Goal: Task Accomplishment & Management: Manage account settings

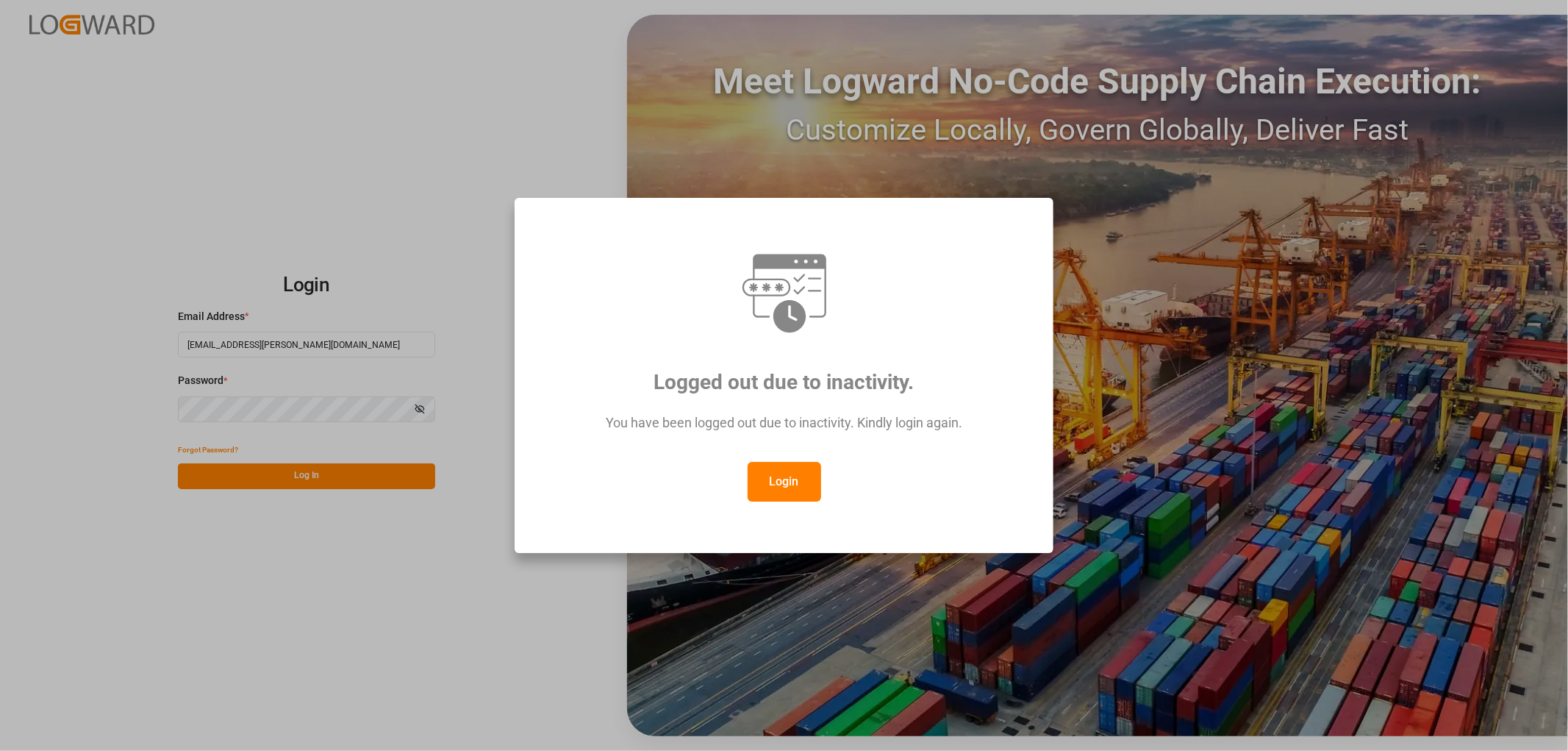
click at [768, 479] on button "Login" at bounding box center [784, 481] width 73 height 40
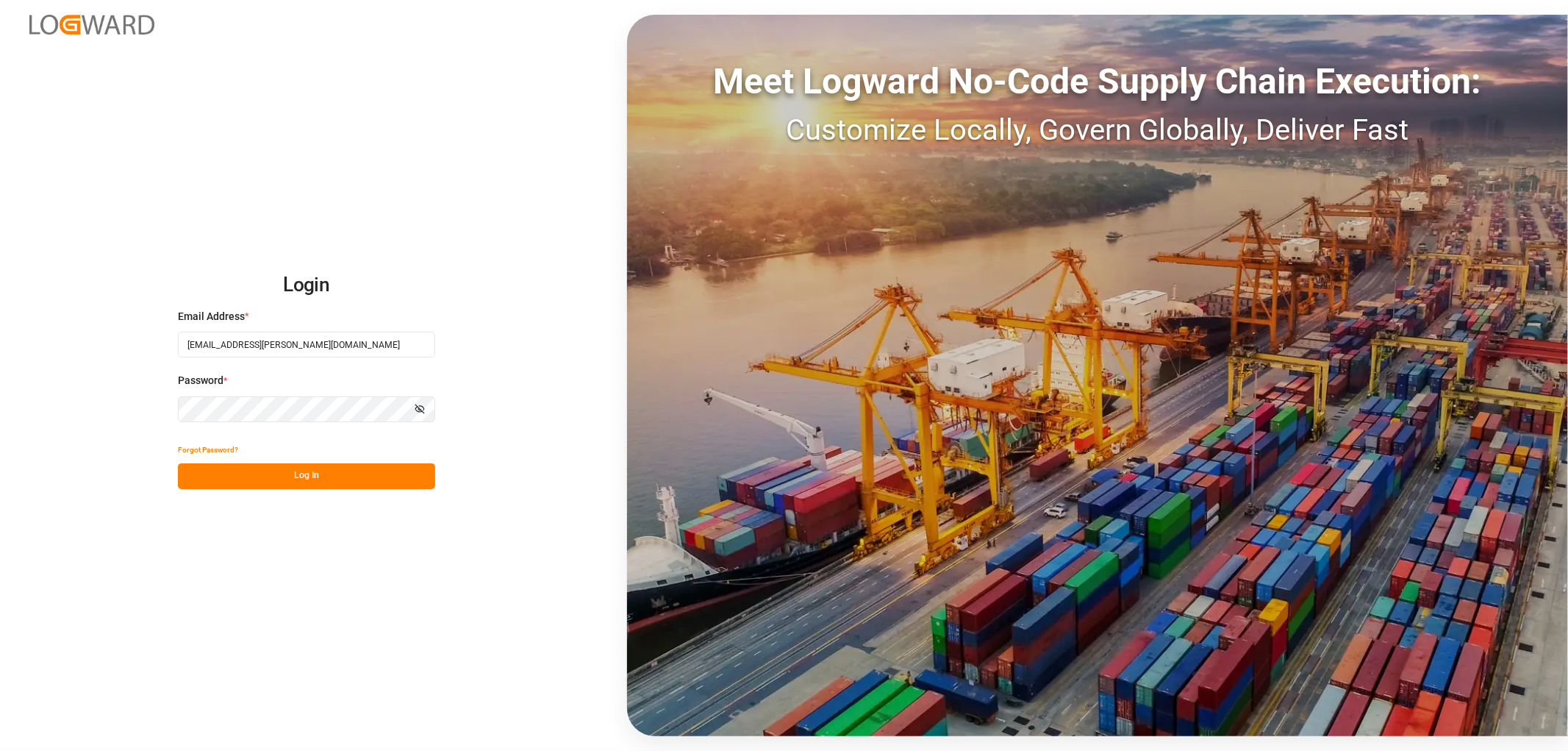
click at [361, 465] on button "Log In" at bounding box center [307, 476] width 258 height 26
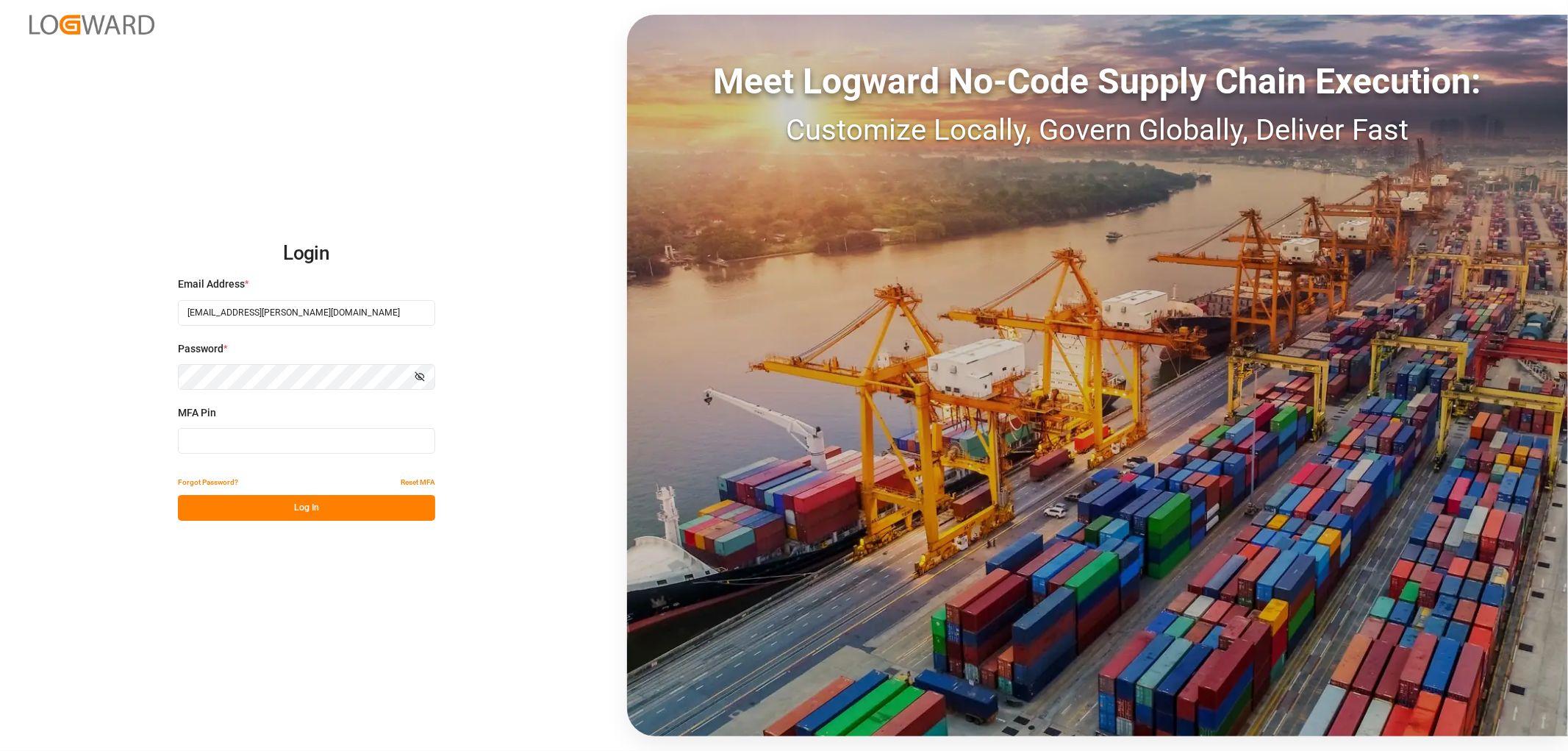
click at [251, 427] on div "MFA Pin" at bounding box center [307, 437] width 258 height 65
click at [237, 448] on input at bounding box center [307, 440] width 258 height 26
type input "416268"
click at [245, 509] on button "Log In" at bounding box center [307, 507] width 258 height 26
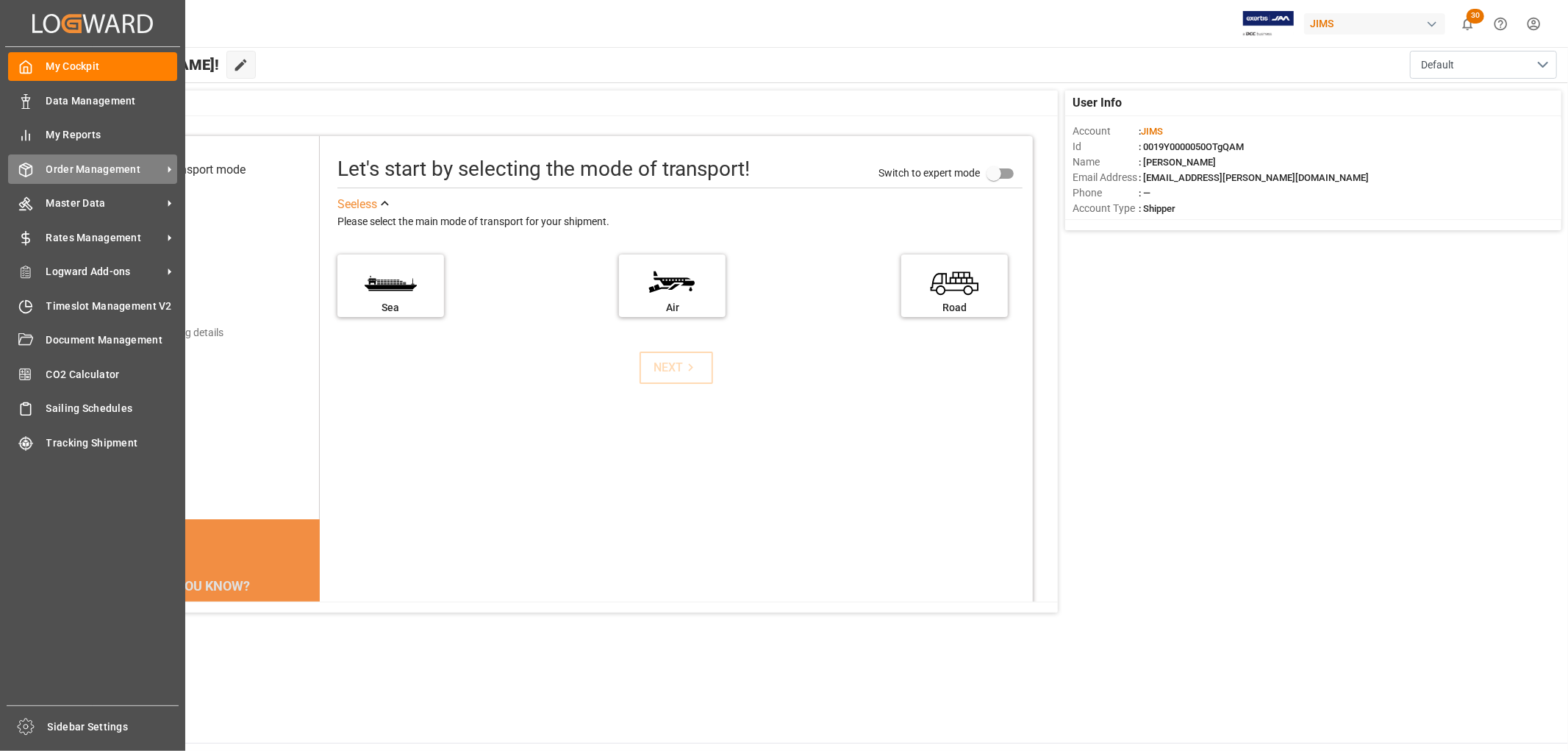
click at [73, 166] on span "Order Management" at bounding box center [104, 170] width 116 height 16
click at [111, 163] on span "Order Management" at bounding box center [104, 170] width 116 height 16
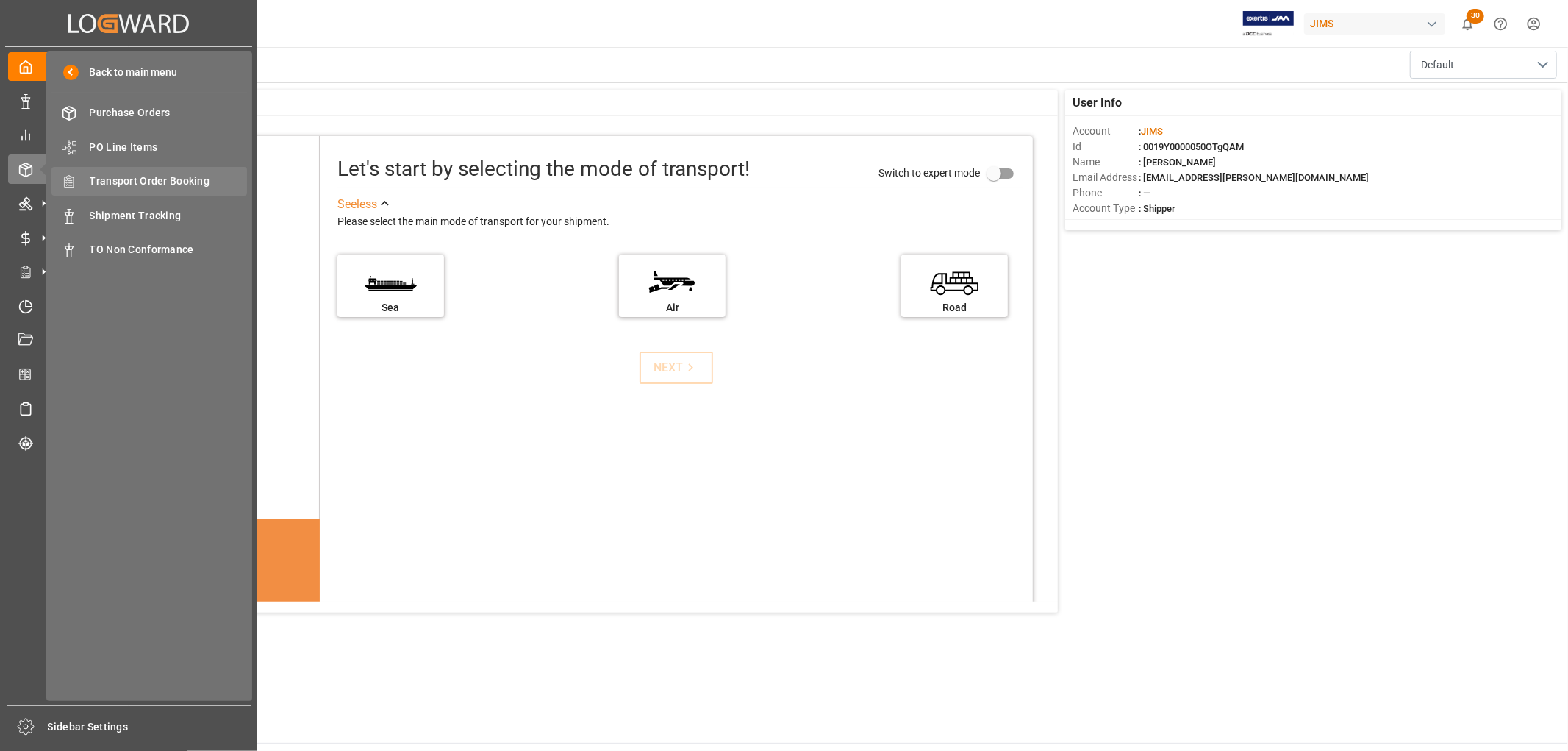
click at [124, 174] on span "Transport Order Booking" at bounding box center [168, 181] width 158 height 16
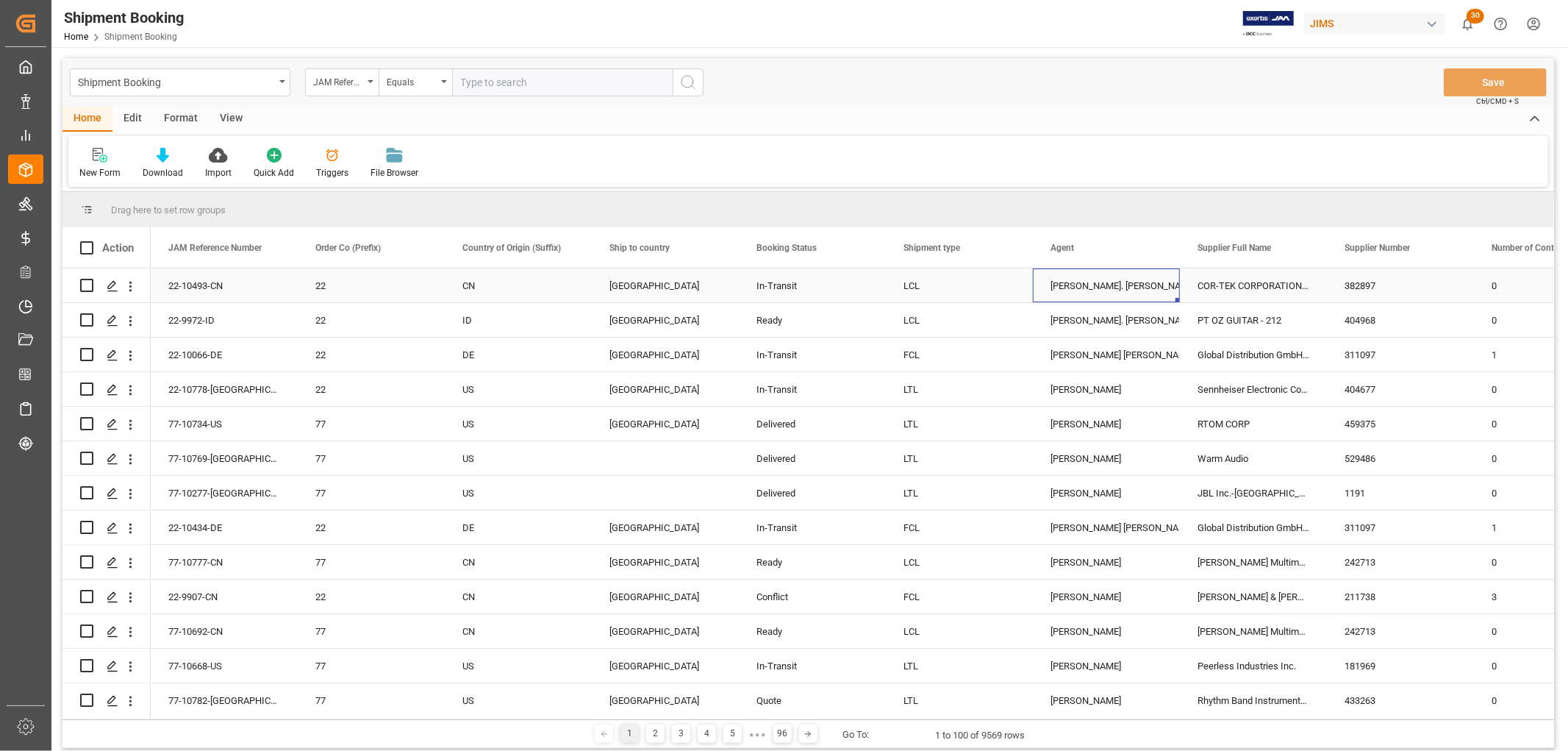
click at [1059, 287] on div "[PERSON_NAME]. [PERSON_NAME]" at bounding box center [1107, 286] width 112 height 33
click at [226, 115] on div "View" at bounding box center [231, 119] width 45 height 25
click at [89, 163] on div "Default" at bounding box center [93, 163] width 51 height 33
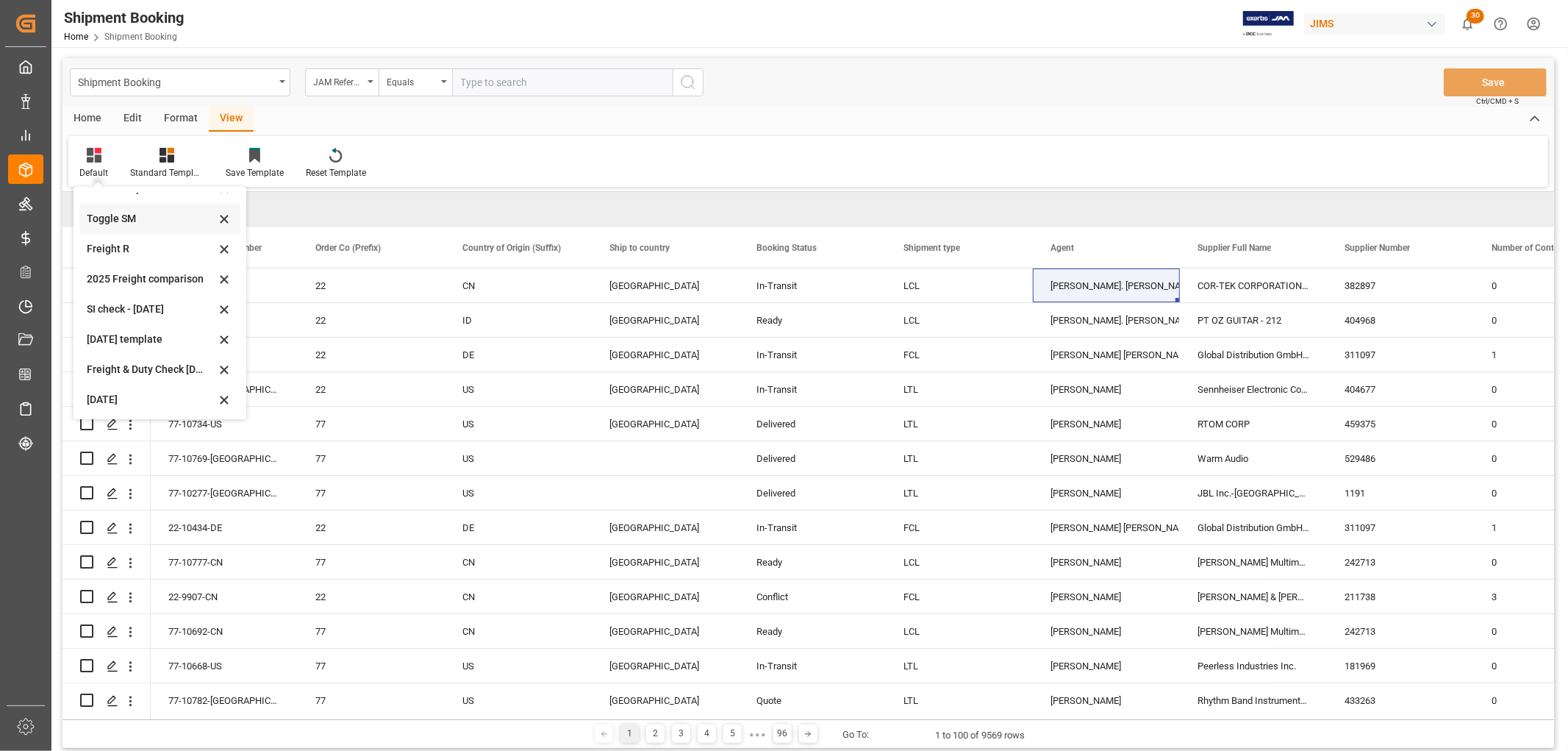
scroll to position [81, 0]
click at [110, 397] on div "Aug 2025" at bounding box center [150, 398] width 128 height 16
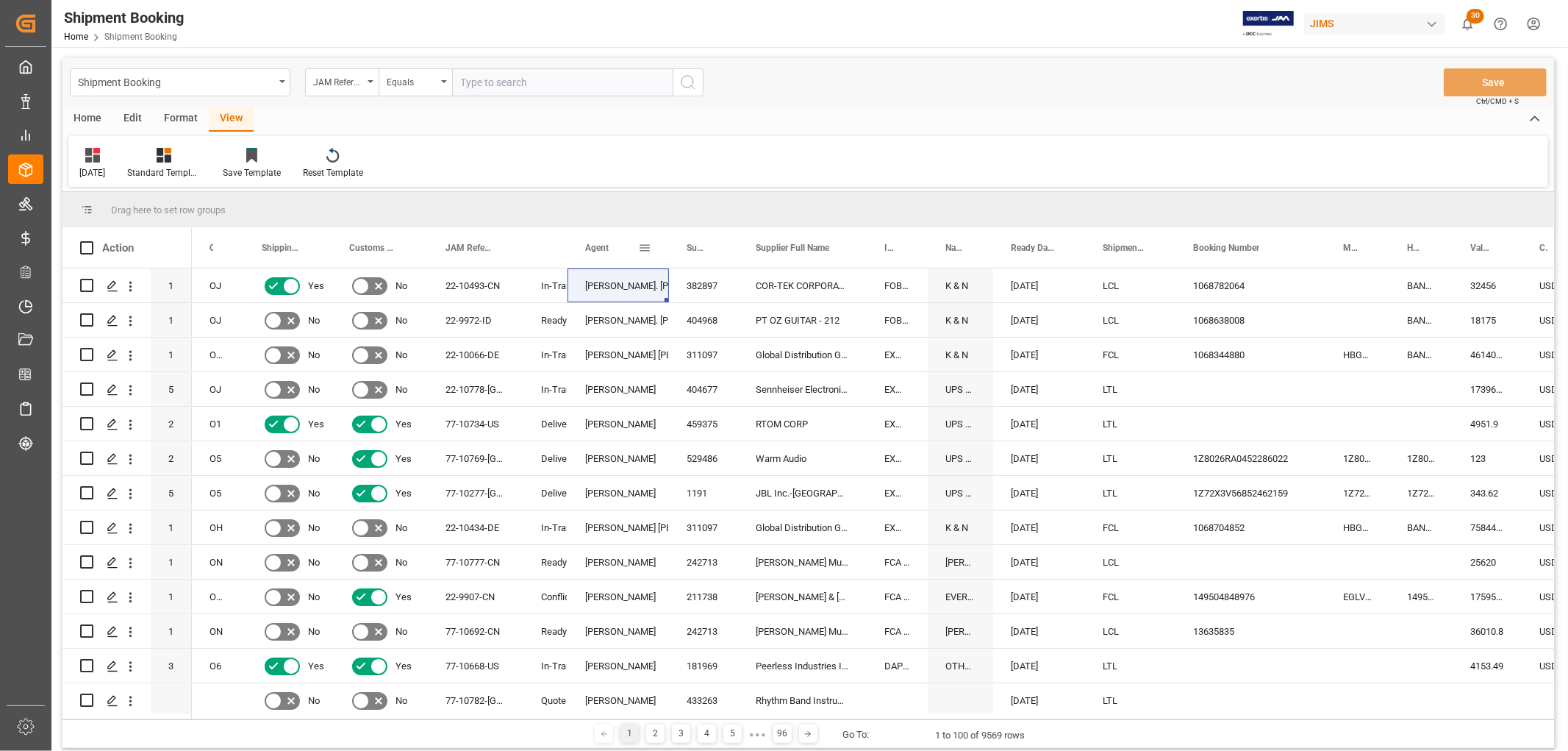
click at [651, 244] on div "Agent" at bounding box center [618, 247] width 101 height 40
click at [650, 243] on span at bounding box center [644, 247] width 13 height 13
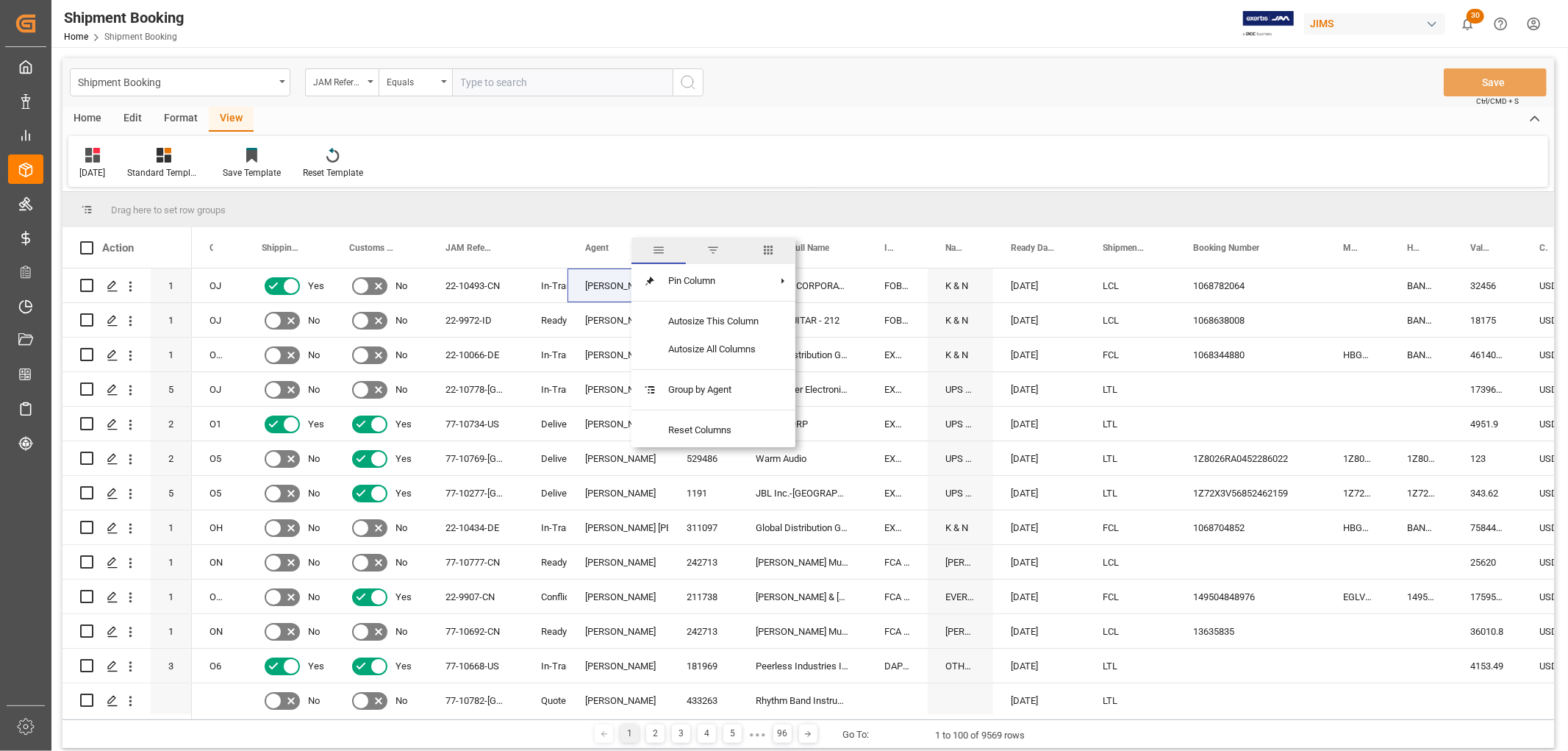
click at [708, 247] on span "filter" at bounding box center [713, 250] width 13 height 13
type input "[PERSON_NAME]. [PERSON_NAME]"
click at [723, 376] on button "Apply" at bounding box center [731, 373] width 27 height 15
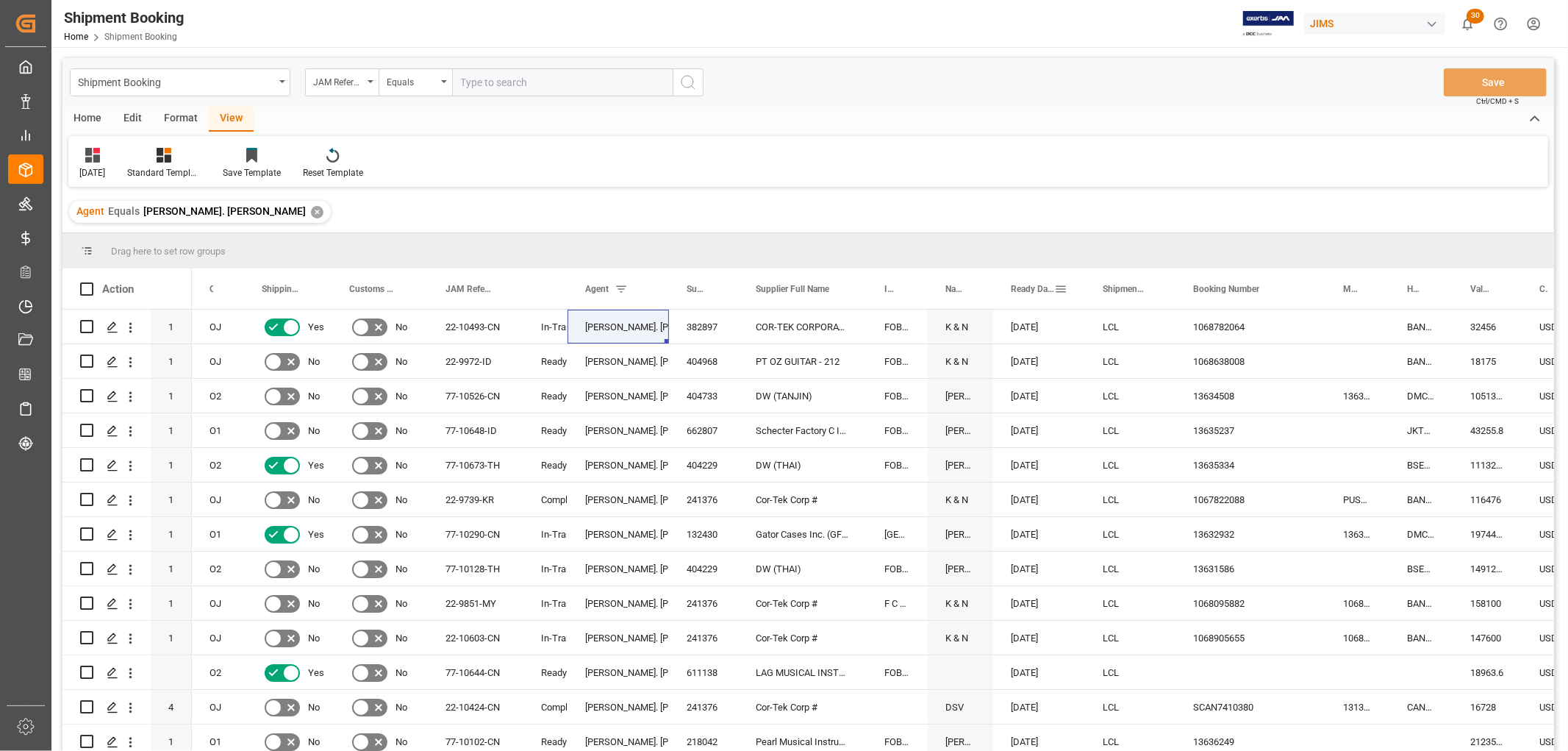
click at [1025, 286] on span "Ready Date" at bounding box center [1033, 289] width 44 height 10
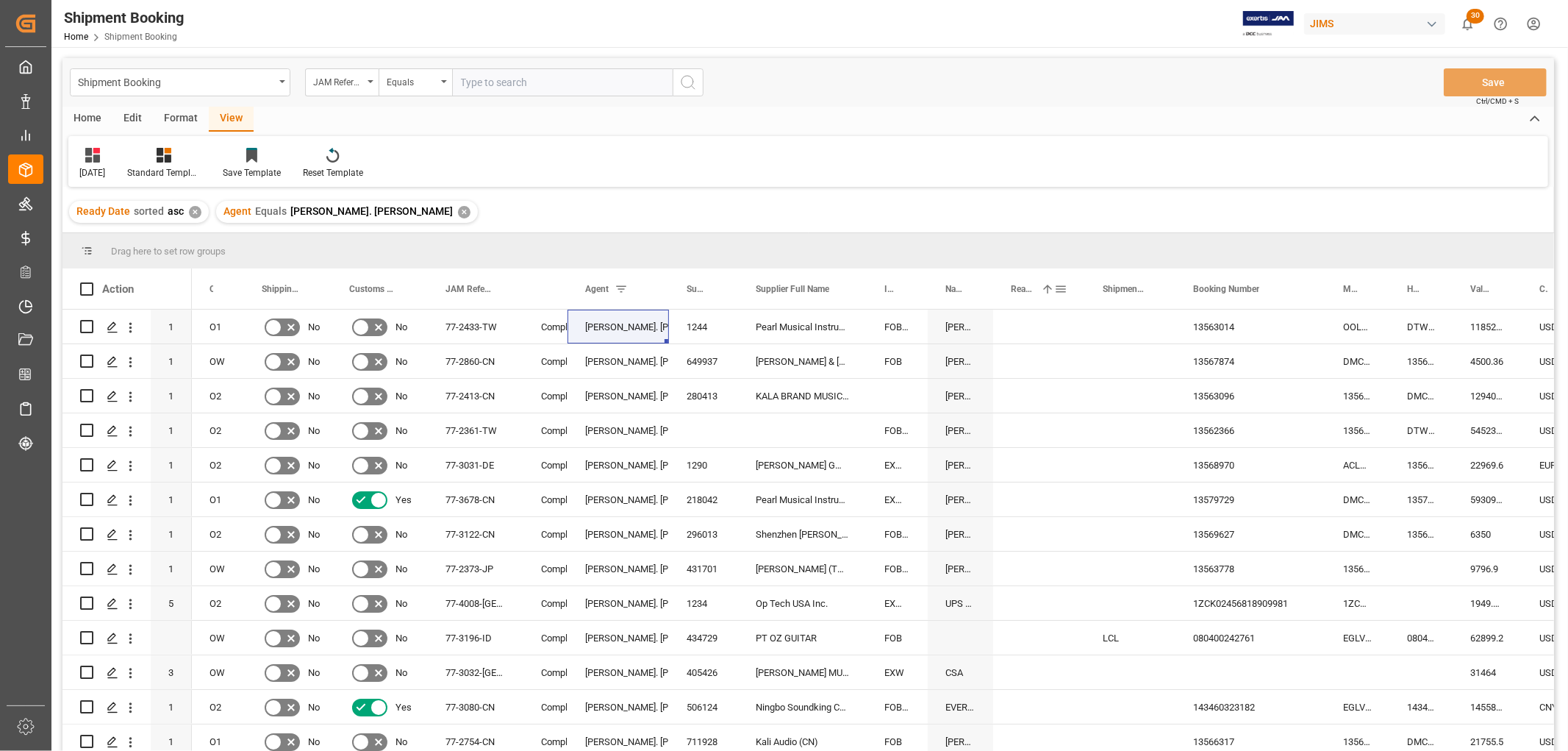
click at [1067, 286] on span at bounding box center [1061, 289] width 13 height 13
click at [1194, 328] on span "Filtering operator" at bounding box center [1193, 332] width 13 height 13
click at [1091, 394] on div "Greater than" at bounding box center [1128, 402] width 144 height 23
click at [1192, 363] on input "date" at bounding box center [1128, 368] width 144 height 30
type input "2025-07-31"
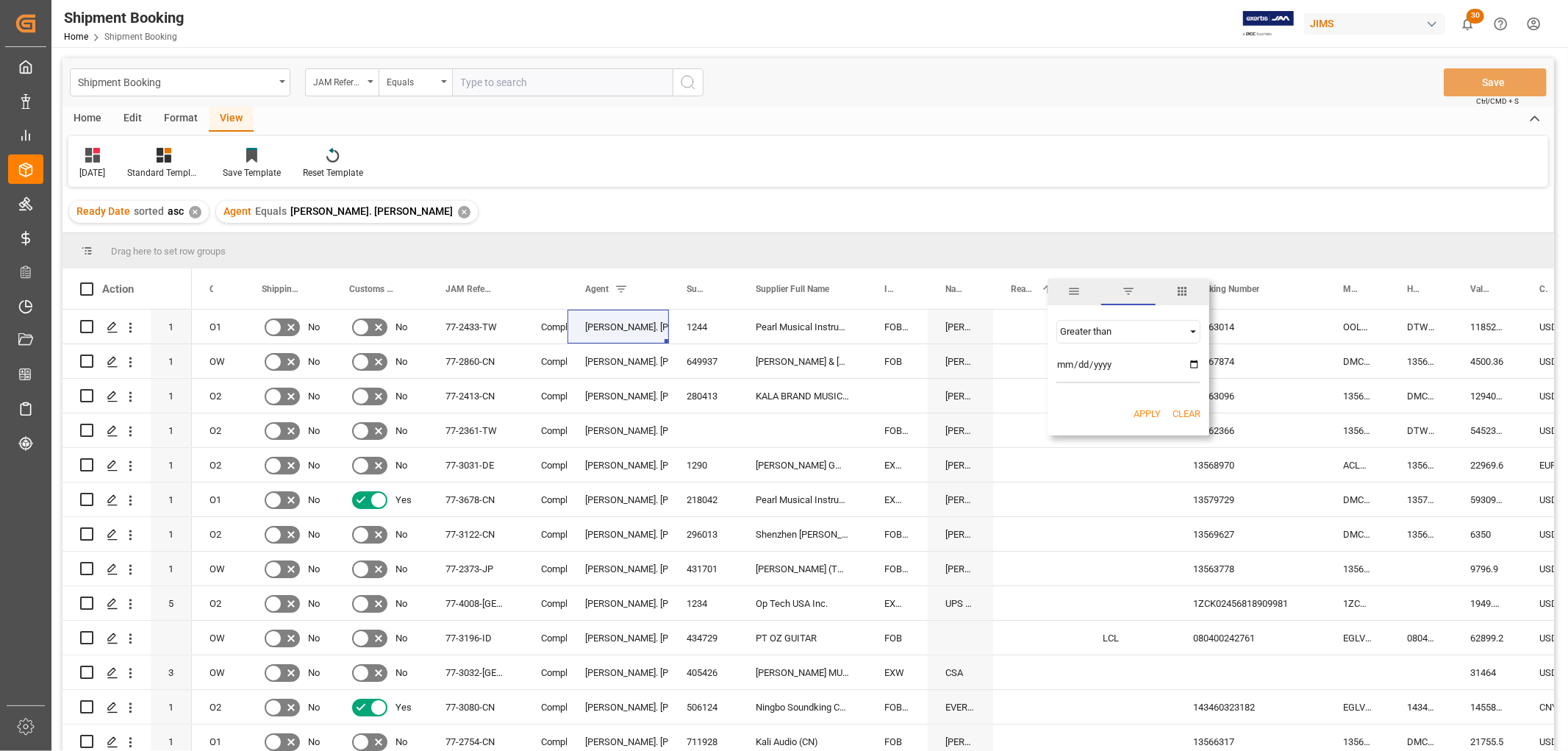
click at [1148, 412] on button "Apply" at bounding box center [1147, 413] width 27 height 15
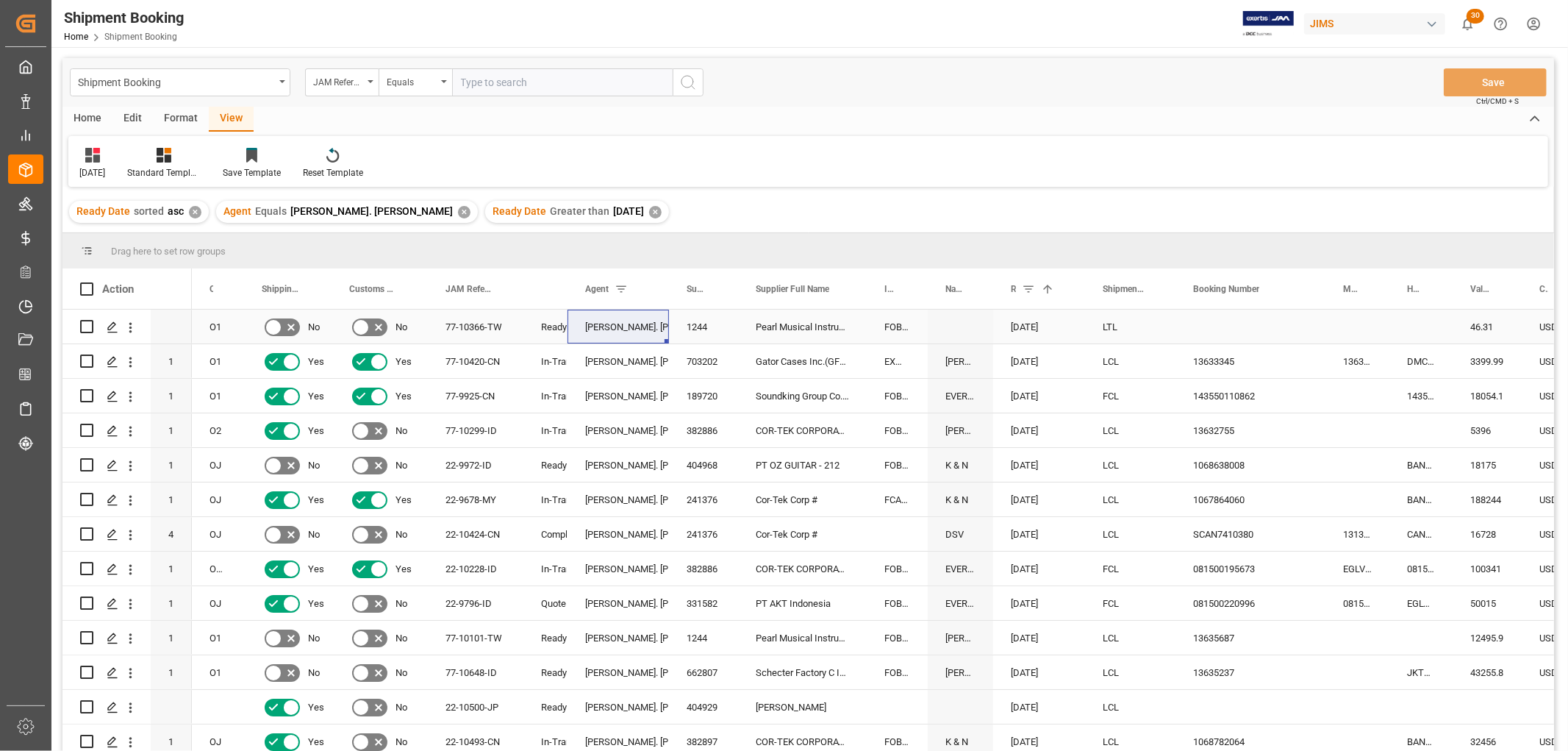
click at [456, 324] on div "77-10366-TW" at bounding box center [475, 326] width 96 height 33
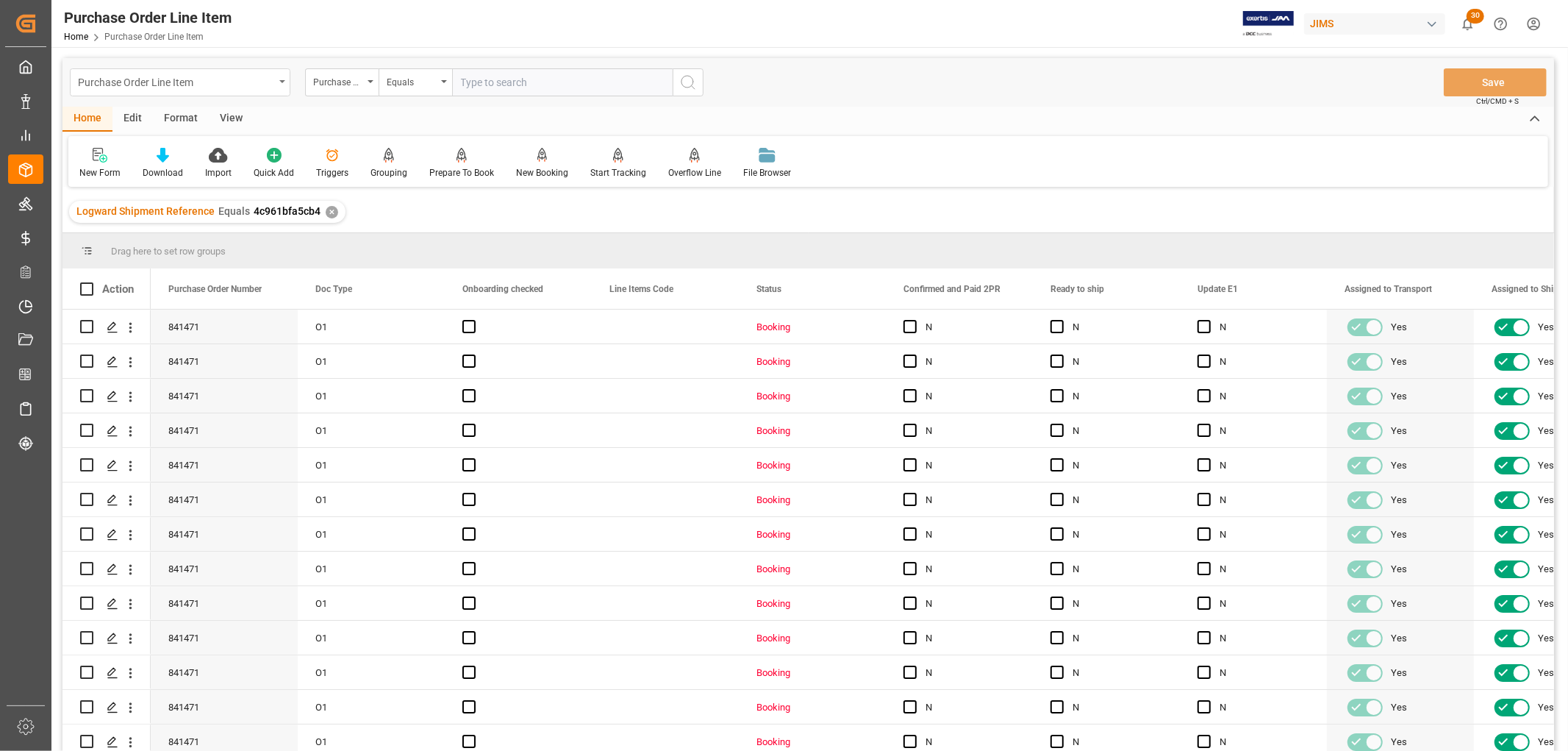
click at [281, 79] on div "Purchase Order Line Item" at bounding box center [180, 82] width 220 height 28
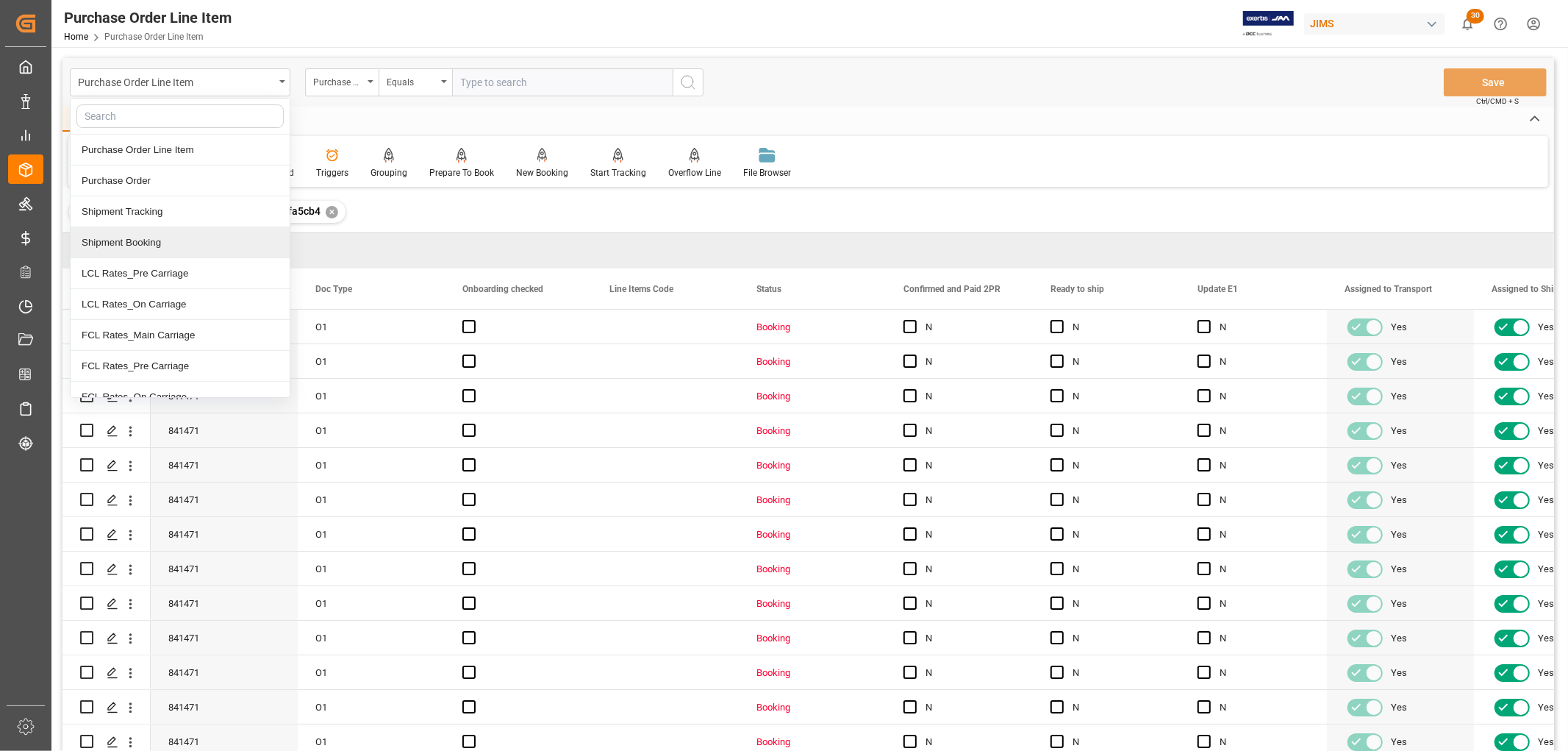
click at [146, 239] on div "Shipment Booking" at bounding box center [181, 243] width 219 height 31
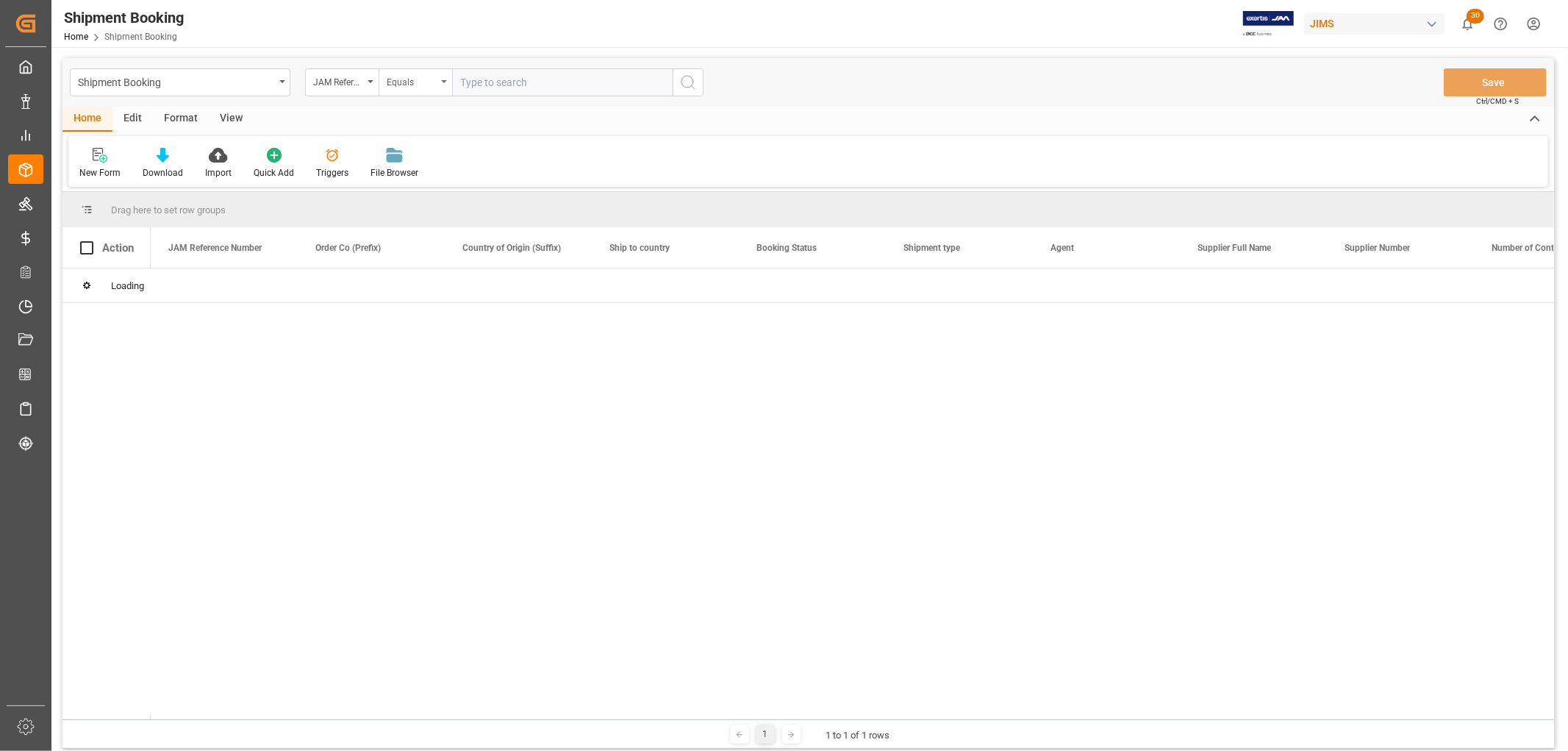
click at [444, 72] on div "Equals" at bounding box center [416, 82] width 73 height 28
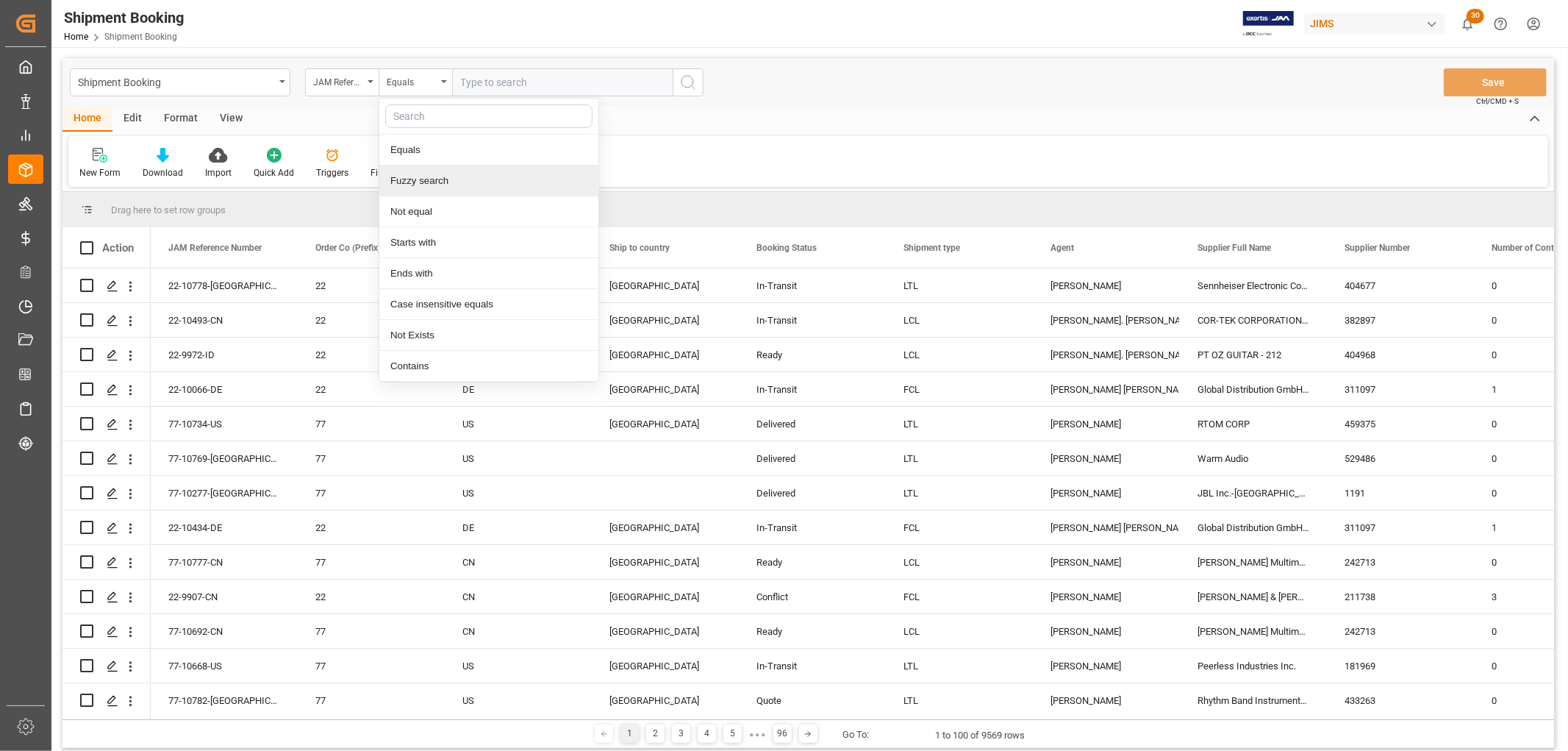
click at [428, 182] on div "Fuzzy search" at bounding box center [489, 181] width 219 height 31
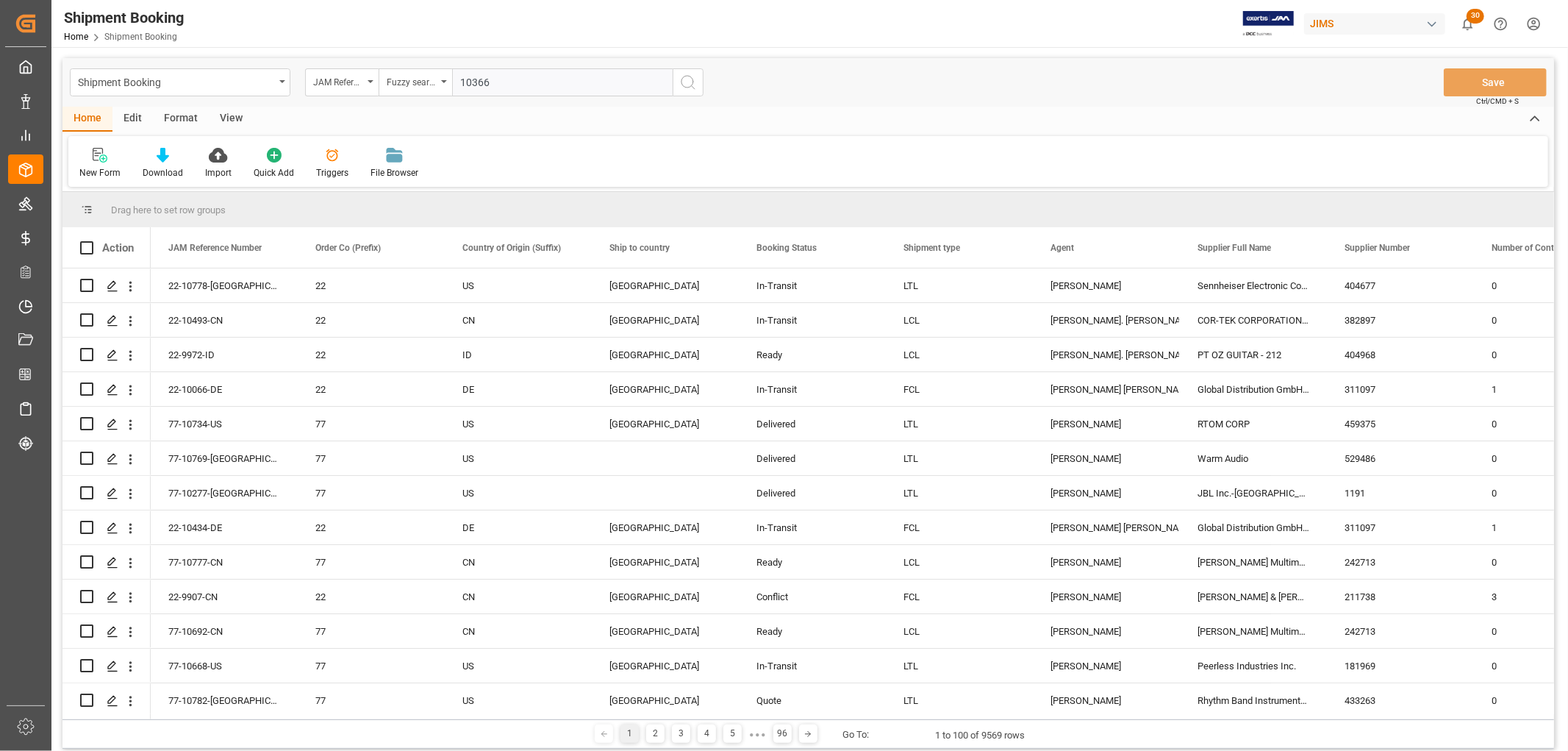
type input "10366"
click at [689, 91] on button "search button" at bounding box center [688, 82] width 31 height 28
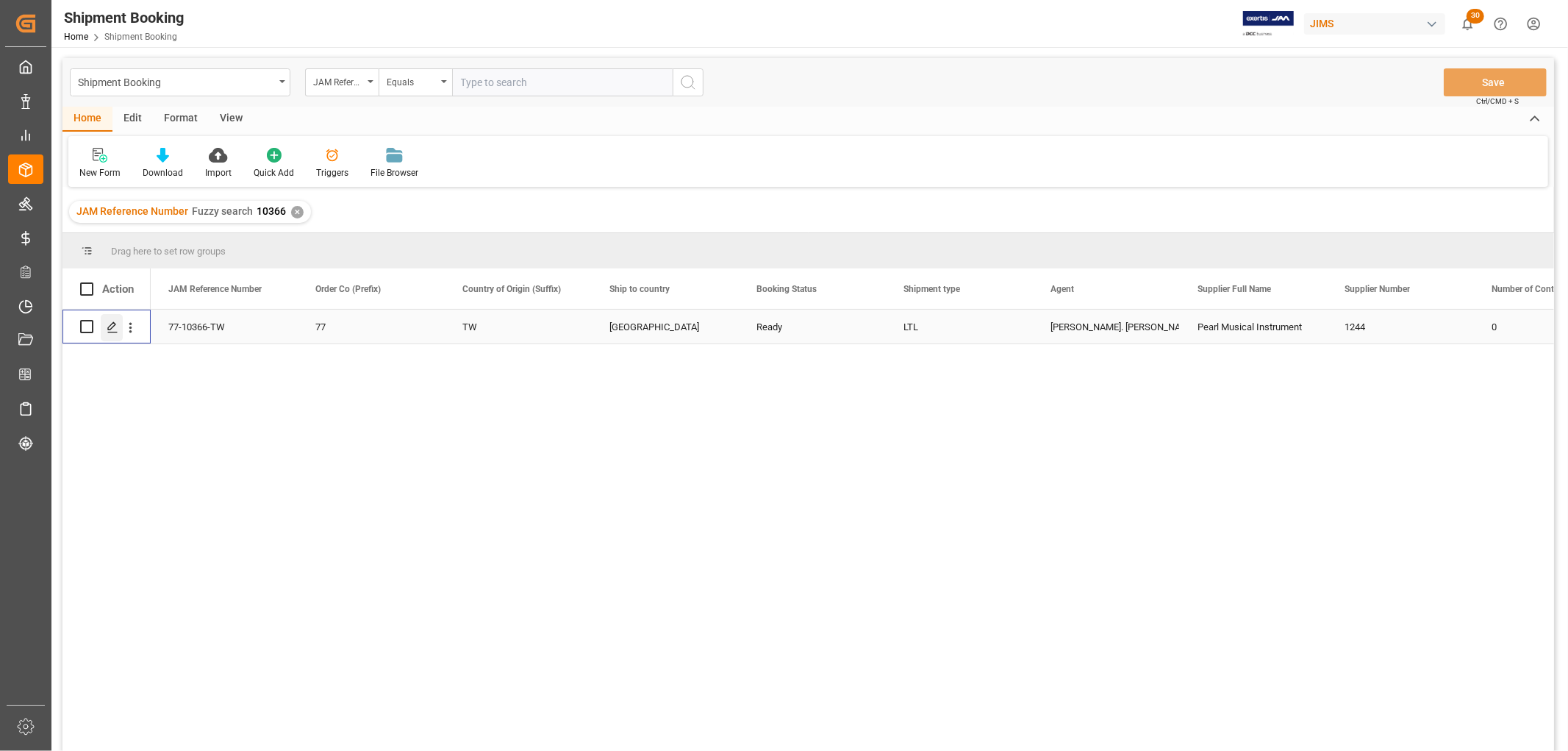
click at [103, 328] on div "Press SPACE to select this row." at bounding box center [111, 327] width 22 height 27
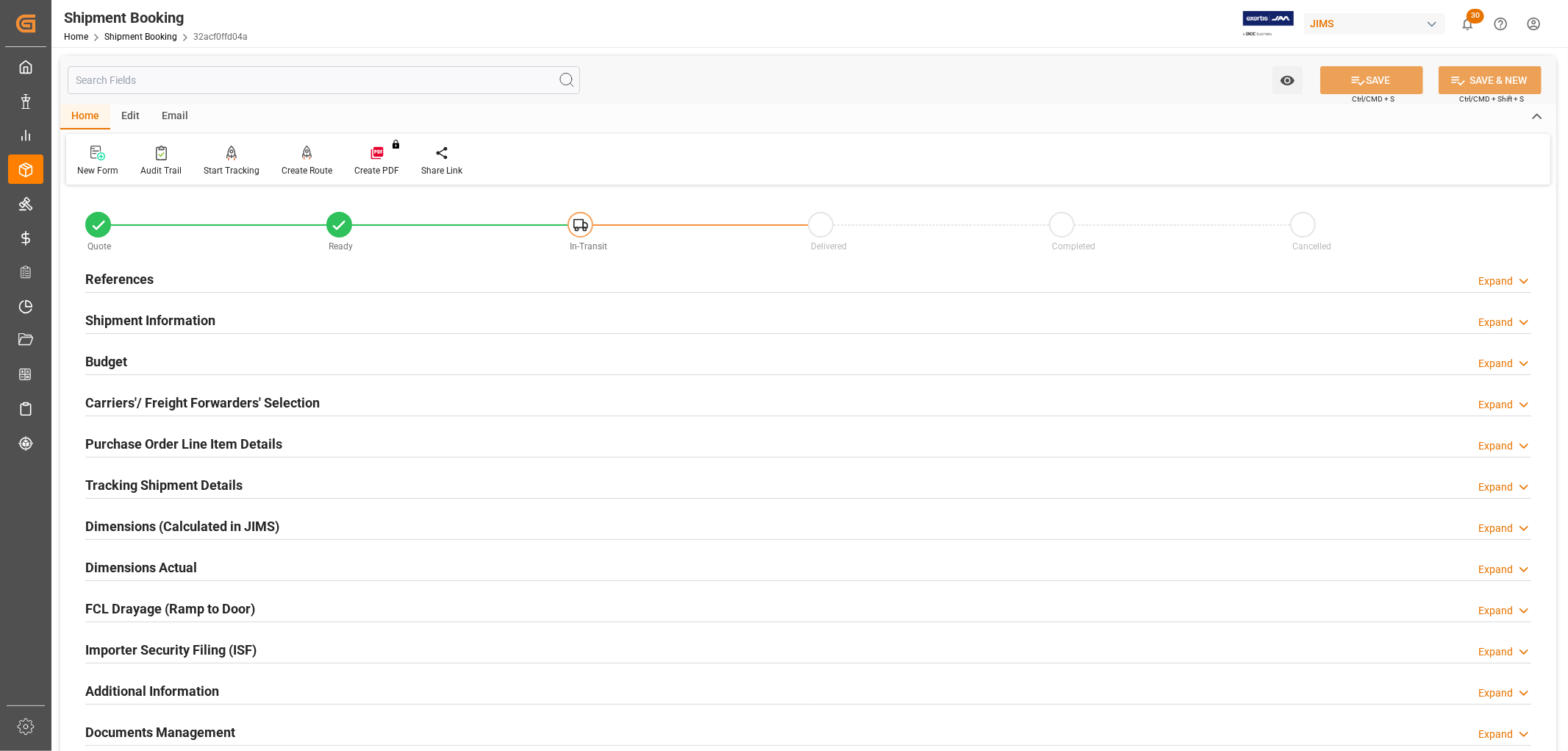
click at [169, 395] on h2 "Carriers'/ Freight Forwarders' Selection" at bounding box center [202, 402] width 234 height 20
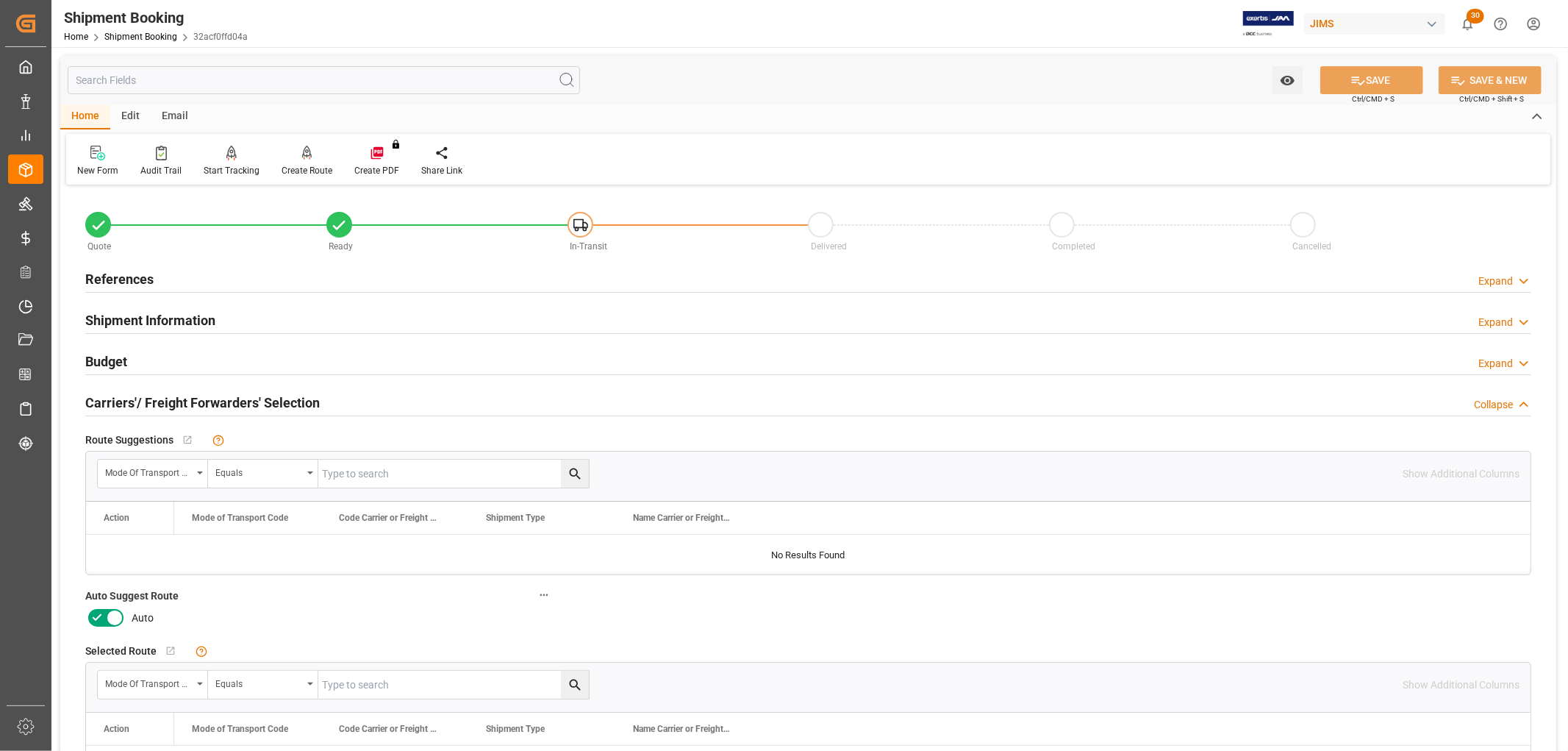
click at [108, 618] on icon at bounding box center [114, 617] width 18 height 18
click at [0, 0] on input "checkbox" at bounding box center [0, 0] width 0 height 0
click at [1379, 79] on button "SAVE" at bounding box center [1372, 80] width 103 height 28
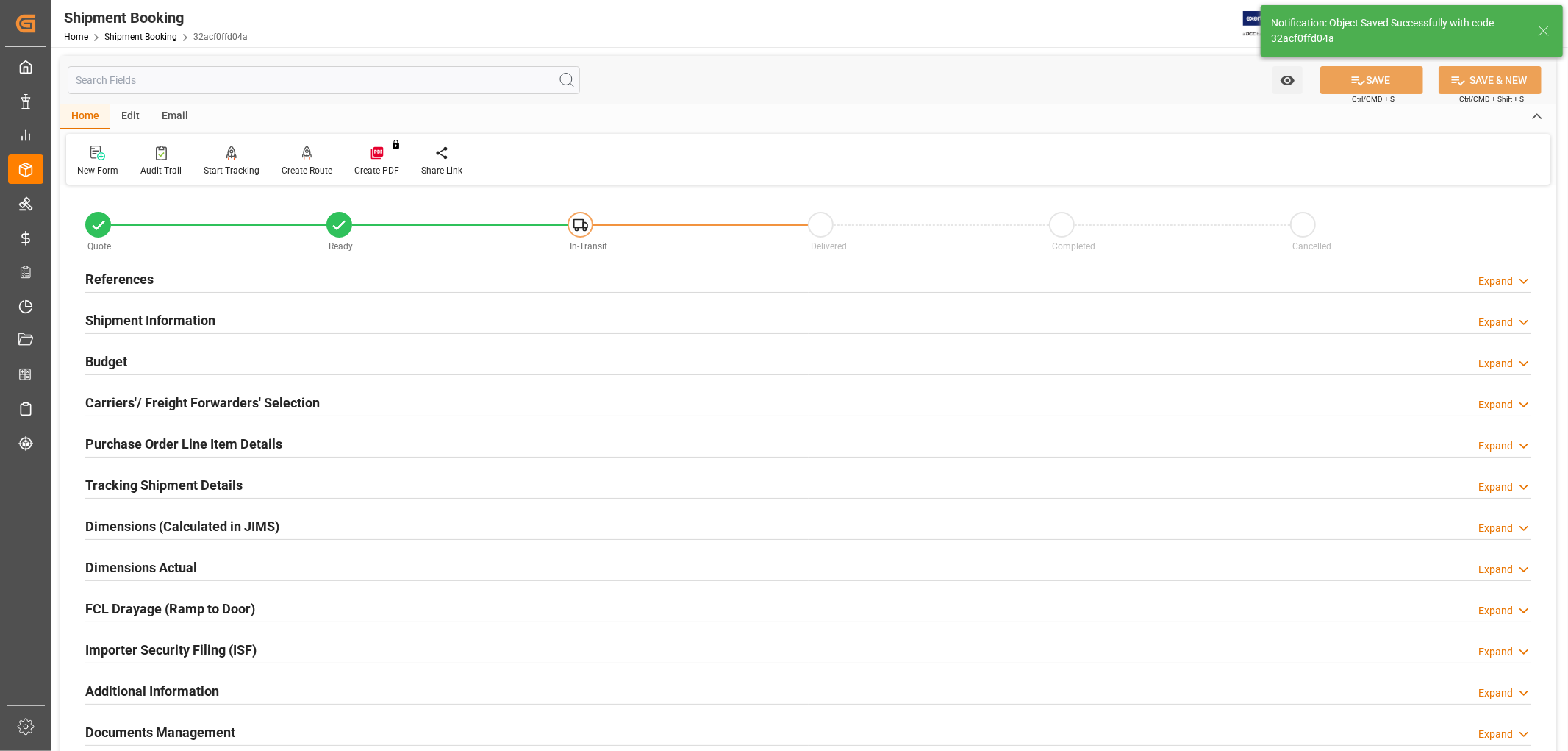
click at [163, 401] on h2 "Carriers'/ Freight Forwarders' Selection" at bounding box center [202, 402] width 234 height 20
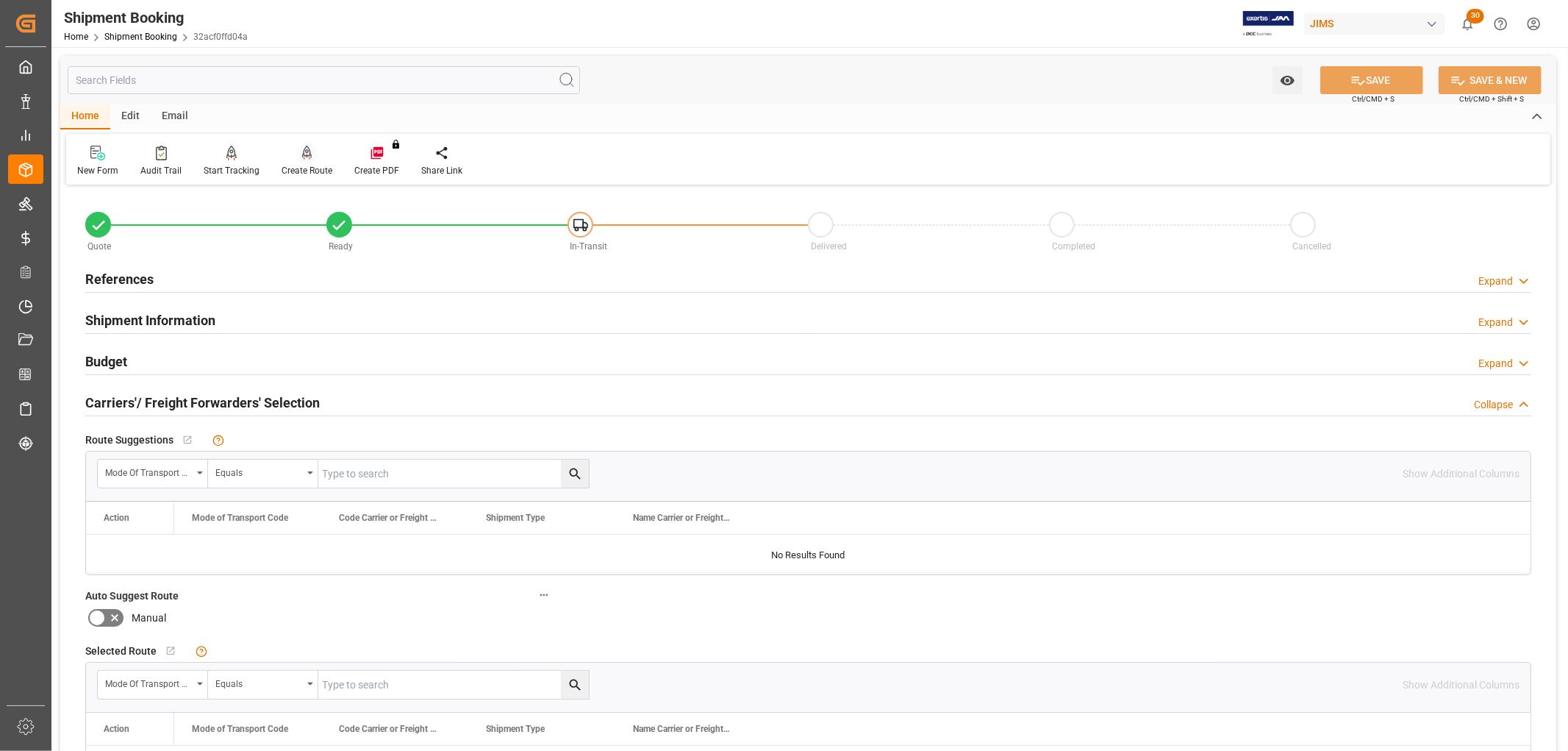
click at [316, 171] on div "Create Route" at bounding box center [307, 170] width 51 height 13
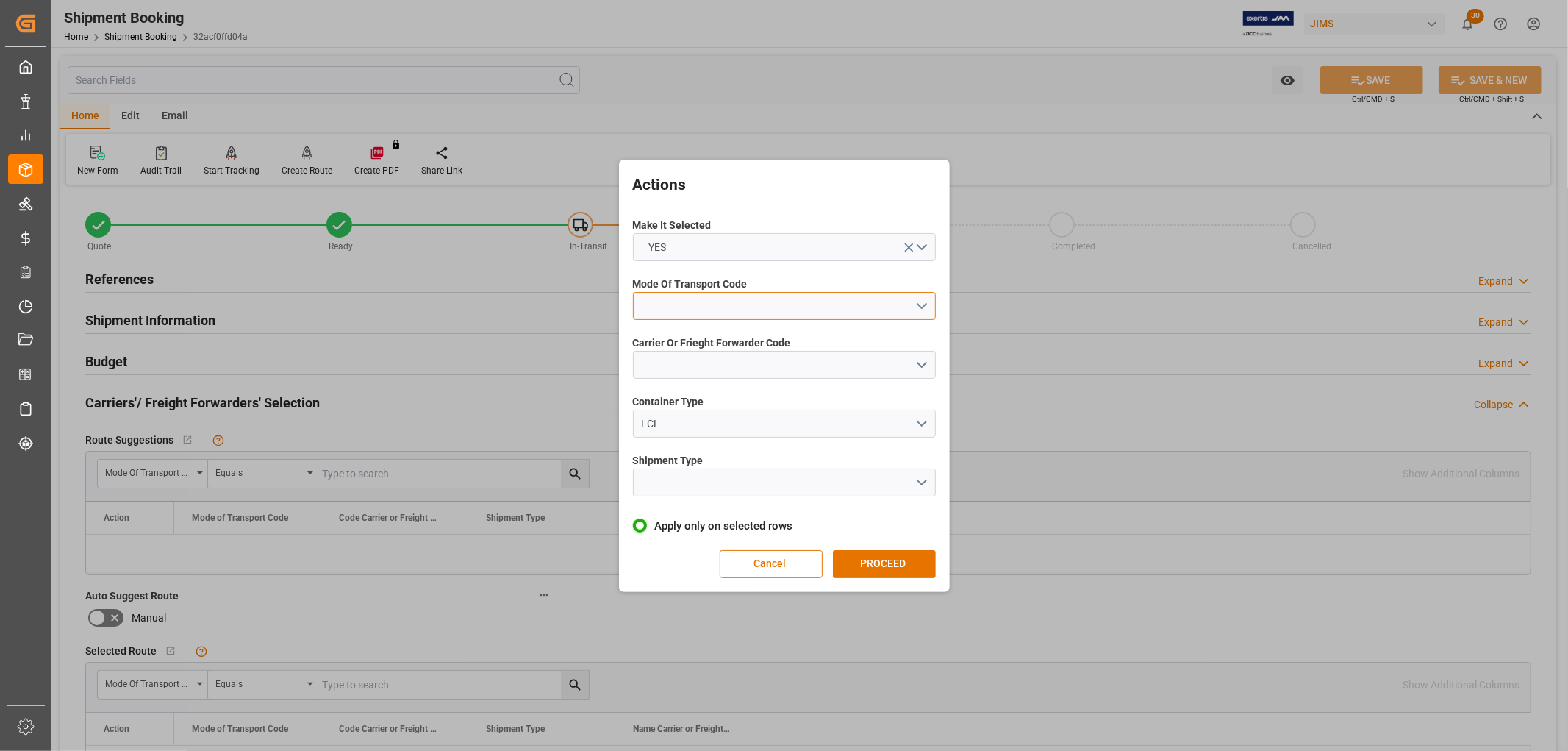
click at [672, 299] on button "open menu" at bounding box center [784, 306] width 303 height 28
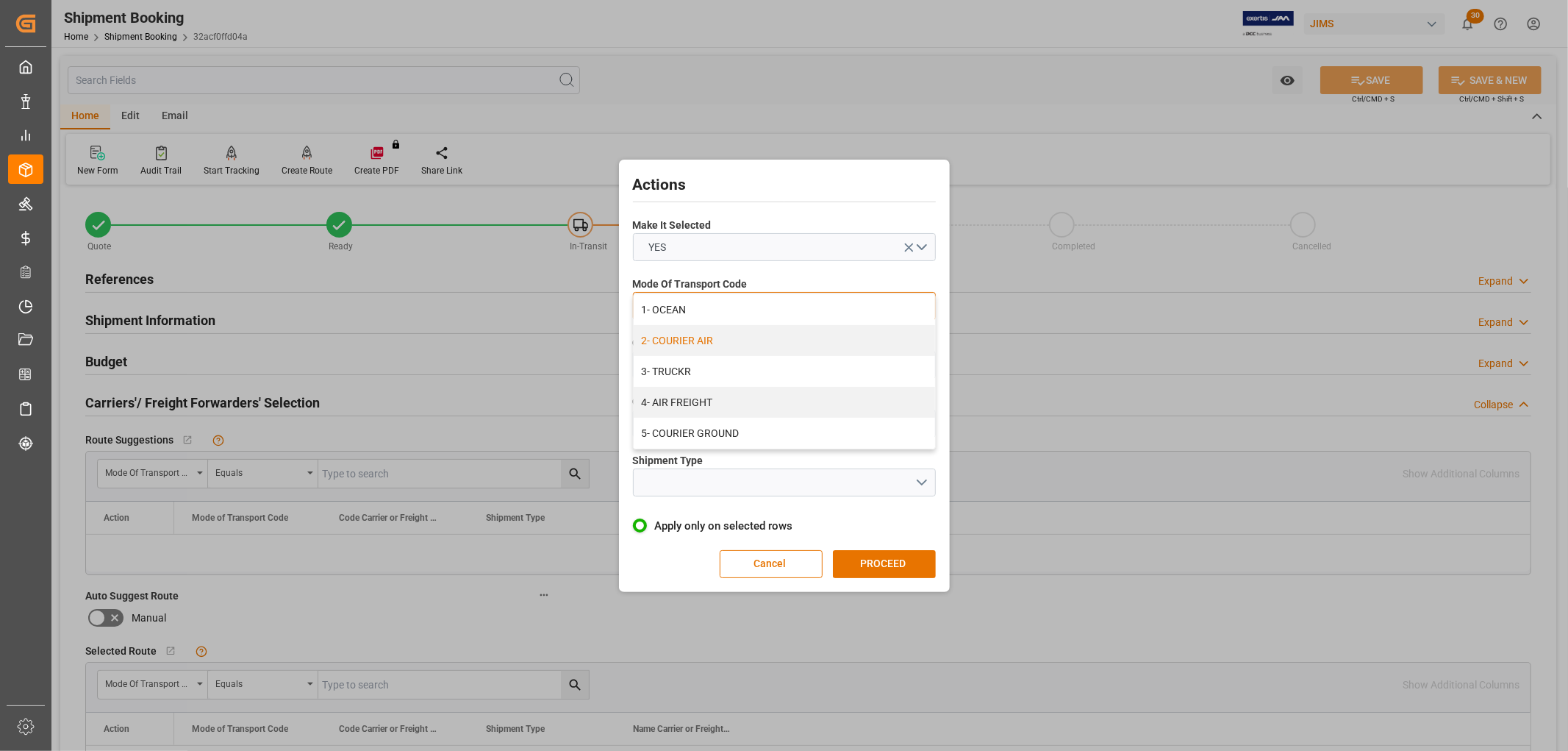
click at [686, 342] on div "2- COURIER AIR" at bounding box center [784, 341] width 301 height 31
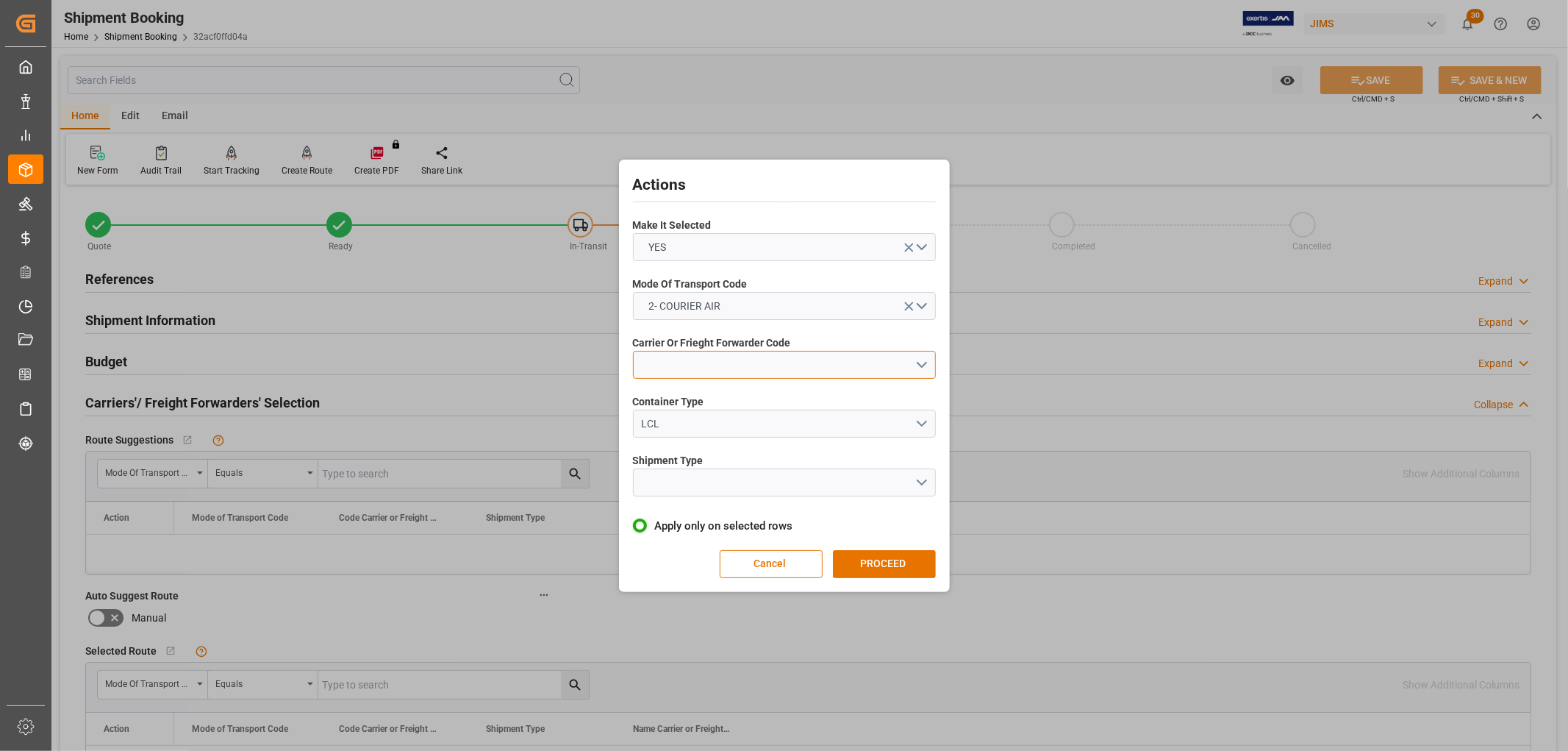
click at [678, 375] on button "open menu" at bounding box center [784, 365] width 303 height 28
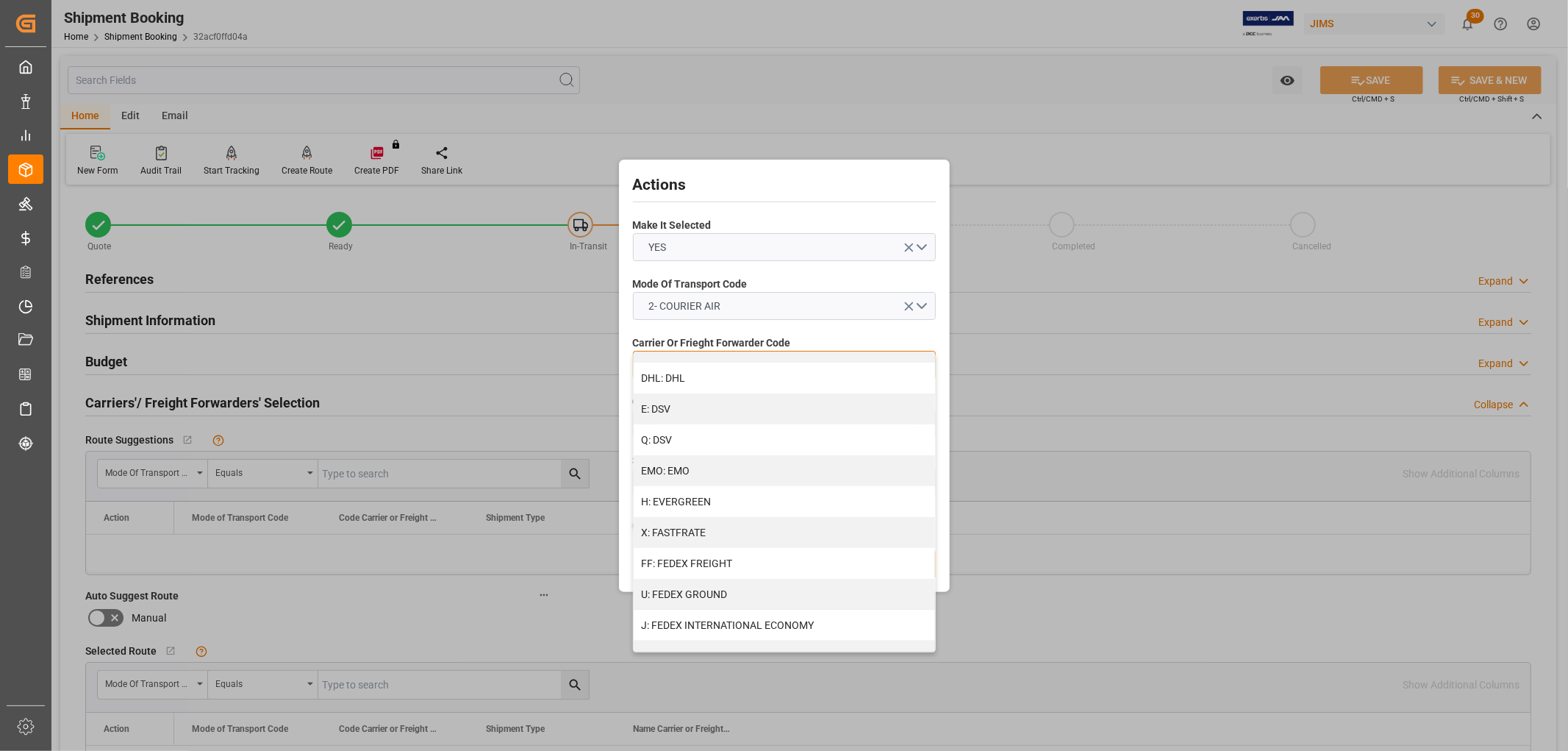
scroll to position [245, 0]
click at [764, 612] on div "J: FEDEX INTERNATIONAL ECONOMY" at bounding box center [784, 618] width 301 height 31
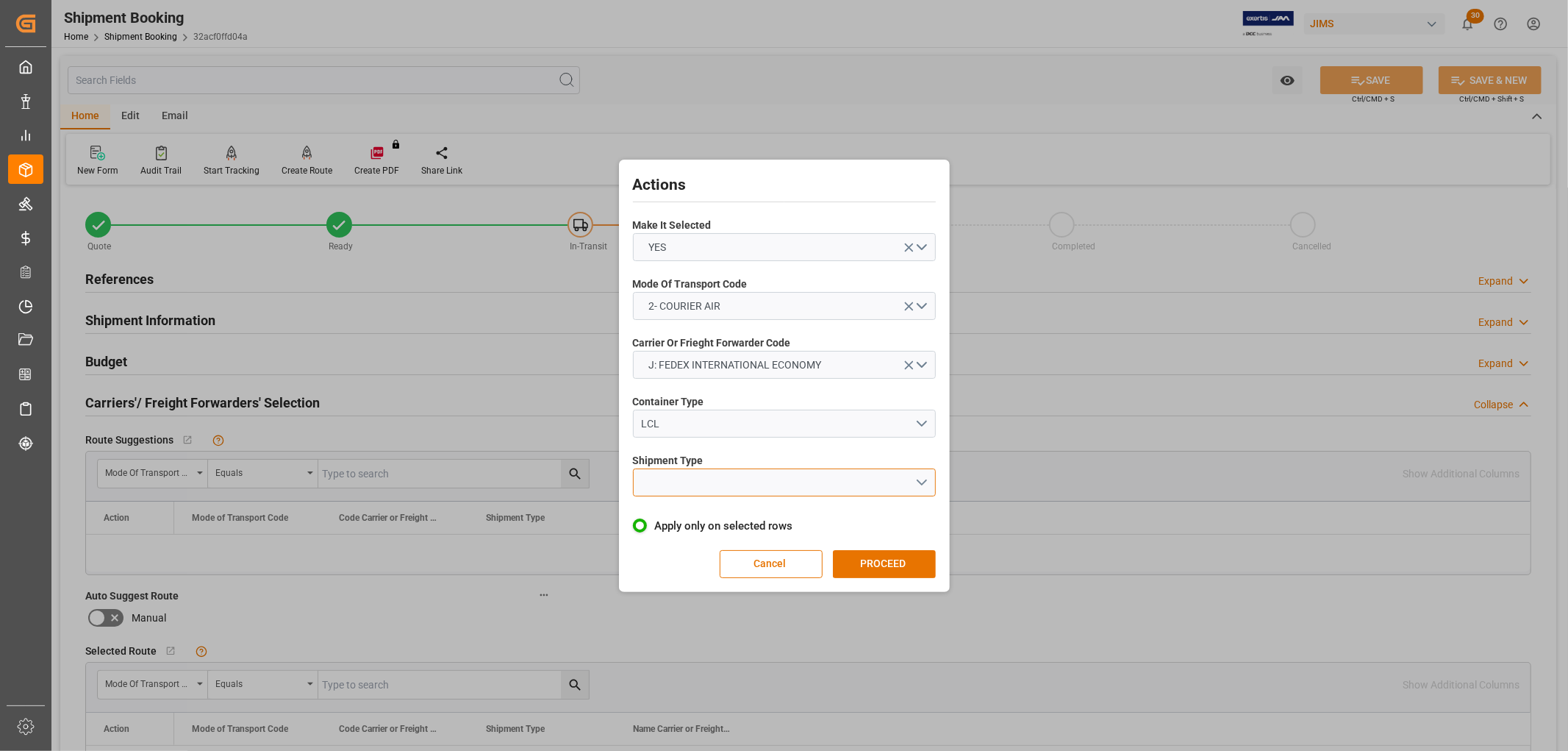
click at [684, 483] on button "open menu" at bounding box center [784, 483] width 303 height 28
click at [654, 484] on div "LTL" at bounding box center [784, 486] width 301 height 31
click at [876, 560] on button "PROCEED" at bounding box center [884, 564] width 103 height 28
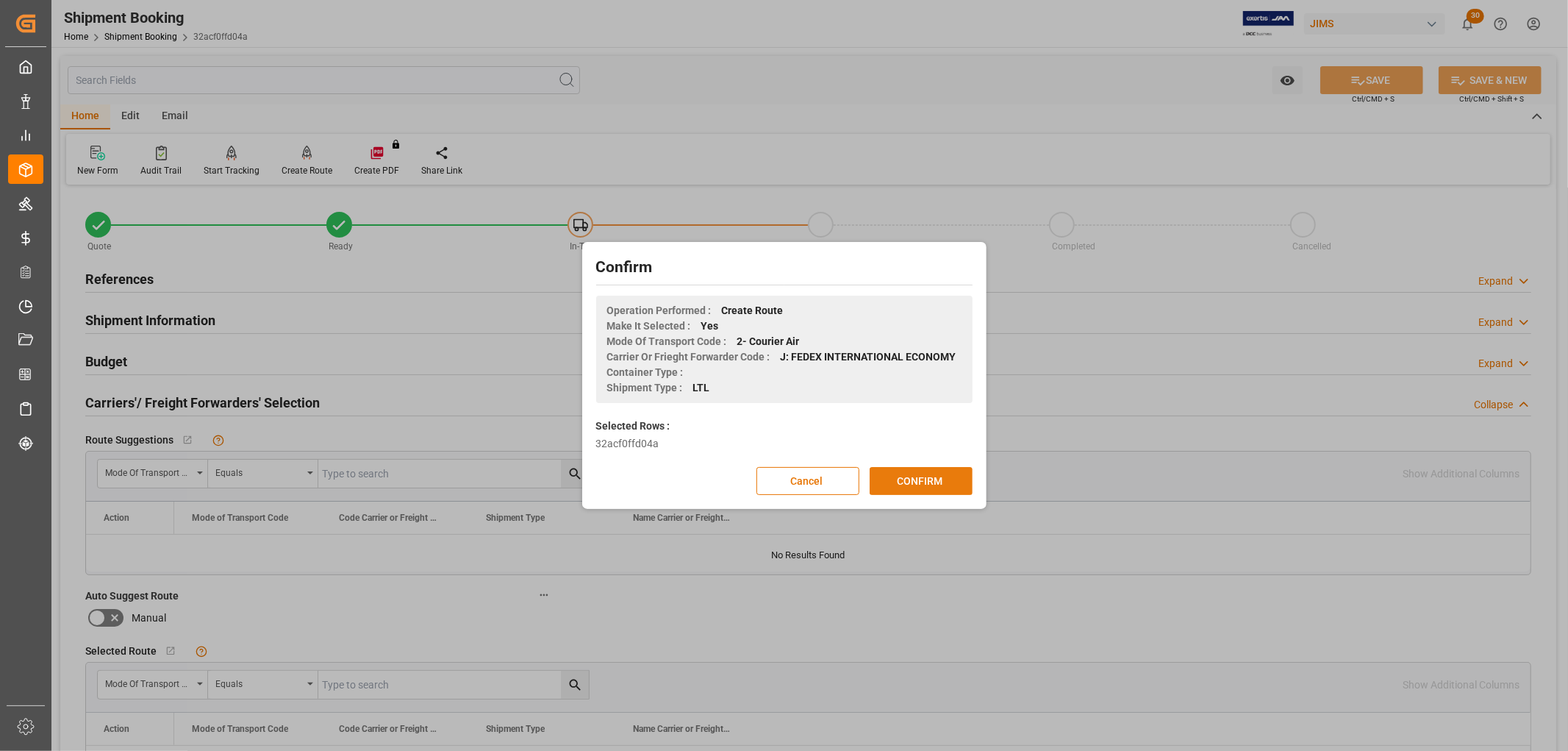
click at [938, 474] on button "CONFIRM" at bounding box center [921, 481] width 103 height 28
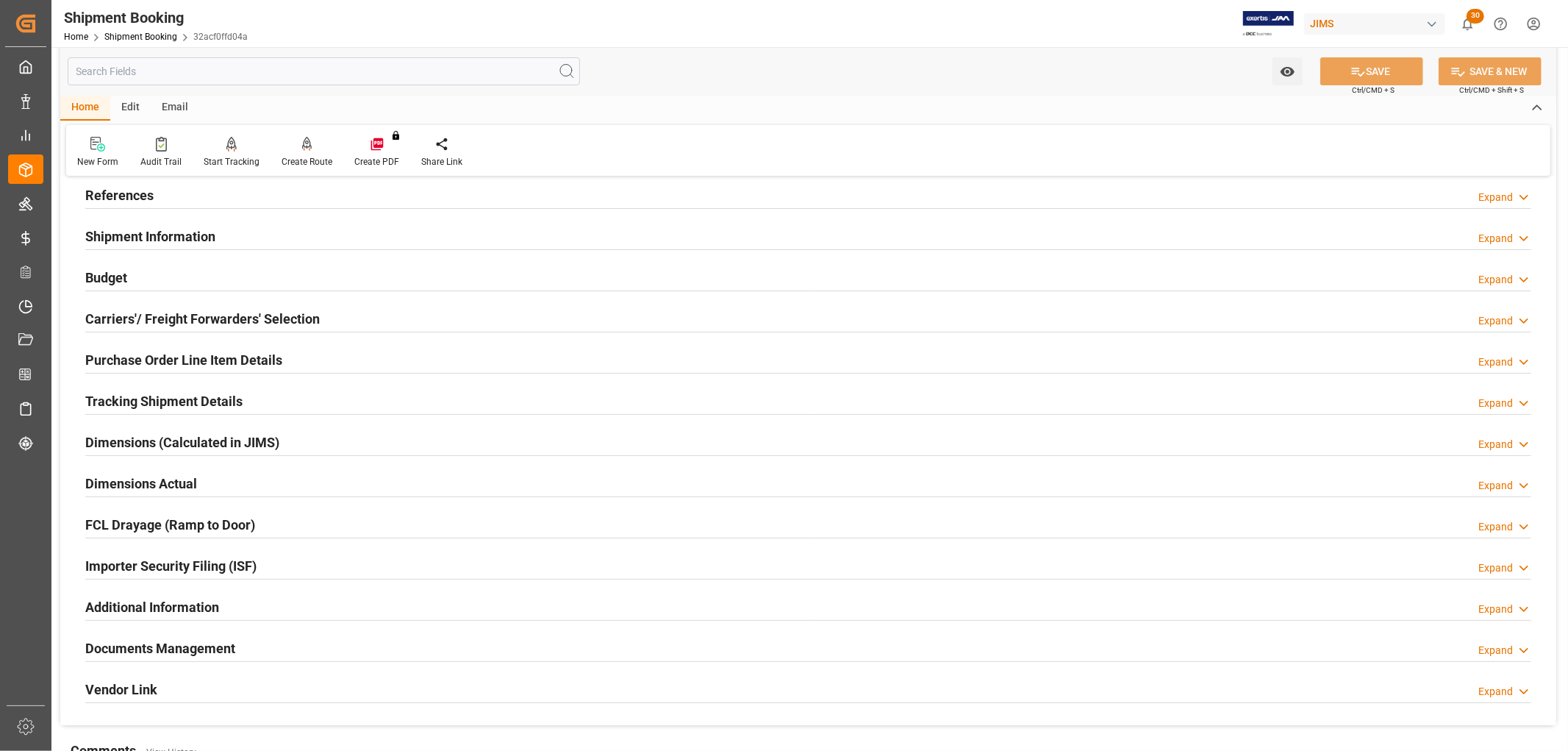
scroll to position [326, 0]
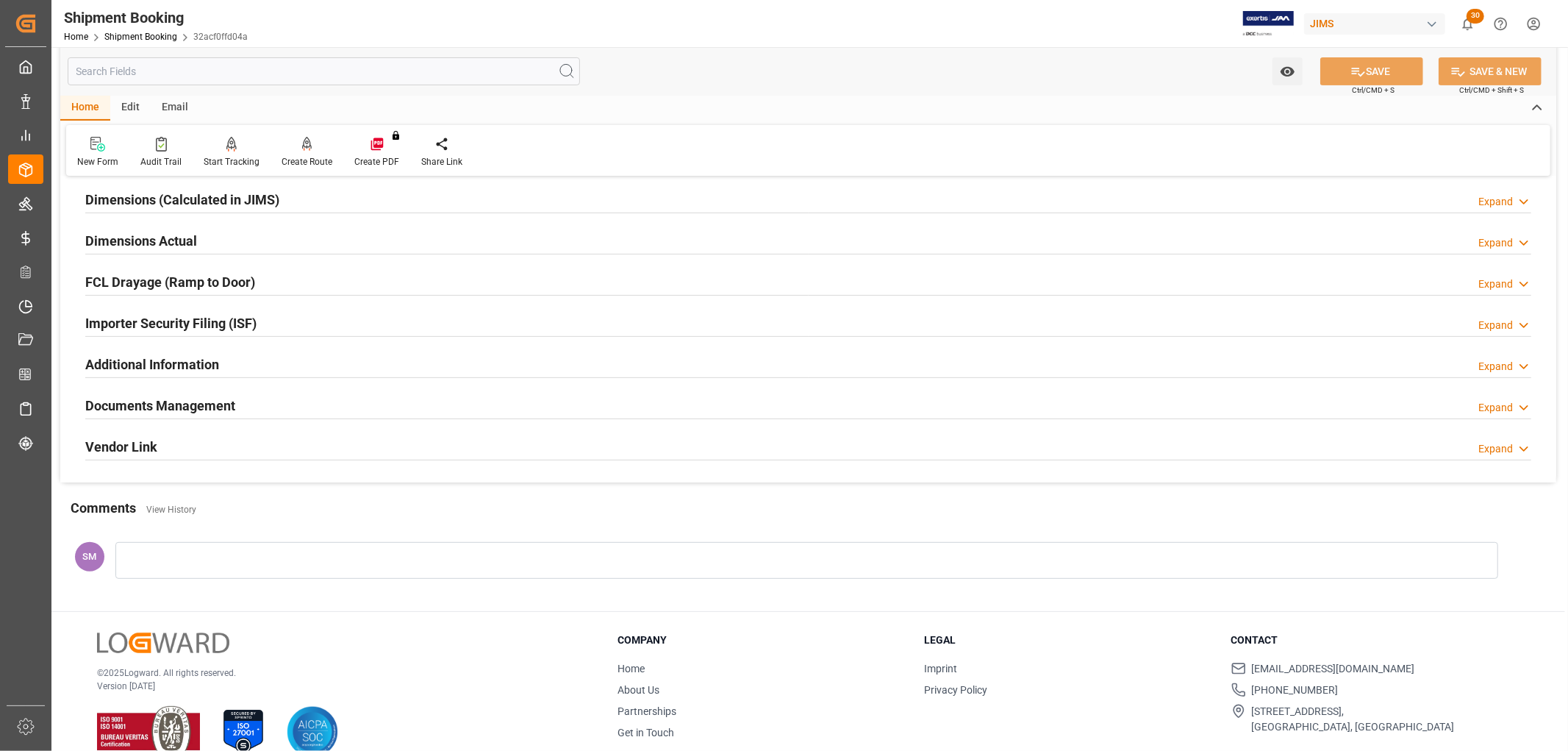
click at [173, 553] on div at bounding box center [806, 560] width 1383 height 37
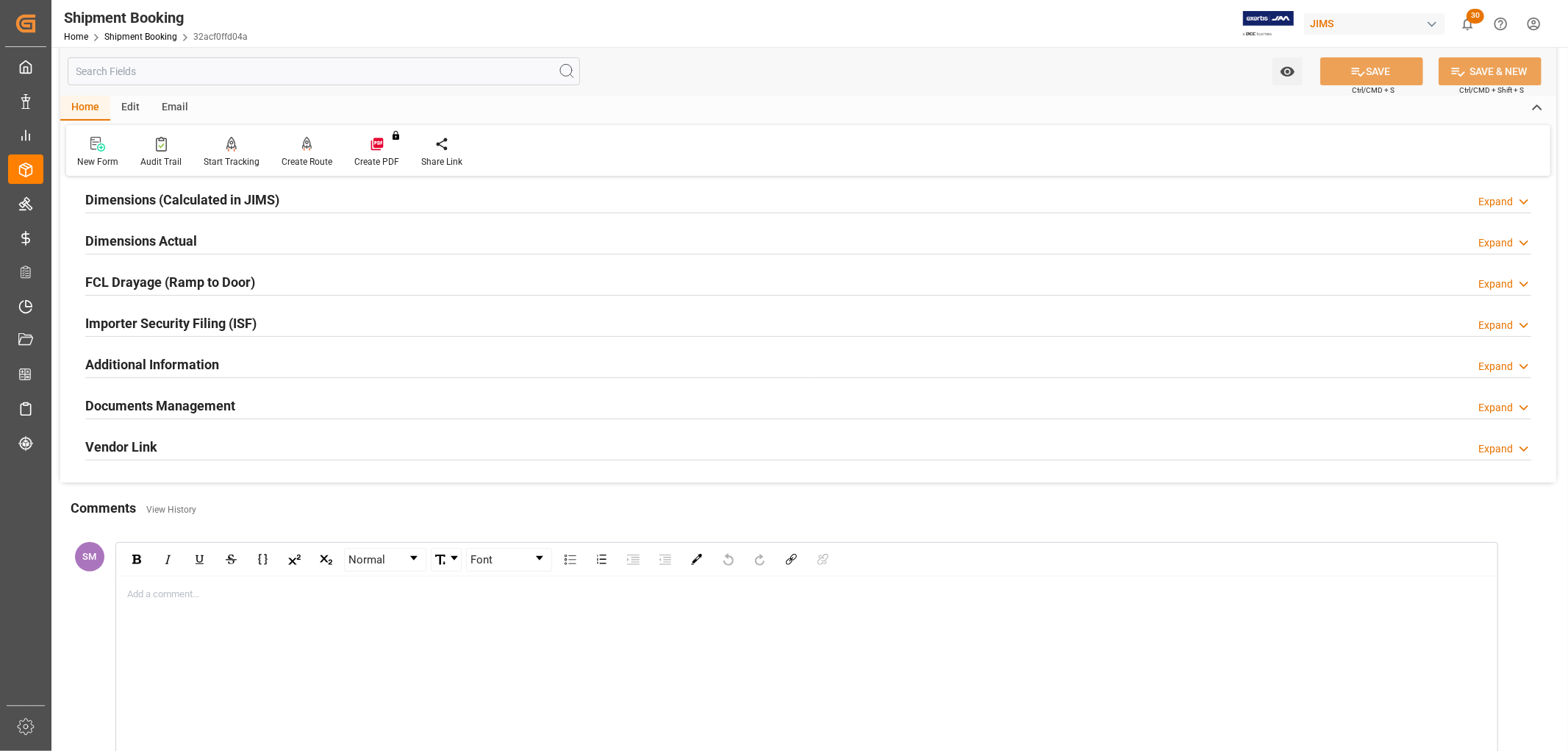
click at [173, 553] on img "rdw-inline-control" at bounding box center [168, 559] width 12 height 12
click at [216, 585] on div "Add a comment..." at bounding box center [806, 670] width 1380 height 188
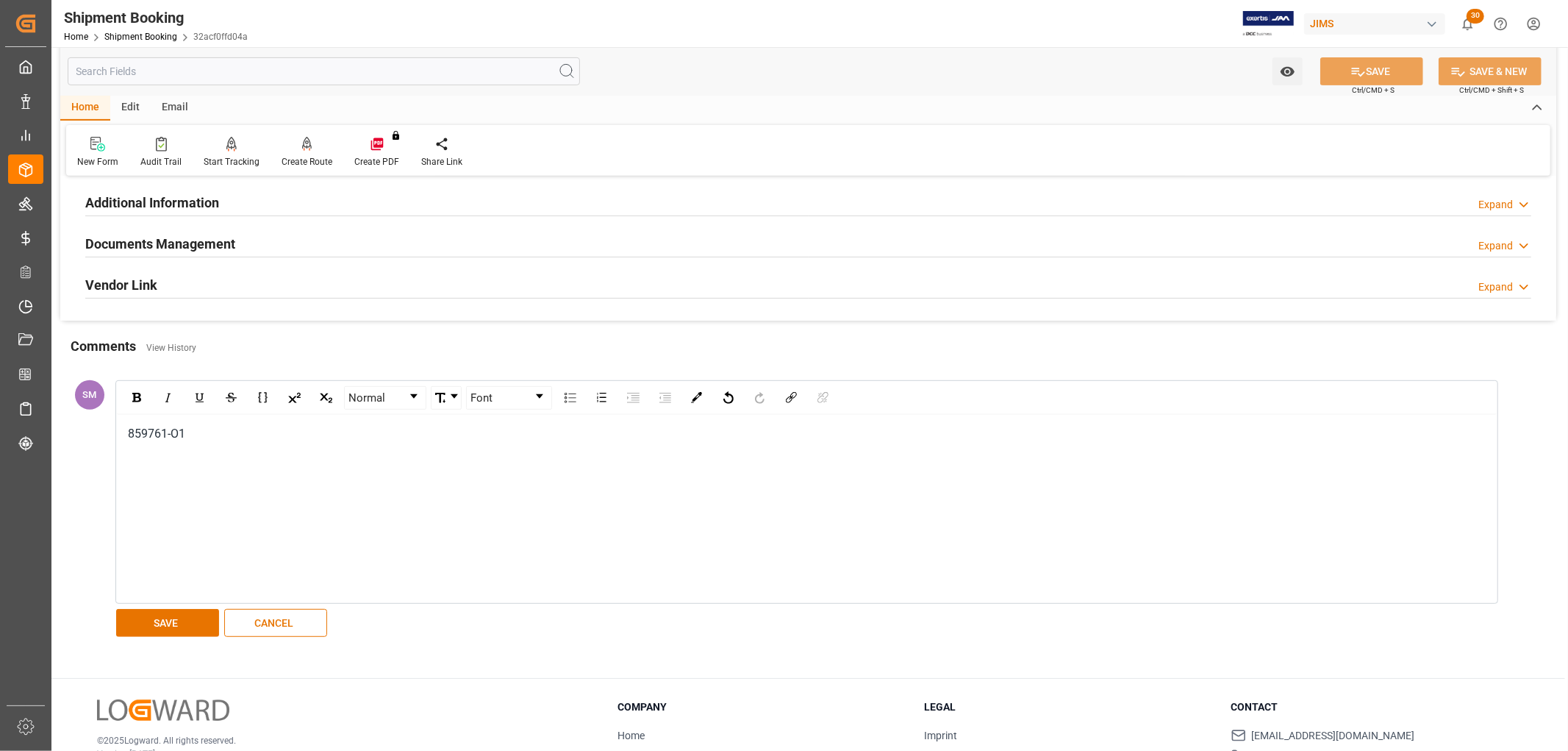
scroll to position [490, 0]
click at [180, 619] on button "SAVE" at bounding box center [167, 621] width 103 height 28
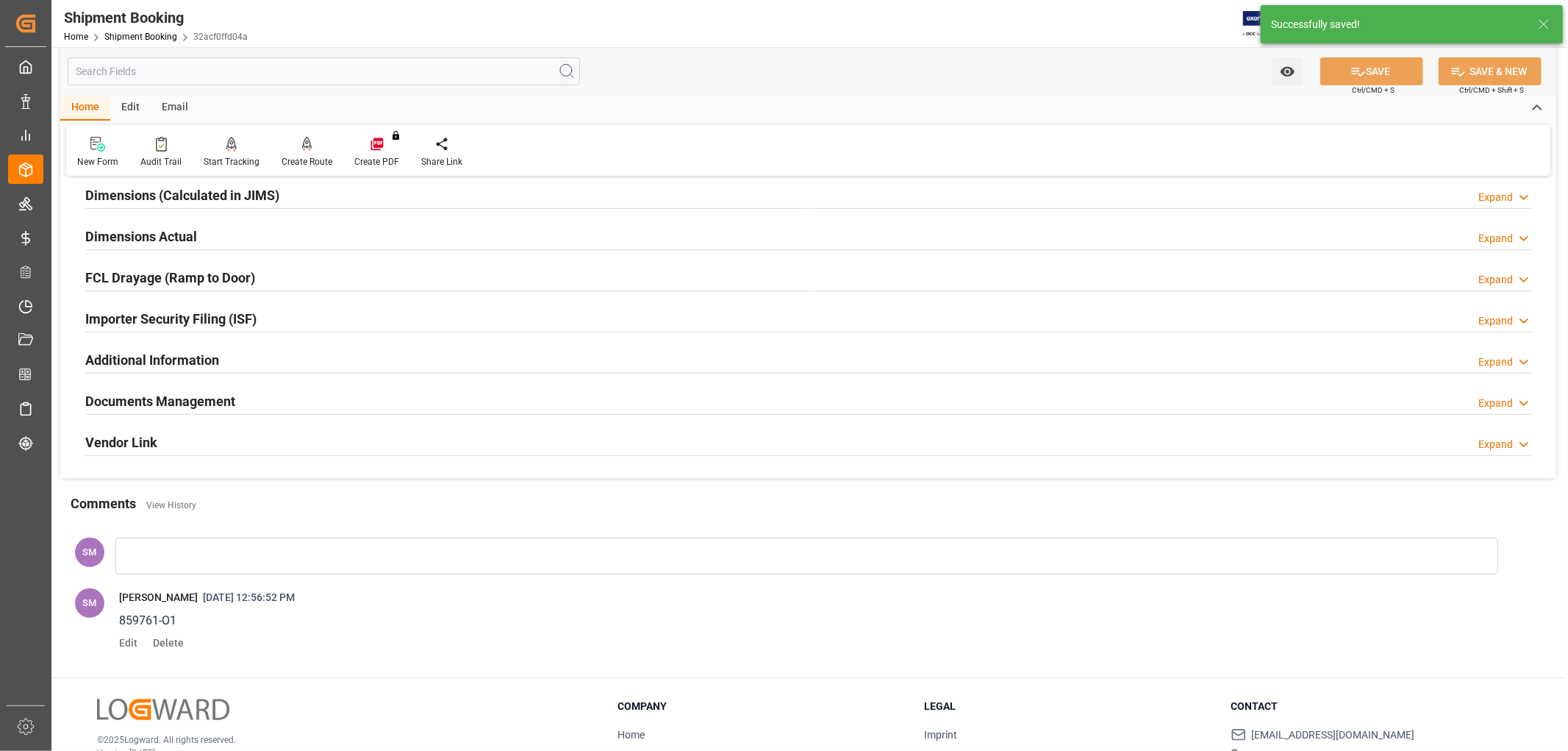
scroll to position [139, 0]
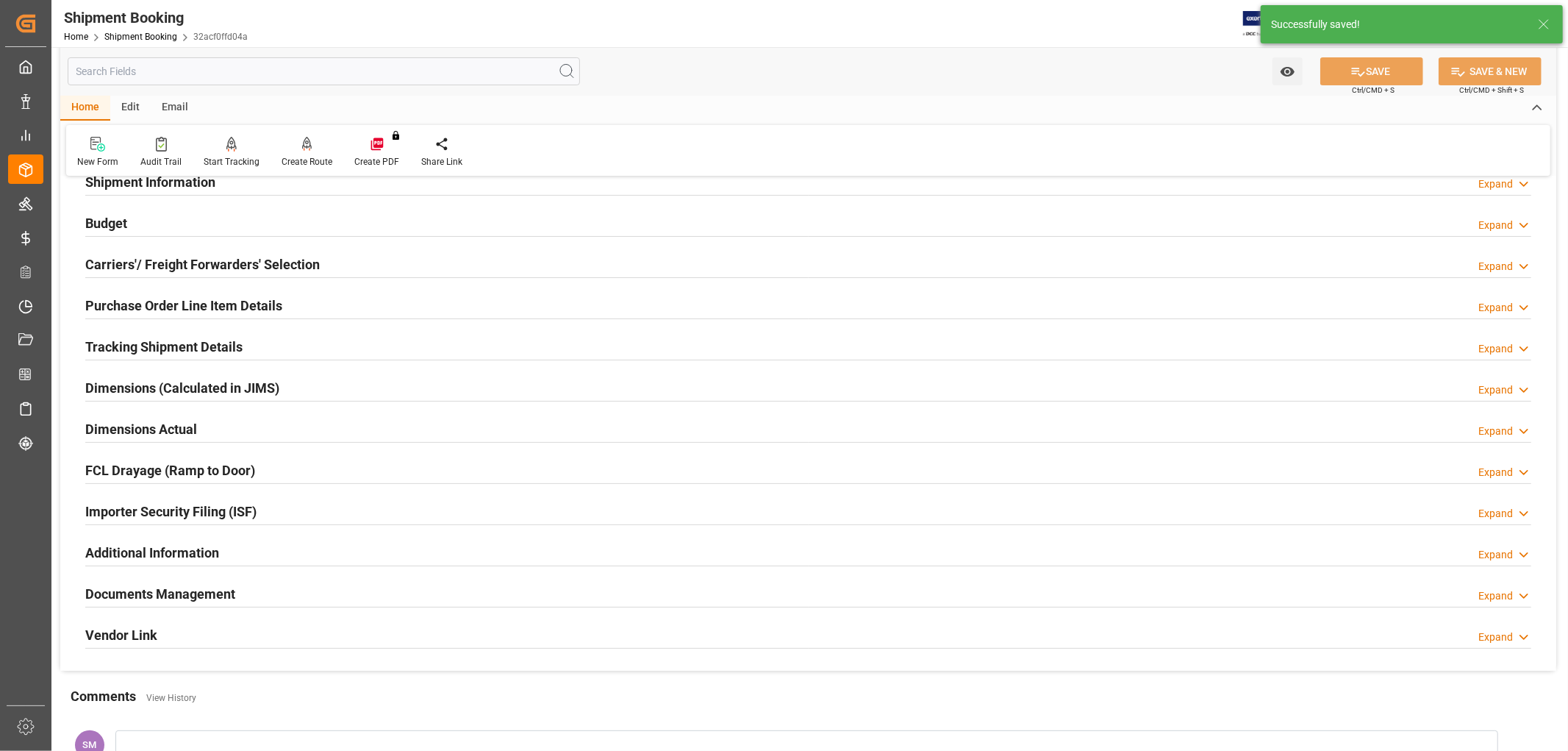
click at [160, 591] on h2 "Documents Management" at bounding box center [160, 594] width 150 height 20
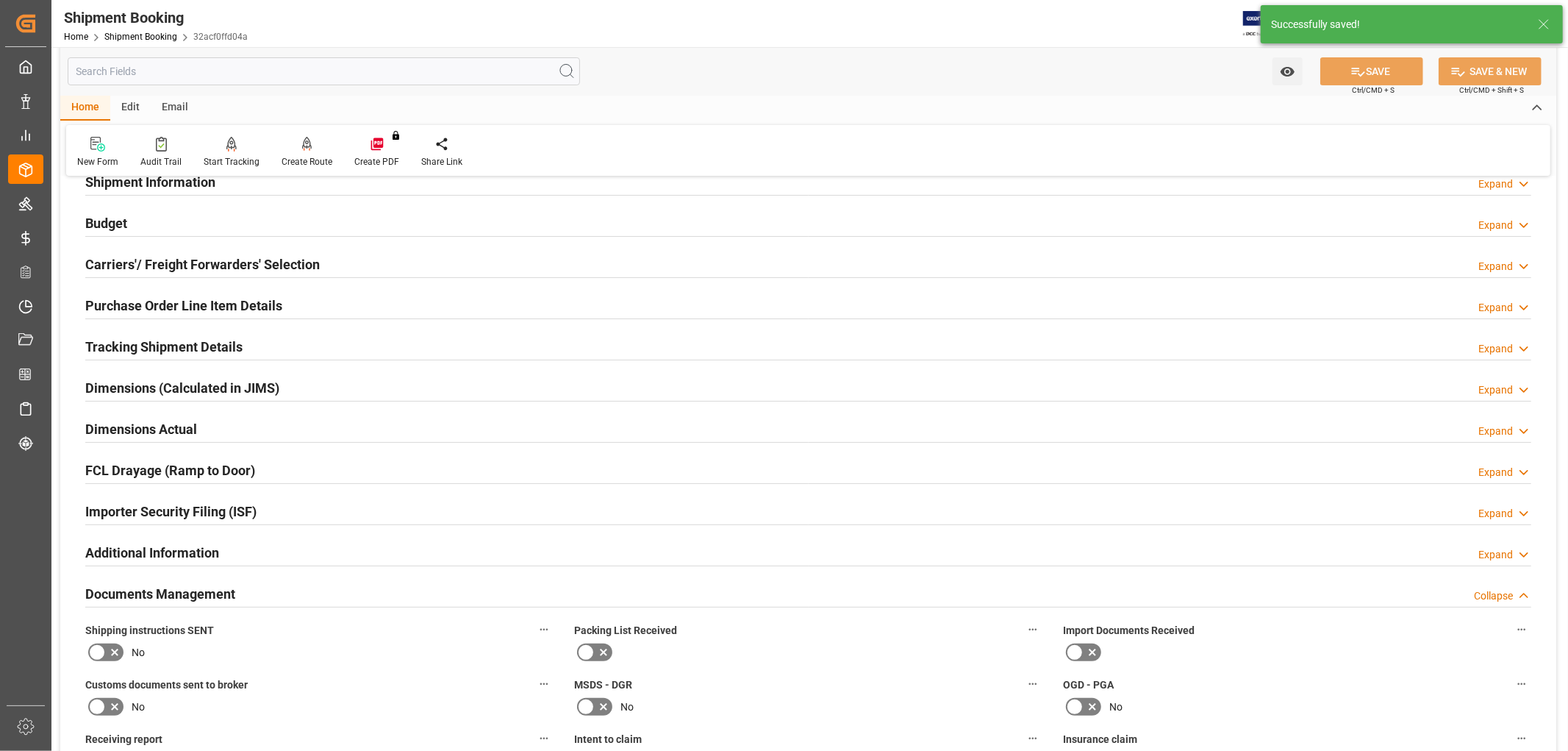
scroll to position [220, 0]
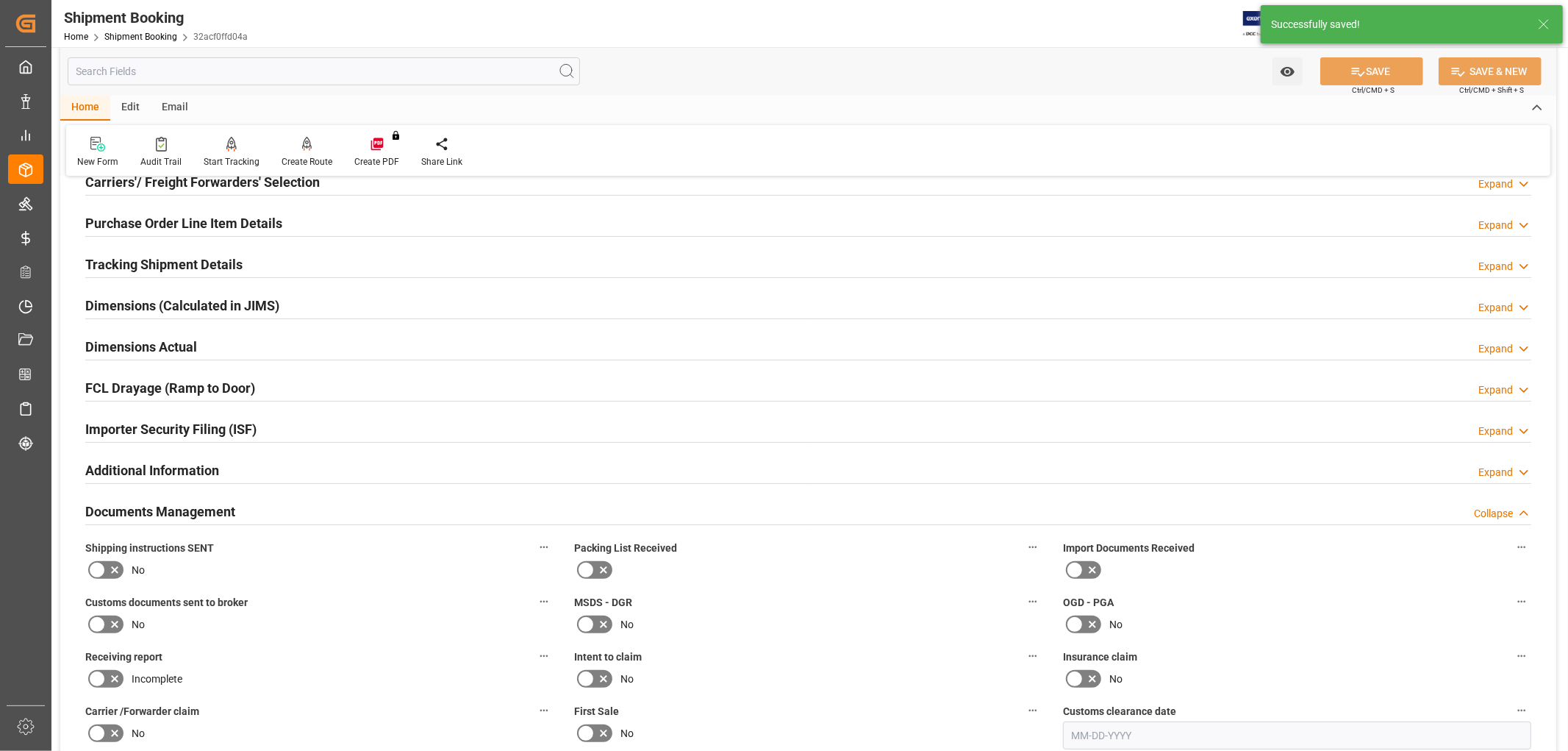
click at [121, 563] on icon at bounding box center [114, 570] width 18 height 18
click at [0, 0] on input "checkbox" at bounding box center [0, 0] width 0 height 0
click at [1379, 63] on button "SAVE" at bounding box center [1372, 72] width 103 height 28
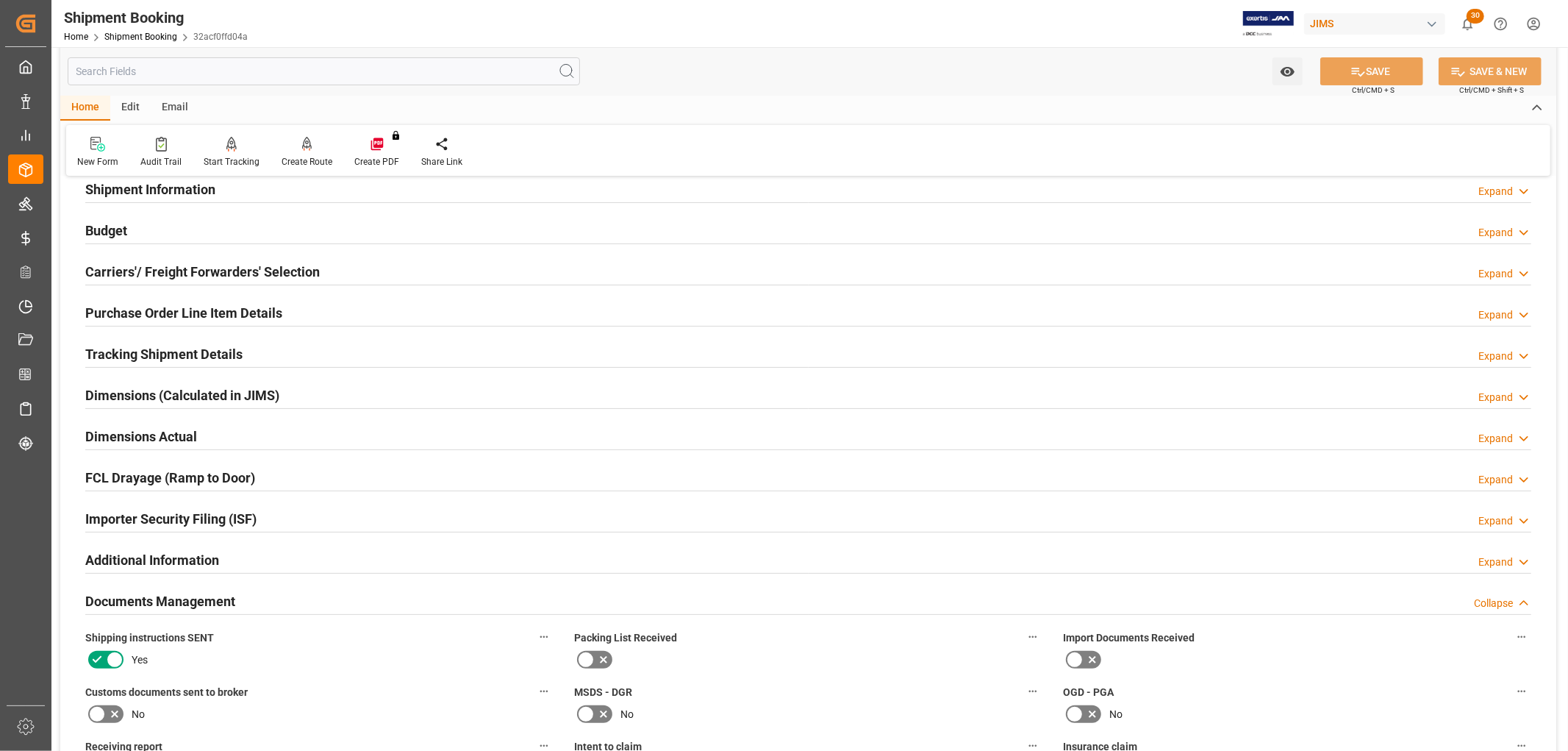
scroll to position [0, 0]
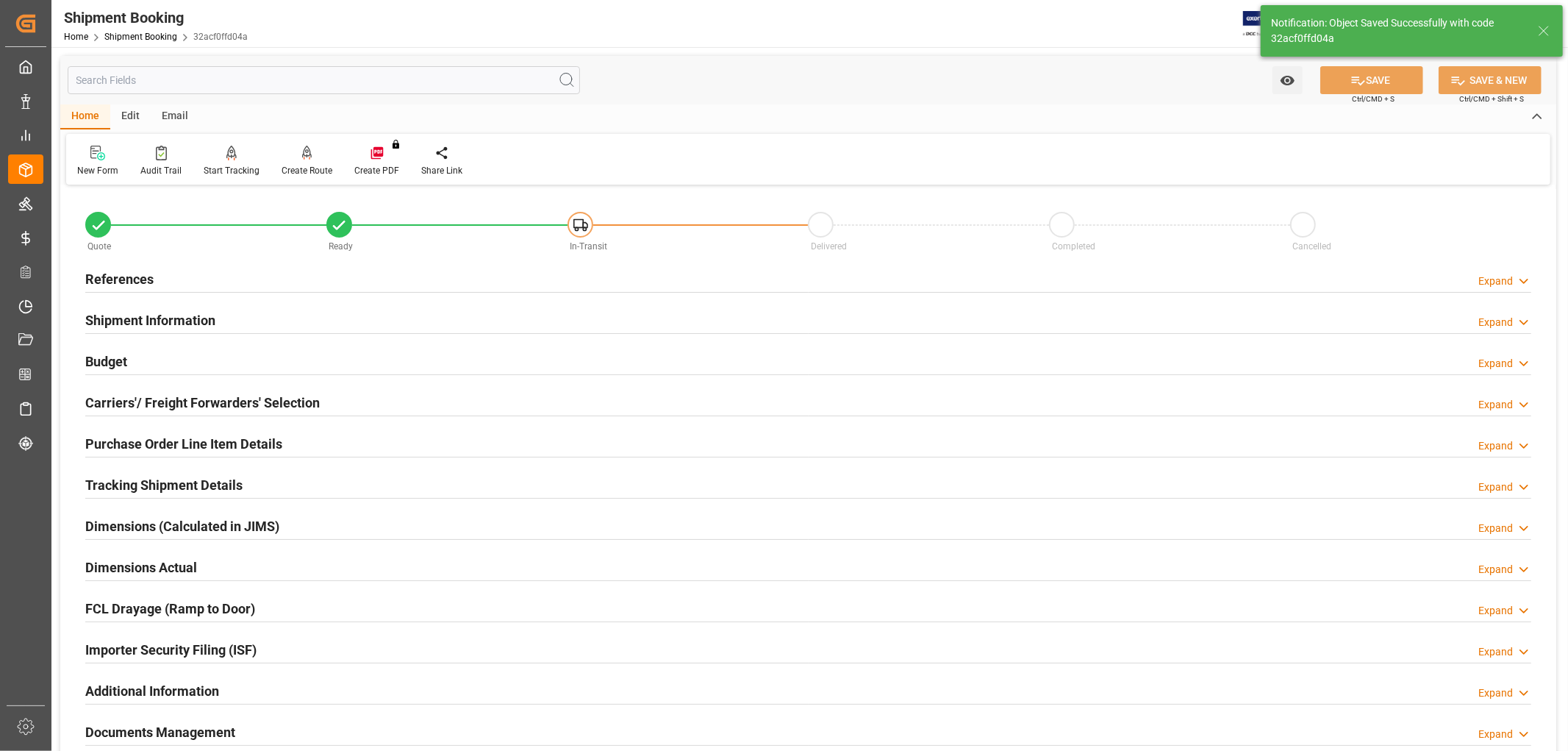
click at [169, 471] on div "Tracking Shipment Details" at bounding box center [164, 484] width 157 height 28
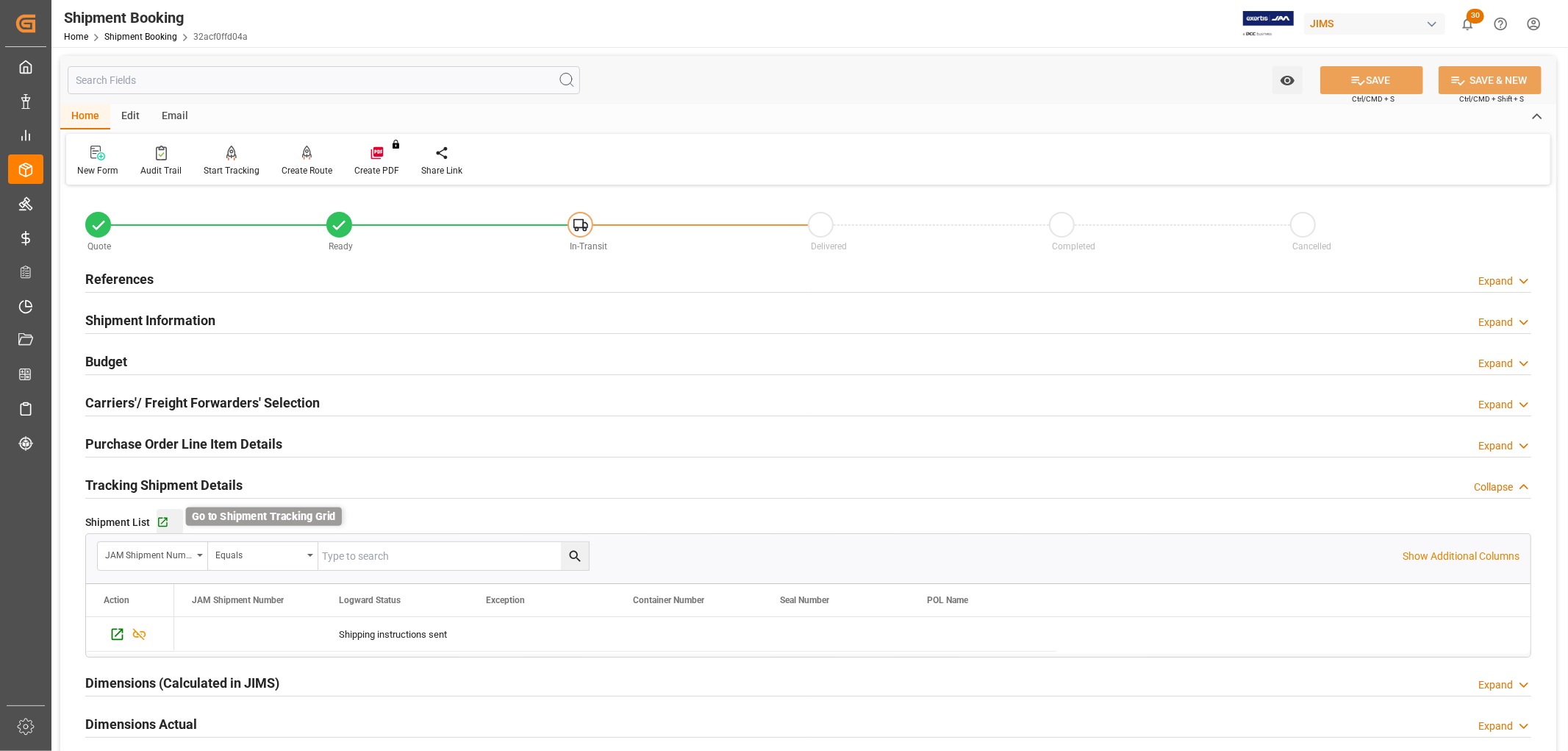
click at [160, 519] on icon "button" at bounding box center [163, 522] width 12 height 12
click at [97, 359] on h2 "Budget" at bounding box center [107, 362] width 42 height 20
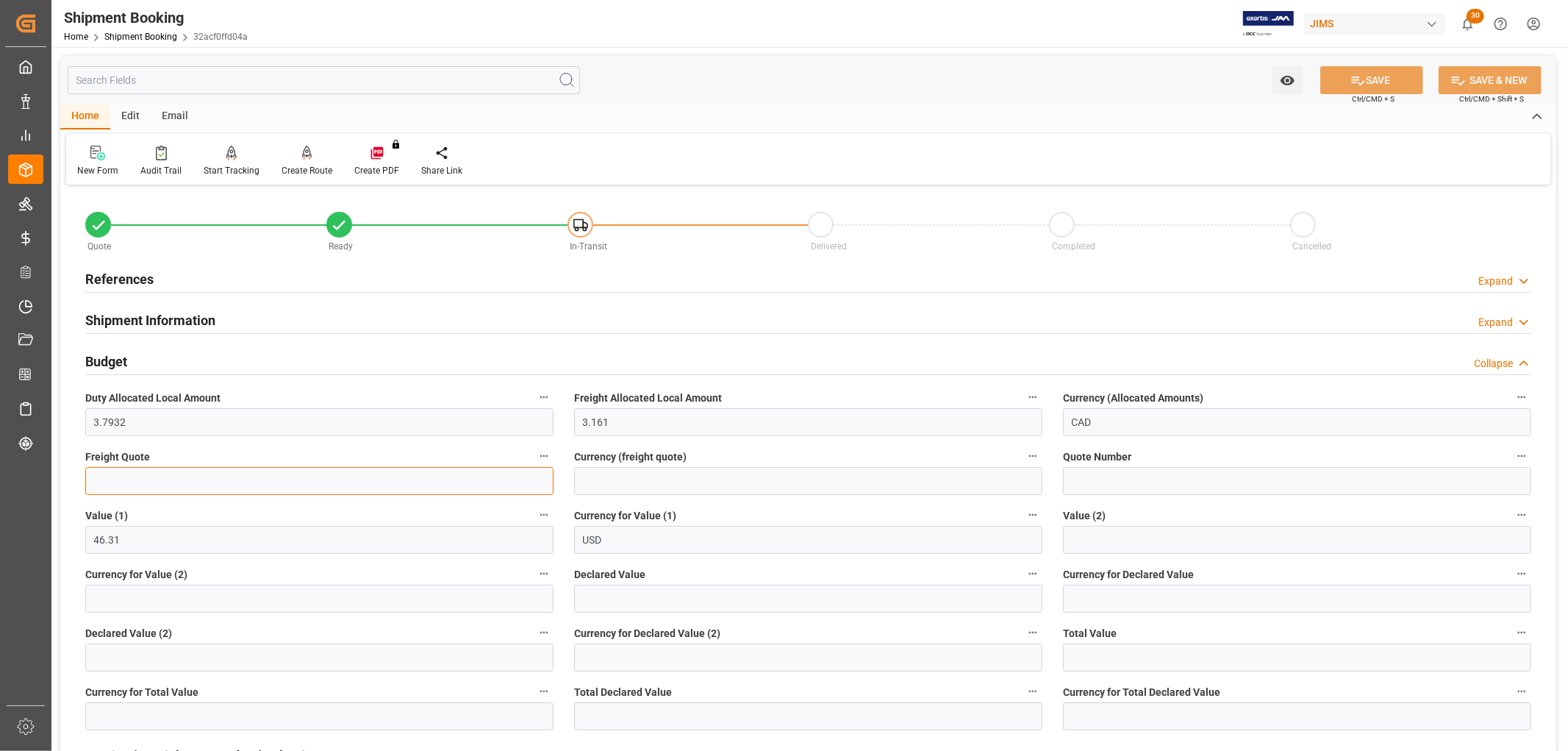
click at [132, 473] on input "text" at bounding box center [320, 481] width 468 height 28
type input "40"
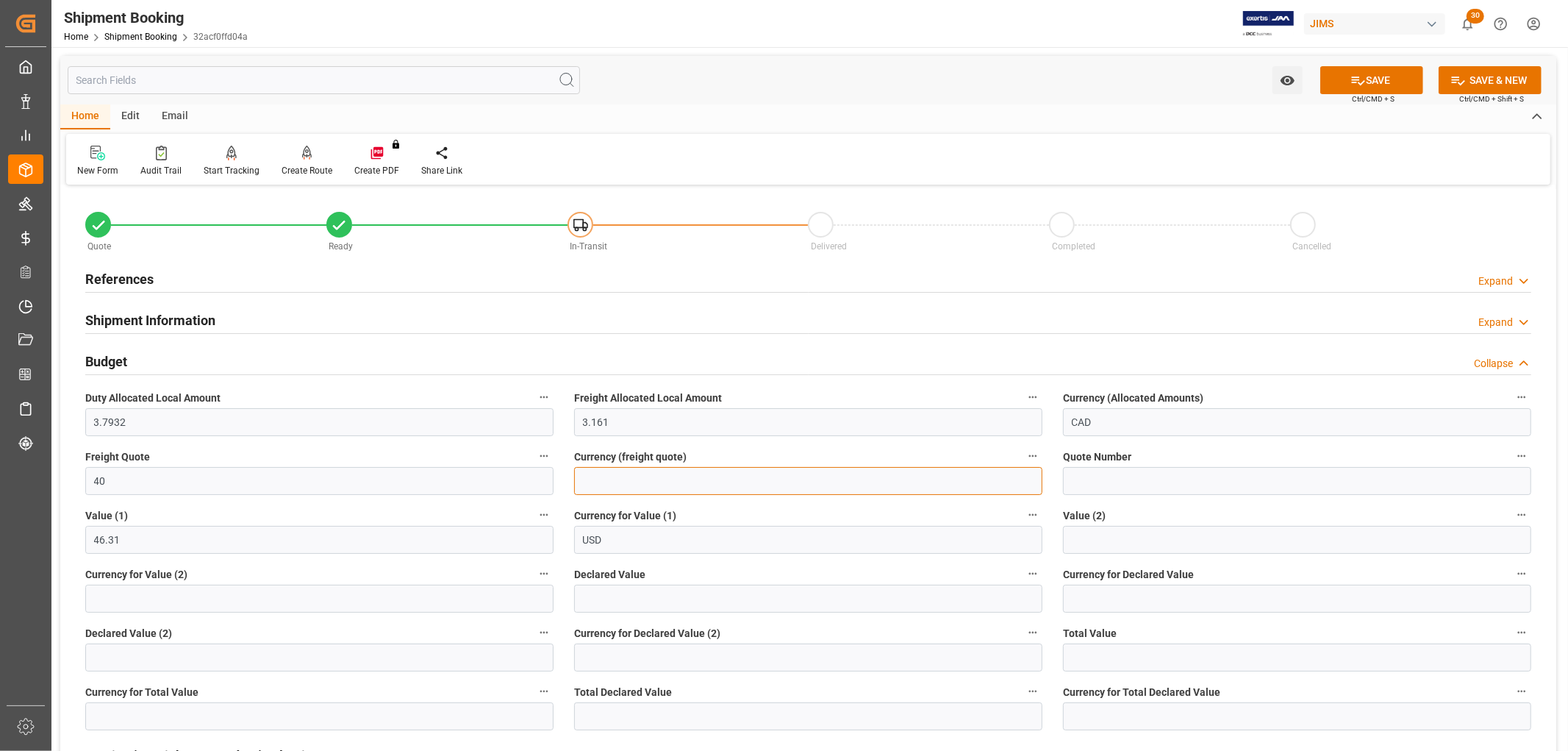
click at [634, 473] on input at bounding box center [809, 481] width 468 height 28
type input "USD"
click at [1401, 73] on button "SAVE" at bounding box center [1372, 80] width 103 height 28
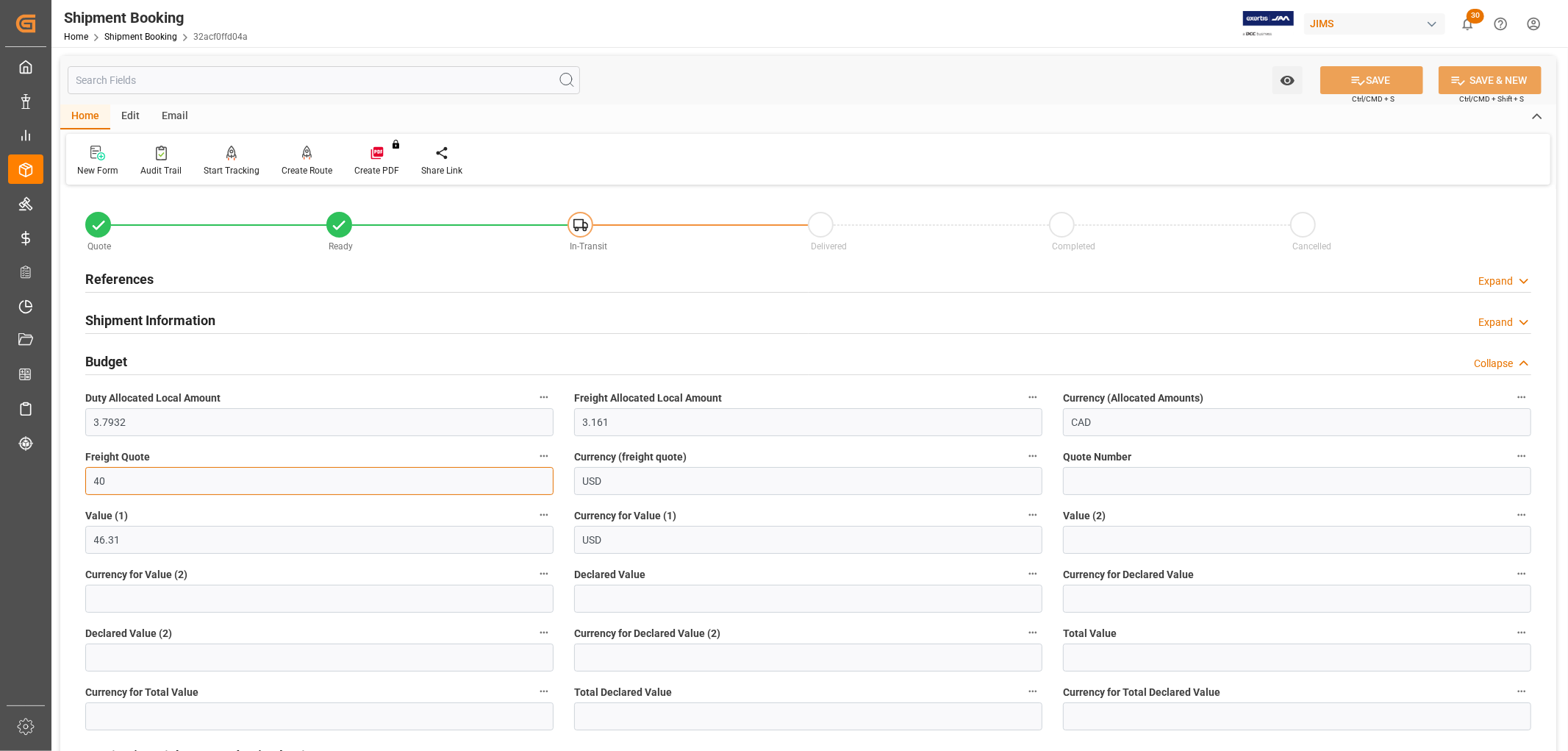
click at [129, 490] on input "40" at bounding box center [320, 481] width 468 height 28
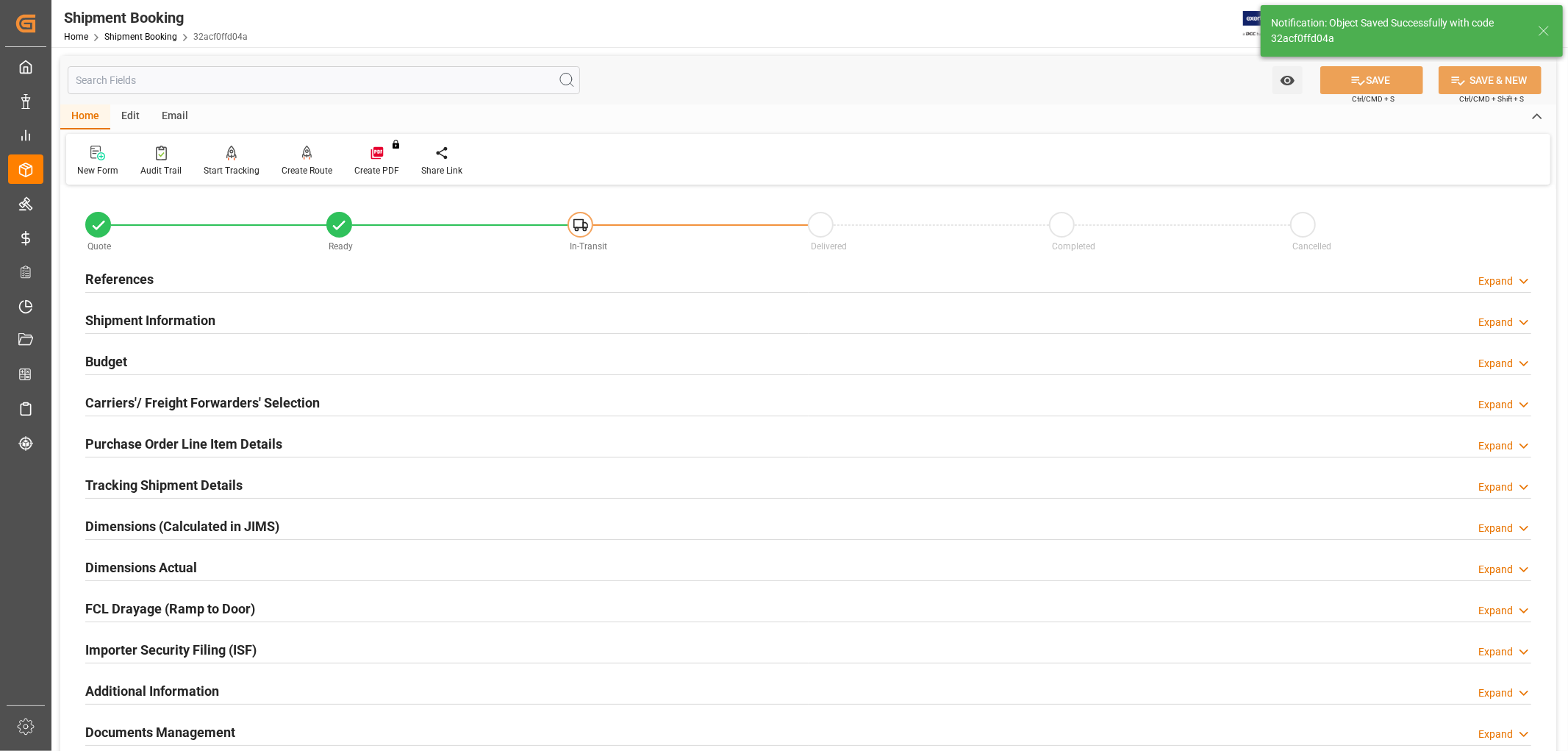
click at [106, 356] on h2 "Budget" at bounding box center [107, 362] width 42 height 20
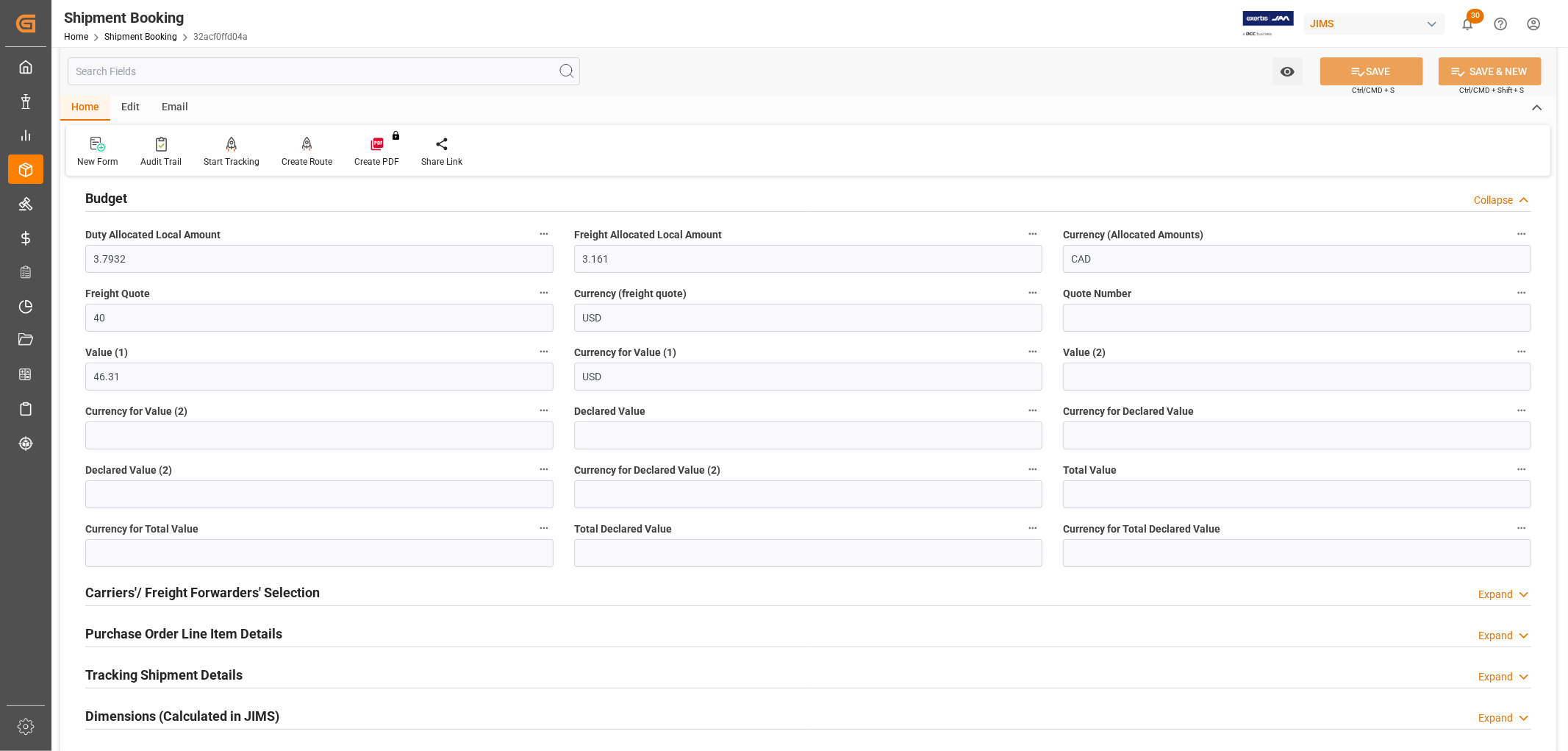
scroll to position [245, 0]
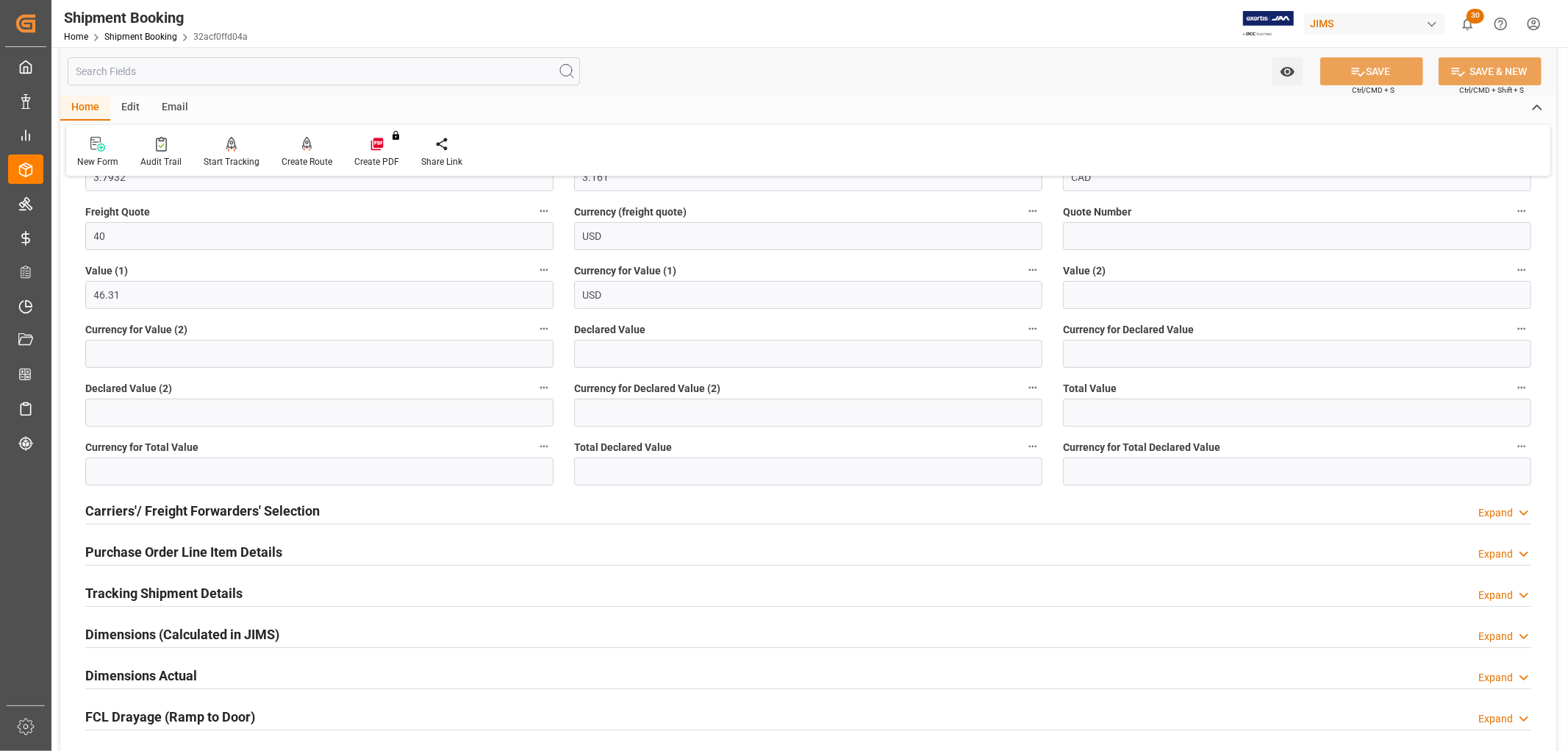
click at [262, 515] on h2 "Carriers'/ Freight Forwarders' Selection" at bounding box center [202, 511] width 234 height 20
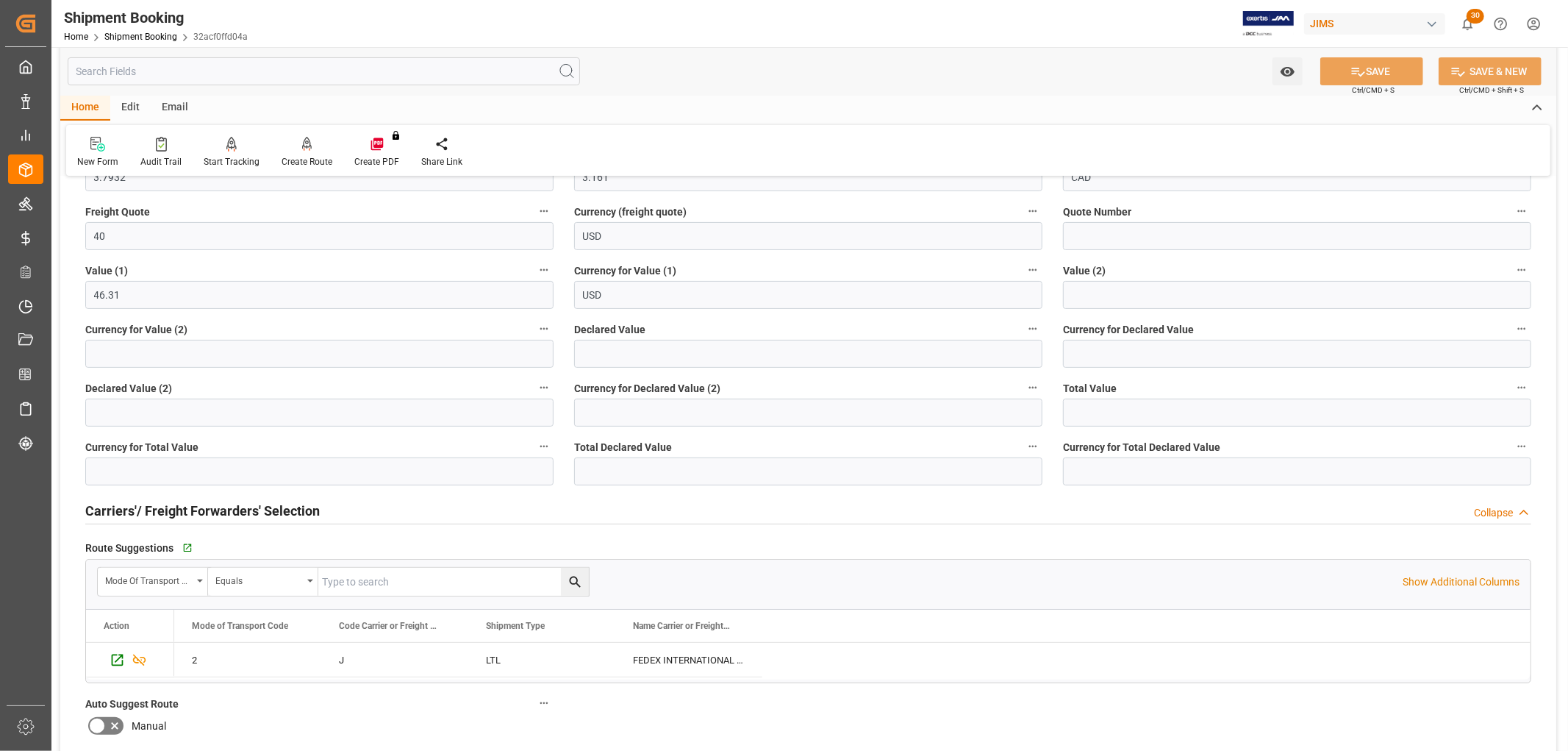
click at [262, 515] on h2 "Carriers'/ Freight Forwarders' Selection" at bounding box center [202, 511] width 234 height 20
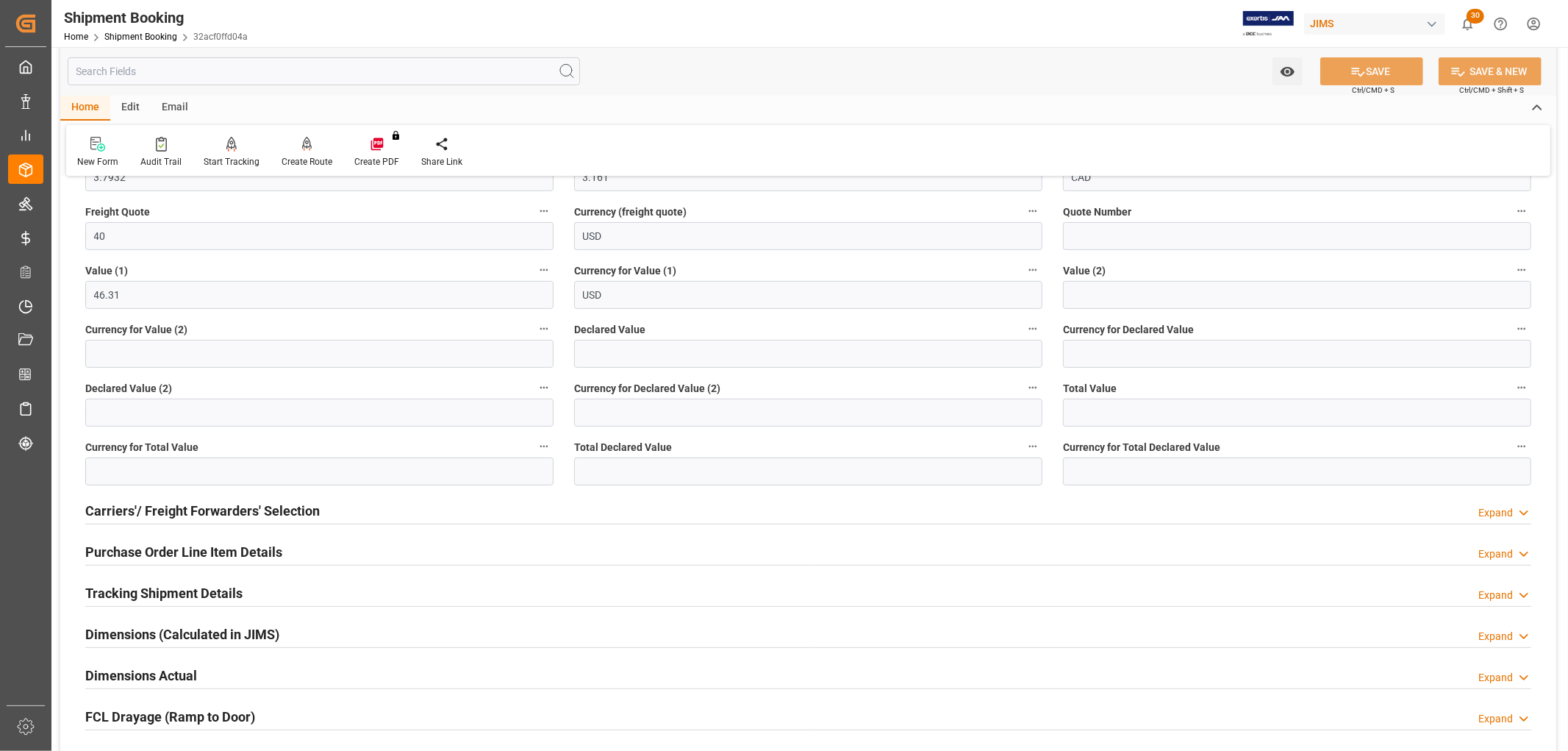
scroll to position [326, 0]
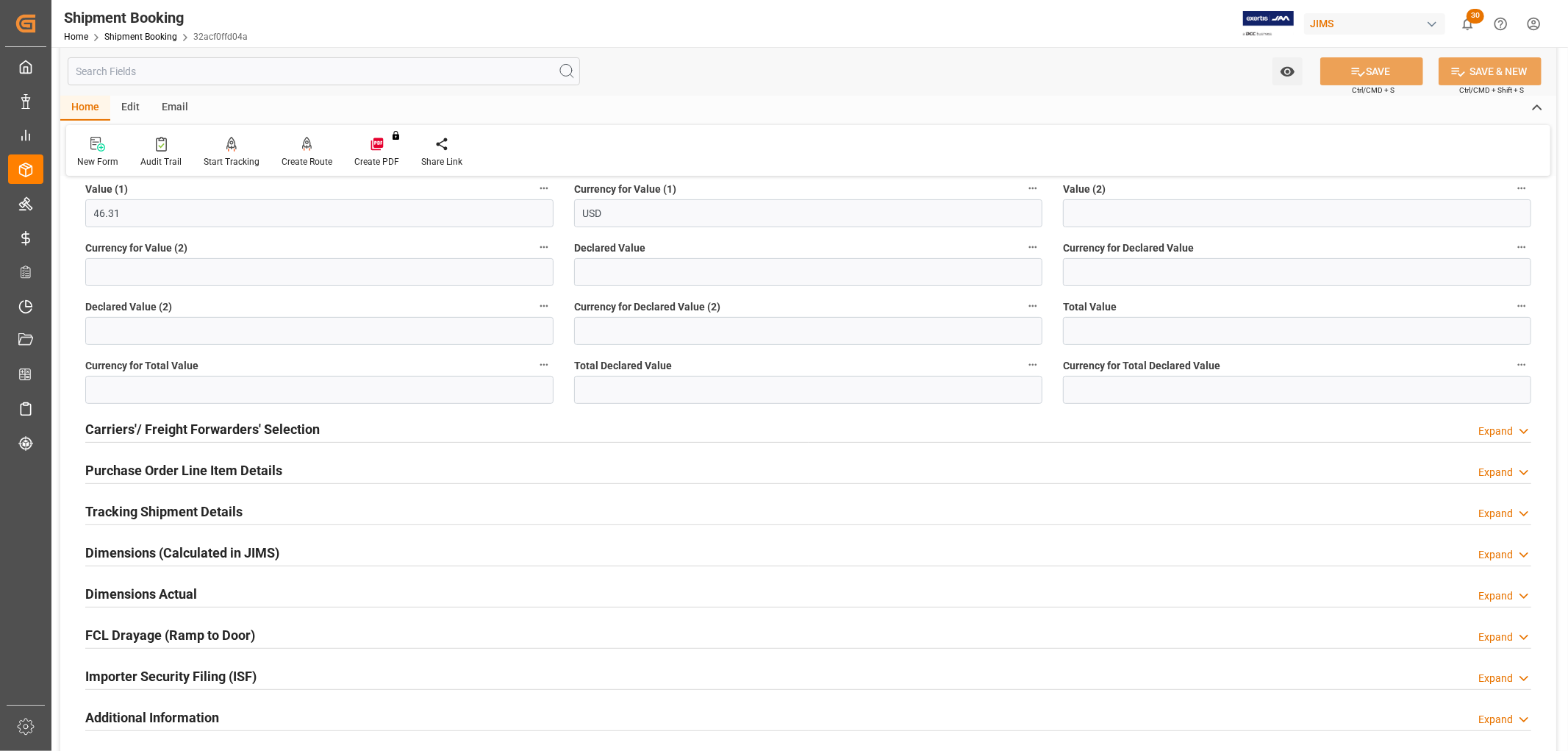
click at [209, 472] on h2 "Purchase Order Line Item Details" at bounding box center [184, 470] width 197 height 20
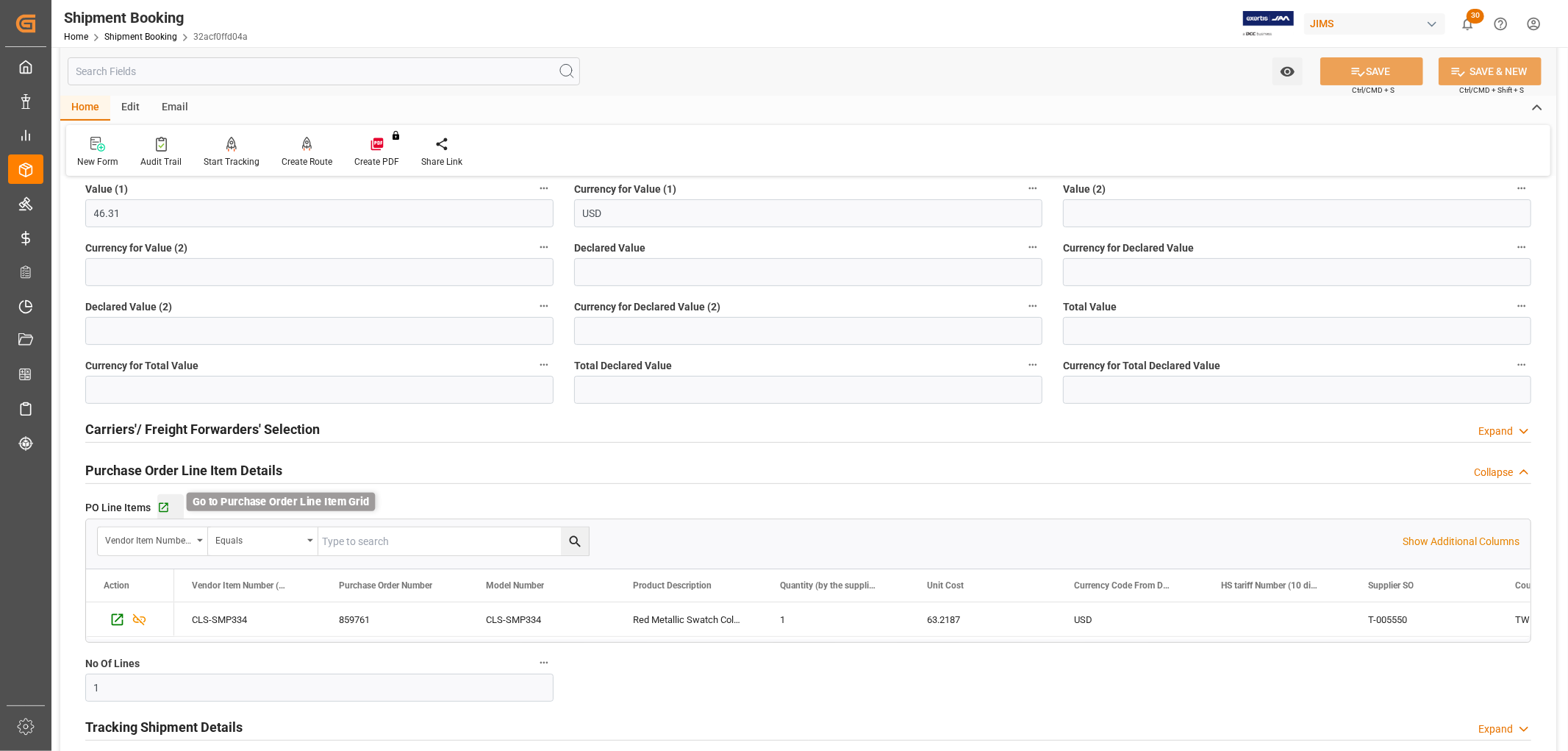
click at [162, 511] on icon "button" at bounding box center [163, 507] width 9 height 9
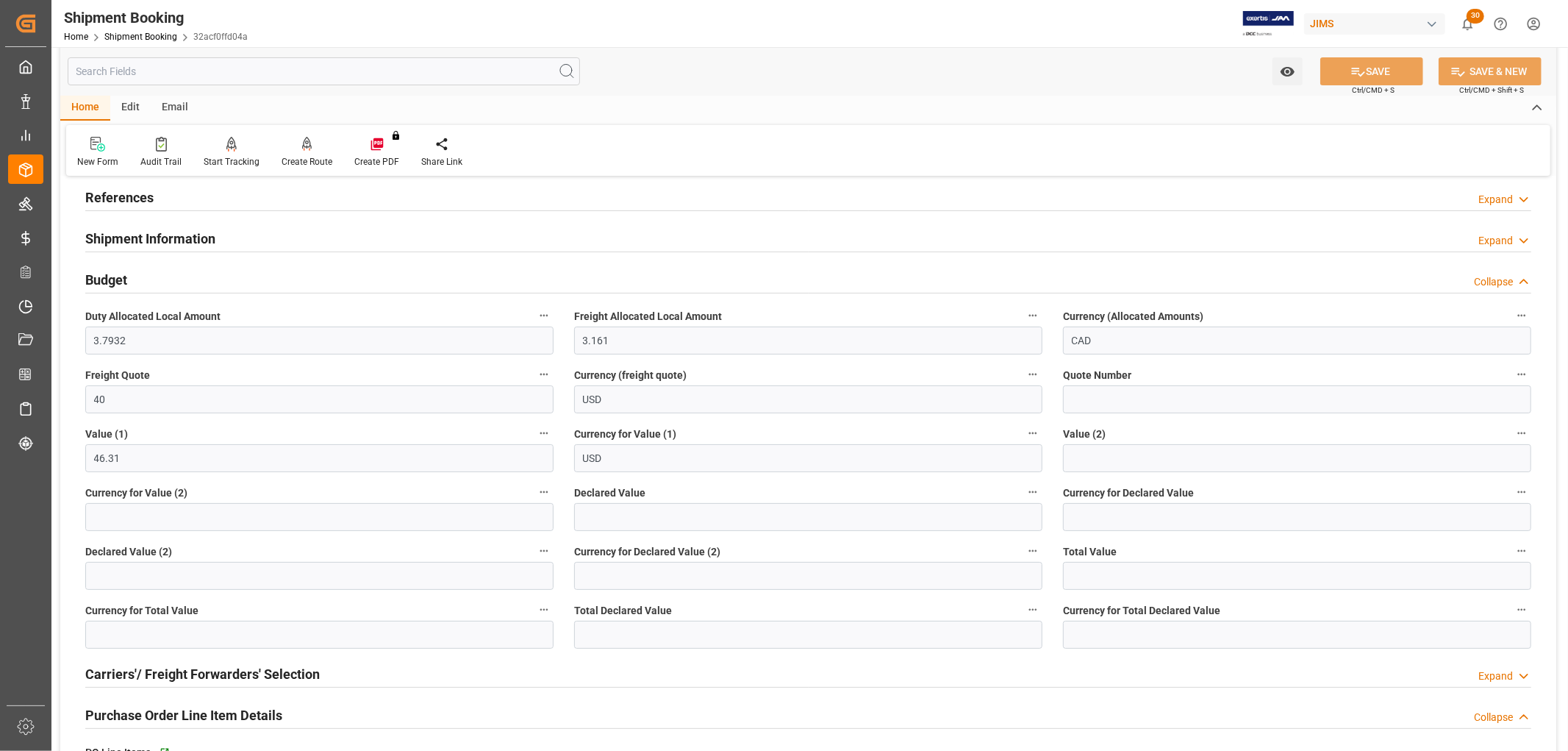
scroll to position [0, 0]
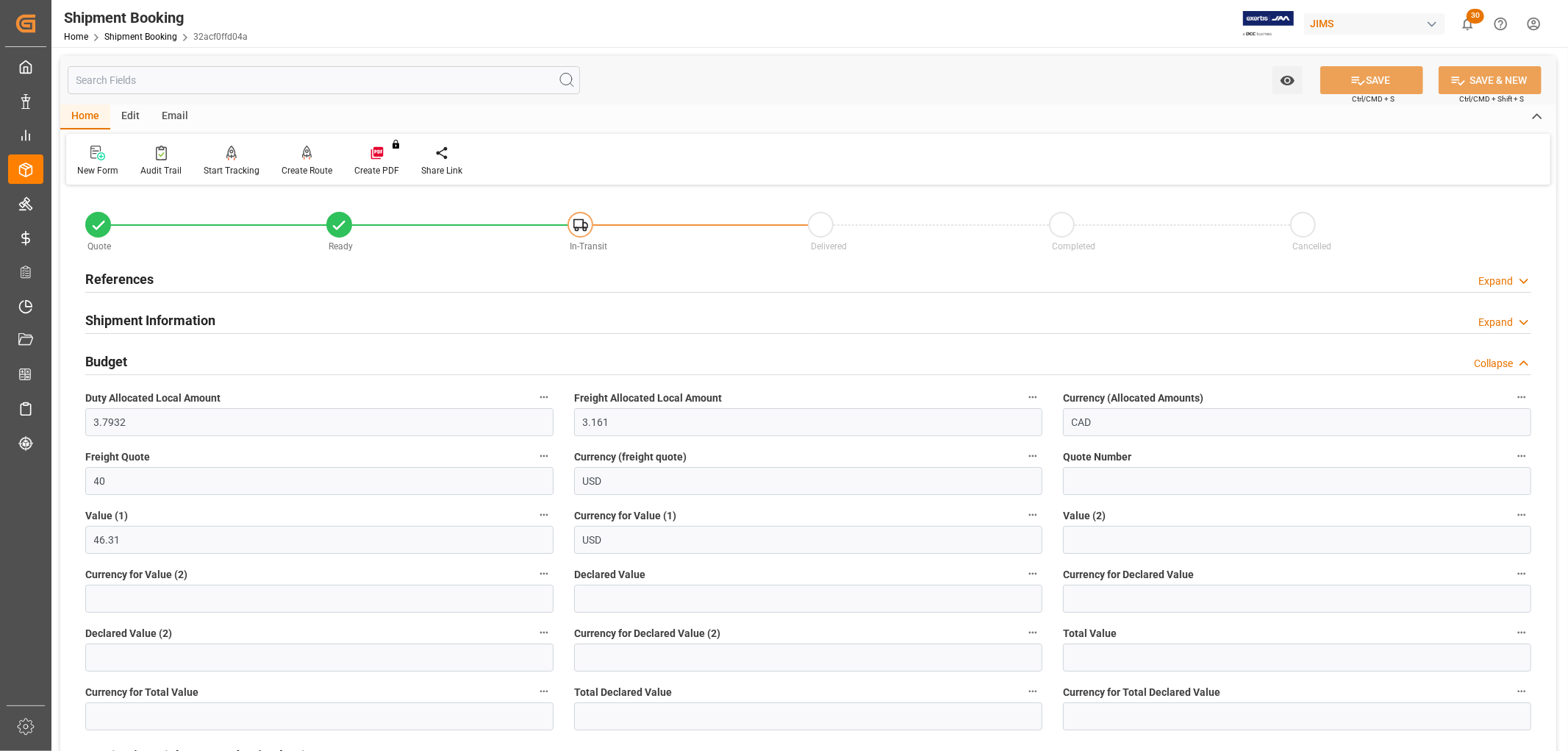
click at [137, 274] on h2 "References" at bounding box center [120, 279] width 68 height 20
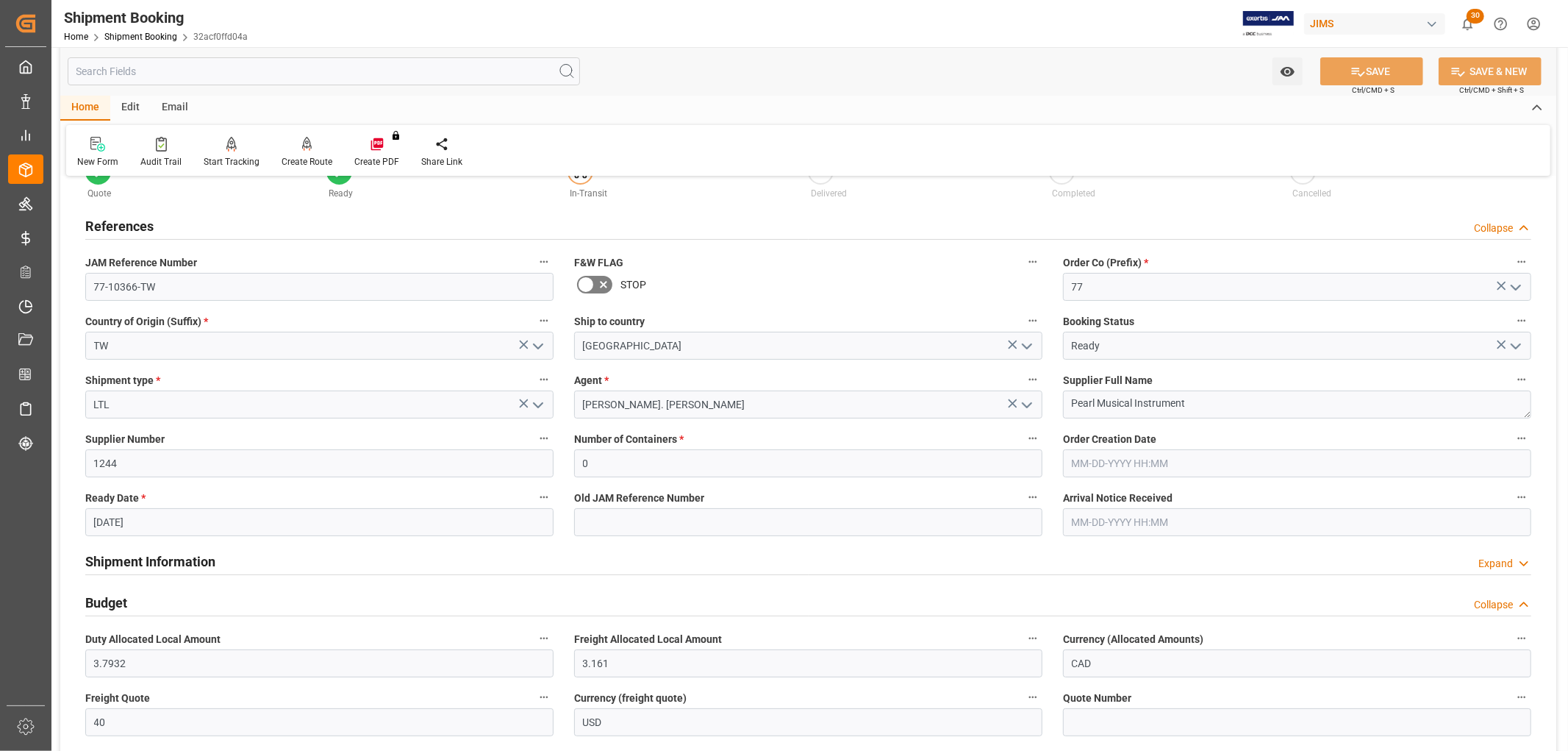
scroll to position [82, 0]
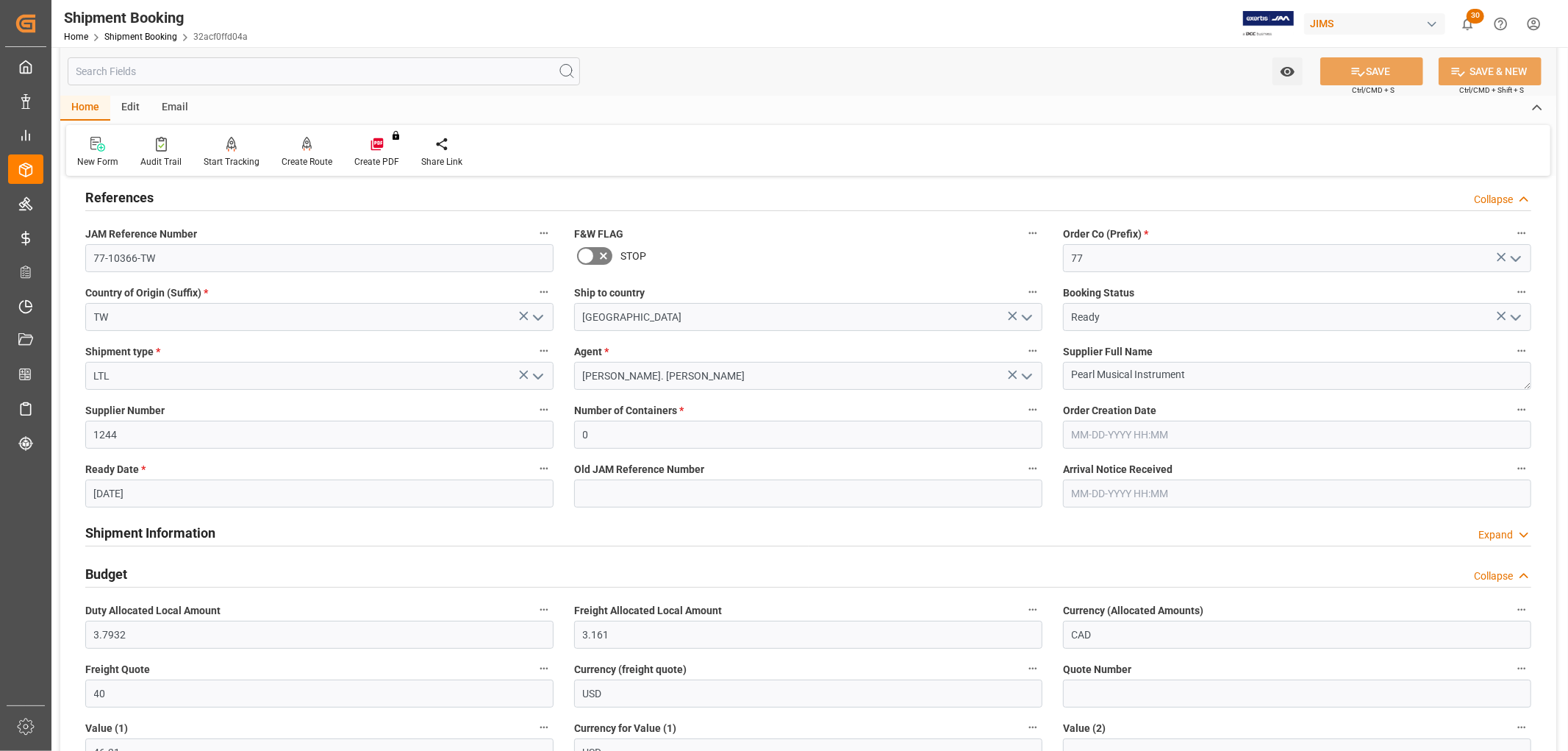
click at [187, 486] on input "[DATE]" at bounding box center [320, 493] width 468 height 28
click at [279, 523] on div "[DATE]" at bounding box center [191, 528] width 209 height 15
click at [284, 528] on button "Next Month" at bounding box center [283, 527] width 9 height 9
click at [133, 579] on span "2" at bounding box center [133, 582] width 5 height 10
type input "[DATE]"
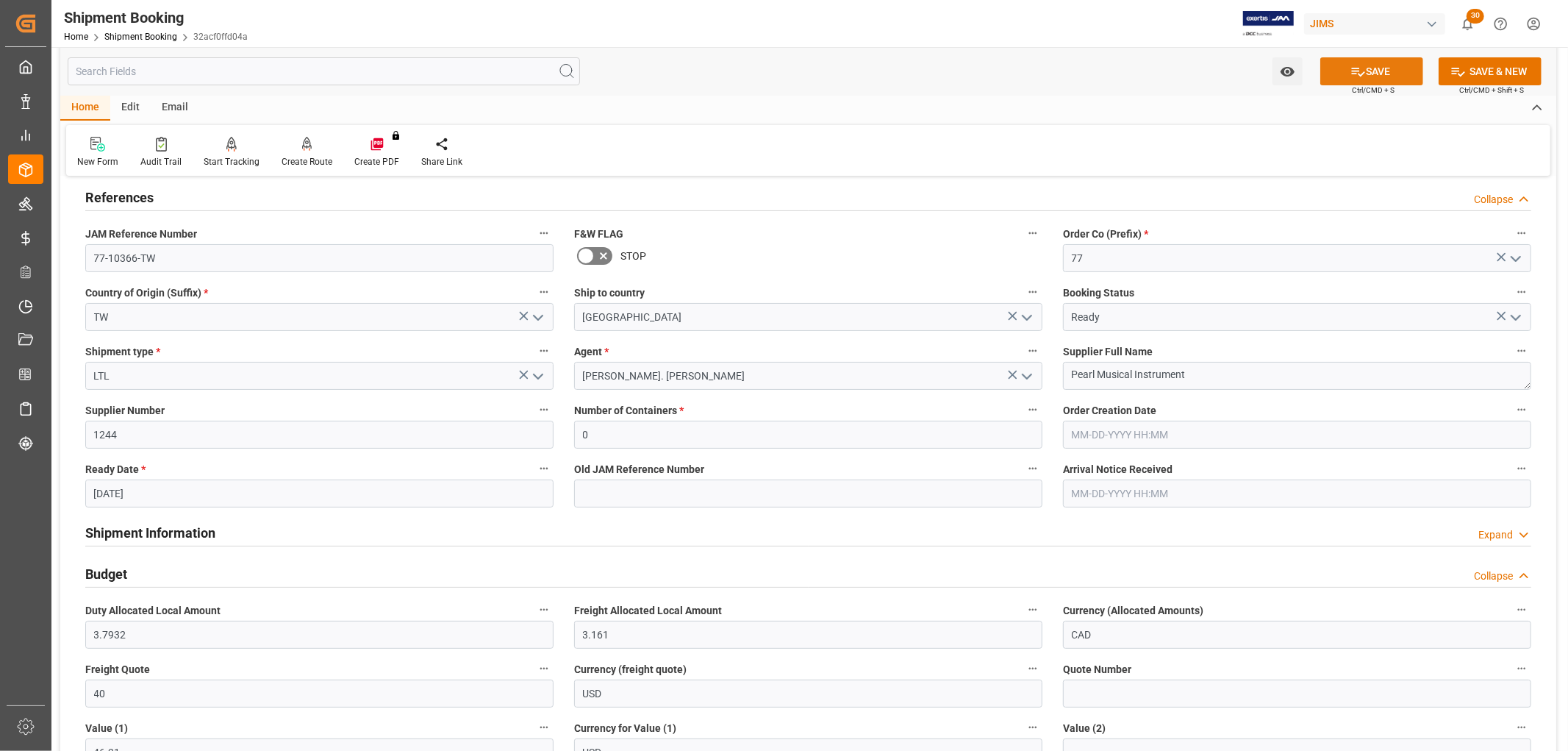
click at [1363, 63] on button "SAVE" at bounding box center [1372, 72] width 103 height 28
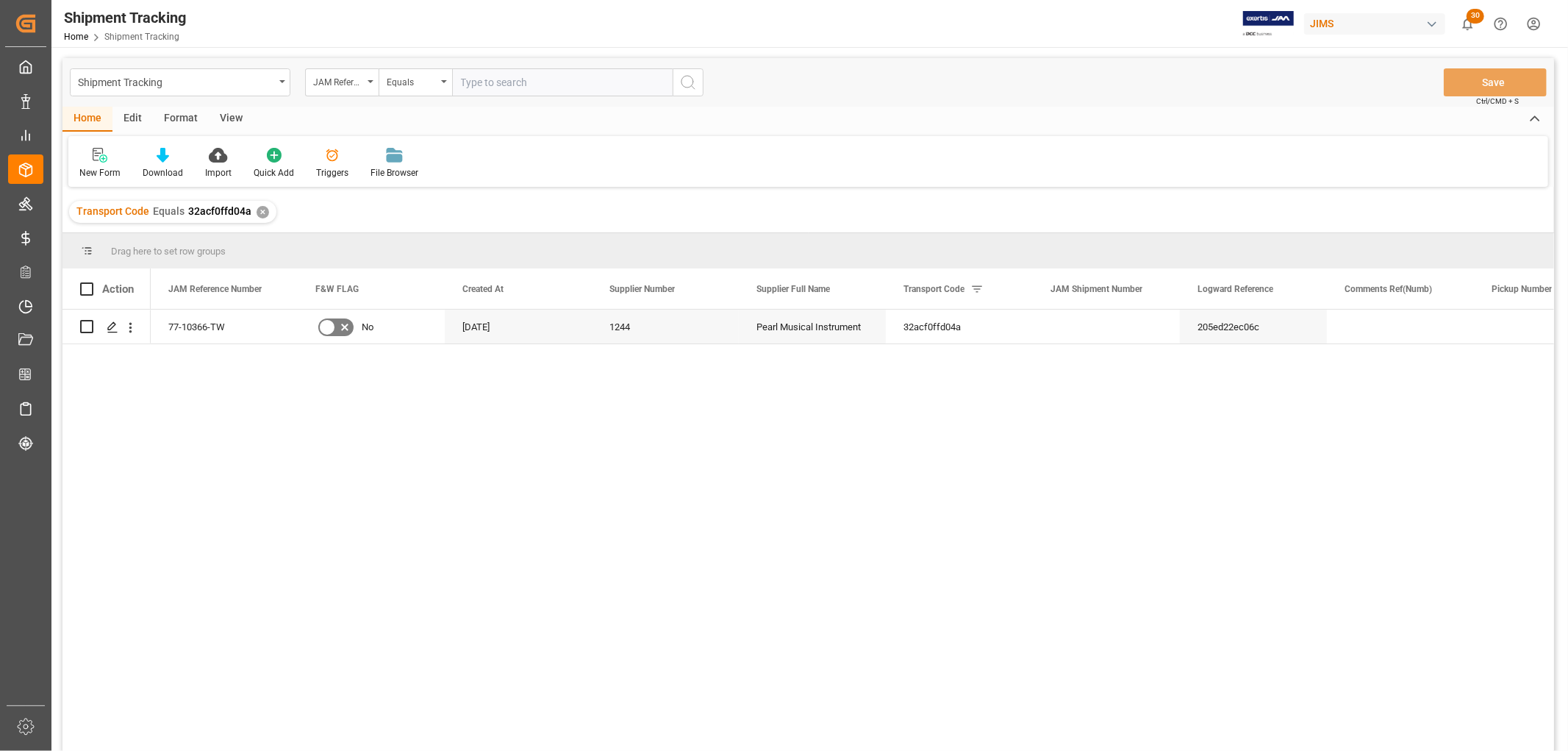
click at [225, 116] on div "View" at bounding box center [231, 119] width 45 height 25
click at [100, 158] on div at bounding box center [93, 155] width 29 height 16
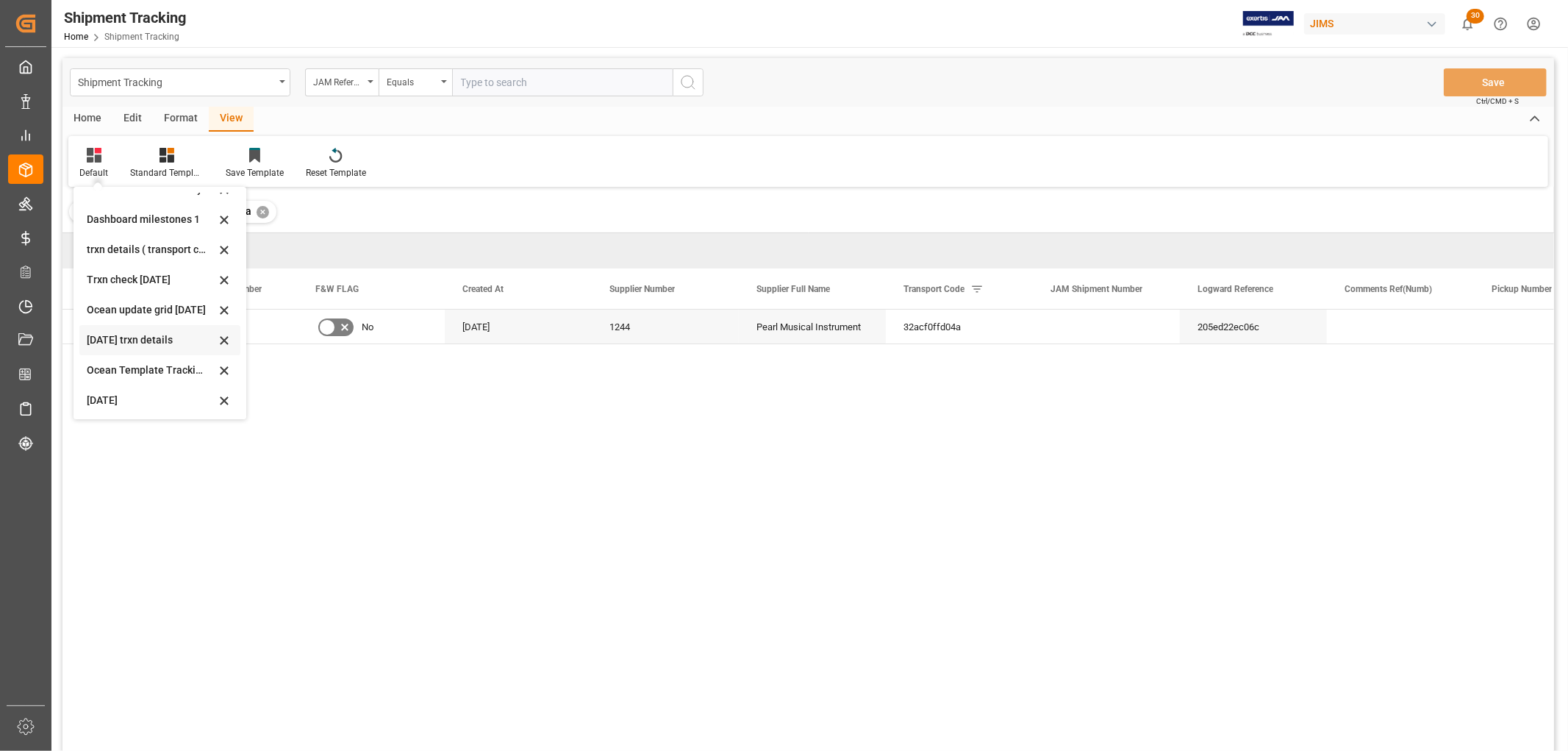
scroll to position [170, 0]
click at [127, 392] on div "Aug 2025" at bounding box center [150, 399] width 128 height 16
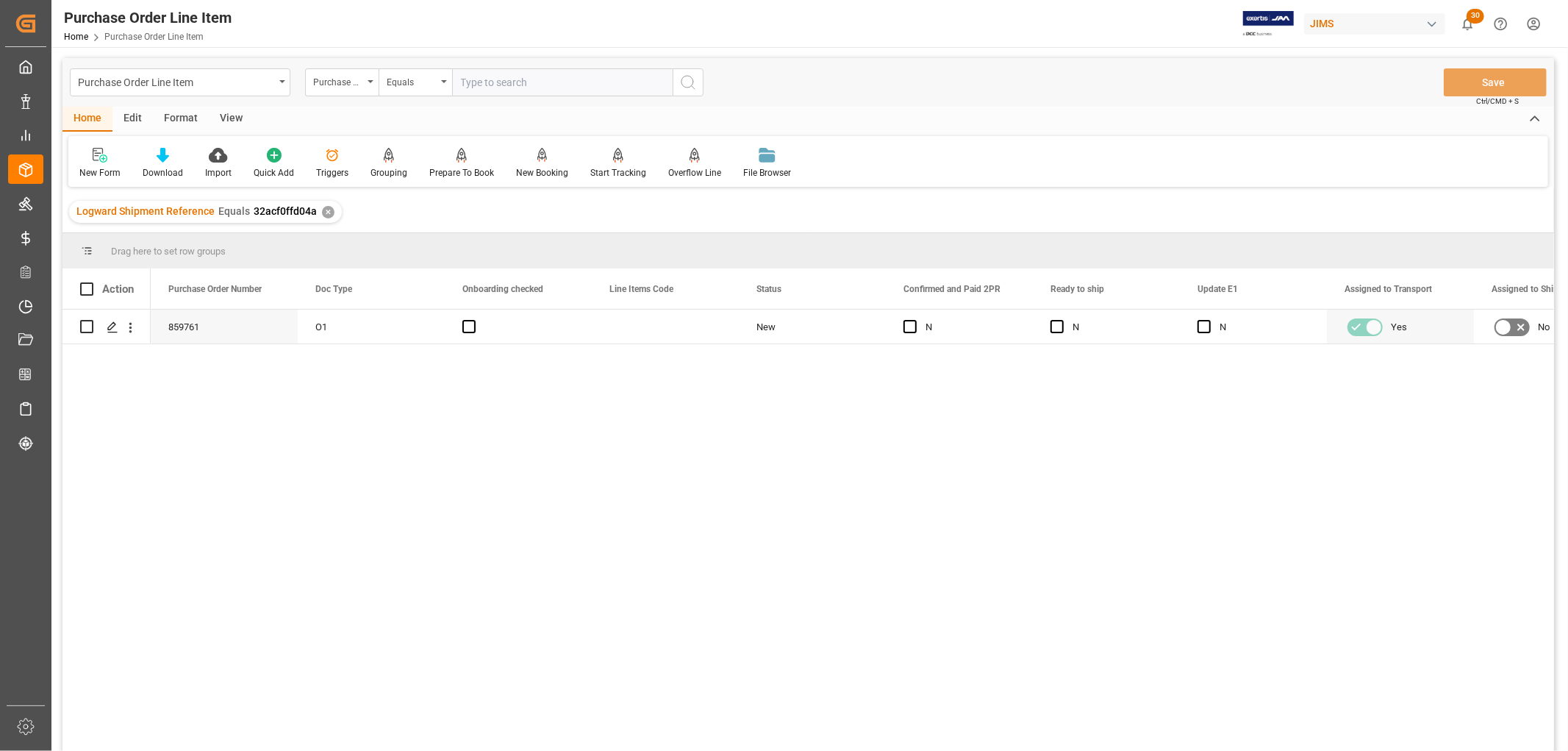
click at [237, 111] on div "View" at bounding box center [231, 119] width 45 height 25
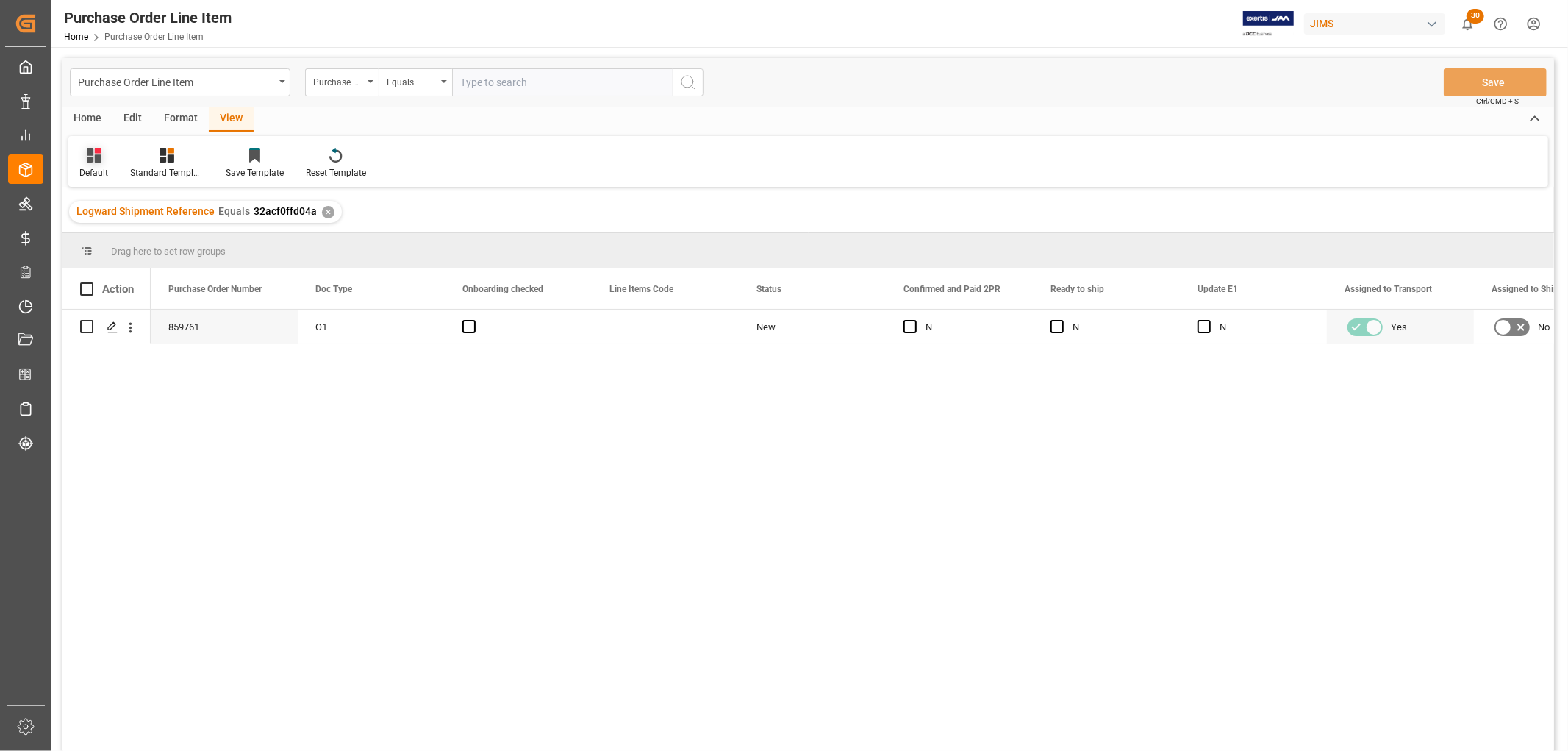
click at [93, 171] on div "Default" at bounding box center [93, 173] width 29 height 13
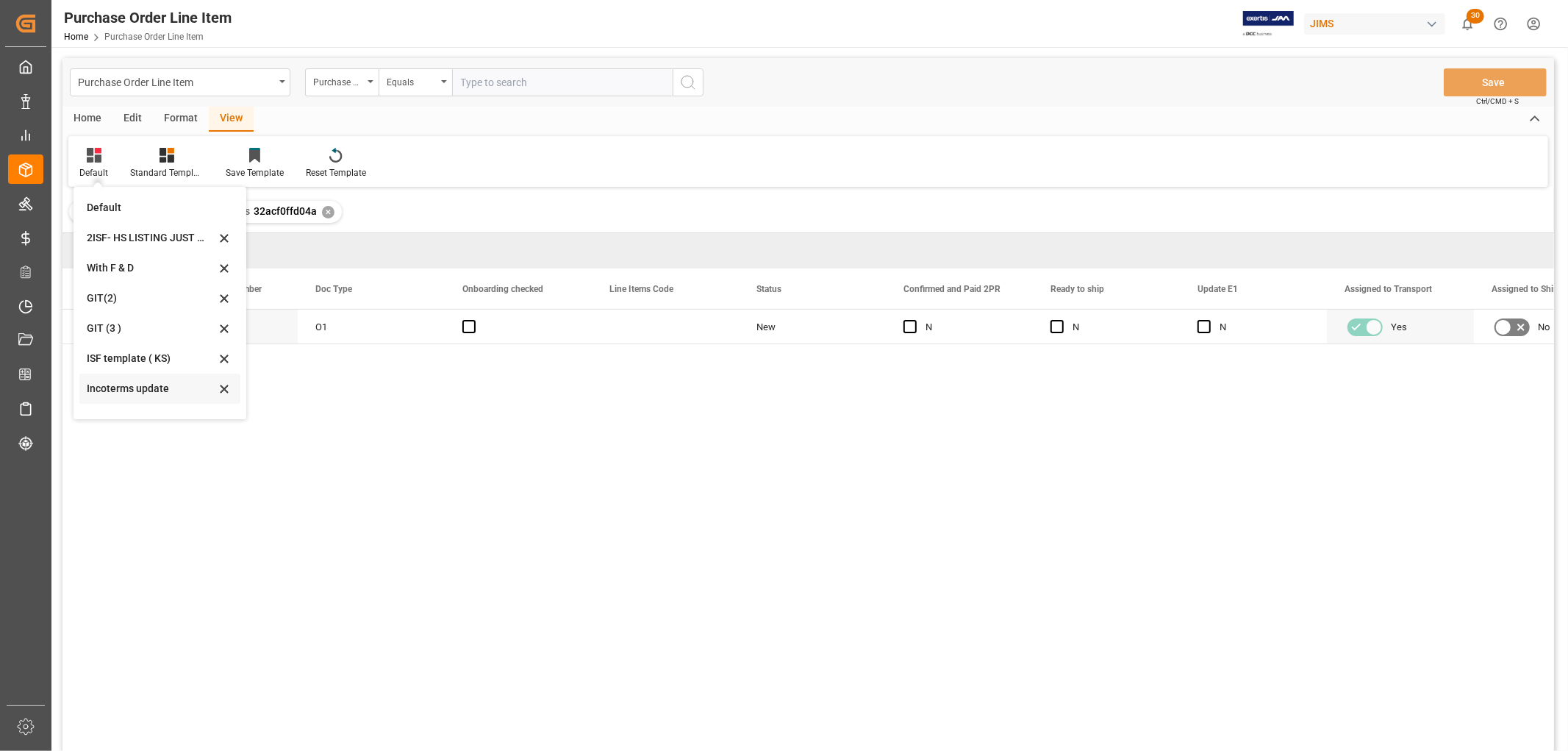
click at [101, 388] on div "Incoterms update" at bounding box center [150, 388] width 128 height 16
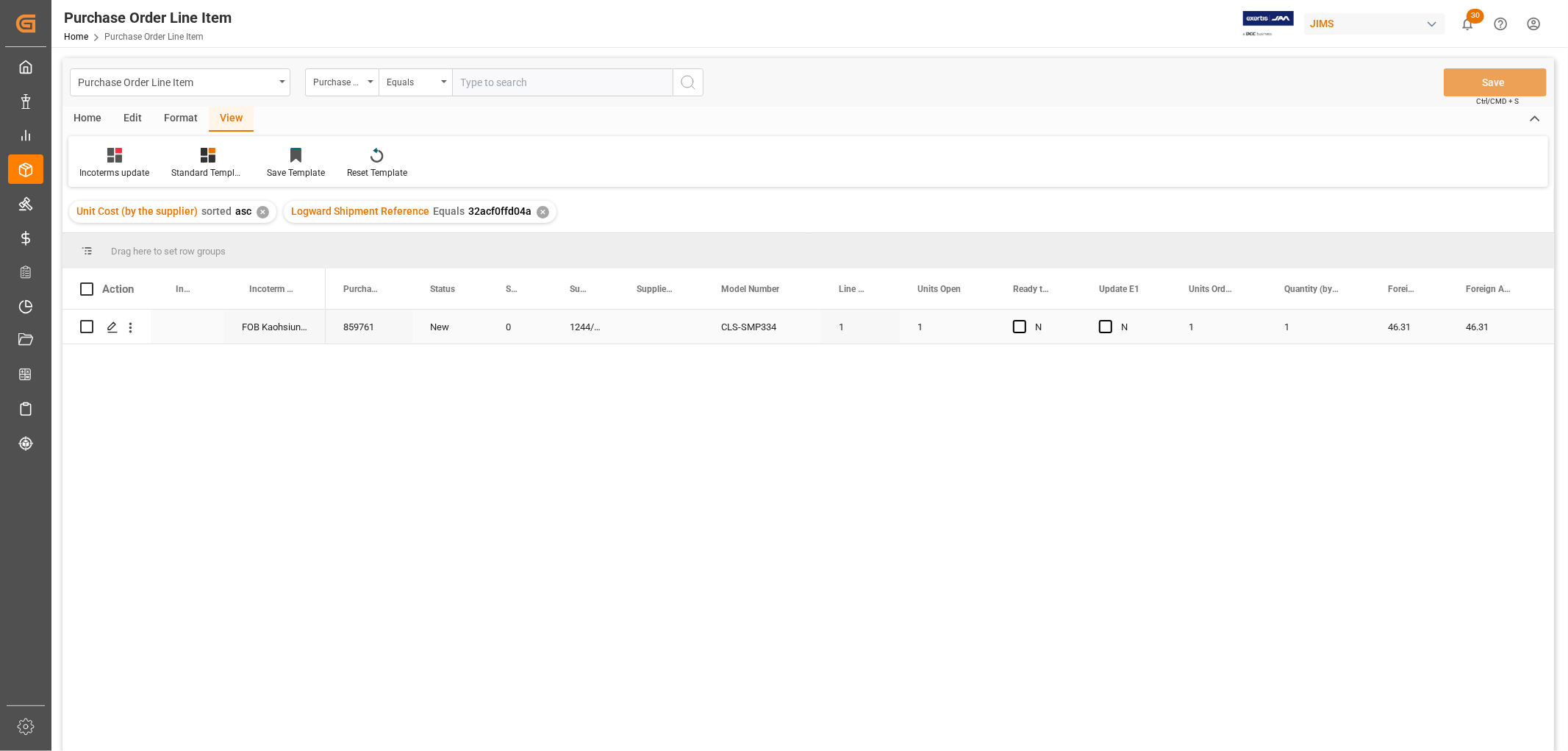
click at [179, 329] on div "Press SPACE to select this row." at bounding box center [188, 326] width 73 height 33
click at [180, 329] on input "Press SPACE to select this row." at bounding box center [188, 335] width 50 height 28
paste input "TAICHUNG, TW"
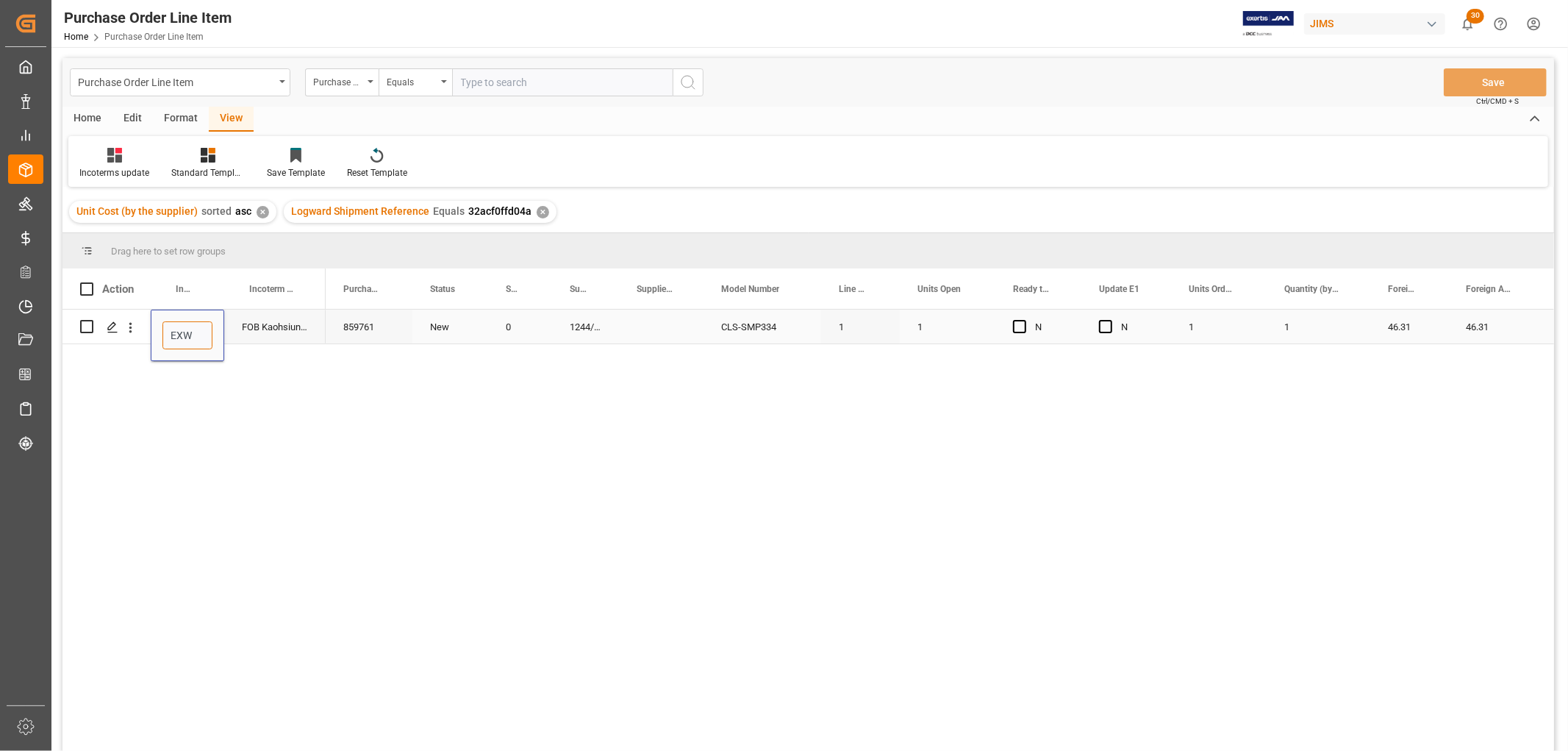
type input "EXW TAICHUNG, TW"
click at [328, 340] on div "859761" at bounding box center [369, 326] width 86 height 33
click at [1482, 85] on button "Save" at bounding box center [1495, 82] width 103 height 28
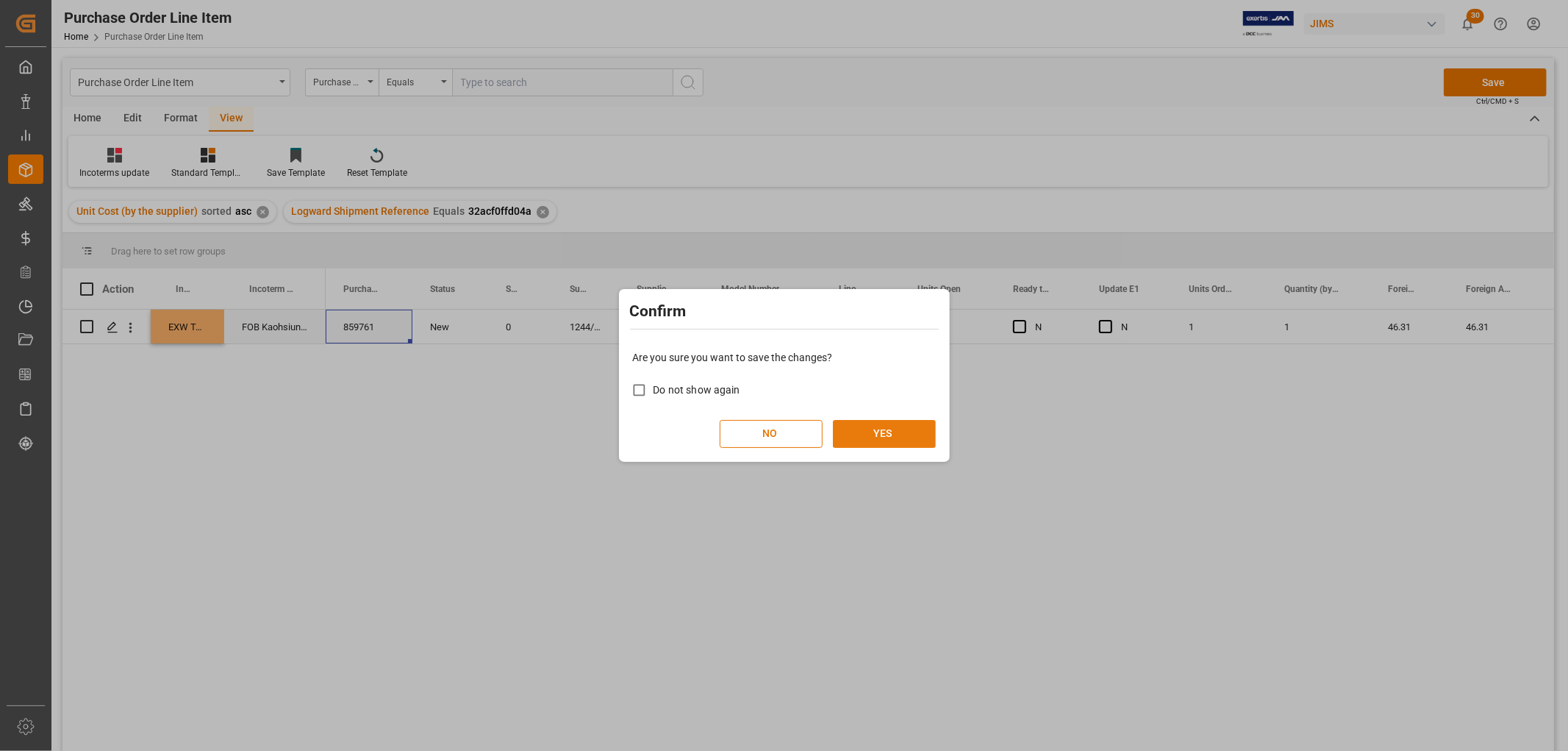
click at [892, 426] on button "YES" at bounding box center [884, 433] width 103 height 28
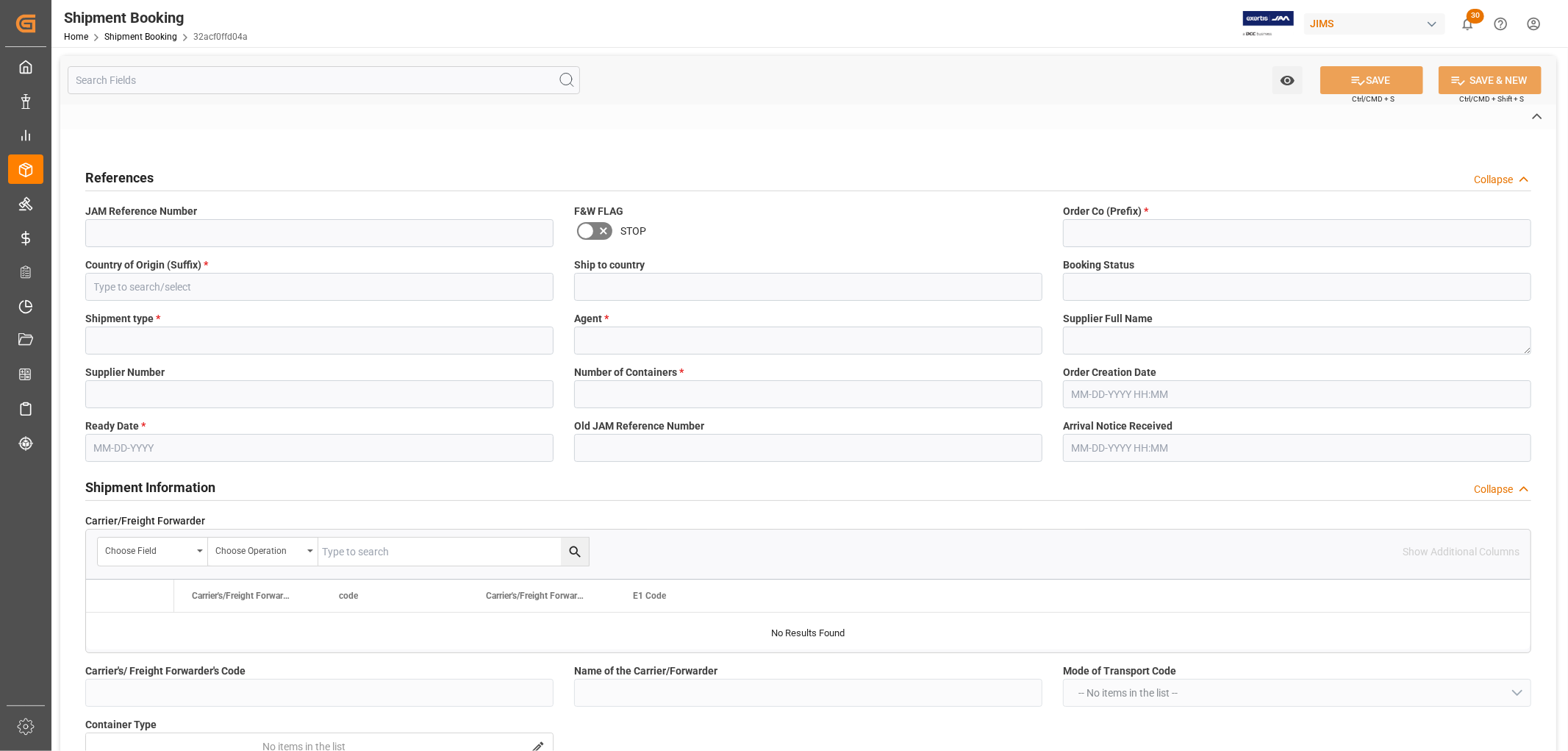
type input "77-10366-TW"
type input "77"
type input "TW"
type input "[GEOGRAPHIC_DATA]"
type input "Ready"
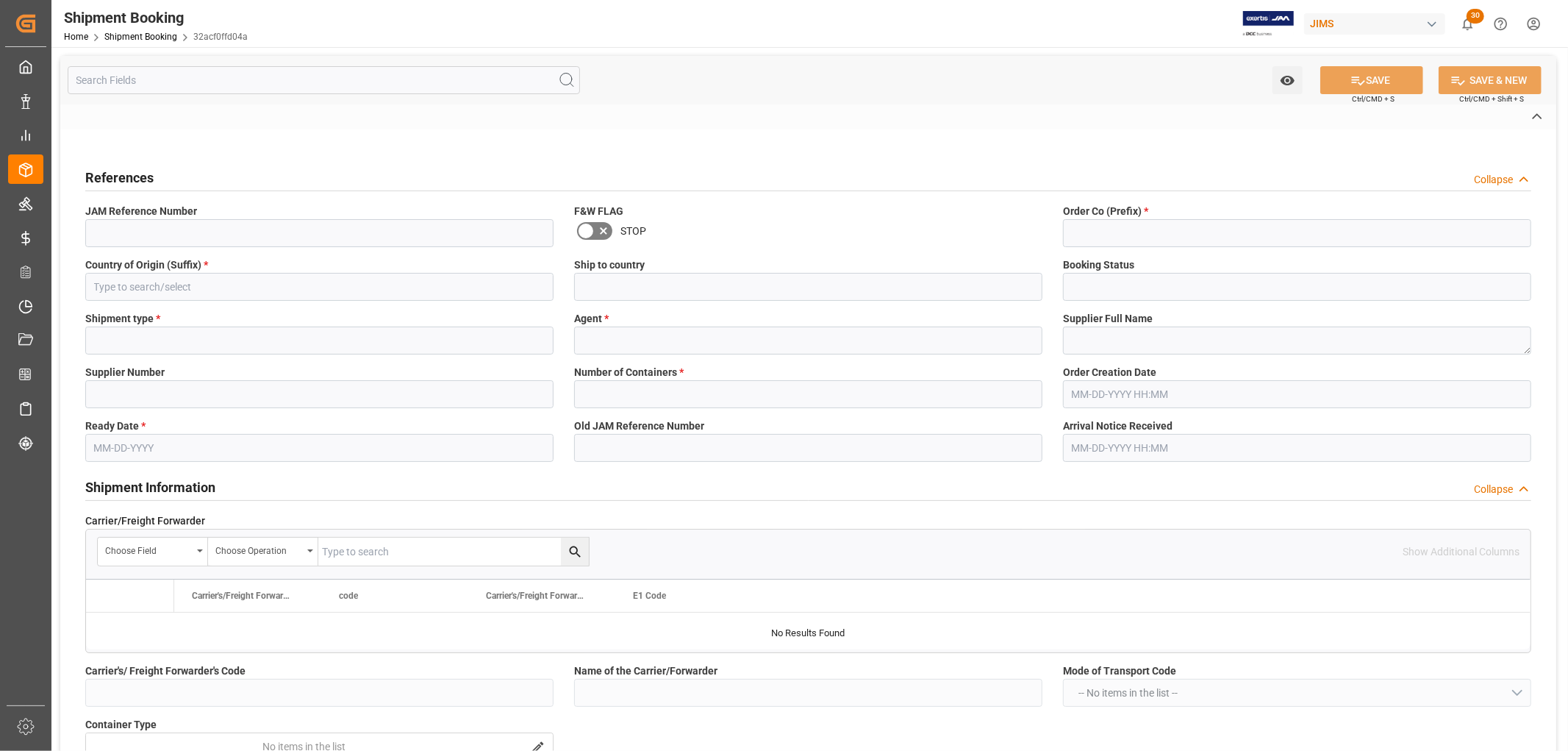
type input "LTL"
type input "[PERSON_NAME]. [PERSON_NAME]"
type textarea "Pearl Musical Instrument"
type input "1244"
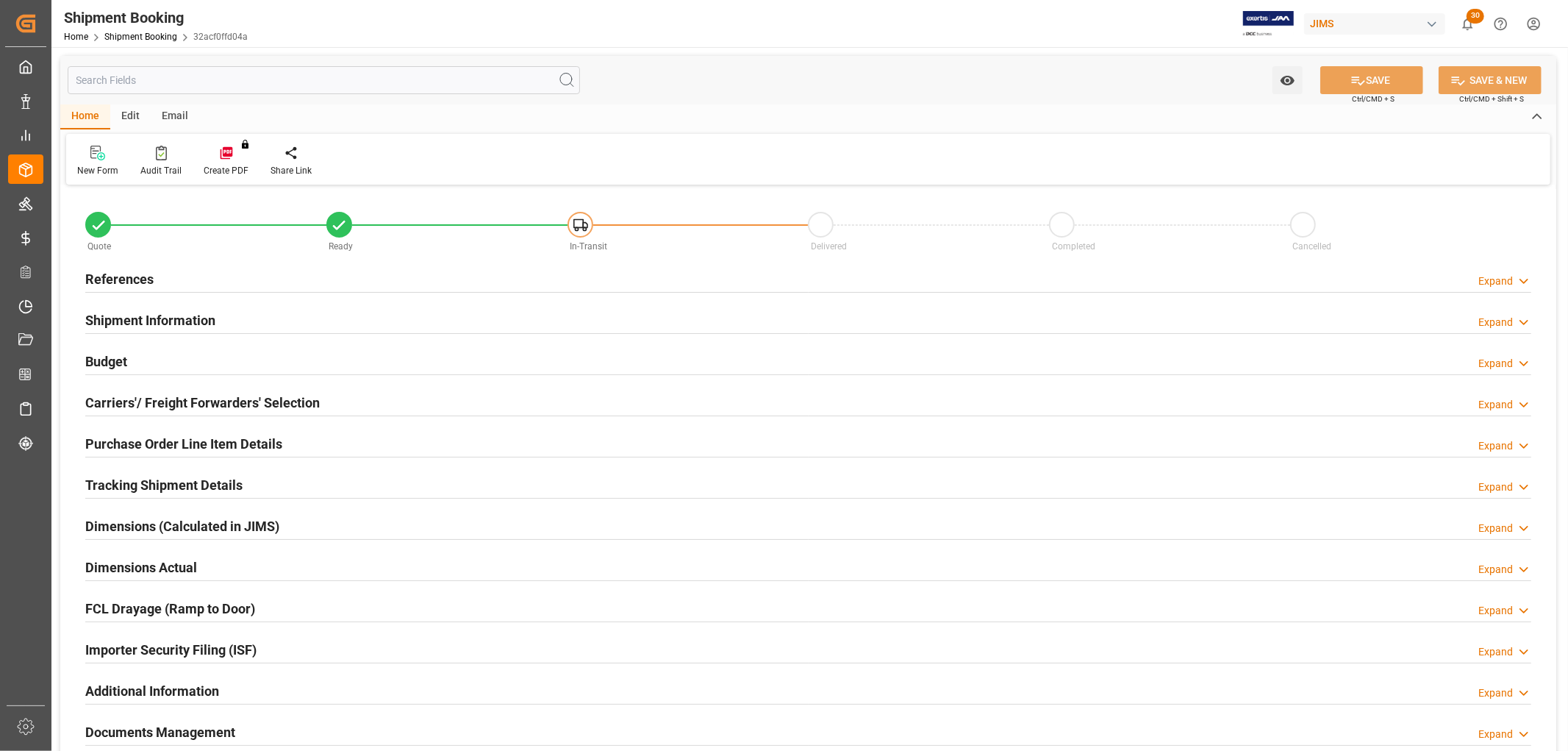
type input "0"
click at [103, 272] on h2 "References" at bounding box center [120, 279] width 68 height 20
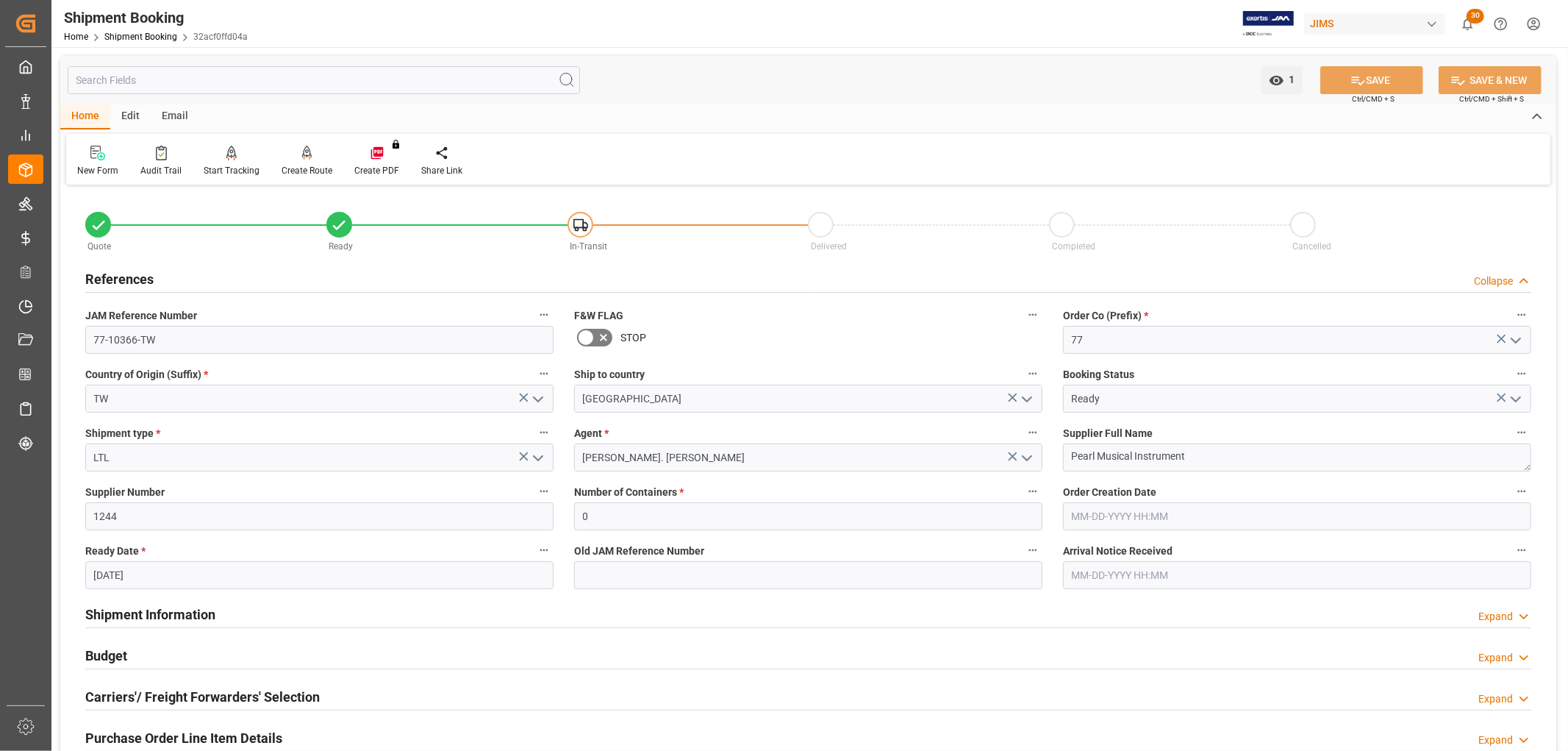
click at [170, 575] on input "[DATE]" at bounding box center [320, 575] width 468 height 28
click at [277, 362] on div "[DATE]" at bounding box center [191, 360] width 209 height 15
click at [281, 359] on button "Next Month" at bounding box center [283, 358] width 9 height 9
click at [127, 415] on div "2" at bounding box center [134, 414] width 19 height 18
type input "[DATE]"
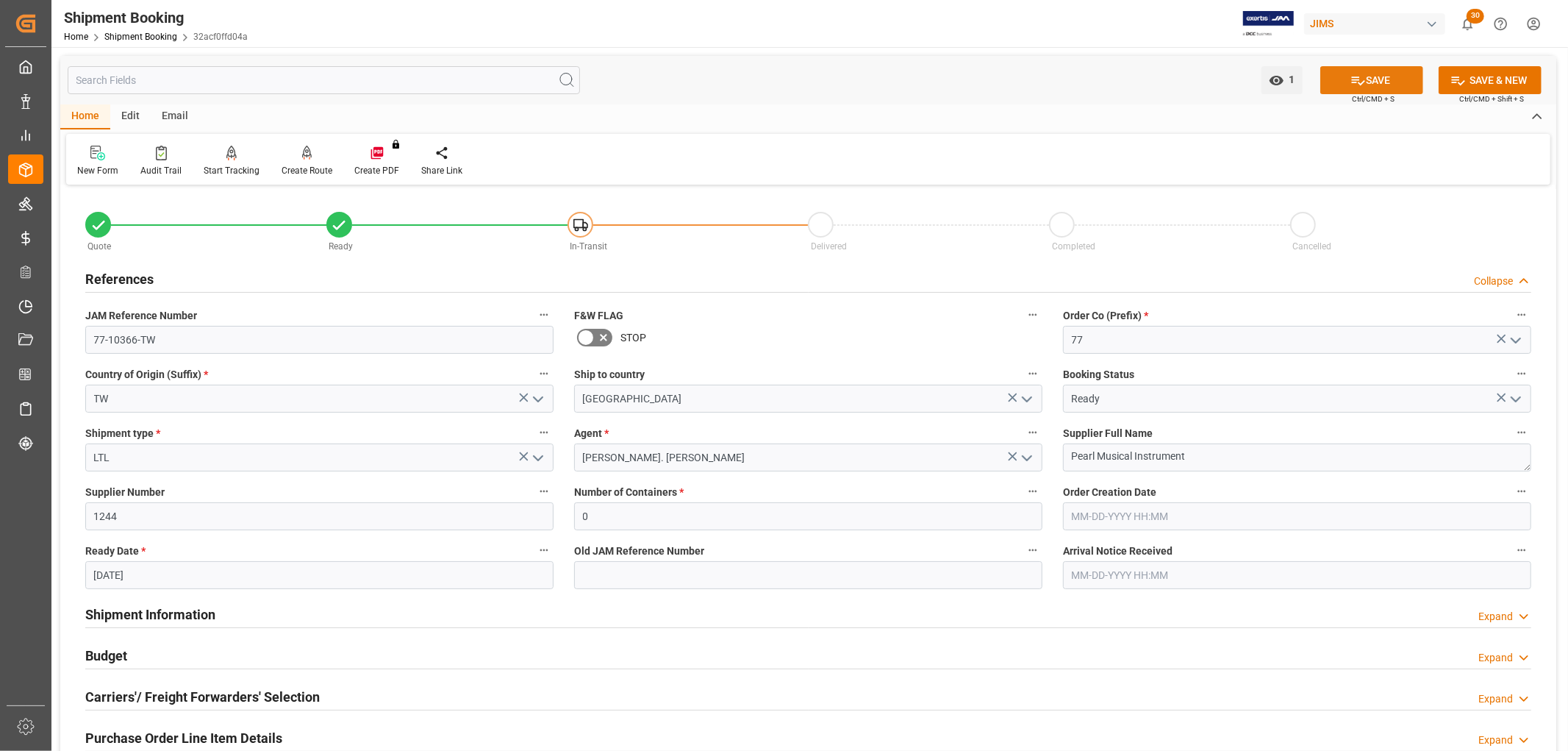
click at [1350, 75] on icon at bounding box center [1358, 81] width 16 height 16
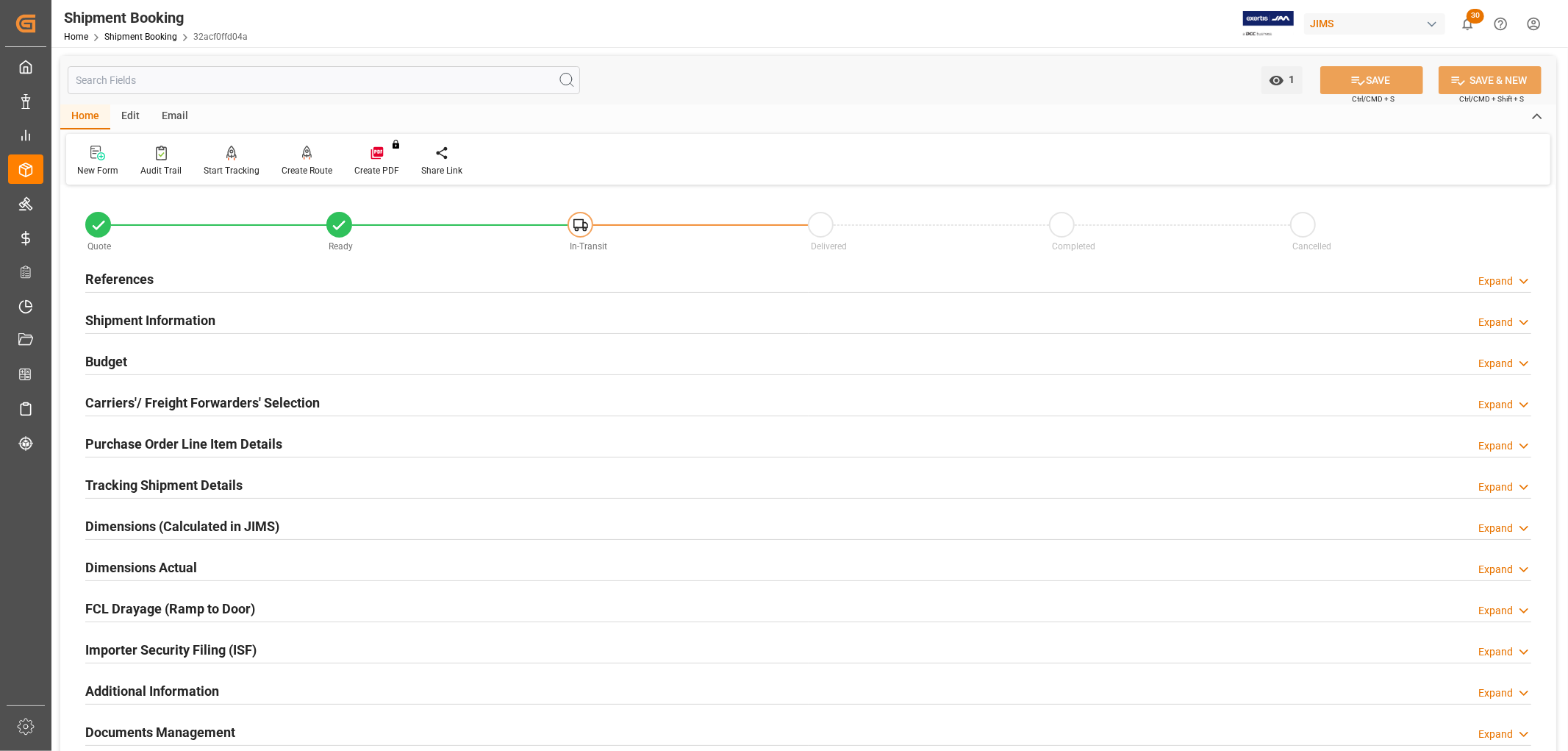
click at [126, 480] on h2 "Tracking Shipment Details" at bounding box center [164, 485] width 157 height 20
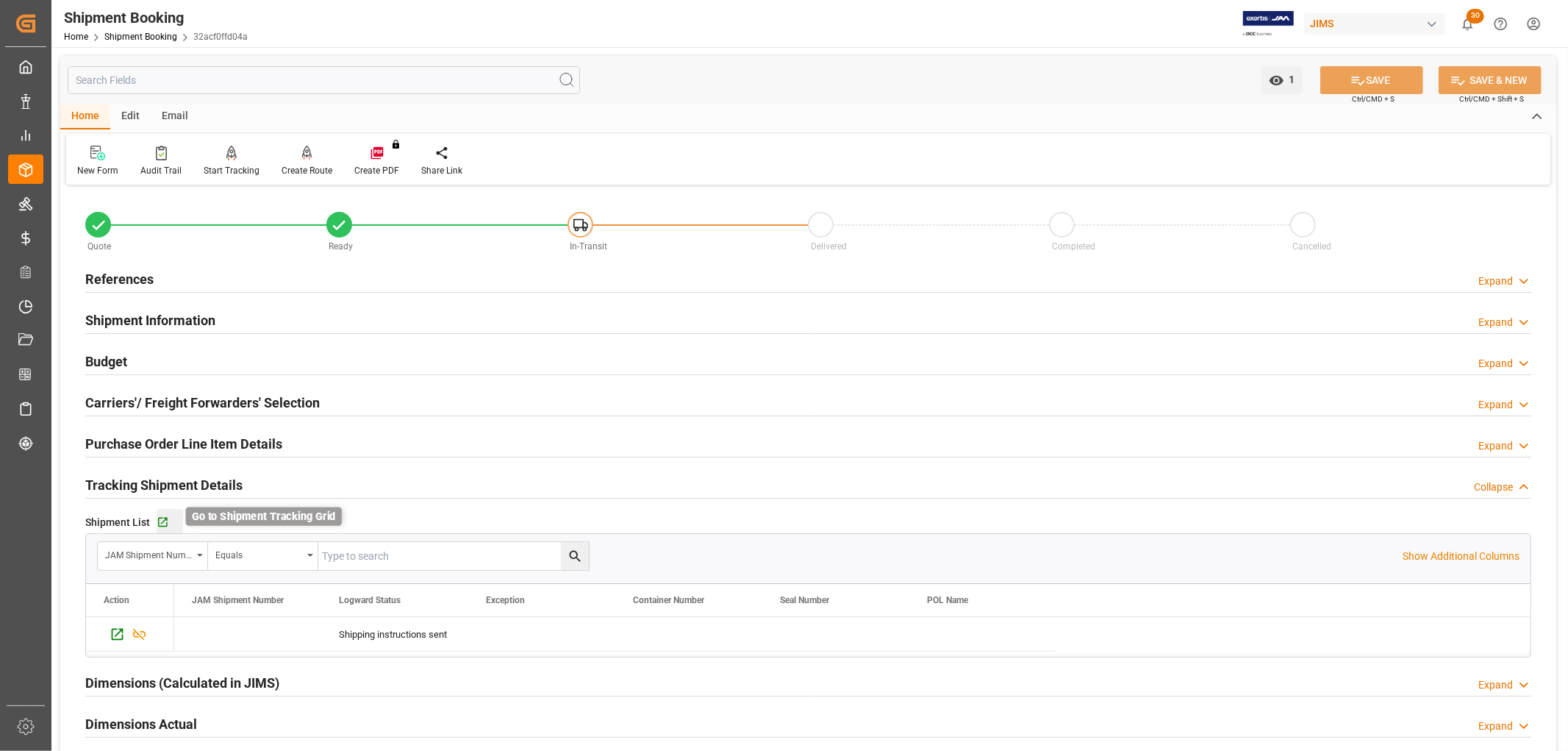
click at [165, 522] on icon "button" at bounding box center [163, 522] width 12 height 12
click at [116, 357] on h2 "Budget" at bounding box center [107, 362] width 42 height 20
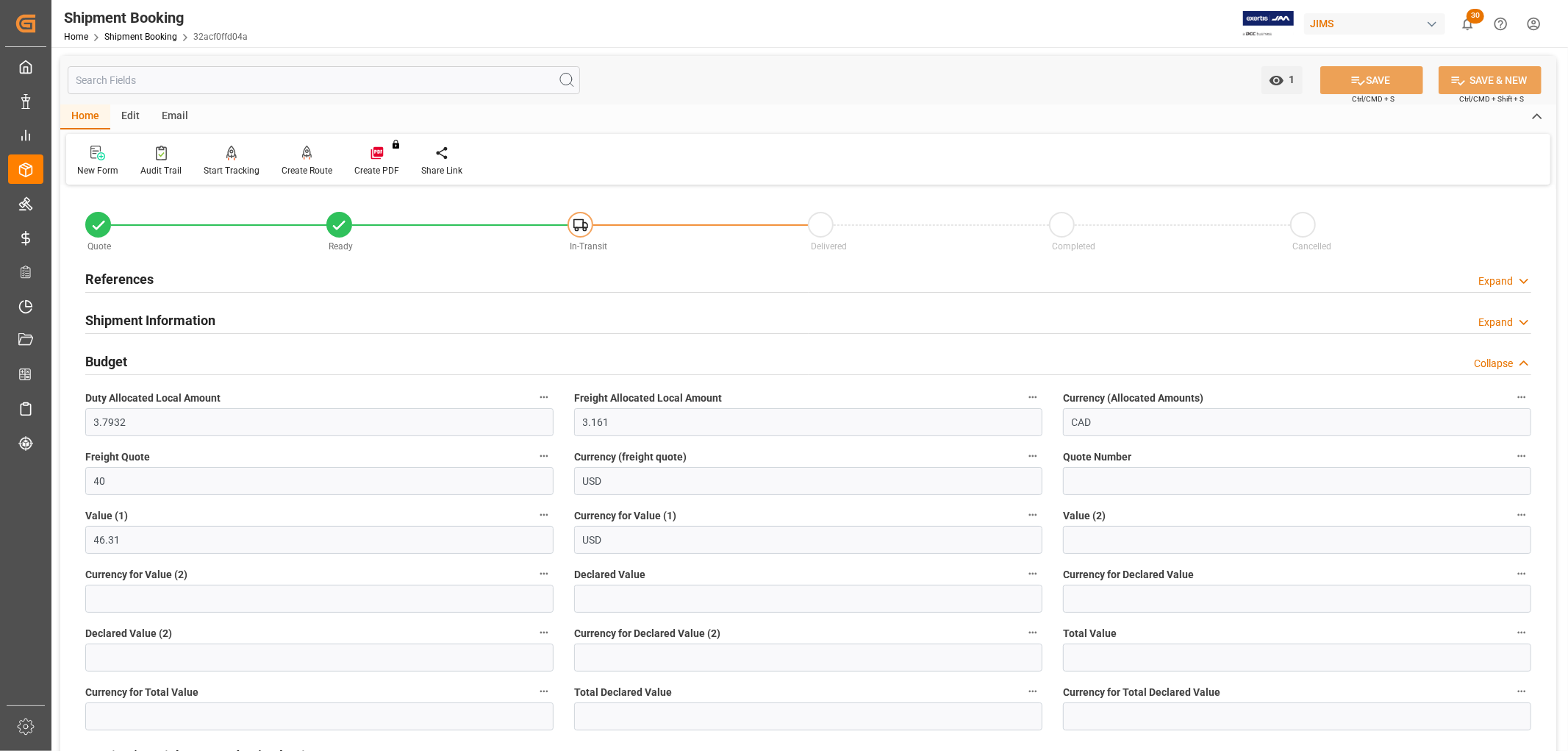
click at [116, 357] on h2 "Budget" at bounding box center [107, 362] width 42 height 20
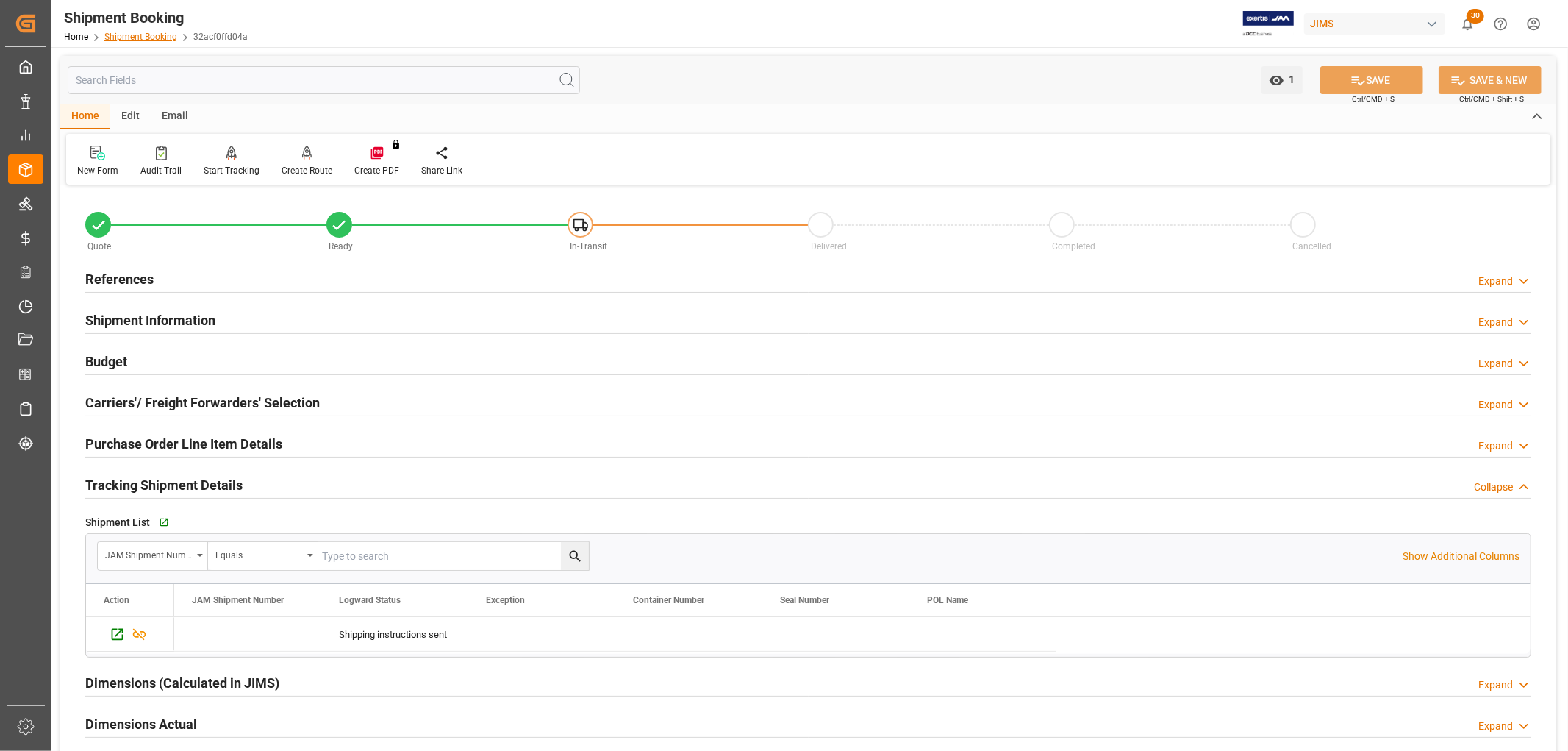
click at [156, 35] on link "Shipment Booking" at bounding box center [141, 37] width 73 height 10
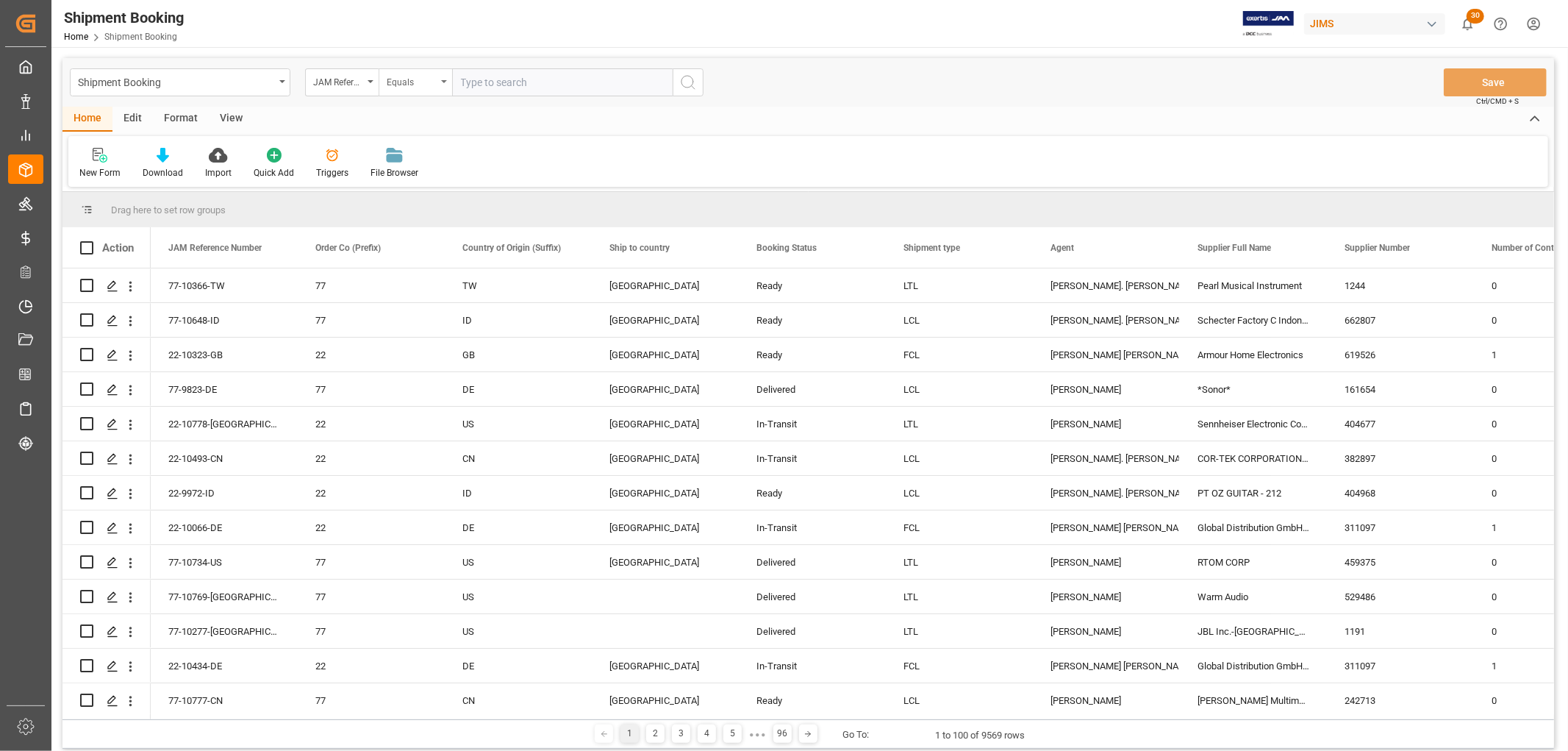
click at [449, 86] on div "Equals" at bounding box center [416, 82] width 73 height 28
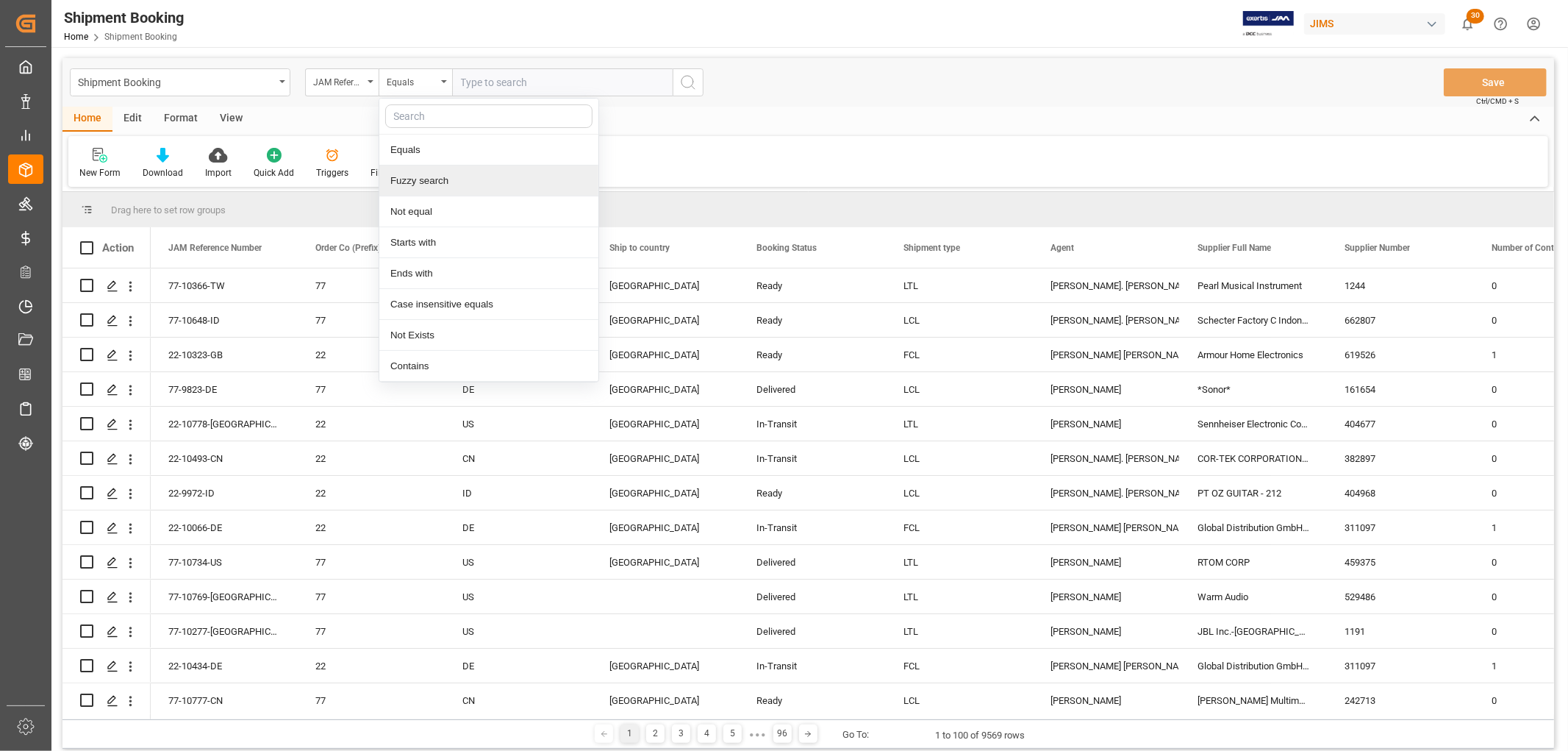
click at [431, 174] on div "Fuzzy search" at bounding box center [489, 181] width 219 height 31
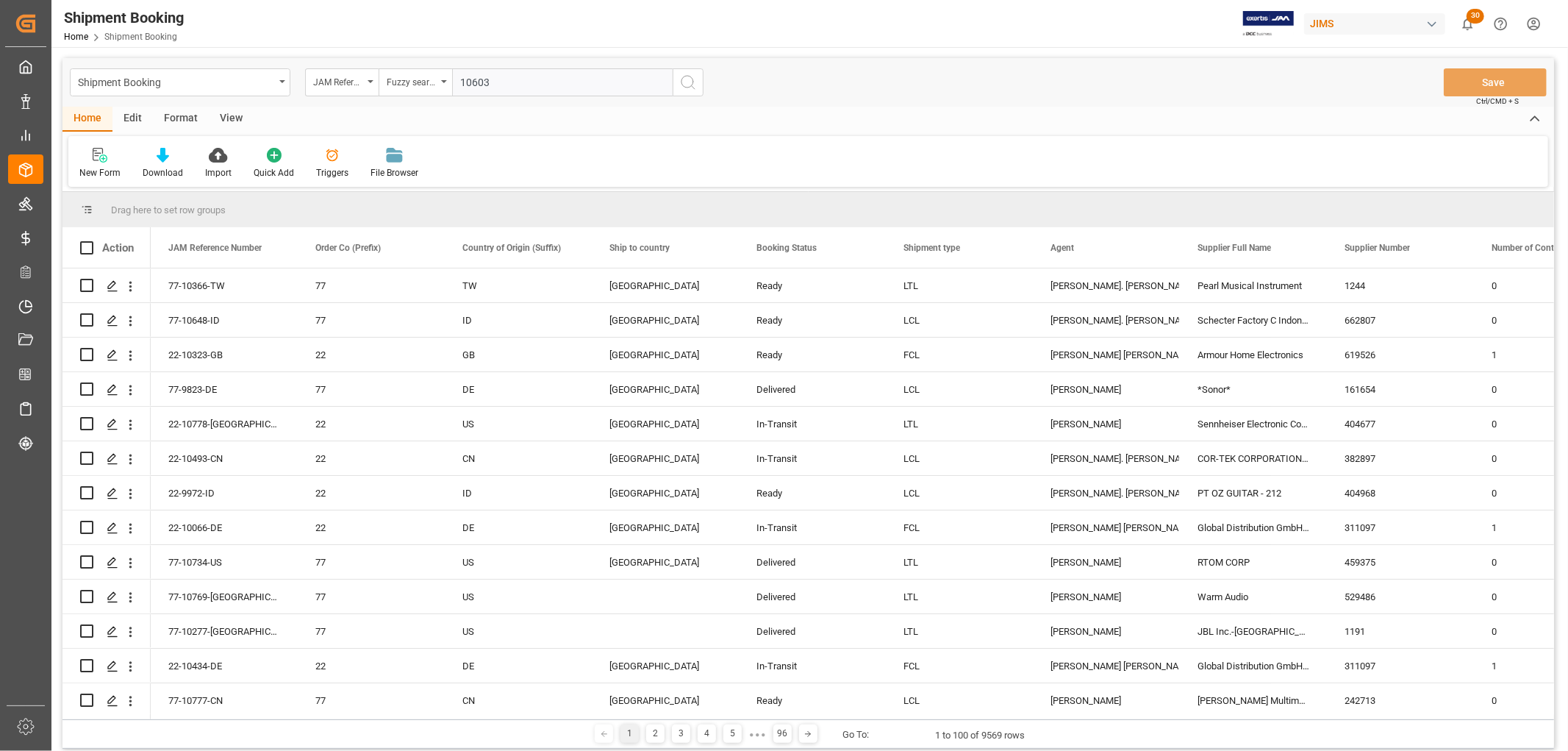
type input "10603"
click at [691, 76] on circle "search button" at bounding box center [687, 81] width 12 height 12
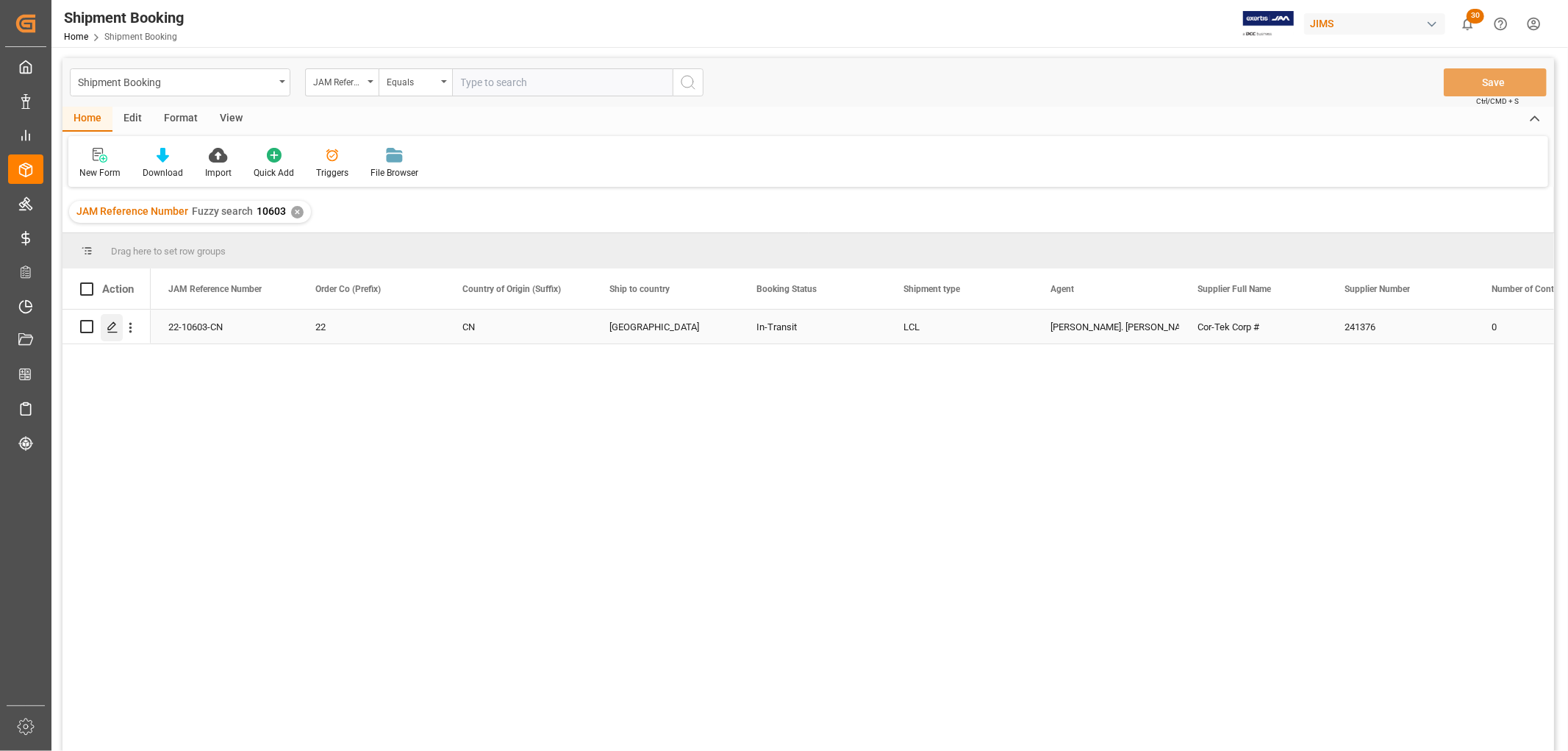
click at [110, 326] on icon "Press SPACE to select this row." at bounding box center [112, 327] width 12 height 12
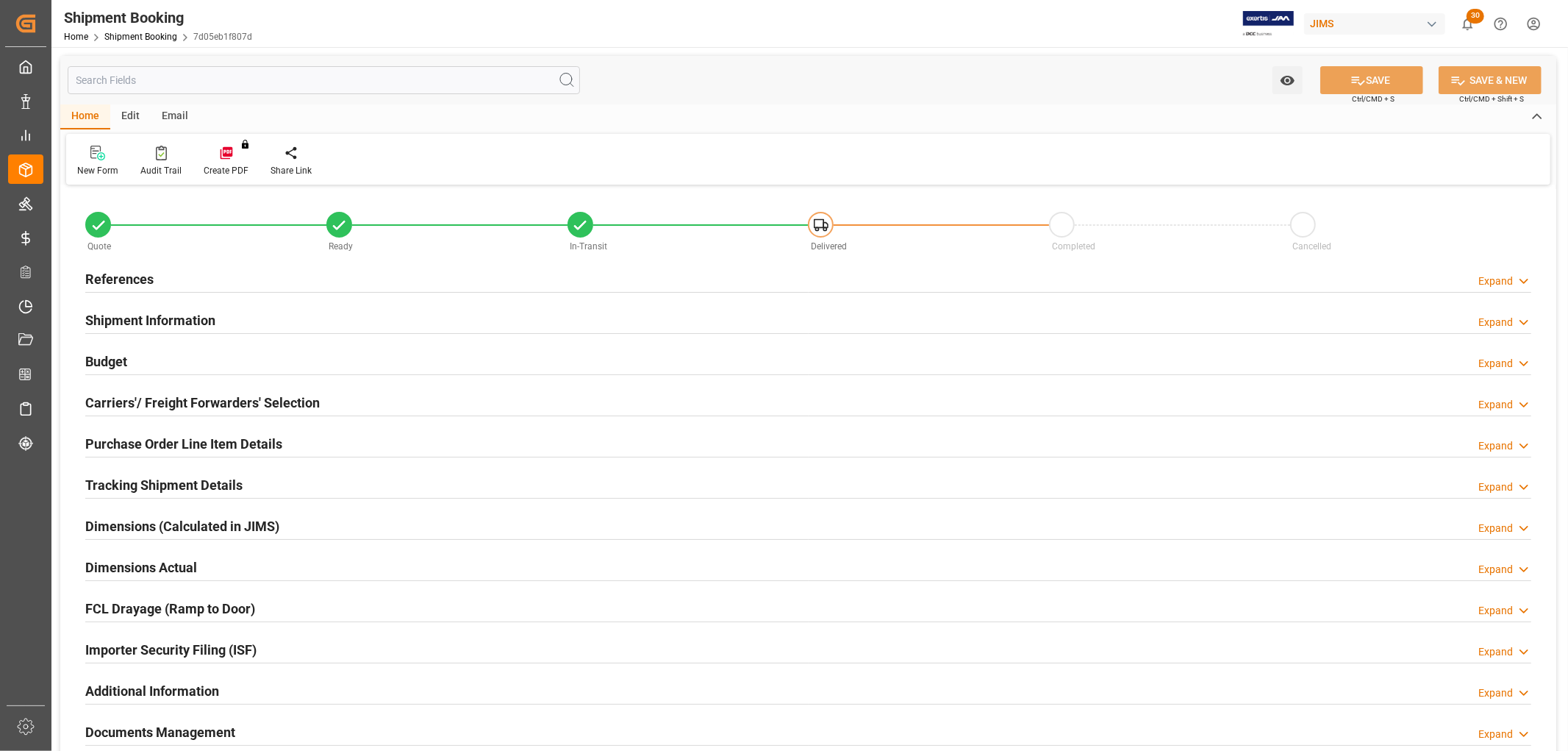
type input "2"
click at [123, 430] on div "Purchase Order Line Item Details" at bounding box center [184, 443] width 197 height 28
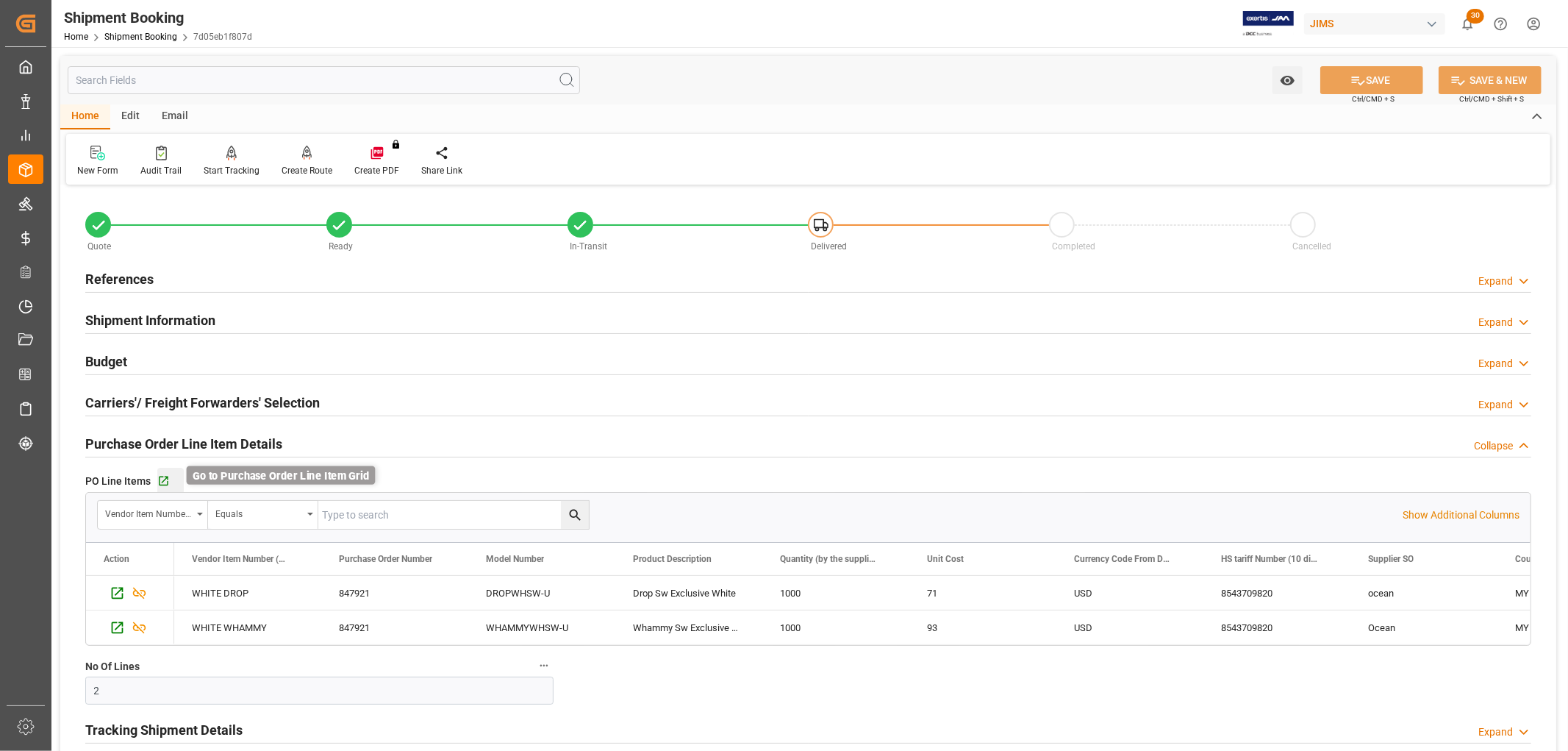
click at [160, 486] on icon "button" at bounding box center [163, 481] width 9 height 9
click at [142, 33] on link "Shipment Booking" at bounding box center [141, 37] width 73 height 10
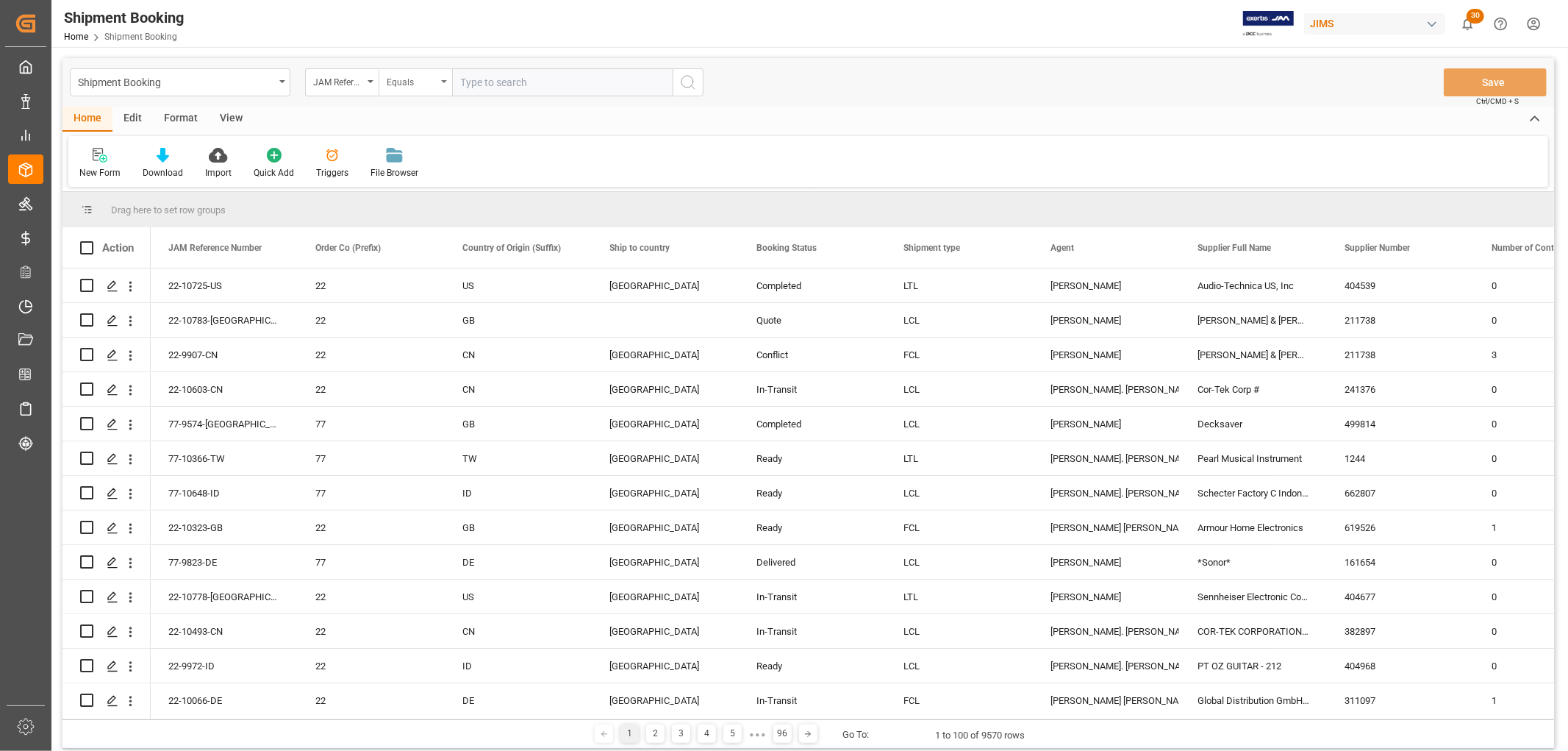
click at [444, 79] on div "Equals" at bounding box center [416, 82] width 73 height 28
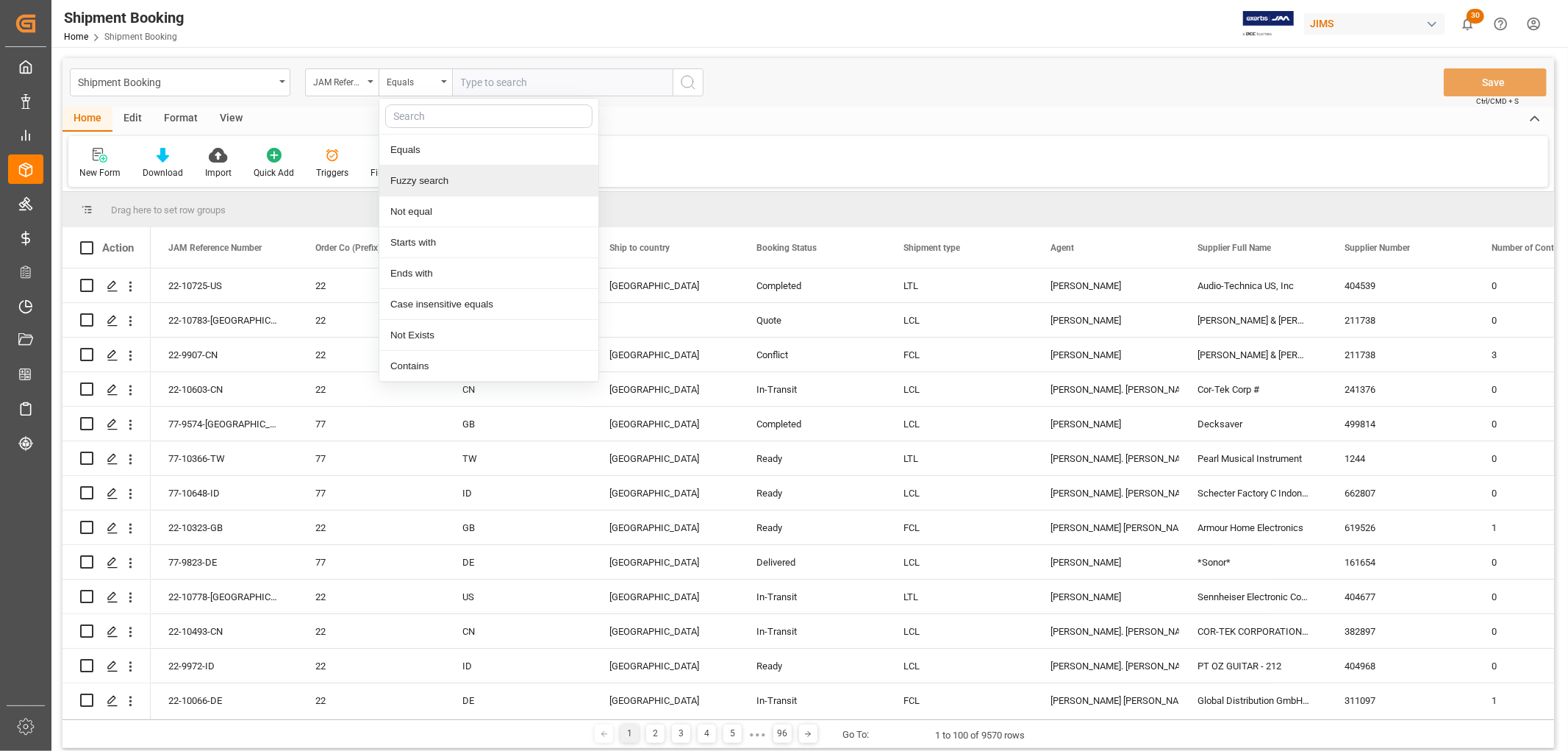
click at [444, 172] on div "Fuzzy search" at bounding box center [489, 181] width 219 height 31
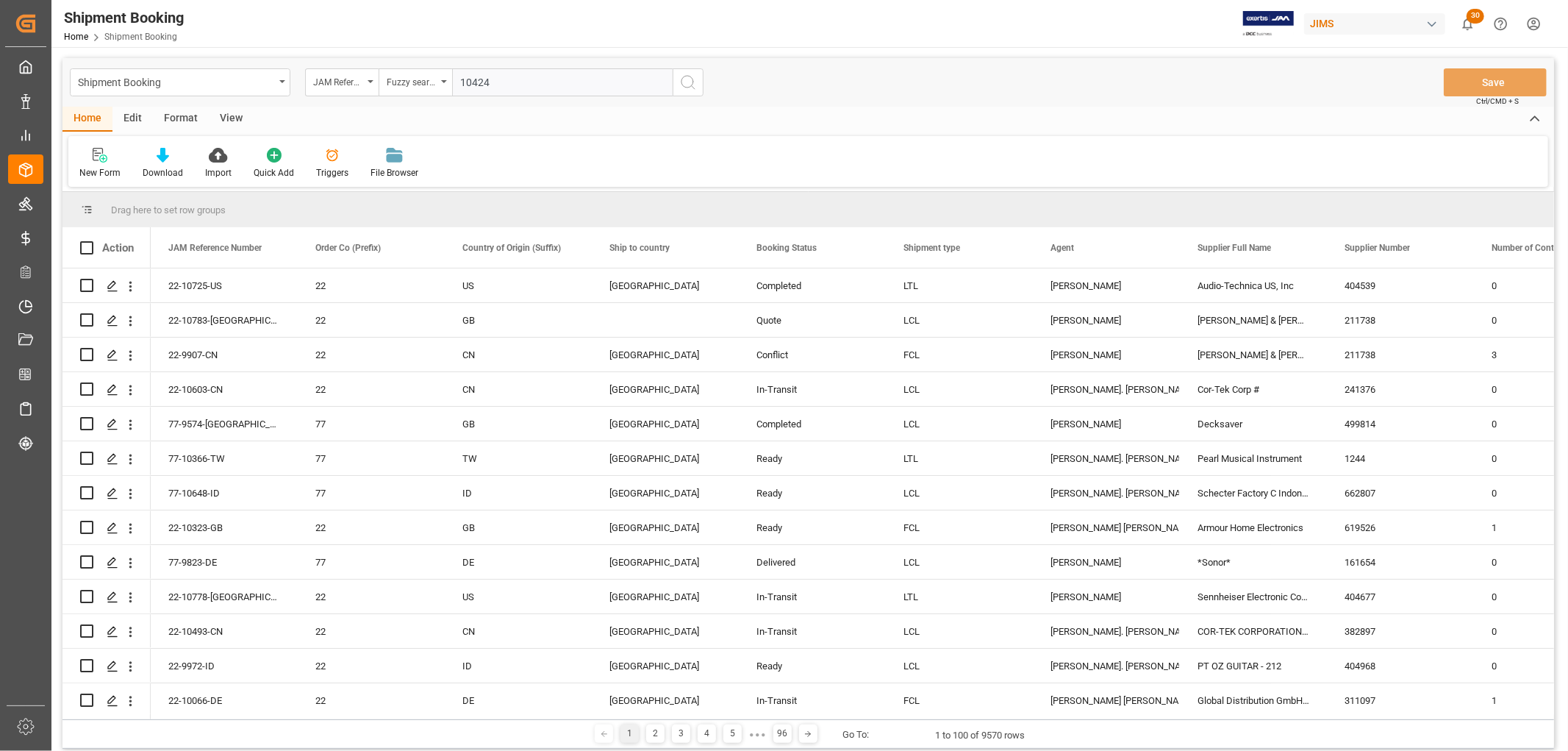
type input "10424"
click at [694, 85] on icon "search button" at bounding box center [688, 82] width 18 height 18
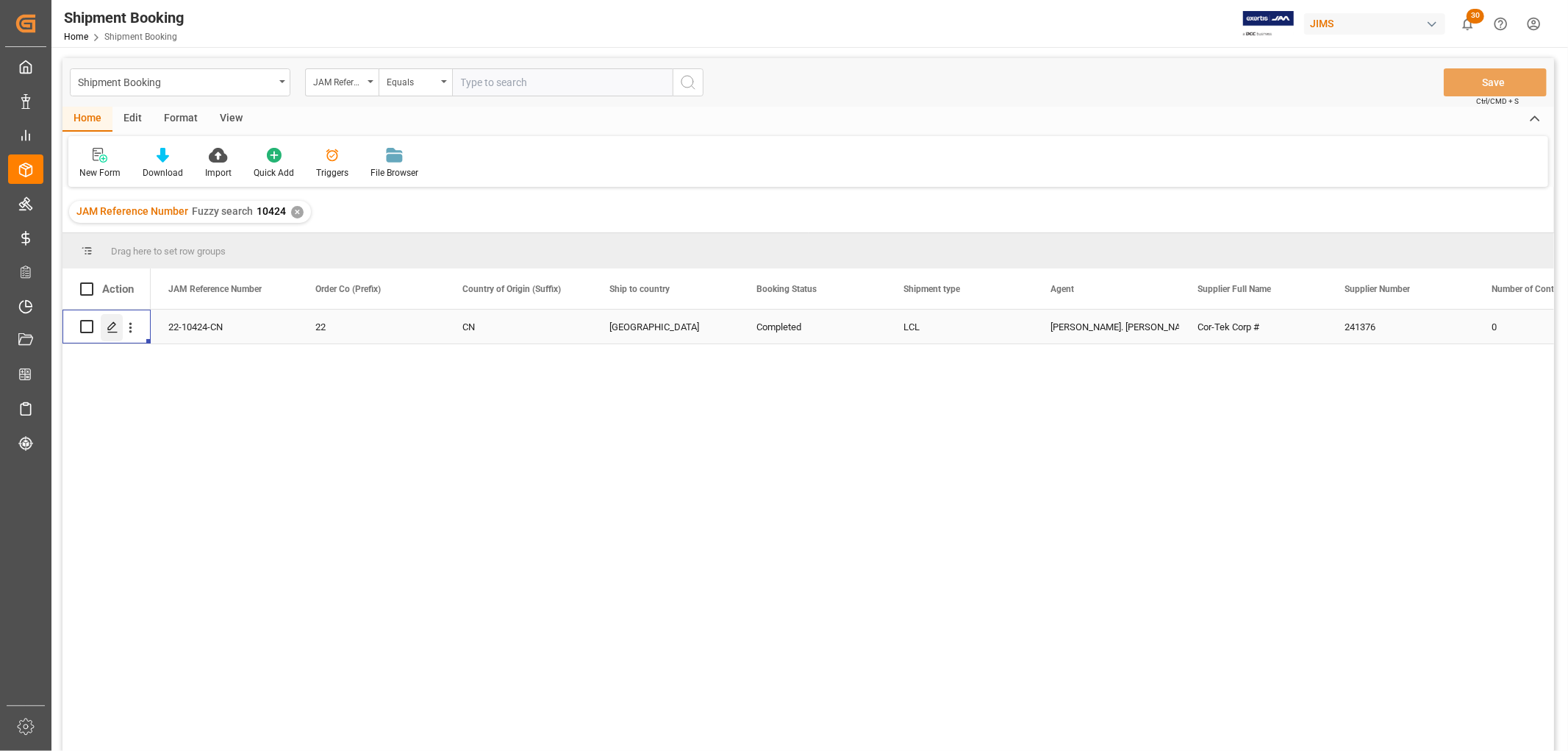
click at [113, 333] on div "Press SPACE to select this row." at bounding box center [111, 327] width 22 height 27
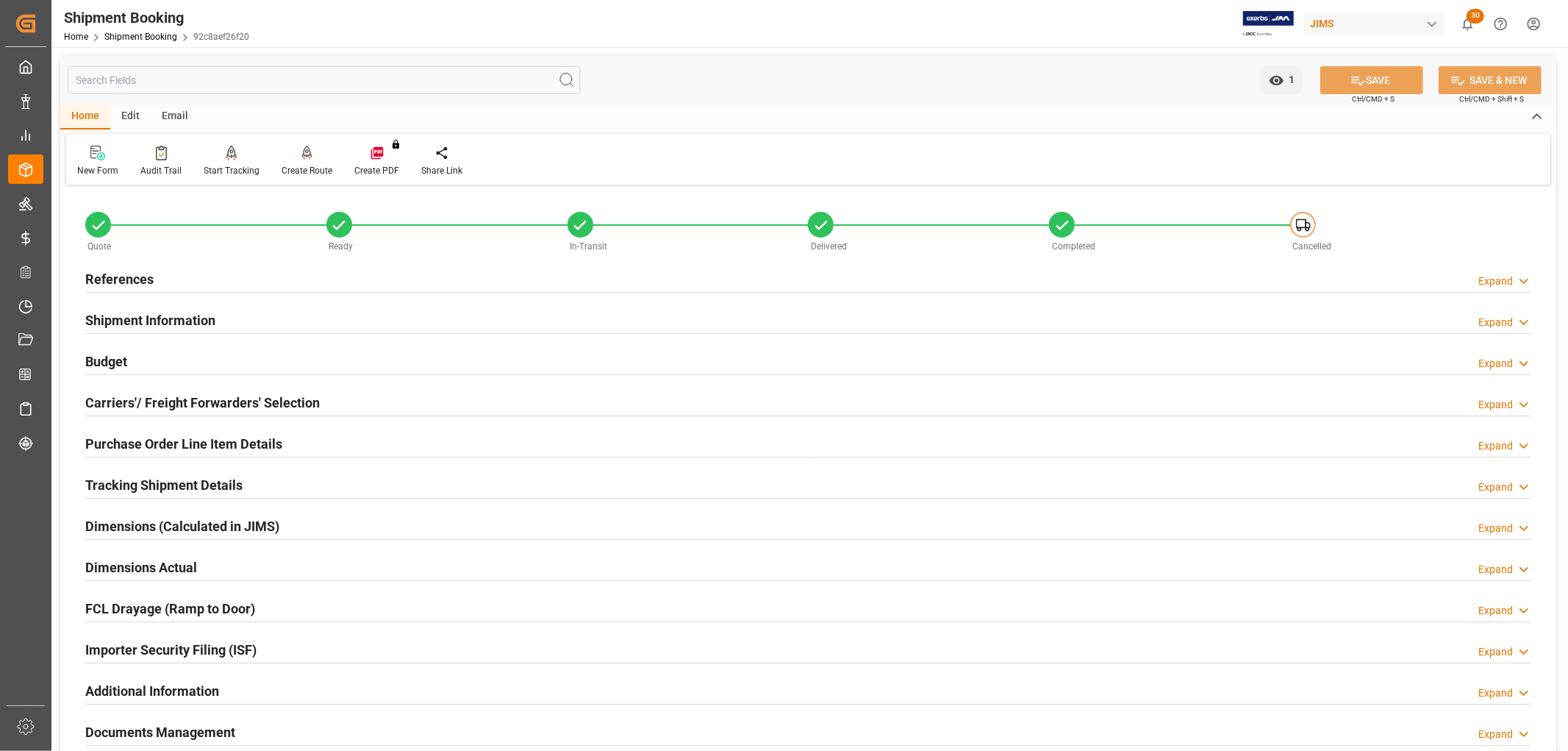
click at [106, 441] on h2 "Purchase Order Line Item Details" at bounding box center [184, 444] width 197 height 20
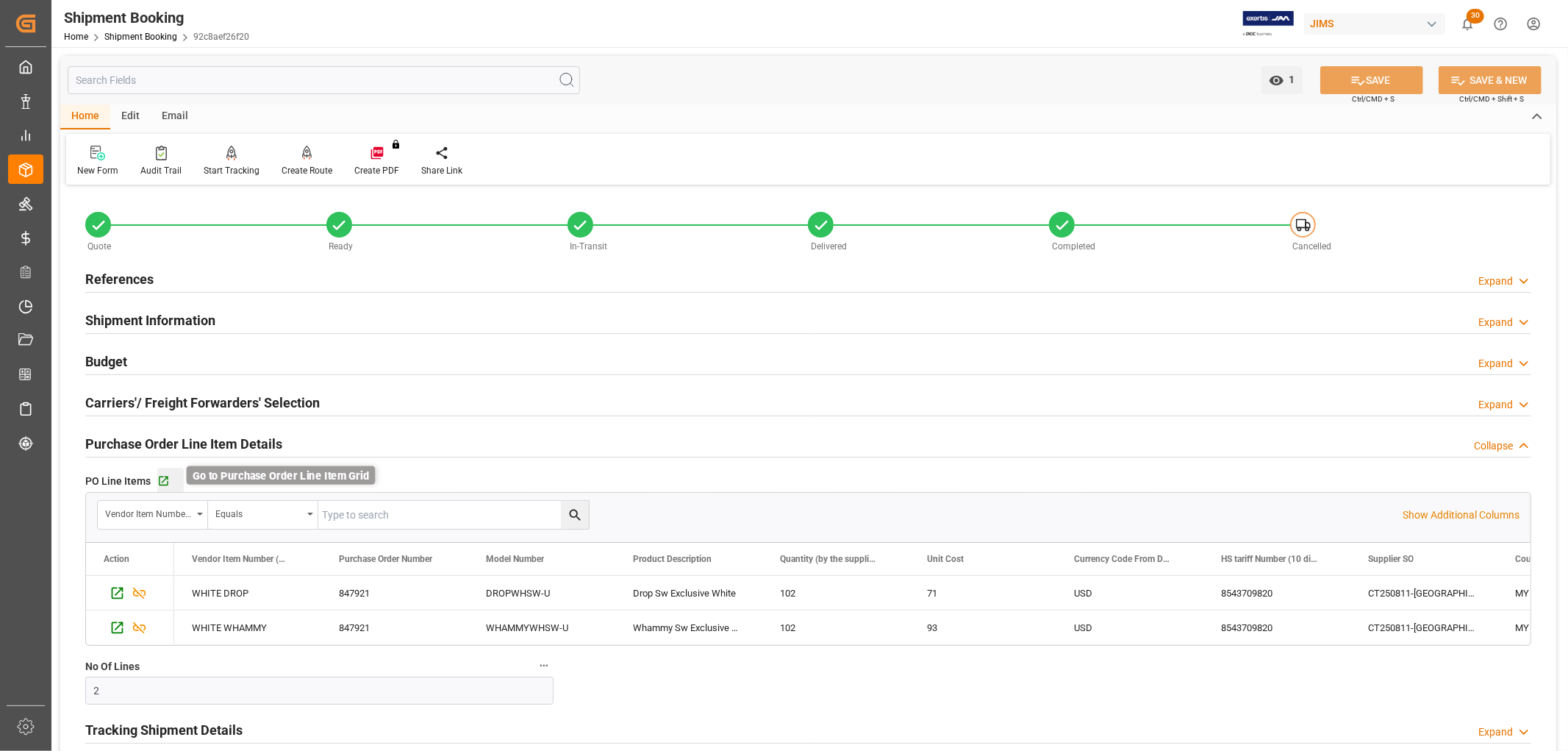
click at [165, 479] on icon "button" at bounding box center [163, 481] width 12 height 12
click at [138, 37] on link "Shipment Booking" at bounding box center [141, 37] width 73 height 10
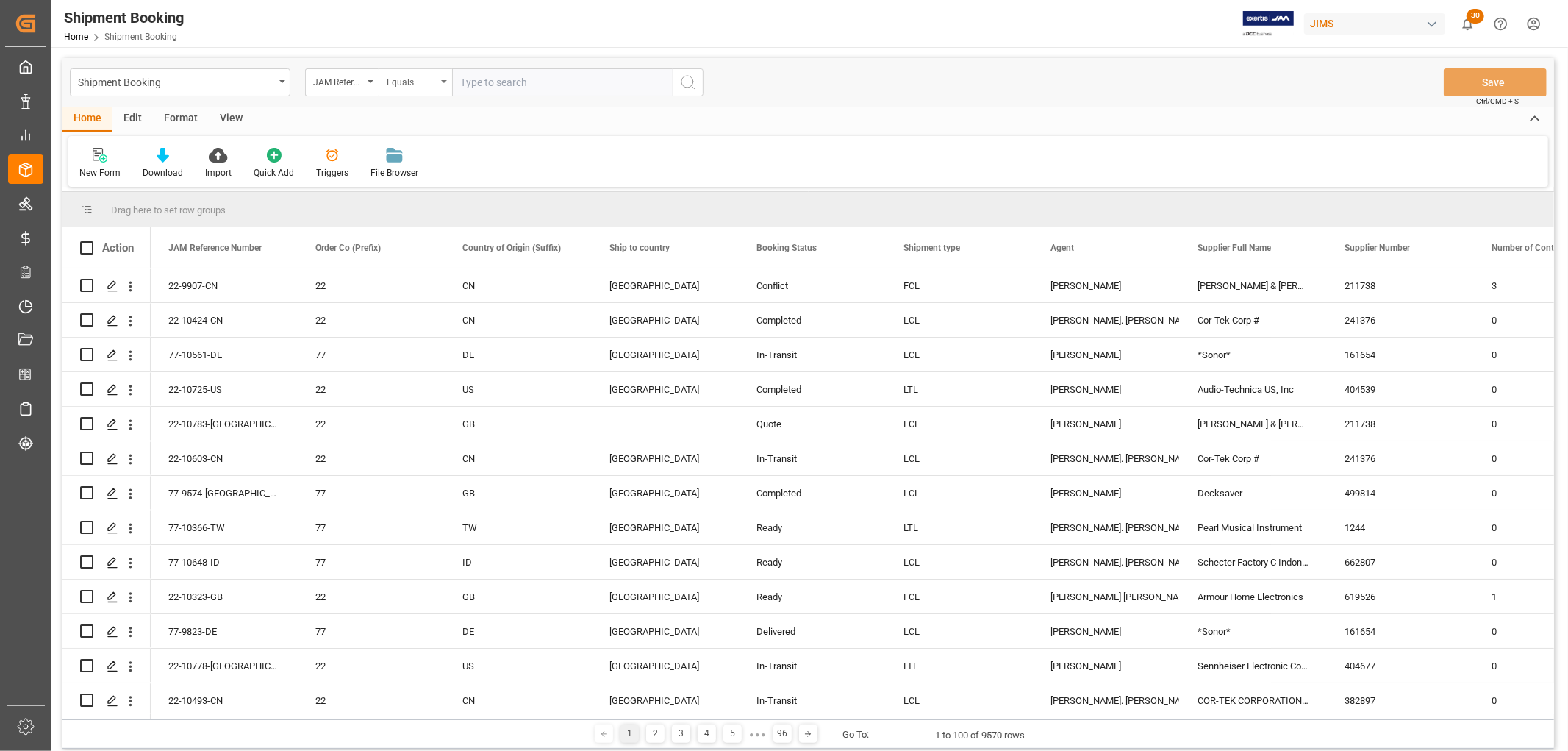
click at [445, 86] on div "Equals" at bounding box center [416, 82] width 73 height 28
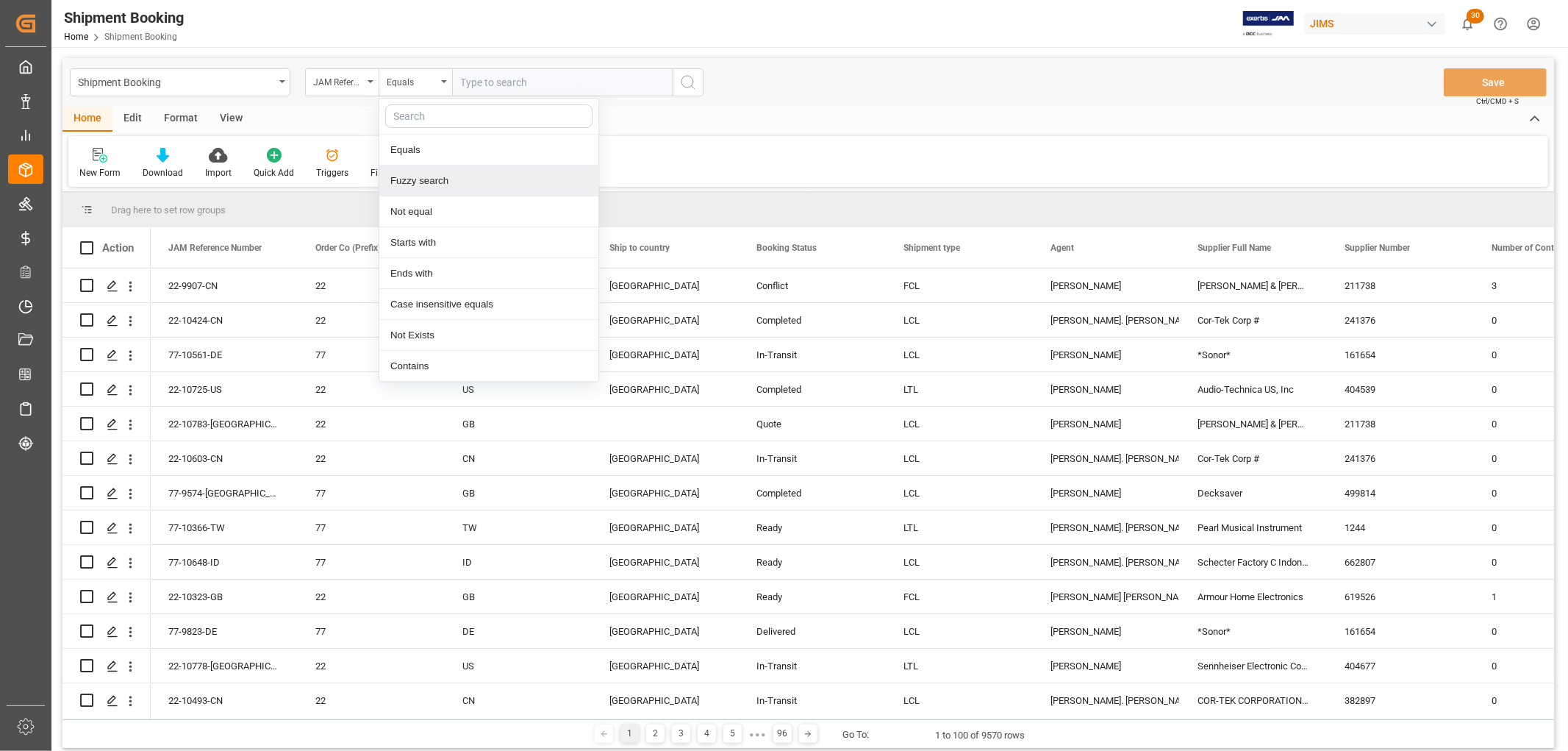
click at [431, 177] on div "Fuzzy search" at bounding box center [489, 181] width 219 height 31
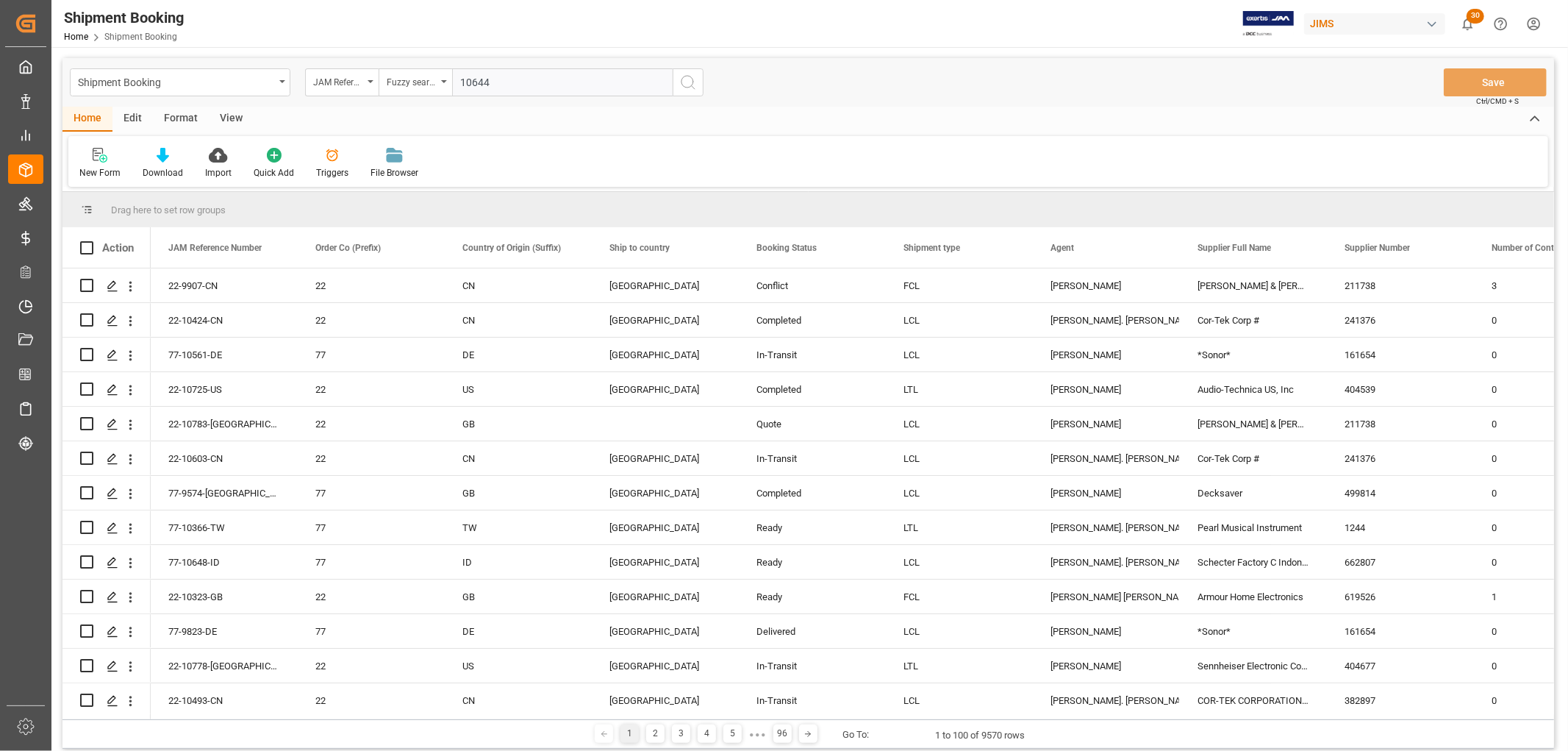
type input "10644"
click at [679, 83] on icon "search button" at bounding box center [688, 82] width 18 height 18
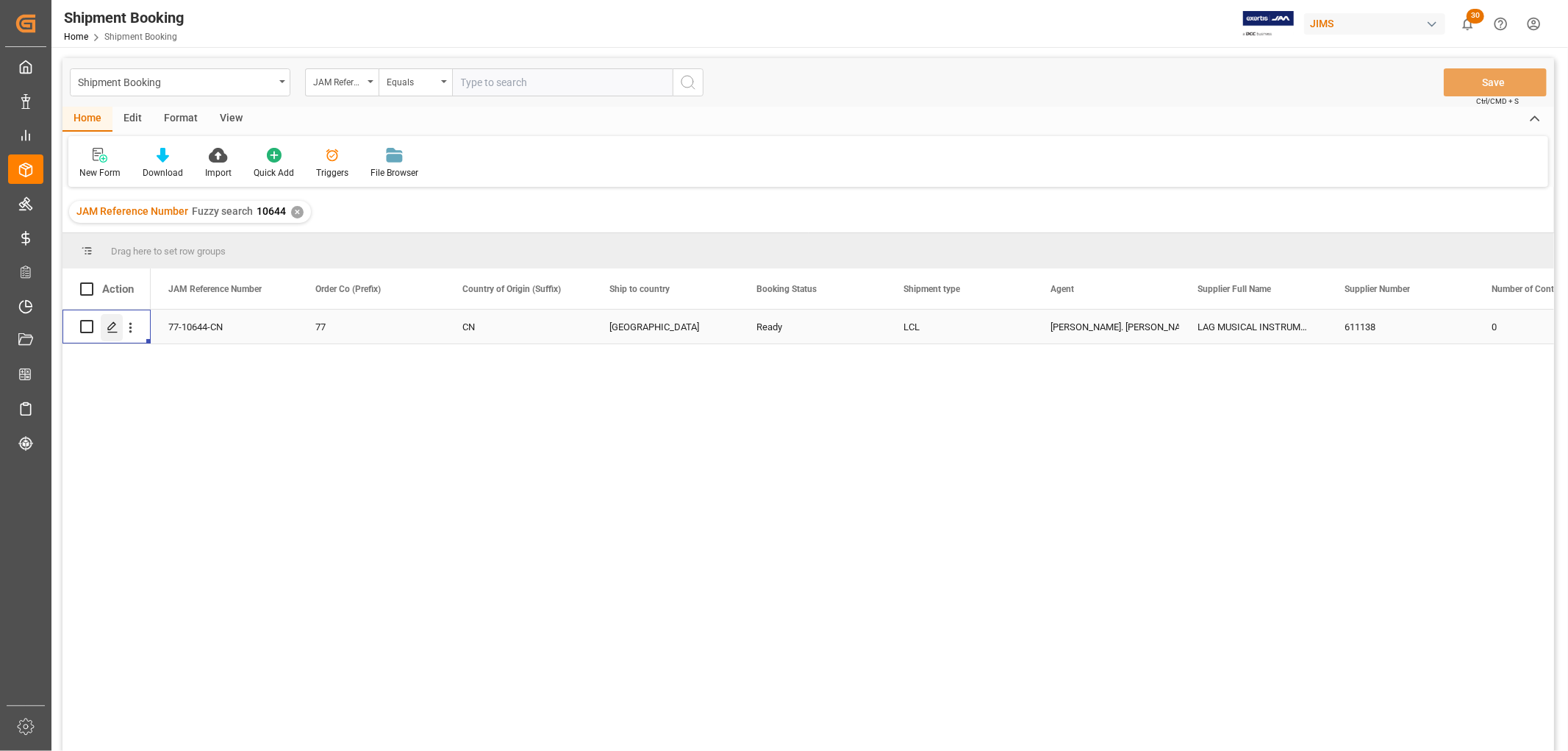
click at [107, 326] on icon "Press SPACE to select this row." at bounding box center [112, 327] width 12 height 12
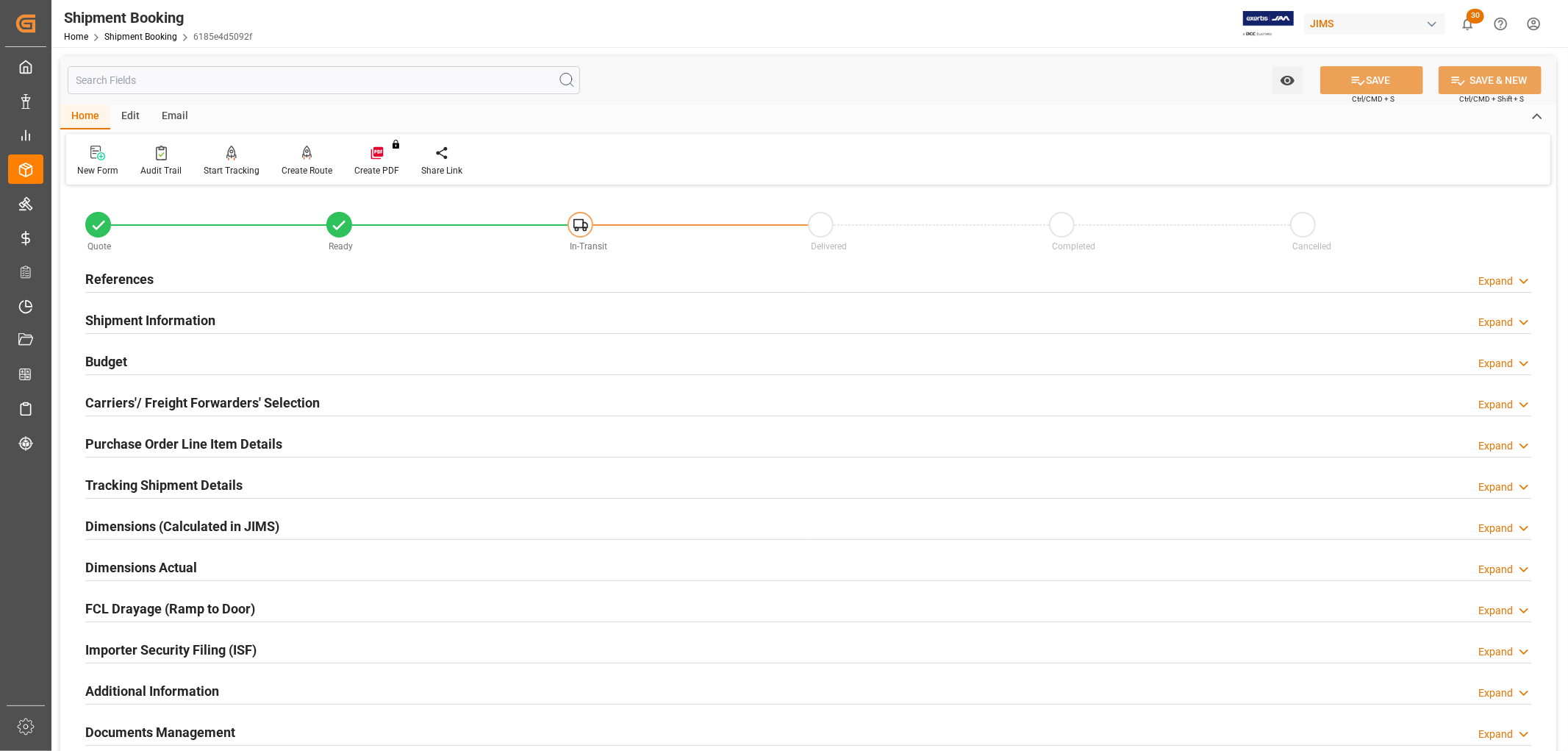
click at [141, 399] on h2 "Carriers'/ Freight Forwarders' Selection" at bounding box center [202, 402] width 234 height 20
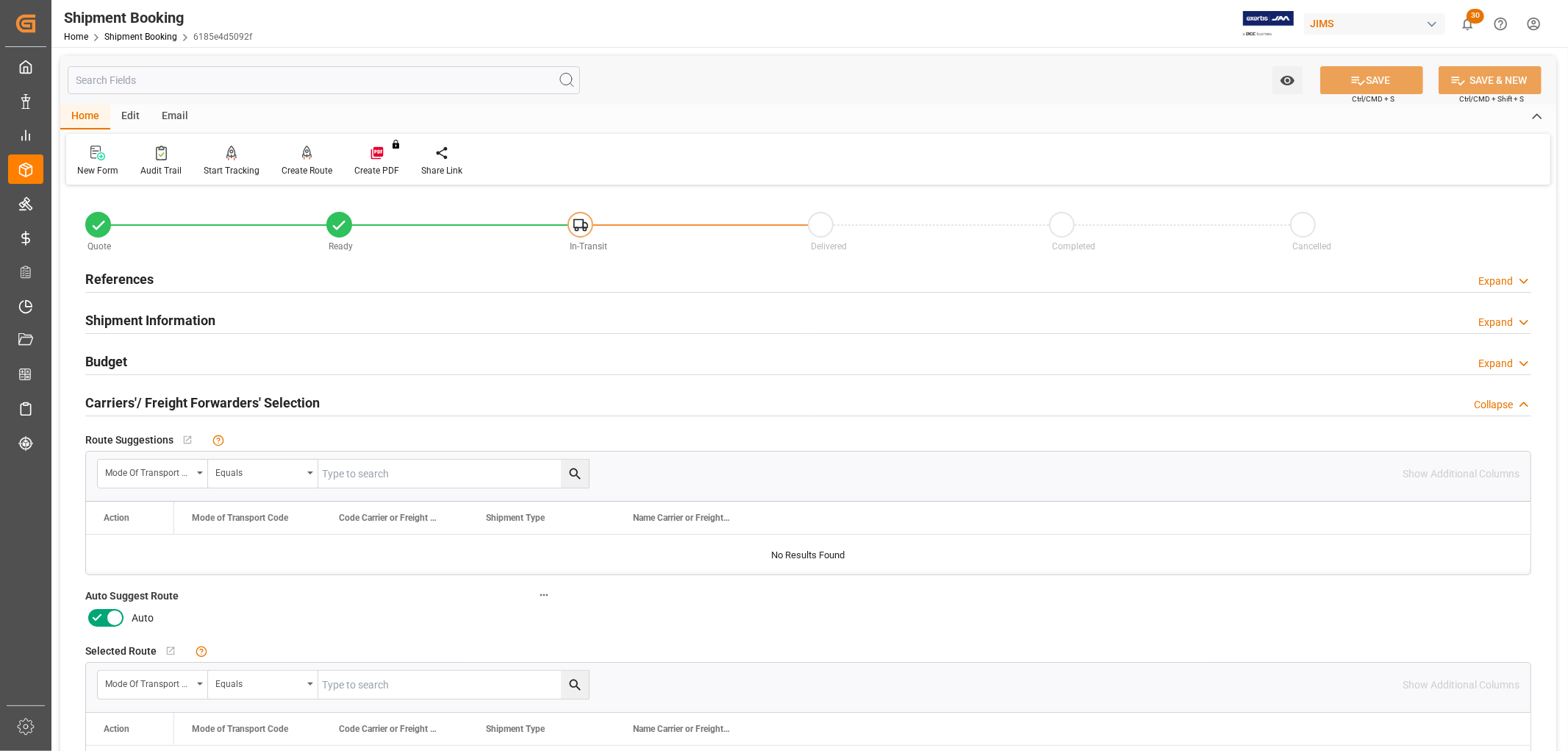
click at [115, 616] on icon at bounding box center [114, 618] width 7 height 7
click at [0, 0] on input "checkbox" at bounding box center [0, 0] width 0 height 0
click at [1368, 75] on button "SAVE" at bounding box center [1372, 80] width 103 height 28
click at [321, 171] on div "Create Route" at bounding box center [307, 170] width 51 height 13
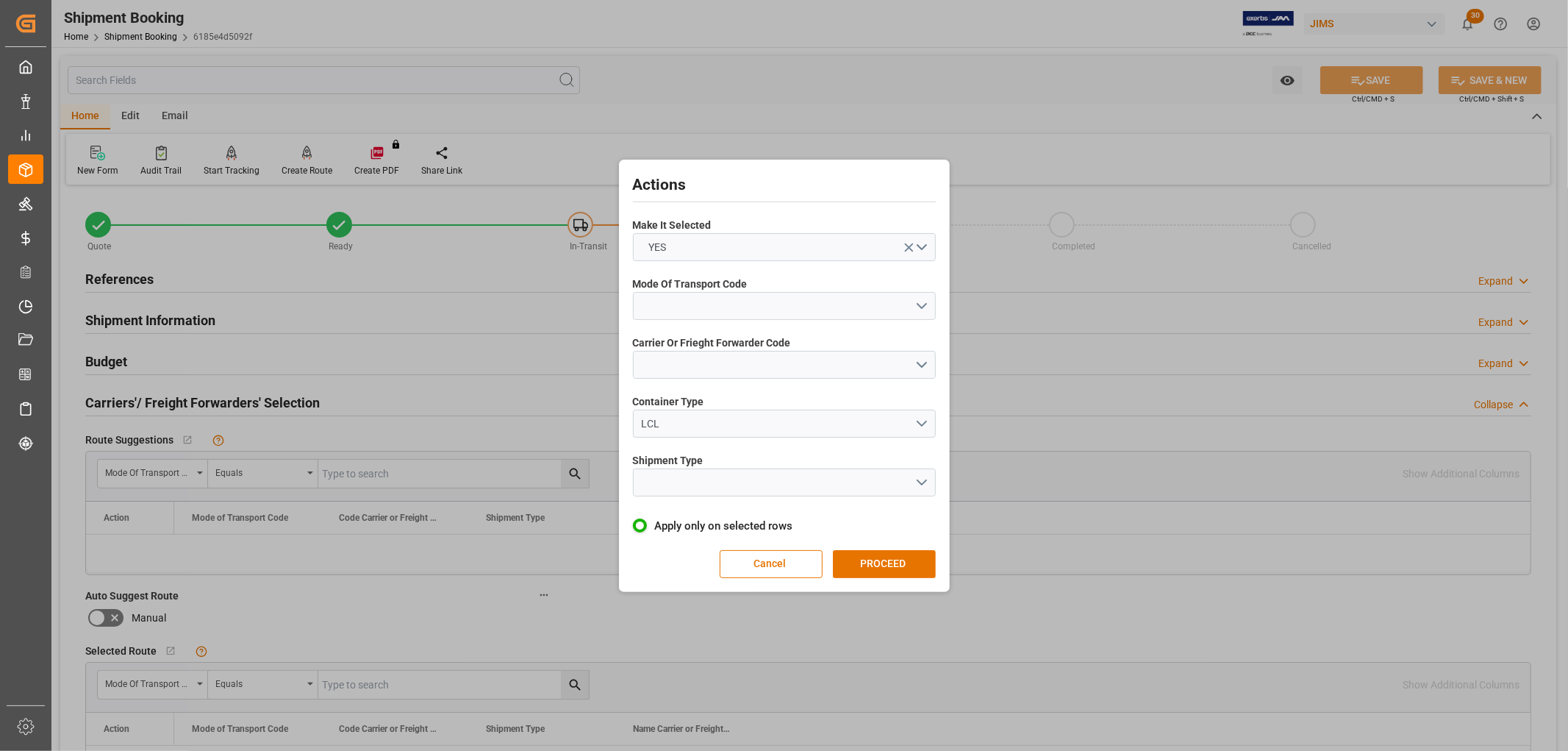
click at [726, 297] on button "open menu" at bounding box center [784, 306] width 303 height 28
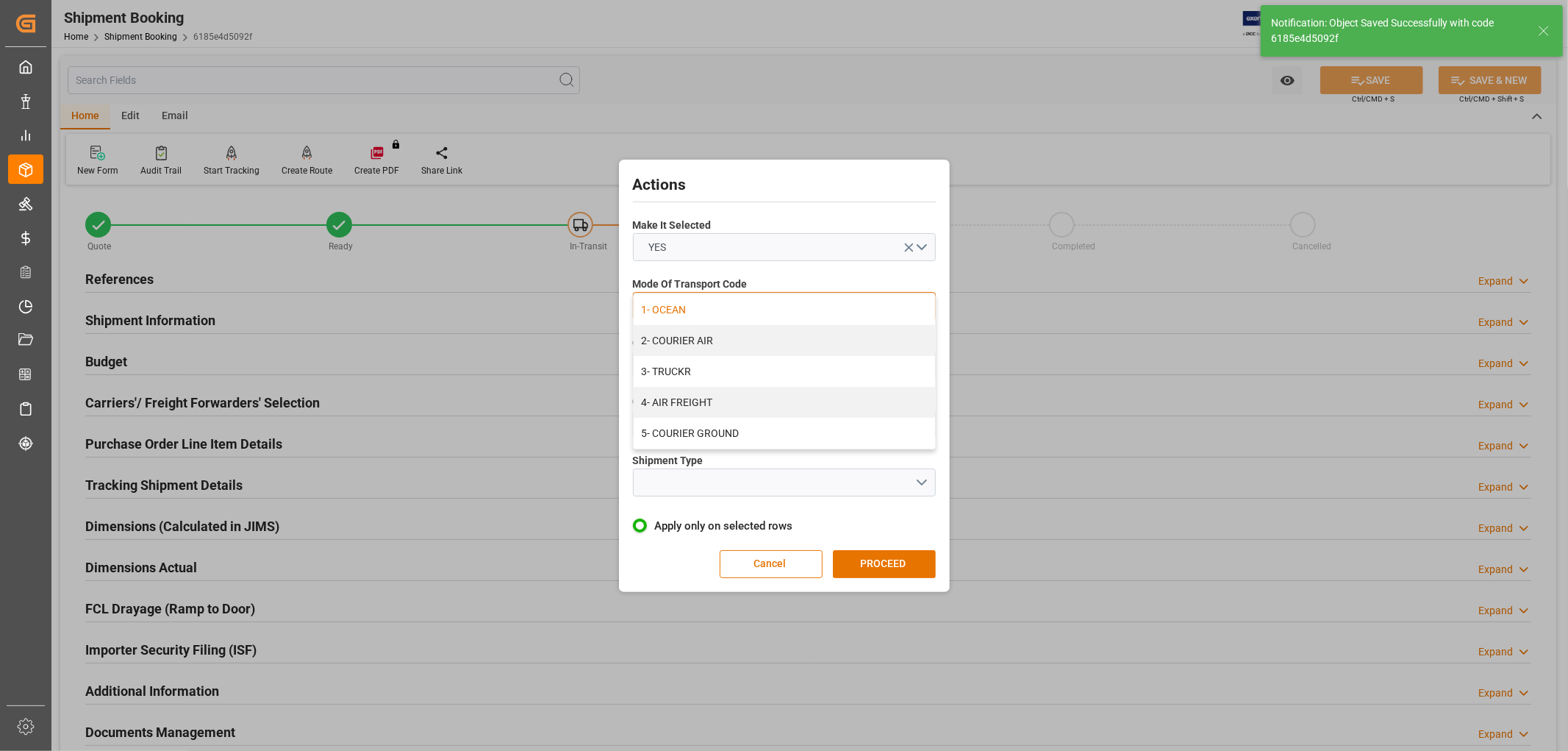
click at [686, 305] on div "1- OCEAN" at bounding box center [784, 310] width 301 height 31
click at [682, 349] on span "Carrier Or Frieght Forwarder Code" at bounding box center [711, 343] width 158 height 16
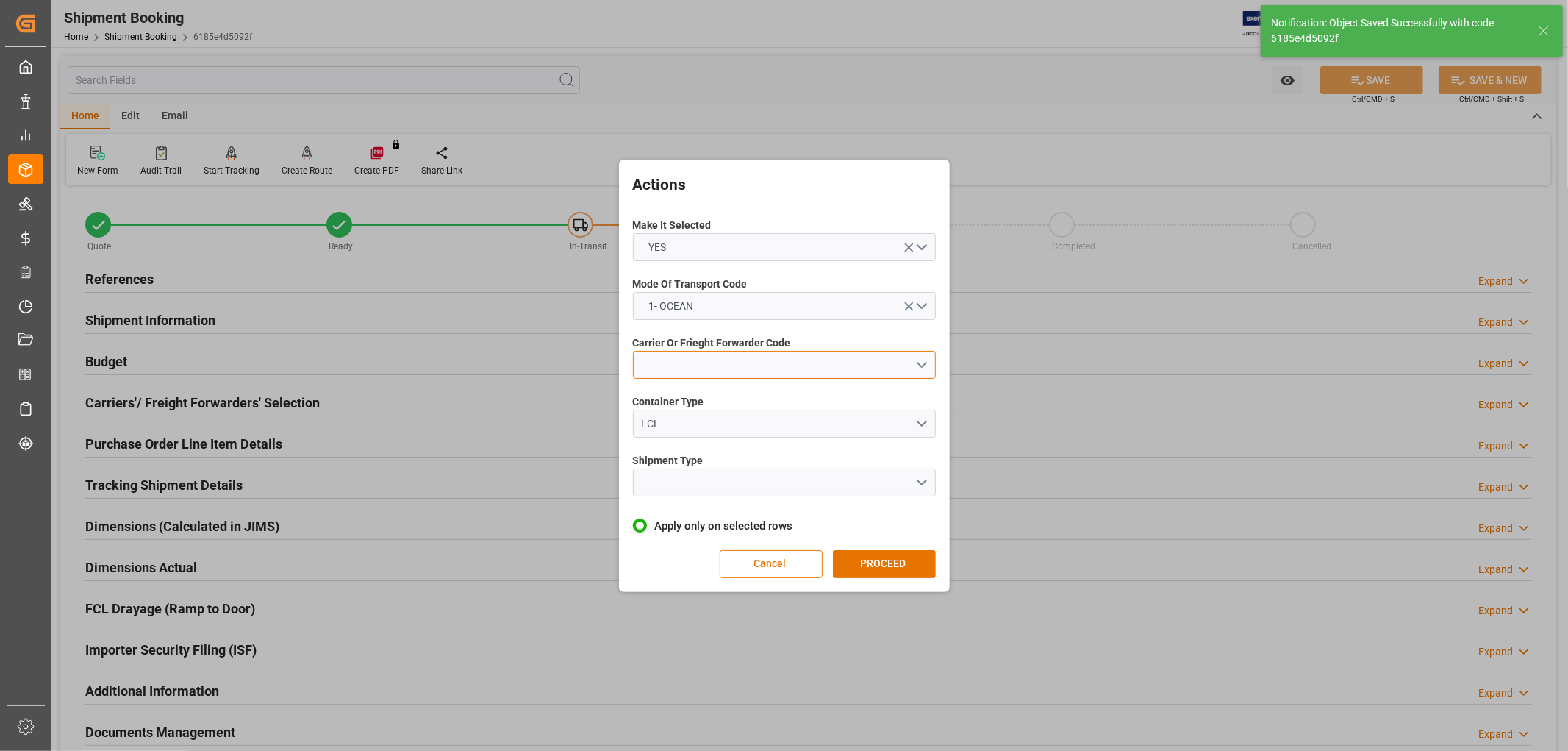
click at [678, 363] on button "open menu" at bounding box center [784, 365] width 303 height 28
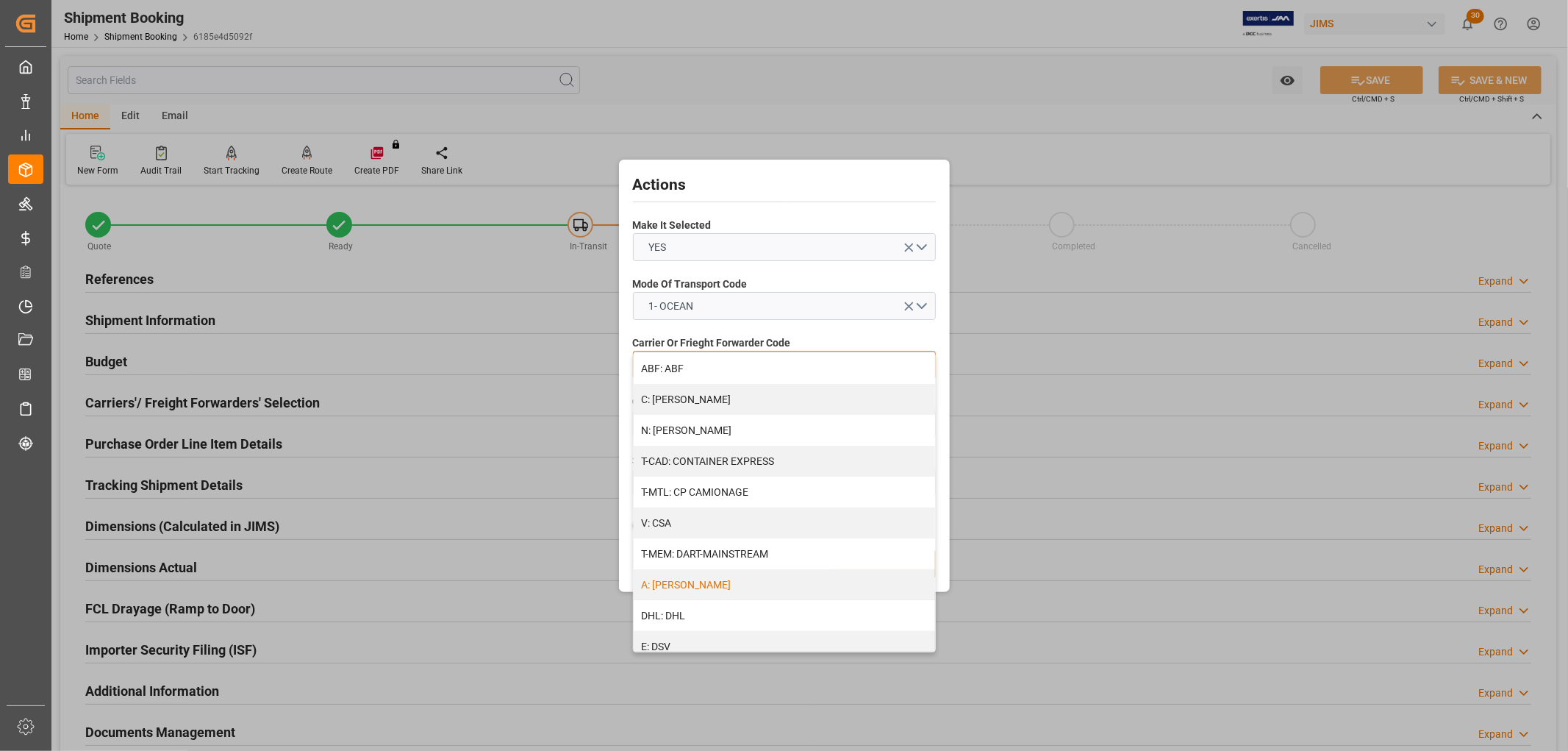
click at [698, 583] on div "A: DELMAR" at bounding box center [784, 584] width 301 height 31
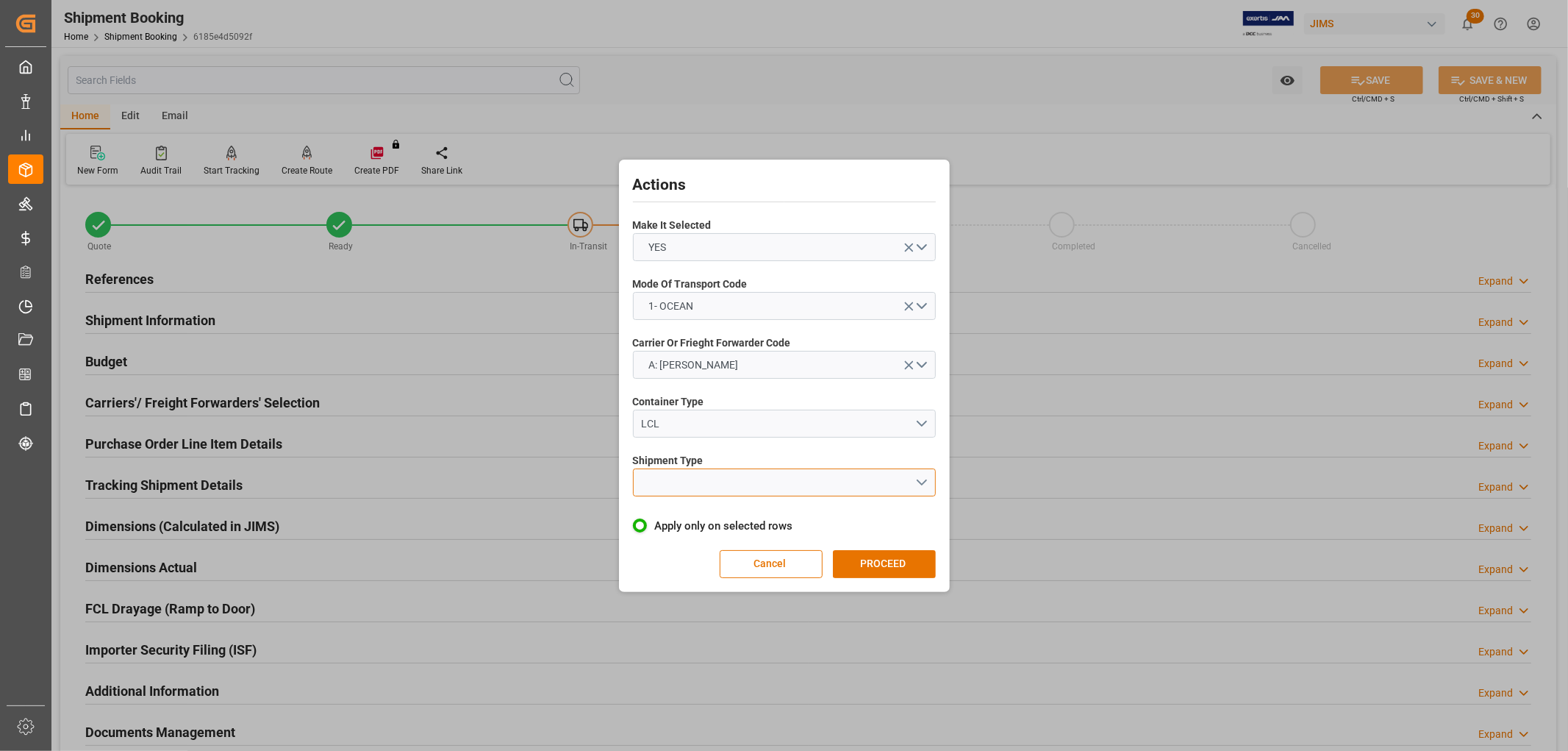
click at [671, 478] on button "open menu" at bounding box center [784, 483] width 303 height 28
click at [665, 512] on div "LCL" at bounding box center [784, 517] width 301 height 31
click at [882, 563] on button "PROCEED" at bounding box center [884, 564] width 103 height 28
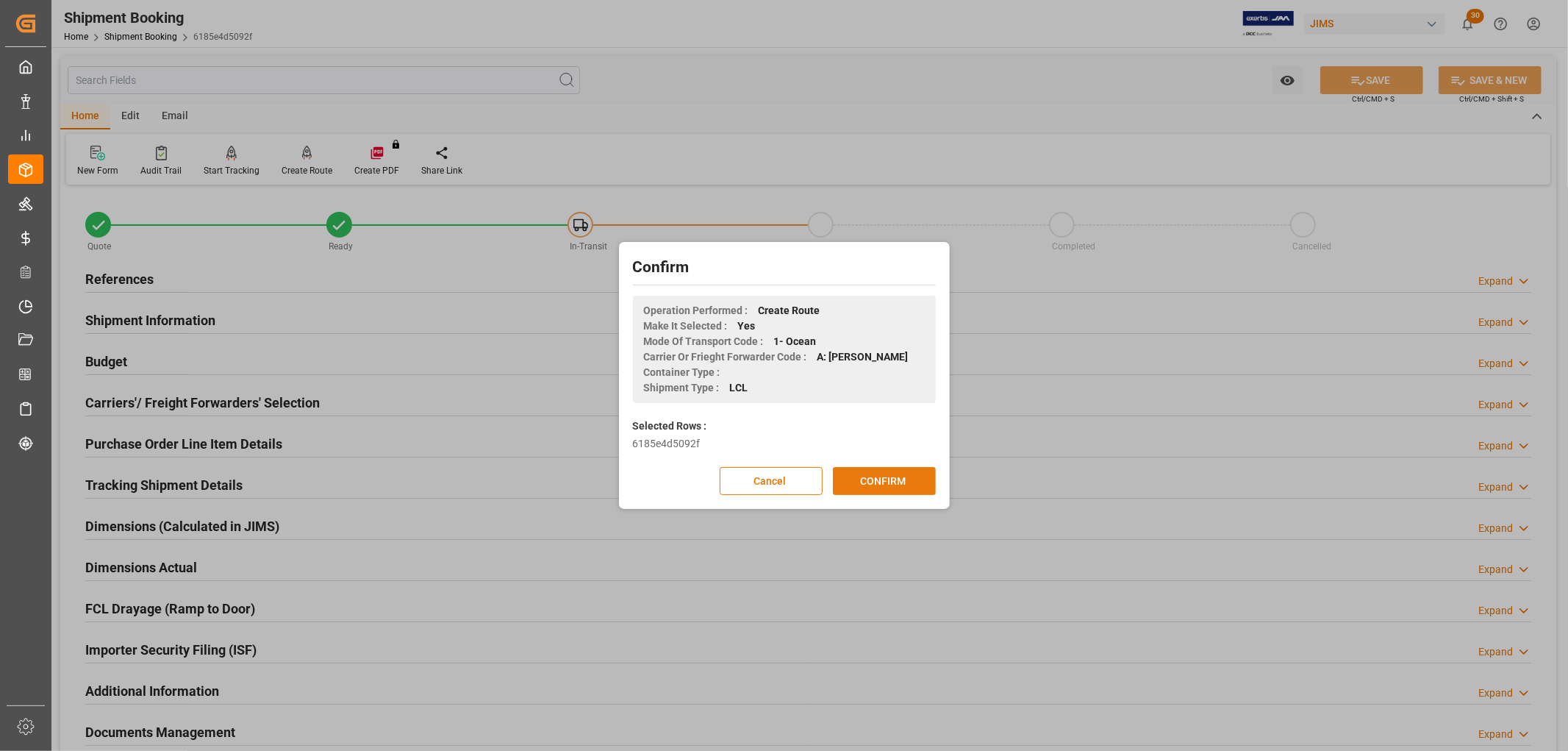
click at [876, 484] on button "CONFIRM" at bounding box center [884, 481] width 103 height 28
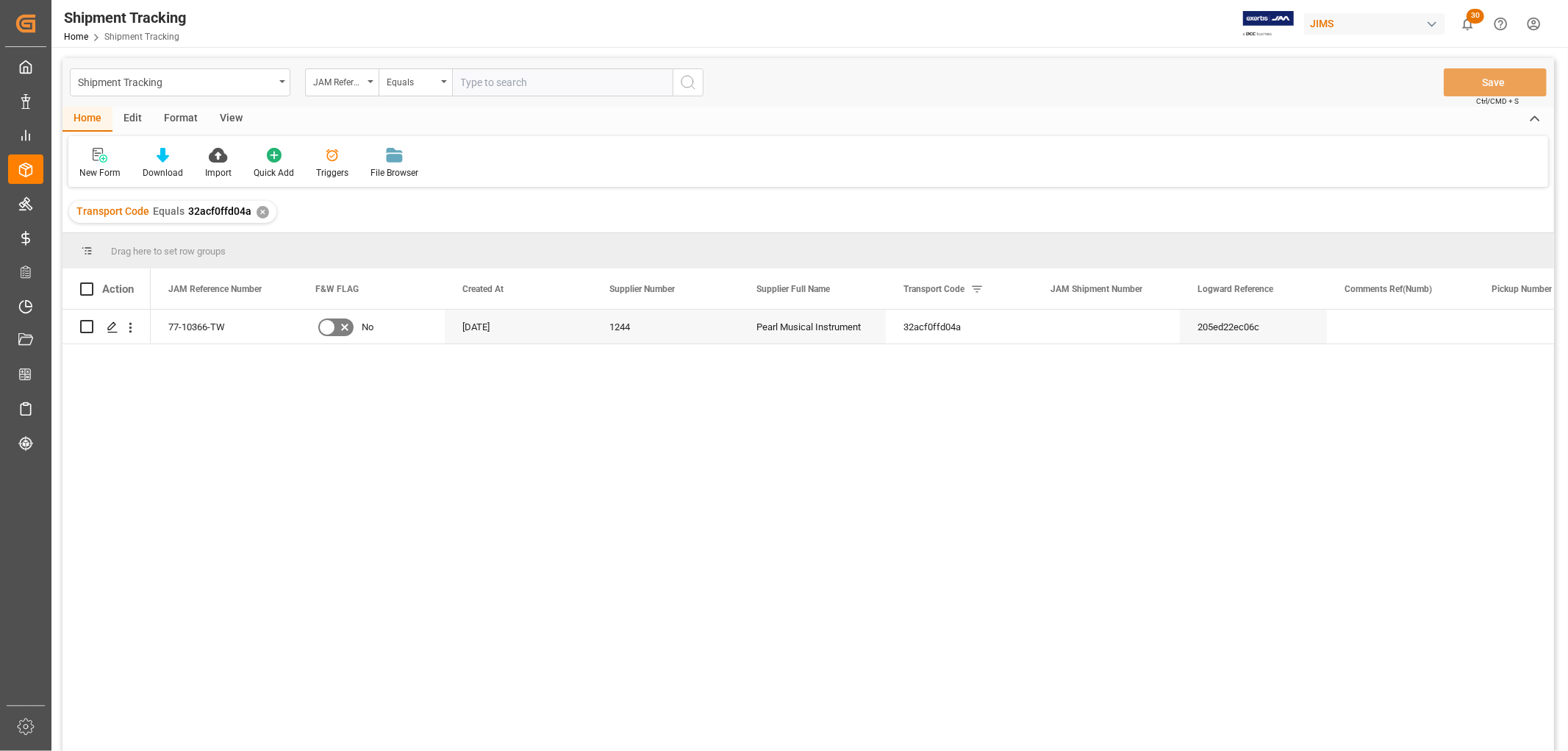
click at [226, 113] on div "View" at bounding box center [231, 119] width 45 height 25
click at [97, 165] on div "Default" at bounding box center [93, 163] width 51 height 33
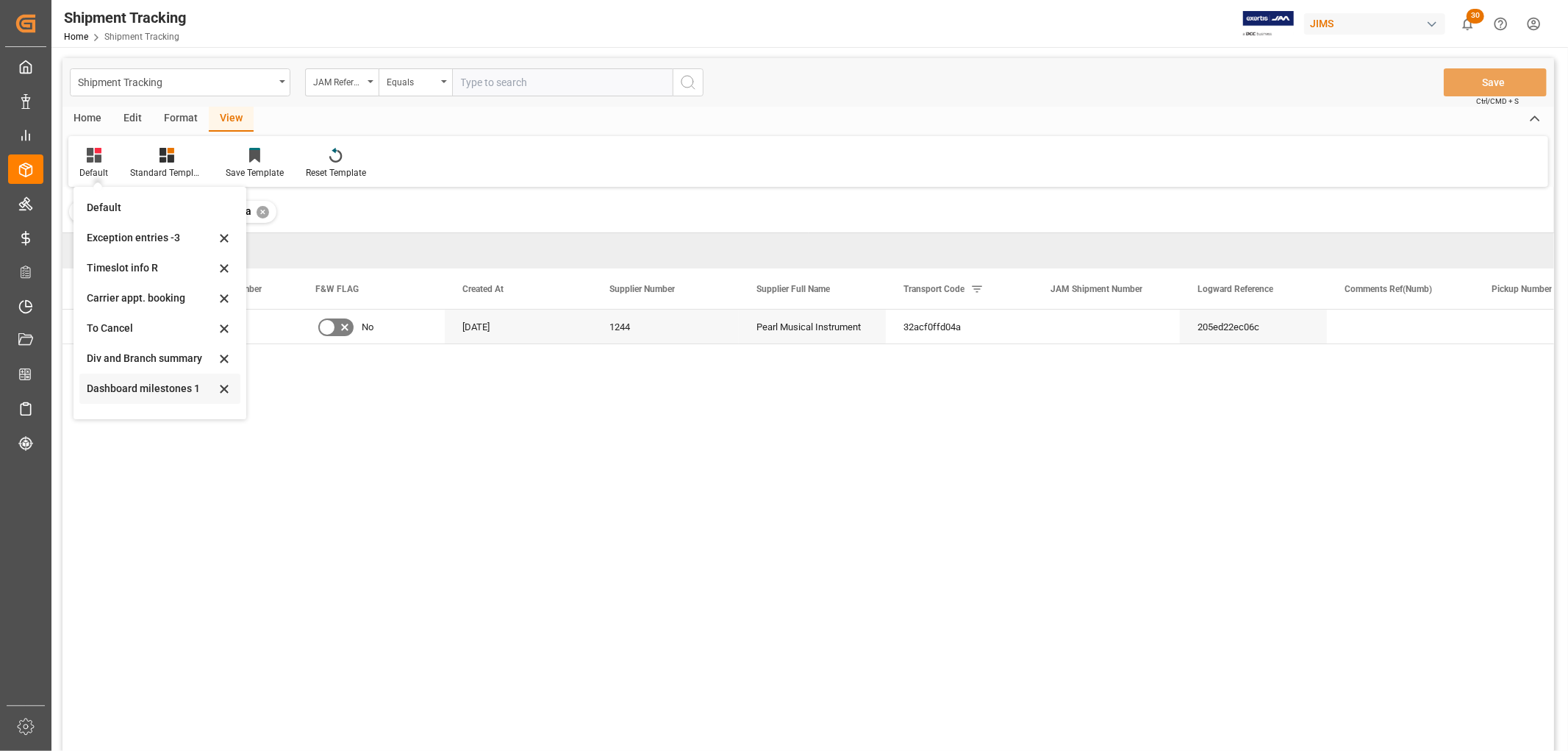
scroll to position [163, 0]
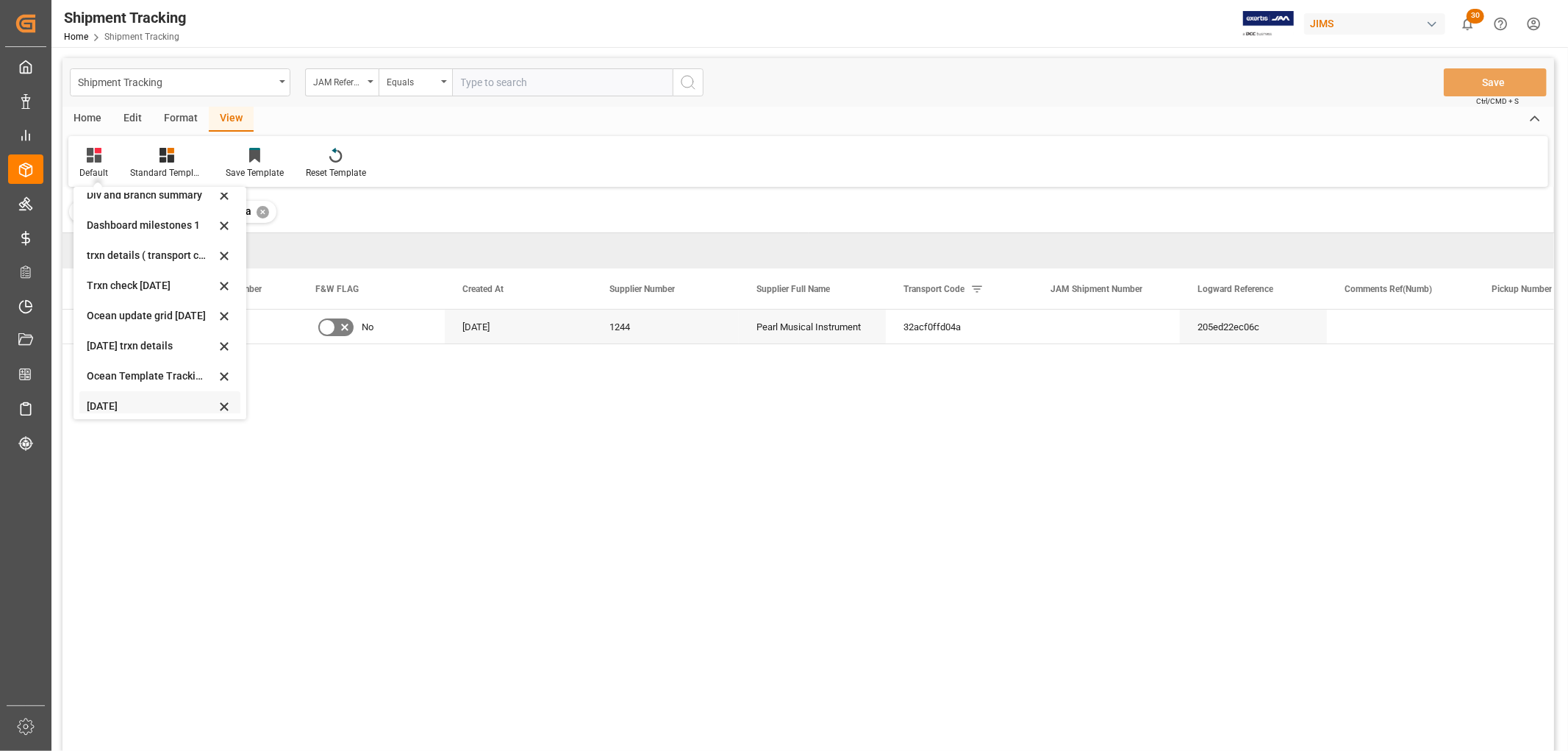
click at [103, 398] on div "[DATE]" at bounding box center [150, 406] width 128 height 16
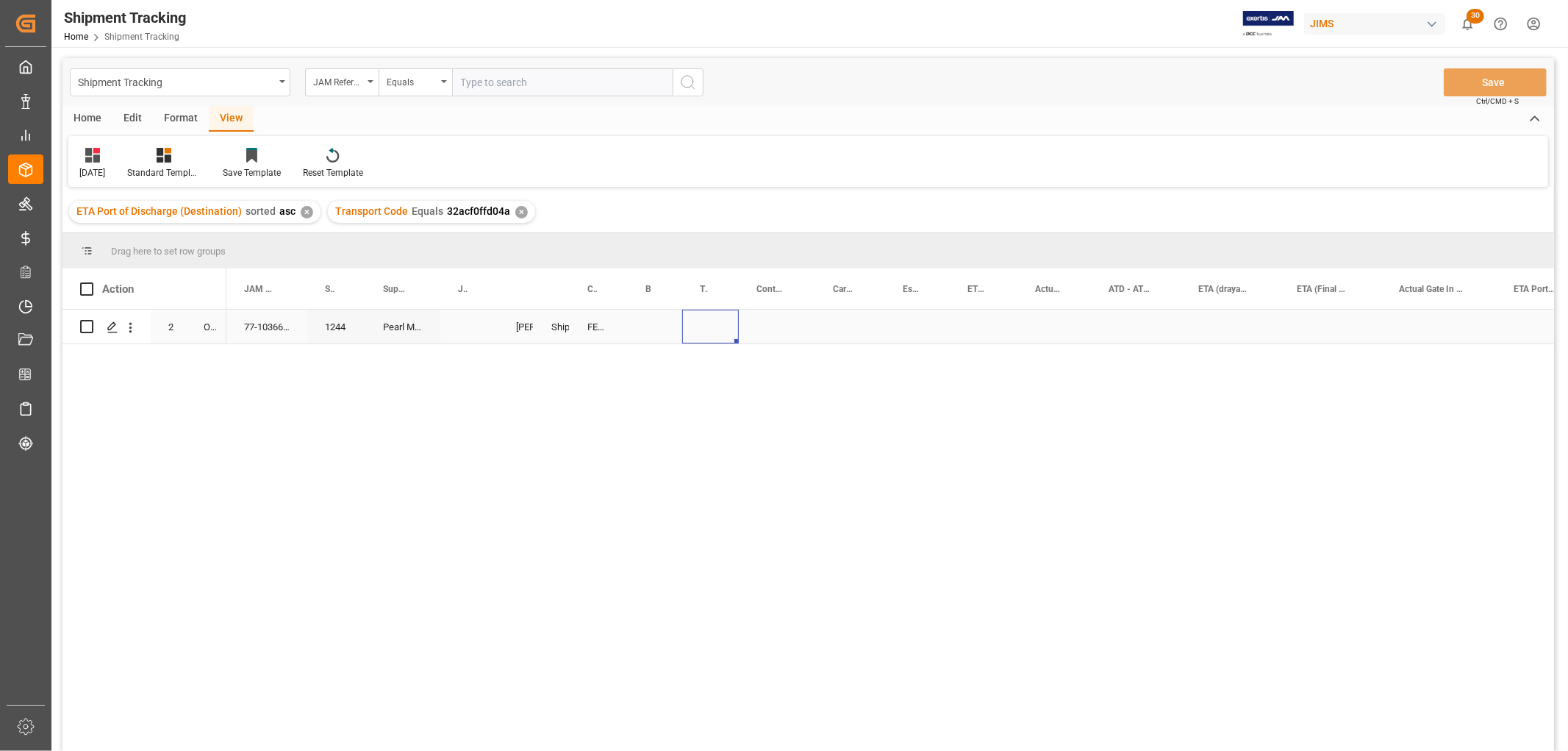
click at [708, 326] on div "Press SPACE to select this row." at bounding box center [710, 326] width 57 height 33
click at [1286, 325] on div "Press SPACE to select this row." at bounding box center [1310, 326] width 95 height 33
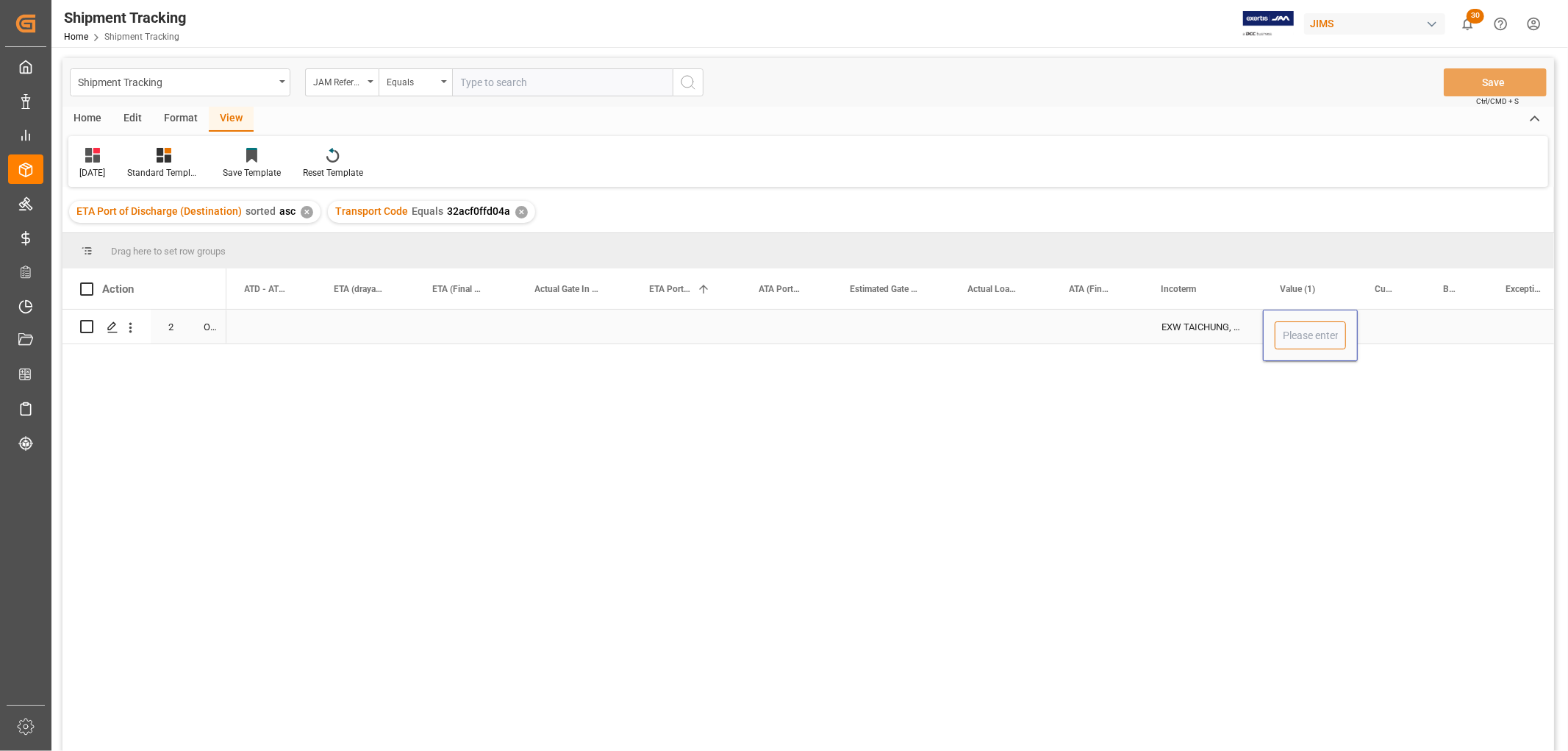
click at [1291, 334] on input "Press SPACE to select this row." at bounding box center [1310, 335] width 72 height 28
type input "46.31"
click at [1384, 318] on div "Press SPACE to select this row." at bounding box center [1392, 326] width 68 height 33
click at [1383, 320] on div "Press SPACE to select this row." at bounding box center [1392, 326] width 68 height 33
click at [1383, 320] on div "Press SPACE to select this row." at bounding box center [1392, 335] width 68 height 51
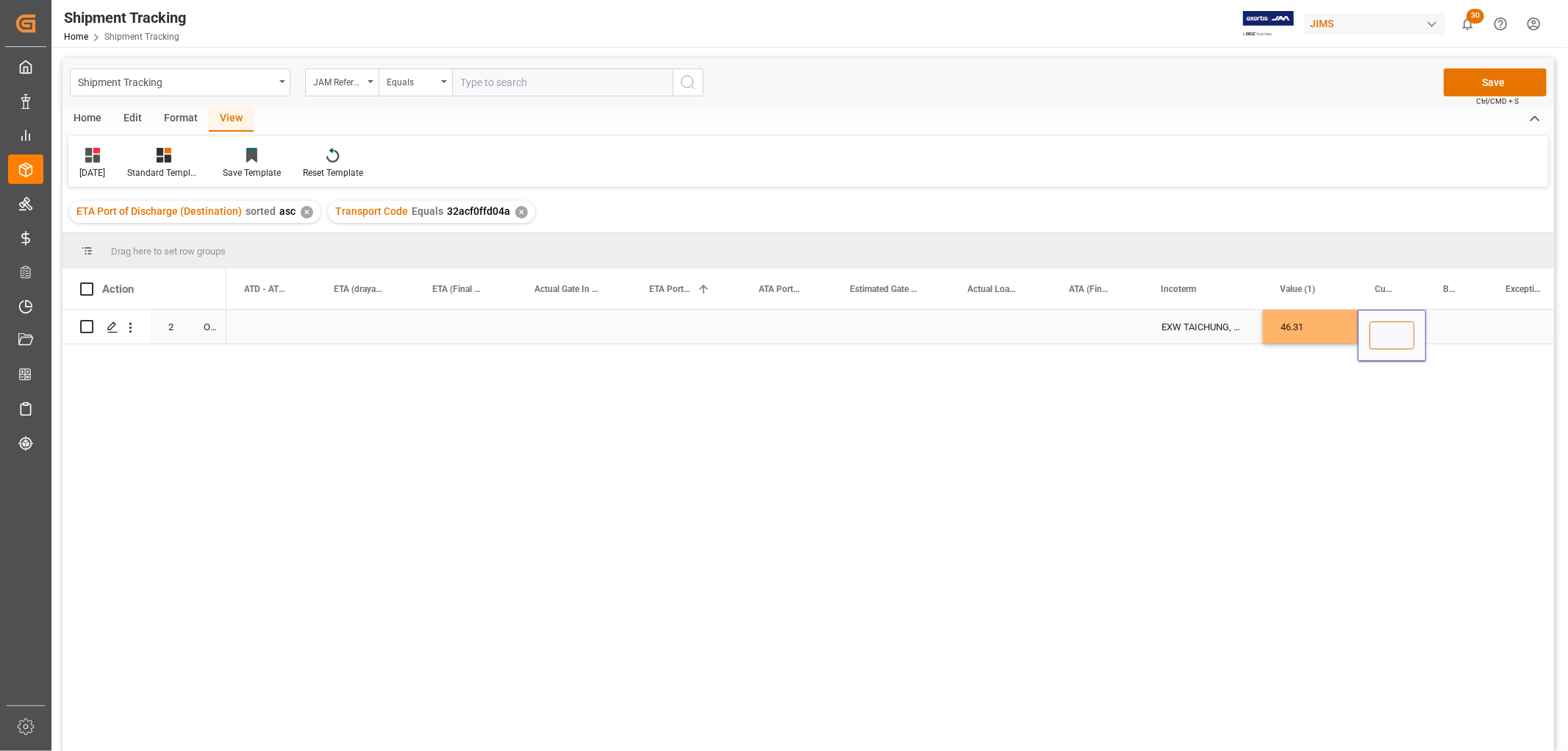
click at [1384, 336] on input "Press SPACE to select this row." at bounding box center [1392, 335] width 45 height 28
type input "USD"
click at [1078, 327] on div "Press SPACE to select this row." at bounding box center [1098, 326] width 92 height 33
click at [454, 329] on div "Press SPACE to select this row." at bounding box center [466, 326] width 102 height 33
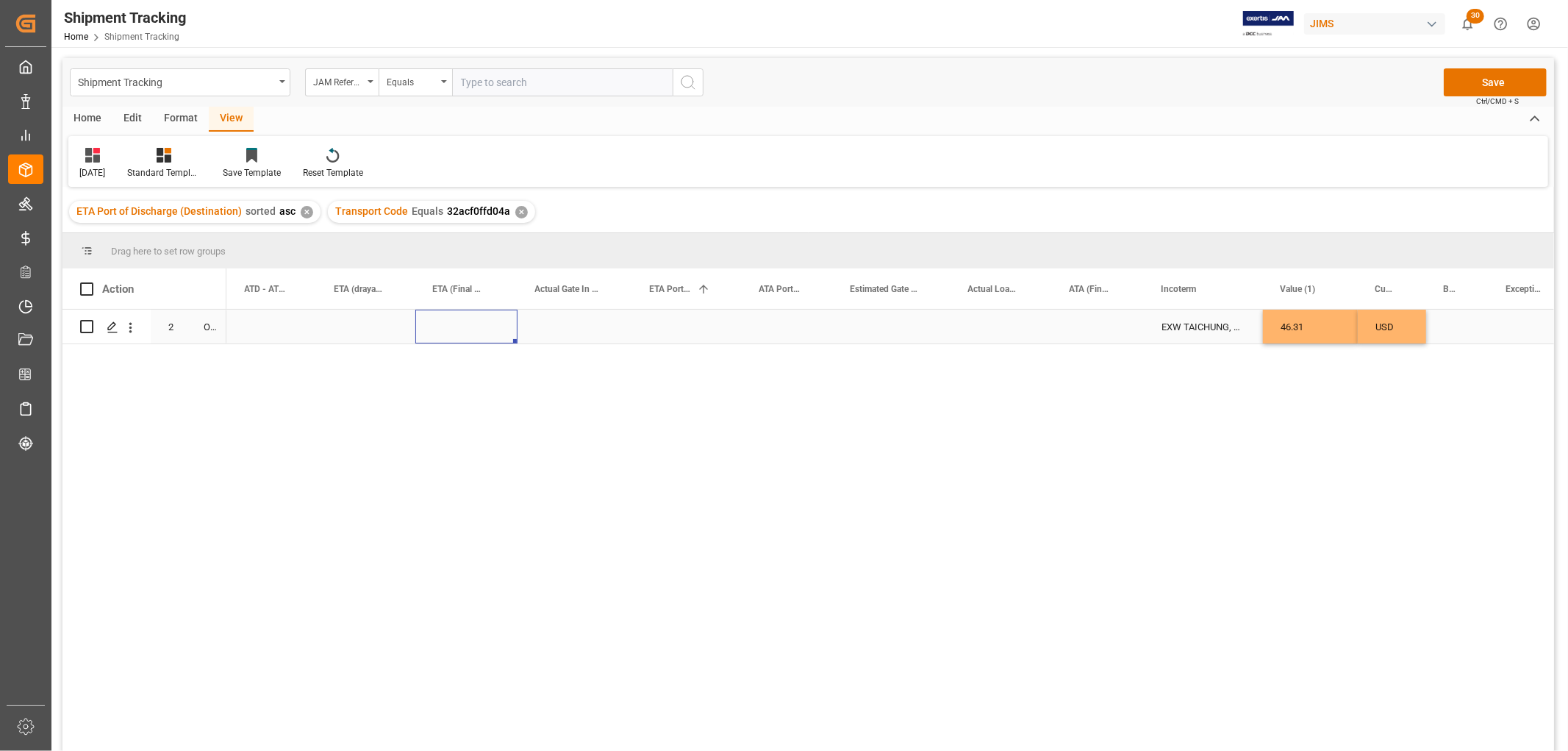
click at [454, 329] on div "Press SPACE to select this row." at bounding box center [466, 326] width 102 height 33
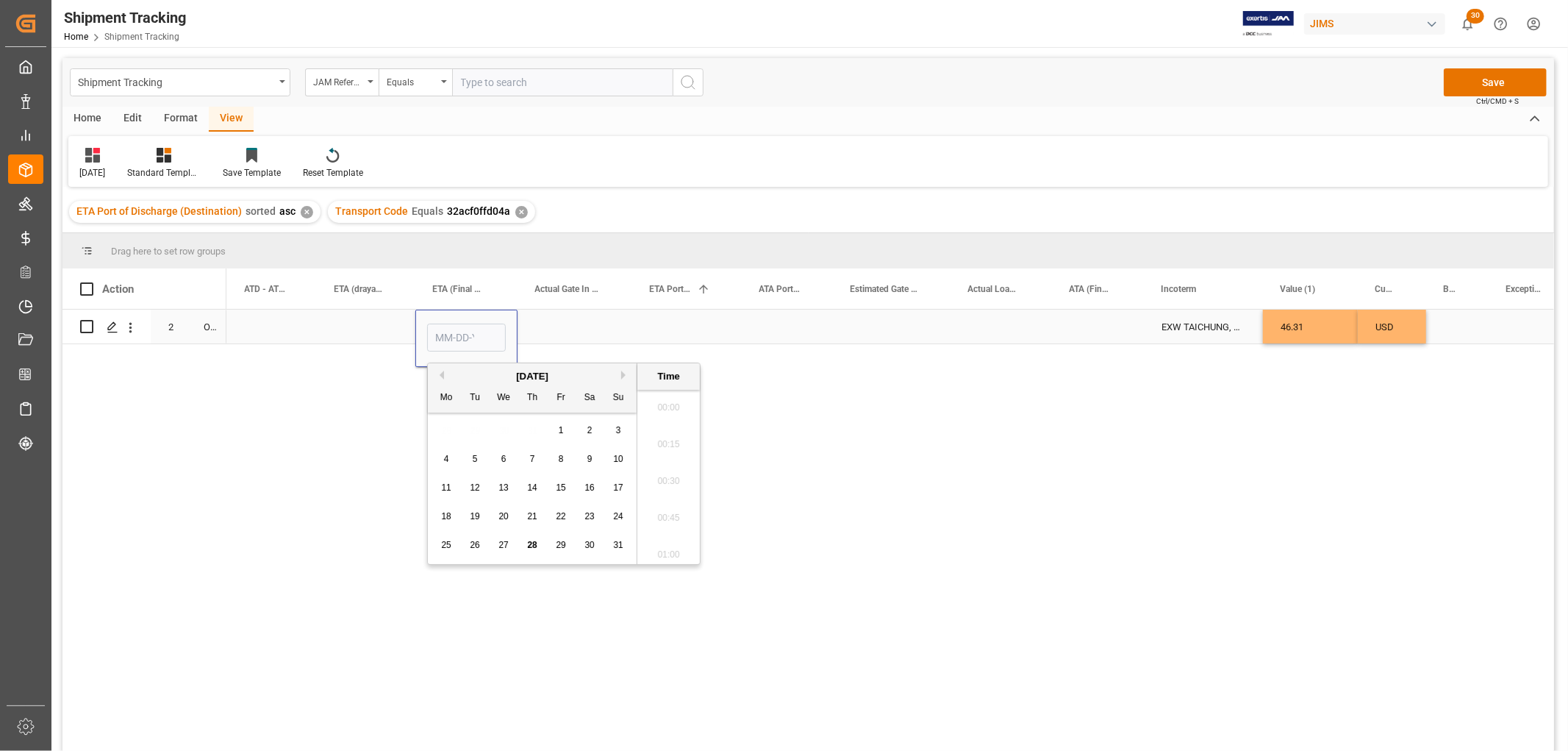
scroll to position [1842, 0]
click at [626, 374] on button "Next Month" at bounding box center [625, 374] width 9 height 9
click at [445, 457] on span "8" at bounding box center [447, 458] width 5 height 10
type input "09-08-2025 00:00"
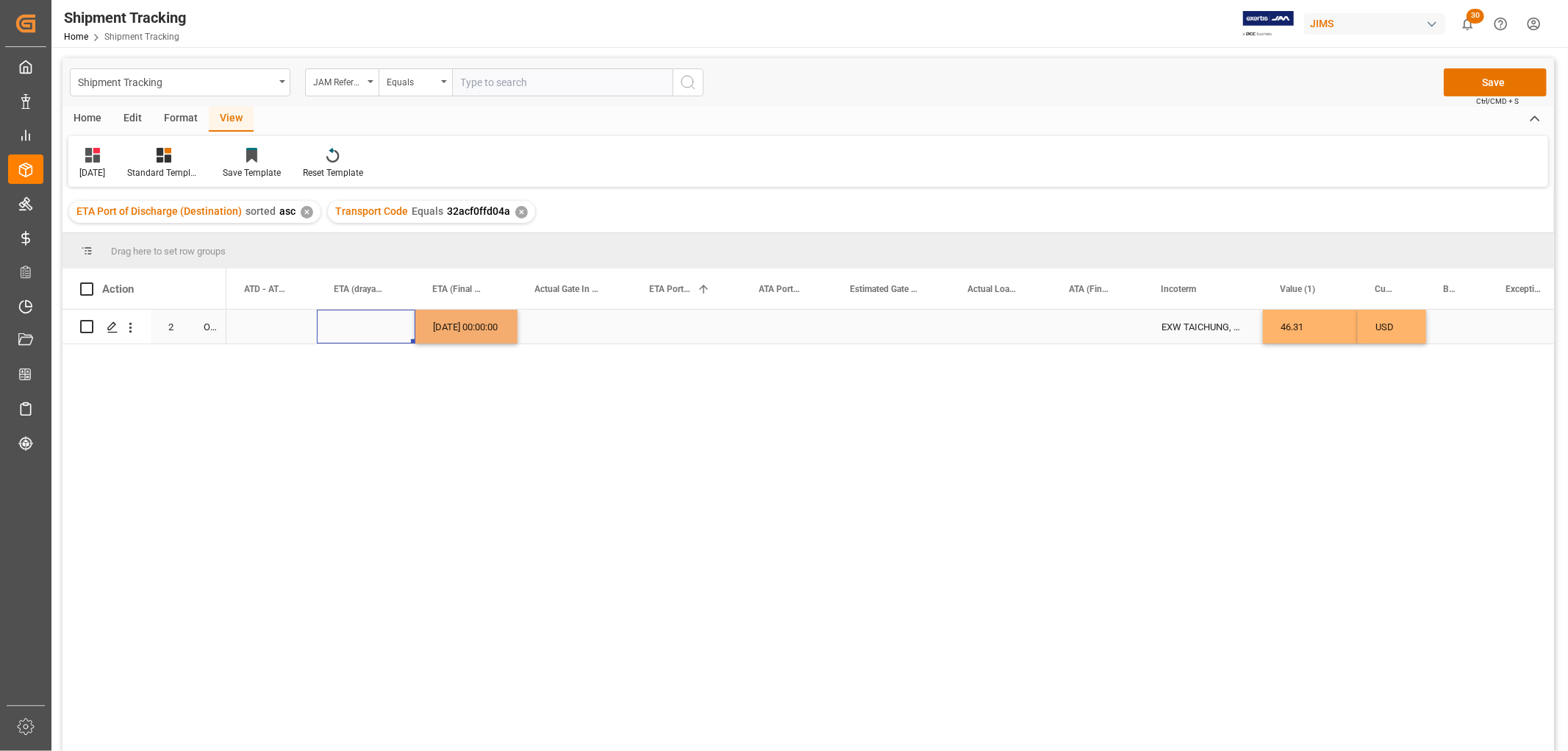
click at [377, 332] on div "Press SPACE to select this row." at bounding box center [366, 326] width 99 height 33
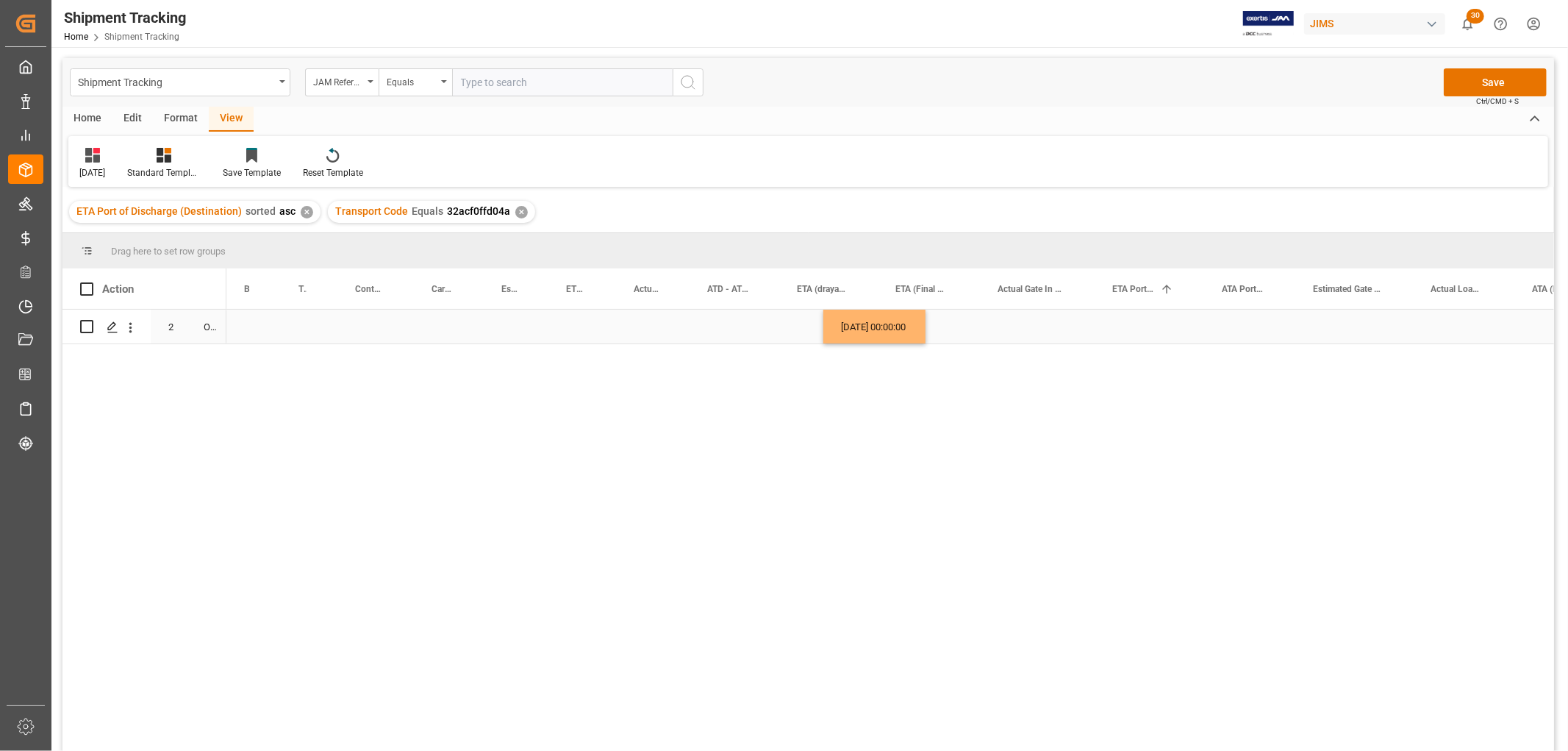
scroll to position [0, 401]
click at [508, 311] on div "Press SPACE to select this row." at bounding box center [517, 326] width 65 height 33
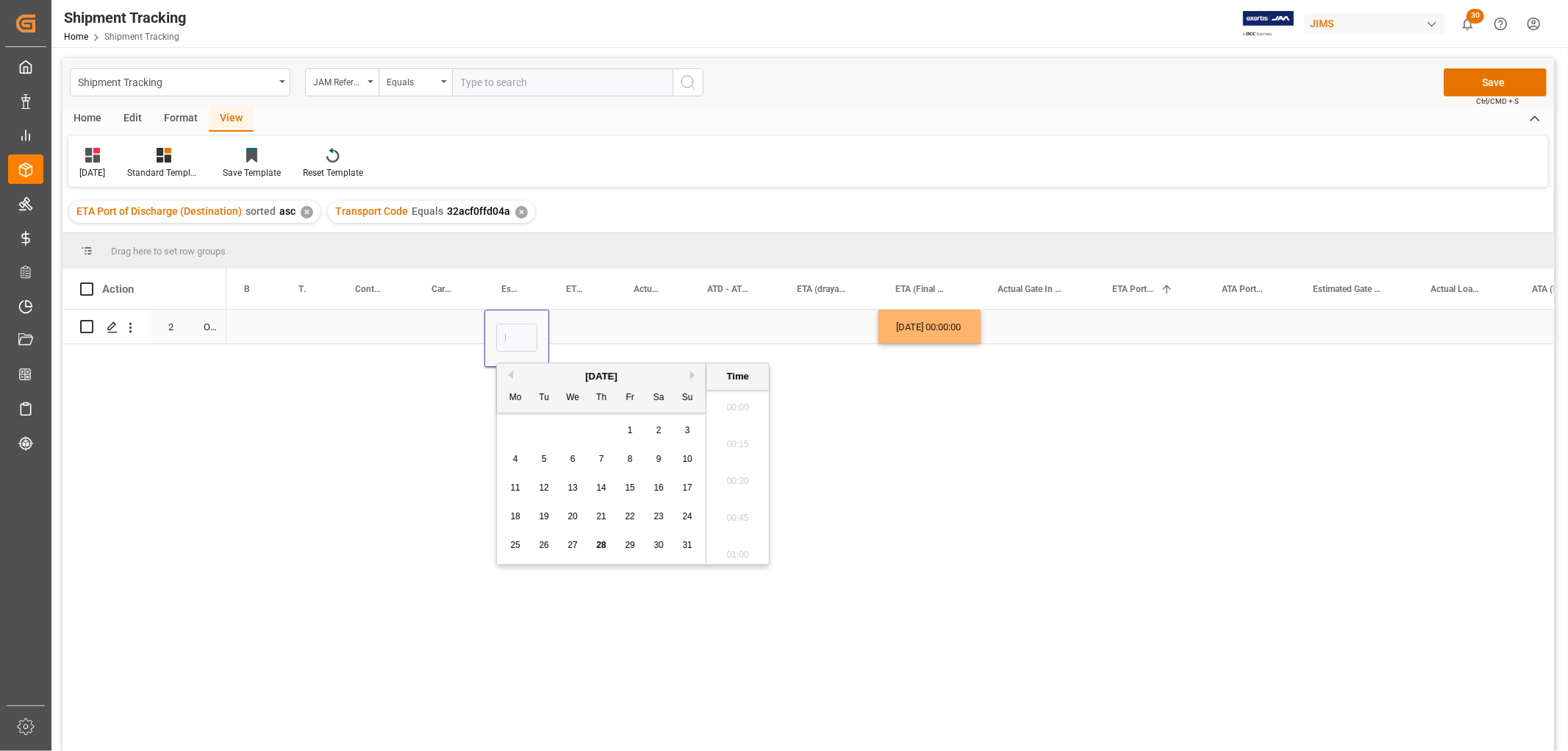
scroll to position [1842, 0]
click at [694, 370] on button "Next Month" at bounding box center [694, 374] width 9 height 9
click at [514, 431] on span "1" at bounding box center [515, 430] width 5 height 10
type input "09-01-2025 00:00"
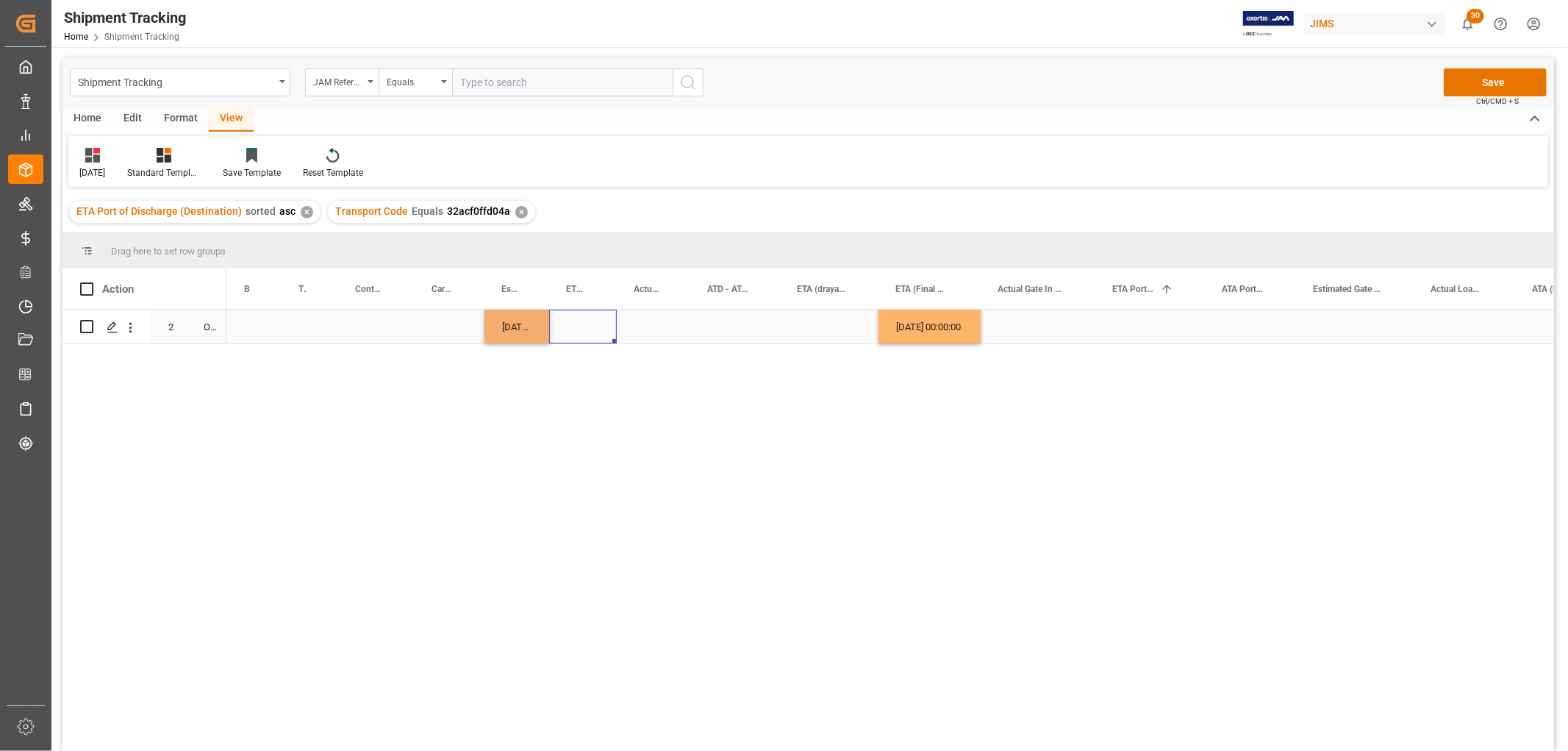
click at [570, 320] on div "Press SPACE to select this row." at bounding box center [583, 326] width 68 height 33
click at [530, 328] on div "09-01-2025 00:00:00" at bounding box center [517, 326] width 65 height 33
drag, startPoint x: 544, startPoint y: 339, endPoint x: 565, endPoint y: 339, distance: 21.0
click at [1482, 81] on button "Save" at bounding box center [1495, 82] width 103 height 28
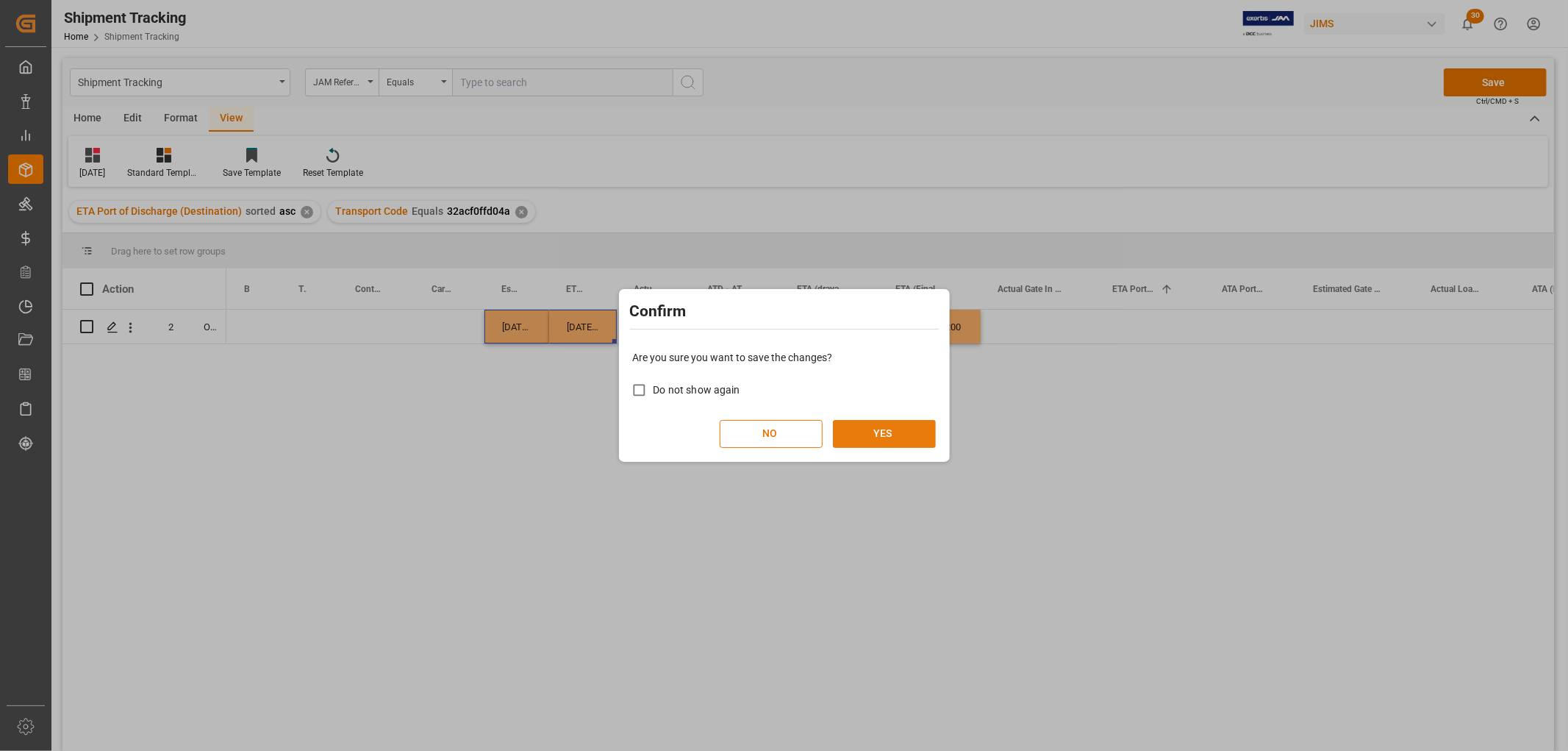
click at [894, 438] on button "YES" at bounding box center [884, 433] width 103 height 28
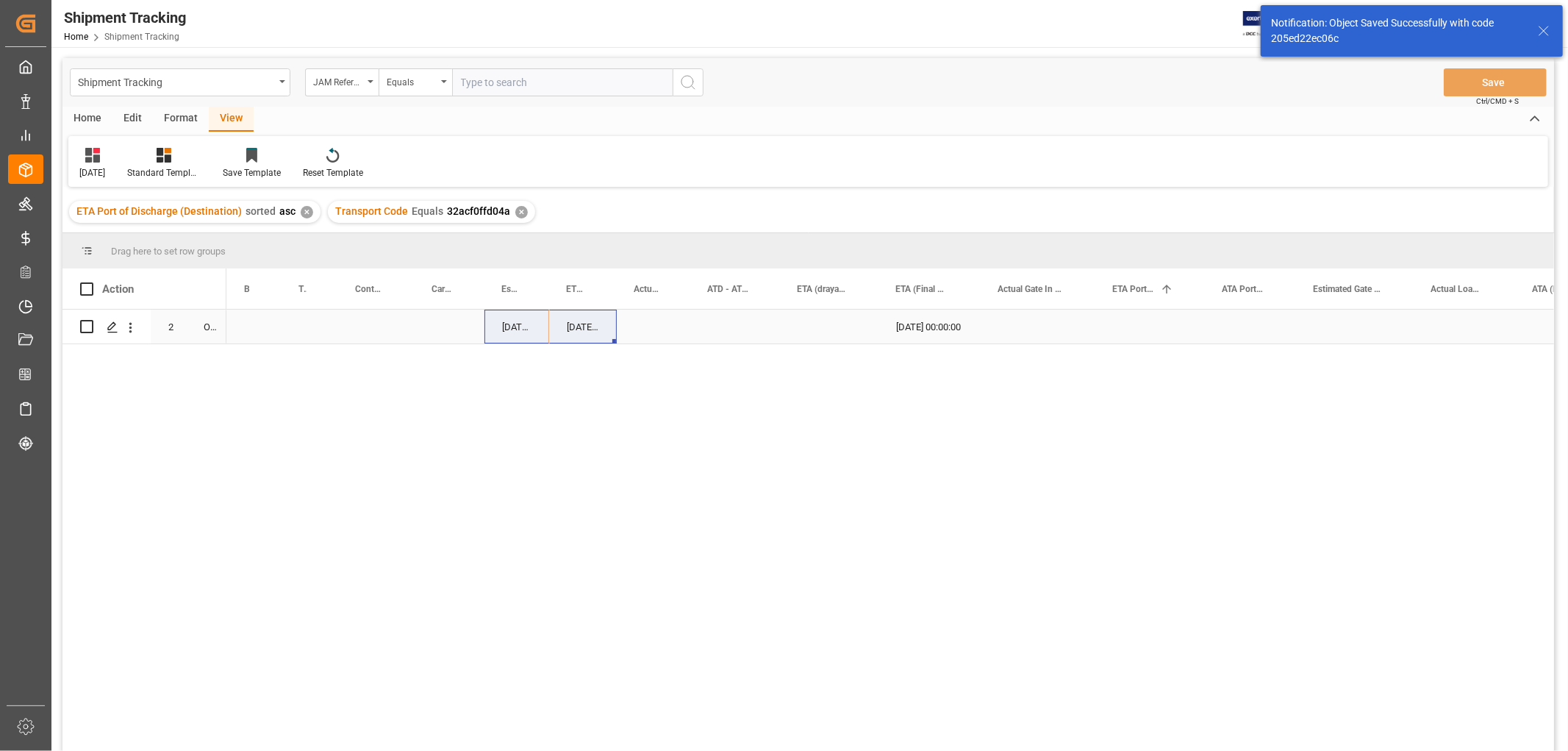
click at [409, 332] on div "Press SPACE to select this row." at bounding box center [377, 326] width 76 height 33
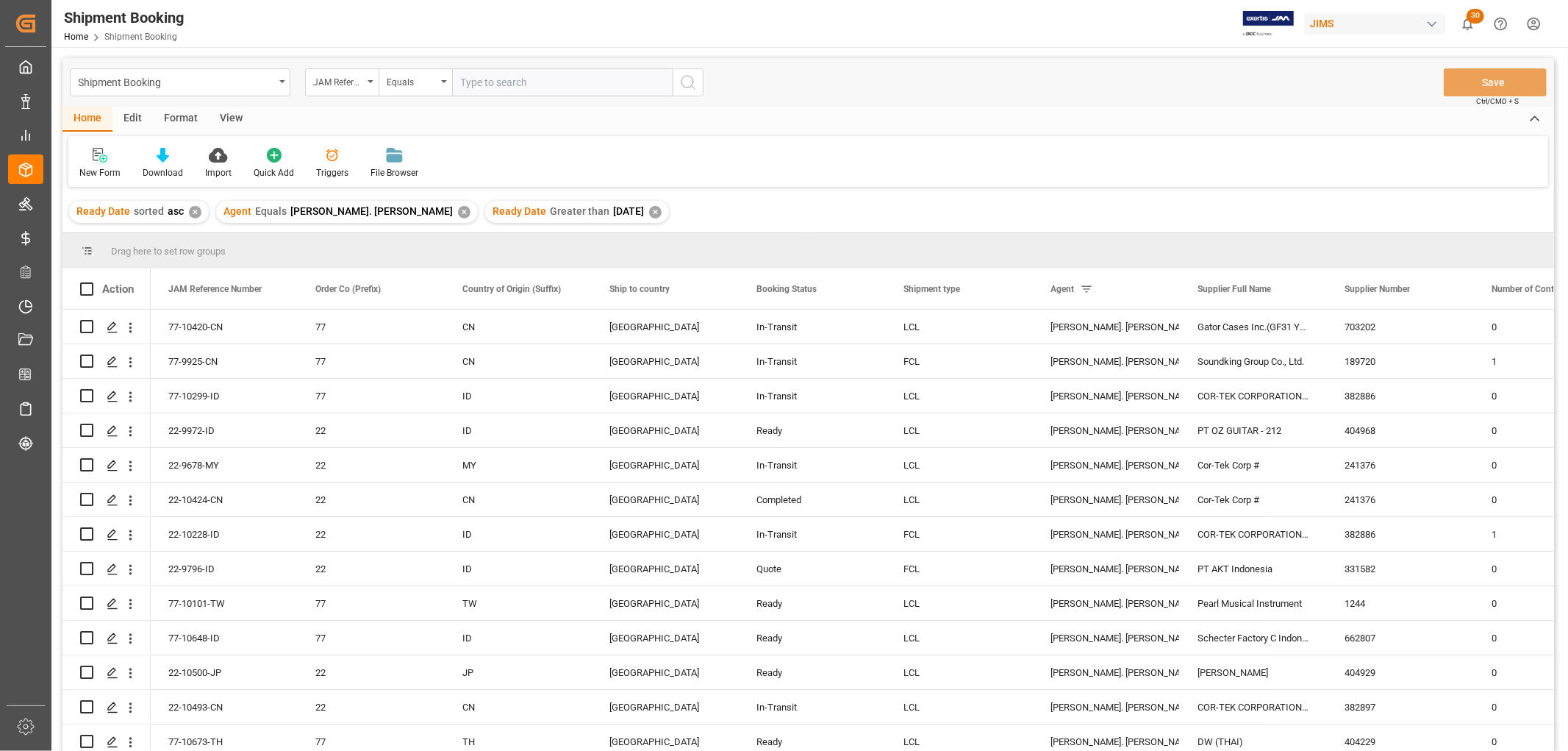
click at [233, 118] on div "View" at bounding box center [231, 119] width 45 height 25
click at [101, 160] on div at bounding box center [93, 155] width 29 height 16
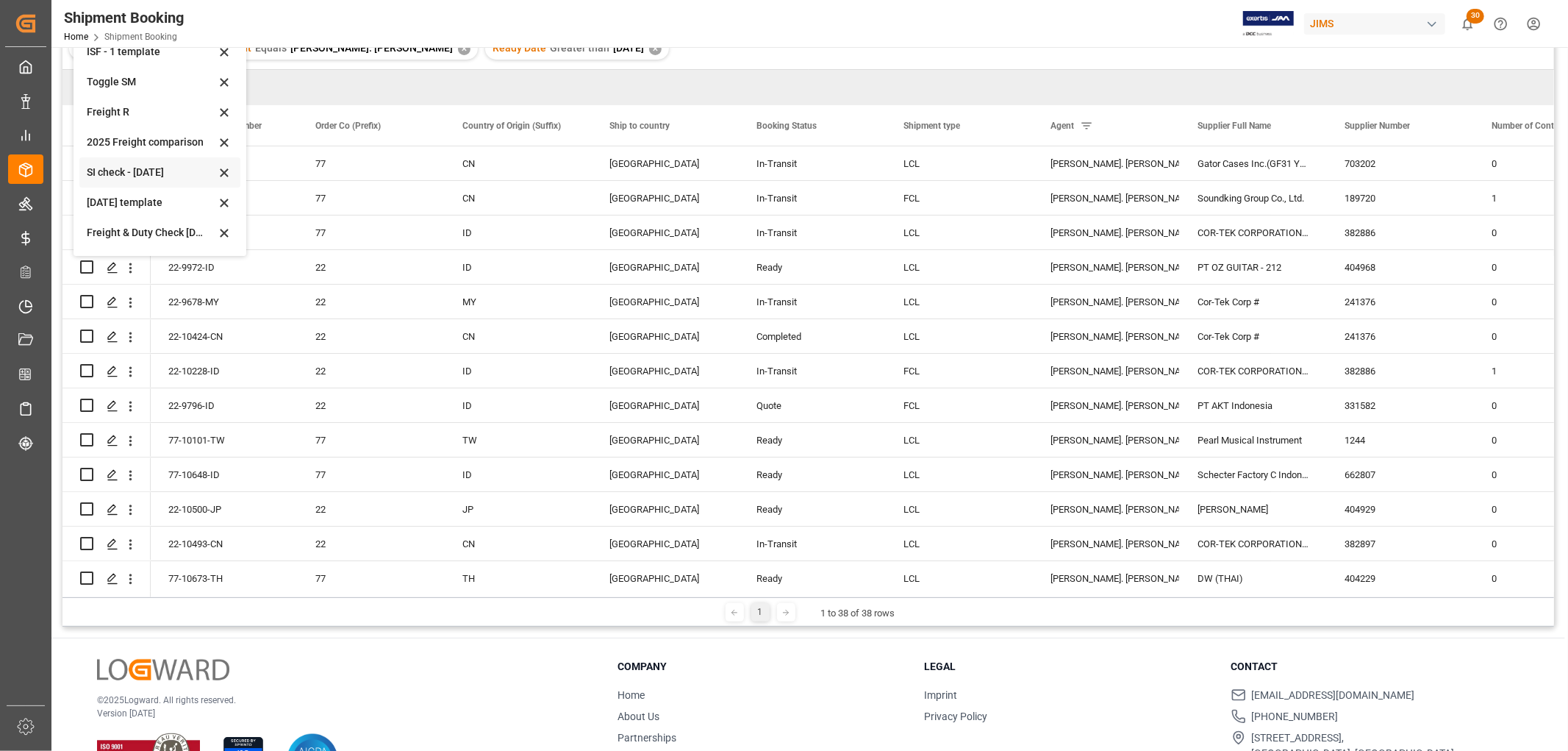
scroll to position [81, 0]
click at [122, 228] on div "Aug 2025" at bounding box center [150, 235] width 128 height 16
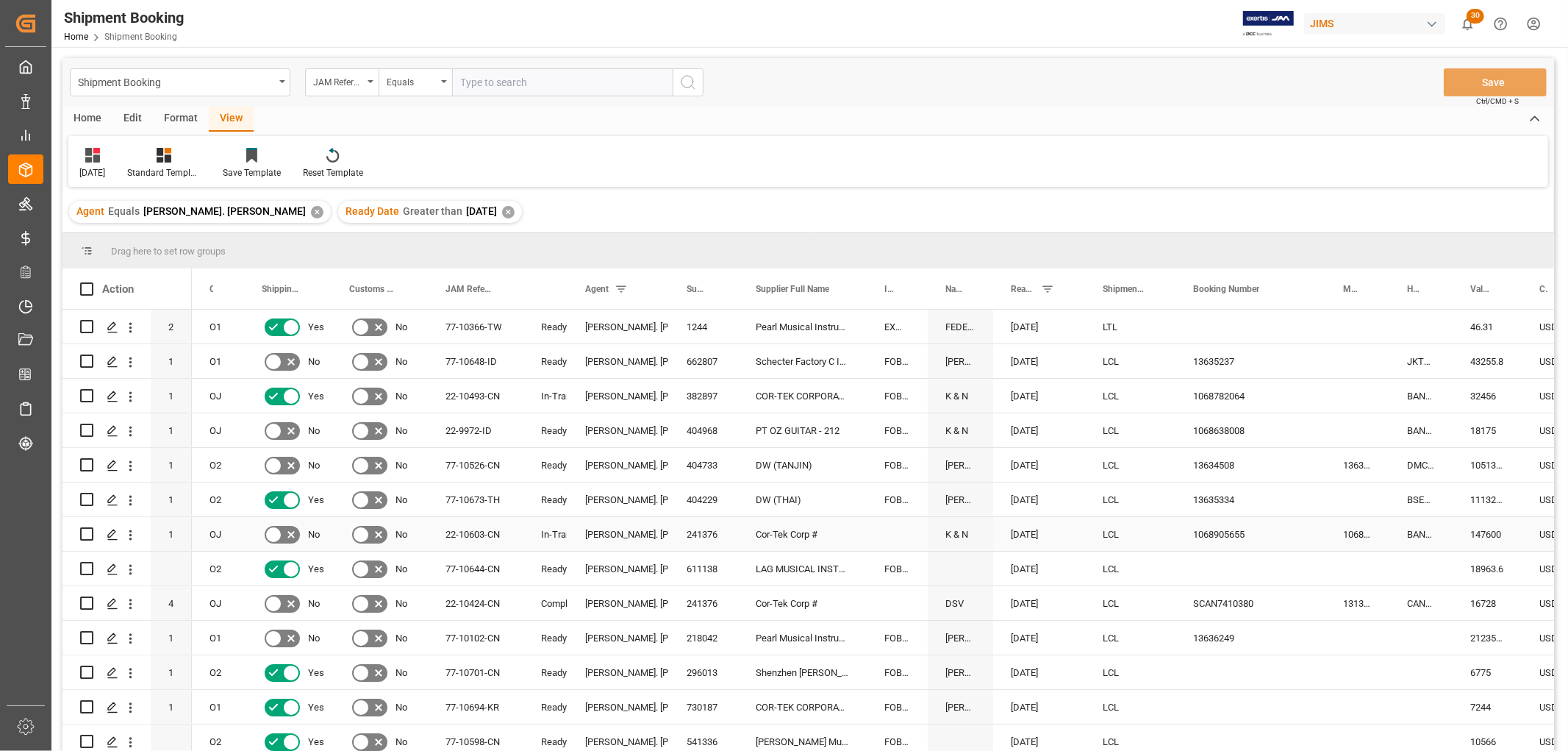
click at [445, 532] on div "22-10603-CN" at bounding box center [475, 533] width 96 height 33
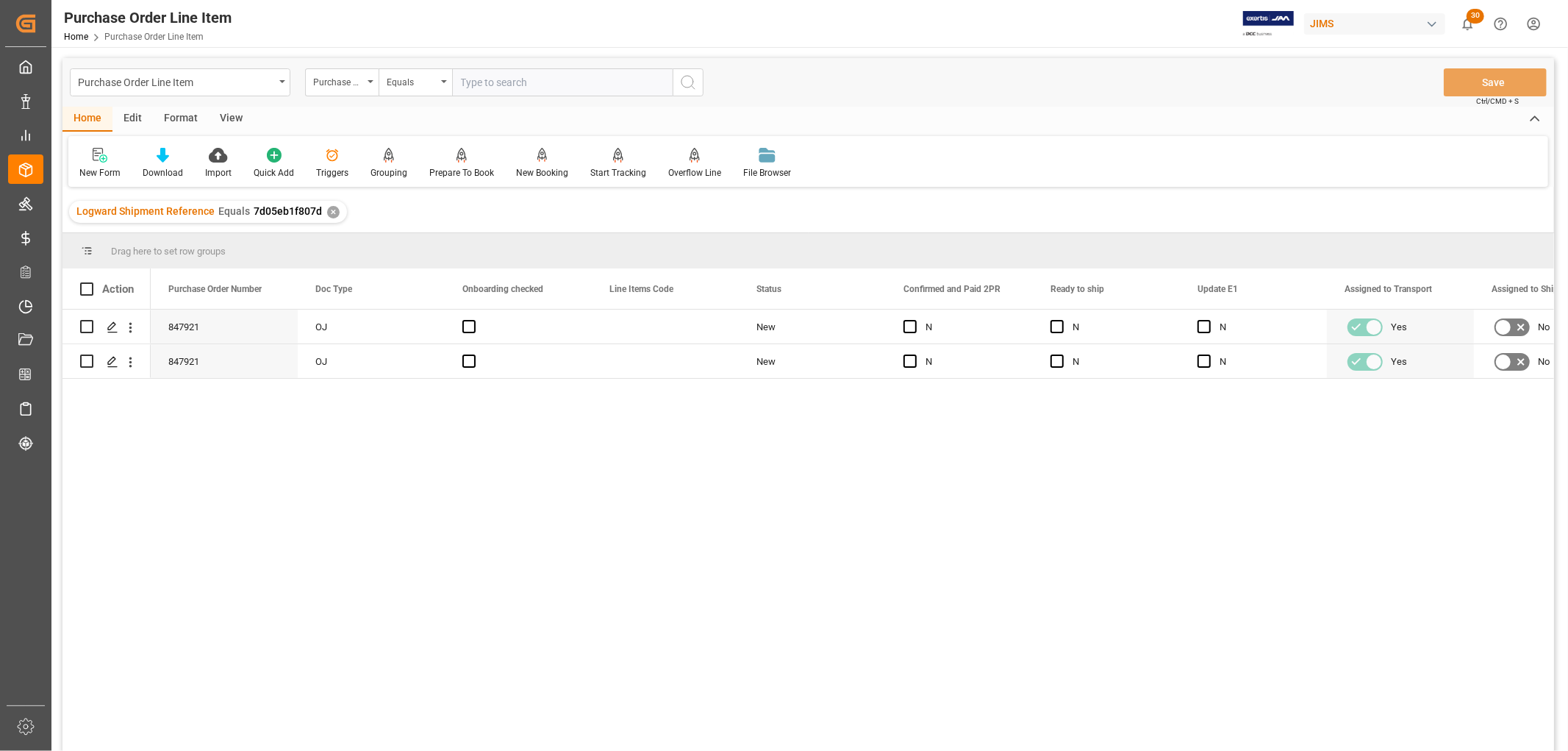
click at [221, 113] on div "View" at bounding box center [231, 119] width 45 height 25
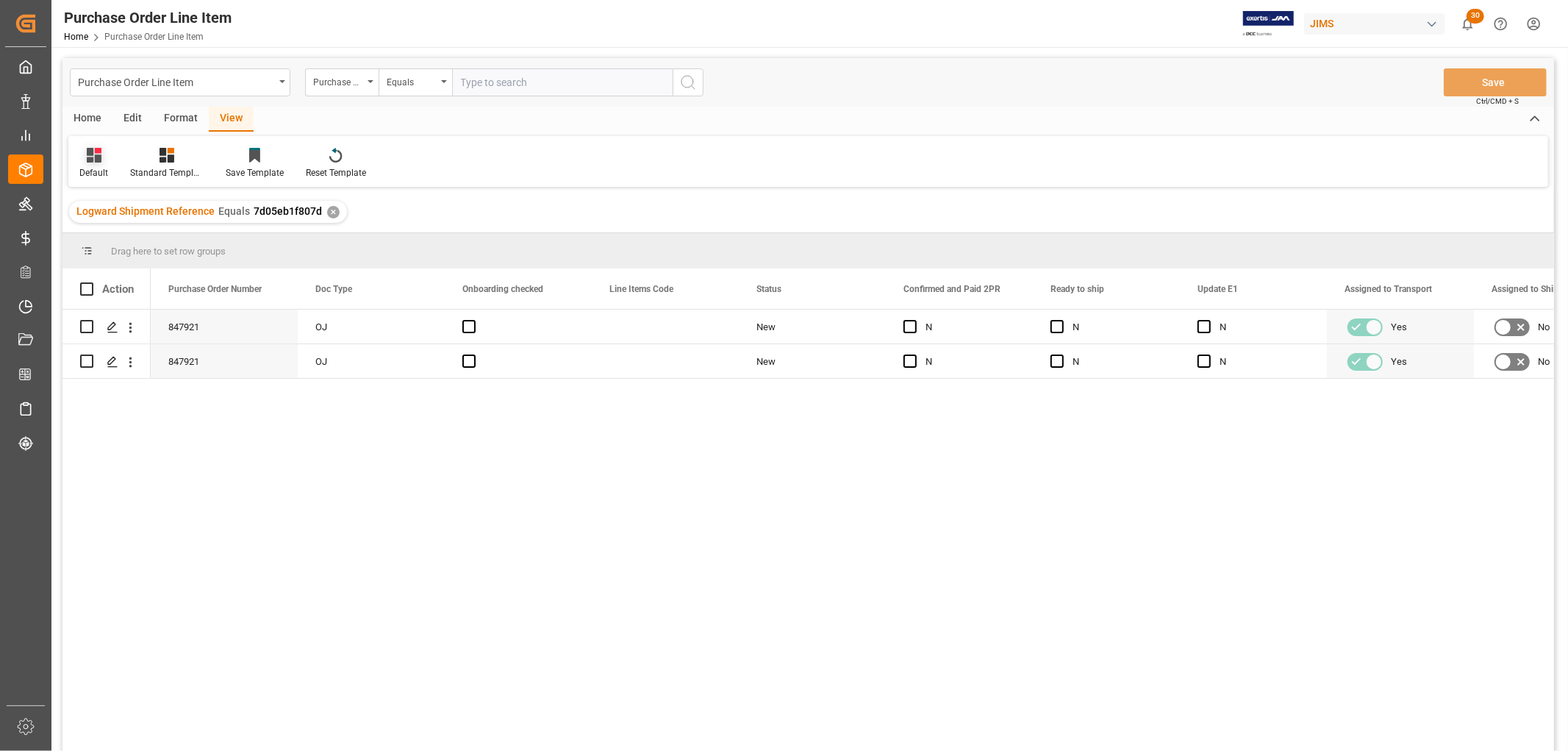
click at [96, 164] on div "Default" at bounding box center [93, 163] width 51 height 33
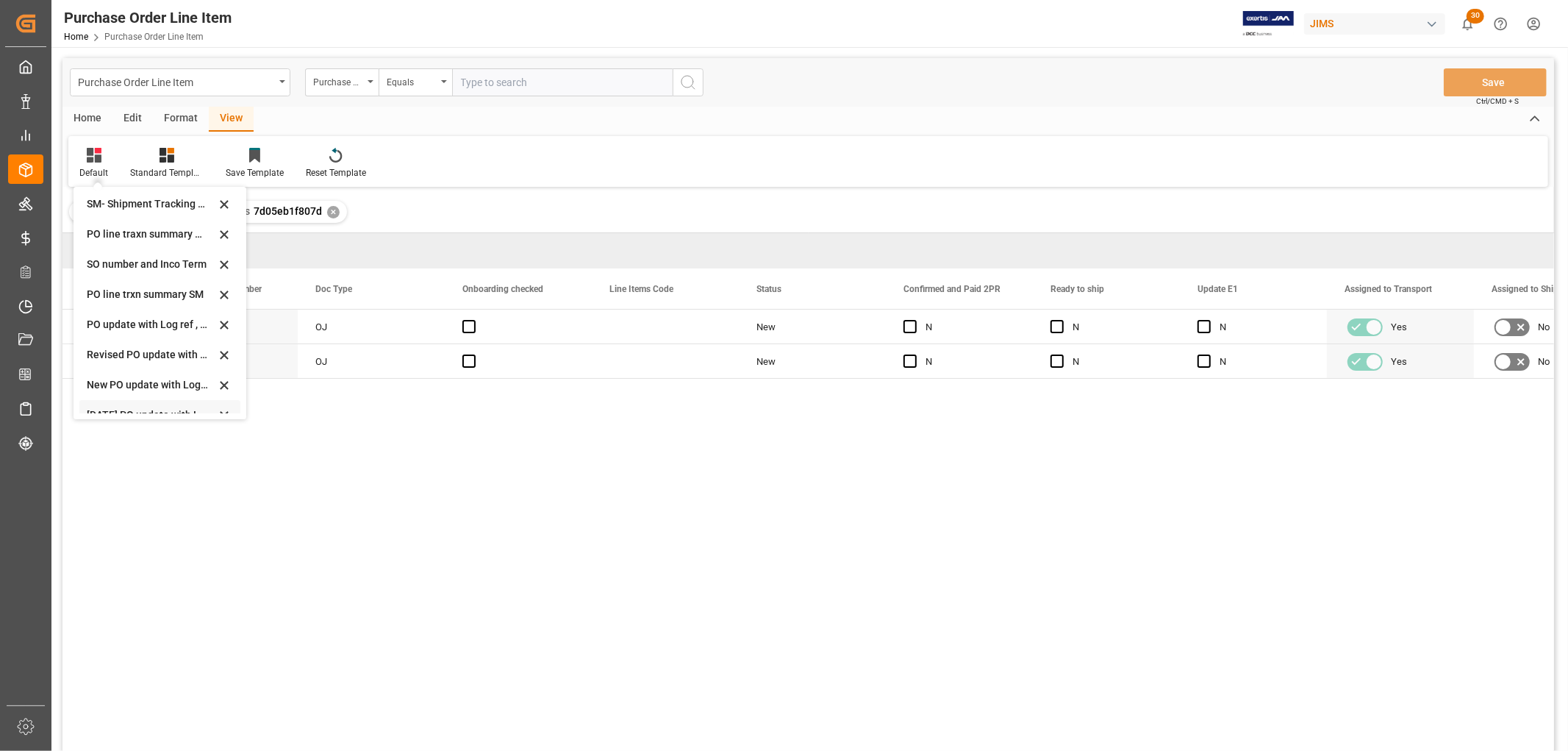
scroll to position [163, 0]
click at [101, 225] on div "Incoterms update" at bounding box center [150, 226] width 128 height 16
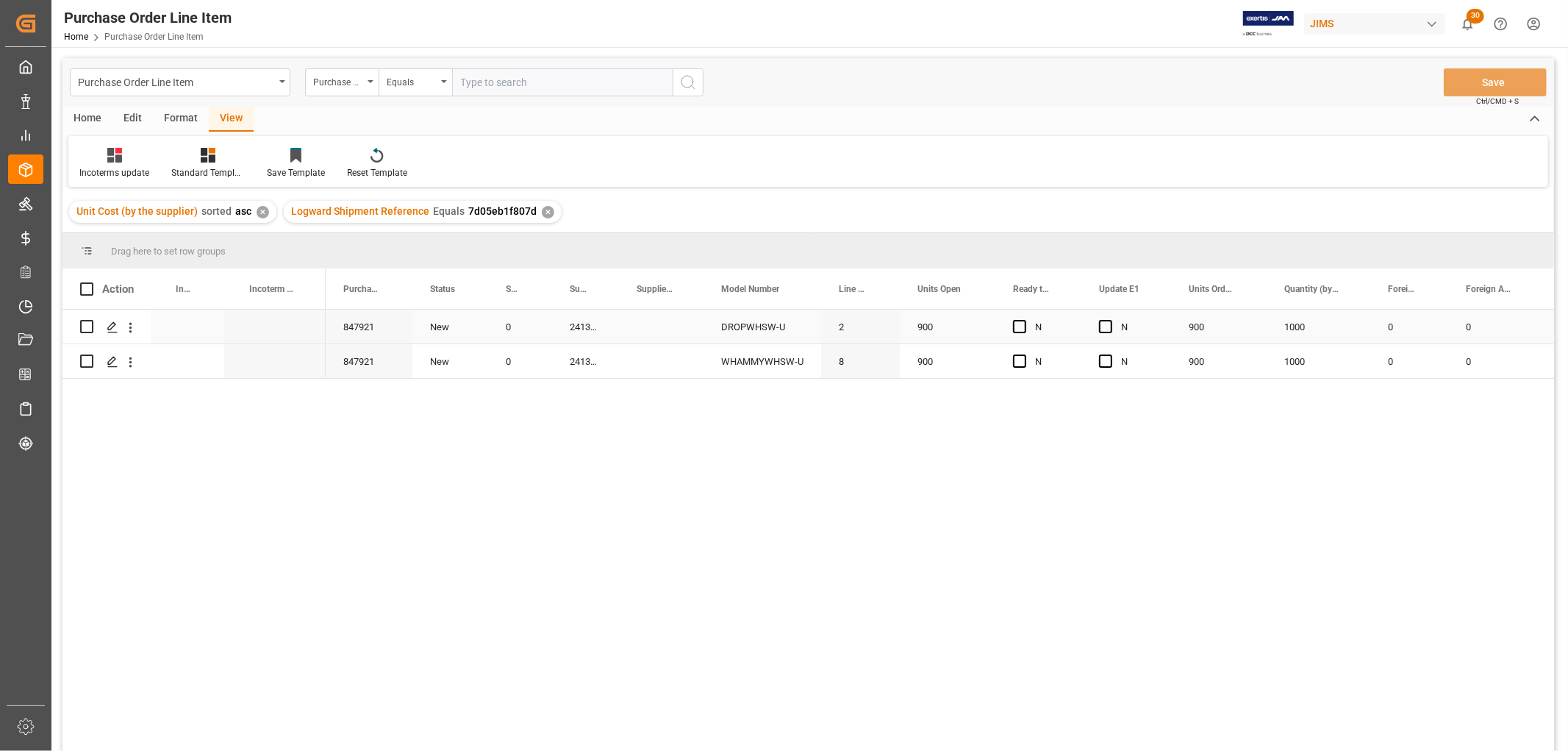
click at [175, 325] on div "Press SPACE to select this row." at bounding box center [188, 326] width 73 height 33
click at [179, 335] on input "Press SPACE to select this row." at bounding box center [188, 335] width 50 height 28
paste input "E X W D O N G G U A N"
type input "E X W D O N G G U A N"
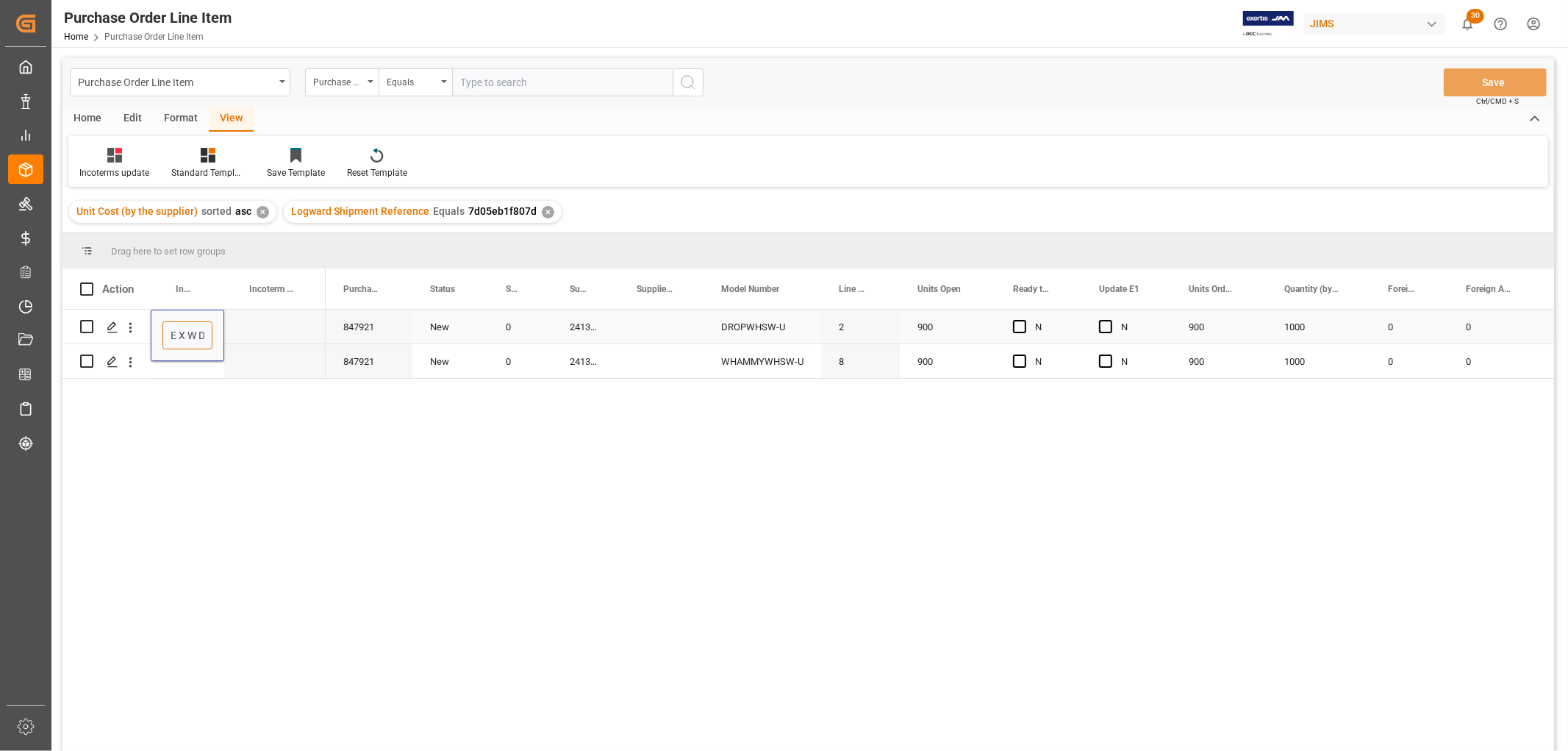
scroll to position [0, 69]
click at [185, 364] on div "Press SPACE to select this row." at bounding box center [188, 360] width 73 height 33
click at [187, 322] on div "E X W D O N G G U A N" at bounding box center [188, 326] width 73 height 33
drag, startPoint x: 219, startPoint y: 339, endPoint x: 219, endPoint y: 370, distance: 31.0
click at [282, 356] on div "Press SPACE to select this row." at bounding box center [275, 360] width 101 height 33
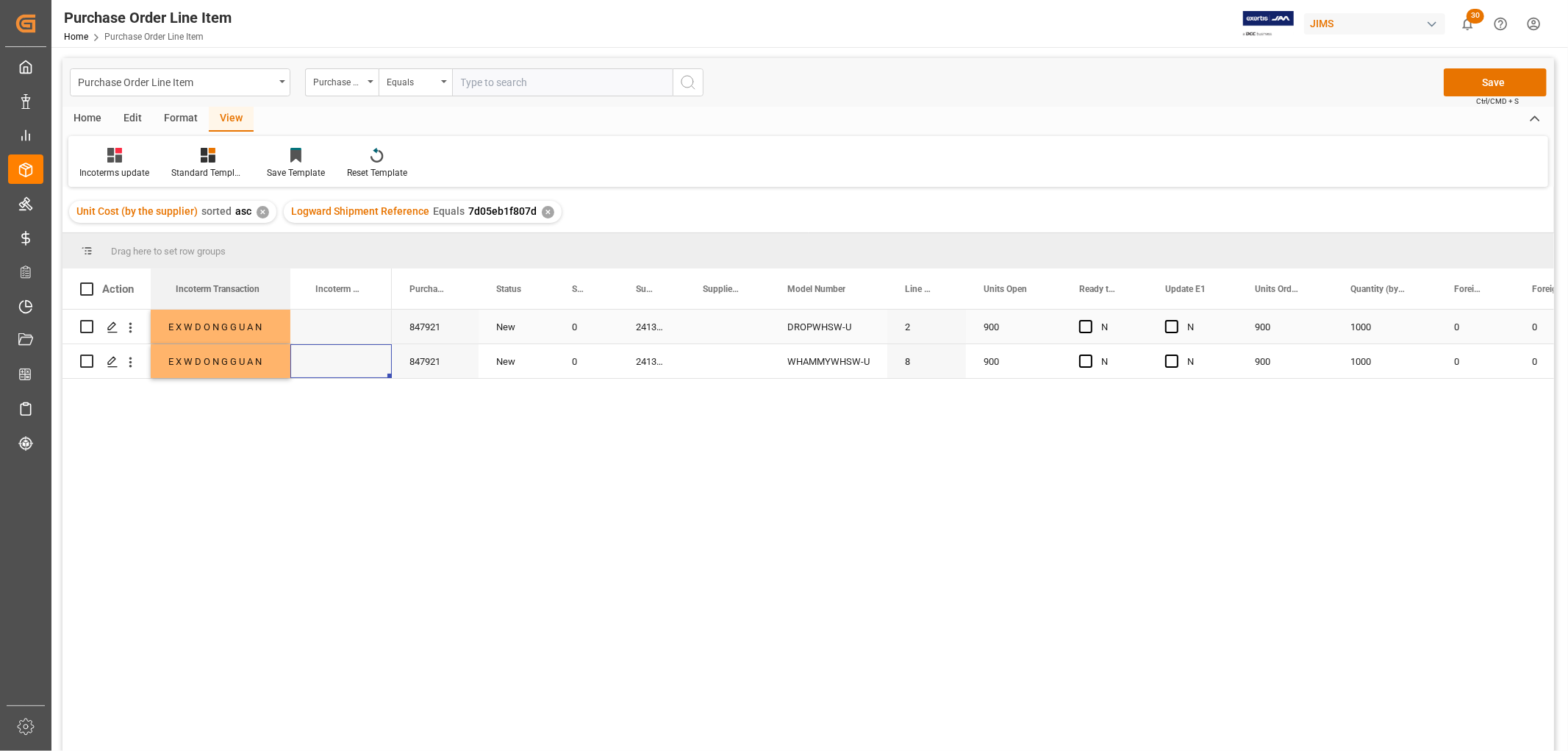
drag, startPoint x: 223, startPoint y: 288, endPoint x: 289, endPoint y: 311, distance: 69.9
click at [289, 311] on div "Action Incoterm Transaction Incoterm Vendor Master (by the supplier) Purchase O…" at bounding box center [808, 514] width 1492 height 492
click at [193, 326] on div "E X W D O N G G U A N" at bounding box center [220, 326] width 139 height 33
click at [203, 328] on input "E X W D O N G G U A N" at bounding box center [220, 335] width 116 height 28
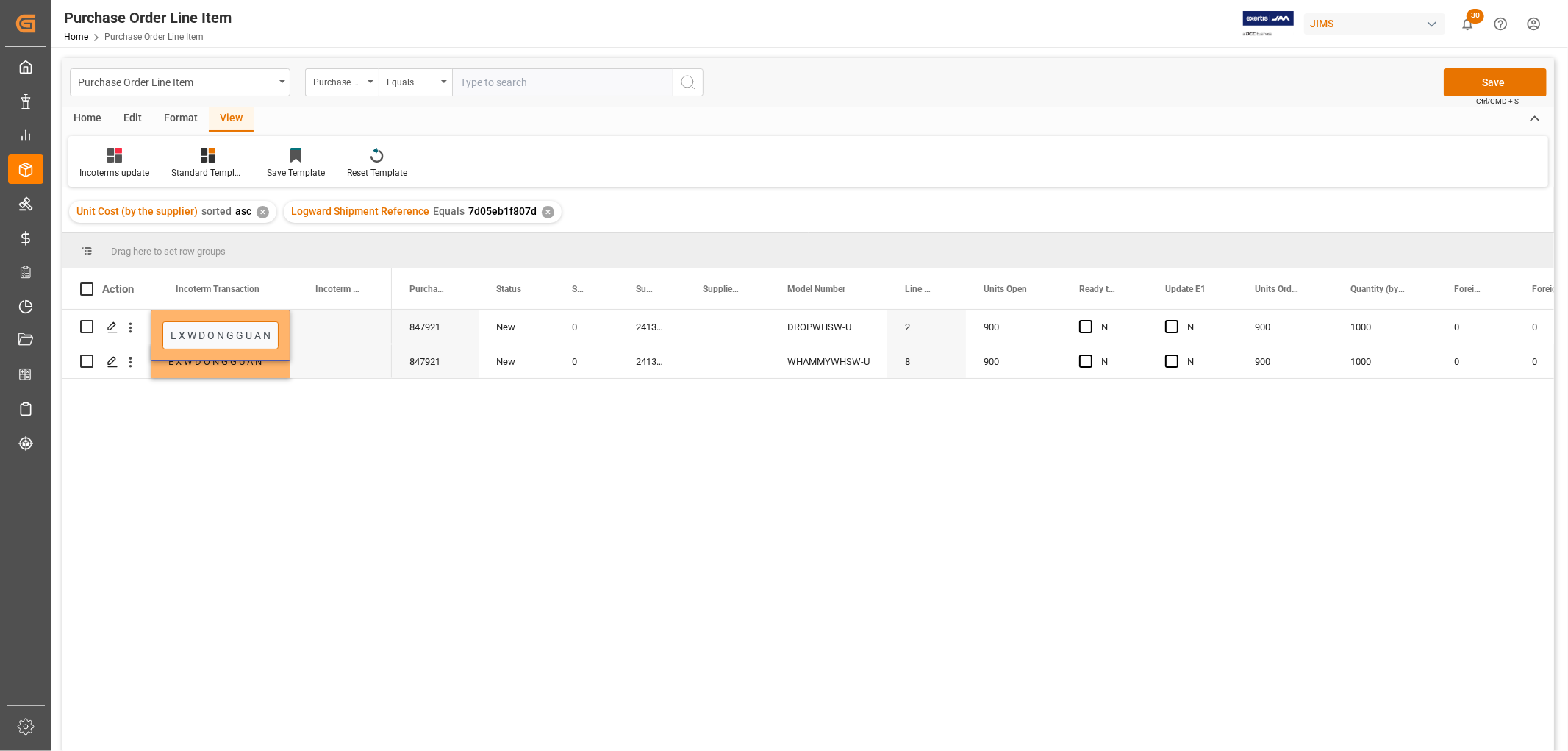
type input "E X W D O N G G U A N"
click at [326, 337] on div "Press SPACE to select this row." at bounding box center [341, 326] width 101 height 33
click at [209, 325] on div "E X W D O N G G U A N" at bounding box center [220, 326] width 139 height 33
click at [1532, 86] on button "Save" at bounding box center [1495, 82] width 103 height 28
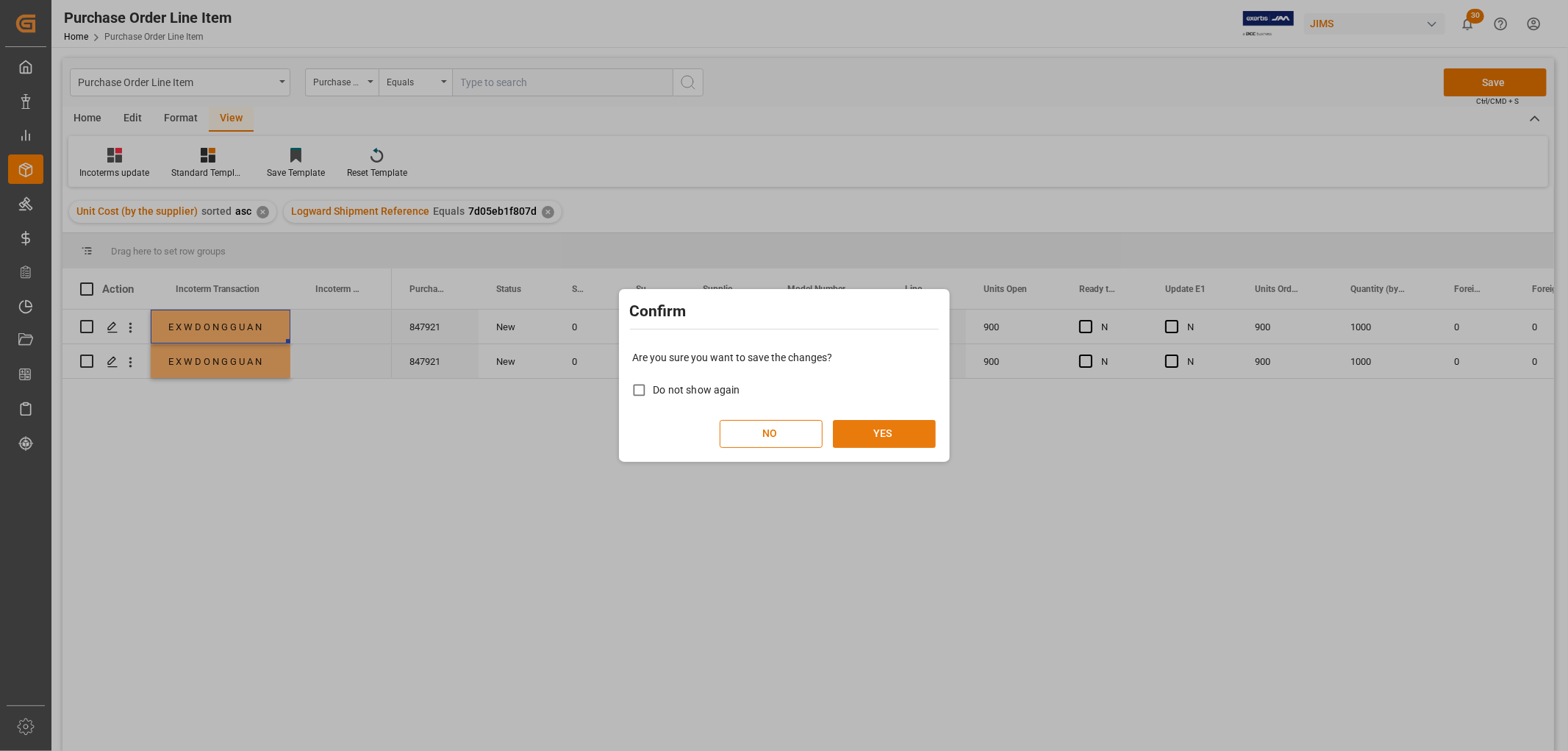
click at [879, 432] on button "YES" at bounding box center [884, 433] width 103 height 28
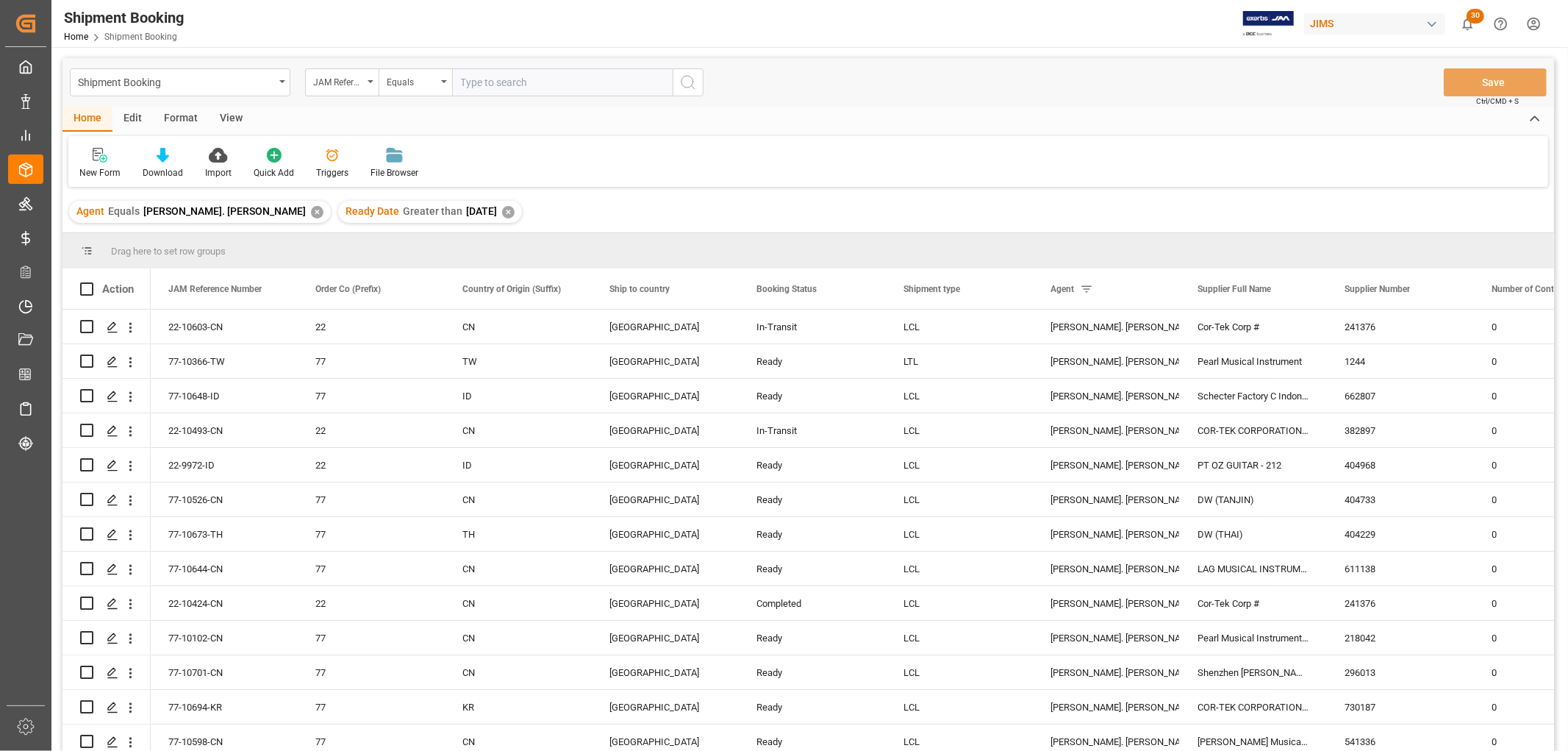
click at [229, 114] on div "View" at bounding box center [231, 119] width 45 height 25
click at [98, 167] on div "Default" at bounding box center [93, 173] width 29 height 13
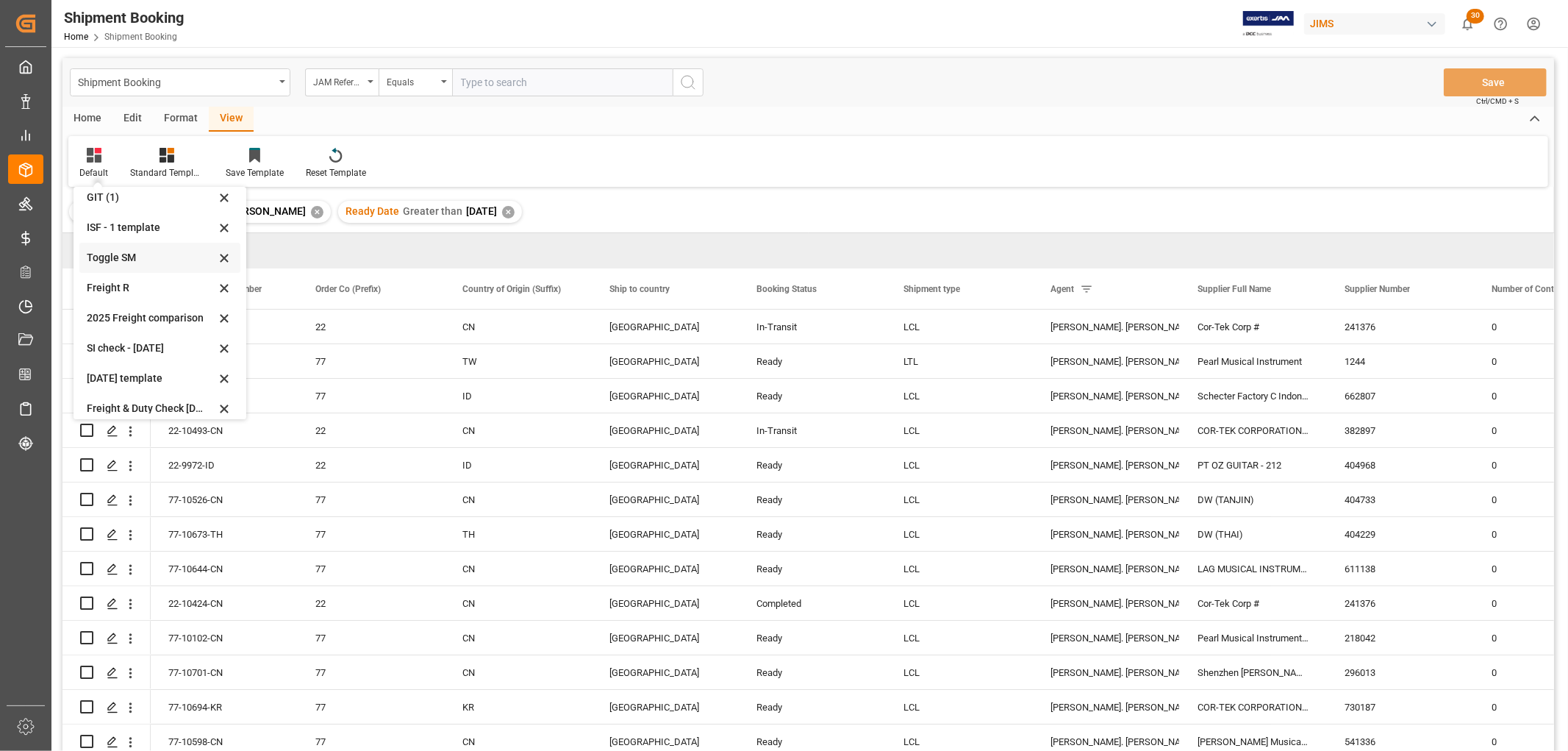
scroll to position [81, 0]
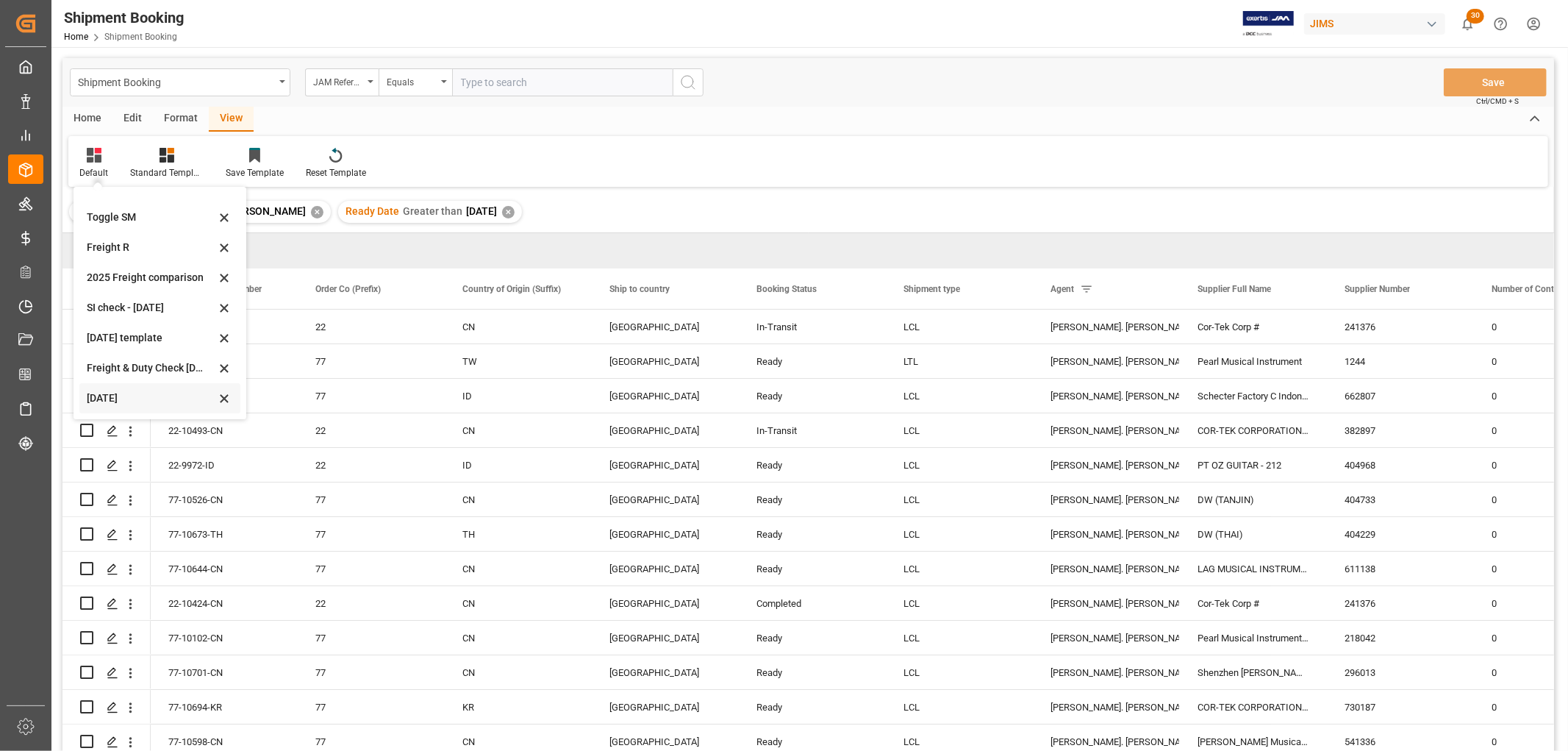
click at [111, 392] on div "Aug 2025" at bounding box center [150, 398] width 128 height 16
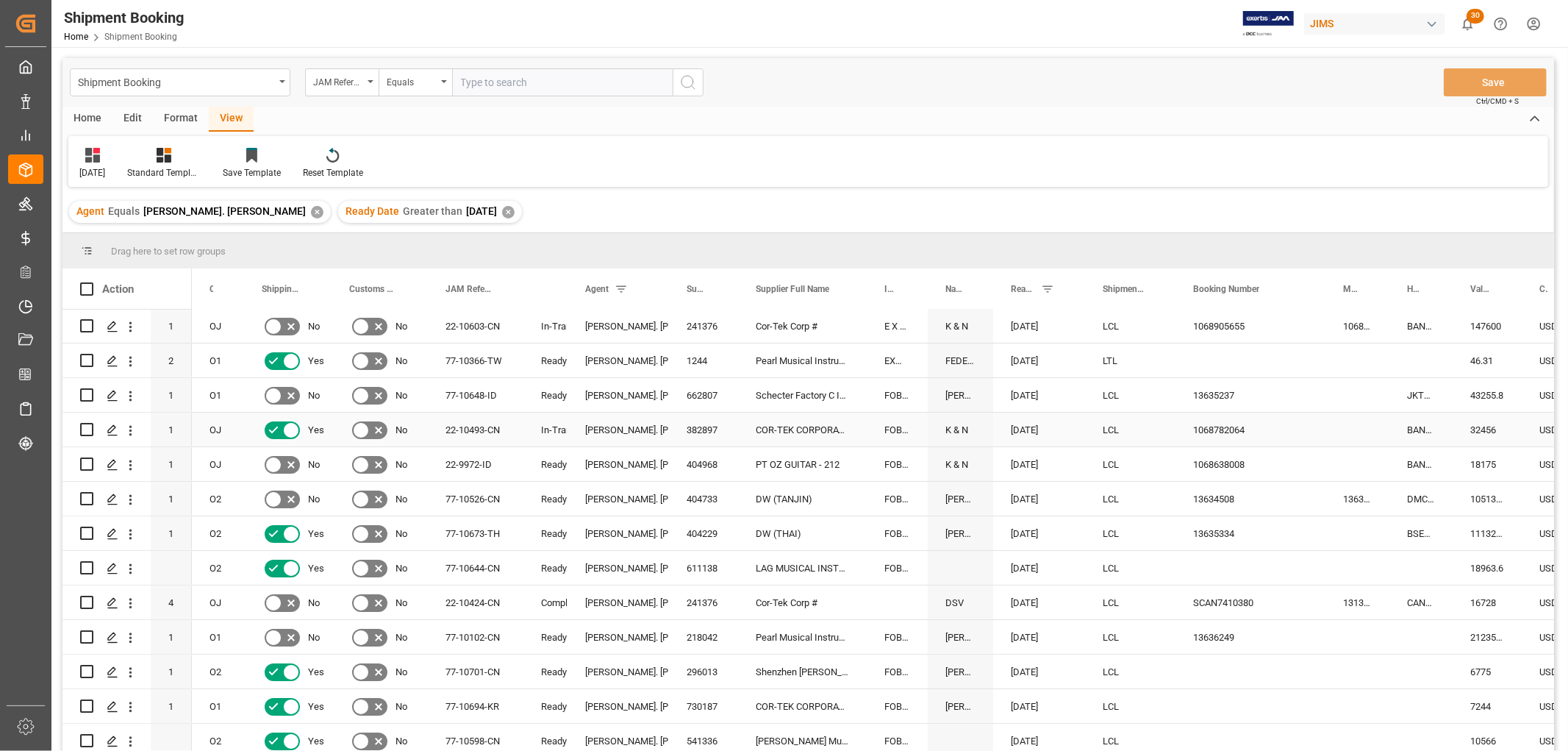
scroll to position [0, 0]
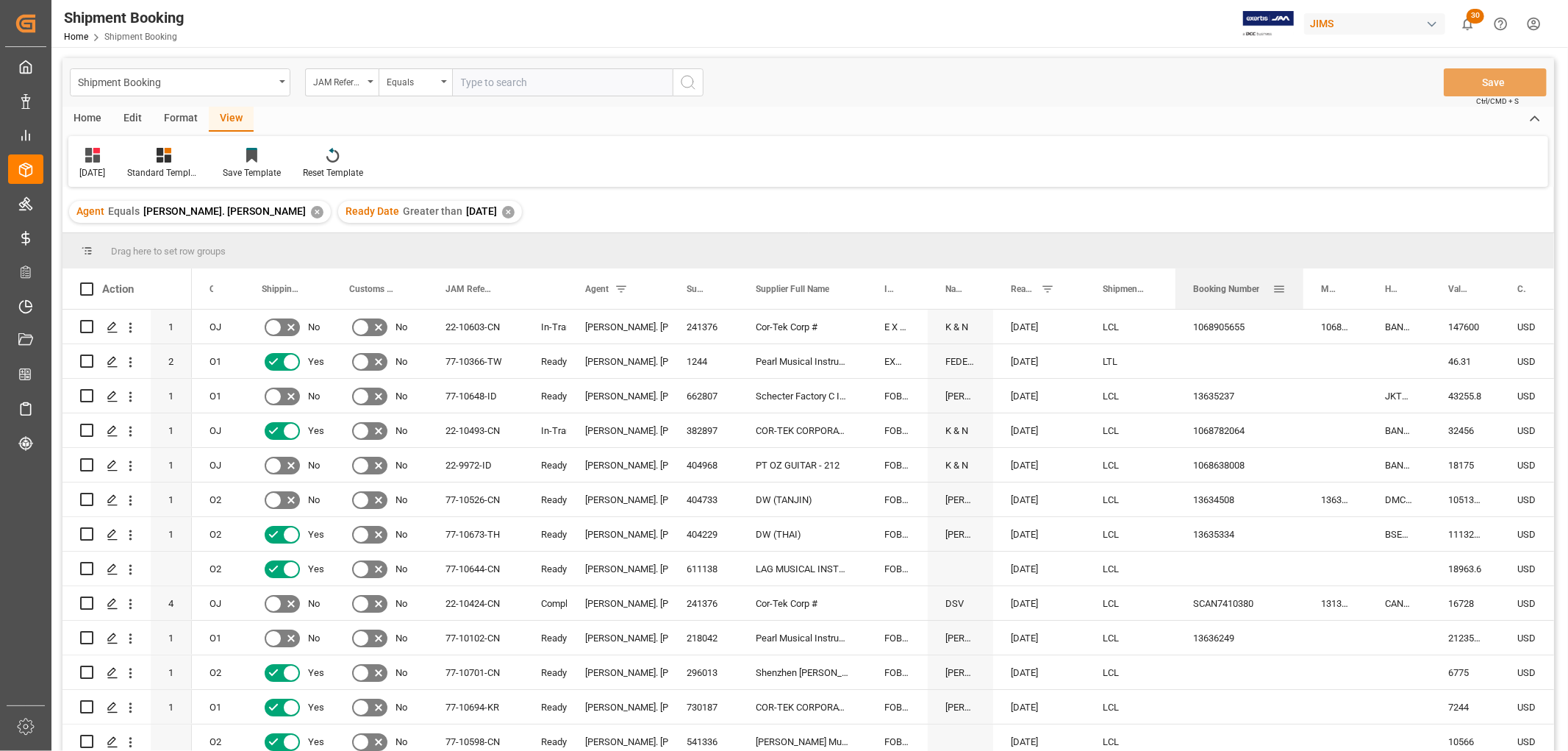
drag, startPoint x: 1324, startPoint y: 274, endPoint x: 1302, endPoint y: 295, distance: 30.4
click at [1302, 295] on div at bounding box center [1303, 289] width 6 height 40
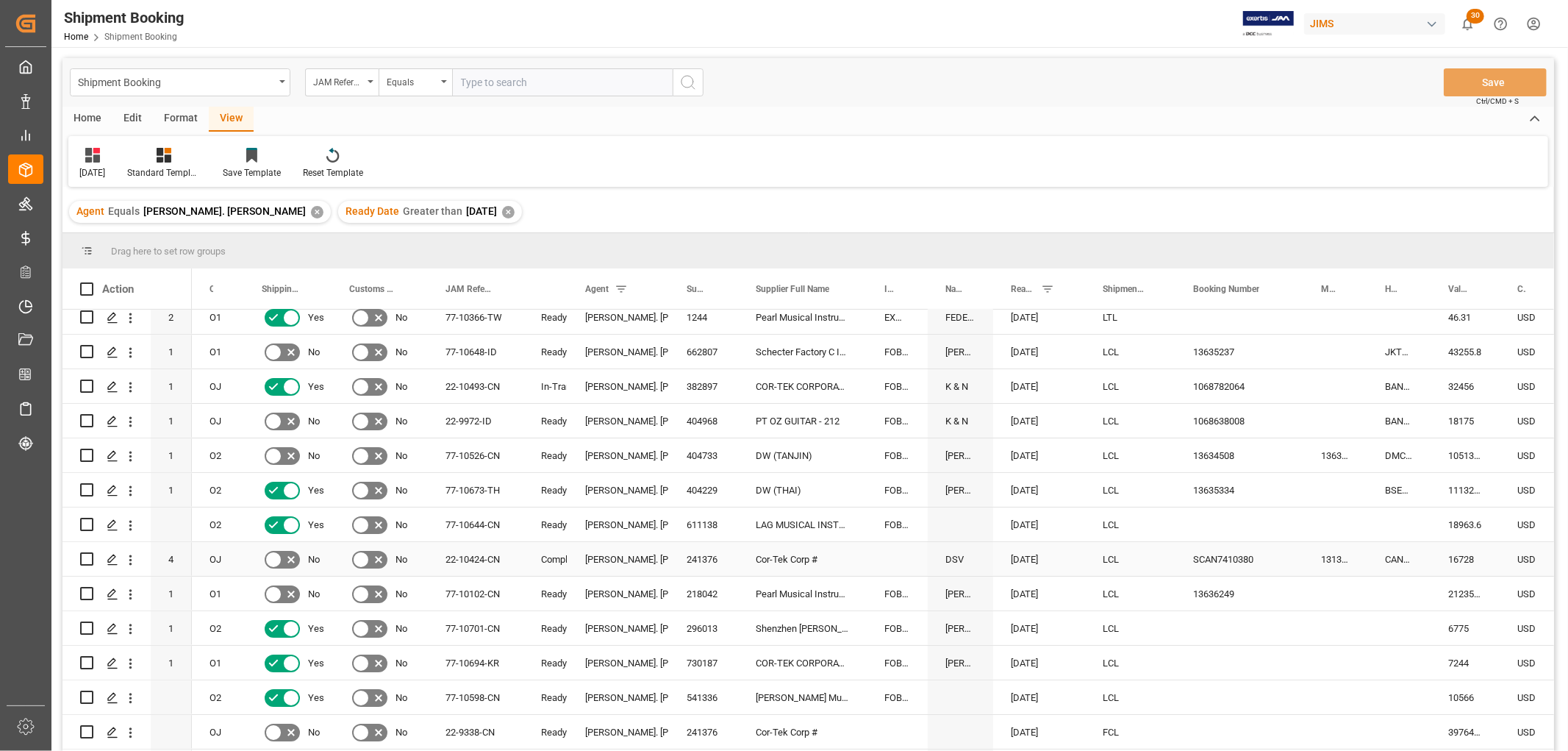
scroll to position [82, 0]
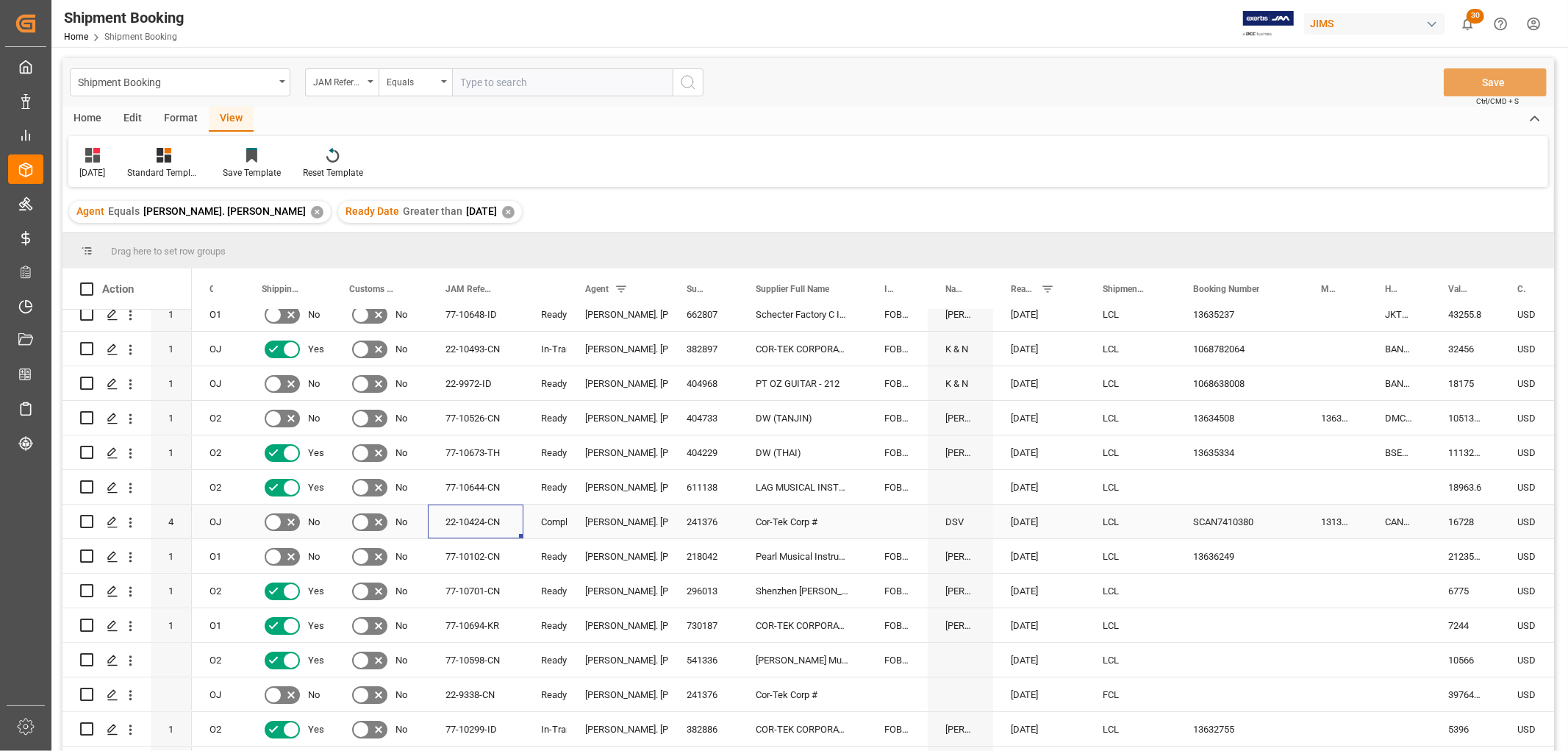
click at [472, 521] on div "22-10424-CN" at bounding box center [475, 521] width 96 height 33
click at [473, 523] on div "22-10424-CN" at bounding box center [475, 521] width 96 height 33
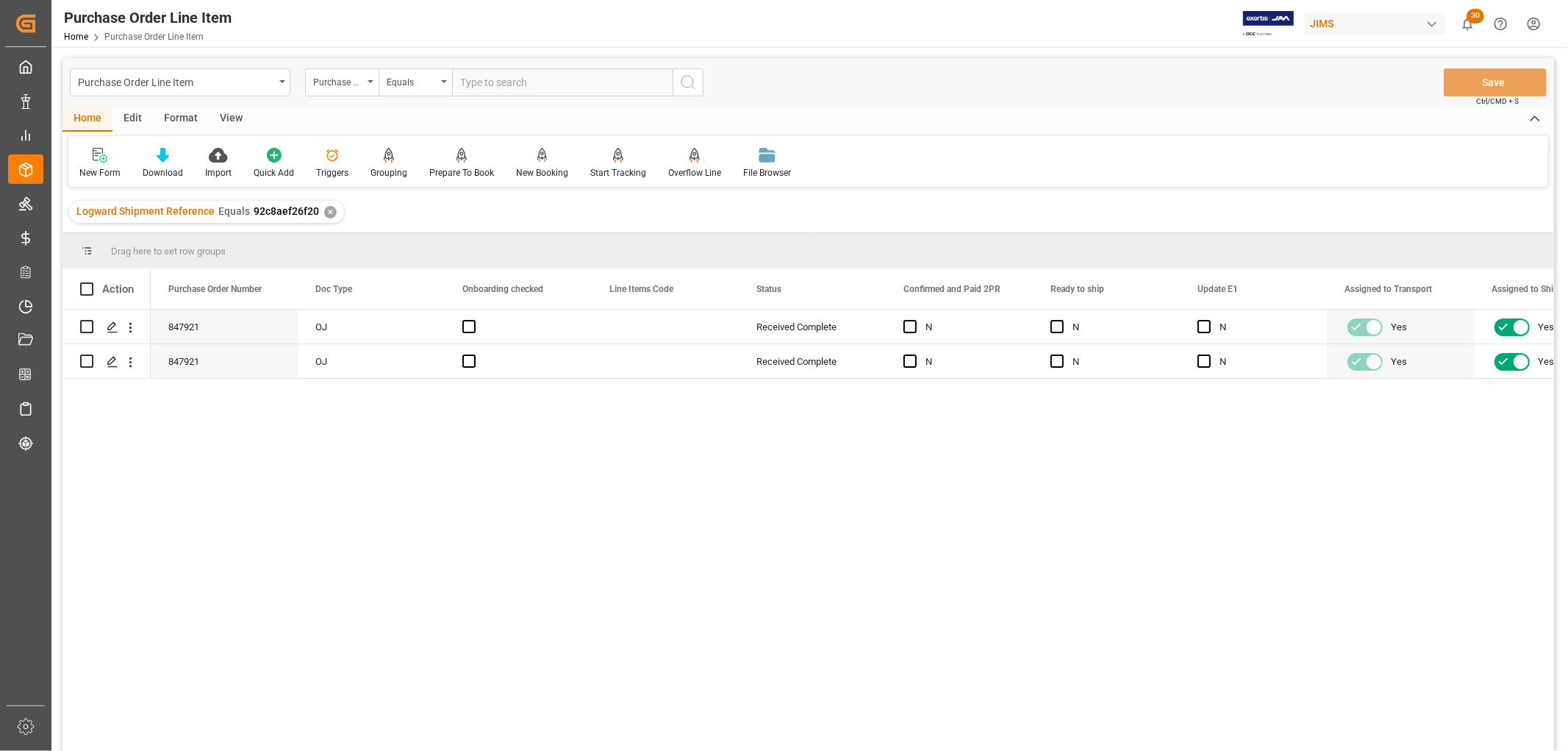
click at [228, 114] on div "View" at bounding box center [231, 119] width 45 height 25
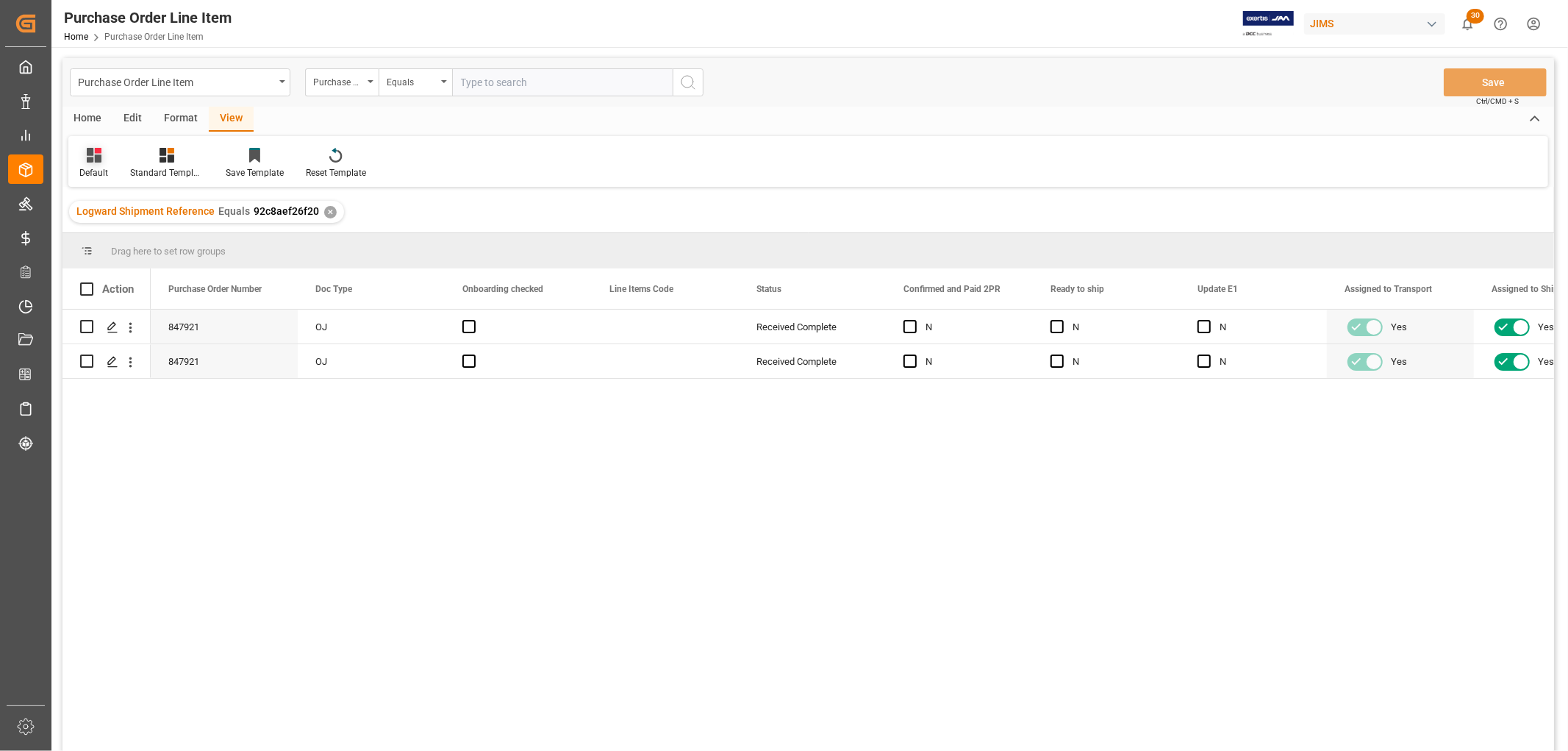
click at [86, 162] on icon at bounding box center [93, 155] width 15 height 15
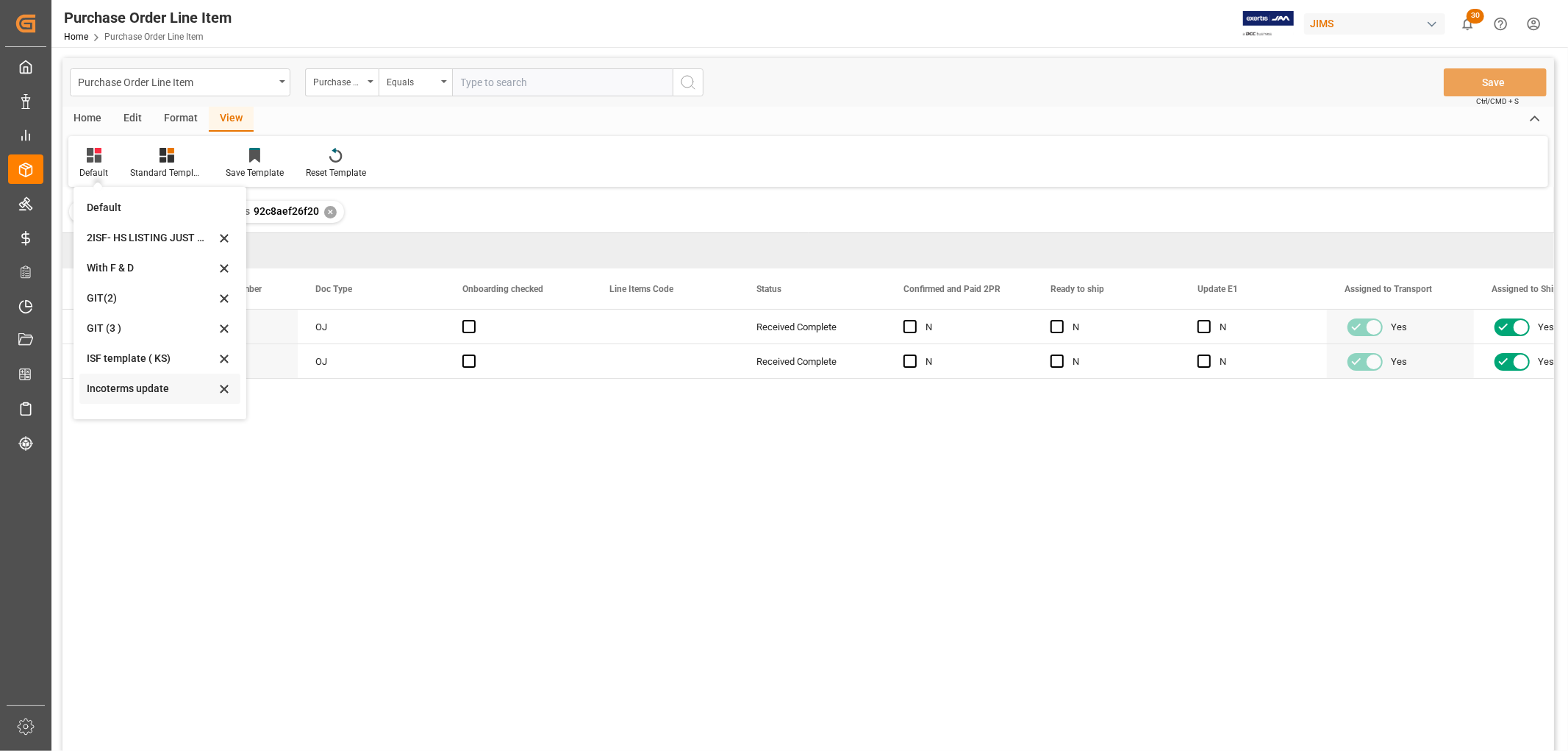
click at [128, 390] on div "Incoterms update" at bounding box center [150, 388] width 128 height 16
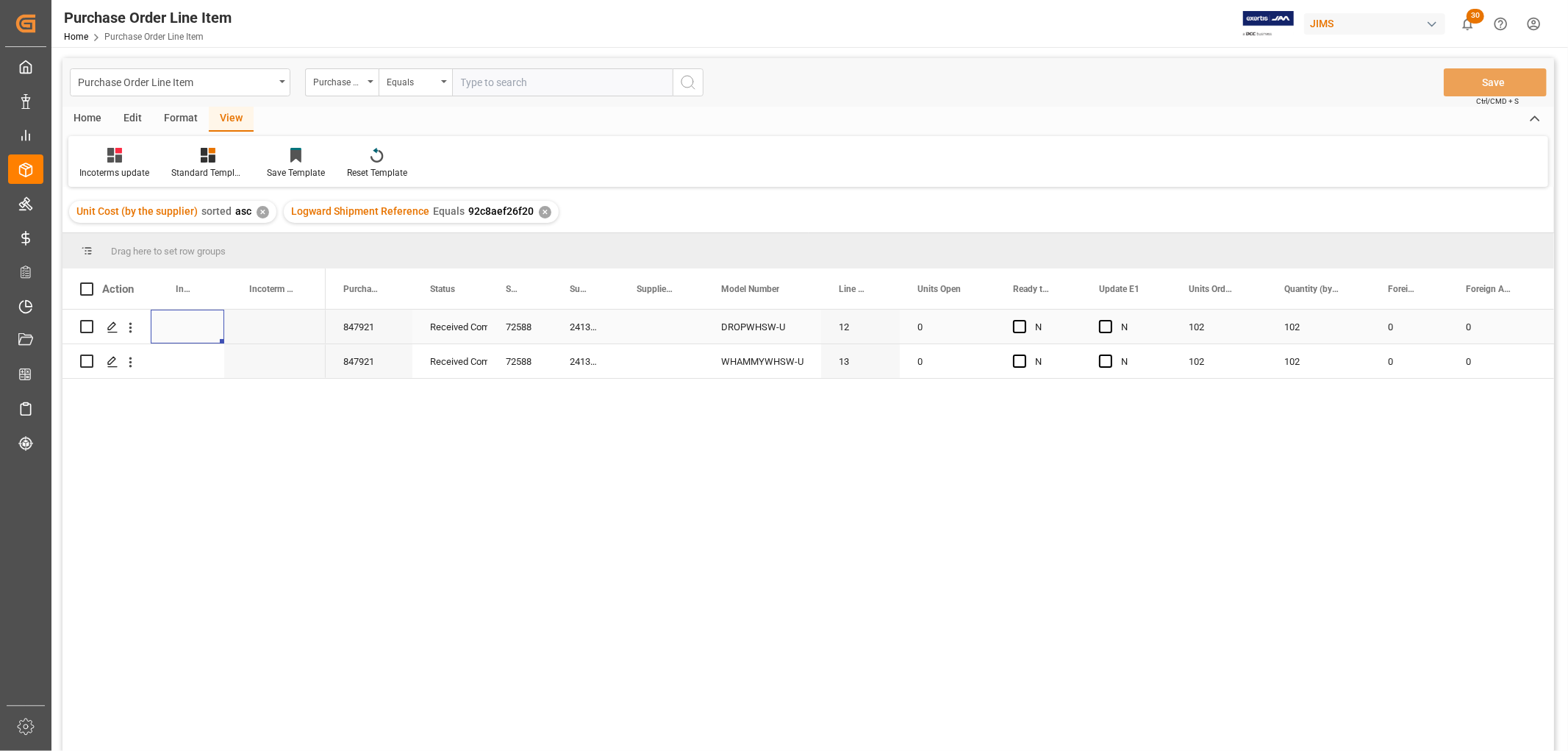
click at [180, 314] on div "Press SPACE to select this row." at bounding box center [188, 326] width 73 height 33
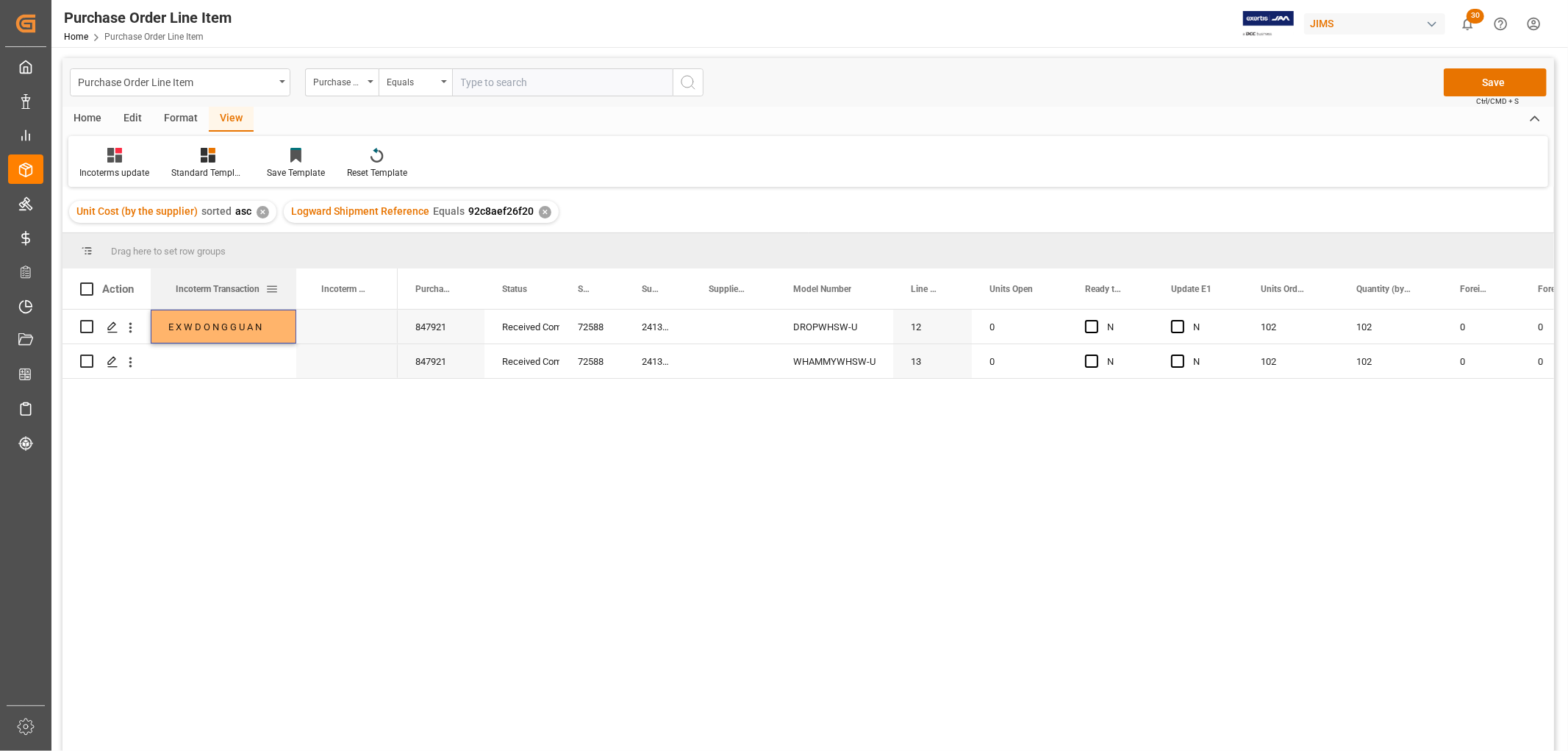
drag, startPoint x: 223, startPoint y: 287, endPoint x: 236, endPoint y: 337, distance: 51.7
click at [295, 299] on div at bounding box center [296, 289] width 6 height 40
click at [205, 319] on div "E X W D O N G G U A N" at bounding box center [223, 326] width 146 height 33
click at [207, 325] on div "E X W D O N G G U A N" at bounding box center [223, 326] width 146 height 33
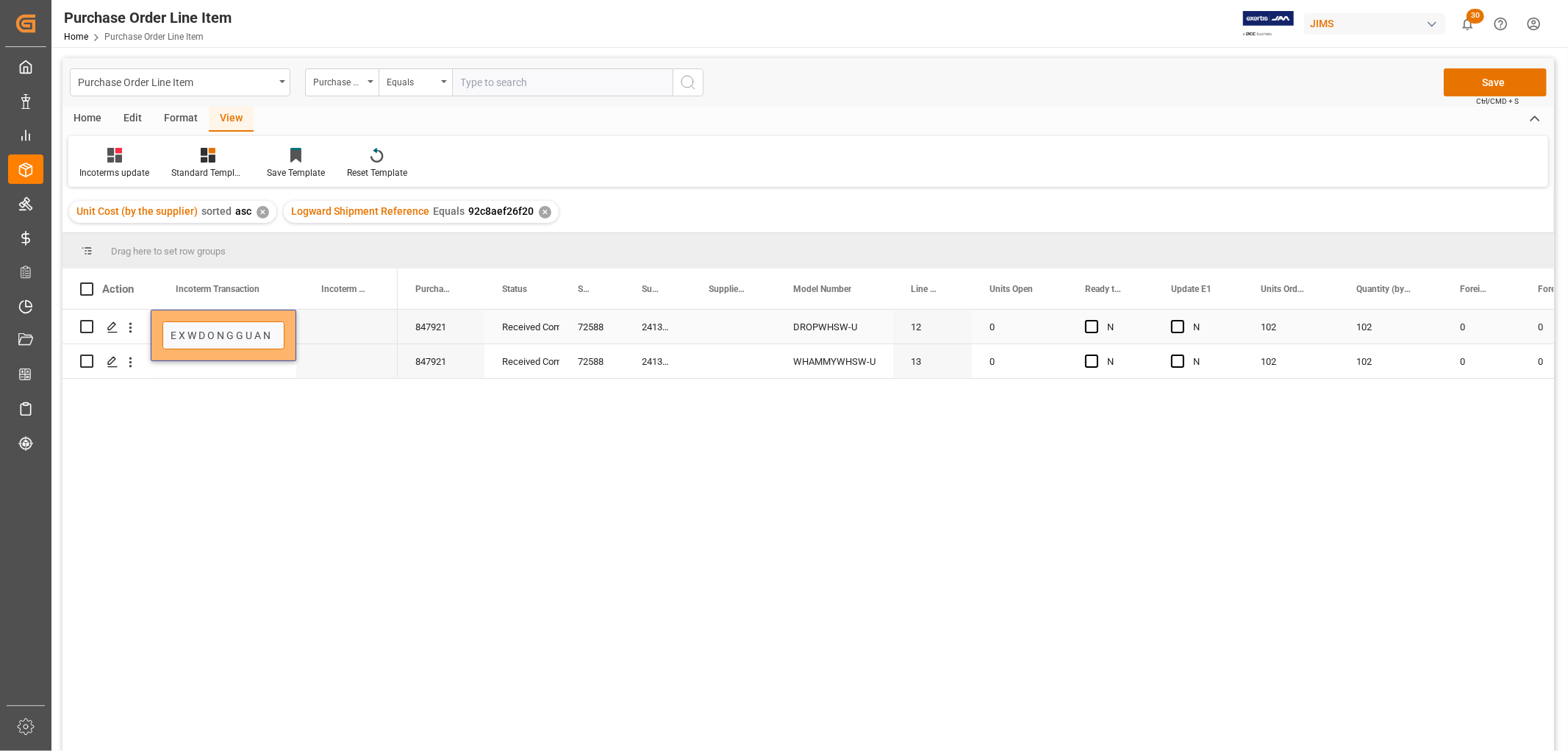
click at [203, 331] on input "E X W D O N G G U A N" at bounding box center [223, 335] width 122 height 28
type input "E X W D O N G G U A N"
click at [189, 362] on div "Press SPACE to select this row." at bounding box center [223, 360] width 146 height 33
click at [203, 313] on div "E X W D O N G G U A N" at bounding box center [223, 326] width 146 height 33
drag, startPoint x: 292, startPoint y: 335, endPoint x: 291, endPoint y: 361, distance: 26.0
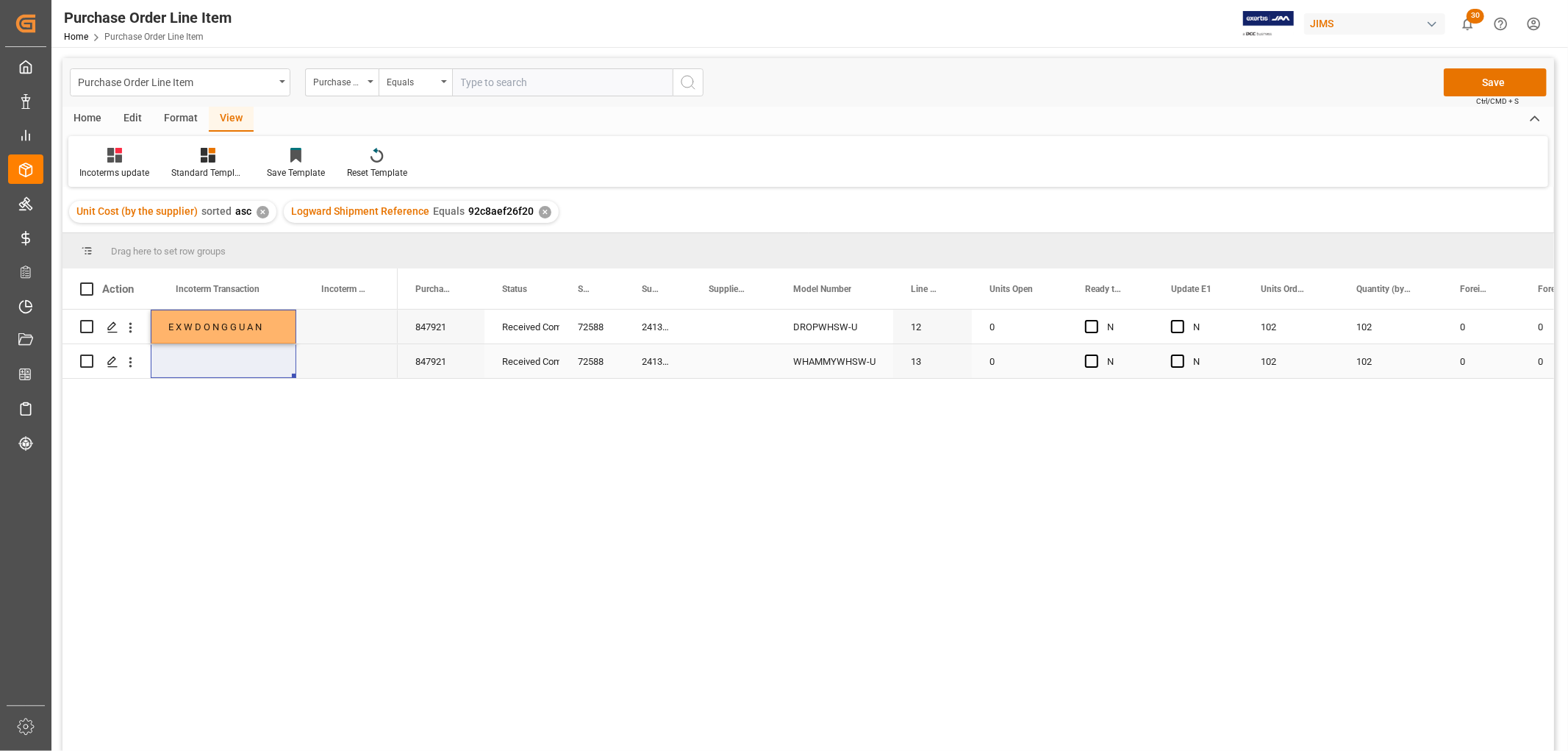
click at [291, 361] on div "E X W D O N G G U A N" at bounding box center [230, 344] width 335 height 69
click at [233, 325] on div "E X W D O N G G U A N" at bounding box center [223, 326] width 146 height 33
click at [248, 314] on div "E X W D O N G G U A N" at bounding box center [223, 326] width 146 height 33
drag, startPoint x: 296, startPoint y: 342, endPoint x: 291, endPoint y: 357, distance: 15.8
click at [291, 357] on div "E X W D O N G G U A N" at bounding box center [230, 344] width 335 height 69
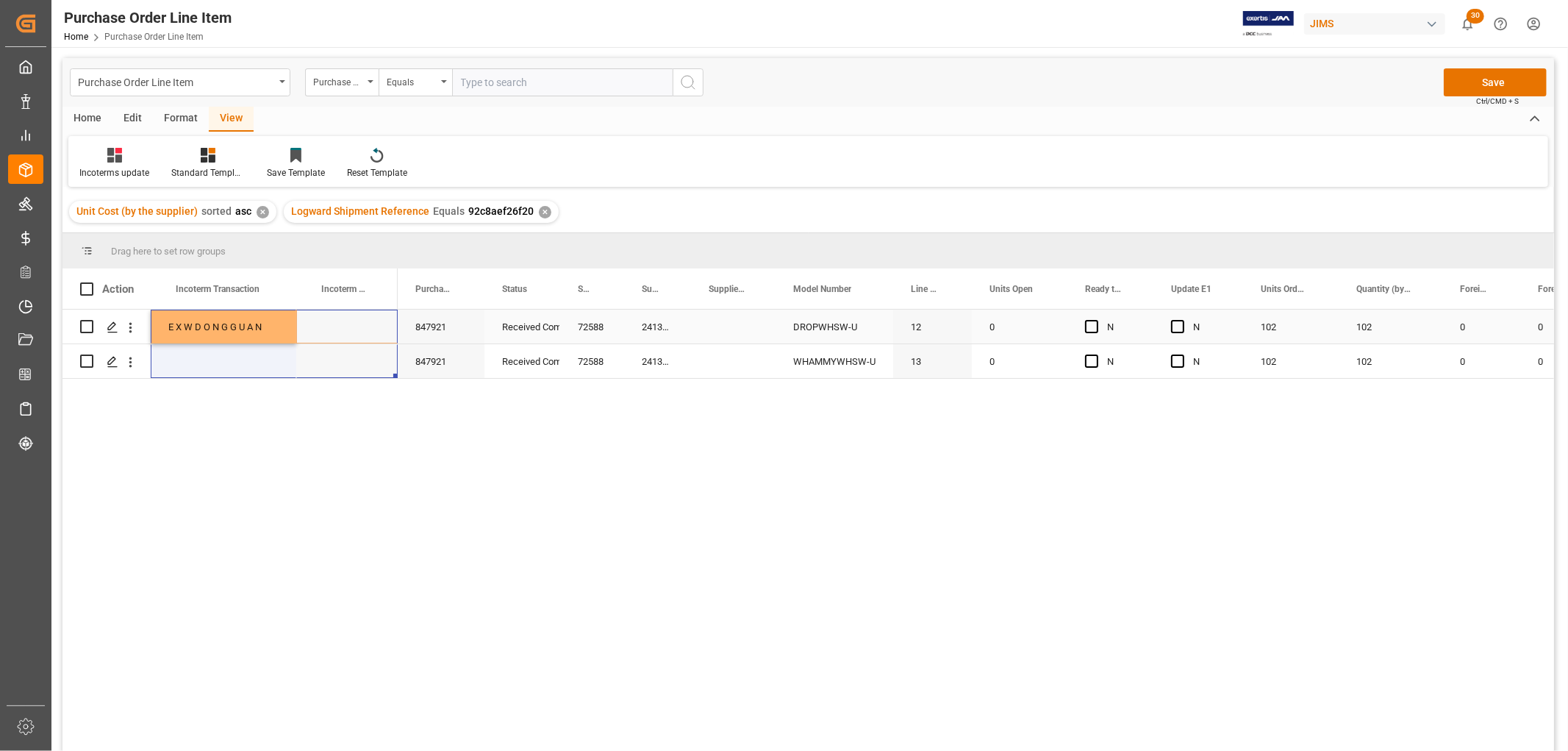
click at [244, 310] on div "E X W D O N G G U A N" at bounding box center [223, 326] width 146 height 33
drag, startPoint x: 294, startPoint y: 344, endPoint x: 295, endPoint y: 355, distance: 11.0
click at [295, 355] on div "Press SPACE to select this row." at bounding box center [223, 360] width 146 height 33
click at [240, 324] on div "E X W D O N G G U A N" at bounding box center [223, 326] width 146 height 33
drag, startPoint x: 291, startPoint y: 342, endPoint x: 290, endPoint y: 356, distance: 14.0
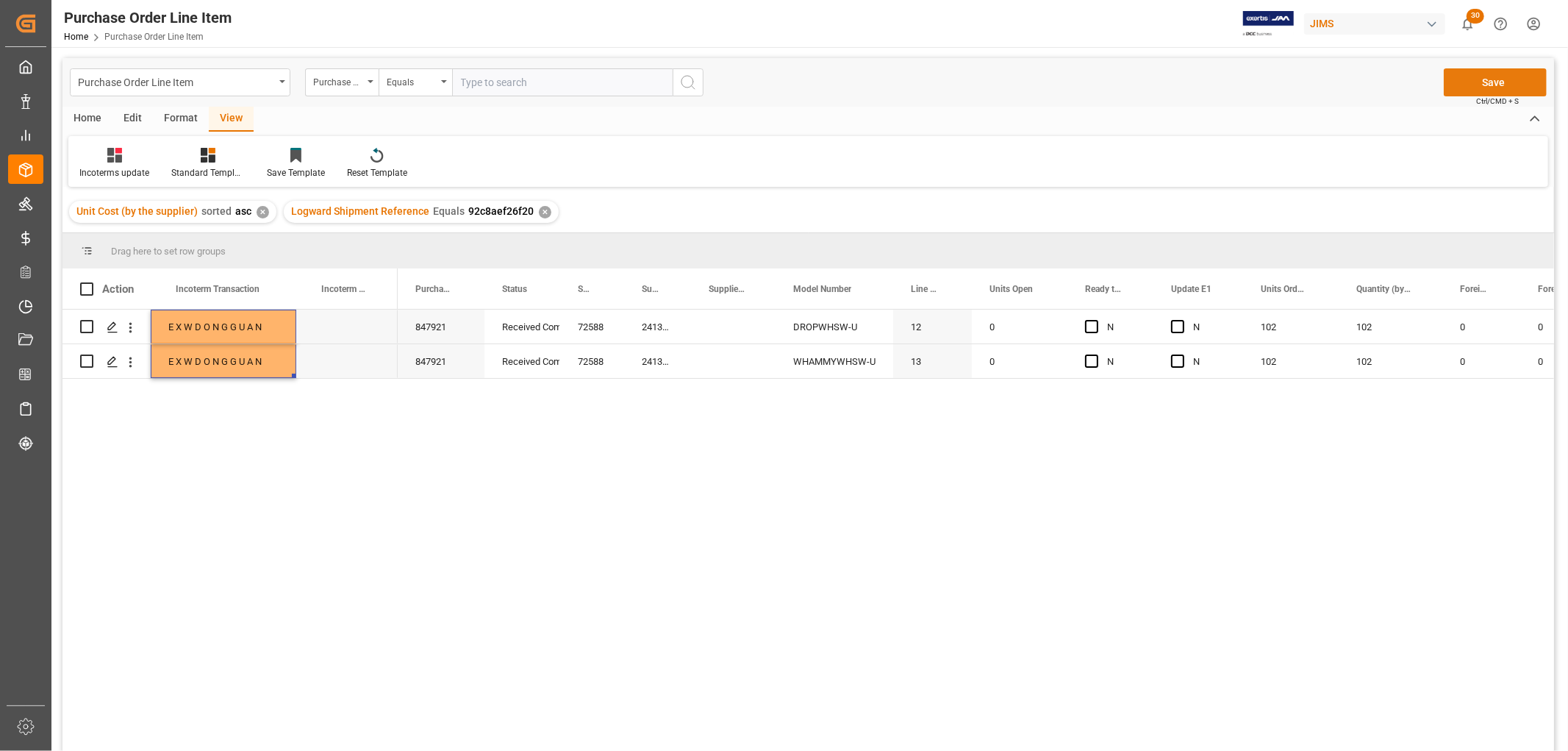
click at [1475, 79] on button "Save" at bounding box center [1495, 82] width 103 height 28
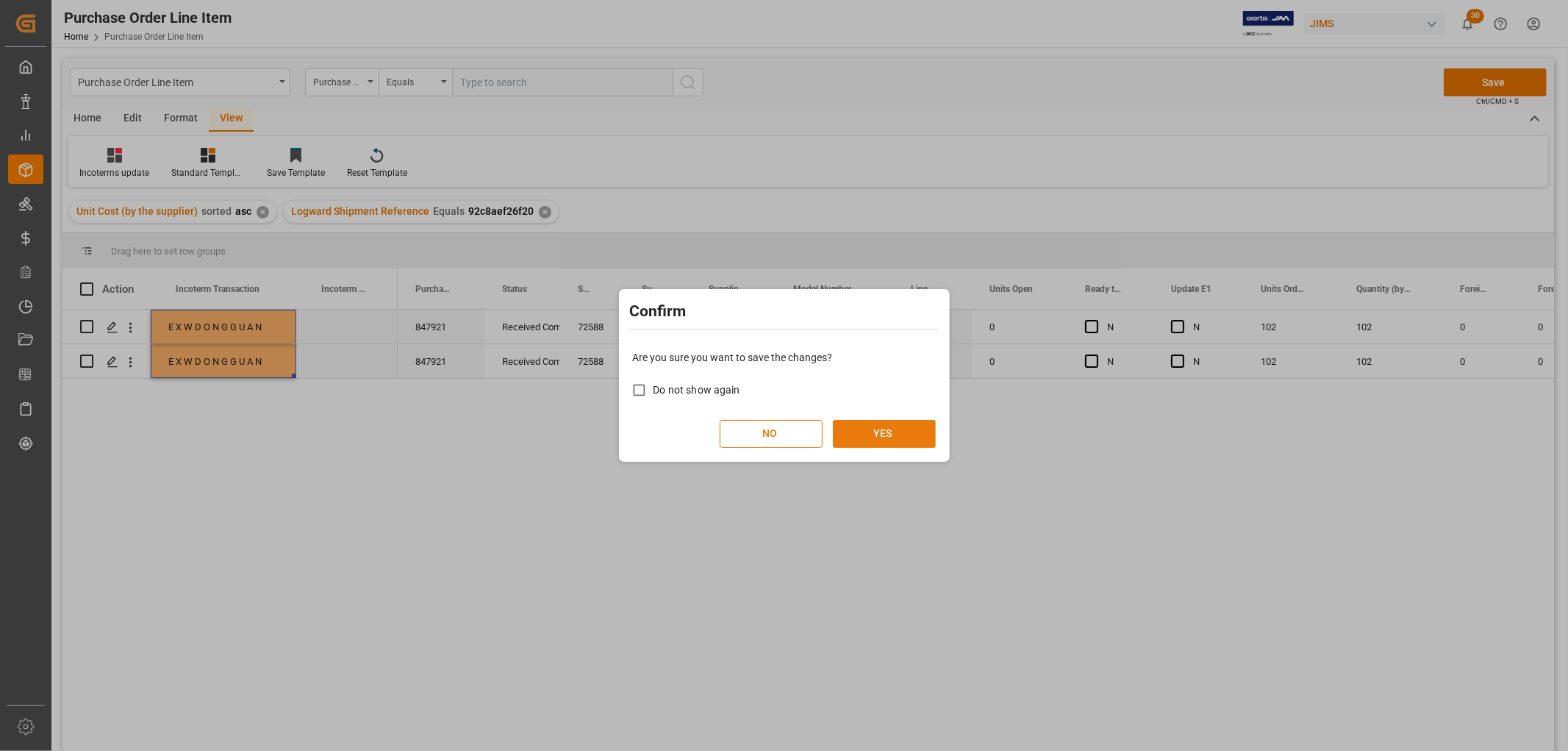
click at [904, 429] on button "YES" at bounding box center [884, 433] width 103 height 28
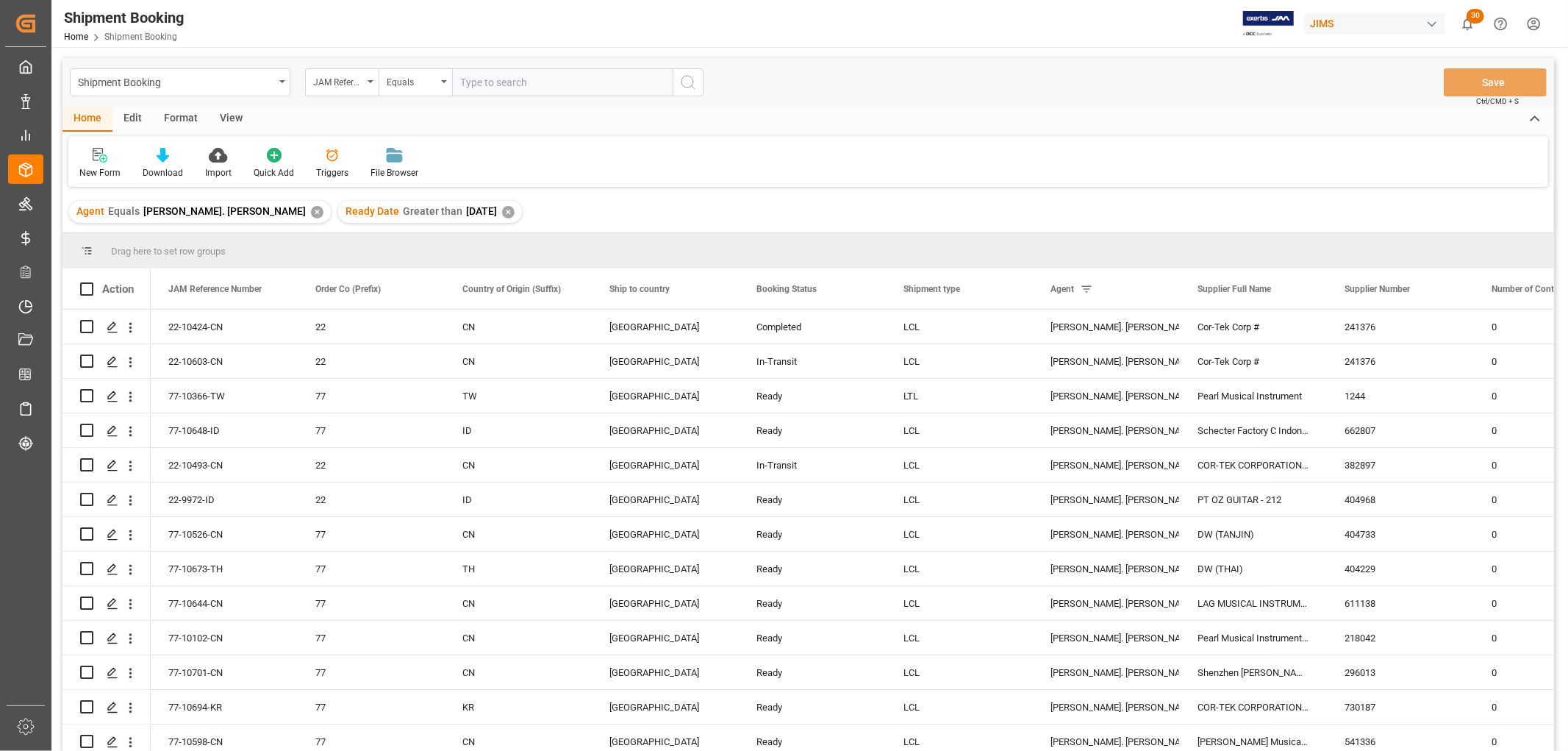
click at [223, 115] on div "View" at bounding box center [231, 119] width 45 height 25
click at [89, 167] on div "Default" at bounding box center [93, 173] width 29 height 13
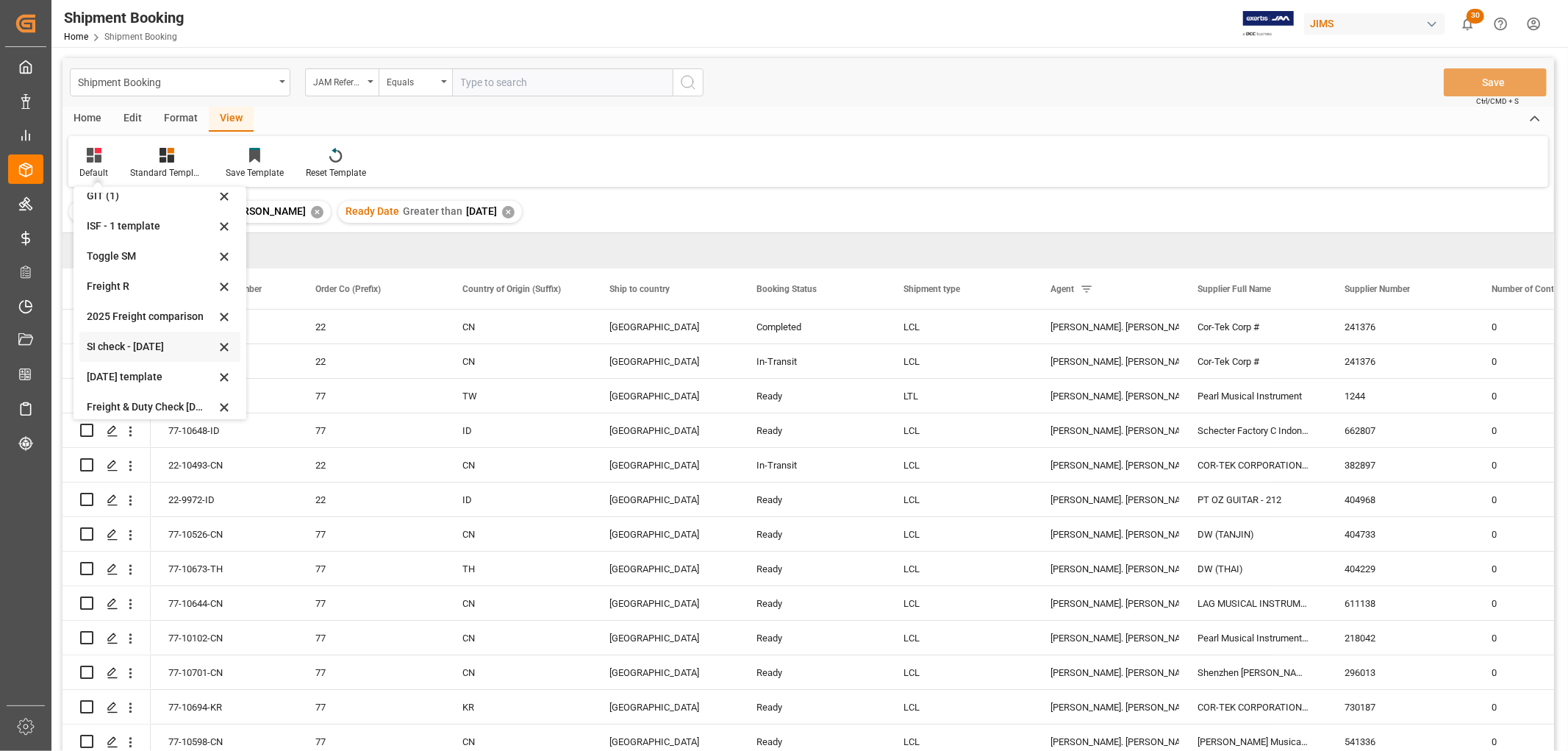
scroll to position [81, 0]
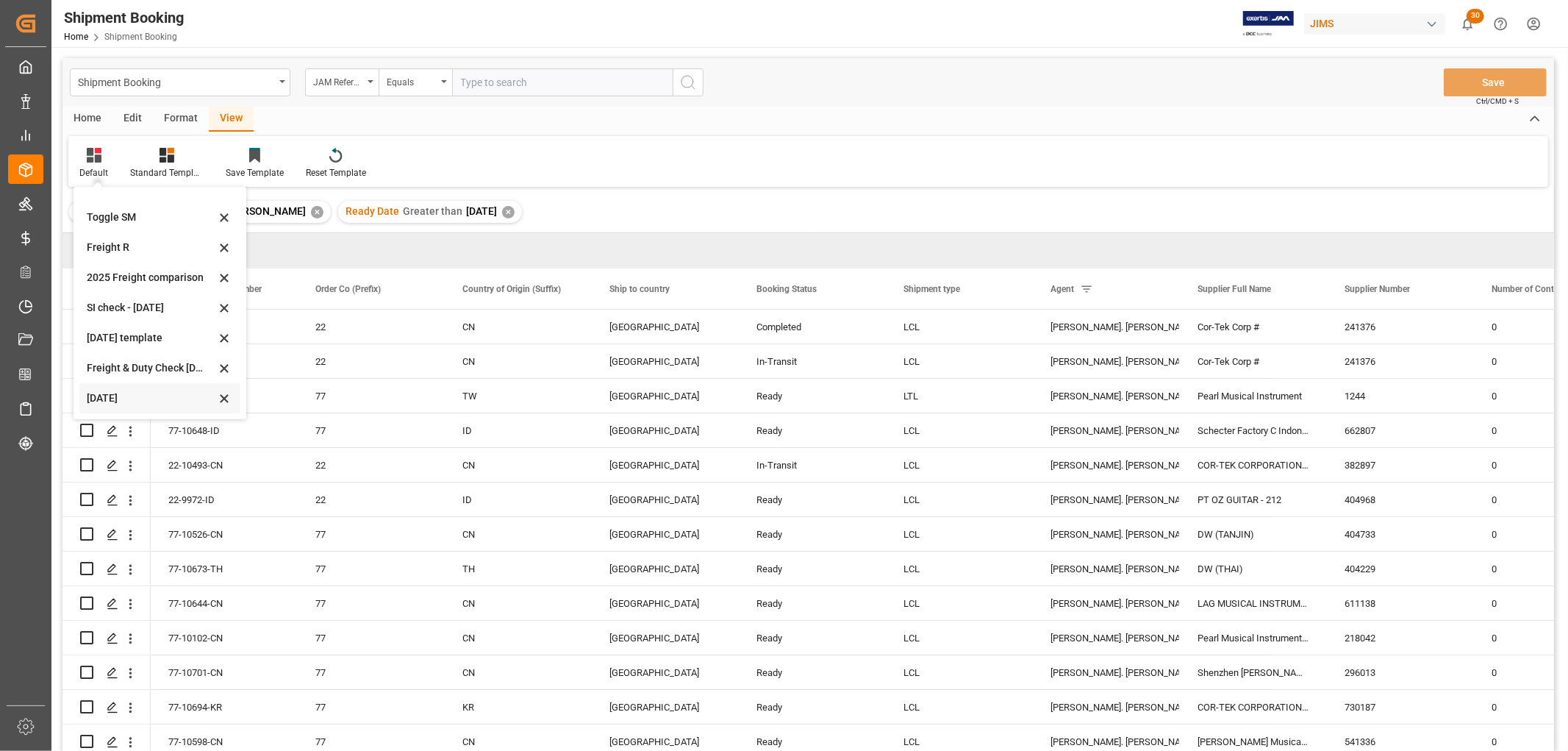
click at [113, 392] on div "[DATE]" at bounding box center [150, 398] width 128 height 16
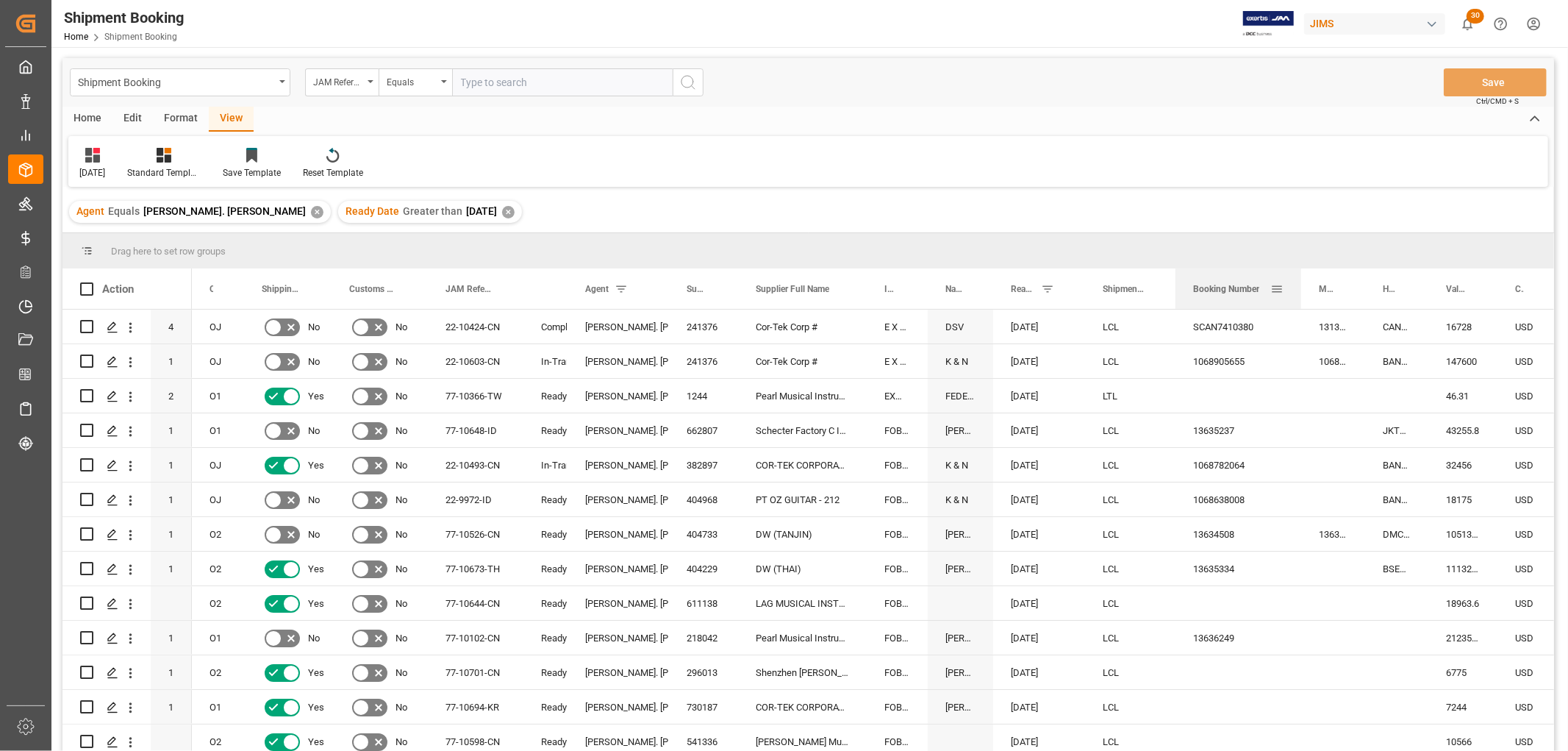
drag, startPoint x: 1324, startPoint y: 273, endPoint x: 1300, endPoint y: 293, distance: 31.2
click at [1300, 293] on div at bounding box center [1301, 289] width 6 height 40
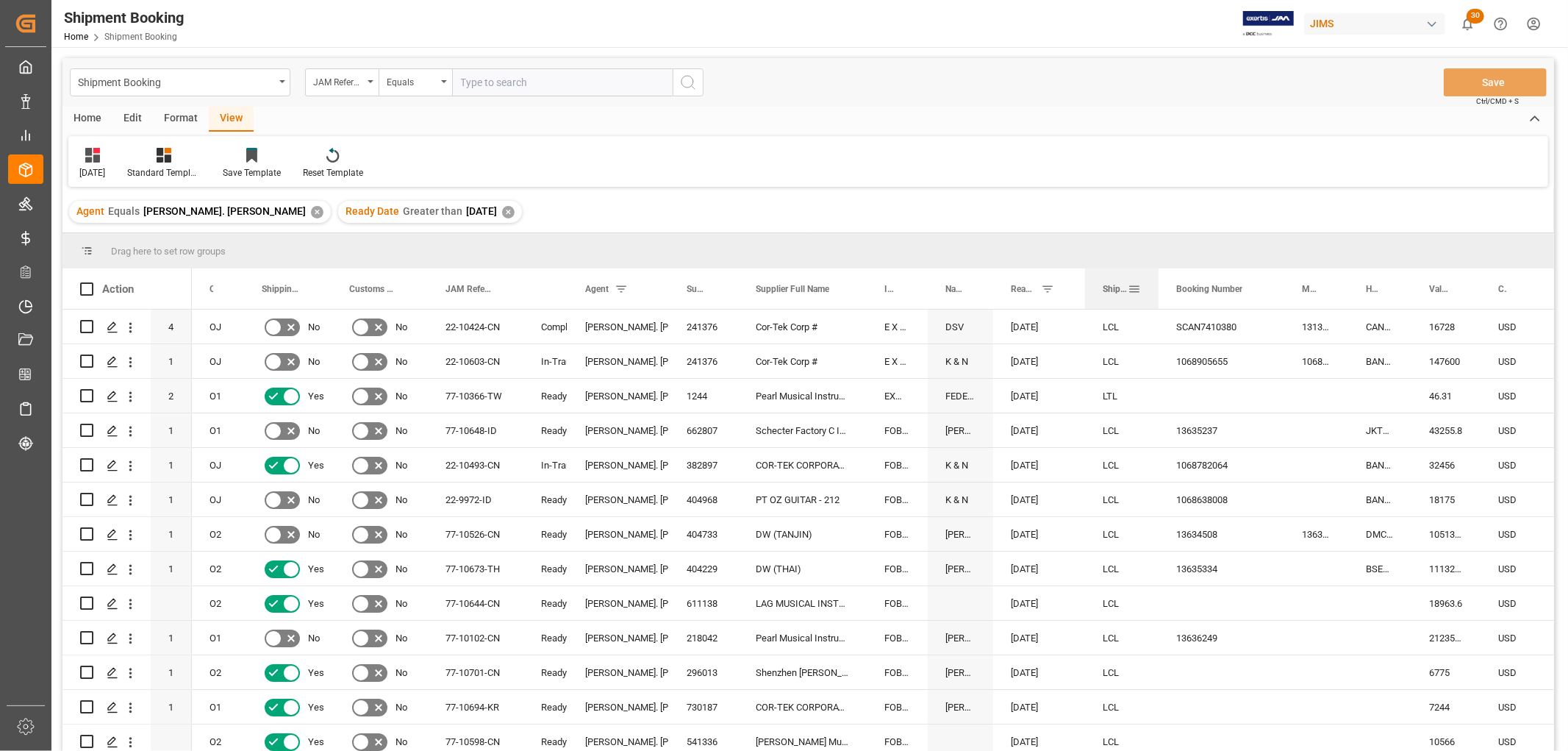
drag, startPoint x: 1172, startPoint y: 278, endPoint x: 1155, endPoint y: 286, distance: 18.8
click at [1156, 286] on div at bounding box center [1159, 289] width 6 height 40
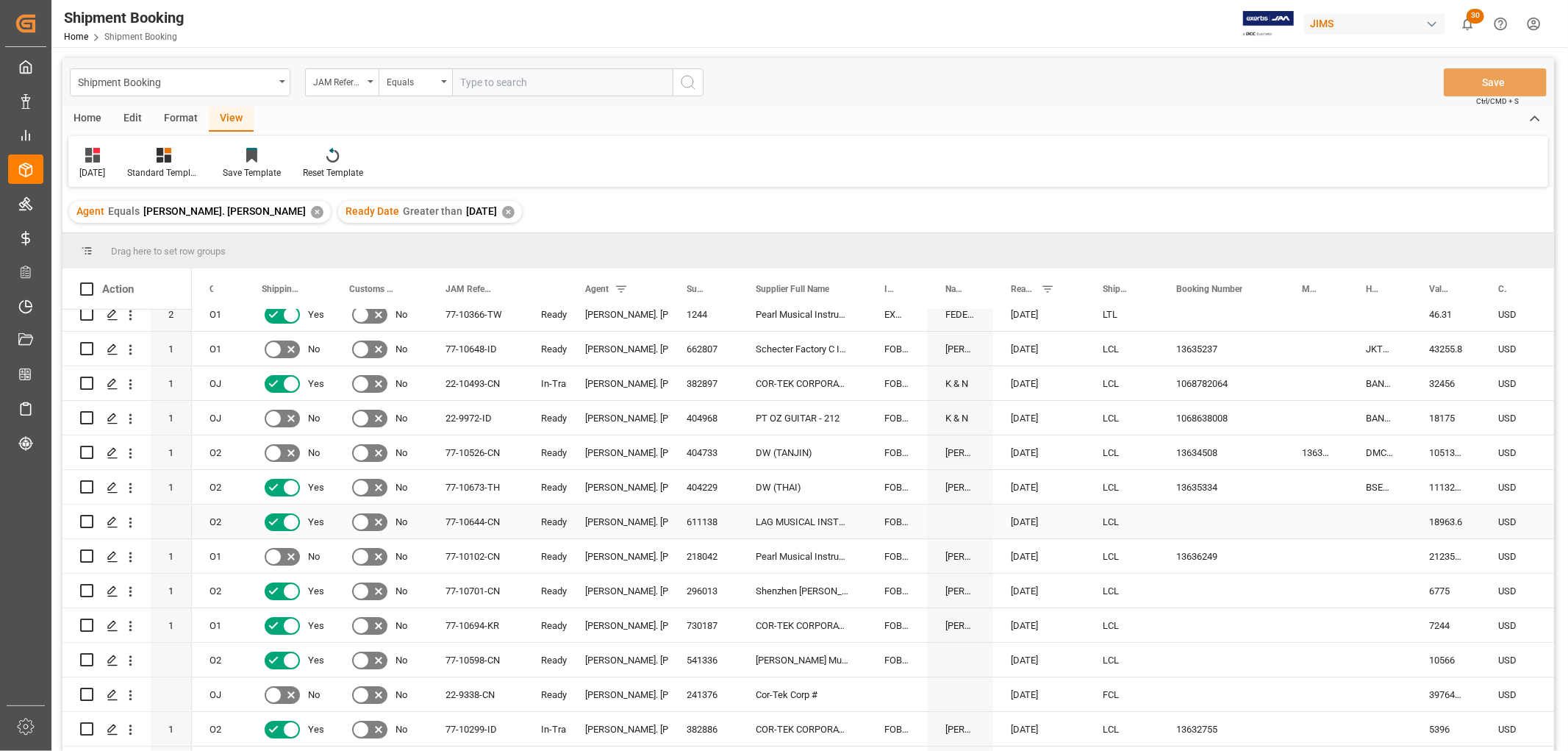
click at [461, 518] on div "77-10644-CN" at bounding box center [475, 521] width 96 height 33
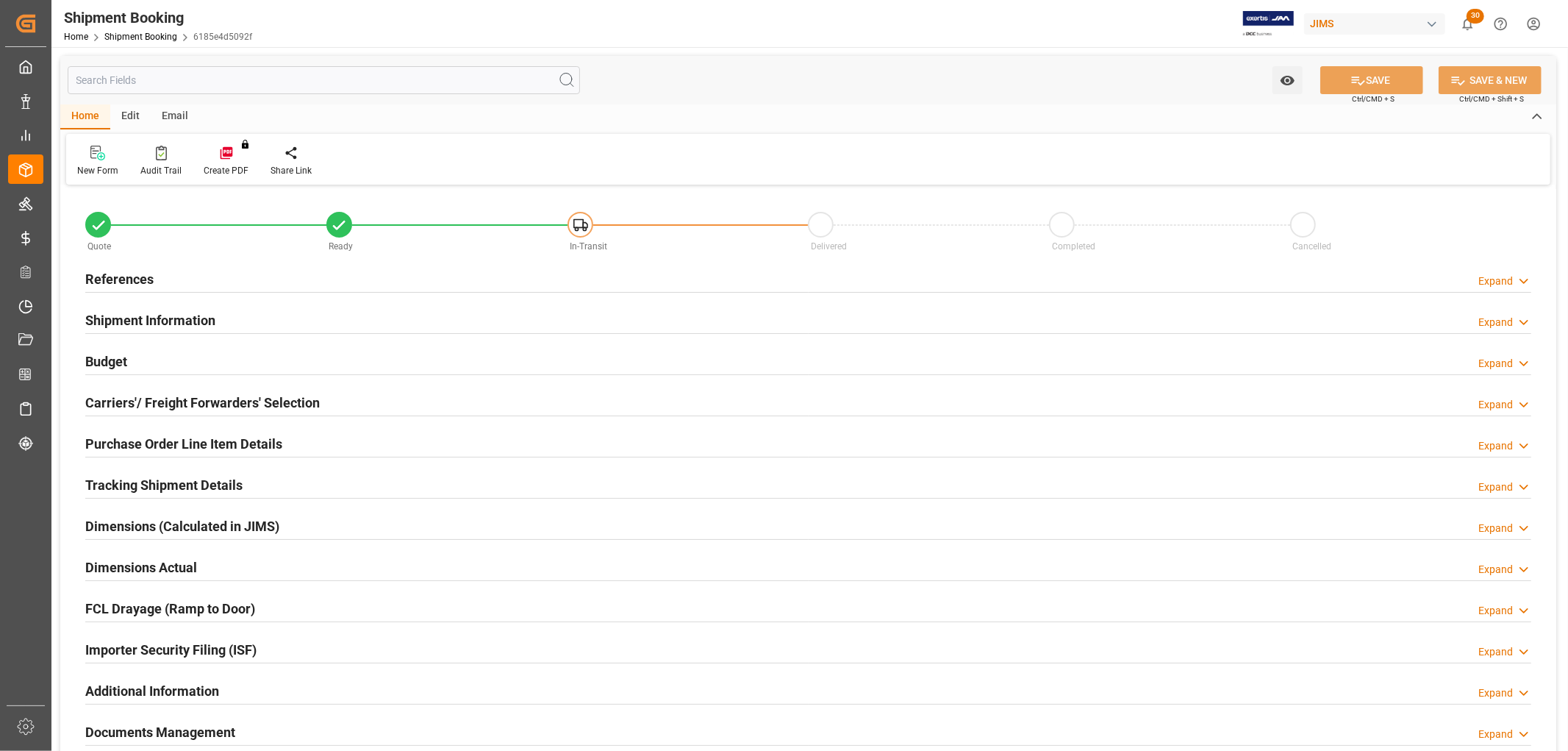
type input "25"
click at [126, 446] on h2 "Purchase Order Line Item Details" at bounding box center [184, 444] width 197 height 20
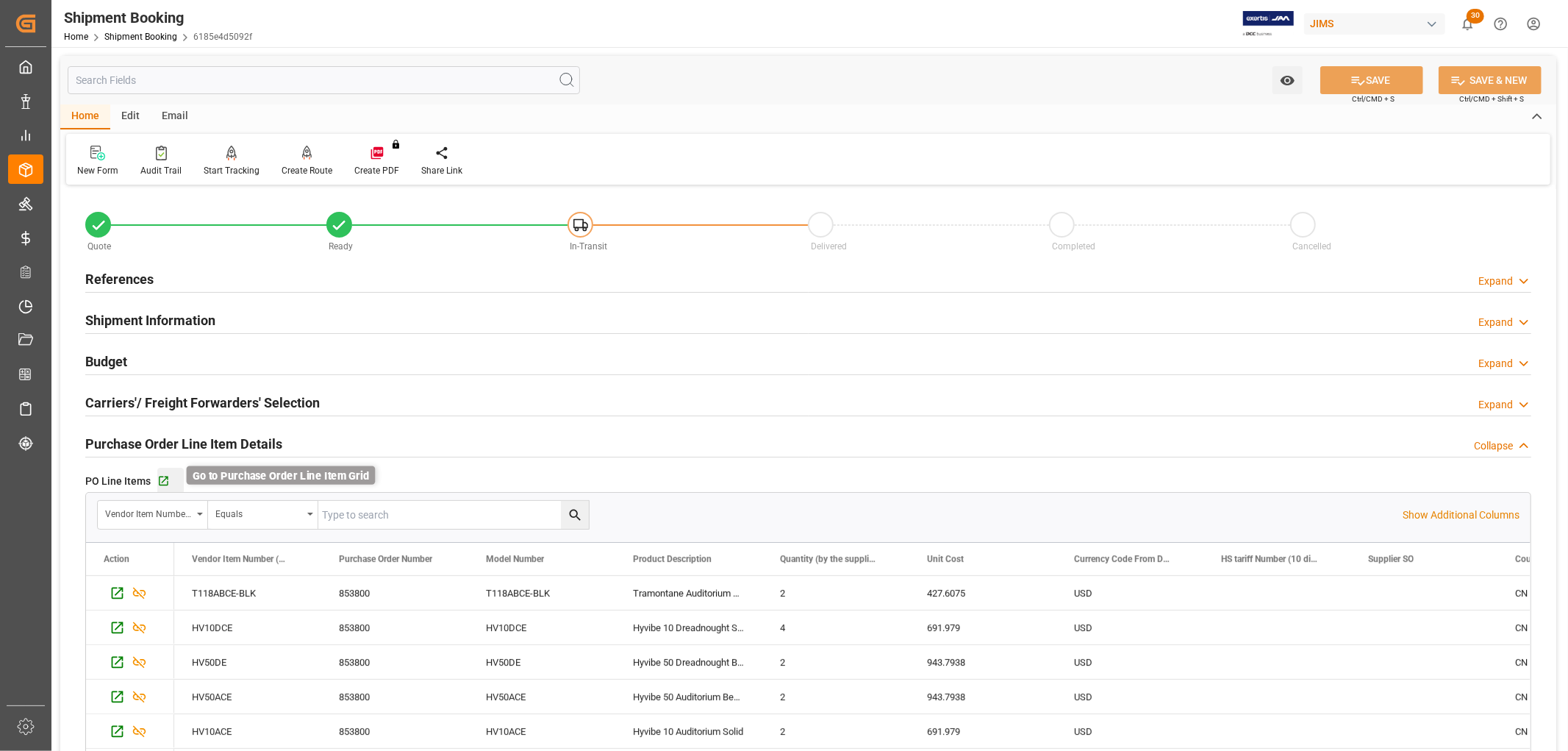
click at [162, 486] on icon "button" at bounding box center [163, 481] width 12 height 12
click at [113, 272] on h2 "References" at bounding box center [120, 279] width 68 height 20
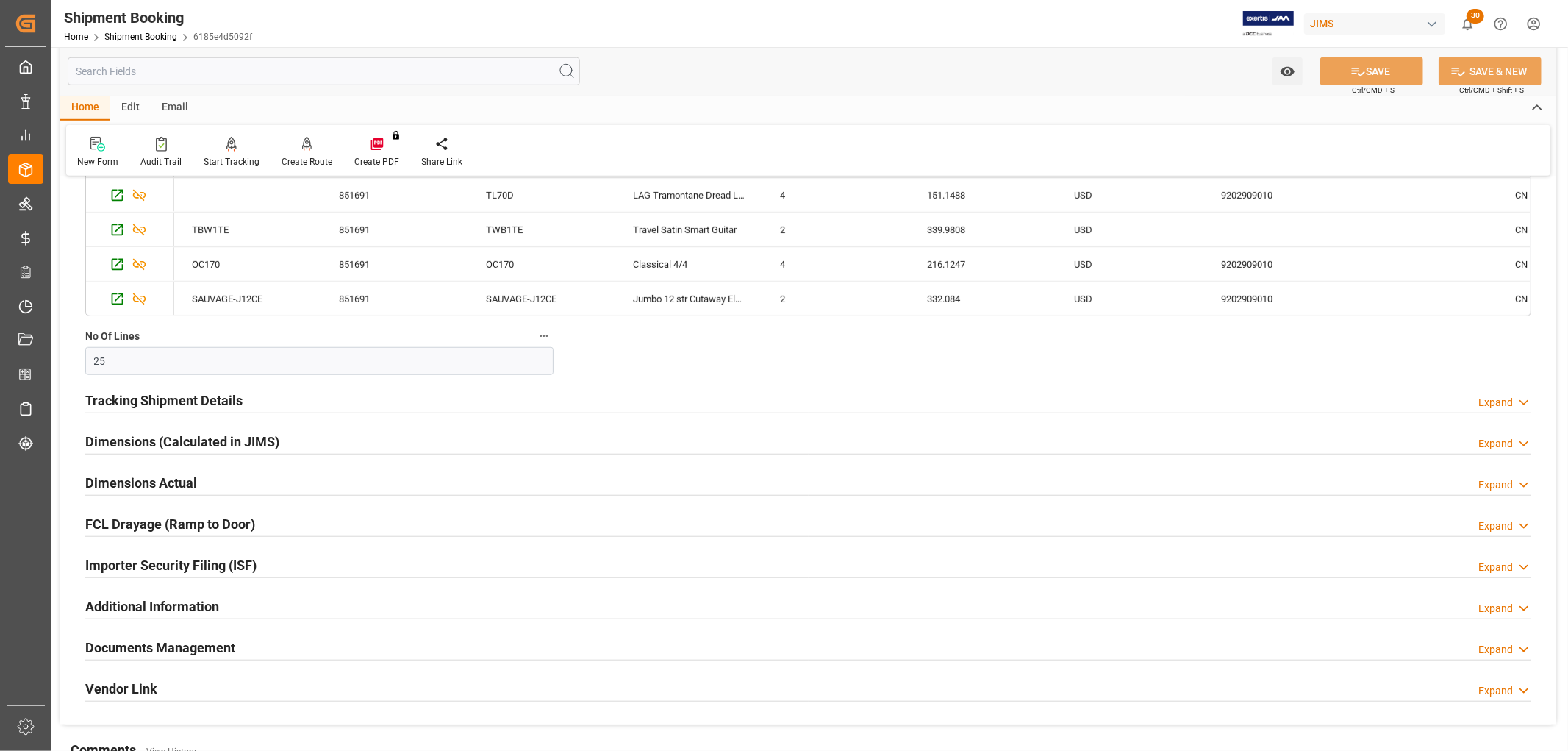
scroll to position [898, 0]
click at [143, 651] on h2 "Documents Management" at bounding box center [160, 646] width 150 height 20
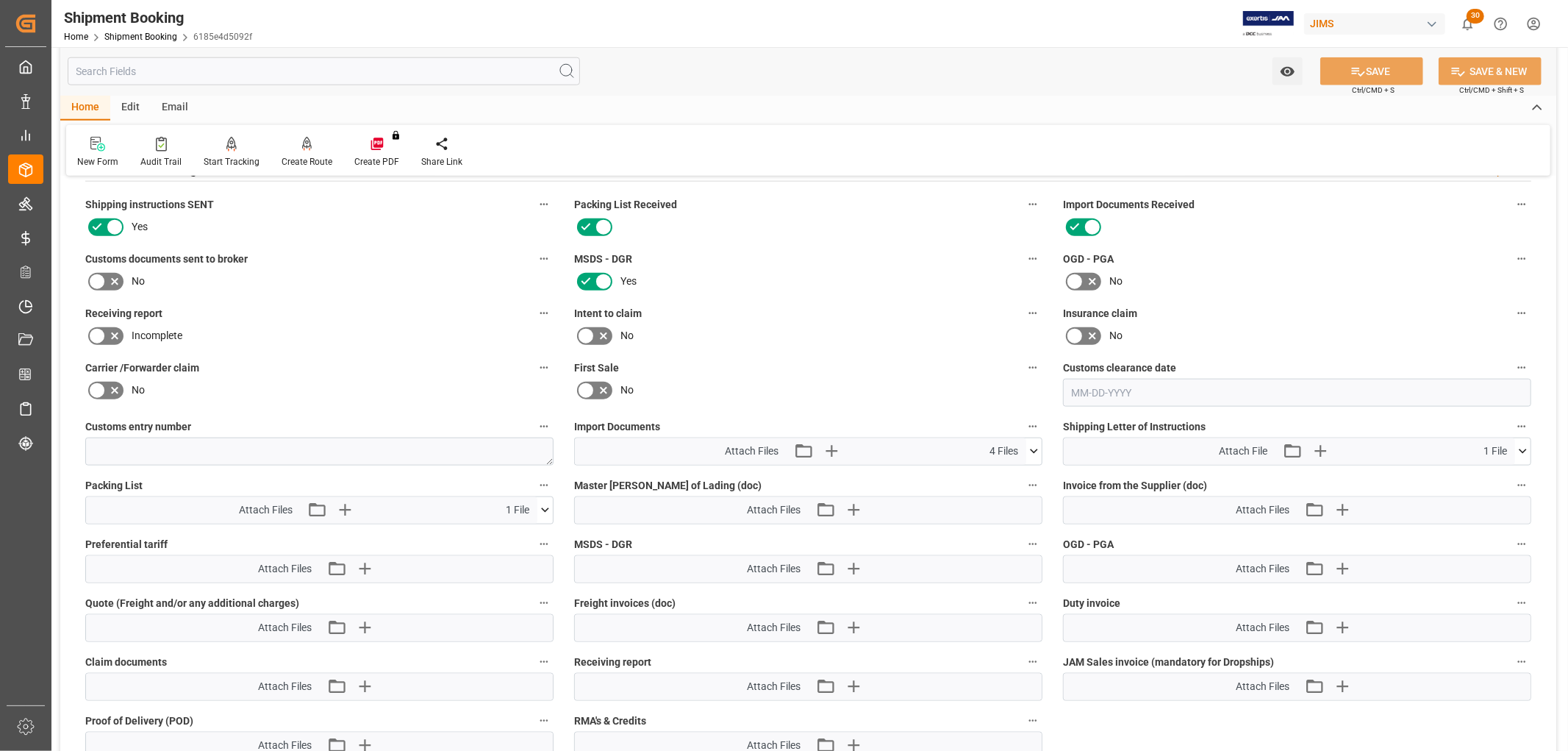
scroll to position [1225, 0]
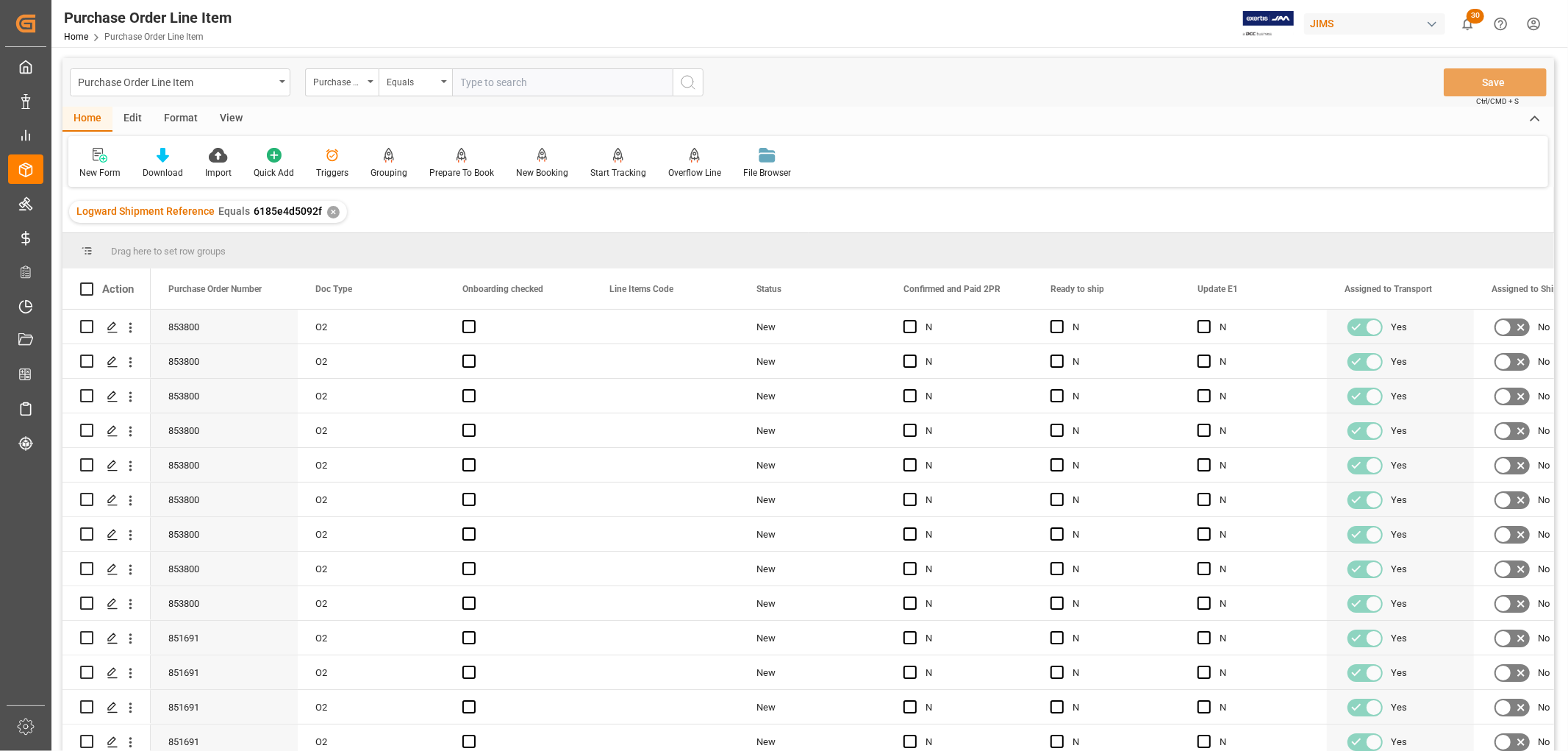
click at [229, 115] on div "View" at bounding box center [231, 119] width 45 height 25
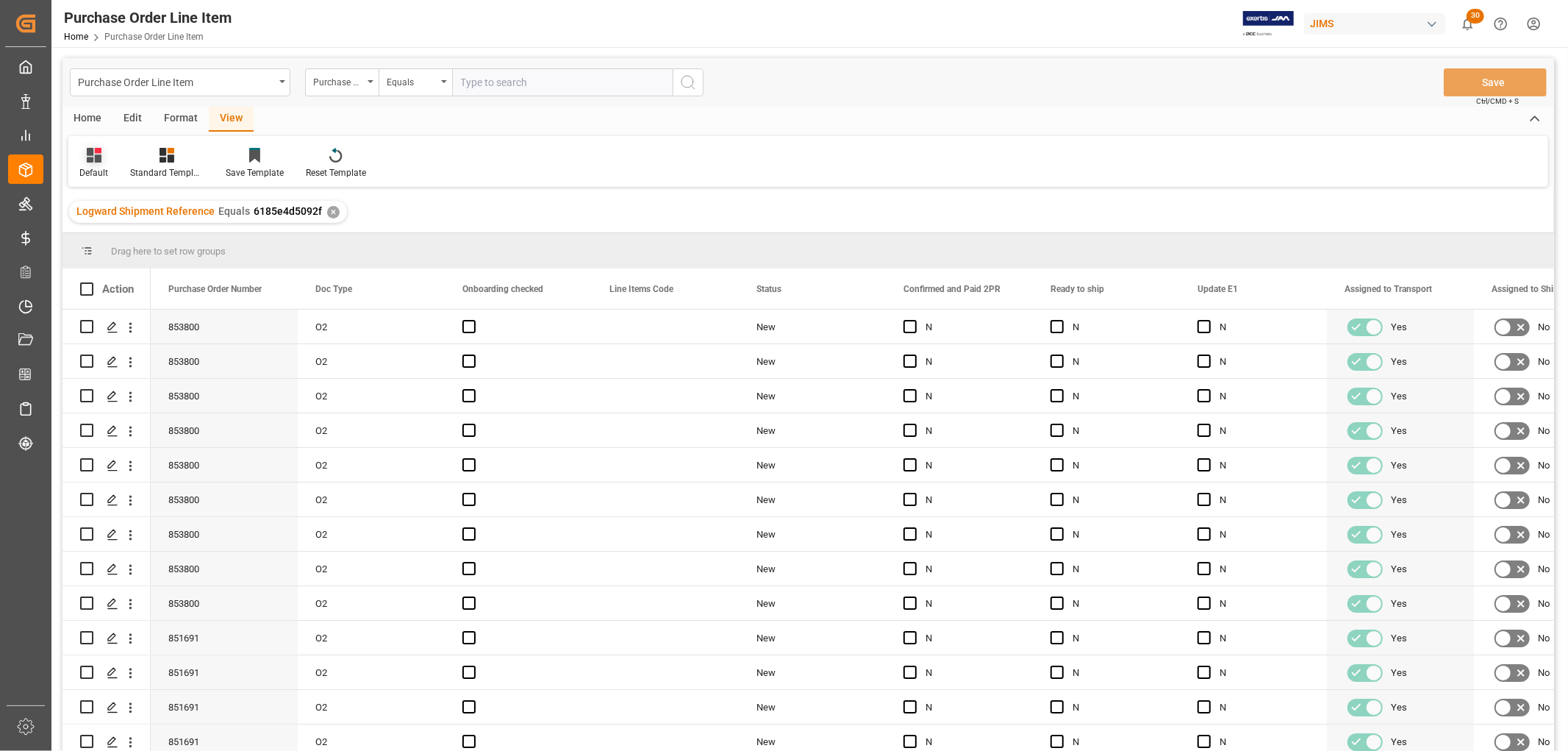
click at [86, 167] on div "Default" at bounding box center [93, 173] width 29 height 13
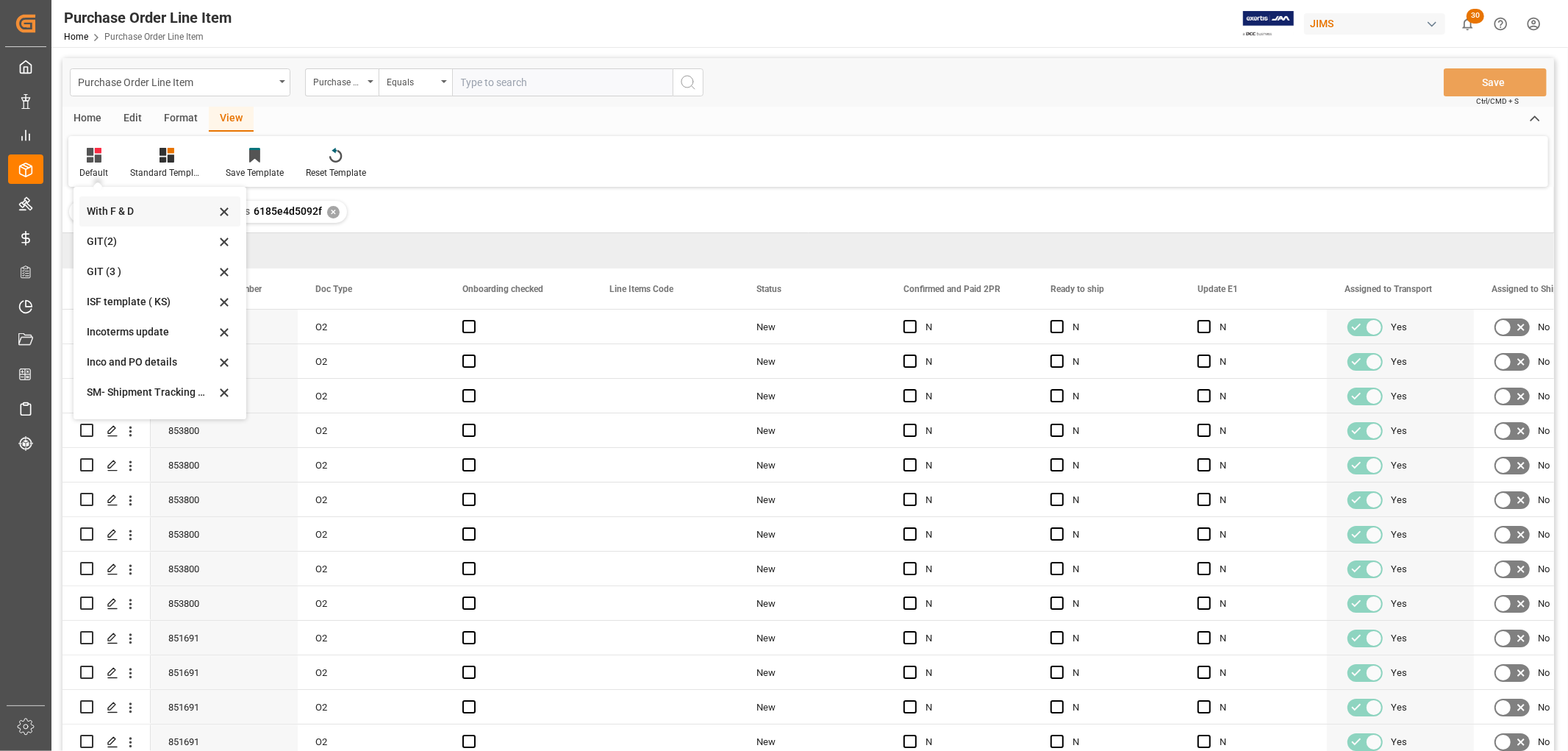
scroll to position [82, 0]
click at [135, 307] on div "Incoterms update" at bounding box center [150, 307] width 128 height 16
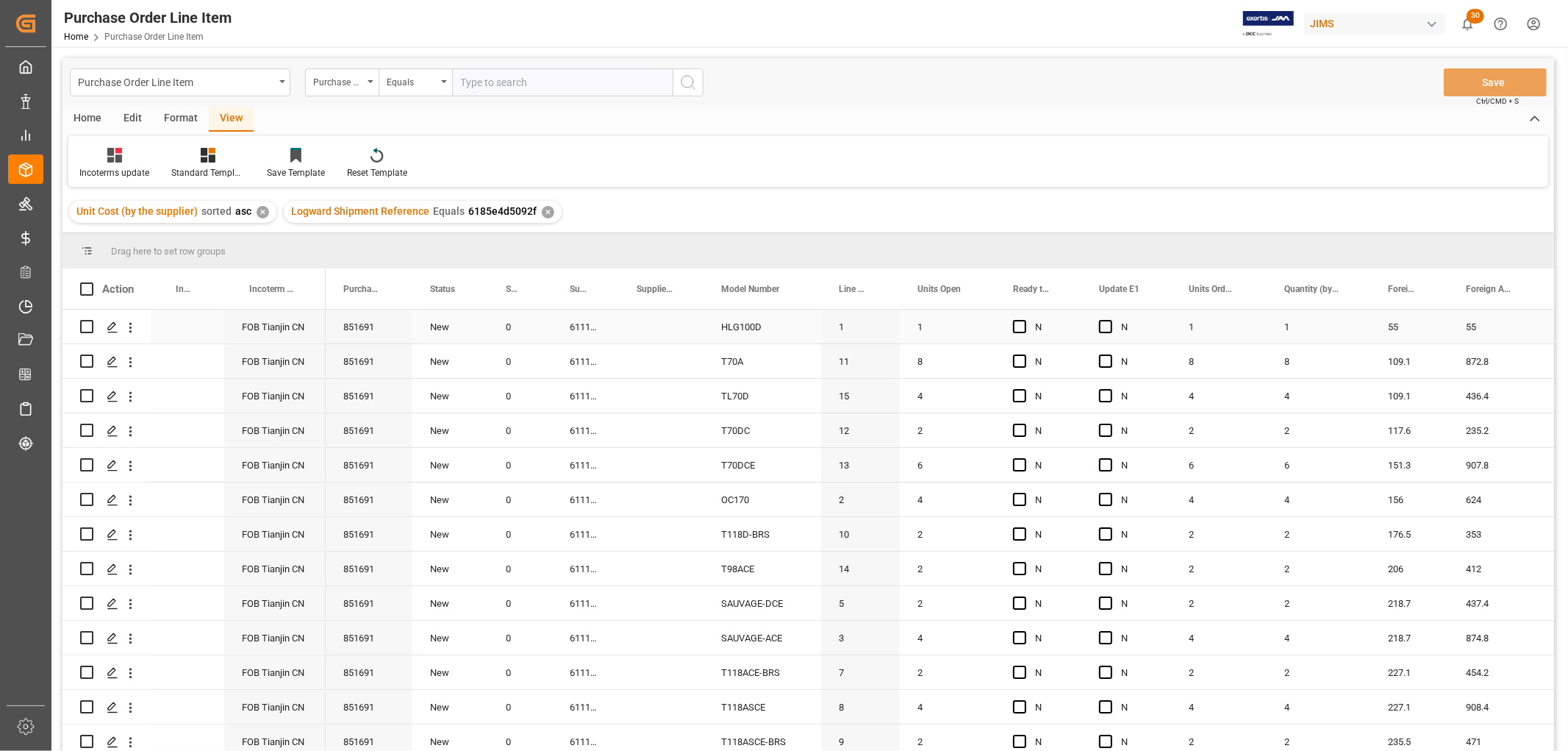
click at [184, 333] on div "Press SPACE to select this row." at bounding box center [188, 326] width 73 height 33
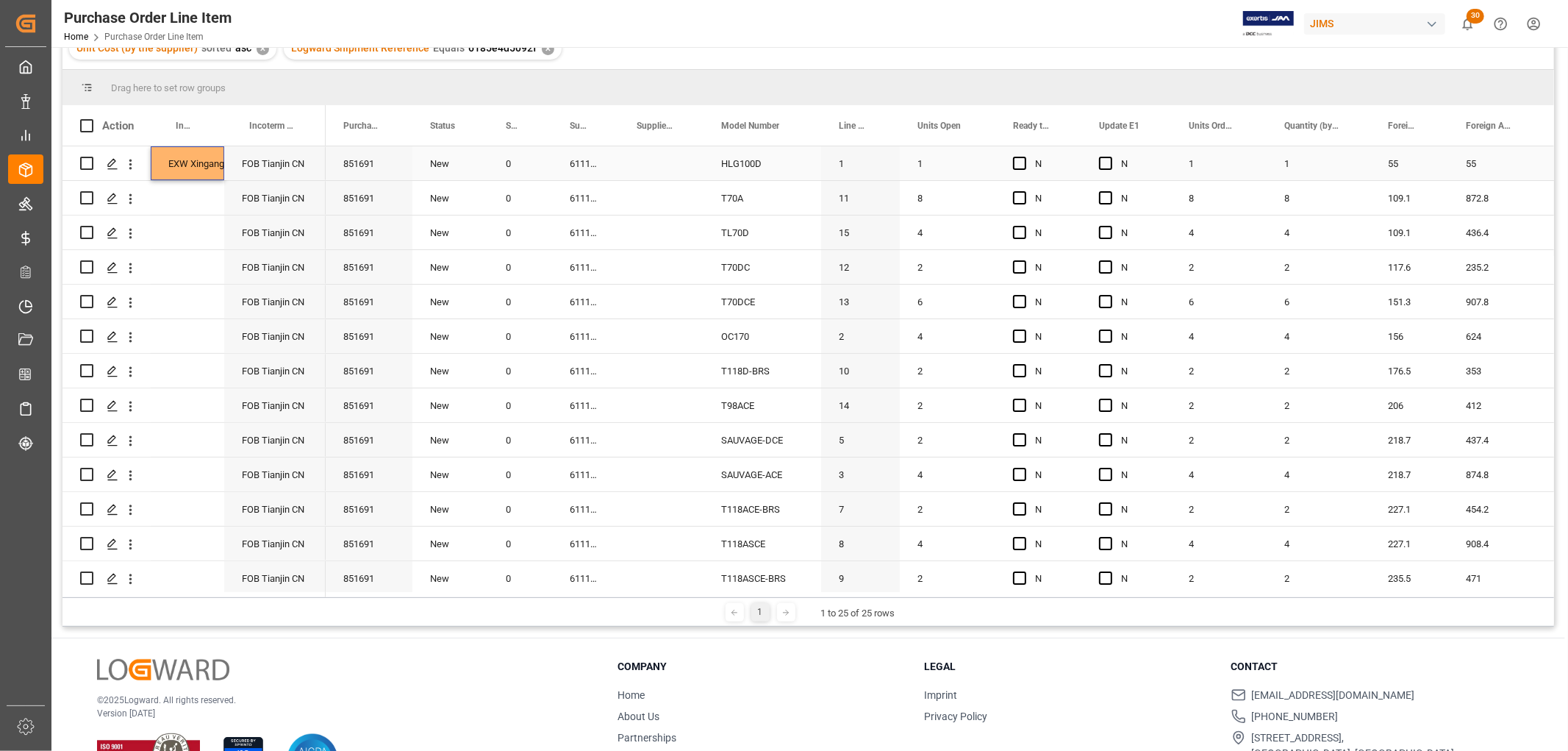
click at [178, 165] on div "EXW Xingang, CN" at bounding box center [188, 163] width 73 height 33
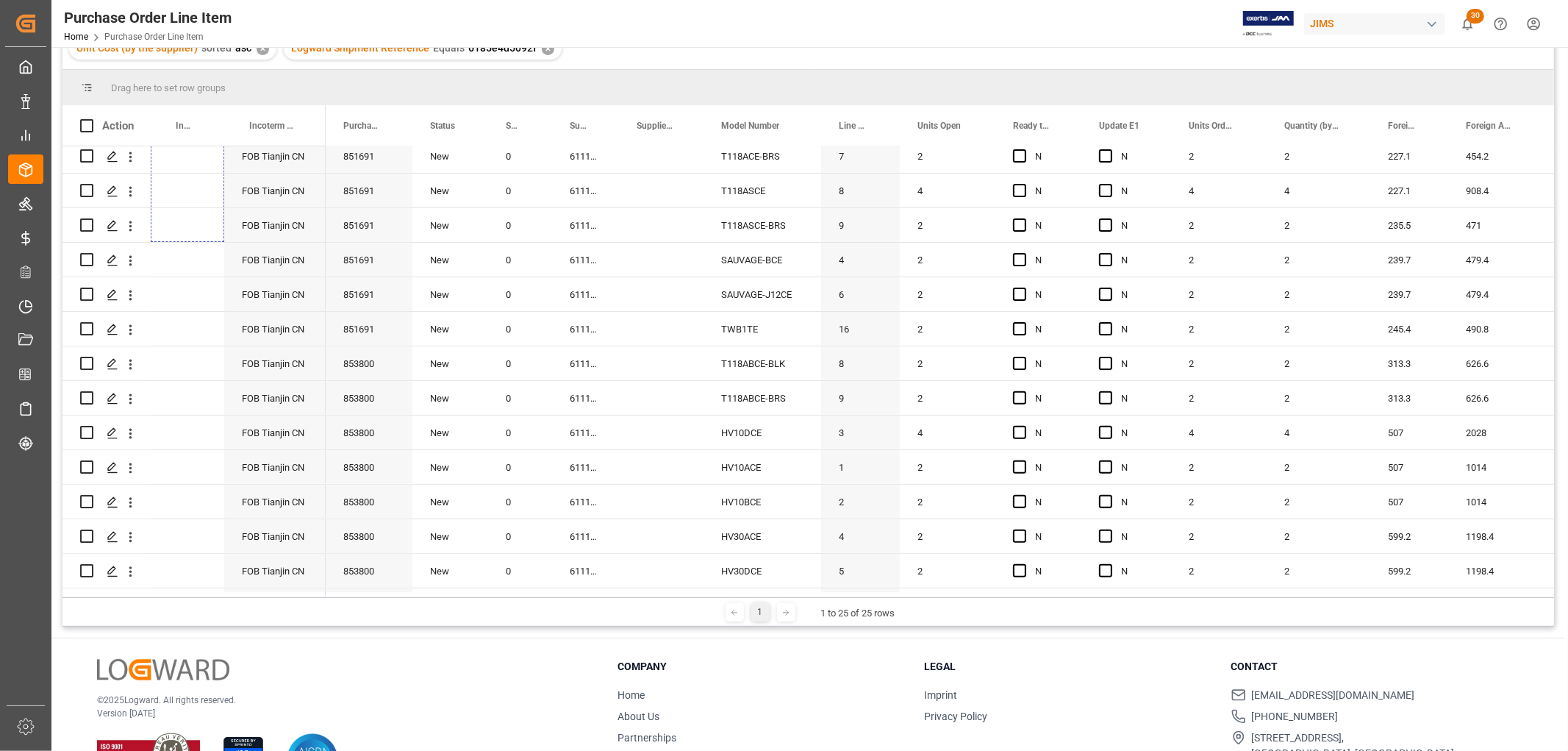
scroll to position [423, 0]
drag, startPoint x: 219, startPoint y: 178, endPoint x: 209, endPoint y: 583, distance: 405.1
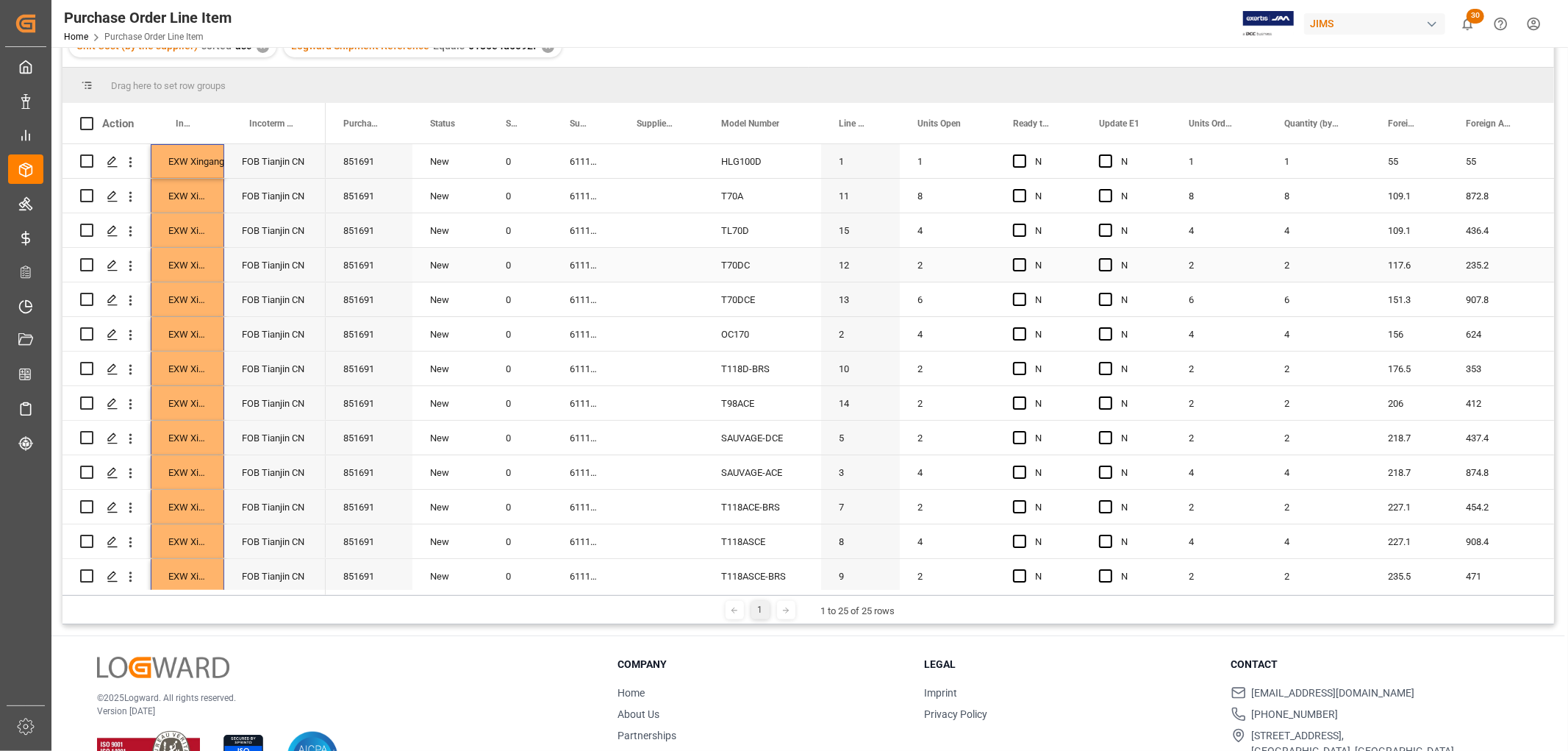
scroll to position [0, 0]
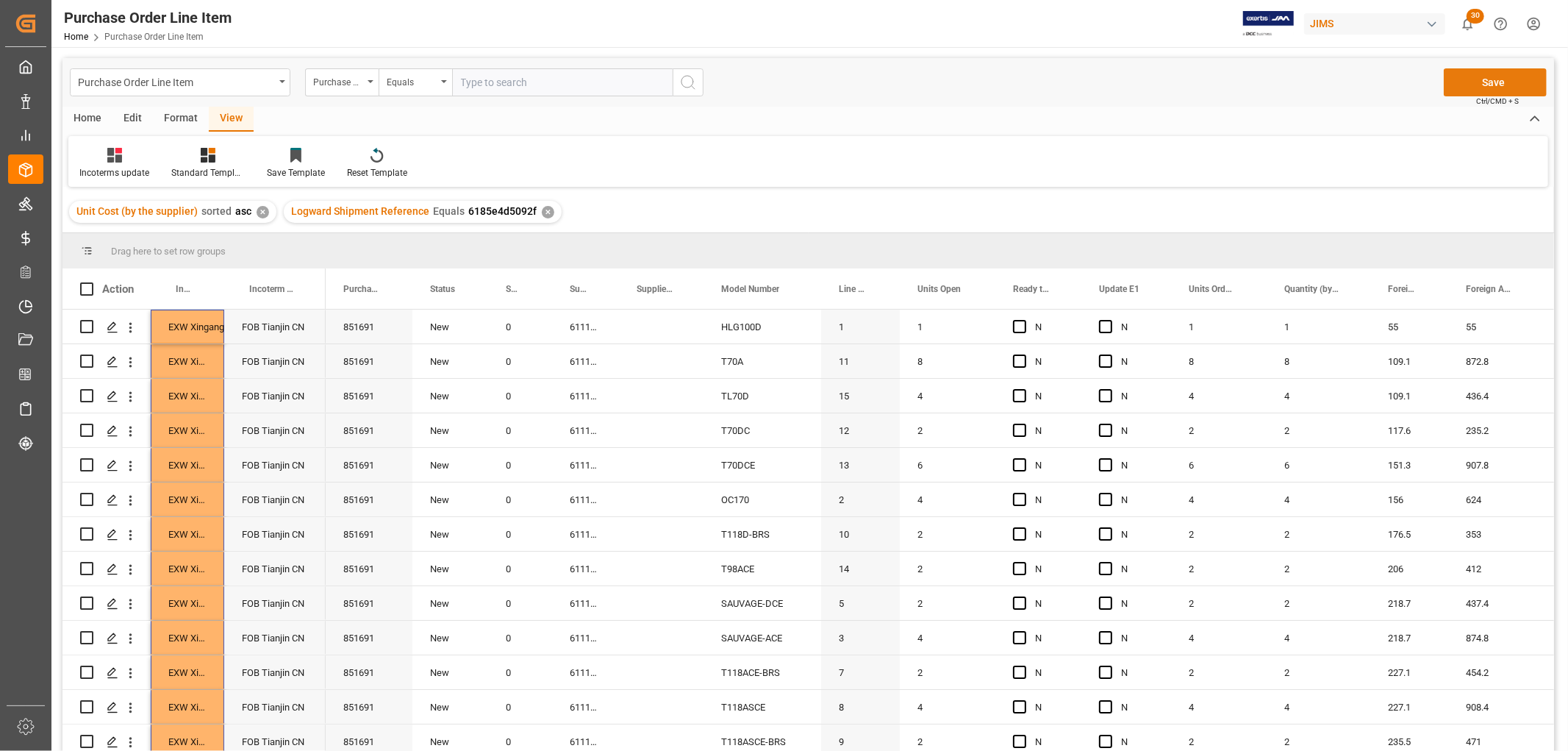
click at [1468, 82] on button "Save" at bounding box center [1495, 82] width 103 height 28
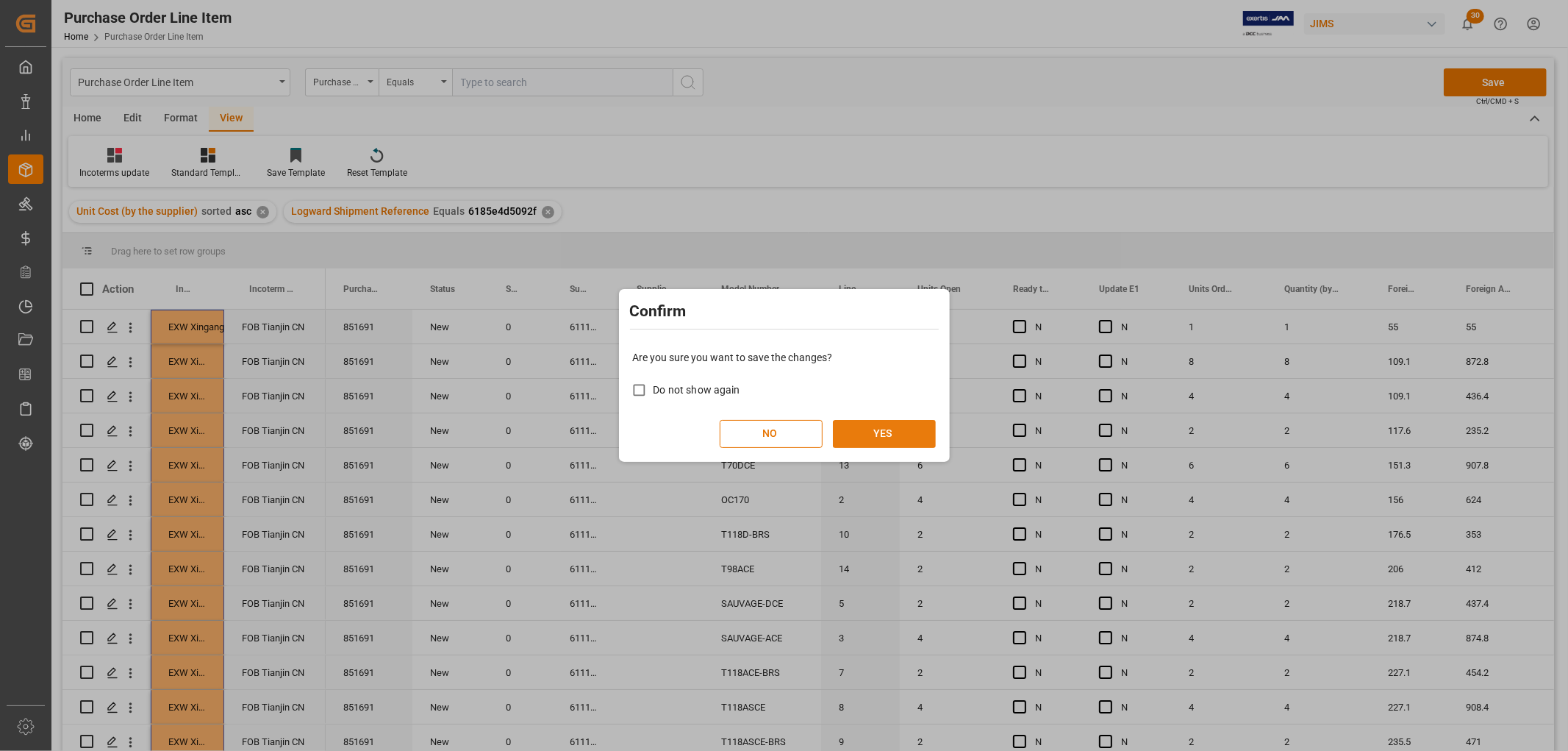
click at [893, 431] on button "YES" at bounding box center [884, 433] width 103 height 28
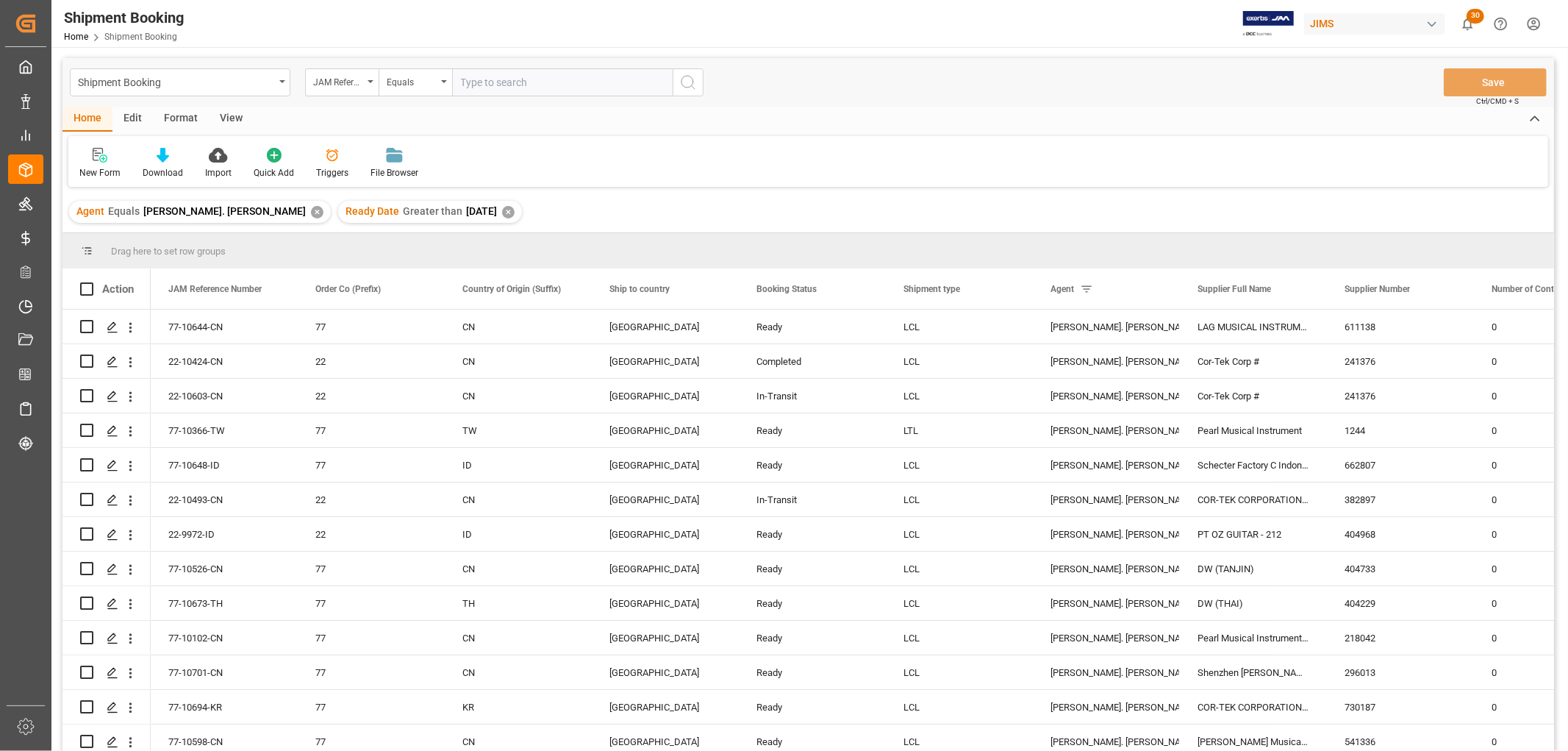
click at [228, 111] on div "View" at bounding box center [231, 119] width 45 height 25
click at [93, 160] on icon at bounding box center [93, 155] width 15 height 15
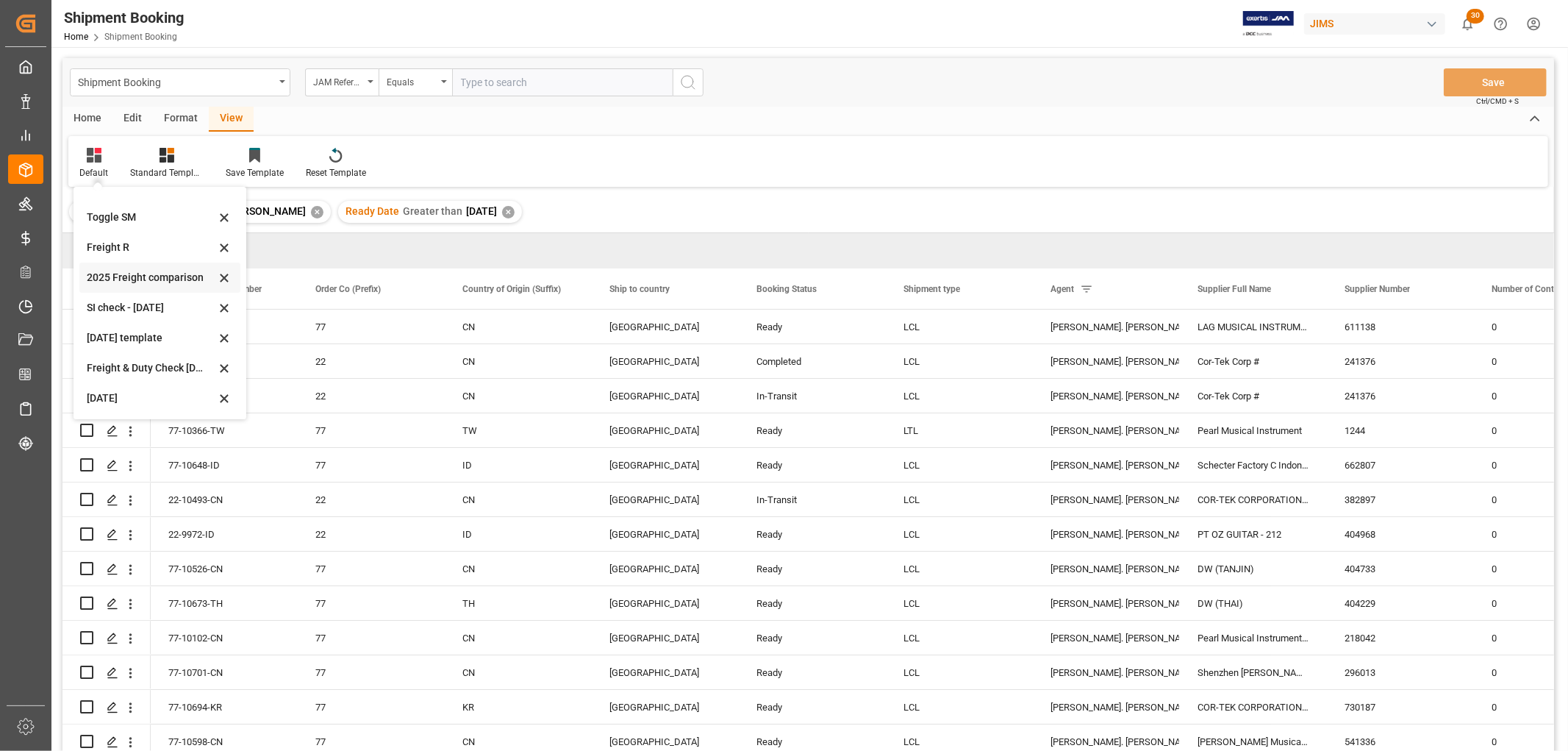
scroll to position [82, 0]
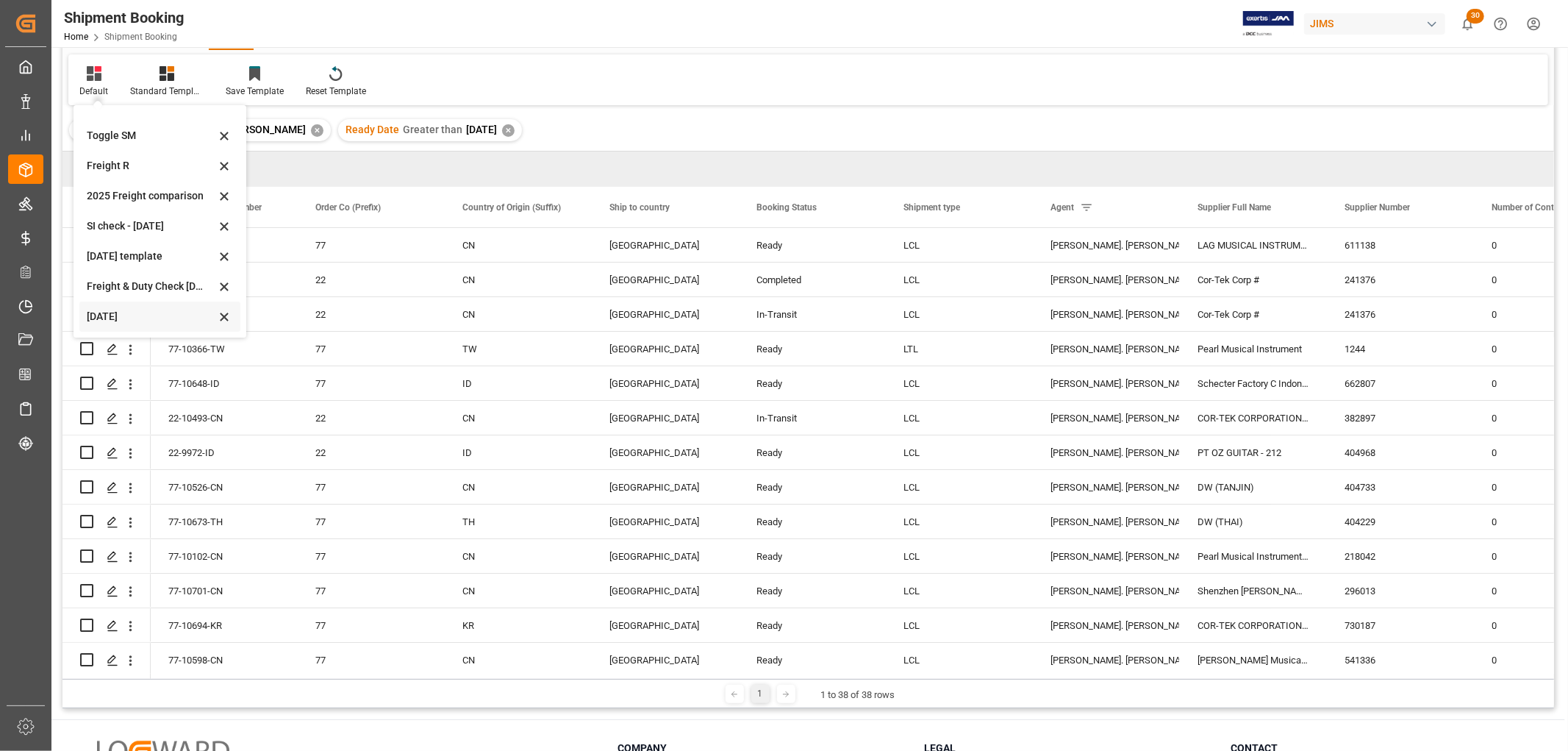
click at [112, 313] on div "[DATE]" at bounding box center [150, 317] width 128 height 16
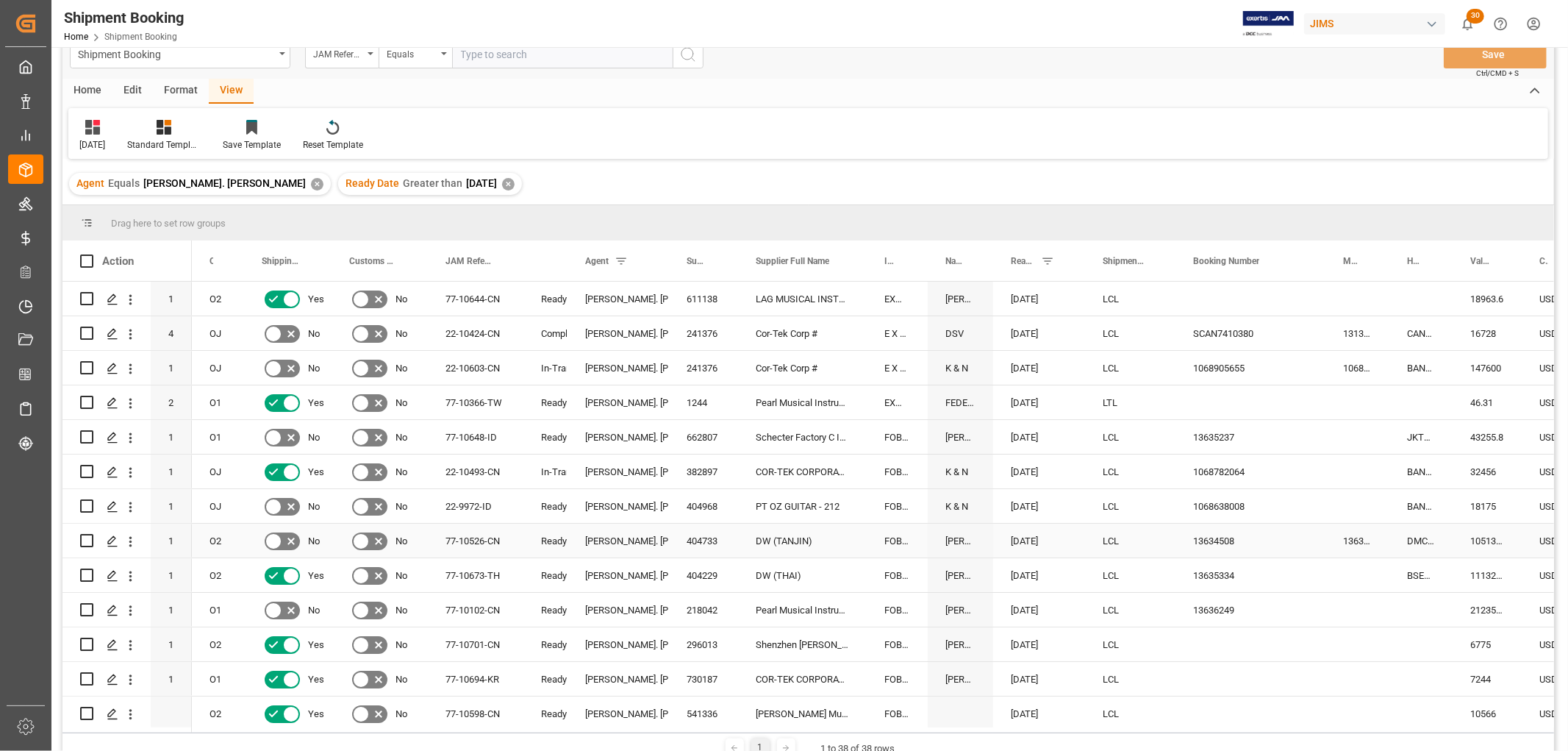
scroll to position [0, 0]
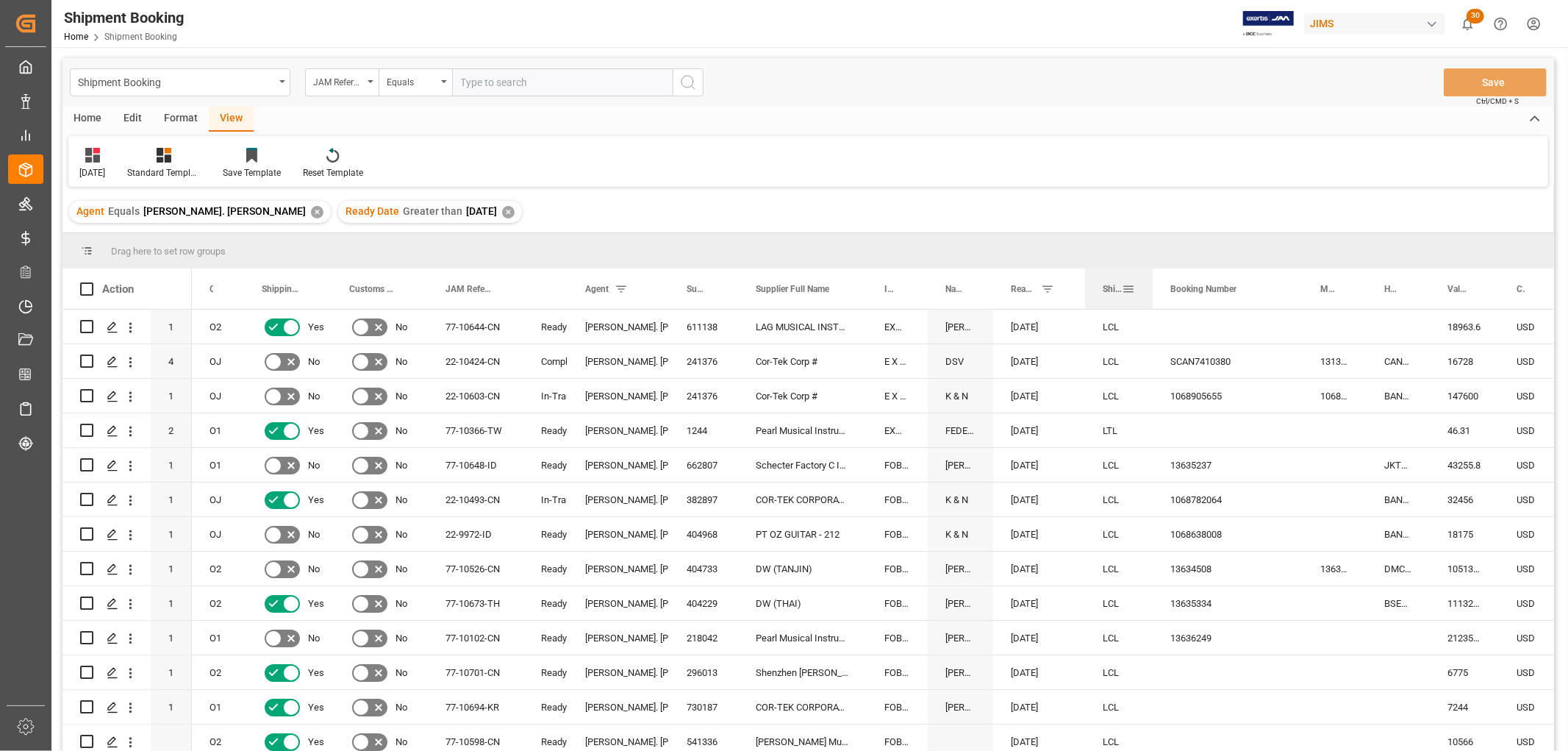
drag, startPoint x: 1174, startPoint y: 274, endPoint x: 1151, endPoint y: 283, distance: 24.7
click at [1151, 283] on div at bounding box center [1153, 289] width 6 height 40
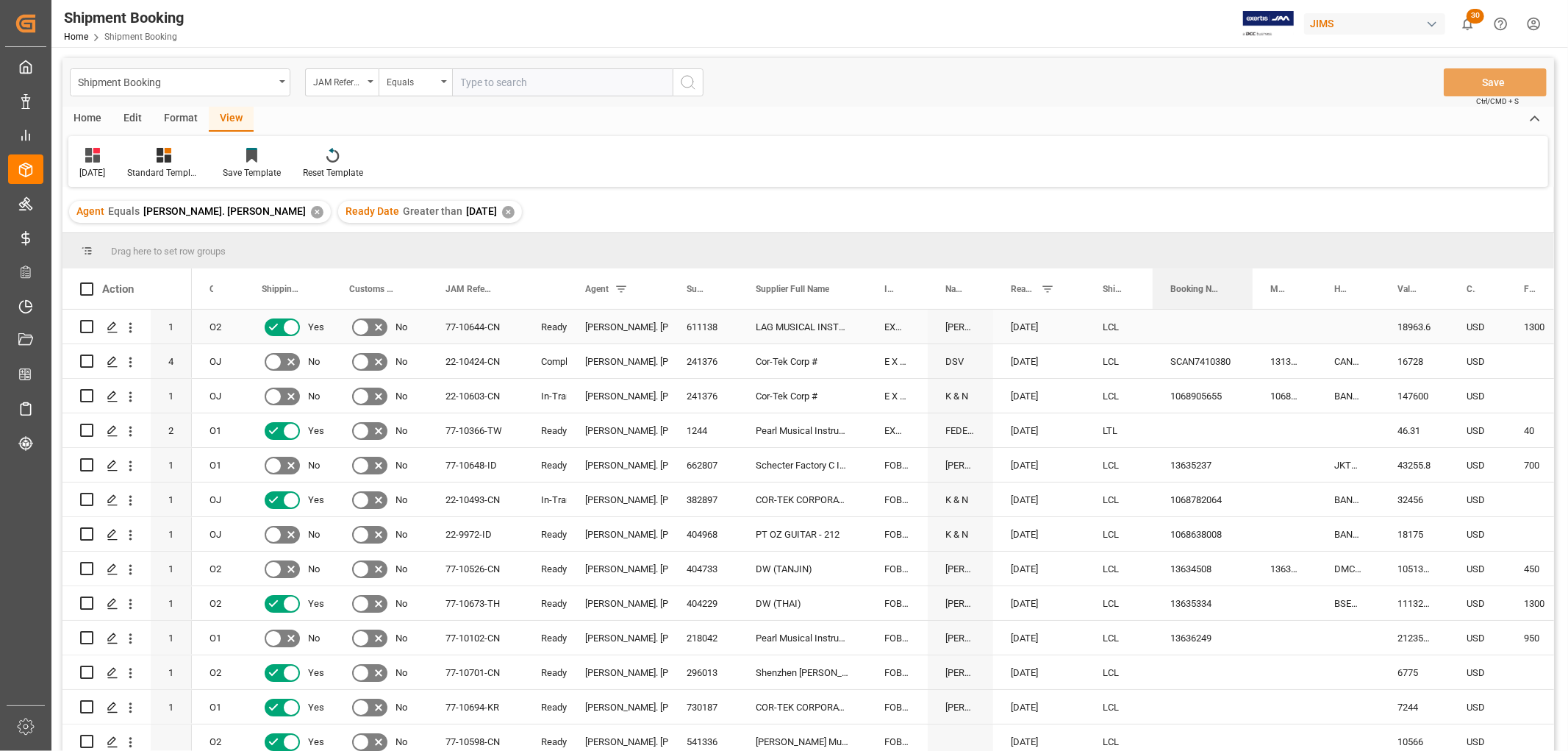
drag, startPoint x: 1302, startPoint y: 280, endPoint x: 1252, endPoint y: 316, distance: 61.6
click at [1252, 316] on div "Action Mode of Transport Code Order Type Shipping instructions SENT 1 4" at bounding box center [808, 514] width 1492 height 492
click at [420, 285] on div at bounding box center [423, 289] width 6 height 40
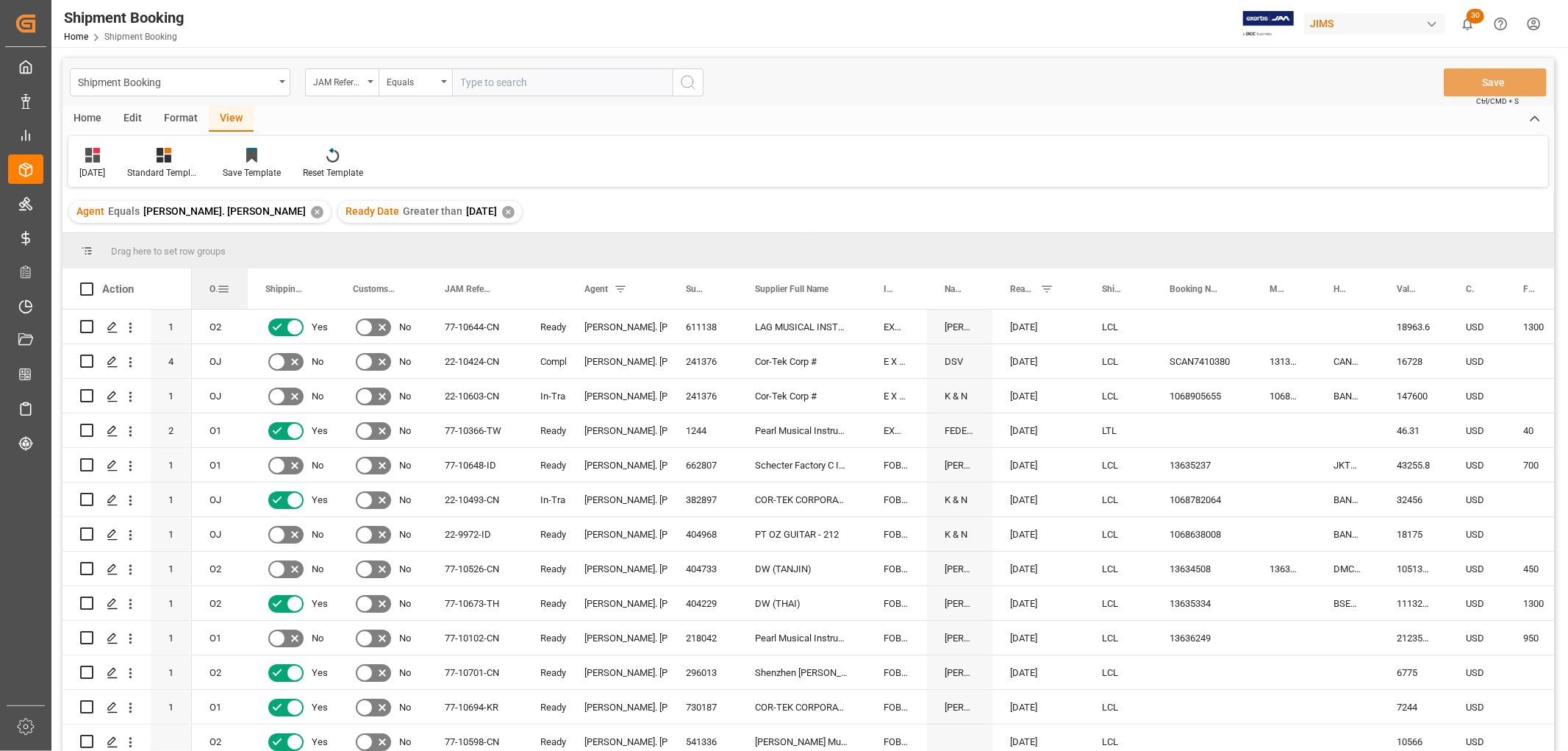
drag, startPoint x: 243, startPoint y: 277, endPoint x: 246, endPoint y: 292, distance: 15.3
click at [246, 292] on div at bounding box center [248, 289] width 6 height 40
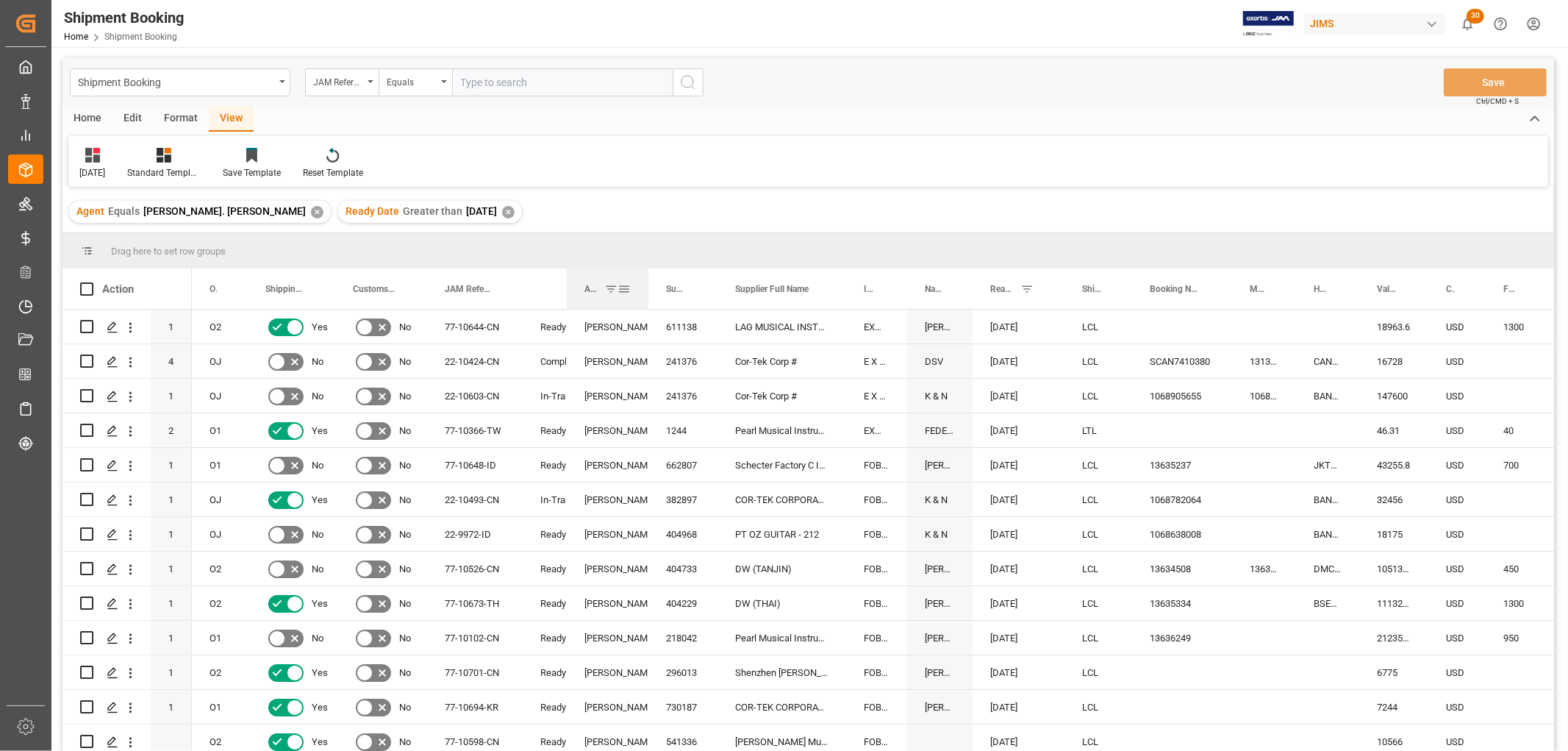
drag, startPoint x: 667, startPoint y: 287, endPoint x: 647, endPoint y: 298, distance: 22.8
click at [647, 298] on div at bounding box center [648, 289] width 6 height 40
drag, startPoint x: 522, startPoint y: 290, endPoint x: 522, endPoint y: 303, distance: 13.0
click at [522, 303] on div at bounding box center [523, 289] width 6 height 40
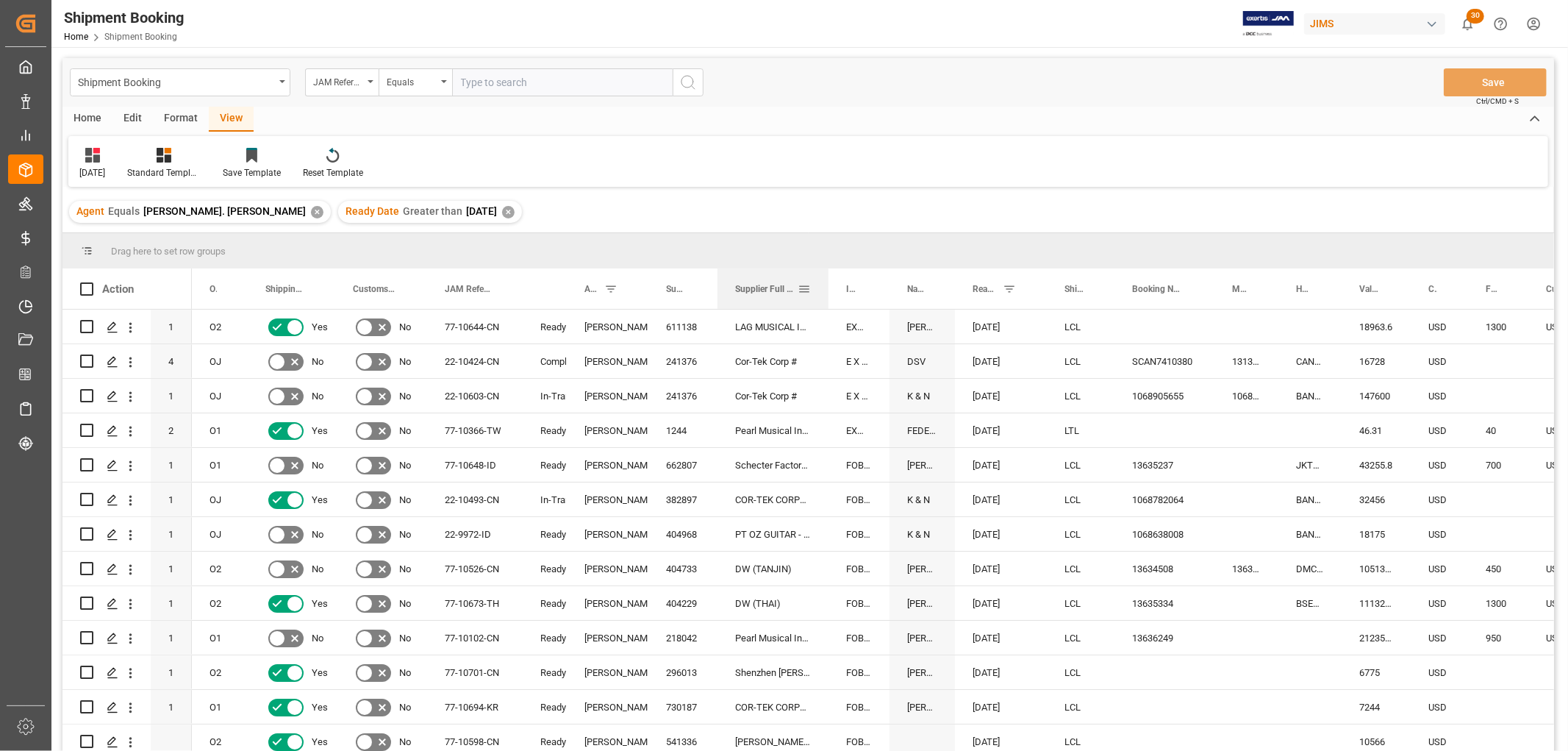
drag, startPoint x: 845, startPoint y: 278, endPoint x: 828, endPoint y: 296, distance: 24.8
click at [828, 296] on div at bounding box center [829, 289] width 6 height 40
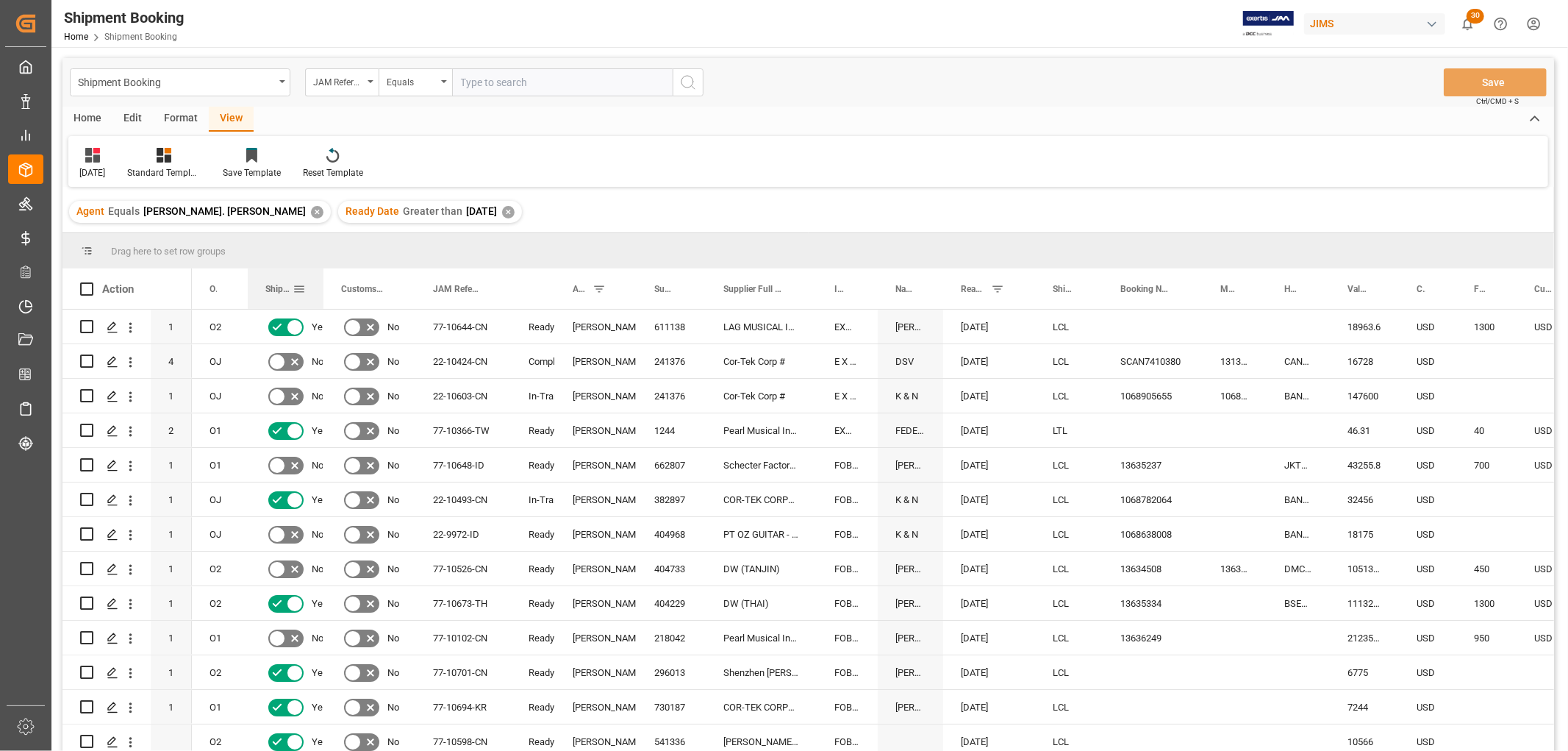
drag, startPoint x: 334, startPoint y: 286, endPoint x: 322, endPoint y: 304, distance: 21.6
click at [322, 304] on div at bounding box center [324, 289] width 6 height 40
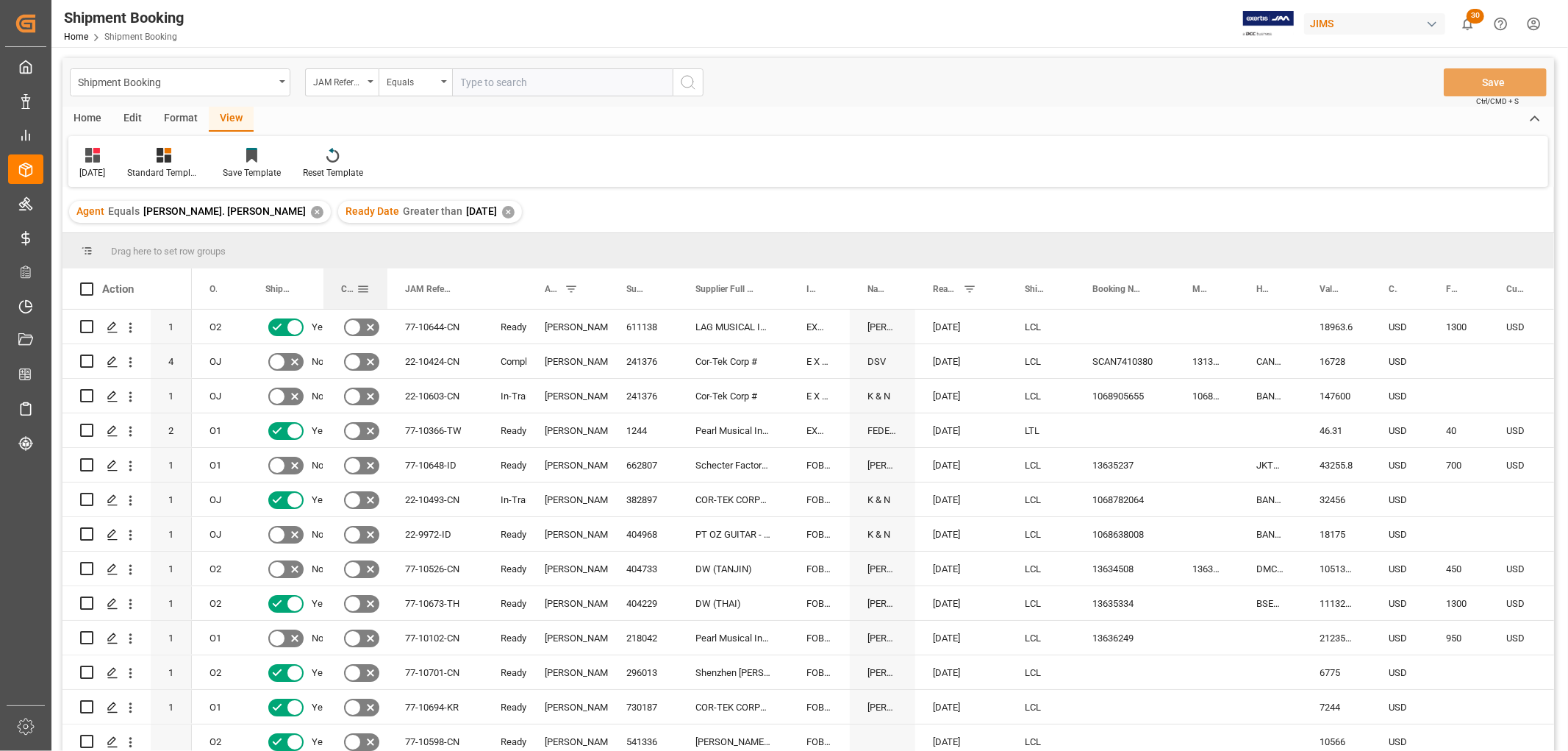
drag, startPoint x: 412, startPoint y: 286, endPoint x: 384, endPoint y: 297, distance: 30.1
click at [384, 297] on div at bounding box center [388, 289] width 6 height 40
click at [1449, 362] on div "Press SPACE to select this row." at bounding box center [1458, 360] width 60 height 33
click at [1452, 369] on input "Press SPACE to select this row." at bounding box center [1458, 370] width 37 height 28
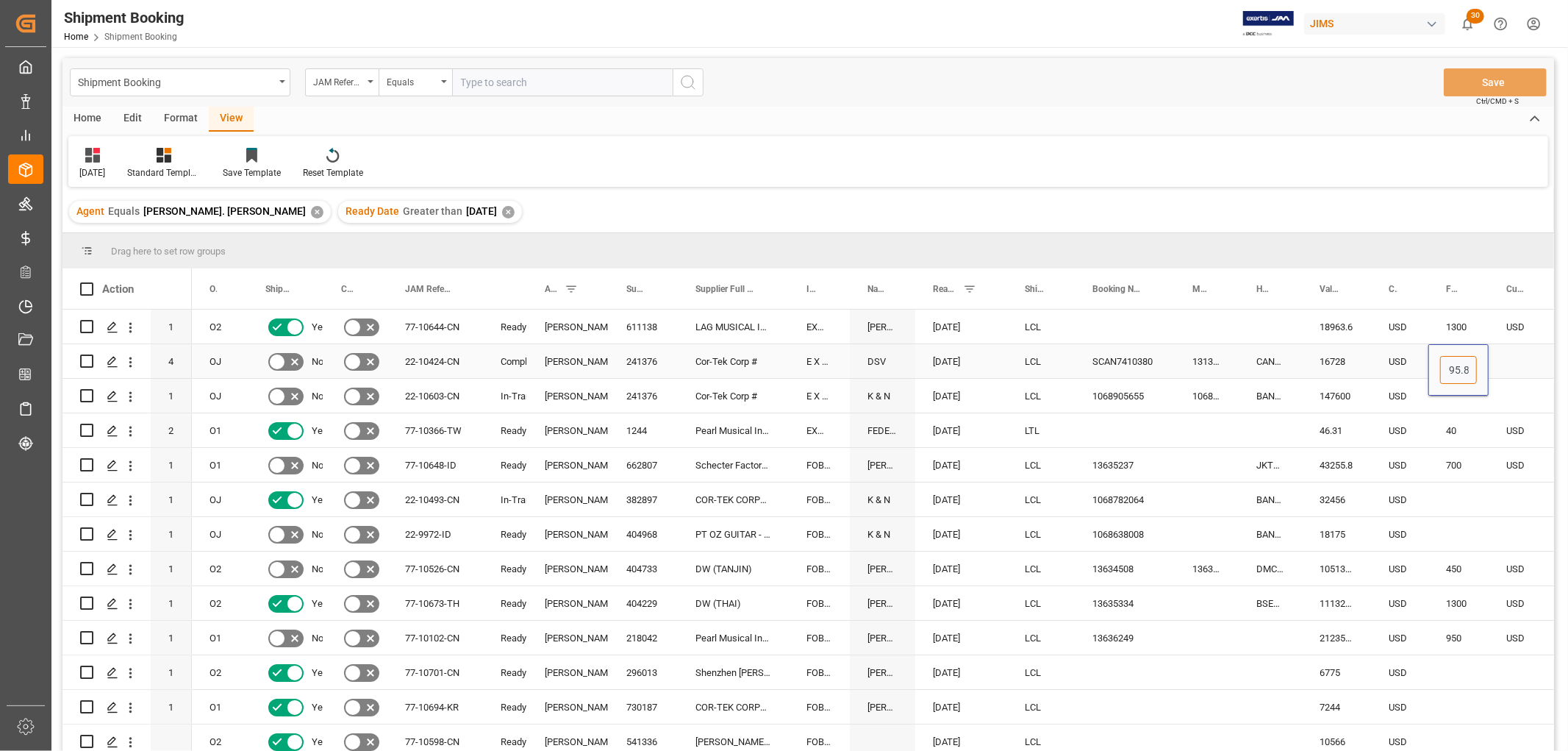
type input "2795.86"
click at [1520, 359] on div "Press SPACE to select this row." at bounding box center [1522, 360] width 68 height 33
click at [1520, 359] on input "Press SPACE to select this row." at bounding box center [1522, 370] width 44 height 28
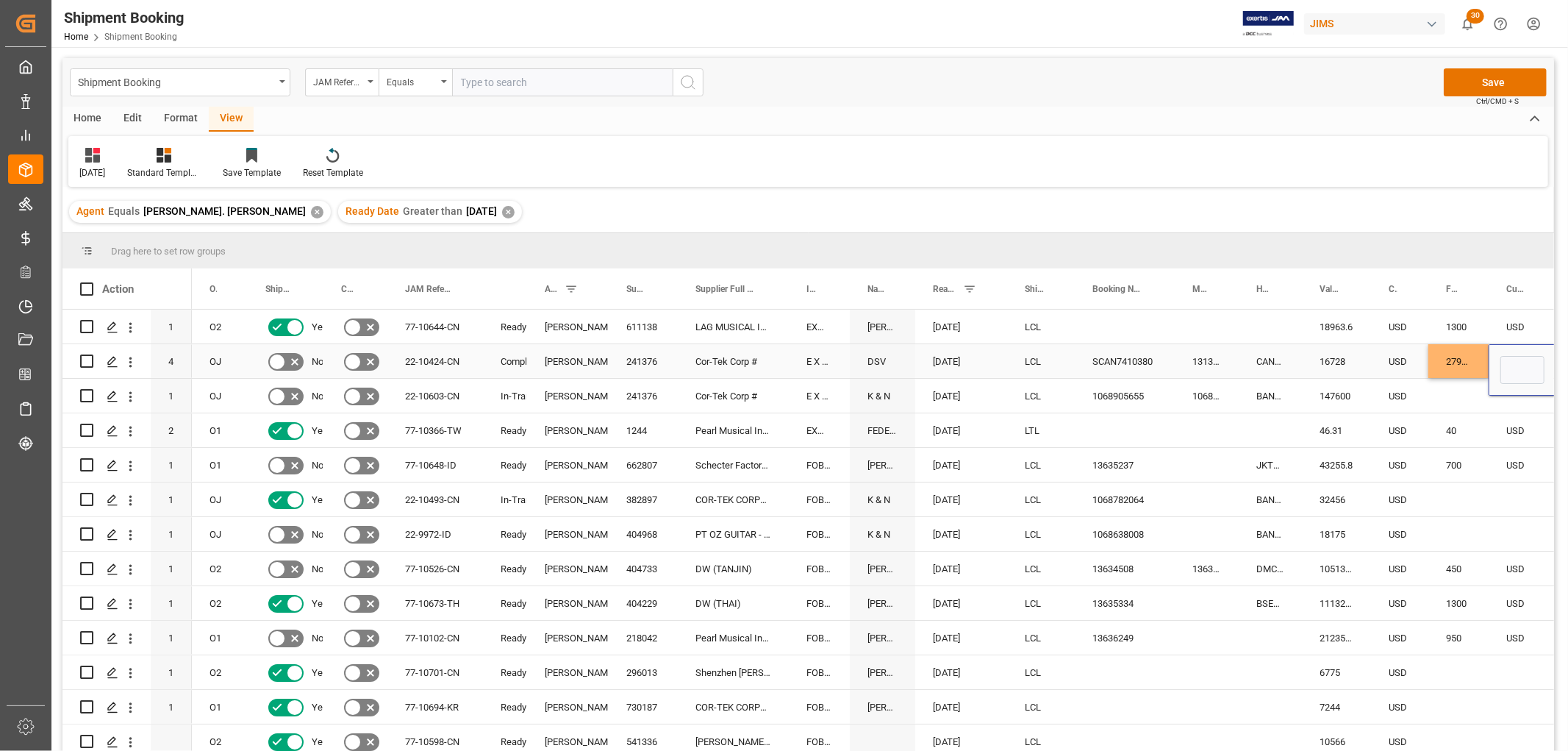
type input "u"
type input "USD"
click at [1465, 414] on div "40" at bounding box center [1458, 430] width 60 height 33
click at [1506, 86] on button "Save" at bounding box center [1495, 82] width 103 height 28
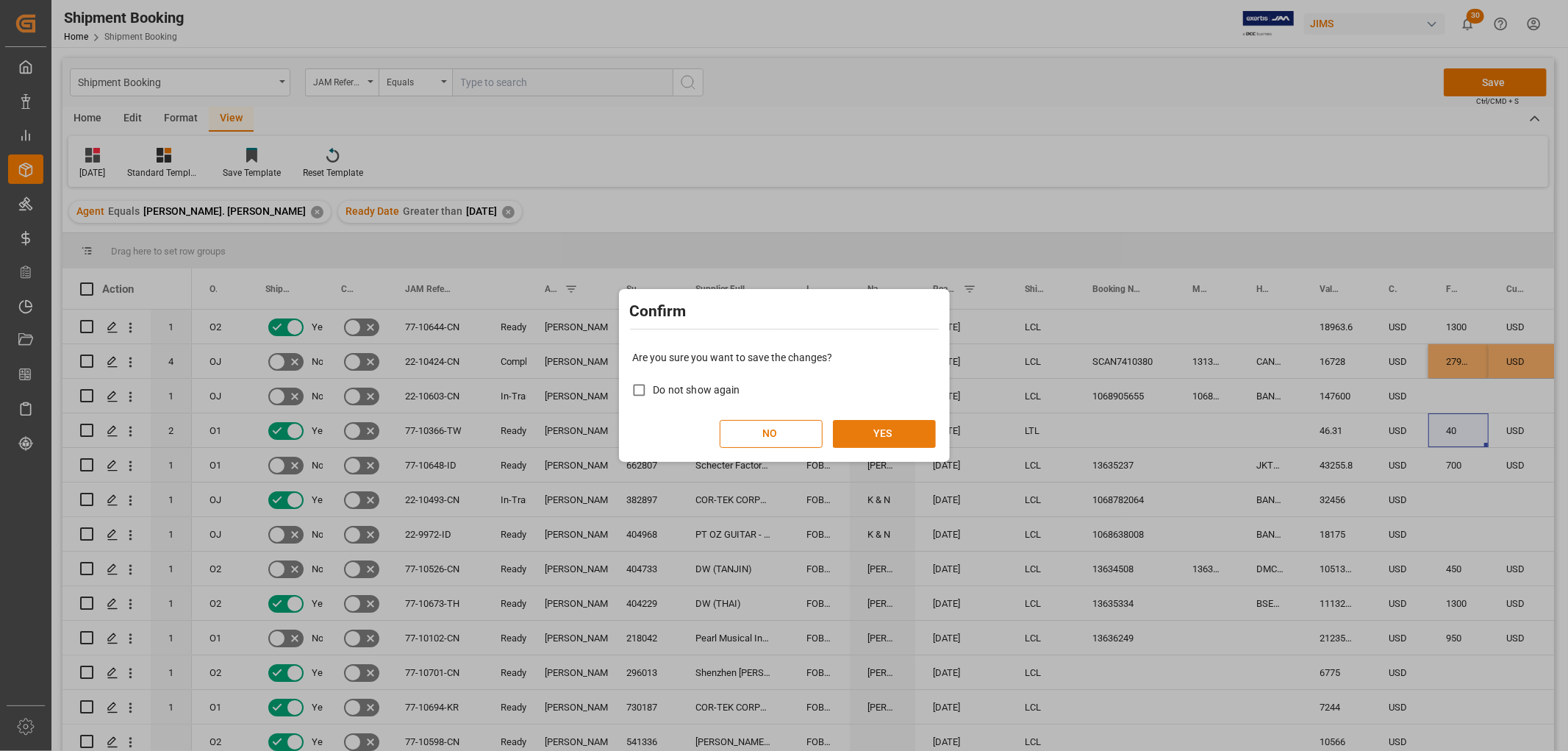
click at [897, 428] on button "YES" at bounding box center [884, 433] width 103 height 28
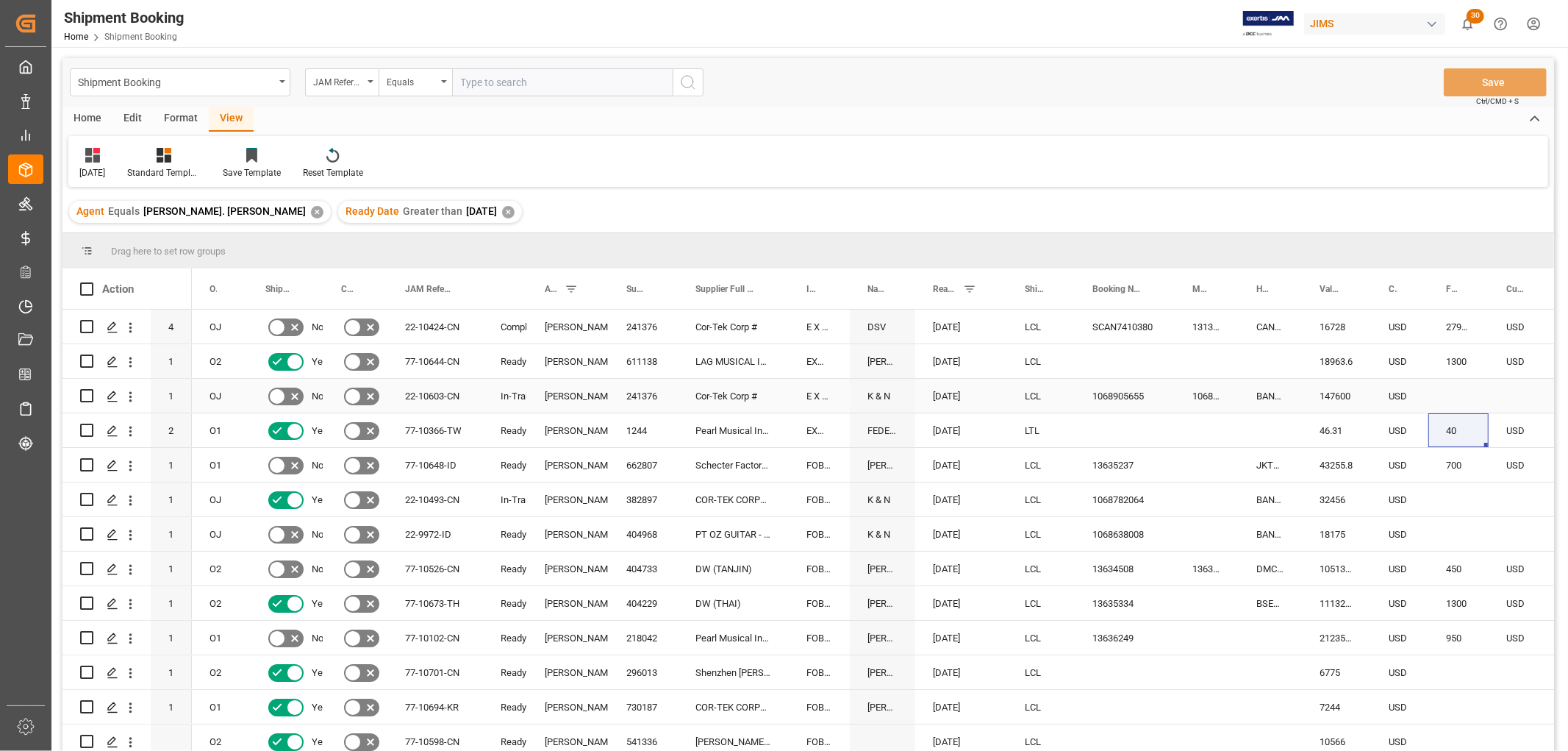
click at [1116, 393] on div "1068905655" at bounding box center [1124, 395] width 100 height 33
click at [1468, 386] on div "Press SPACE to select this row." at bounding box center [1458, 395] width 60 height 33
click at [1468, 400] on input "Press SPACE to select this row." at bounding box center [1458, 405] width 37 height 28
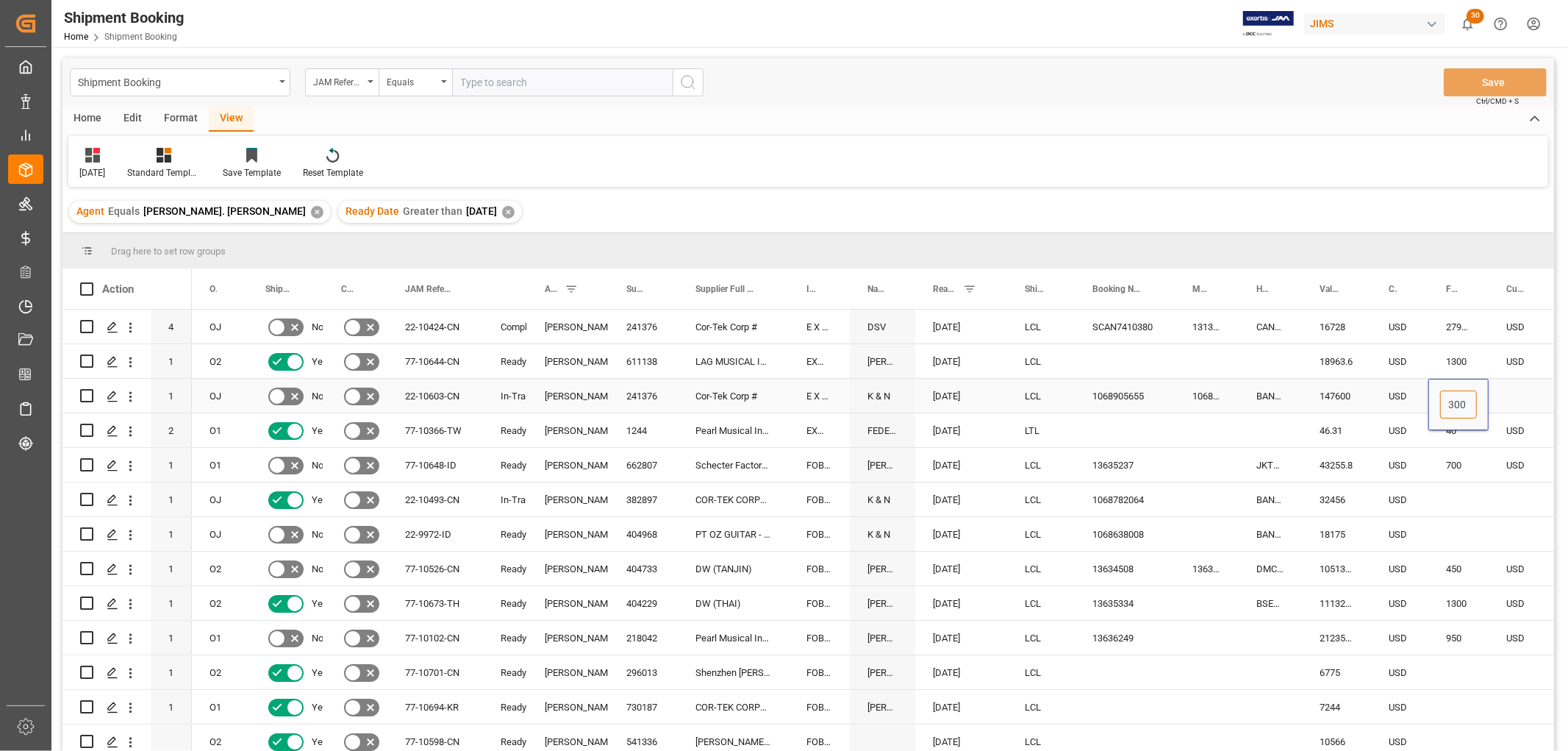
type input "3000"
click at [1501, 385] on div "Press SPACE to select this row." at bounding box center [1522, 395] width 68 height 33
click at [1505, 393] on div "Press SPACE to select this row." at bounding box center [1522, 395] width 68 height 33
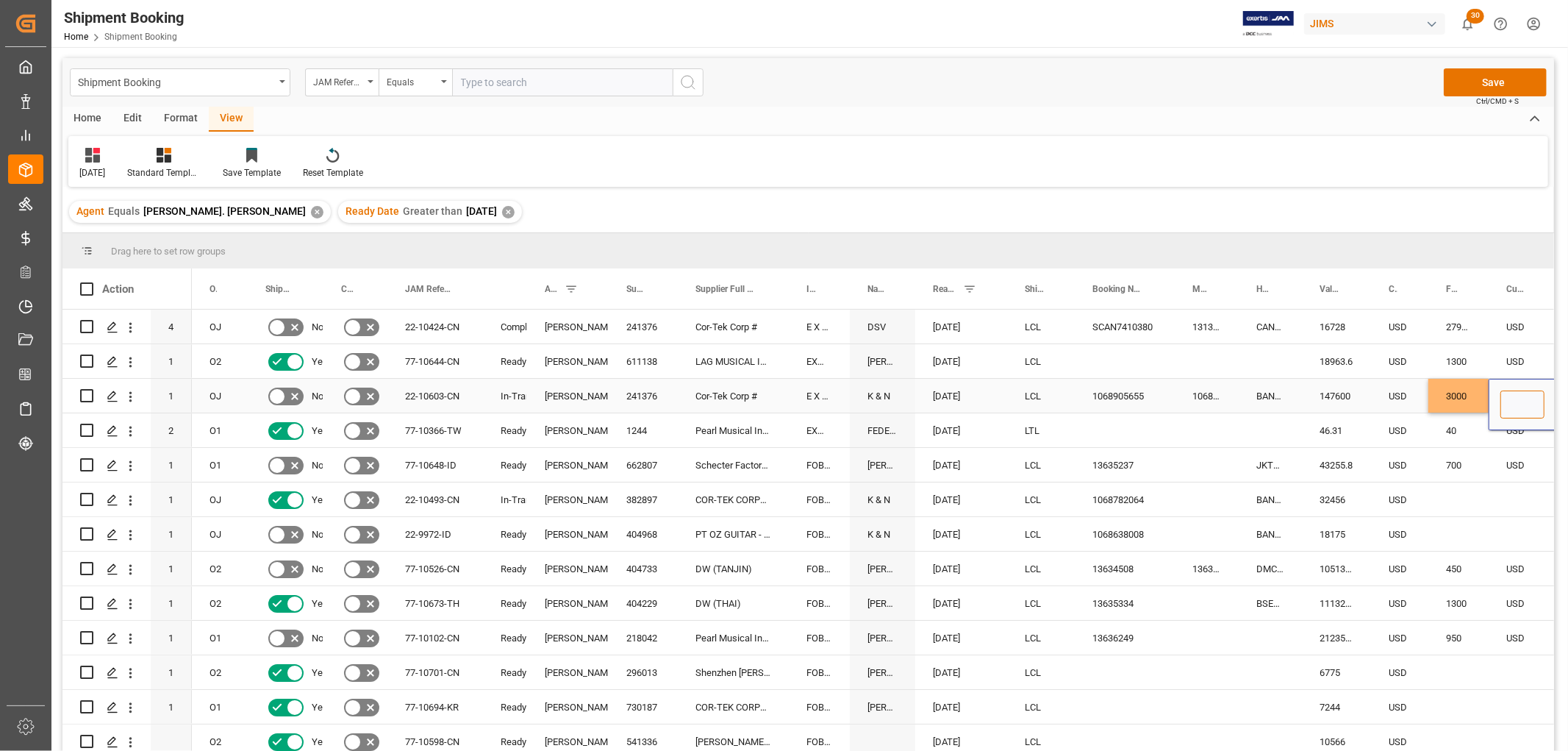
click at [1510, 405] on input "Press SPACE to select this row." at bounding box center [1522, 405] width 44 height 28
type input "u"
type input "USD"
click at [1177, 418] on div "Press SPACE to select this row." at bounding box center [1207, 430] width 64 height 33
click at [1107, 432] on div "Press SPACE to select this row." at bounding box center [1124, 430] width 100 height 33
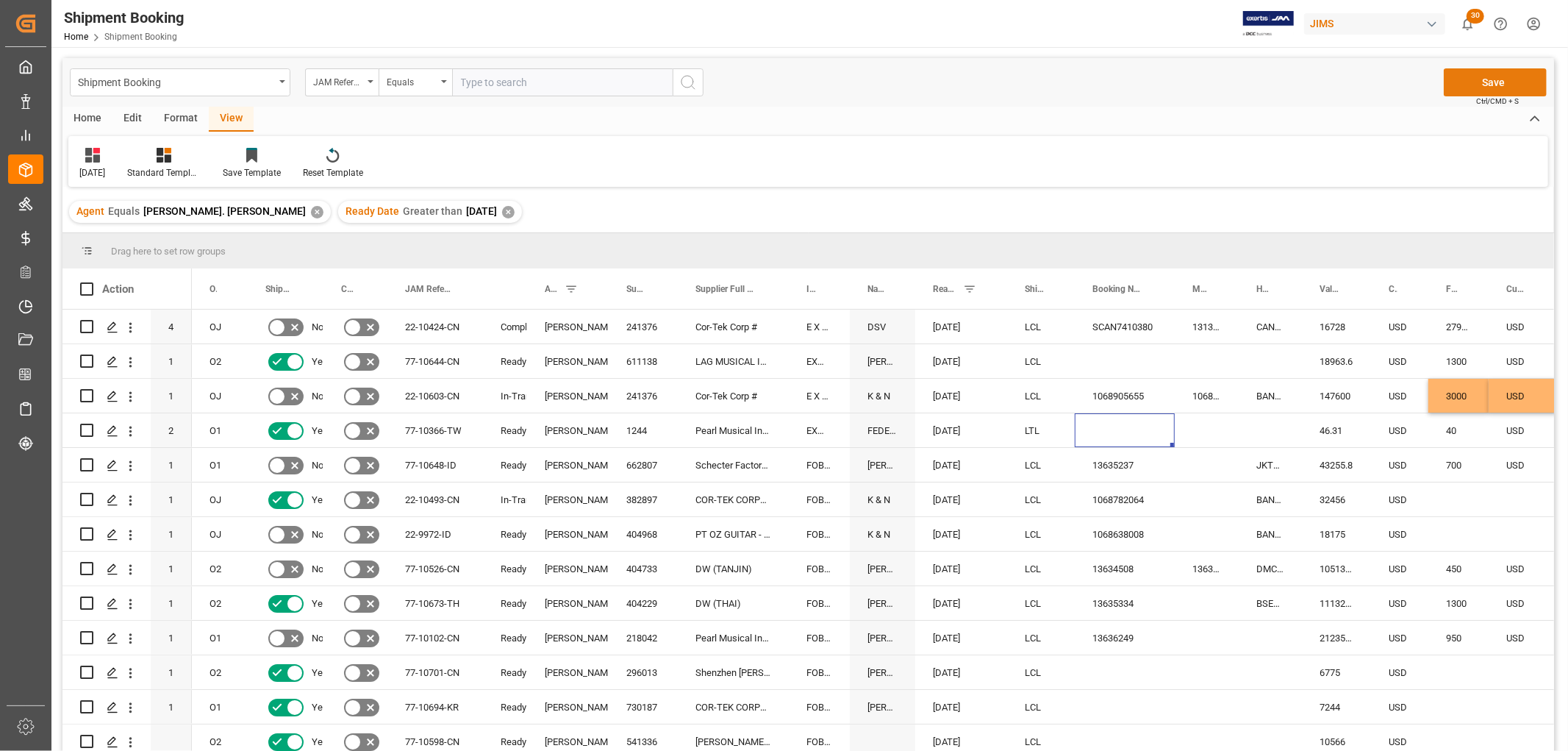
click at [1500, 75] on button "Save" at bounding box center [1495, 82] width 103 height 28
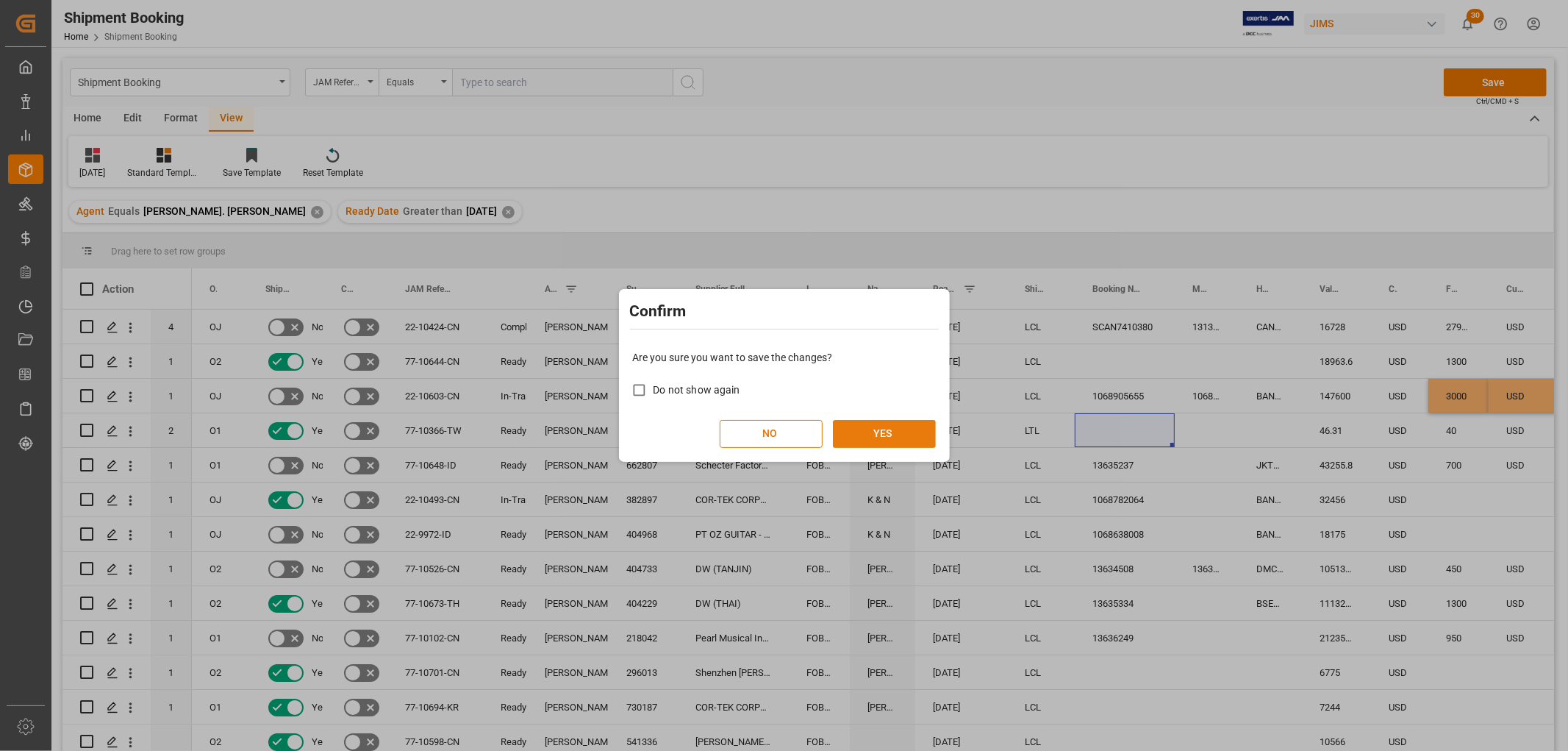
click at [909, 432] on button "YES" at bounding box center [884, 433] width 103 height 28
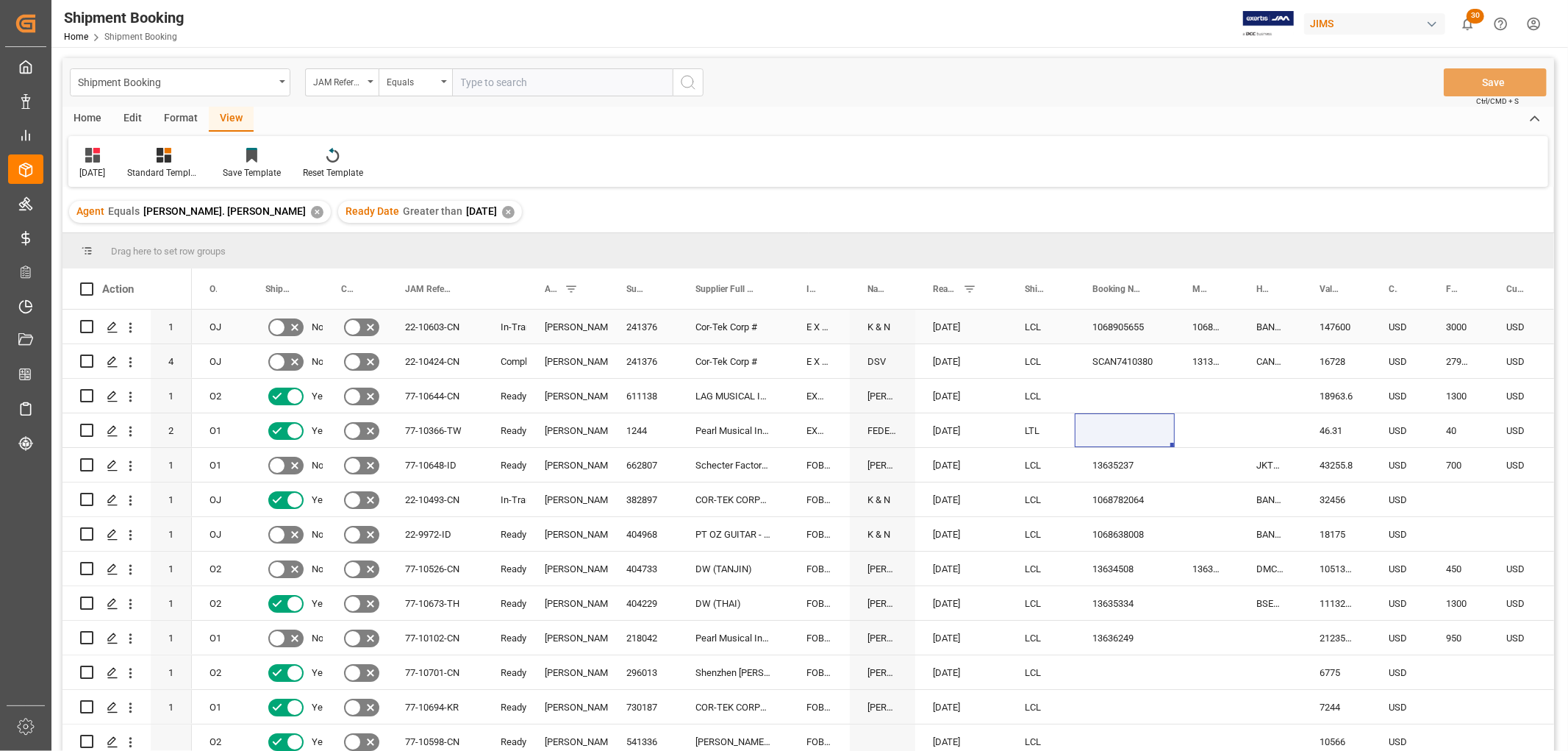
click at [1448, 321] on div "3000" at bounding box center [1458, 326] width 60 height 33
drag, startPoint x: 1445, startPoint y: 337, endPoint x: 1474, endPoint y: 343, distance: 29.6
click at [1479, 343] on div "3000" at bounding box center [1458, 335] width 60 height 51
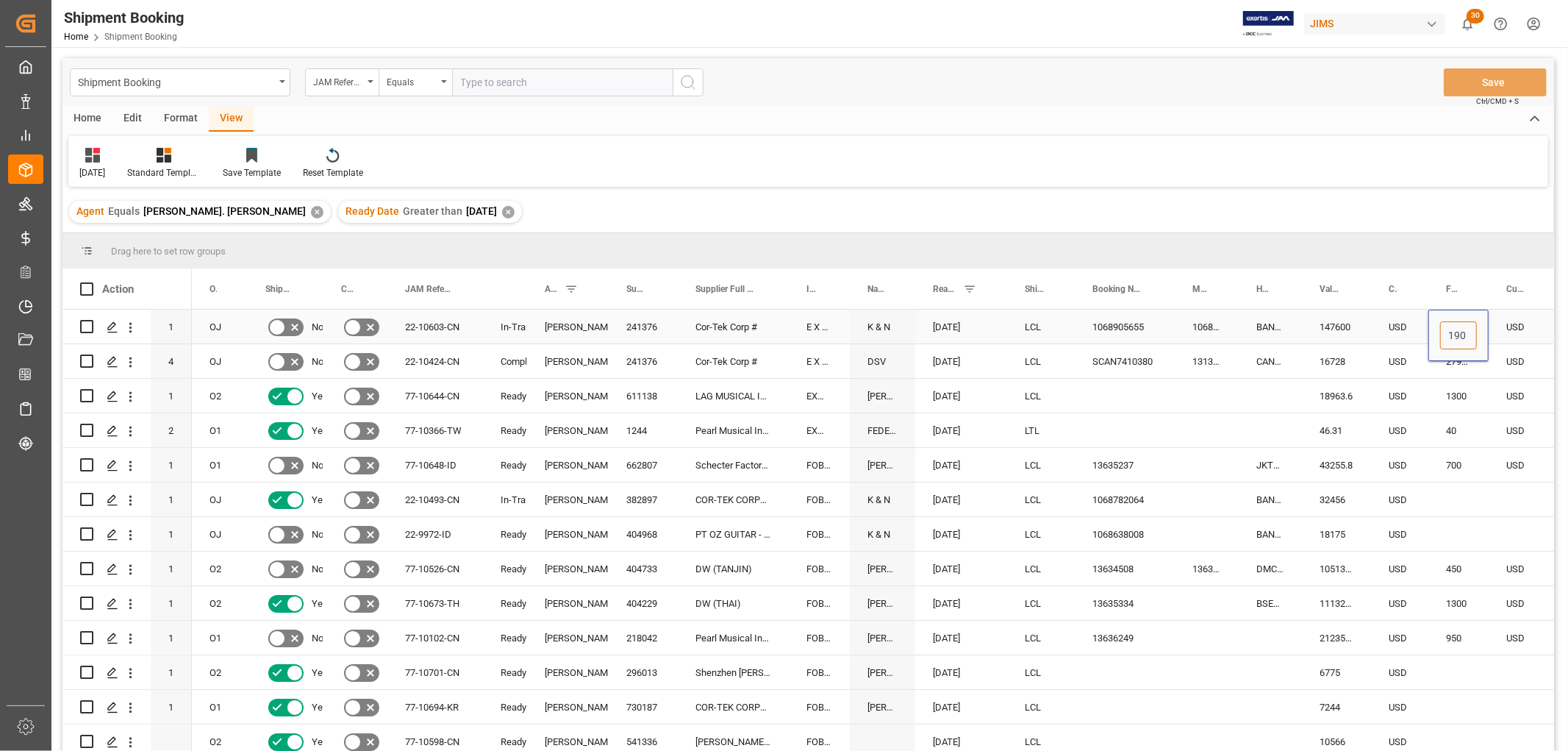
type input "1900"
click at [1354, 385] on div "18963.6" at bounding box center [1336, 395] width 69 height 33
click at [1486, 79] on button "Save" at bounding box center [1495, 82] width 103 height 28
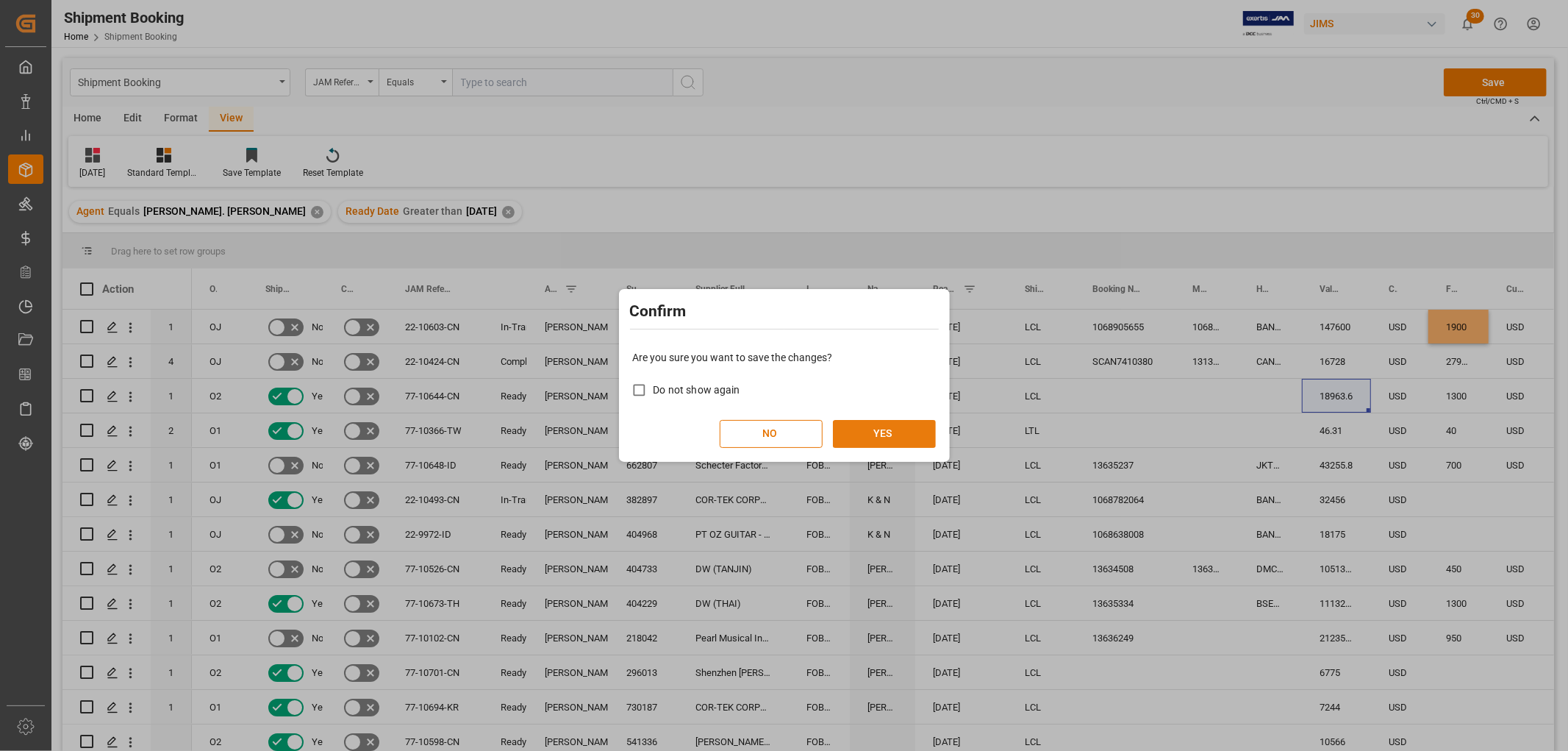
click at [907, 444] on button "YES" at bounding box center [884, 433] width 103 height 28
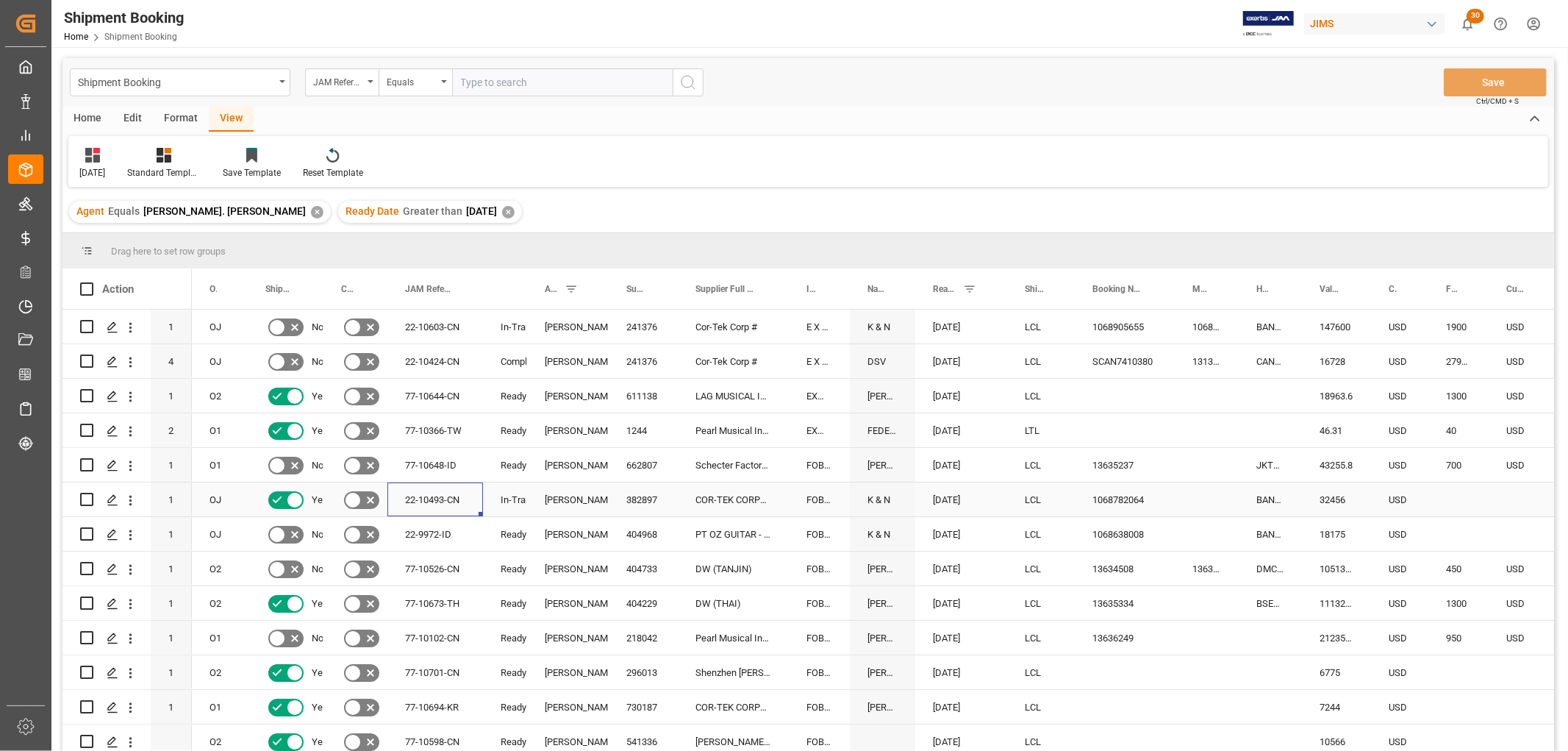
click at [412, 497] on div "22-10493-CN" at bounding box center [435, 499] width 96 height 33
click at [423, 500] on div "22-10493-CN" at bounding box center [435, 499] width 96 height 33
click at [1447, 497] on div "Press SPACE to select this row." at bounding box center [1458, 499] width 60 height 33
click at [1448, 497] on div "Press SPACE to select this row." at bounding box center [1458, 499] width 60 height 33
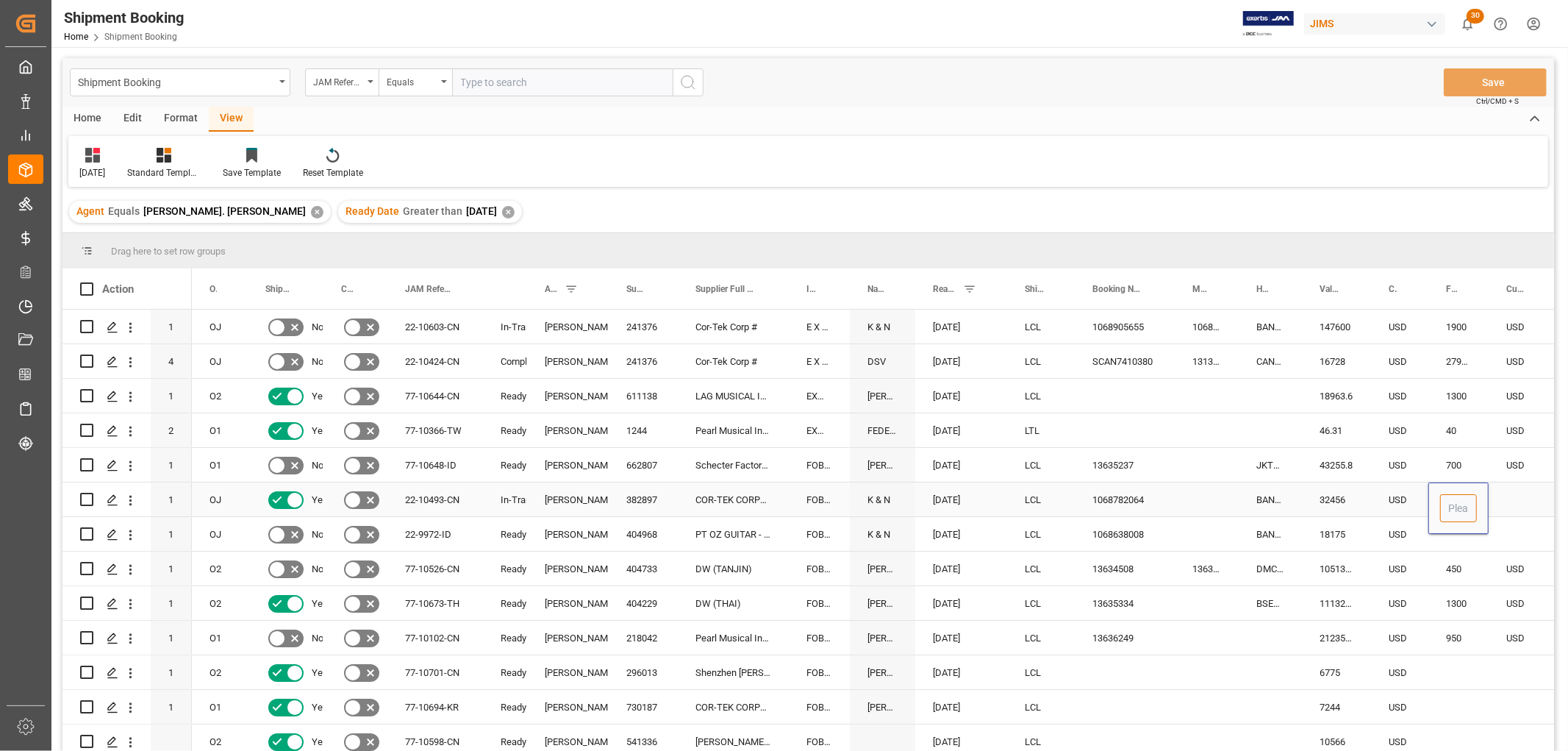
click at [1458, 502] on input "Press SPACE to select this row." at bounding box center [1458, 508] width 37 height 28
type input "2200"
click at [1533, 490] on div "Press SPACE to select this row." at bounding box center [1522, 499] width 68 height 33
click at [1529, 495] on div "Press SPACE to select this row." at bounding box center [1522, 499] width 68 height 33
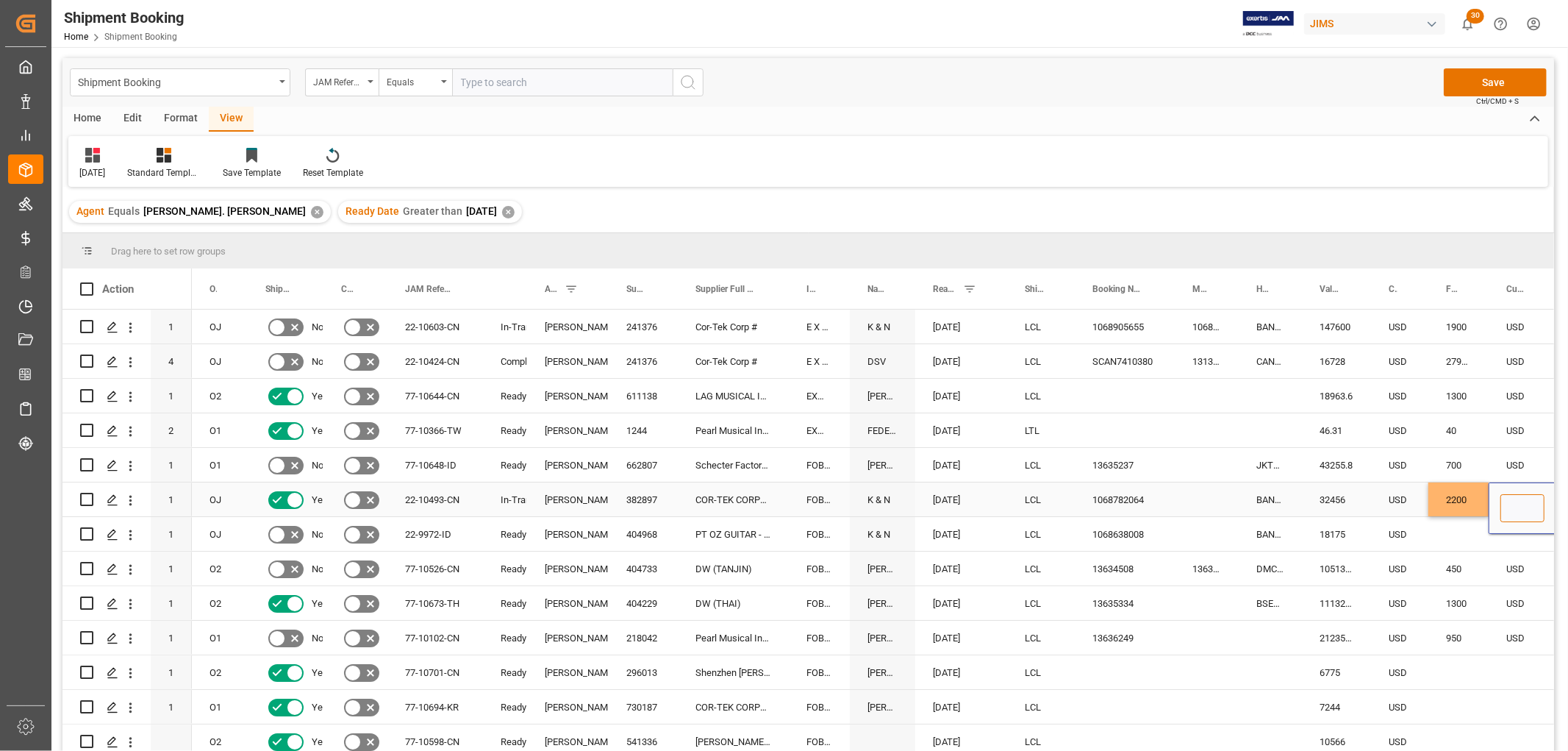
click at [1524, 512] on input "Press SPACE to select this row." at bounding box center [1522, 508] width 44 height 28
type input "USD"
click at [1472, 534] on div "Press SPACE to select this row." at bounding box center [1458, 533] width 60 height 33
click at [1496, 78] on button "Save" at bounding box center [1495, 82] width 103 height 28
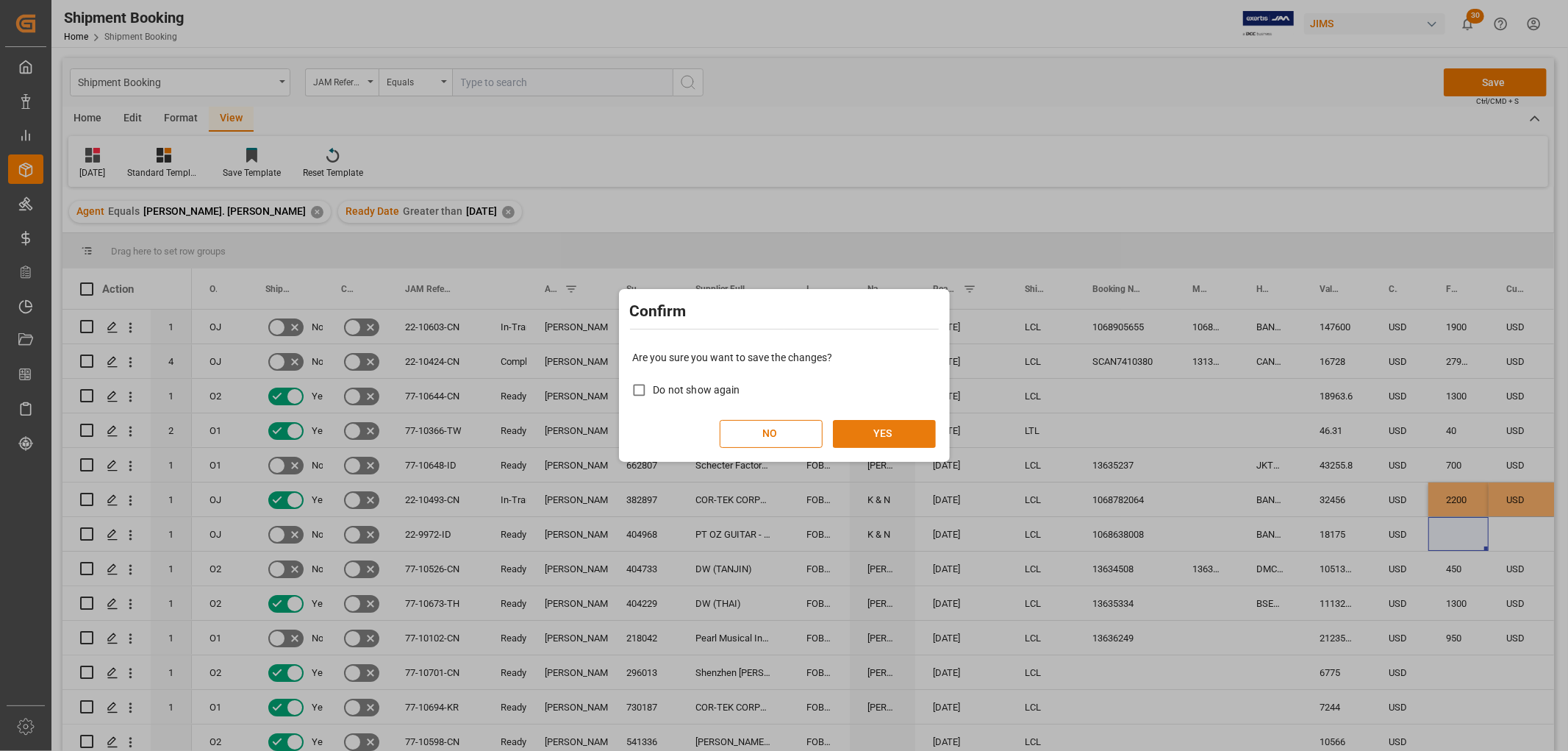
click at [875, 438] on button "YES" at bounding box center [884, 433] width 103 height 28
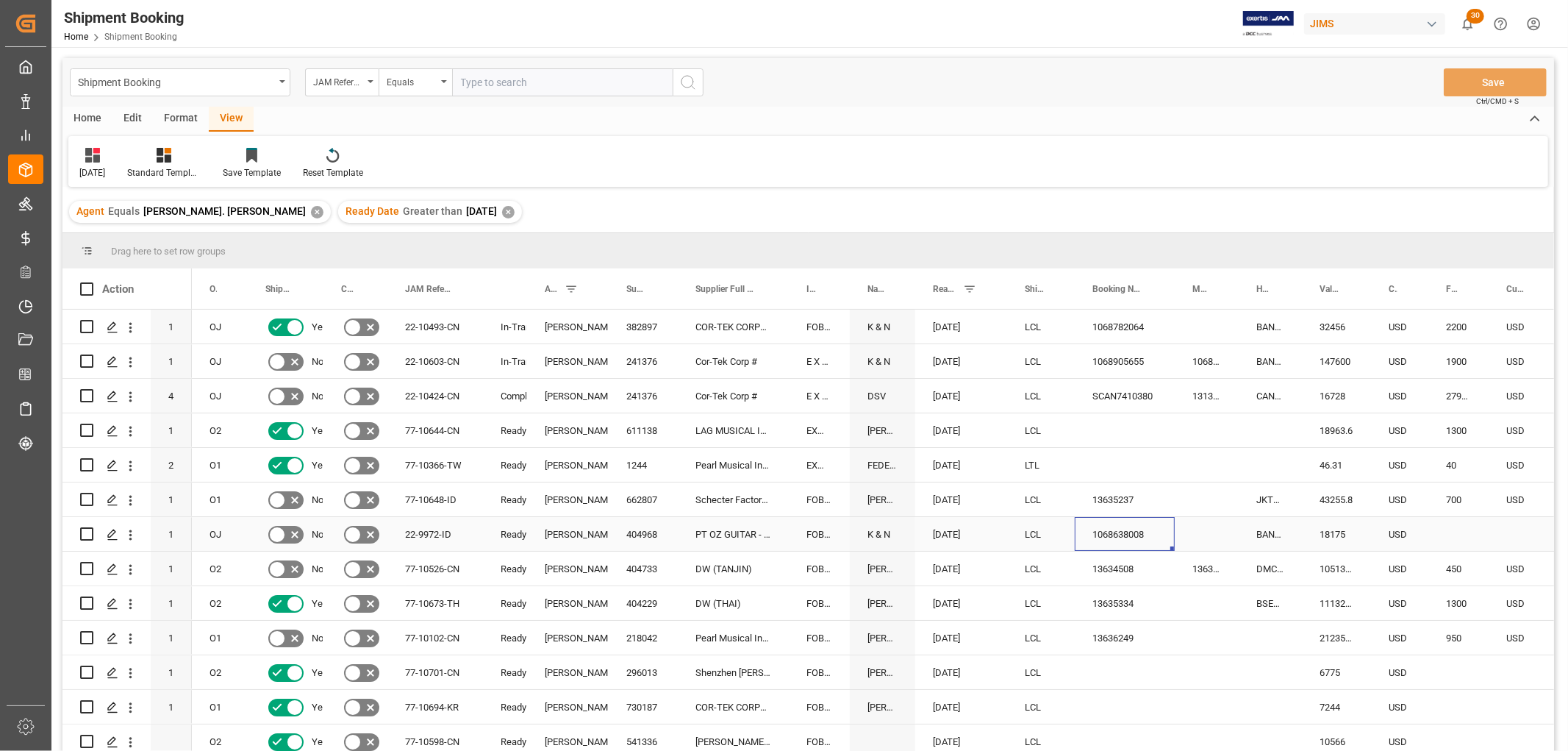
click at [1128, 533] on div "1068638008" at bounding box center [1124, 533] width 100 height 33
click at [436, 532] on div "22-9972-ID" at bounding box center [435, 533] width 96 height 33
click at [1447, 532] on div "Press SPACE to select this row." at bounding box center [1458, 533] width 60 height 33
click at [1452, 535] on input "Press SPACE to select this row." at bounding box center [1458, 542] width 37 height 28
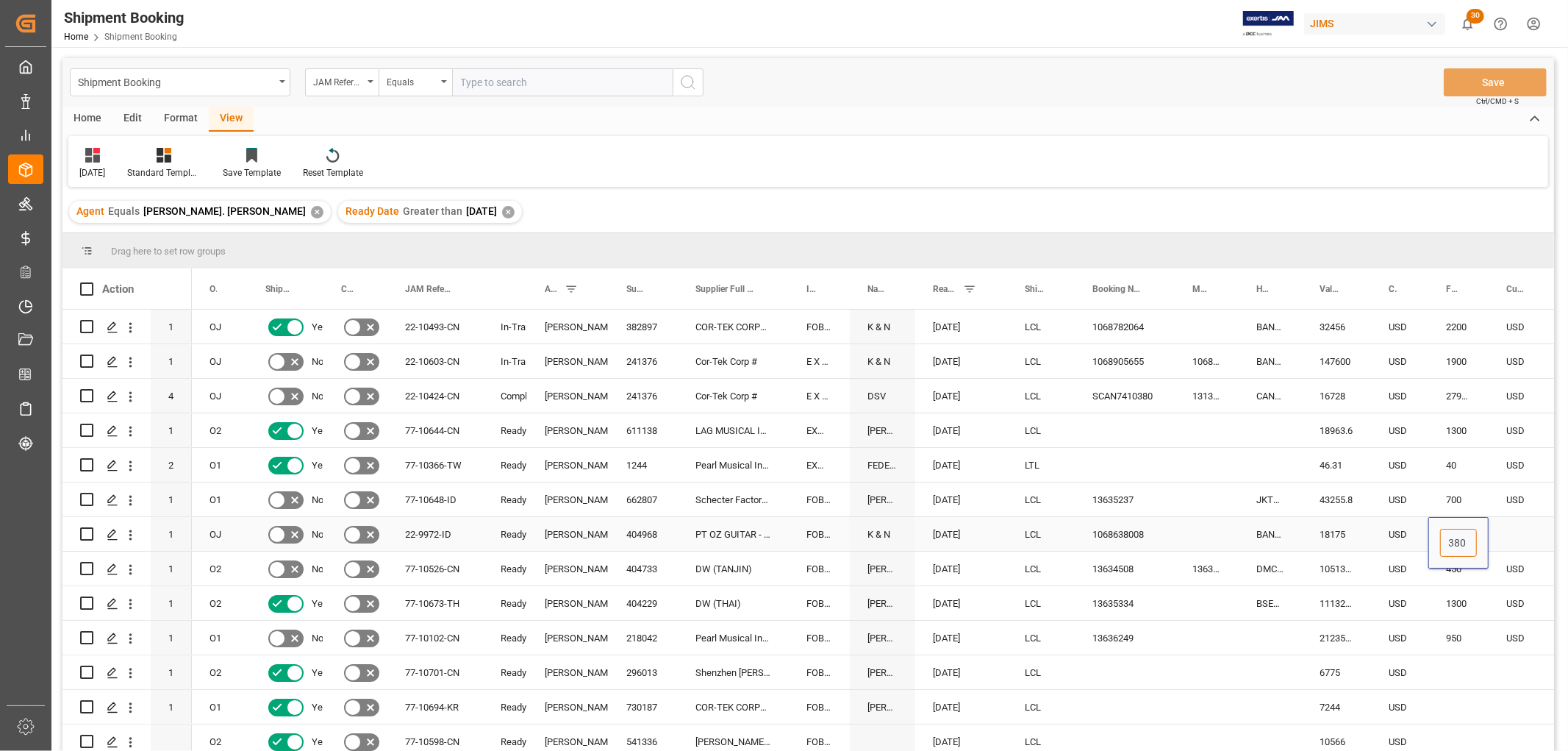
type input "3800"
click at [1522, 522] on div "Press SPACE to select this row." at bounding box center [1522, 533] width 68 height 33
click at [1517, 529] on input "Press SPACE to select this row." at bounding box center [1522, 542] width 44 height 28
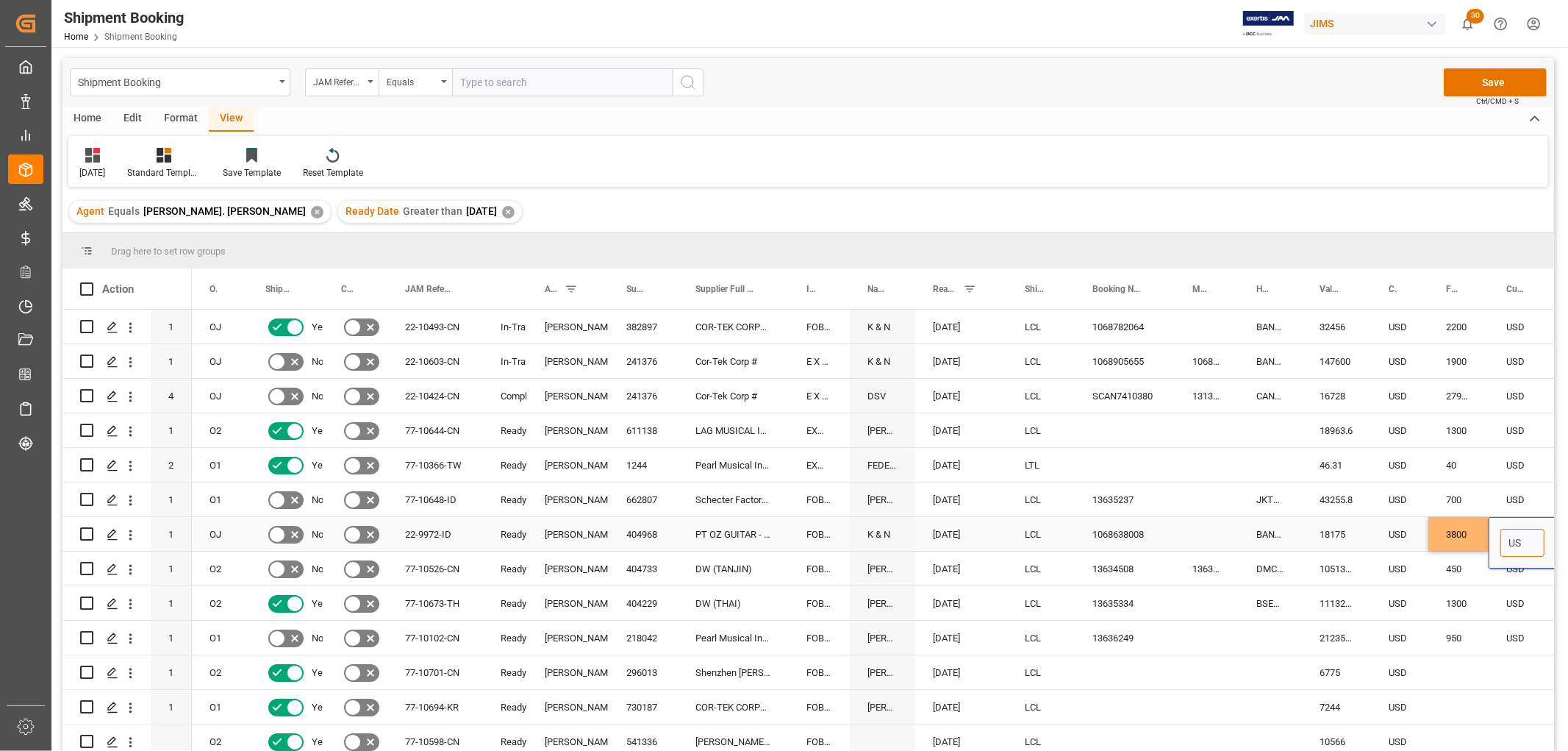
type input "USD"
click at [1414, 614] on div "USD" at bounding box center [1400, 602] width 58 height 33
click at [1485, 72] on button "Save" at bounding box center [1495, 82] width 103 height 28
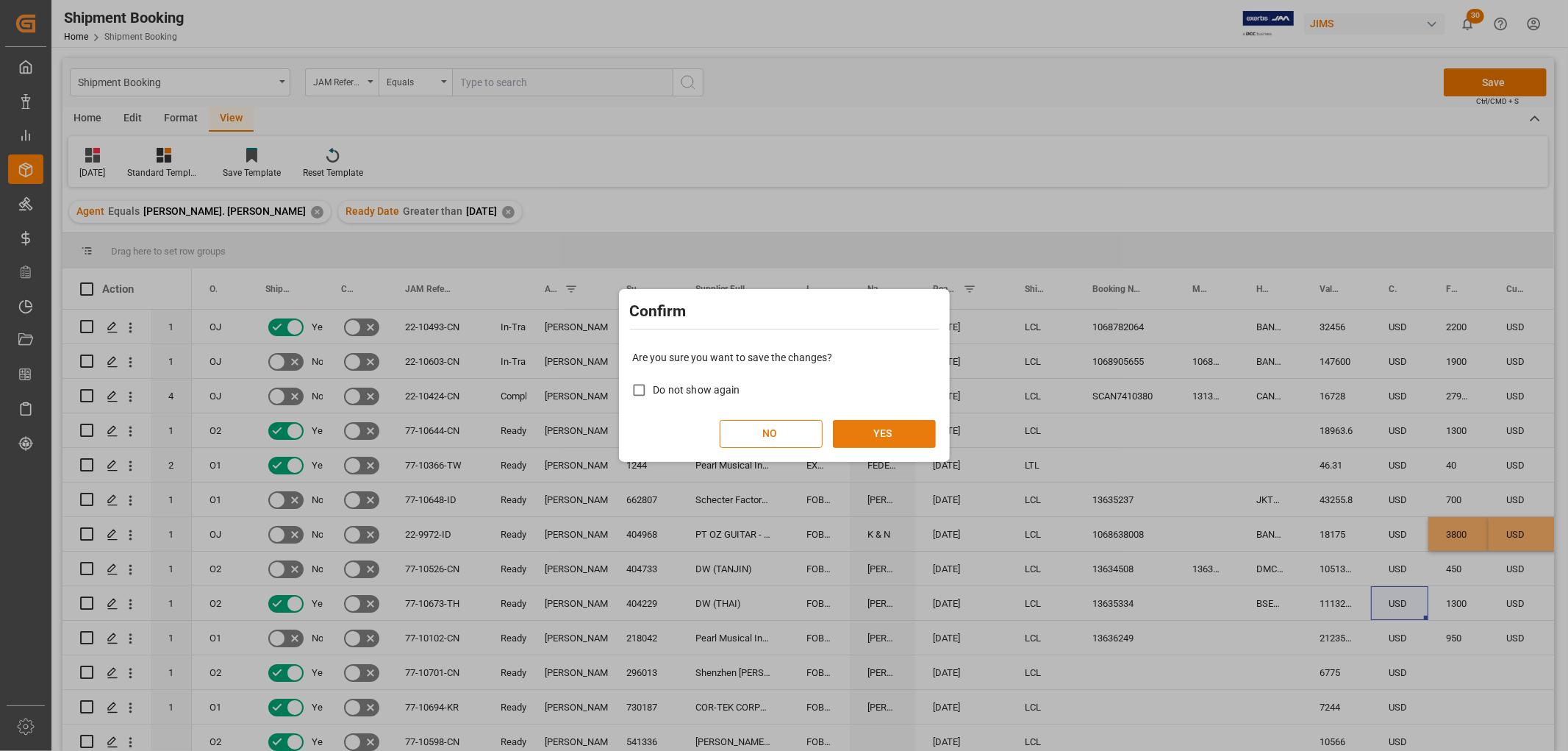
click at [865, 440] on button "YES" at bounding box center [884, 433] width 103 height 28
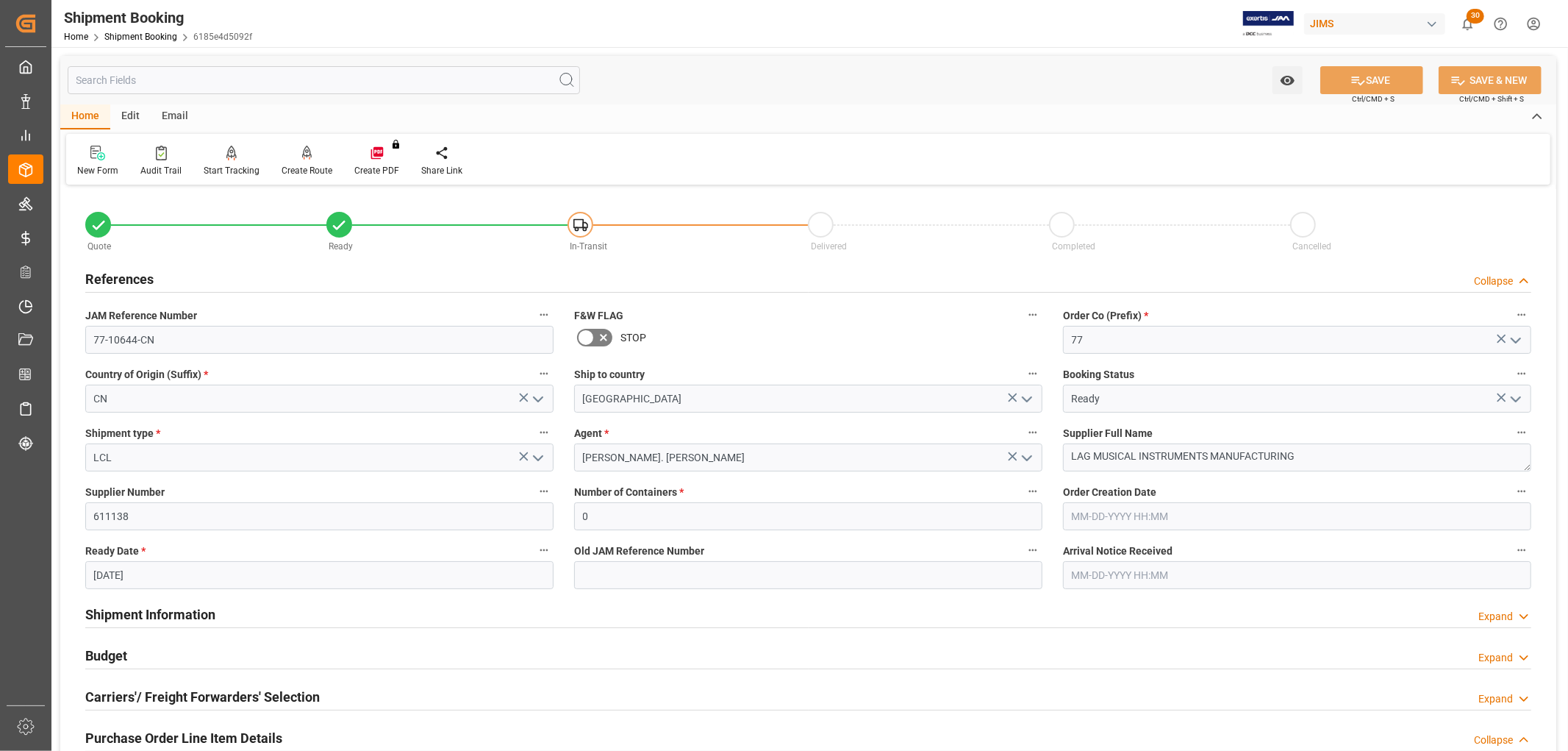
click at [131, 34] on link "Shipment Booking" at bounding box center [141, 37] width 73 height 10
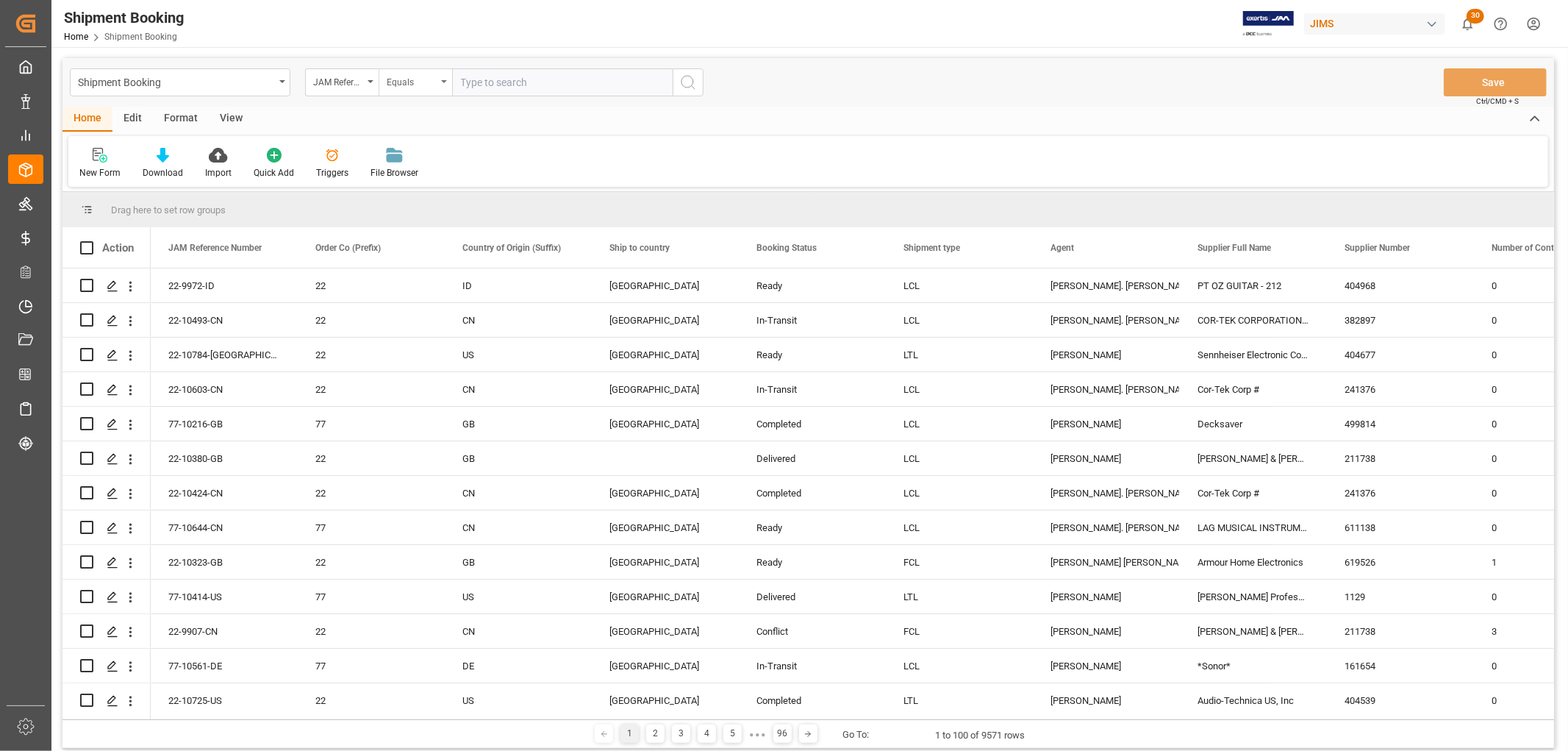
click at [445, 78] on div "Equals" at bounding box center [416, 82] width 73 height 28
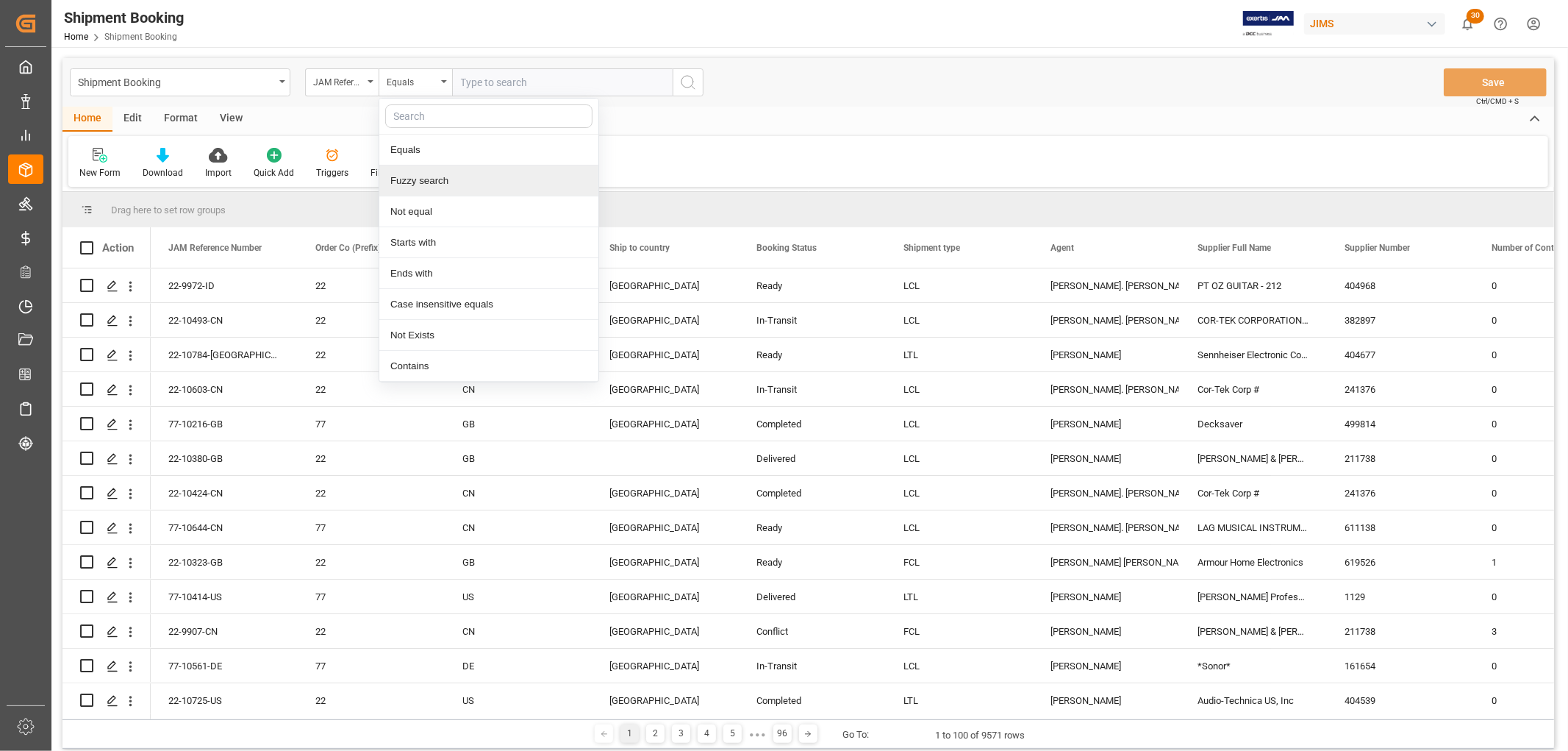
click at [430, 179] on div "Fuzzy search" at bounding box center [489, 181] width 219 height 31
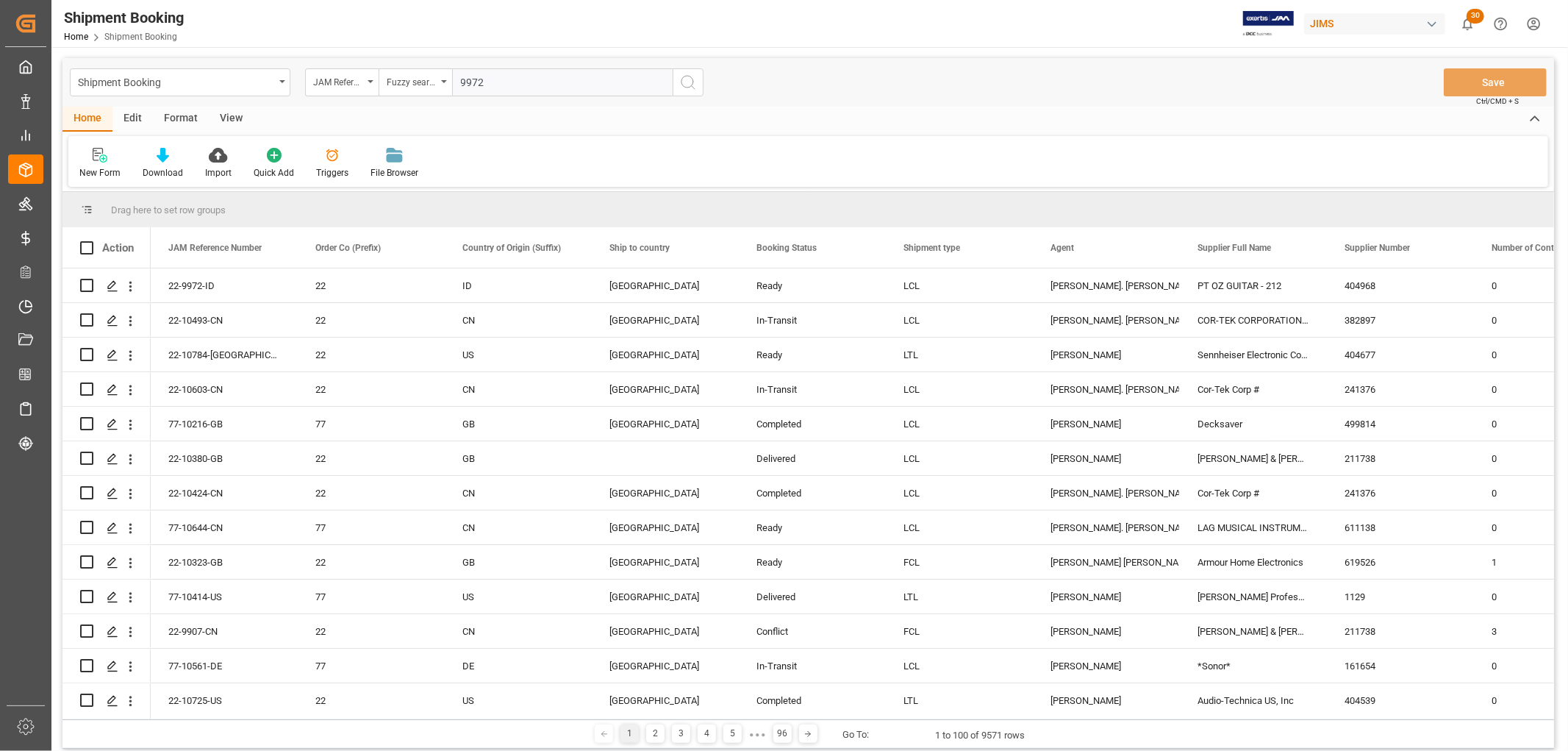
type input "9972"
click at [685, 81] on icon "search button" at bounding box center [688, 82] width 18 height 18
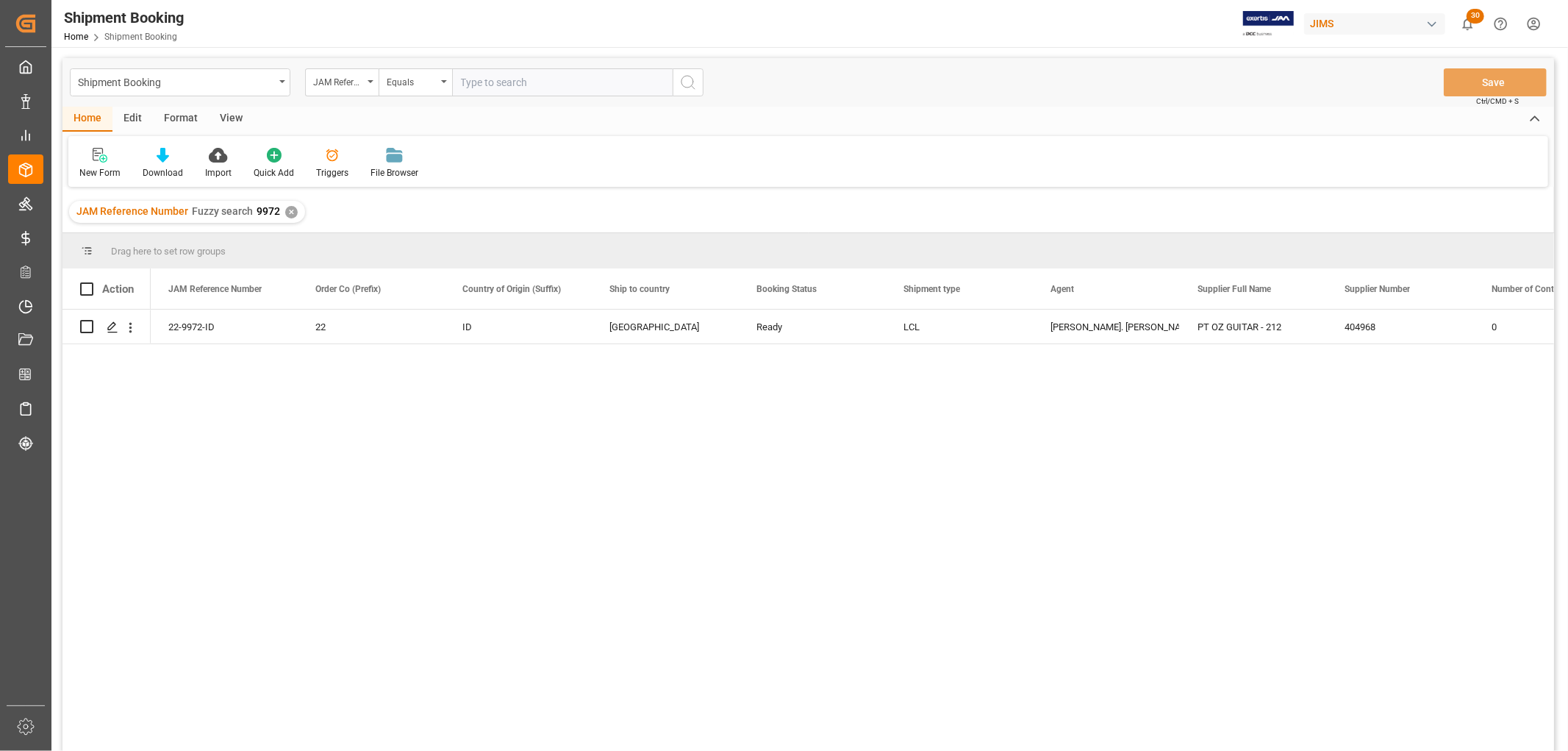
click at [229, 114] on div "View" at bounding box center [231, 119] width 45 height 25
click at [90, 160] on icon at bounding box center [93, 155] width 15 height 15
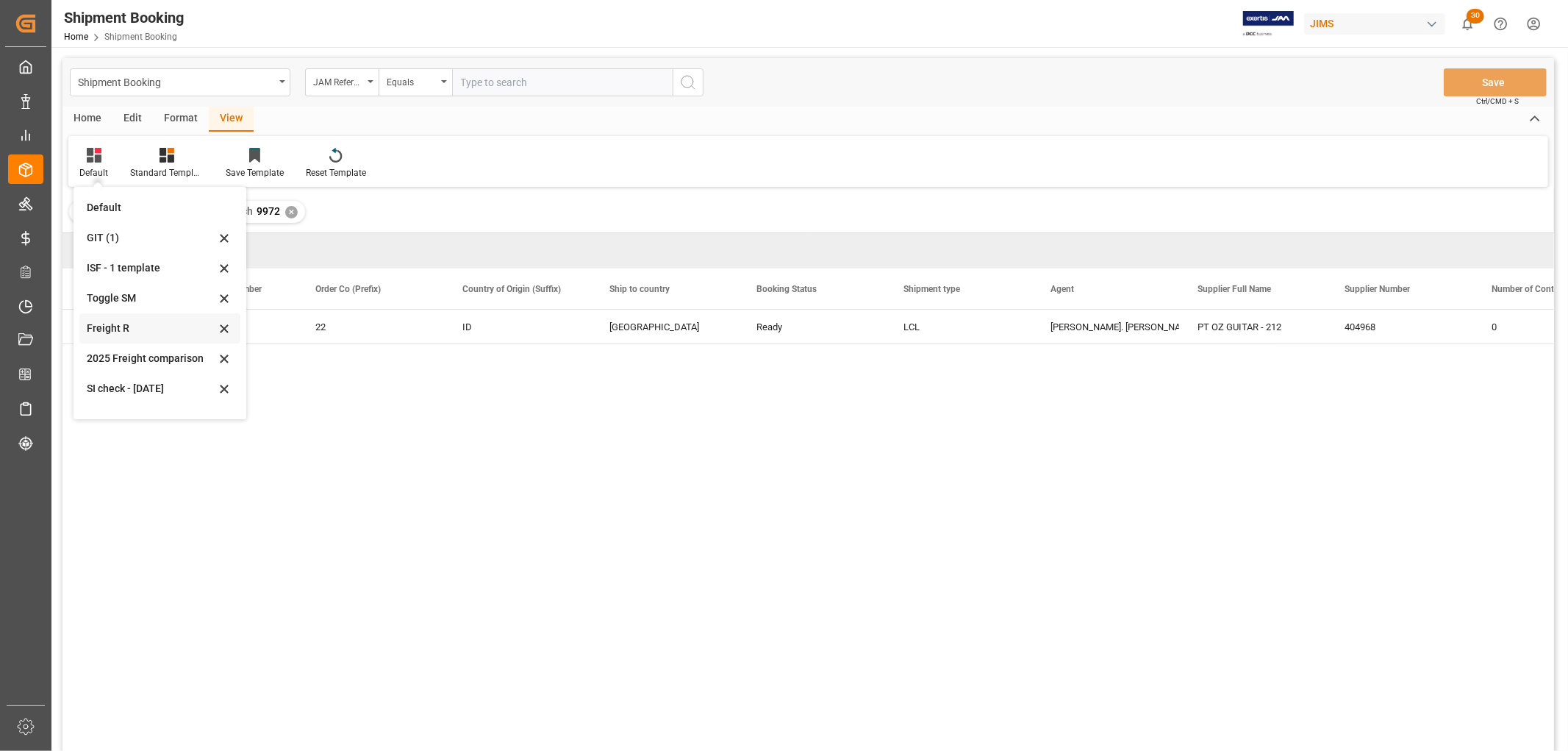
scroll to position [81, 0]
click at [126, 391] on div "[DATE]" at bounding box center [150, 398] width 128 height 16
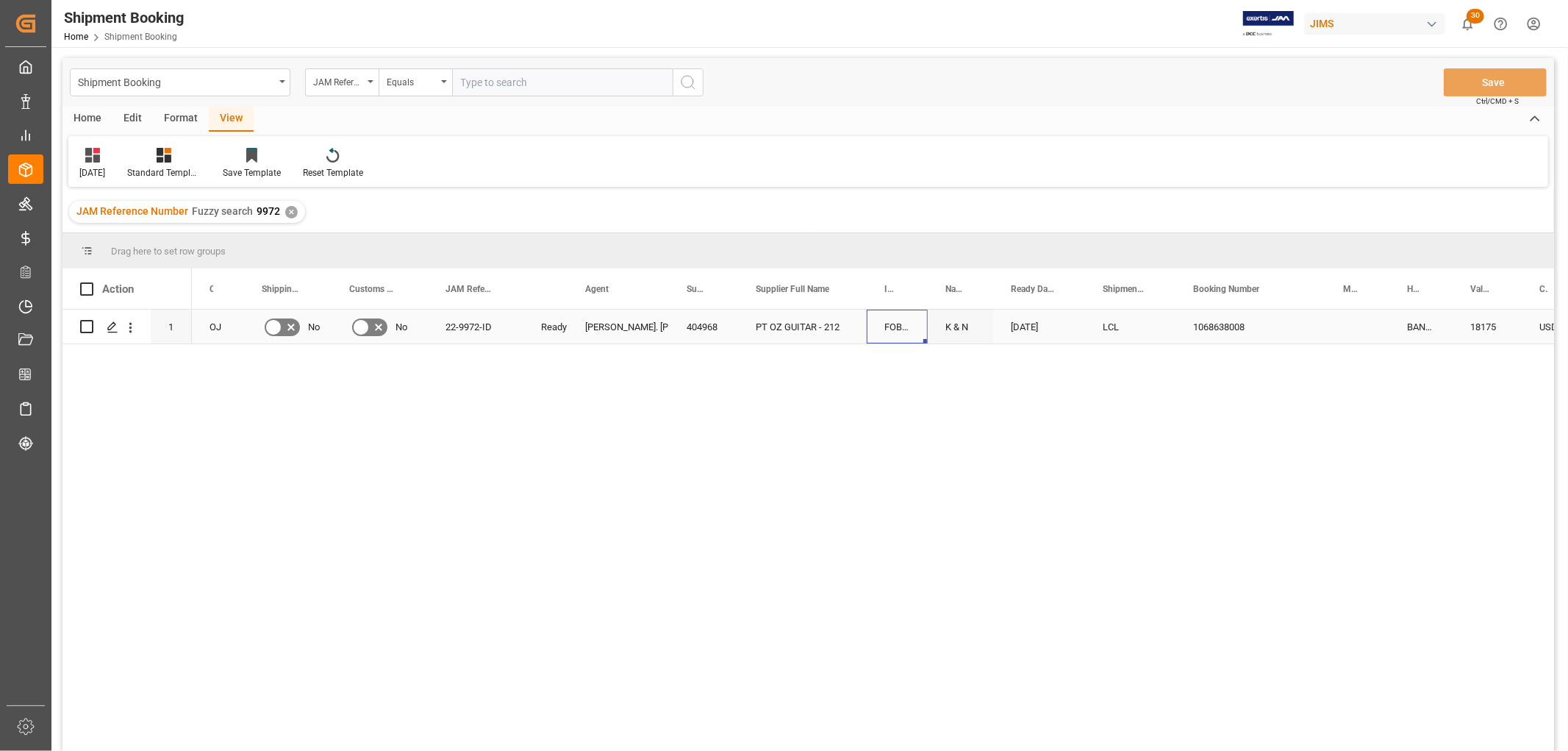
click at [910, 336] on div "FOB [GEOGRAPHIC_DATA] ID" at bounding box center [897, 326] width 61 height 33
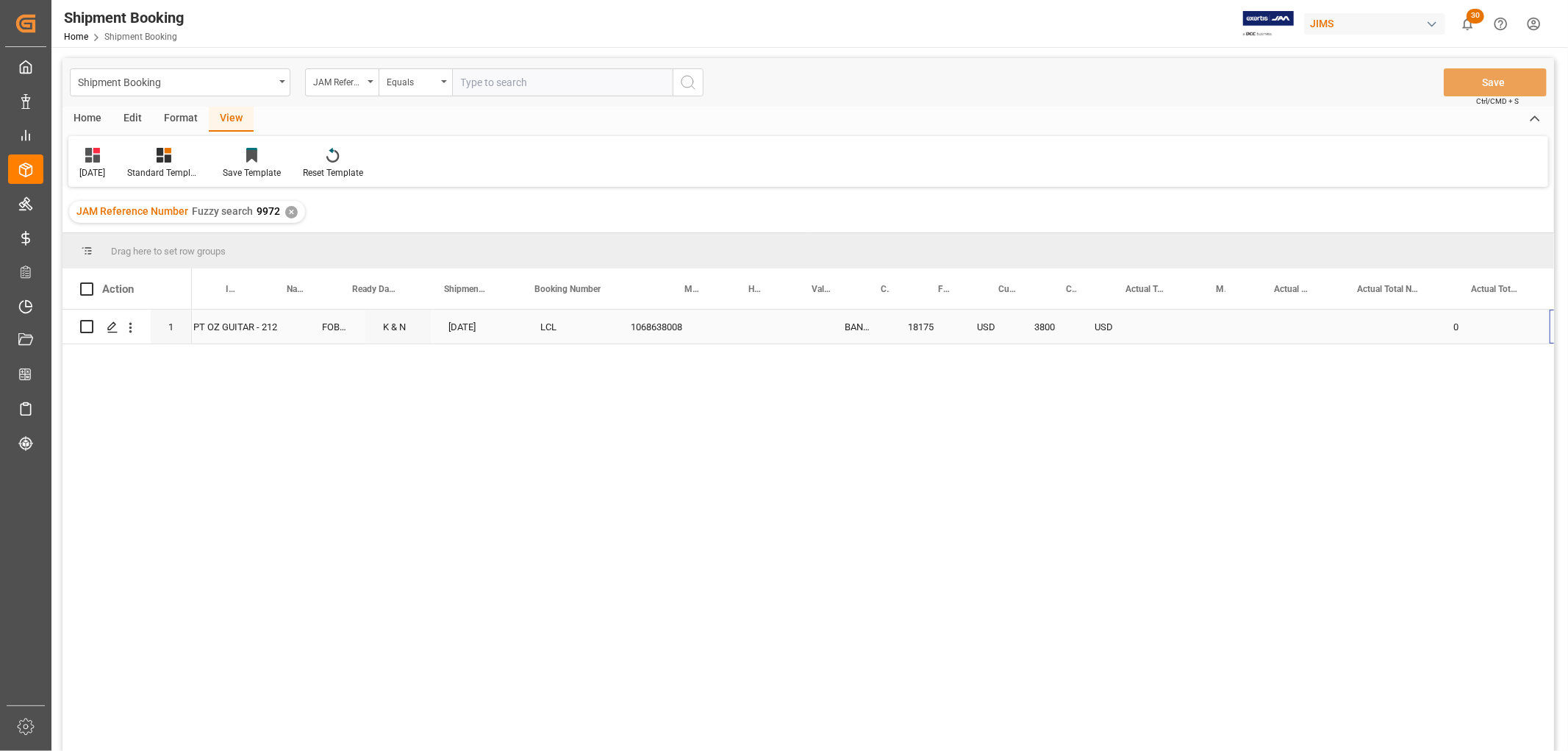
scroll to position [0, 658]
drag, startPoint x: 1105, startPoint y: 286, endPoint x: 1114, endPoint y: 307, distance: 22.8
click at [1114, 307] on div at bounding box center [1117, 289] width 6 height 40
click at [1150, 314] on div "Press SPACE to select this row." at bounding box center [1163, 326] width 90 height 33
click at [1149, 319] on div "Press SPACE to select this row." at bounding box center [1163, 326] width 90 height 33
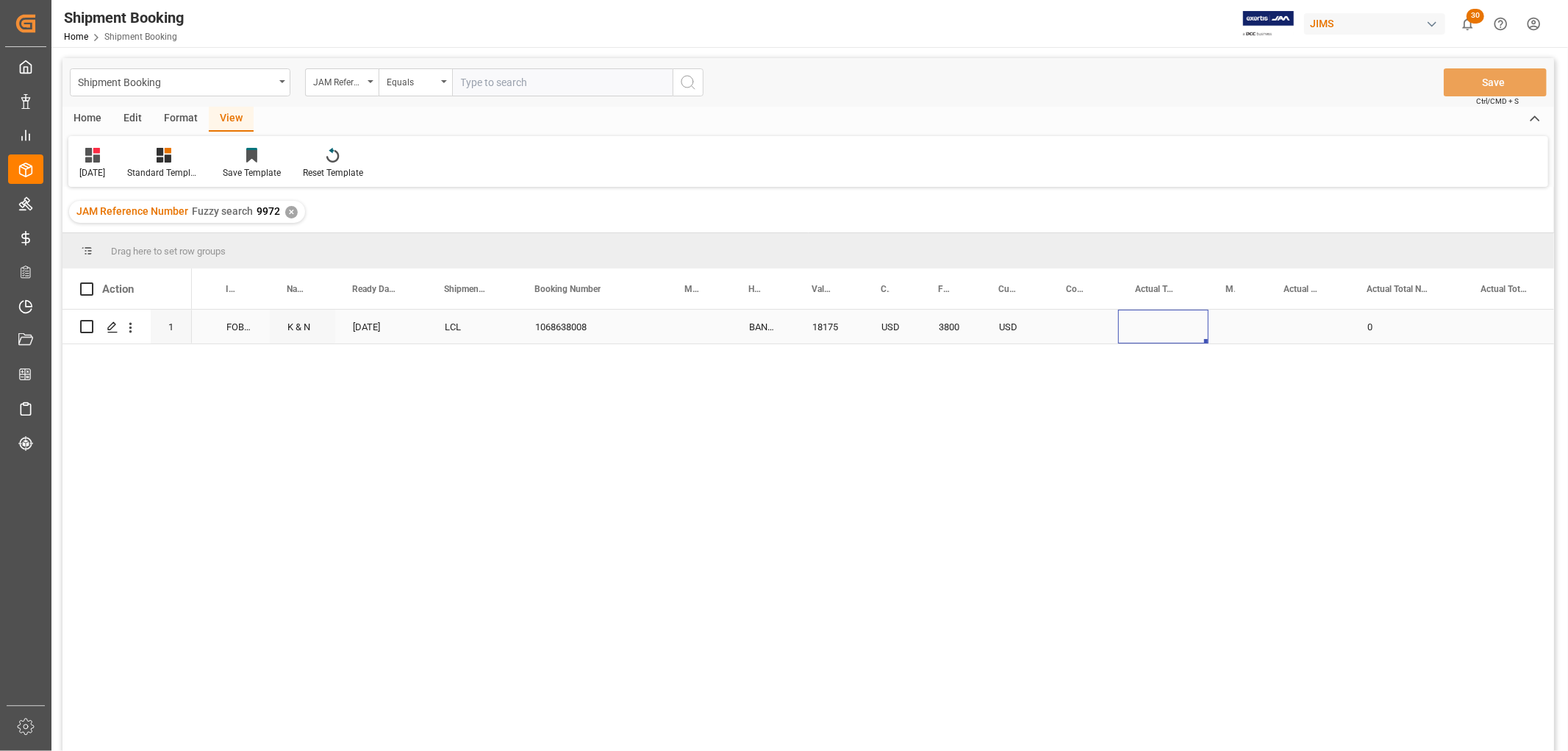
click at [1149, 319] on div "Press SPACE to select this row." at bounding box center [1163, 326] width 90 height 33
click at [1150, 321] on input "Press SPACE to select this row." at bounding box center [1163, 335] width 67 height 28
type input "1"
type input "0"
type input "682.5"
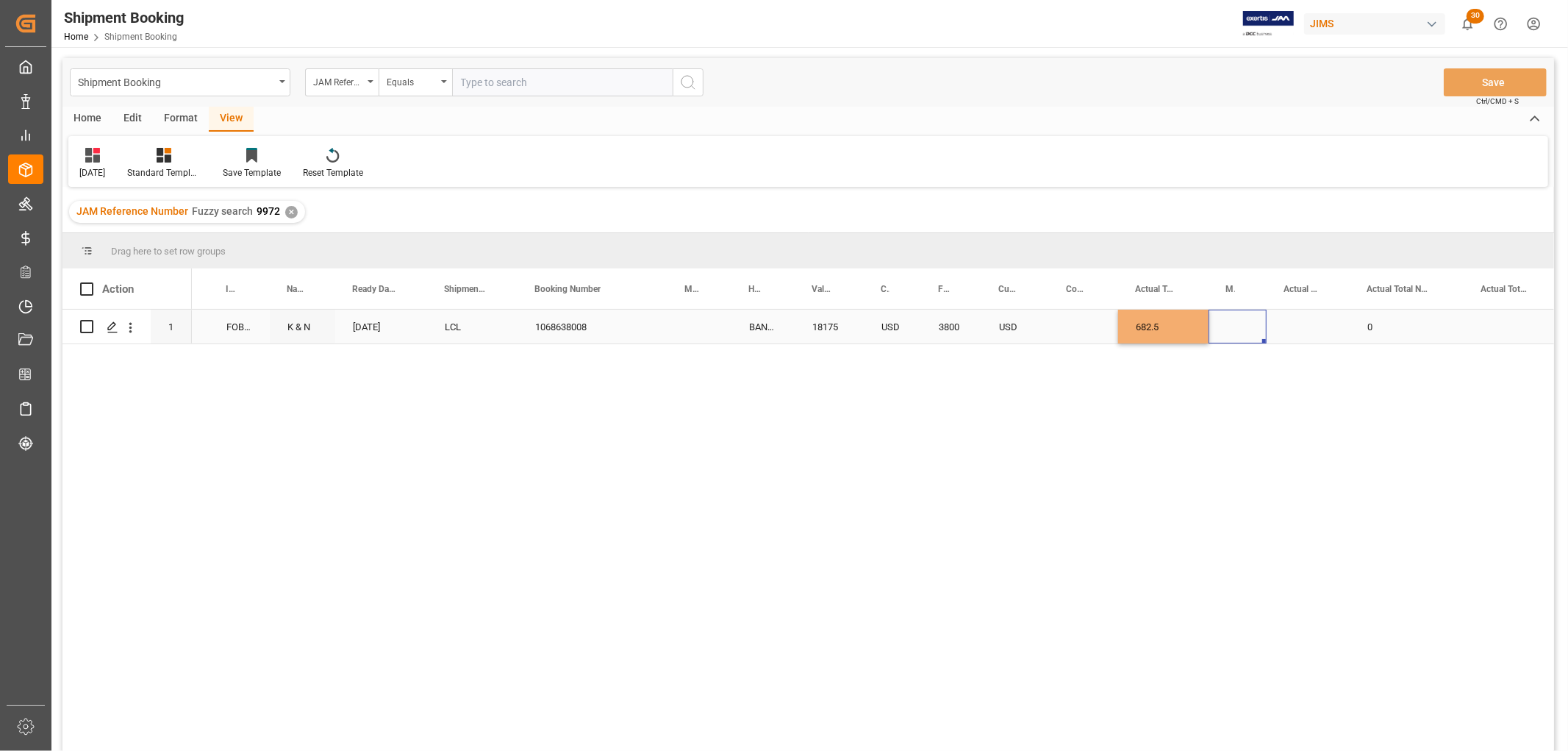
click at [1243, 334] on div "Press SPACE to select this row." at bounding box center [1237, 326] width 58 height 33
click at [1236, 322] on div "Press SPACE to select this row." at bounding box center [1237, 326] width 58 height 33
click at [1237, 339] on icon "open menu" at bounding box center [1239, 335] width 18 height 18
click at [1238, 375] on div "KG" at bounding box center [1237, 377] width 33 height 51
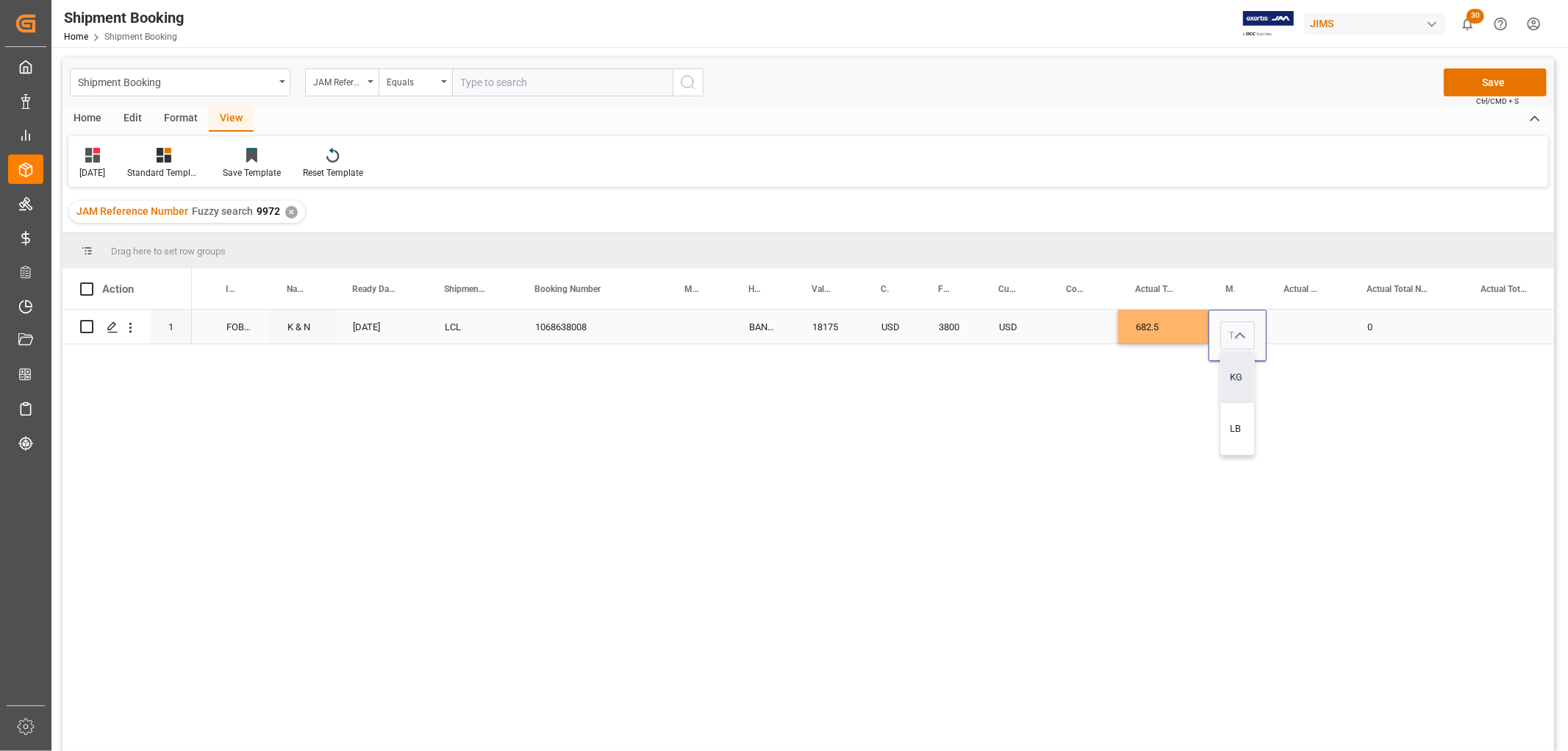
type input "KG"
click at [1279, 332] on div "Press SPACE to select this row." at bounding box center [1308, 326] width 83 height 33
click at [1311, 328] on input "Press SPACE to select this row." at bounding box center [1308, 335] width 60 height 28
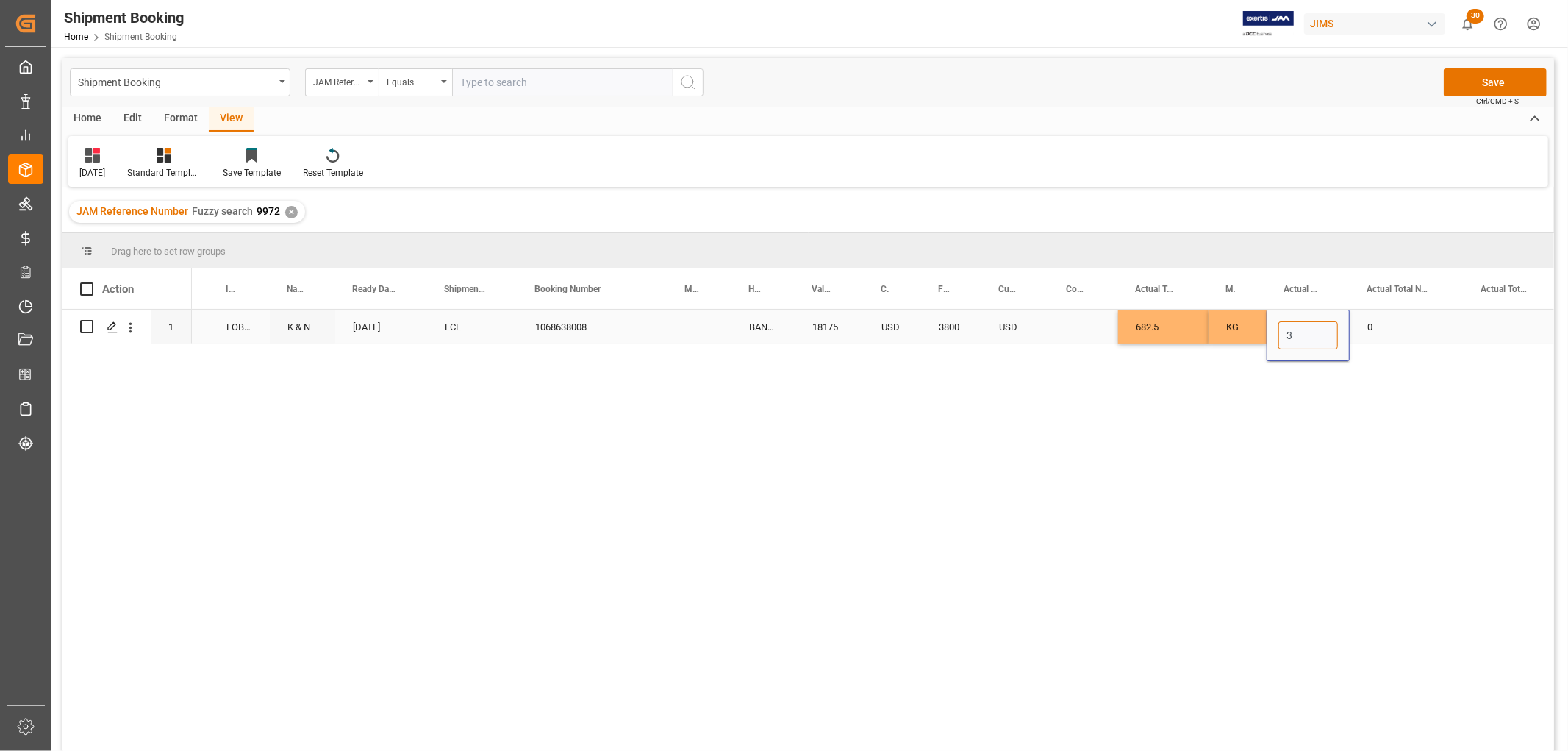
type input "39"
click at [1385, 326] on div "0" at bounding box center [1406, 326] width 114 height 33
click at [1386, 333] on input "0" at bounding box center [1407, 335] width 90 height 28
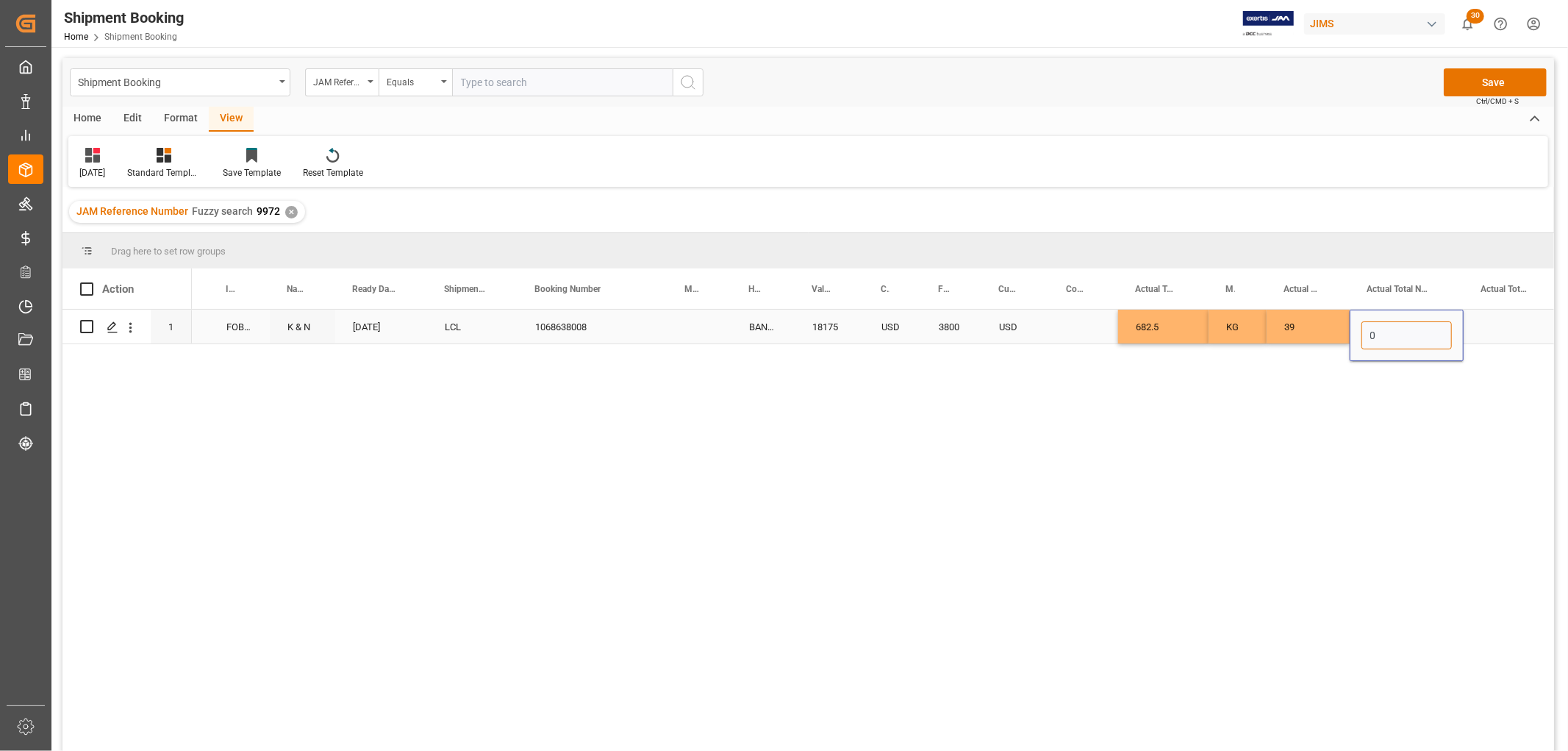
click at [1386, 333] on input "0" at bounding box center [1407, 335] width 90 height 28
type input "12.836"
click at [1482, 326] on div "Press SPACE to select this row." at bounding box center [1511, 326] width 96 height 33
click at [1493, 336] on input "Press SPACE to select this row." at bounding box center [1511, 335] width 72 height 28
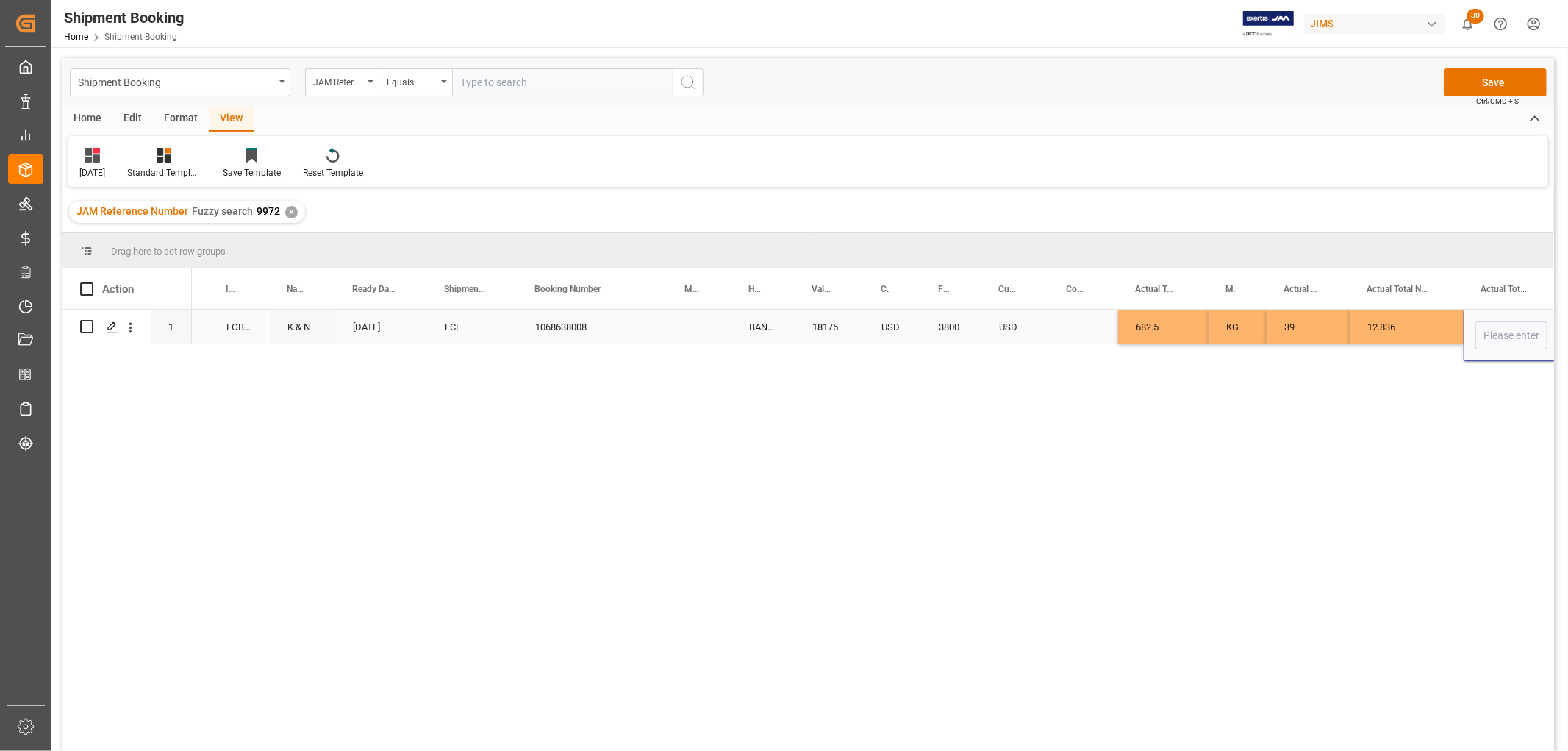
click at [1044, 326] on div "USD" at bounding box center [1015, 326] width 68 height 33
click at [1086, 329] on div "Press SPACE to select this row." at bounding box center [1083, 326] width 69 height 33
click at [1485, 320] on div "Press SPACE to select this row." at bounding box center [1511, 326] width 96 height 33
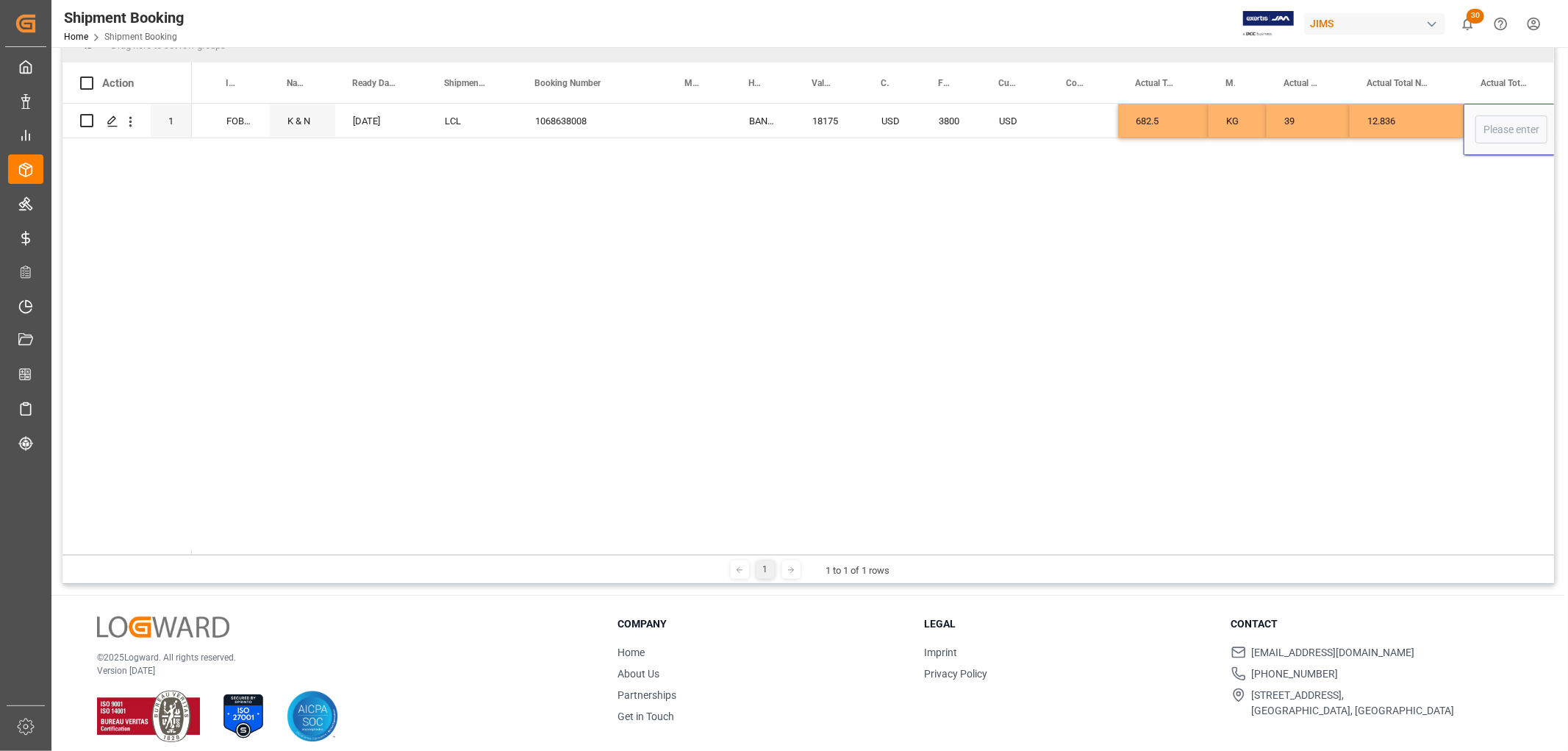
scroll to position [217, 0]
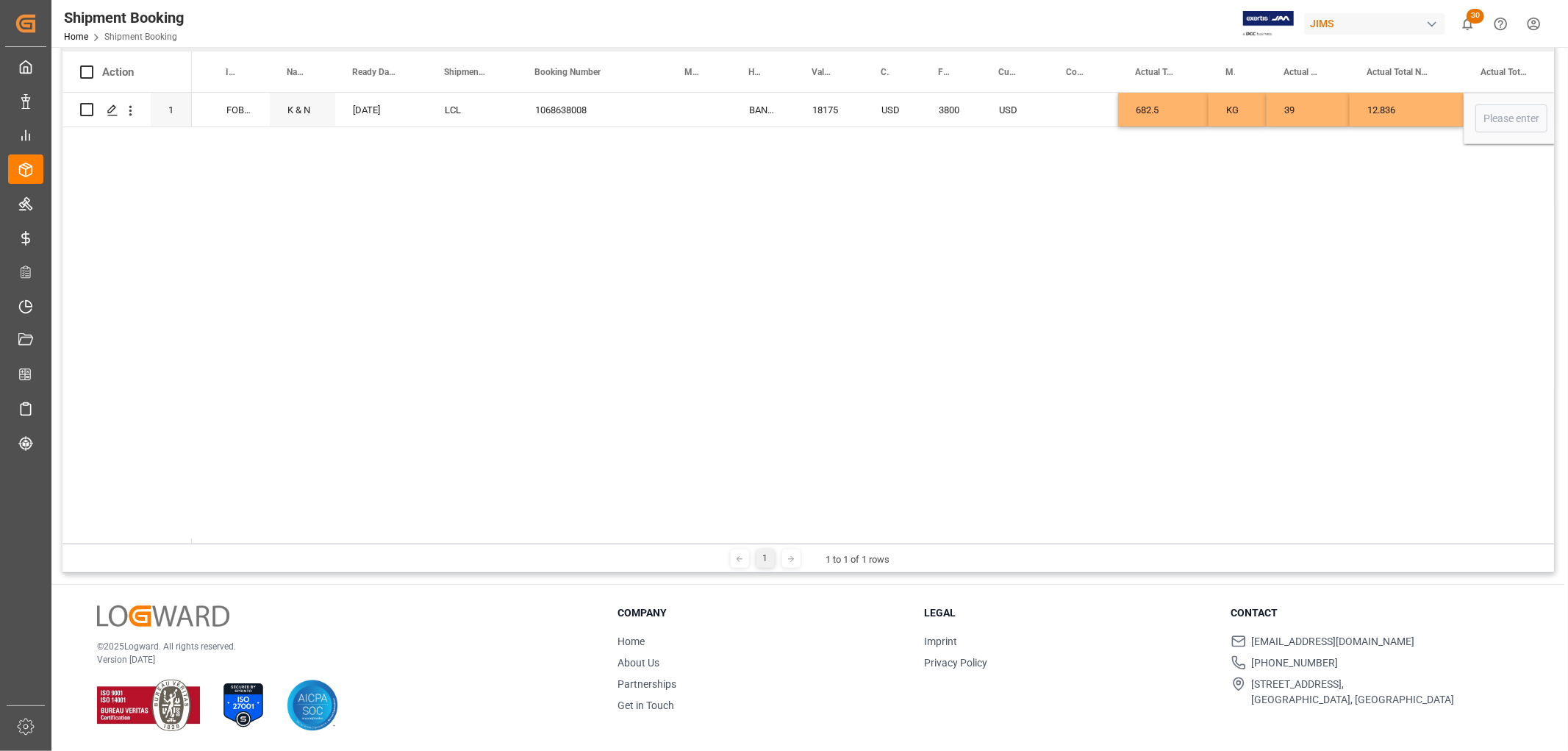
drag, startPoint x: 907, startPoint y: 538, endPoint x: 956, endPoint y: 538, distance: 49.0
click at [956, 539] on div at bounding box center [1453, 541] width 3839 height 5
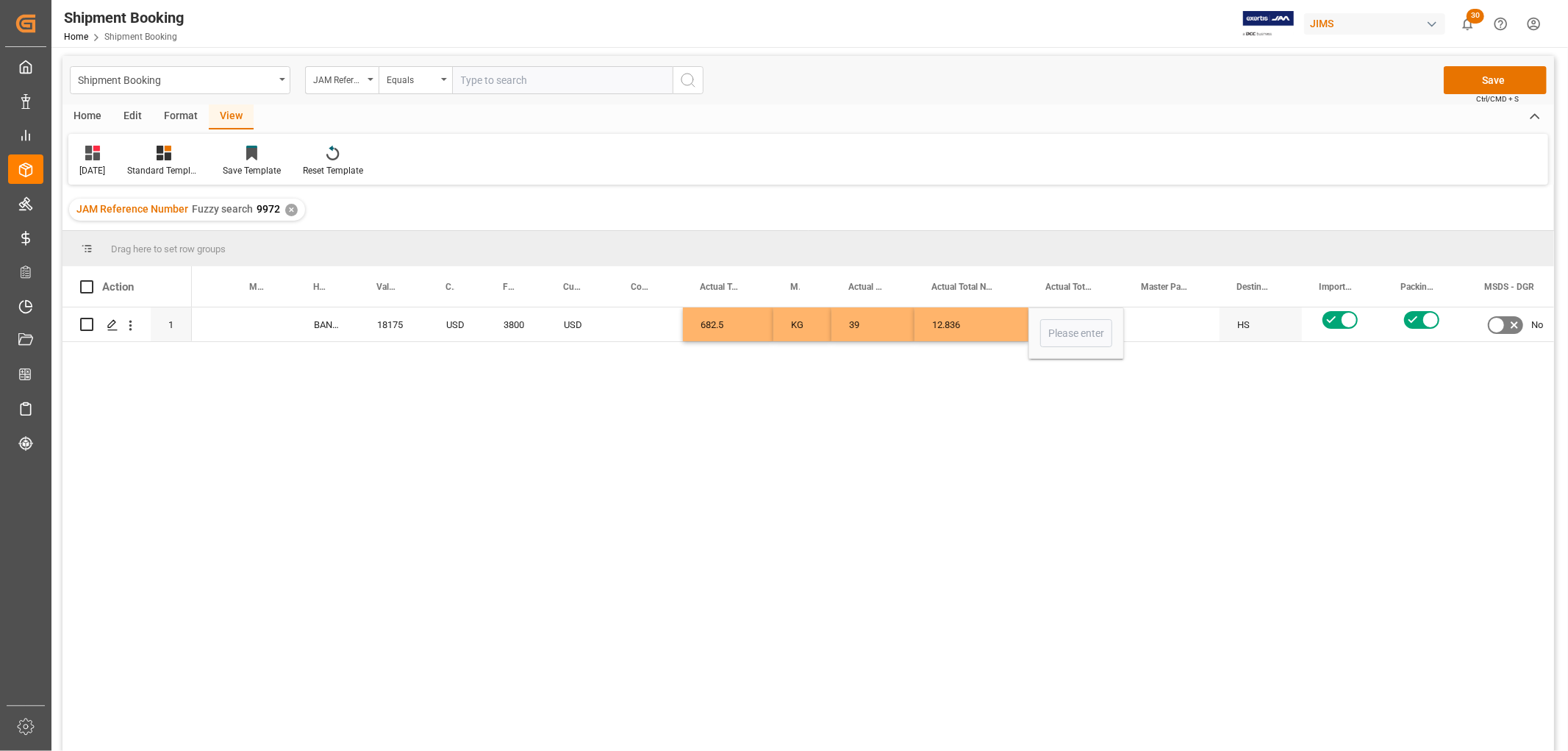
scroll to position [0, 0]
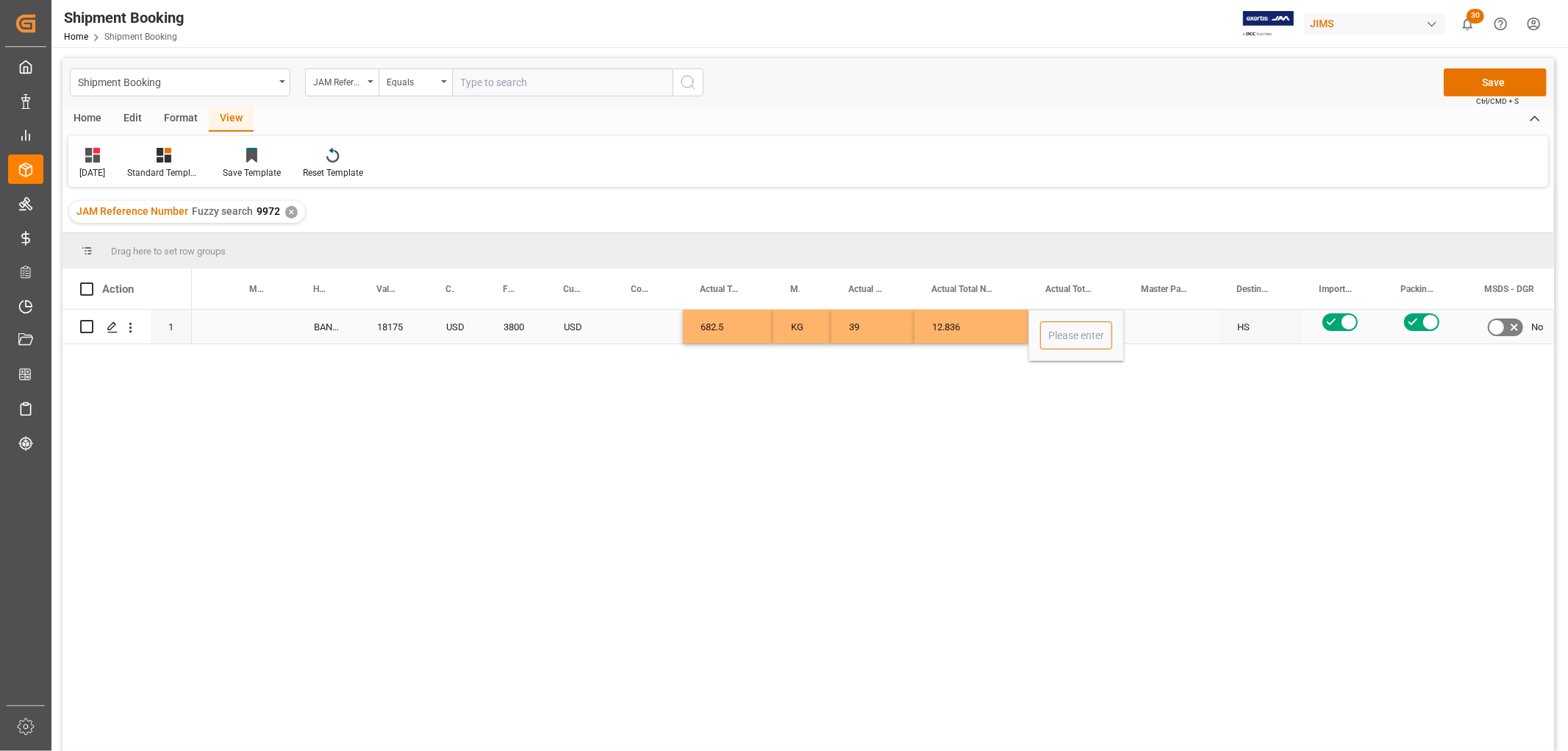
click at [1079, 326] on input "Press SPACE to select this row." at bounding box center [1076, 335] width 72 height 28
click at [1082, 331] on input "Press SPACE to select this row." at bounding box center [1076, 335] width 72 height 28
click at [1060, 337] on input "Press SPACE to select this row." at bounding box center [1076, 335] width 72 height 28
click at [982, 328] on div "12.836" at bounding box center [971, 326] width 114 height 33
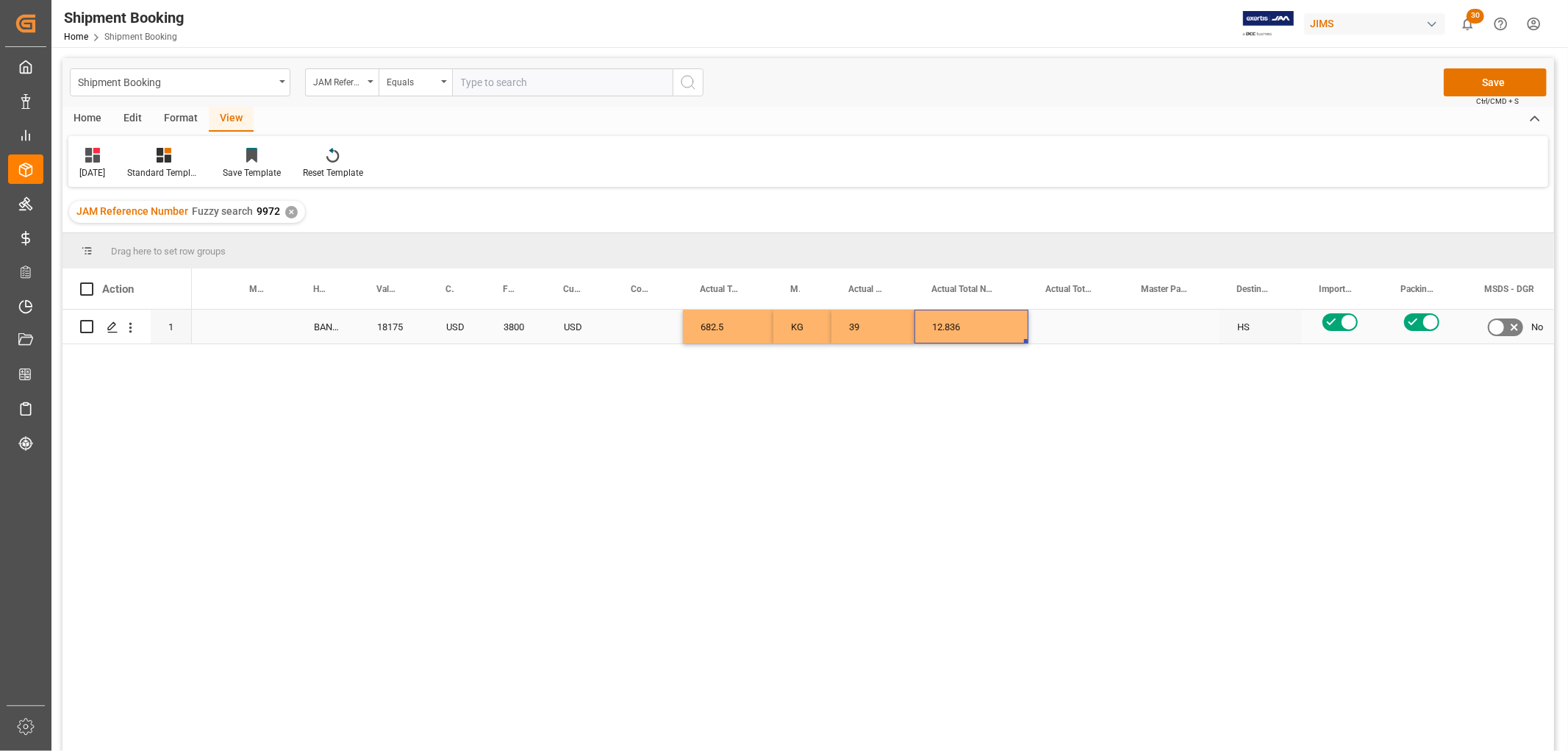
click at [980, 328] on div "12.836" at bounding box center [971, 326] width 114 height 33
click at [980, 328] on input "12.836" at bounding box center [971, 335] width 90 height 28
type input "0"
click at [1085, 326] on div "Press SPACE to select this row." at bounding box center [1076, 326] width 96 height 33
click at [1072, 321] on div "Press SPACE to select this row." at bounding box center [1076, 326] width 96 height 33
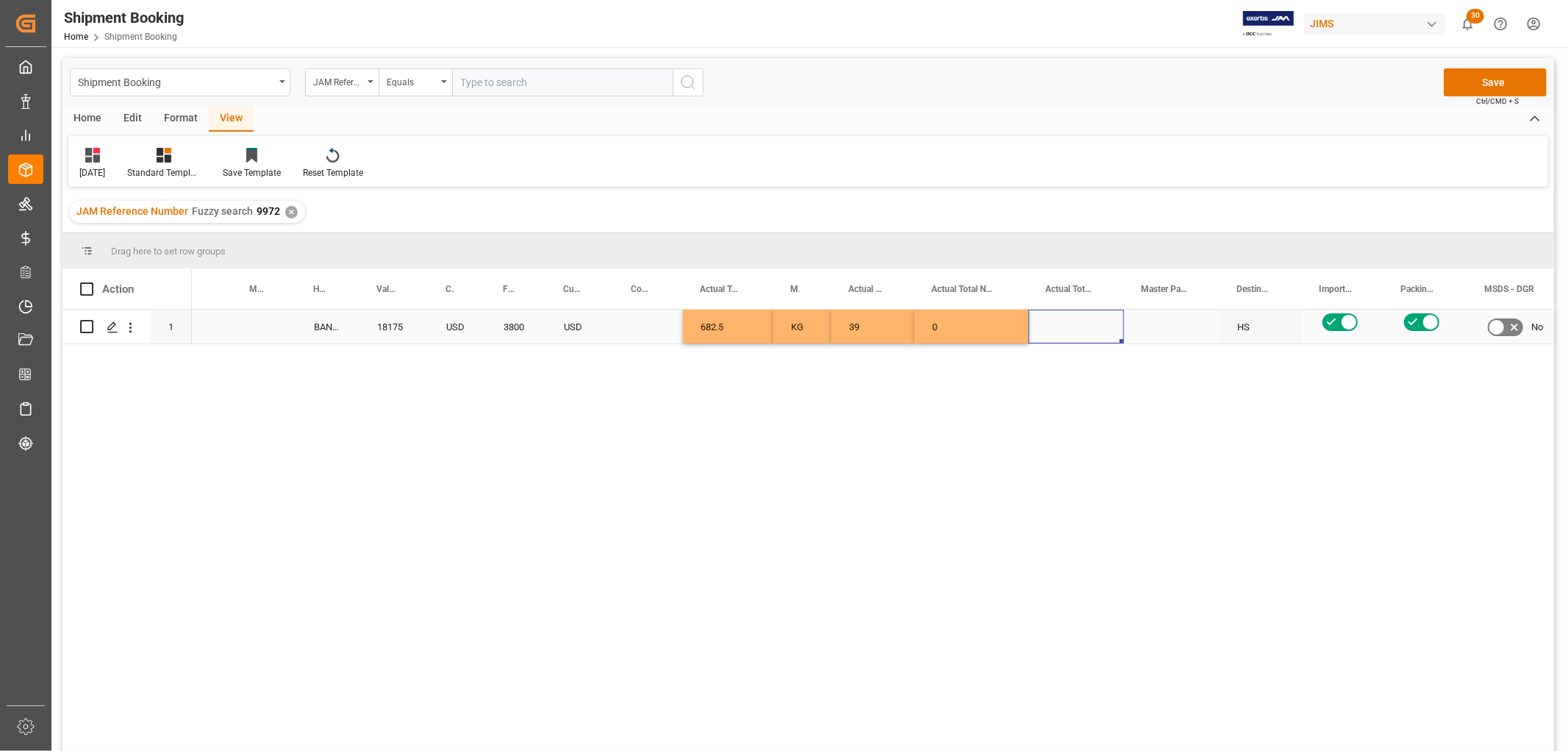
click at [1072, 321] on div "Press SPACE to select this row." at bounding box center [1076, 326] width 96 height 33
click at [1073, 328] on input "Press SPACE to select this row." at bounding box center [1076, 335] width 72 height 28
paste input "12.836"
type input "12.836"
click at [1150, 333] on div "Press SPACE to select this row." at bounding box center [1171, 326] width 96 height 33
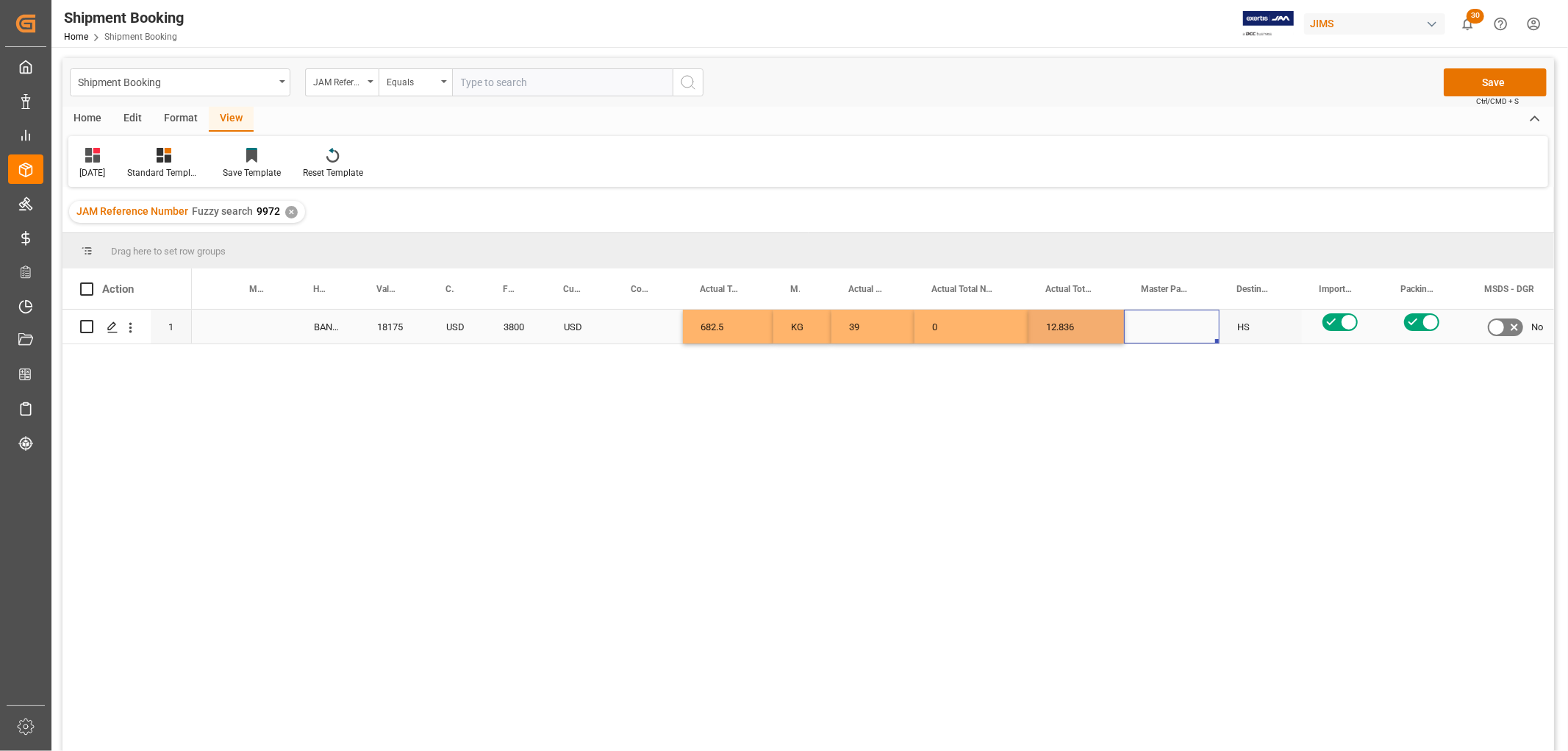
click at [1155, 328] on div "Press SPACE to select this row." at bounding box center [1171, 326] width 96 height 33
click at [1191, 339] on icon "open menu" at bounding box center [1192, 335] width 18 height 18
click at [1163, 379] on div "CBM" at bounding box center [1172, 377] width 71 height 51
type input "CBM"
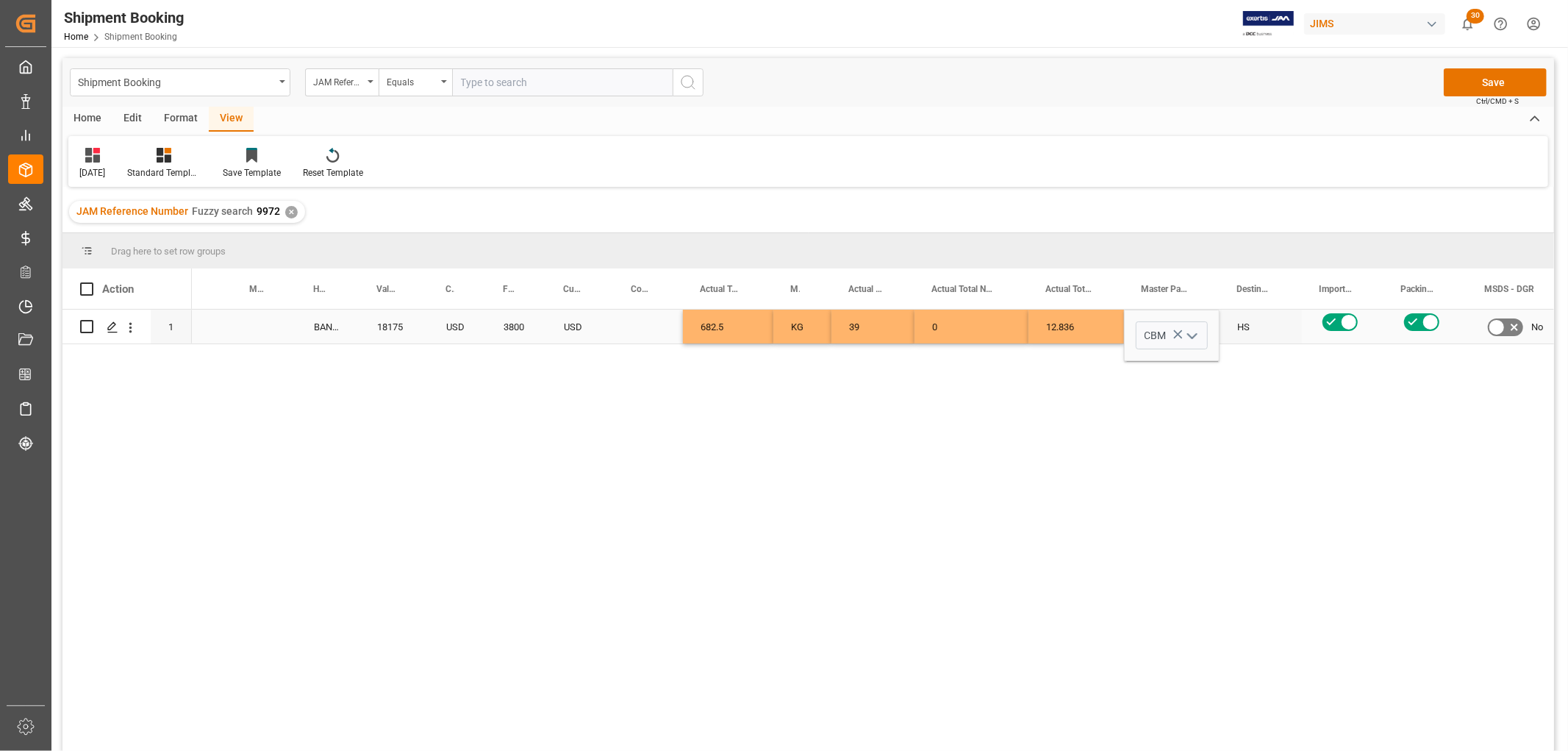
click at [1054, 401] on div "LCL 1068638008 BANQ1068638008 18175 USD 3800 USD 682.5 KG 39 0 12.836 CBM HS No…" at bounding box center [873, 535] width 1363 height 451
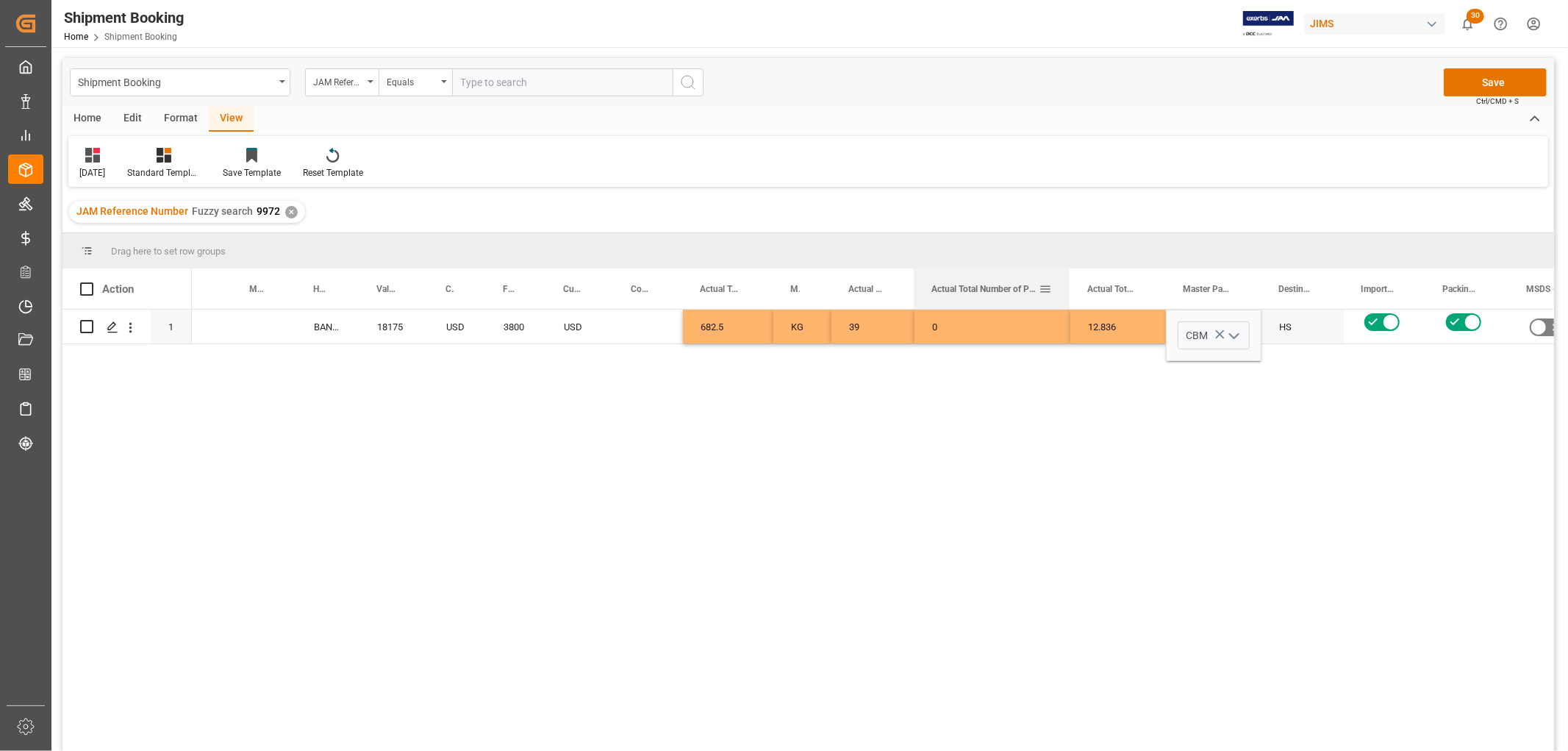
drag, startPoint x: 1025, startPoint y: 274, endPoint x: 1067, endPoint y: 284, distance: 43.2
click at [1067, 284] on div at bounding box center [1070, 289] width 6 height 40
click at [974, 318] on div "0" at bounding box center [992, 326] width 156 height 33
click at [973, 319] on div "0" at bounding box center [992, 326] width 156 height 33
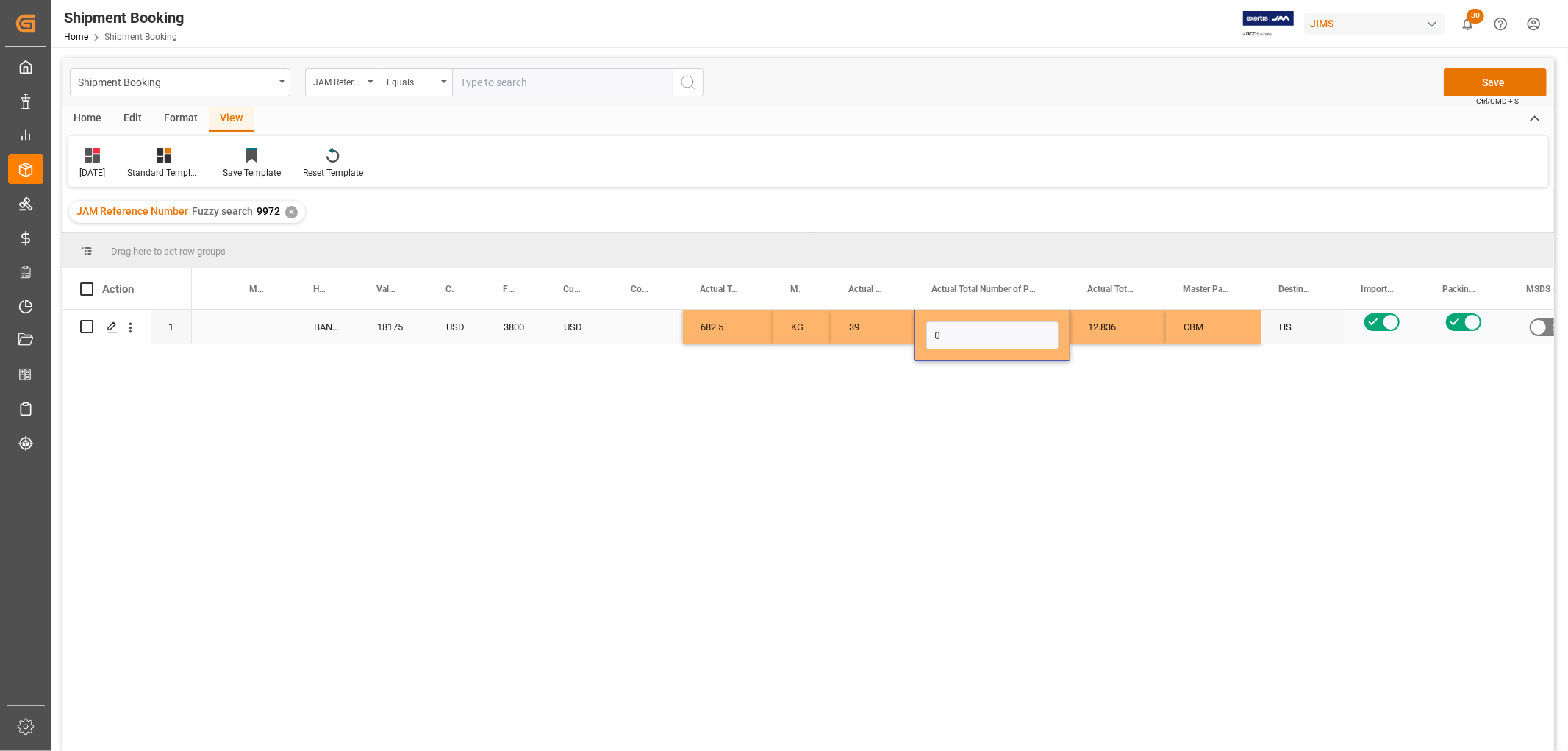
click at [973, 319] on div "0" at bounding box center [992, 335] width 156 height 51
click at [965, 337] on input "0" at bounding box center [992, 335] width 132 height 28
click at [1106, 318] on div "12.836" at bounding box center [1117, 326] width 96 height 33
click at [1472, 82] on button "Save" at bounding box center [1495, 82] width 103 height 28
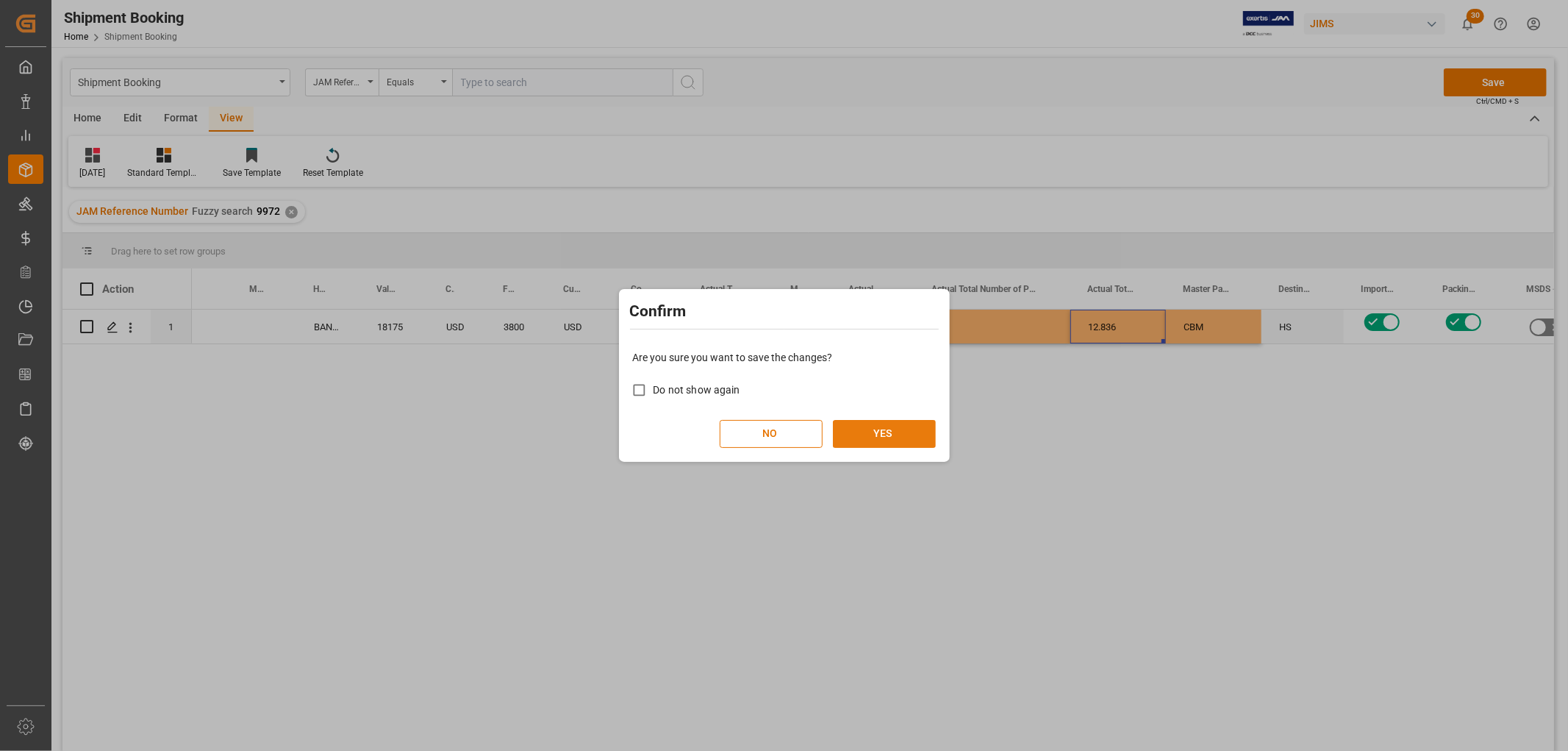
click at [879, 434] on button "YES" at bounding box center [884, 433] width 103 height 28
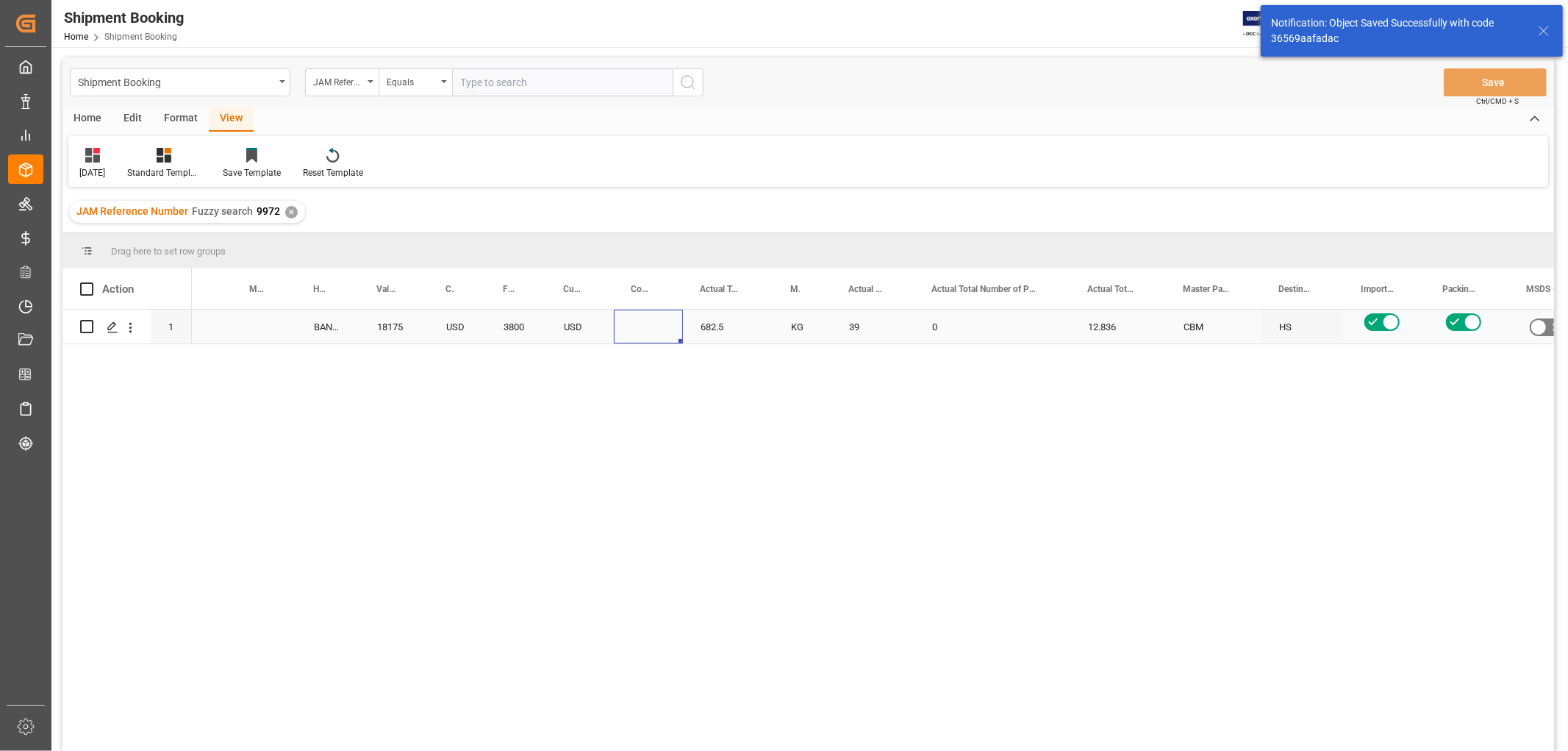
click at [663, 334] on div "Press SPACE to select this row." at bounding box center [648, 326] width 69 height 33
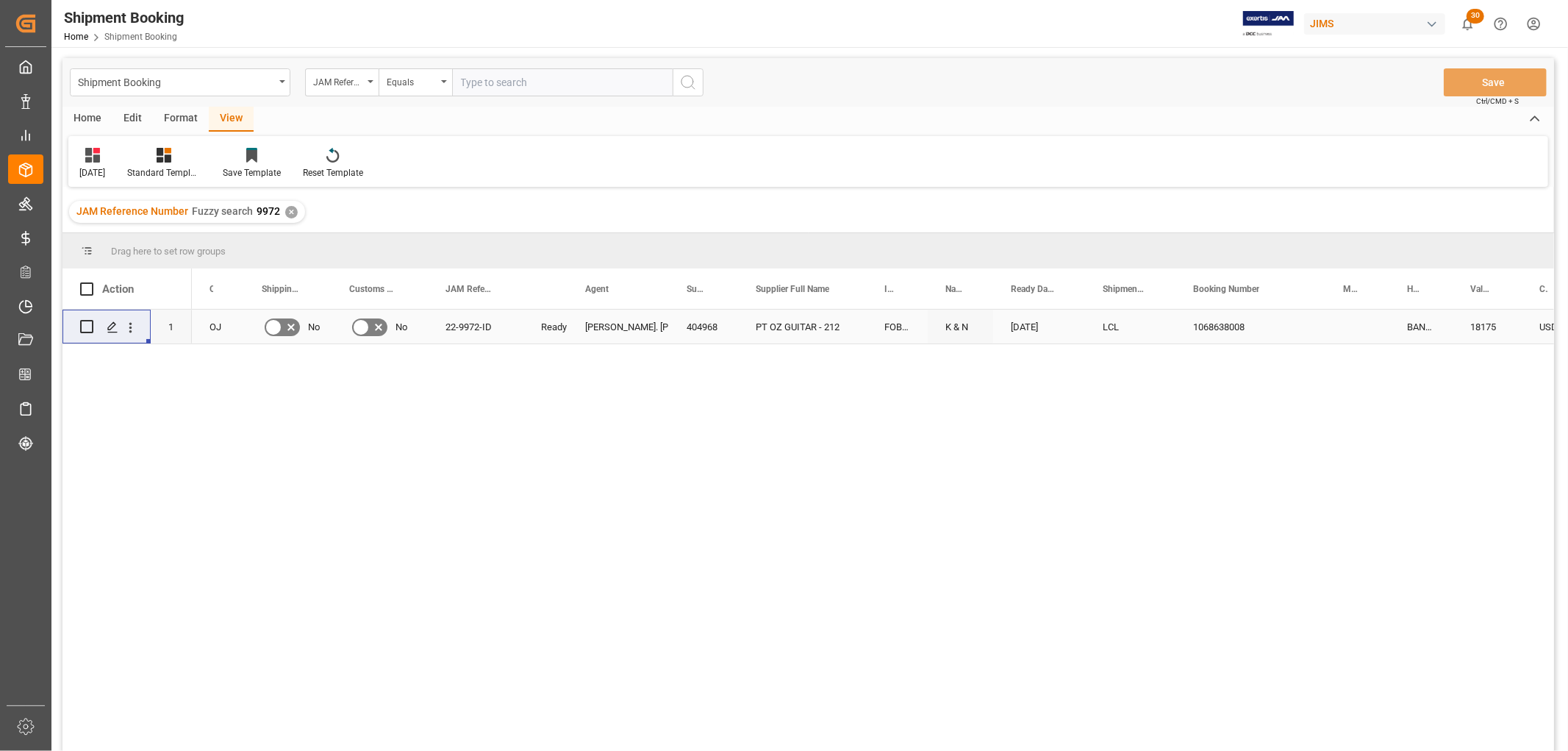
click at [282, 329] on icon "Press SPACE to select this row." at bounding box center [291, 327] width 18 height 18
click at [0, 0] on input "Press SPACE to select this row." at bounding box center [0, 0] width 0 height 0
click at [1489, 81] on button "Save" at bounding box center [1495, 82] width 103 height 28
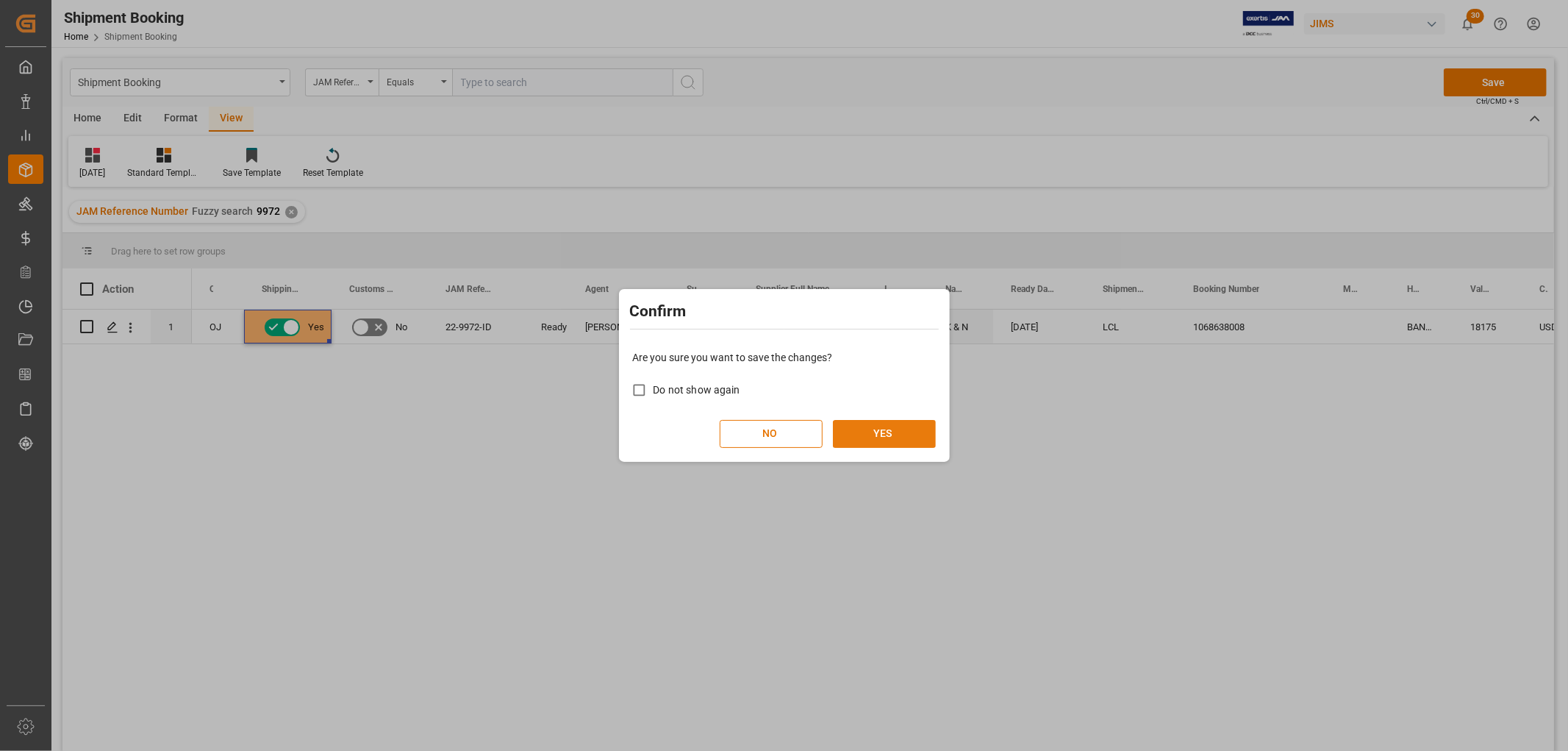
click at [900, 420] on button "YES" at bounding box center [884, 433] width 103 height 28
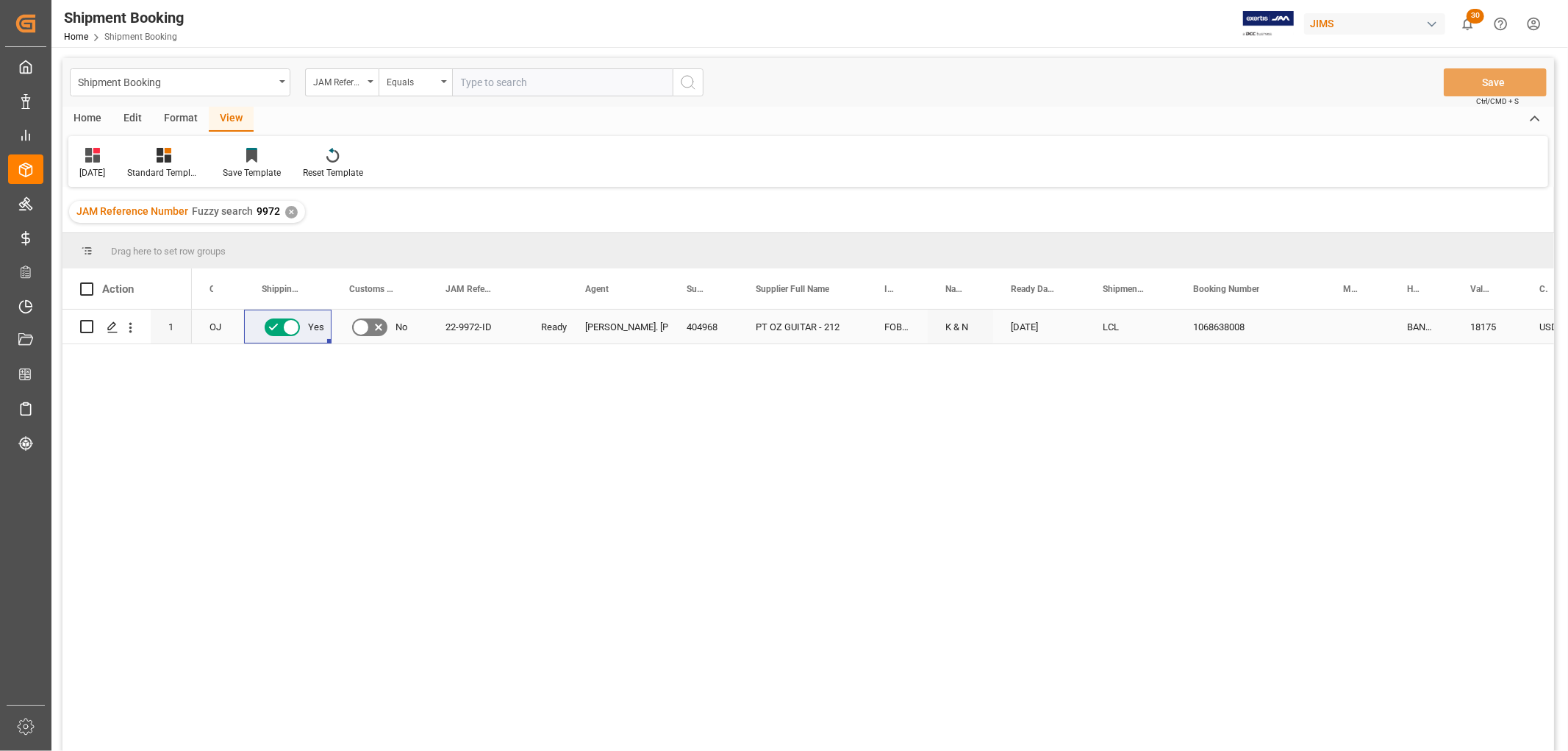
click at [1243, 328] on div "1068638008" at bounding box center [1251, 326] width 150 height 33
drag, startPoint x: 1324, startPoint y: 341, endPoint x: 1387, endPoint y: 331, distance: 63.8
click at [1514, 79] on button "Save" at bounding box center [1495, 82] width 103 height 28
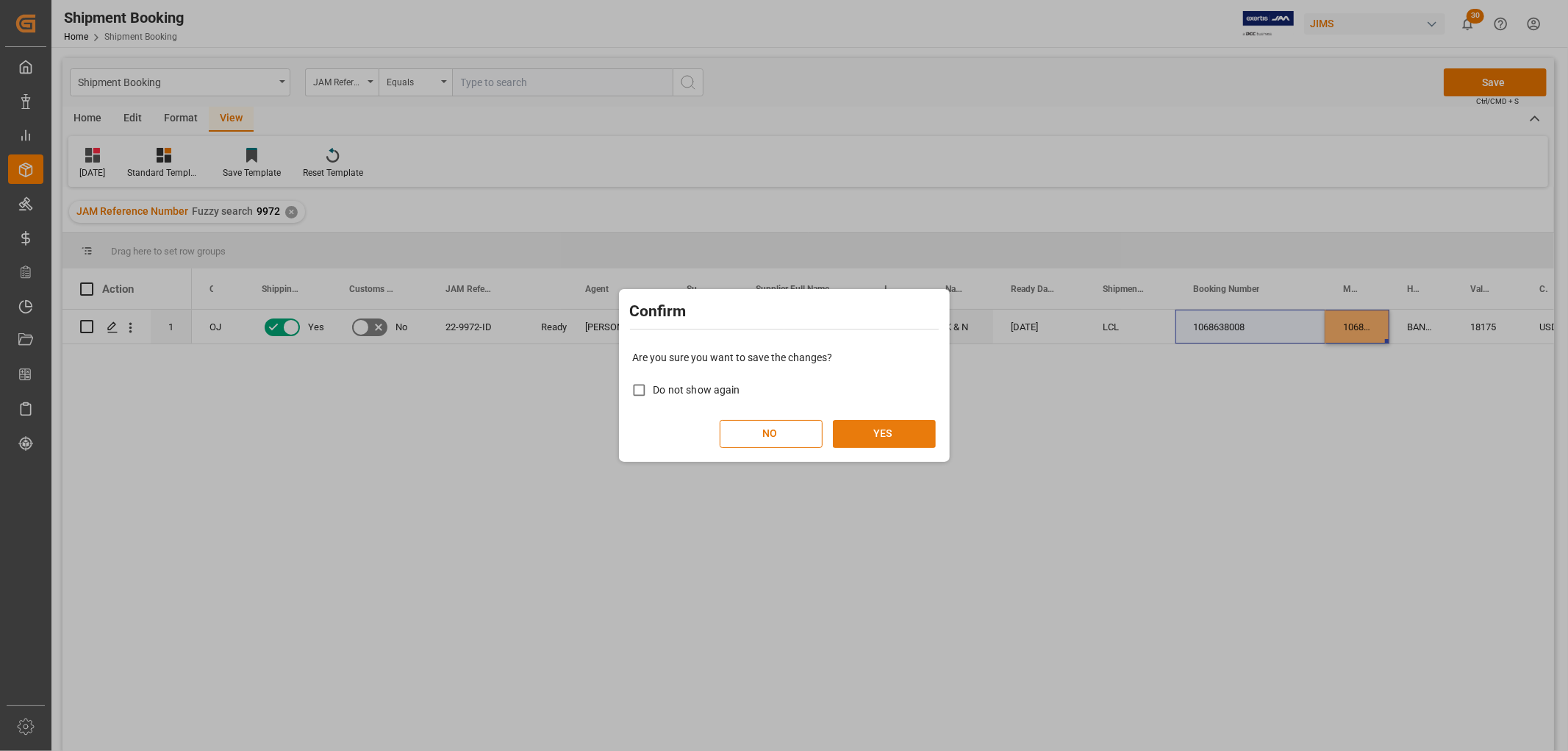
click at [888, 429] on button "YES" at bounding box center [884, 433] width 103 height 28
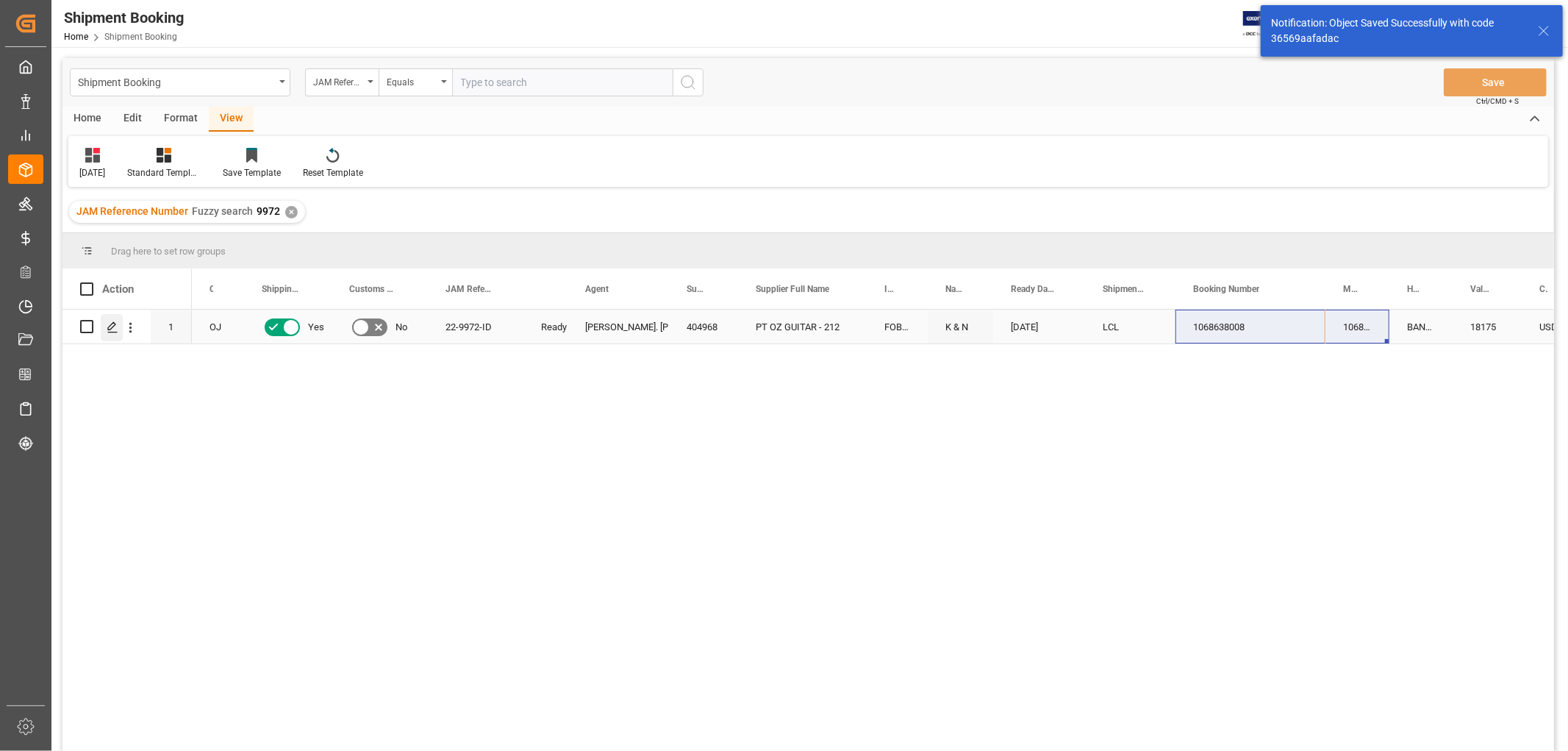
click at [113, 326] on polygon "Press SPACE to select this row." at bounding box center [111, 325] width 7 height 7
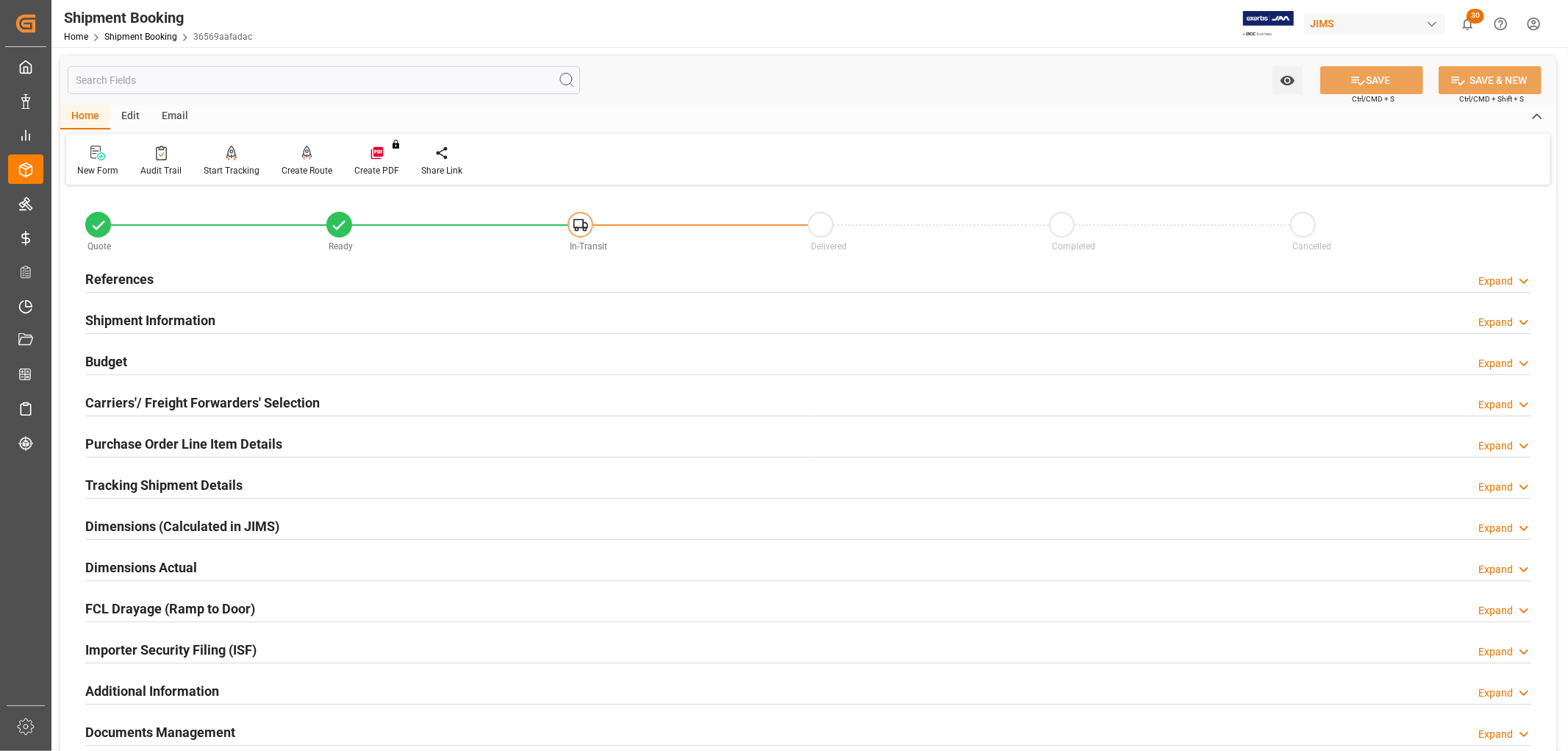
click at [139, 443] on h2 "Purchase Order Line Item Details" at bounding box center [184, 444] width 197 height 20
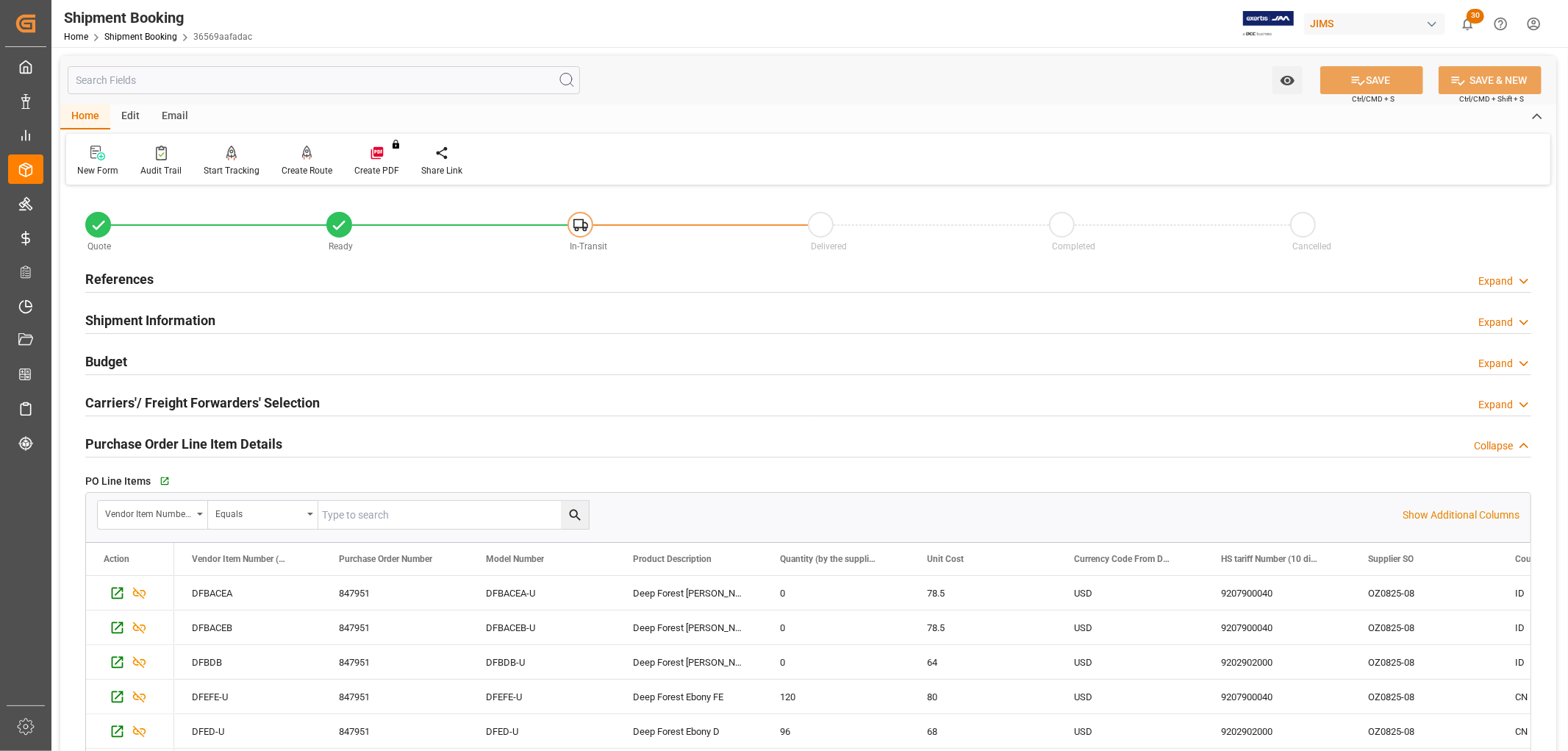
click at [139, 443] on h2 "Purchase Order Line Item Details" at bounding box center [184, 444] width 197 height 20
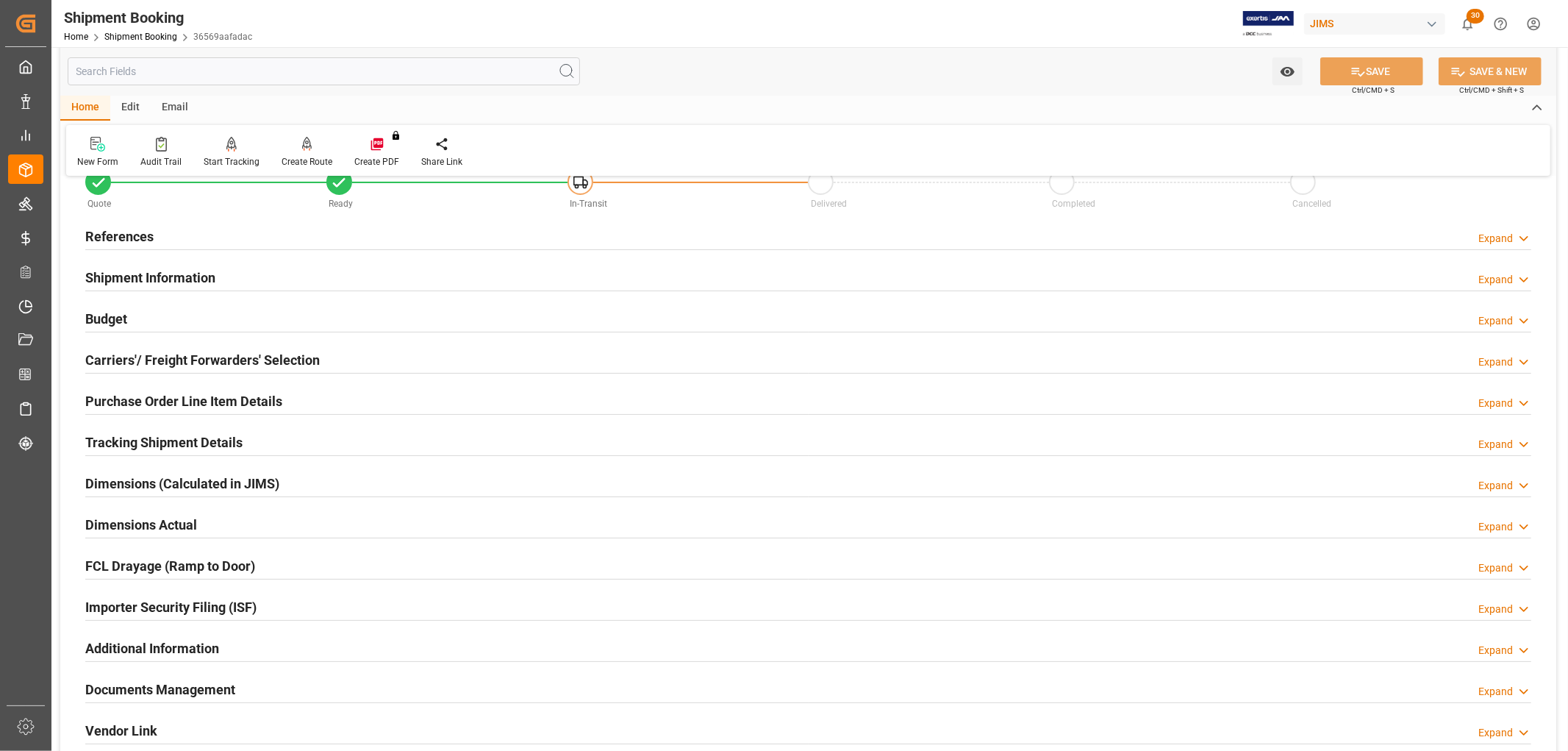
scroll to position [82, 0]
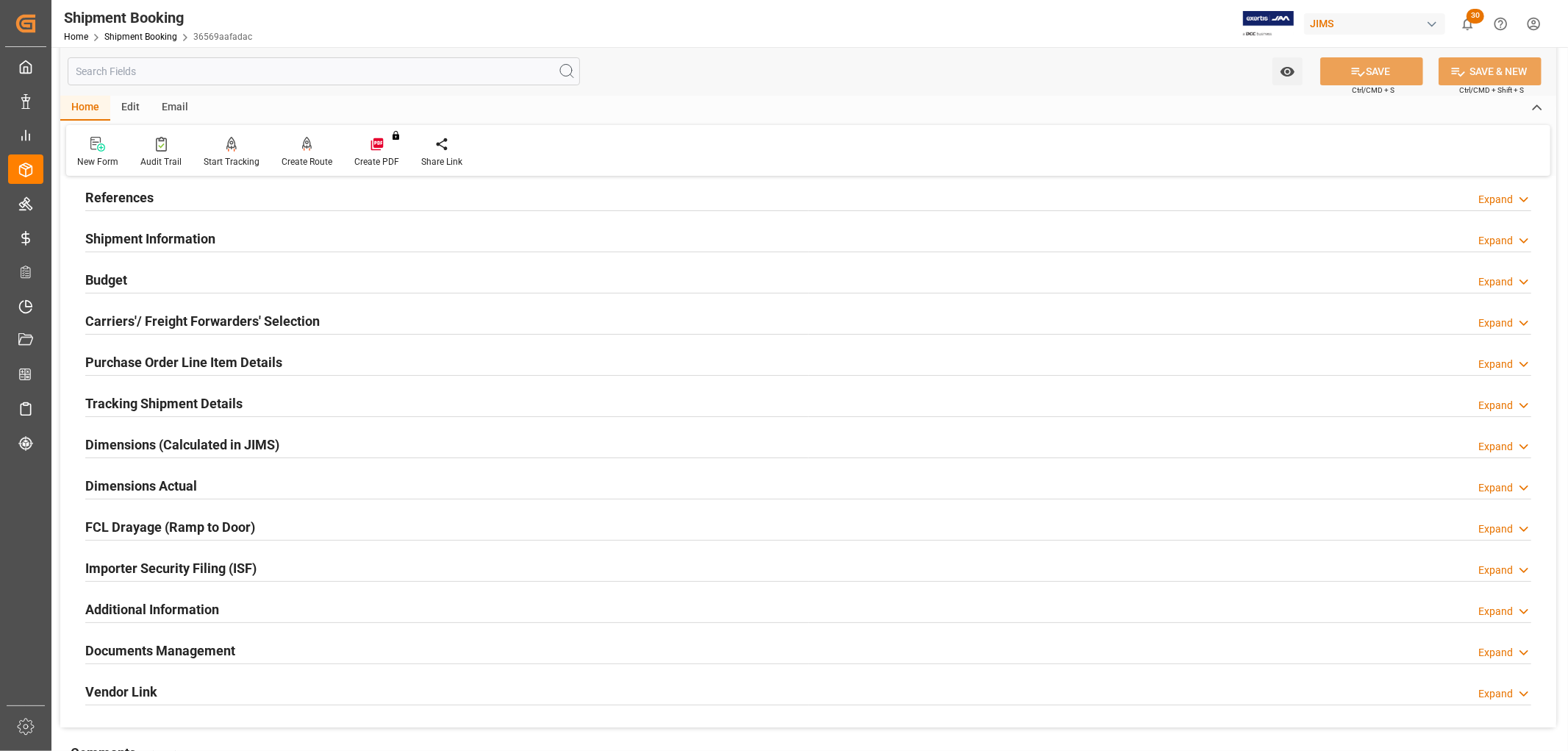
click at [129, 400] on h2 "Tracking Shipment Details" at bounding box center [164, 403] width 157 height 20
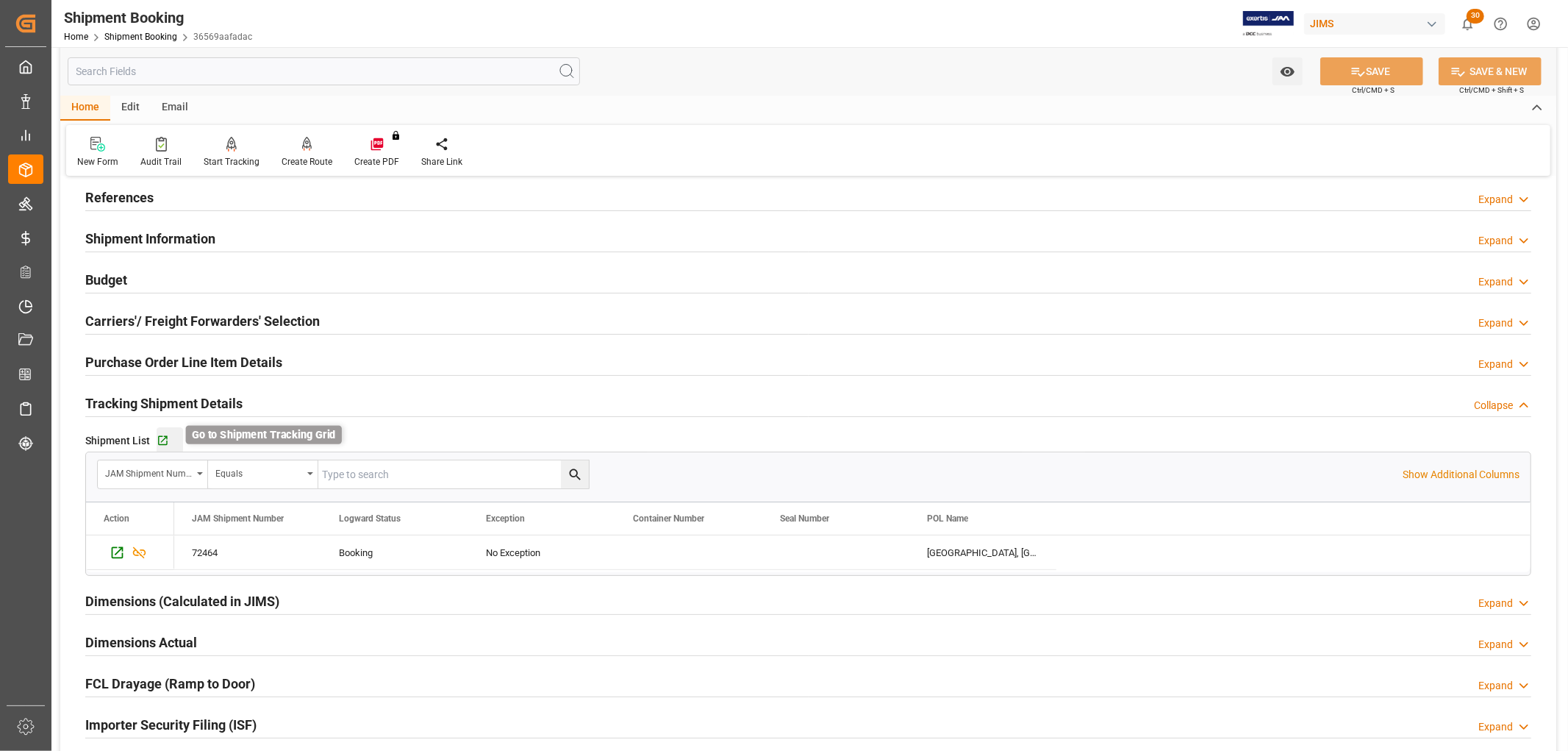
click at [160, 437] on icon "button" at bounding box center [163, 440] width 9 height 9
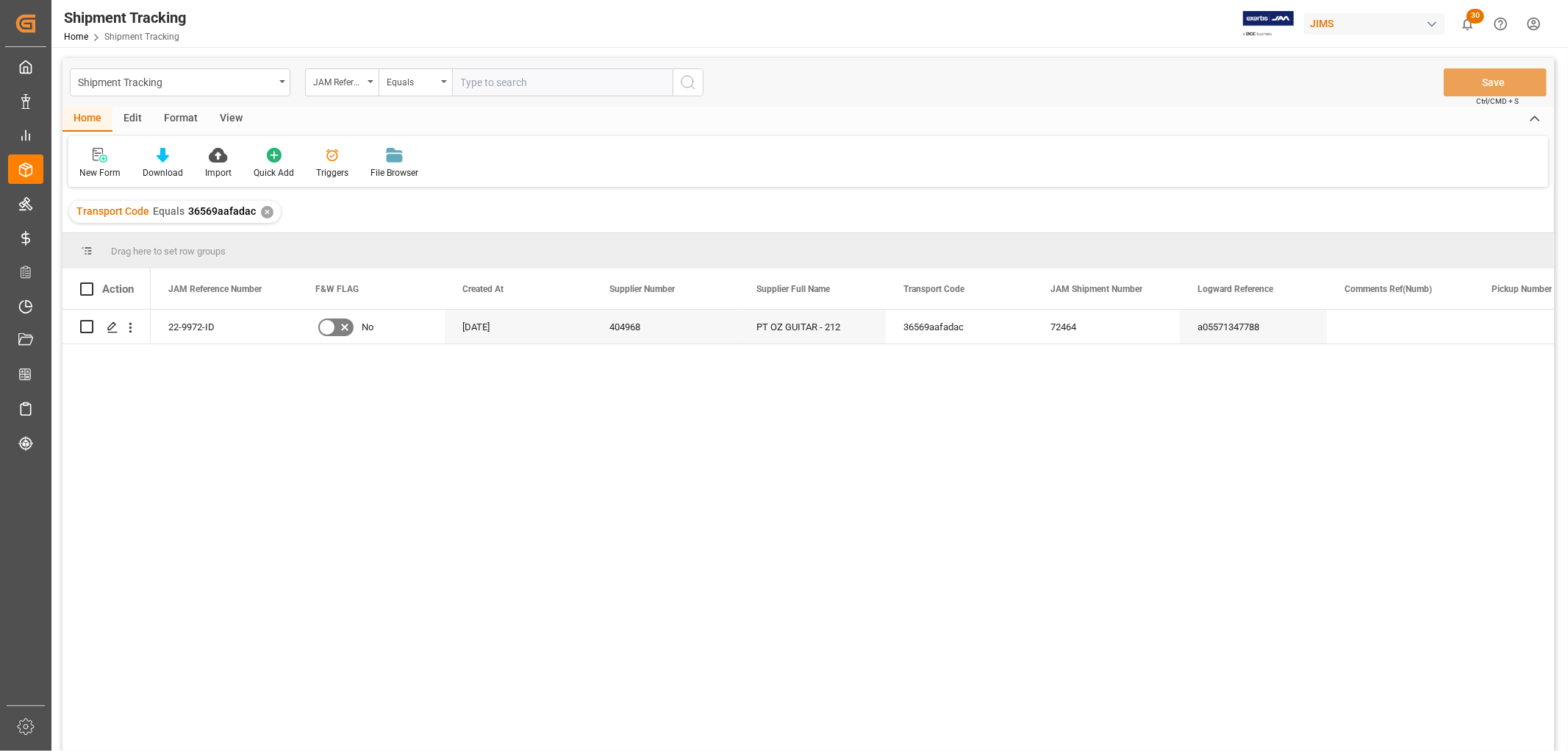
click at [231, 113] on div "View" at bounding box center [231, 119] width 45 height 25
click at [105, 167] on div "Default" at bounding box center [93, 173] width 29 height 13
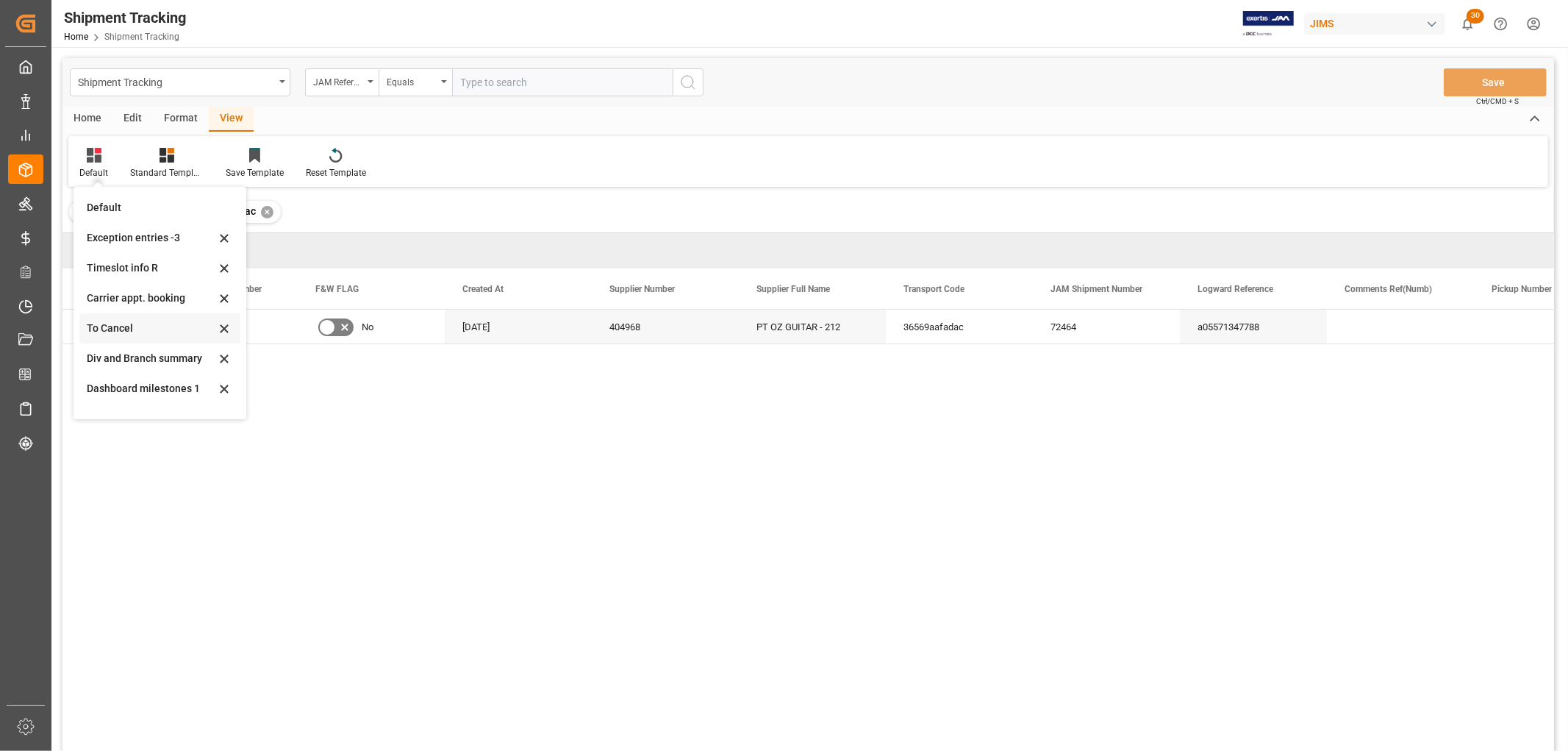
scroll to position [163, 0]
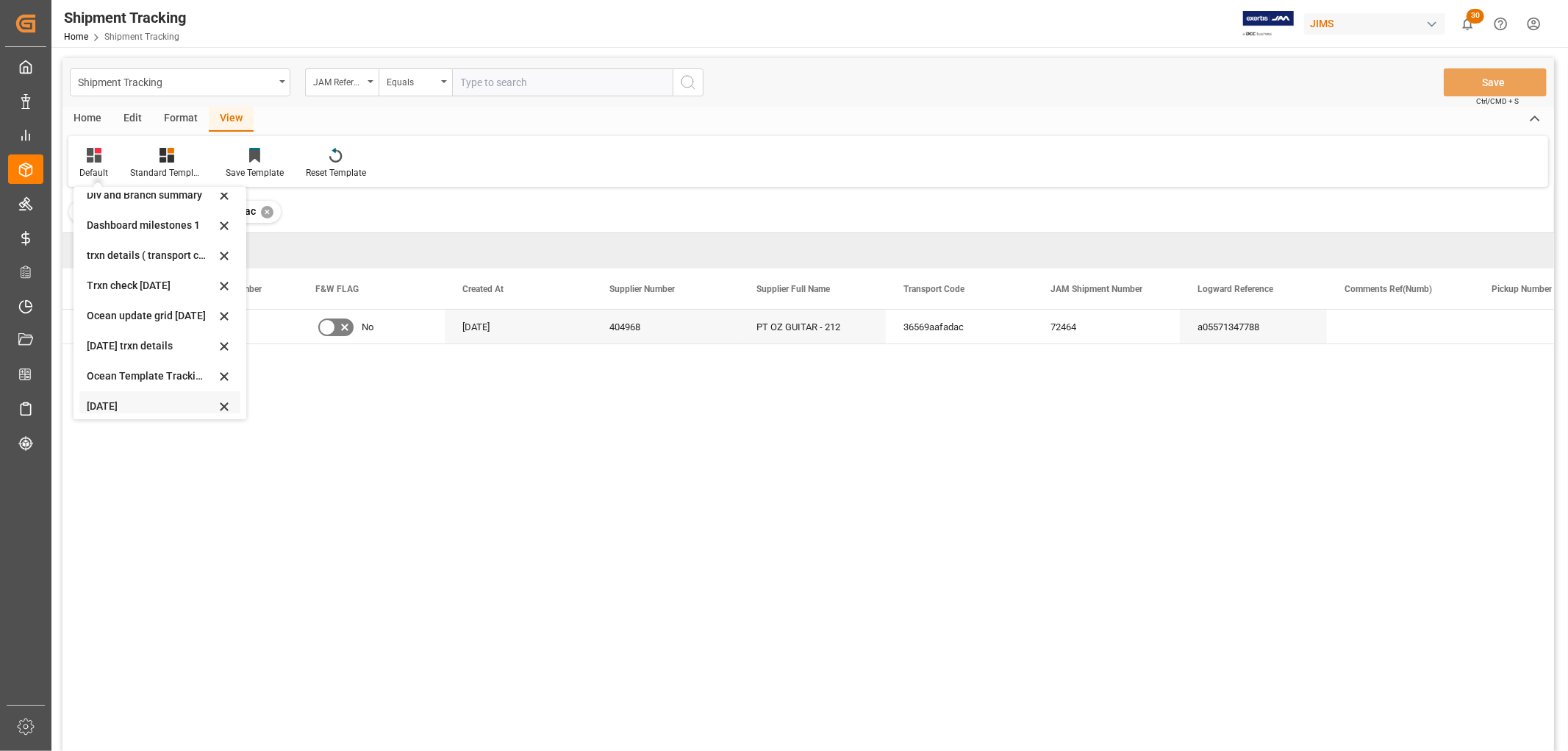
click at [114, 406] on div "[DATE]" at bounding box center [150, 406] width 128 height 16
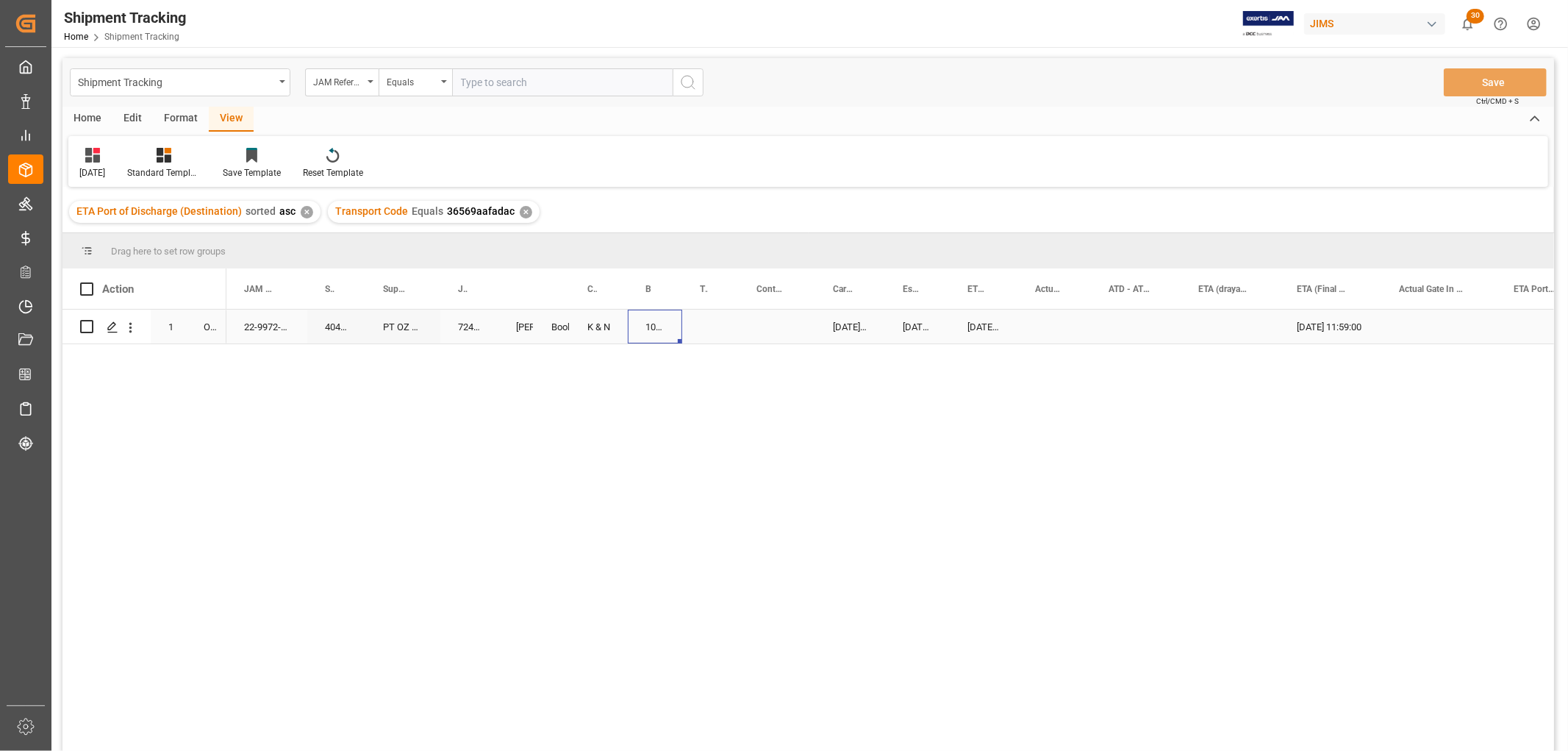
click at [652, 328] on div "1068638008" at bounding box center [655, 326] width 54 height 33
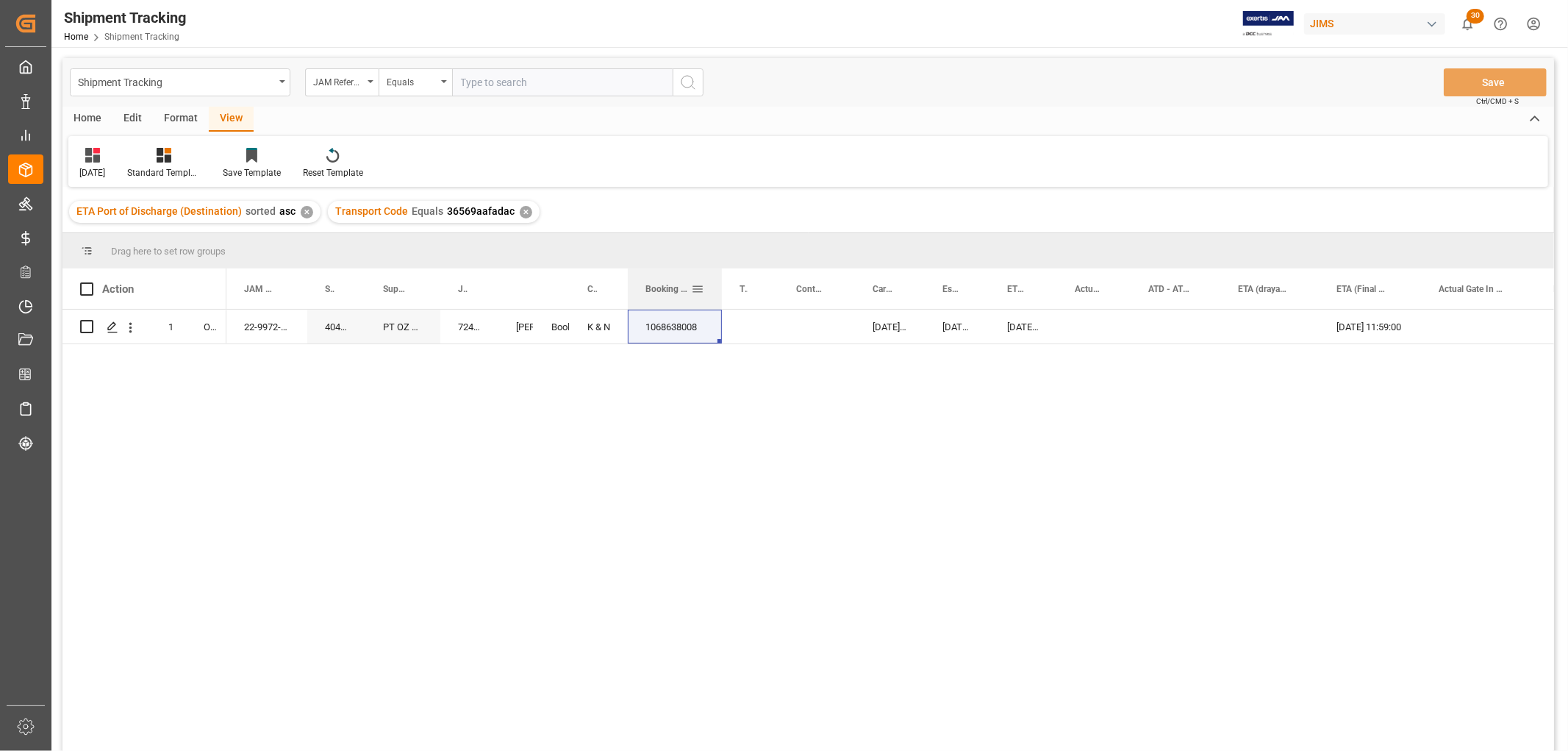
drag, startPoint x: 679, startPoint y: 270, endPoint x: 719, endPoint y: 286, distance: 43.1
click at [719, 286] on div at bounding box center [722, 289] width 6 height 40
click at [678, 324] on div "1068638008" at bounding box center [675, 326] width 94 height 33
click at [670, 373] on div "22-9972-ID 404968 PT OZ GUITAR - 212 72464 [PERSON_NAME]. [PERSON_NAME] K & N 1…" at bounding box center [890, 535] width 1328 height 451
click at [669, 320] on div "1068638008" at bounding box center [675, 326] width 94 height 33
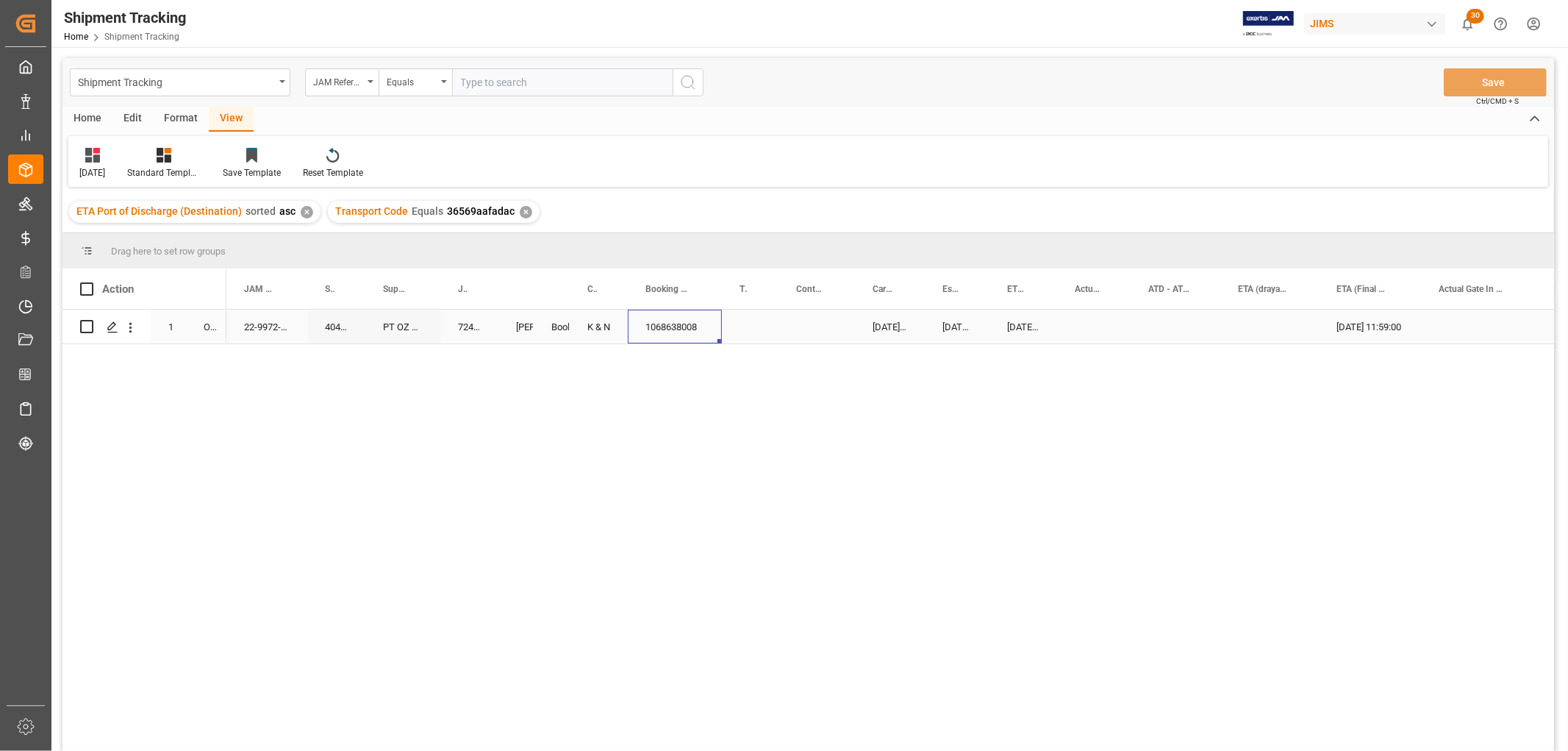
click at [596, 325] on div "K & N" at bounding box center [598, 326] width 58 height 33
click at [679, 317] on div "1068638008" at bounding box center [675, 326] width 94 height 33
drag, startPoint x: 718, startPoint y: 339, endPoint x: 738, endPoint y: 339, distance: 20.0
click at [795, 322] on div "Press SPACE to select this row." at bounding box center [816, 326] width 76 height 33
click at [799, 325] on div "Press SPACE to select this row." at bounding box center [816, 326] width 76 height 33
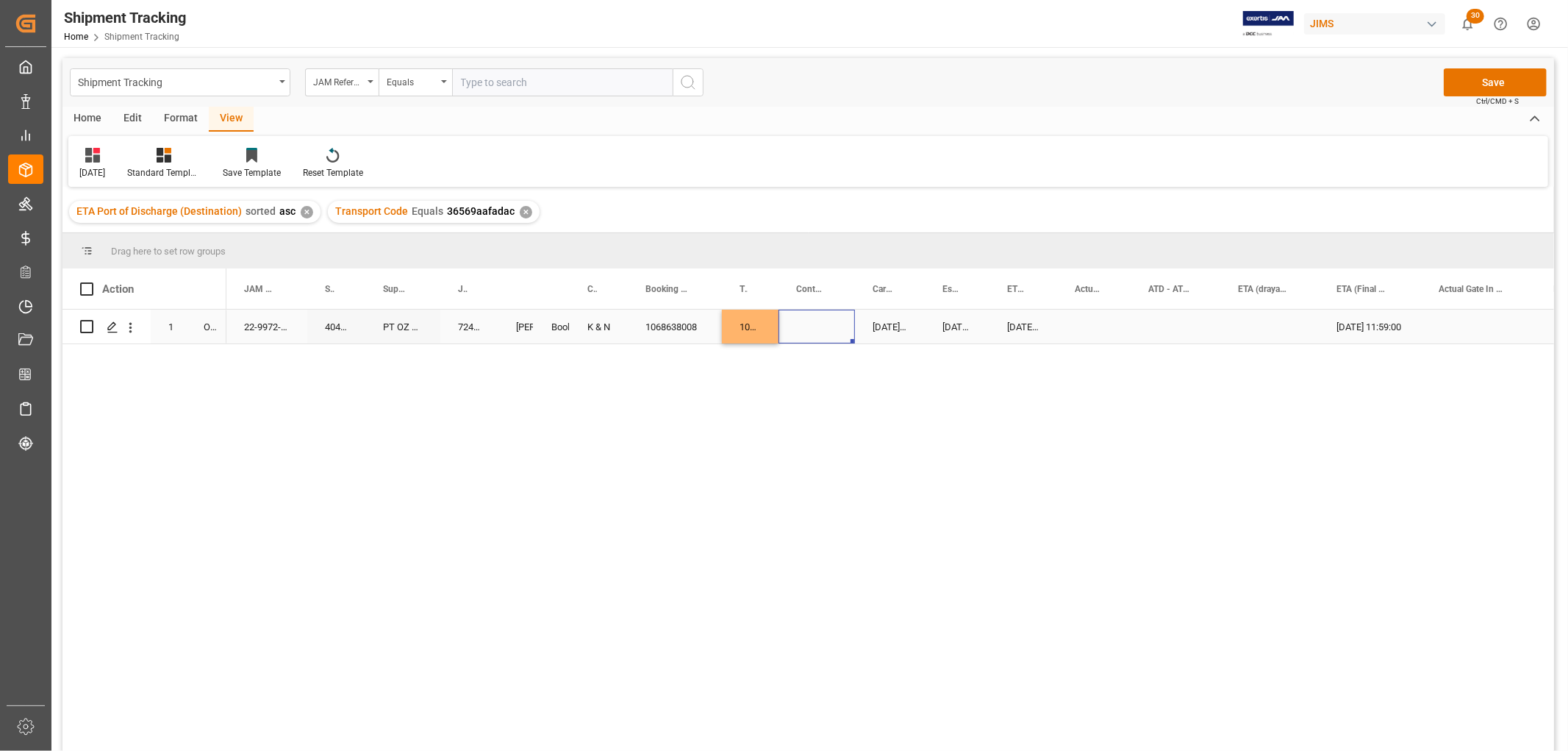
click at [799, 325] on div "Press SPACE to select this row." at bounding box center [816, 326] width 76 height 33
click at [828, 337] on button "Select" at bounding box center [817, 335] width 53 height 28
click at [812, 591] on div "LCL" at bounding box center [817, 592] width 36 height 15
click at [1081, 322] on div "Press SPACE to select this row." at bounding box center [1093, 326] width 73 height 33
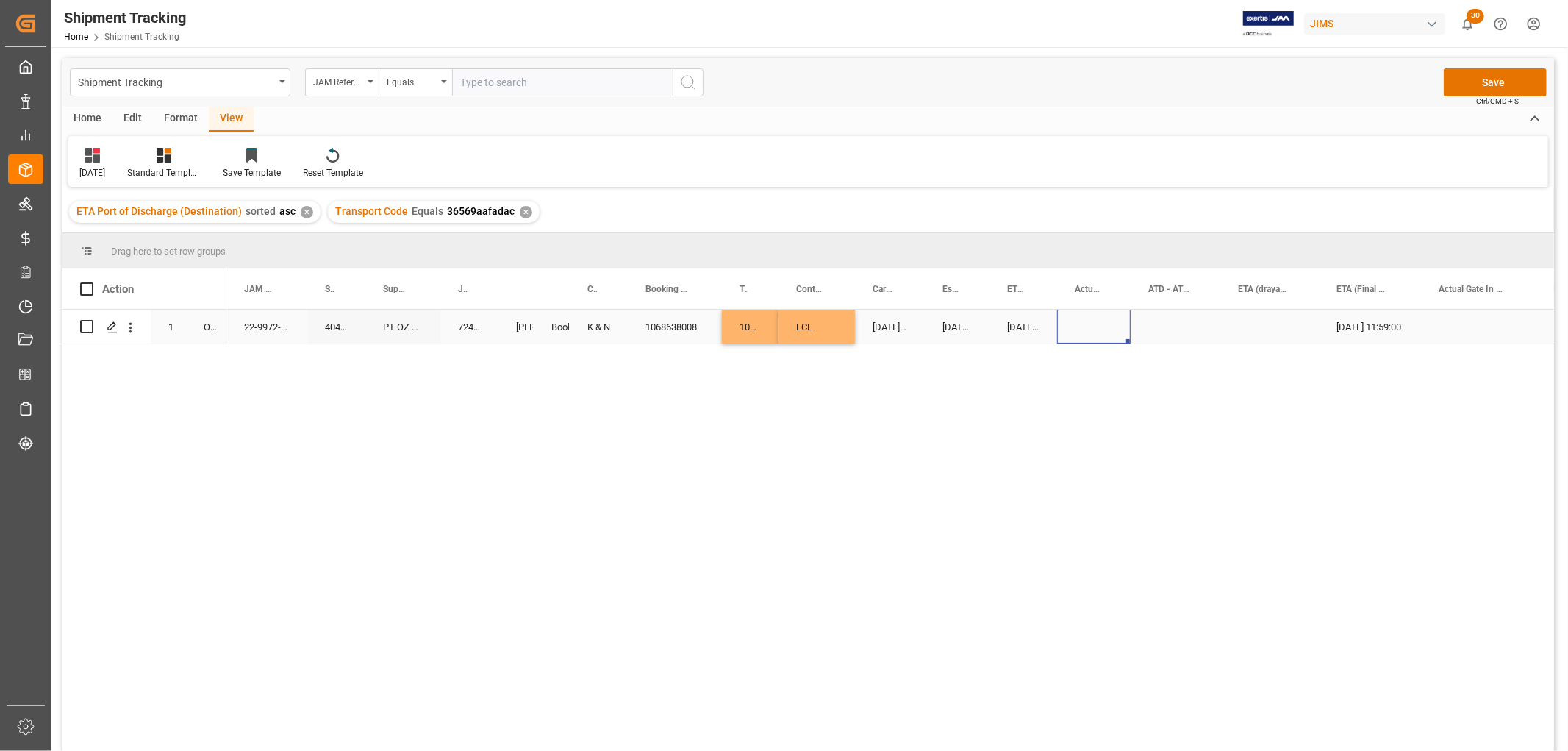
click at [1081, 322] on div "Press SPACE to select this row." at bounding box center [1093, 326] width 73 height 33
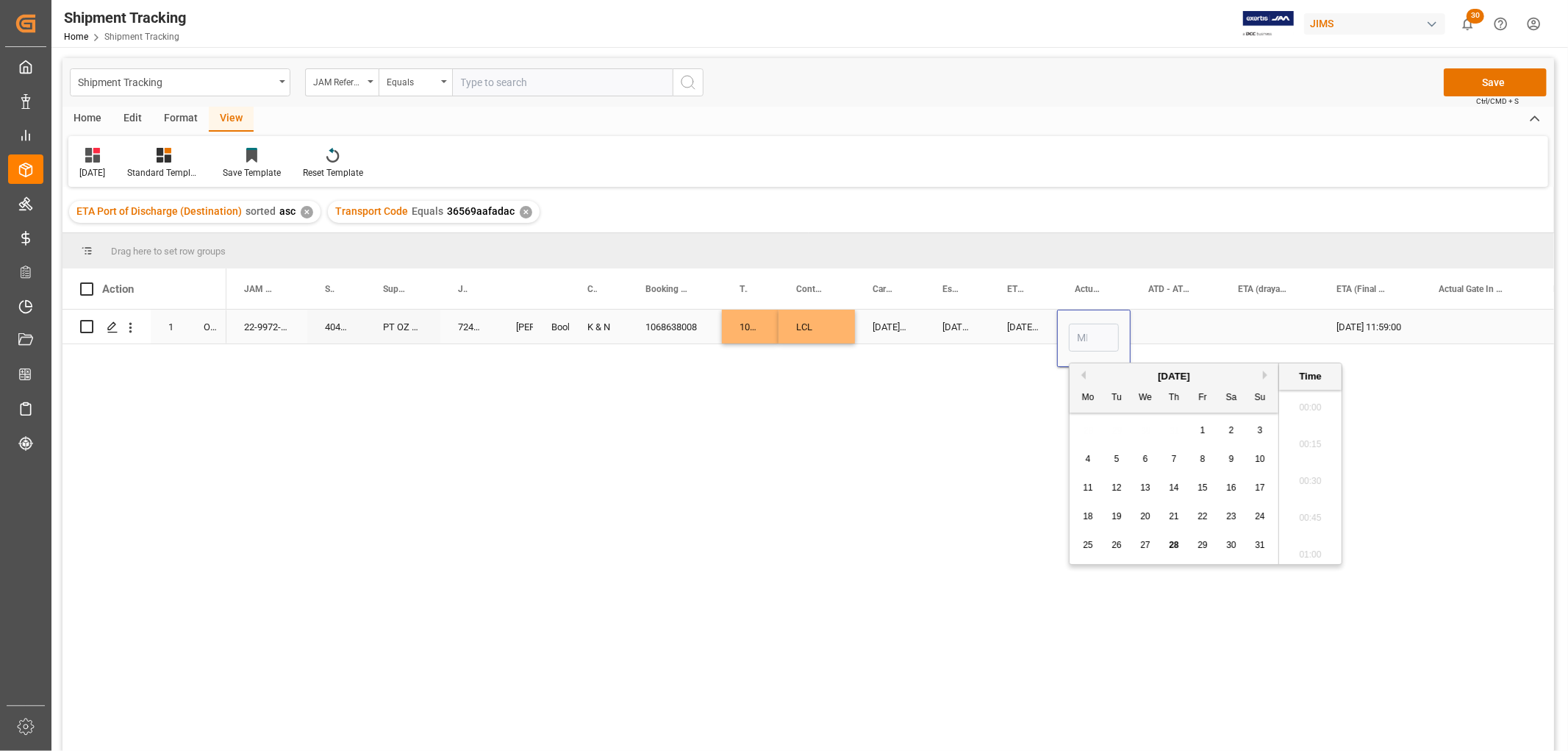
scroll to position [1989, 0]
click at [1177, 512] on span "21" at bounding box center [1173, 516] width 9 height 10
type input "[DATE] 00:00"
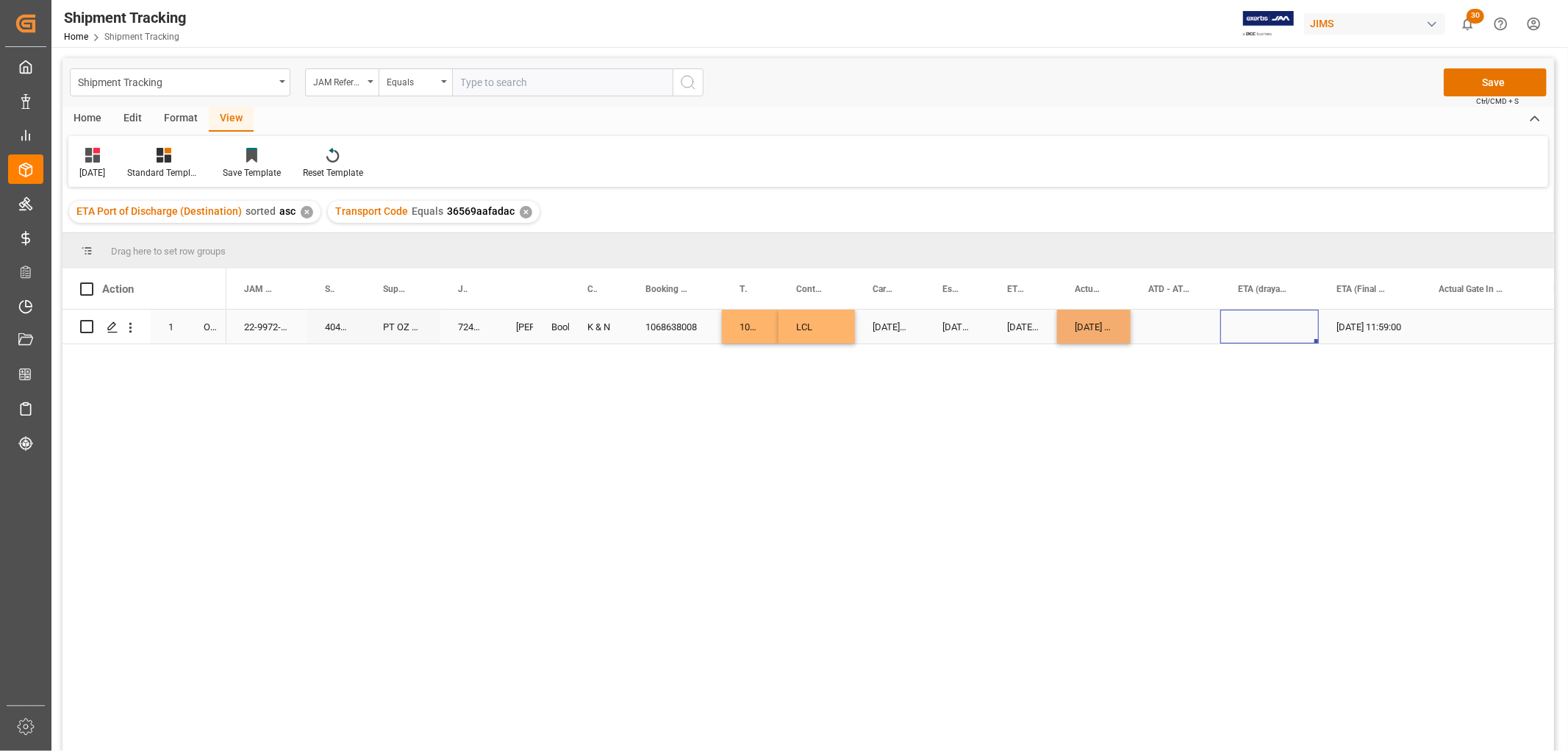
click at [1239, 310] on div "Press SPACE to select this row." at bounding box center [1269, 326] width 99 height 33
click at [1472, 78] on button "Save" at bounding box center [1495, 82] width 103 height 28
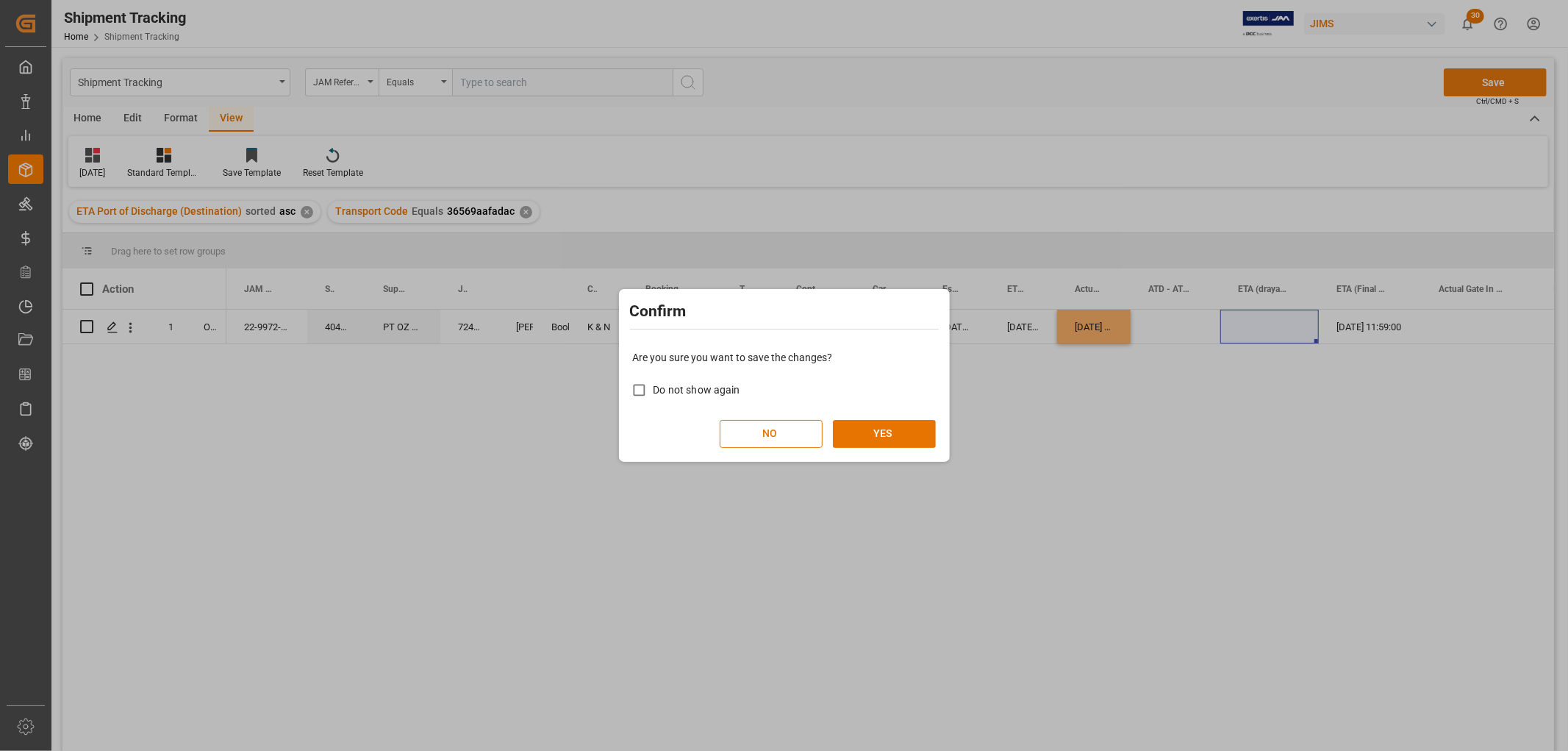
click at [1472, 78] on div "Confirm Are you sure you want to save the changes? Do not show again NO YES" at bounding box center [784, 375] width 1568 height 751
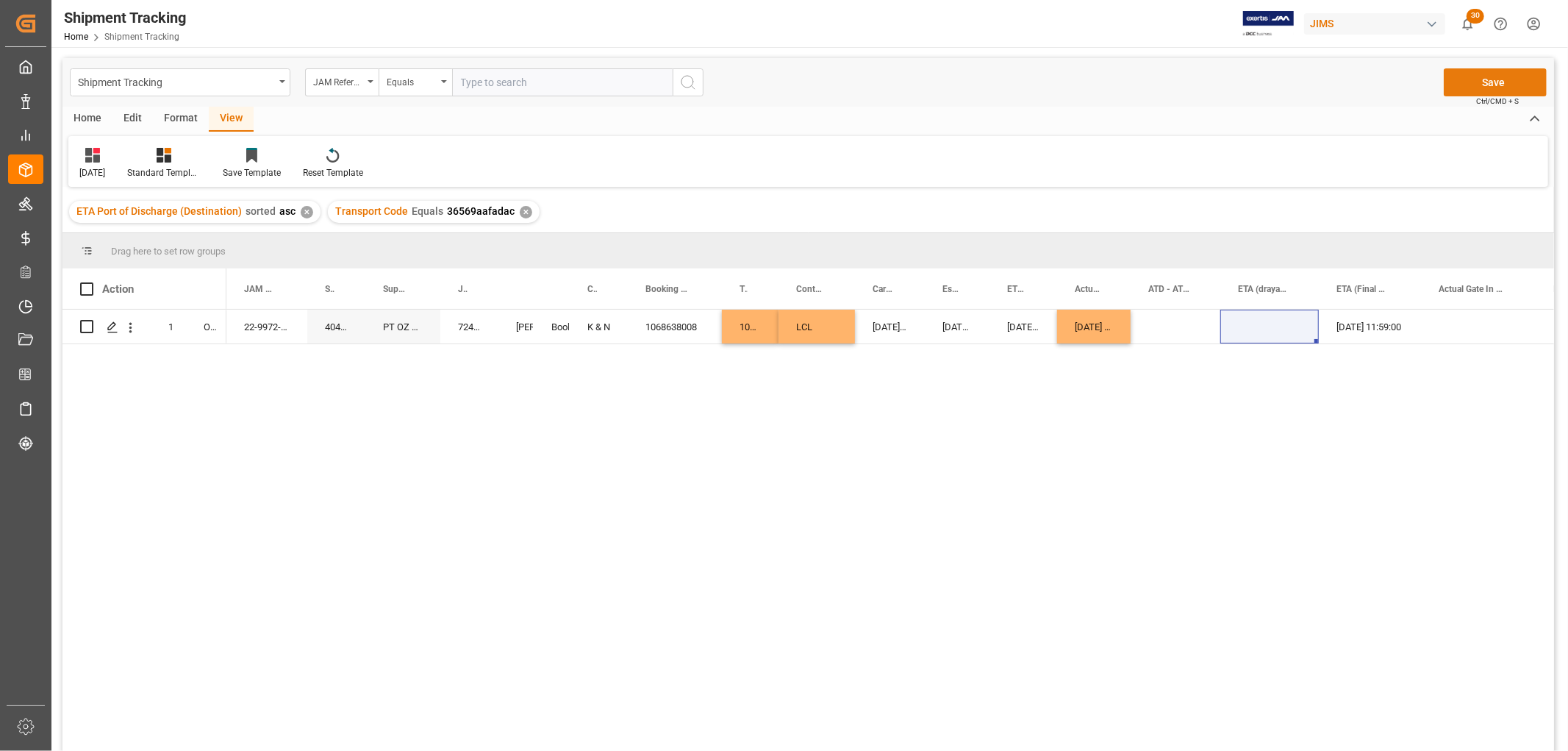
click at [1494, 83] on button "Save" at bounding box center [1495, 82] width 103 height 28
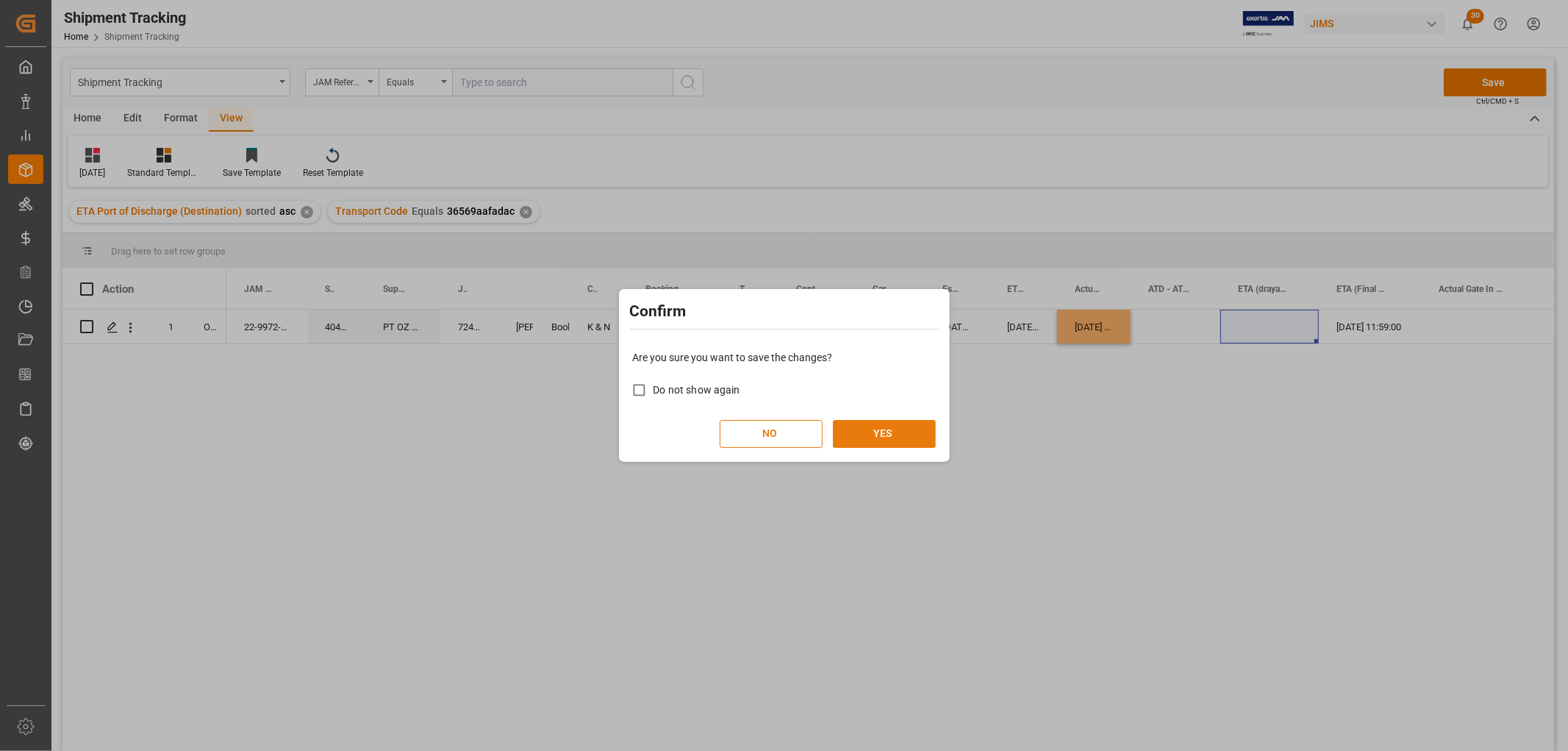
click at [900, 433] on button "YES" at bounding box center [884, 433] width 103 height 28
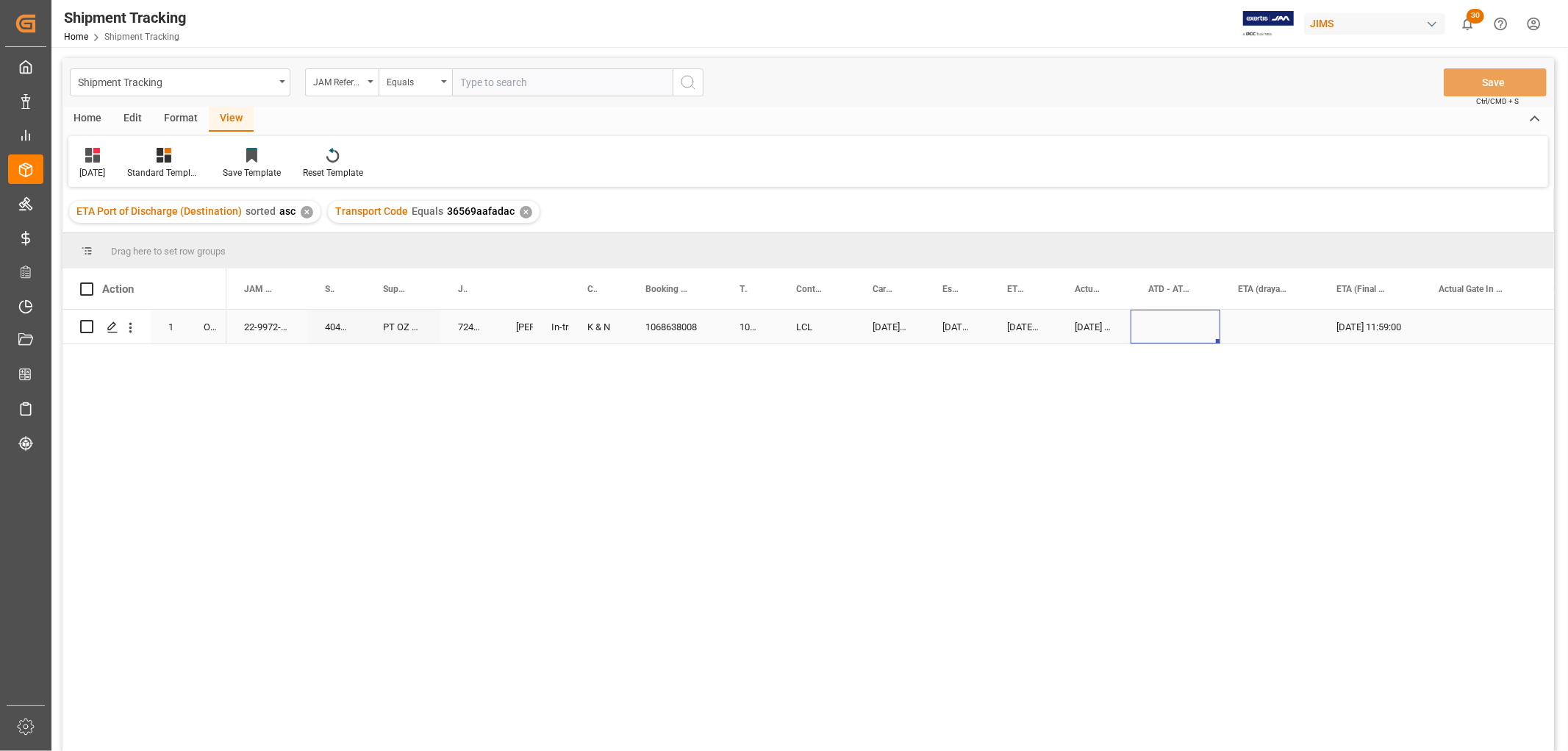
click at [1180, 321] on div "Press SPACE to select this row." at bounding box center [1175, 326] width 89 height 33
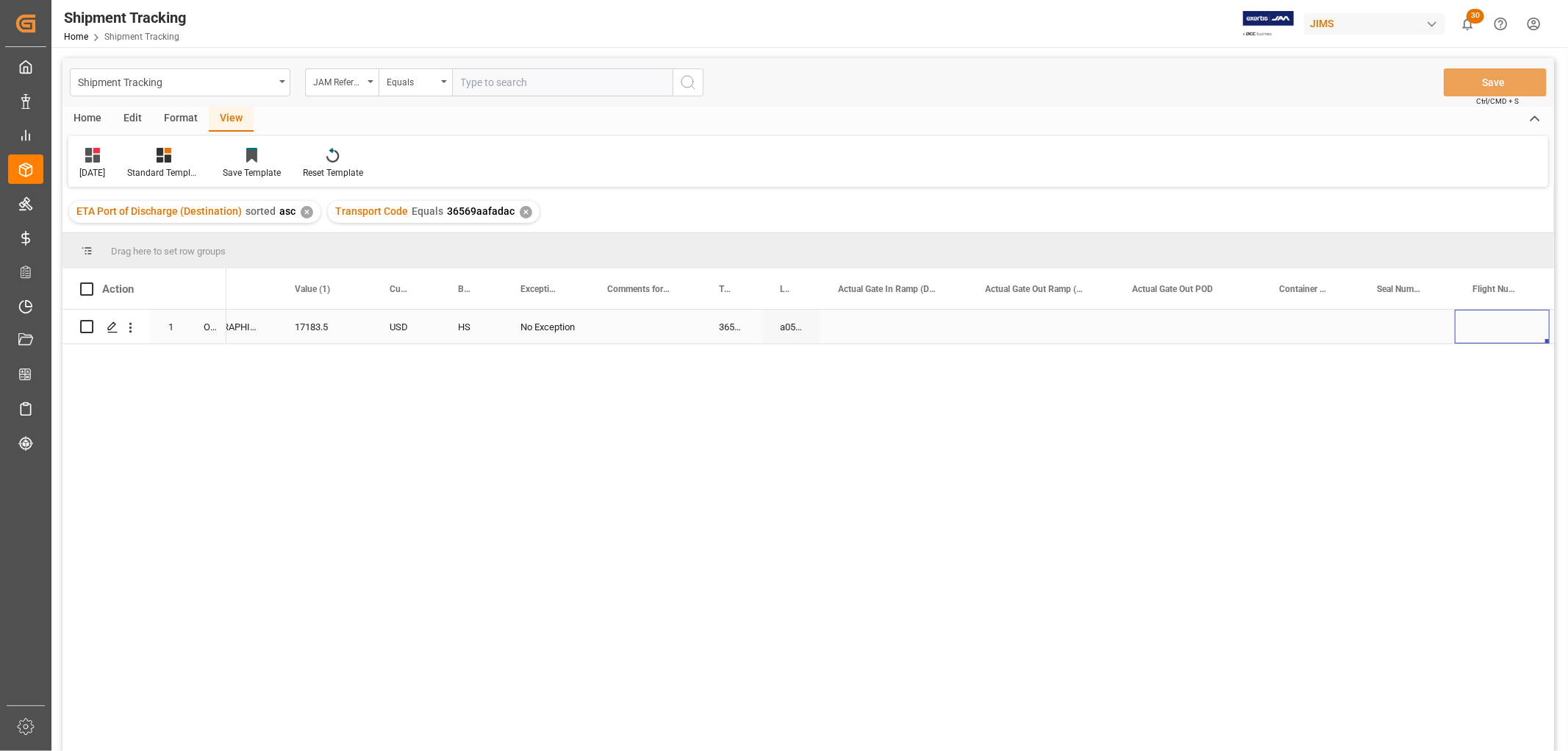
scroll to position [0, 1981]
click at [1201, 328] on div "Press SPACE to select this row." at bounding box center [1219, 326] width 98 height 33
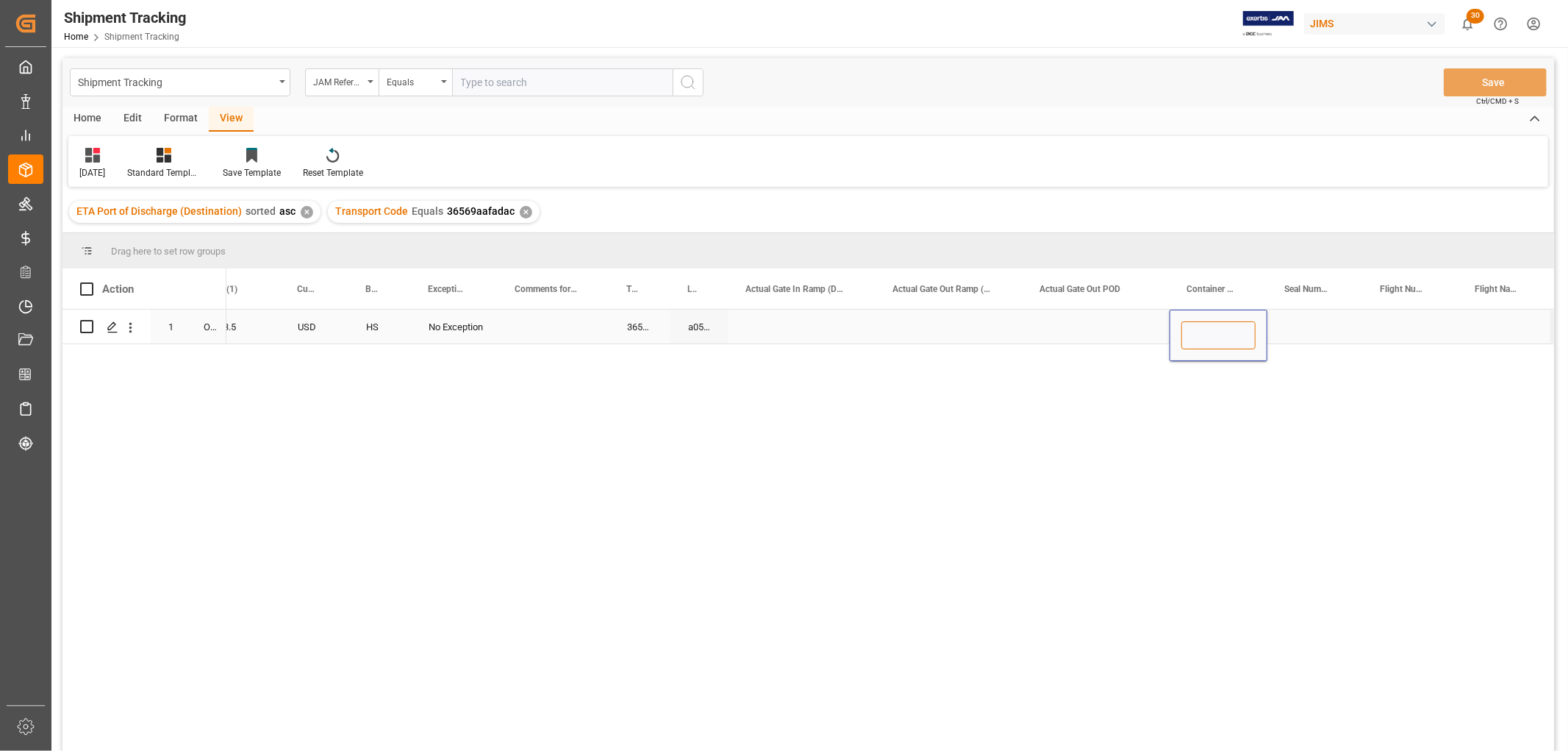
click at [1210, 332] on input "Press SPACE to select this row." at bounding box center [1218, 335] width 74 height 28
paste input "CSNU7856766"
type input "CSNU7856766"
click at [1336, 320] on div "Press SPACE to select this row." at bounding box center [1315, 326] width 96 height 33
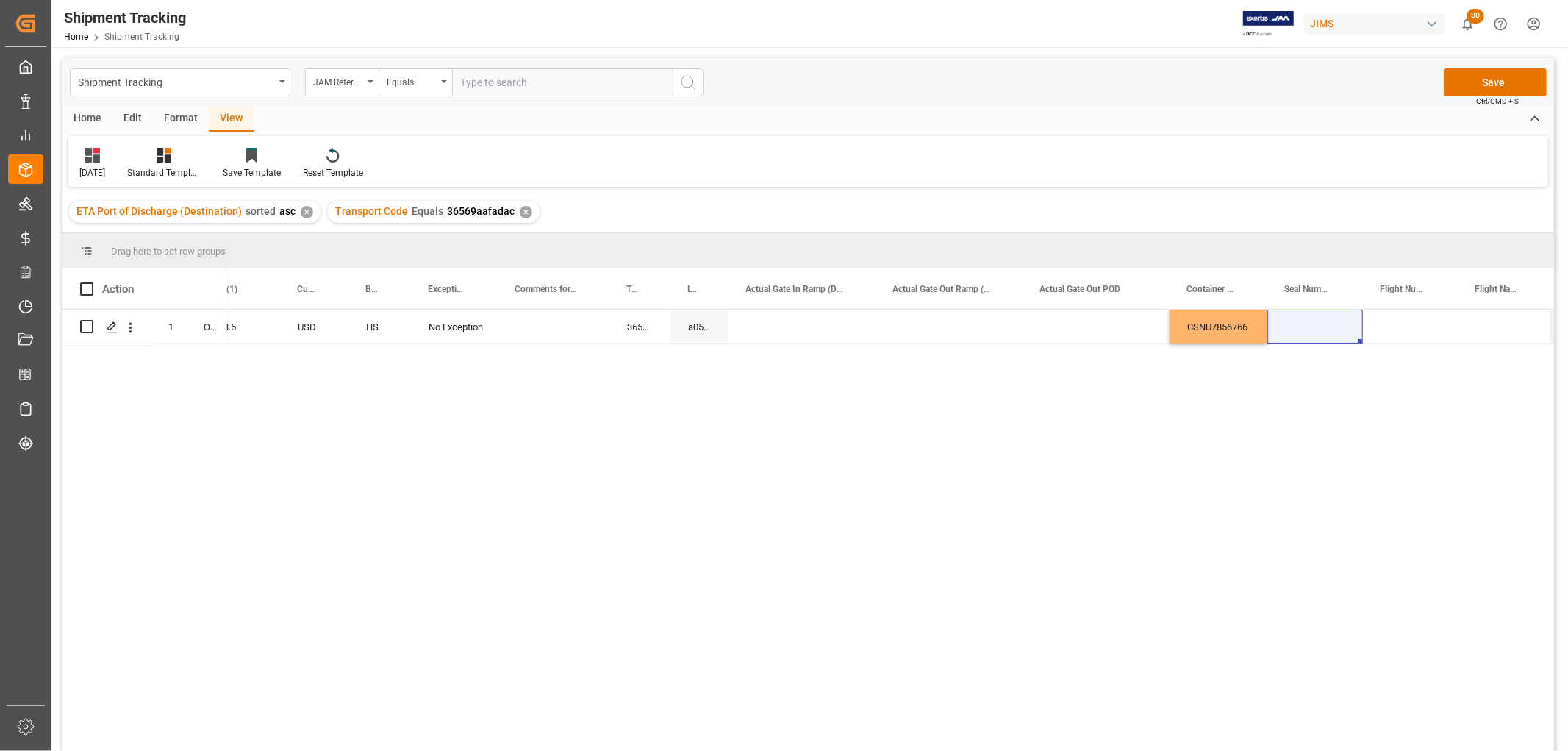
drag, startPoint x: 1321, startPoint y: 406, endPoint x: 1327, endPoint y: 372, distance: 34.5
click at [1321, 406] on div "FOB Jakarta ID 17183.5 USD HS No Exception 36569aafadac a05571347788 CSNU7856766" at bounding box center [890, 535] width 1328 height 451
click at [1321, 324] on div "Press SPACE to select this row." at bounding box center [1315, 326] width 96 height 33
click at [1320, 322] on div "Press SPACE to select this row." at bounding box center [1315, 326] width 96 height 33
click at [1320, 322] on input "Press SPACE to select this row." at bounding box center [1315, 335] width 72 height 28
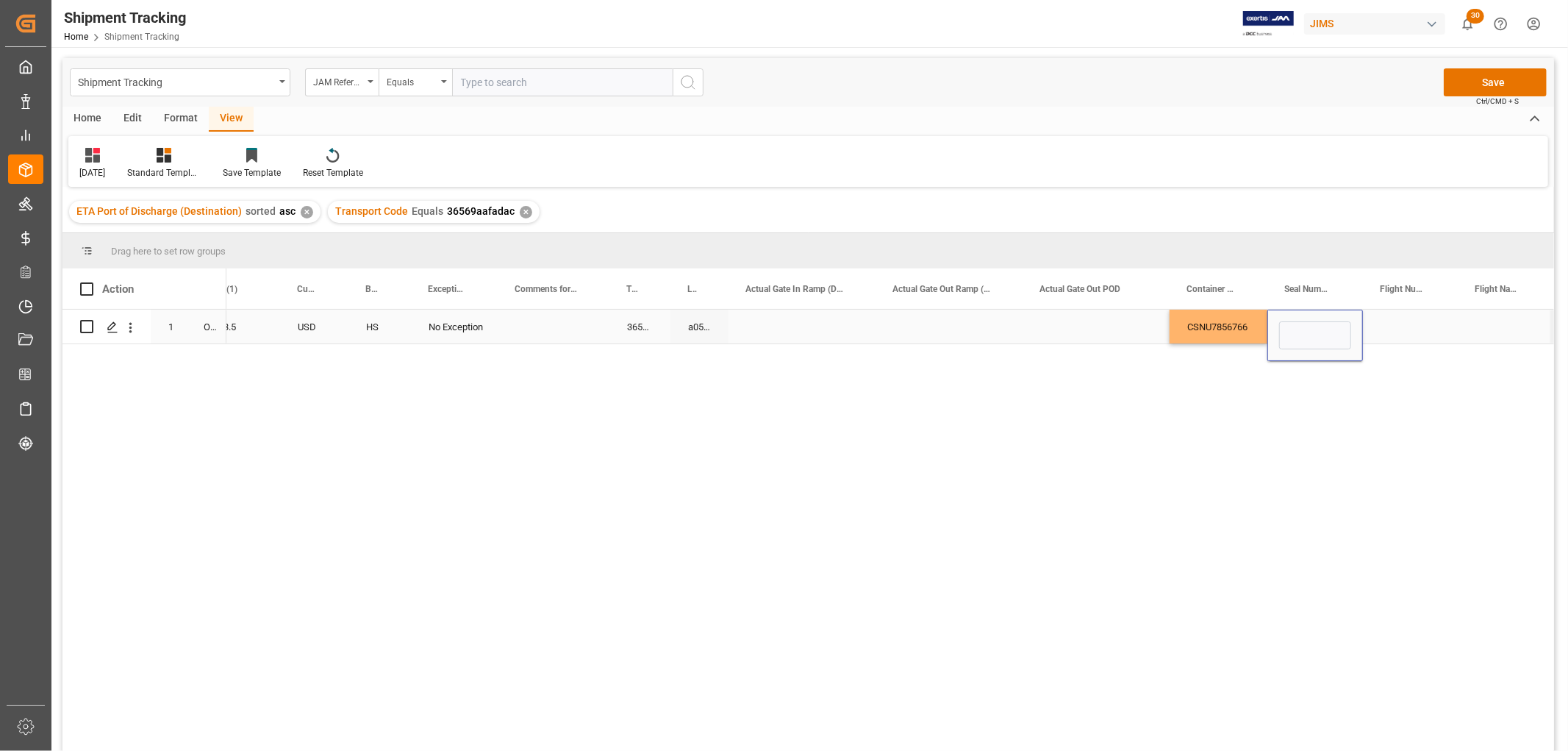
type input "29931376"
click at [1091, 327] on div "Press SPACE to select this row." at bounding box center [1096, 326] width 147 height 33
click at [1503, 81] on button "Save" at bounding box center [1495, 82] width 103 height 28
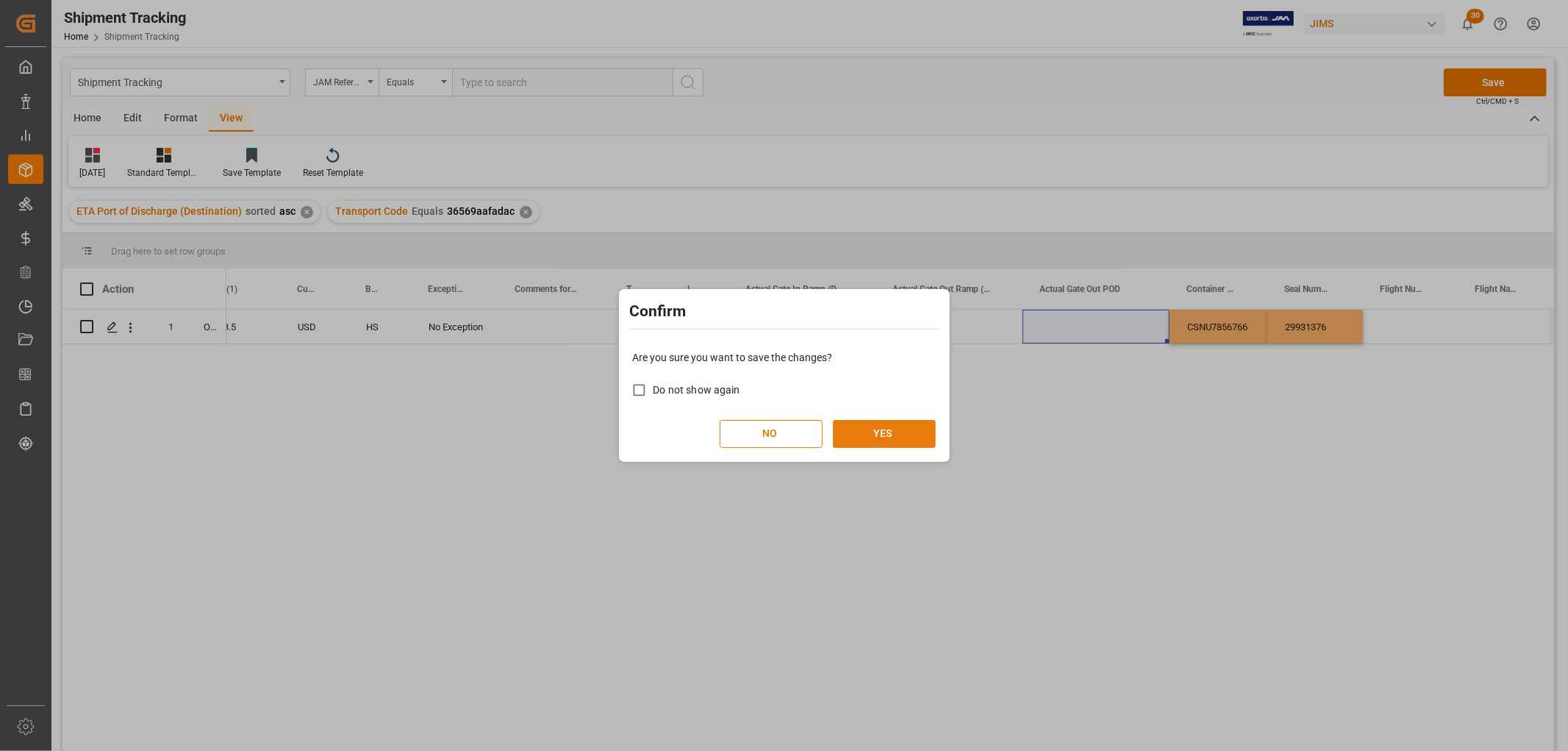
click at [861, 429] on button "YES" at bounding box center [884, 433] width 103 height 28
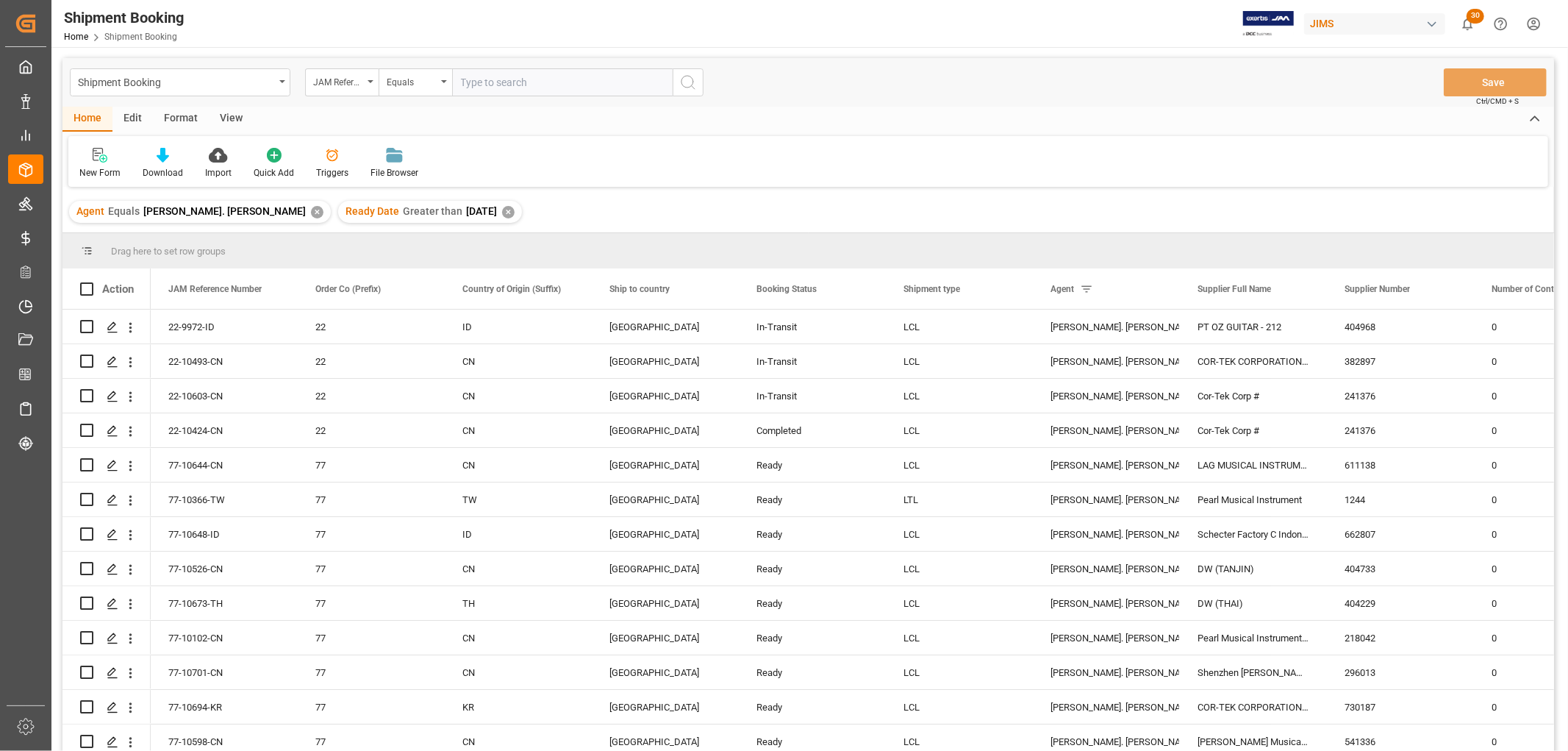
click at [233, 115] on div "View" at bounding box center [231, 119] width 45 height 25
click at [100, 167] on div "Default" at bounding box center [93, 173] width 29 height 13
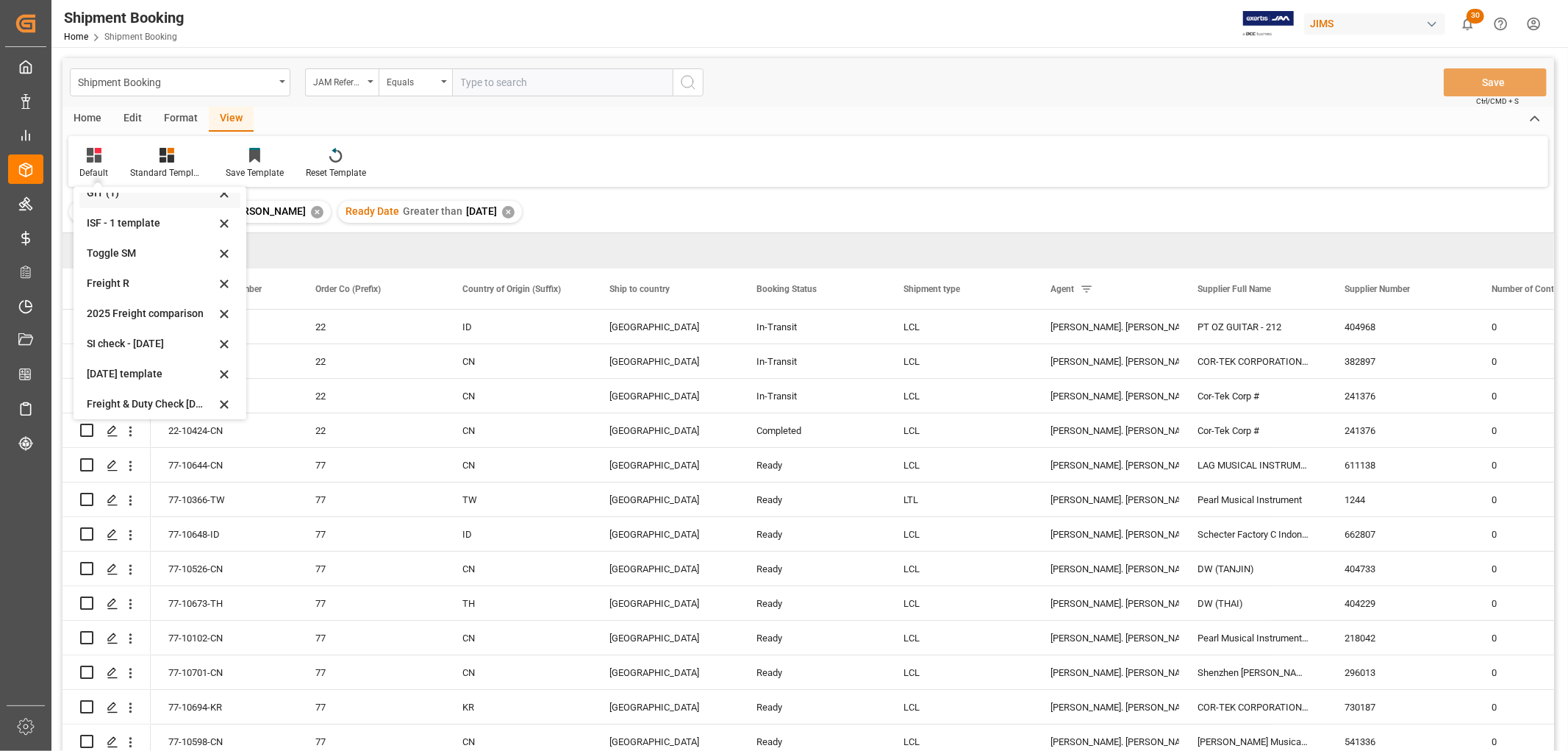
scroll to position [81, 0]
click at [101, 395] on div "[DATE]" at bounding box center [150, 398] width 128 height 16
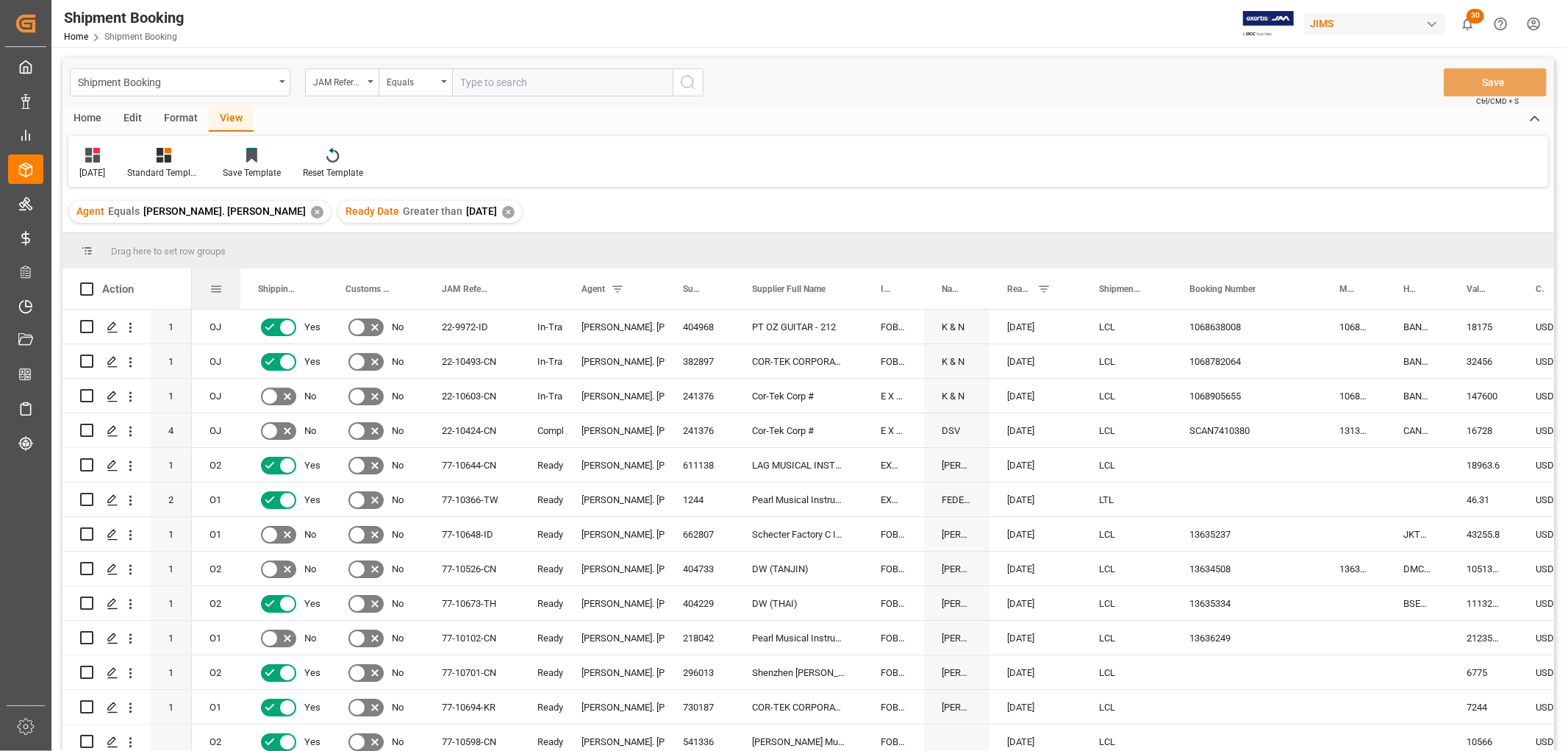
drag, startPoint x: 243, startPoint y: 285, endPoint x: 239, endPoint y: 293, distance: 8.9
click at [239, 293] on div at bounding box center [240, 289] width 6 height 40
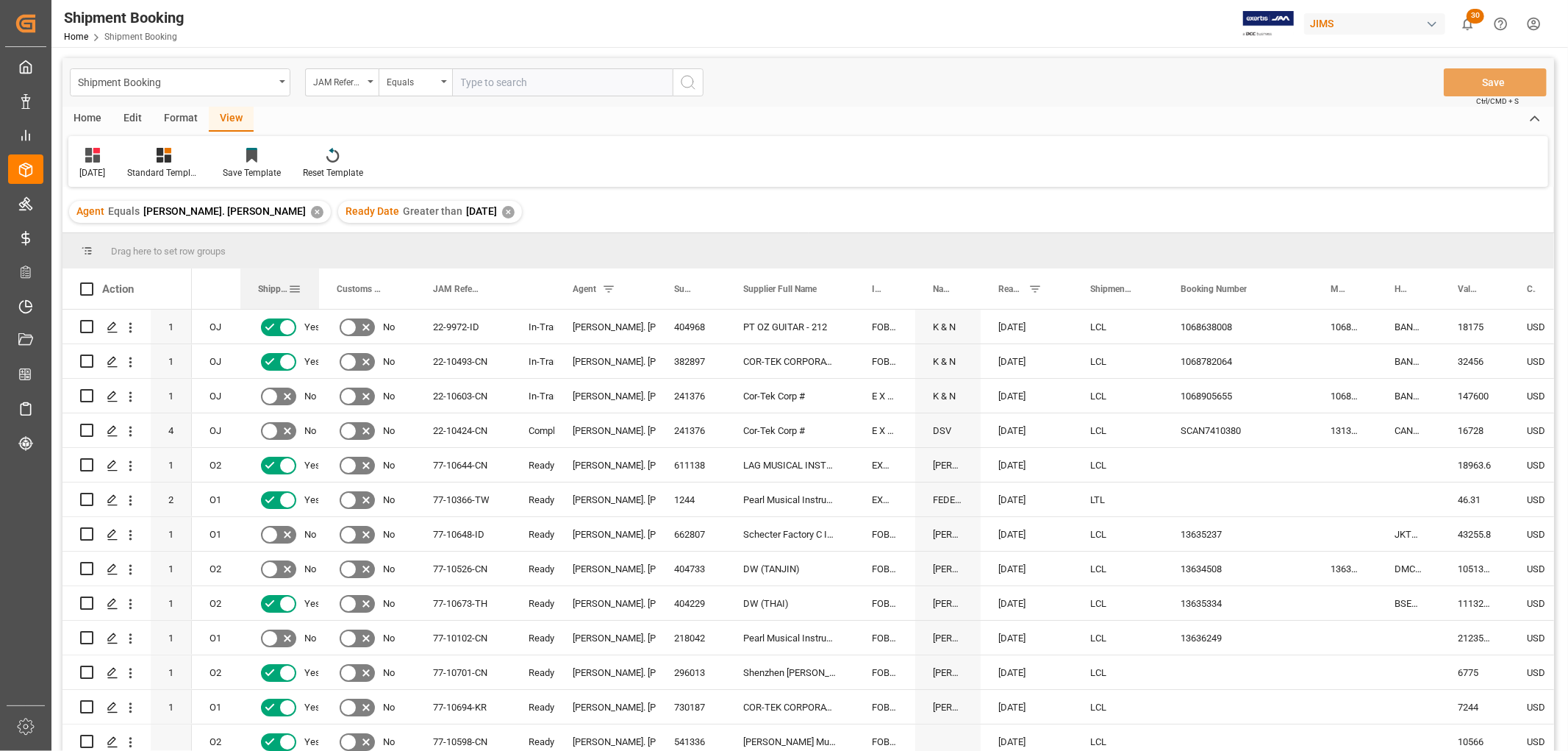
drag, startPoint x: 326, startPoint y: 282, endPoint x: 317, endPoint y: 304, distance: 23.8
click at [317, 304] on div at bounding box center [319, 289] width 6 height 40
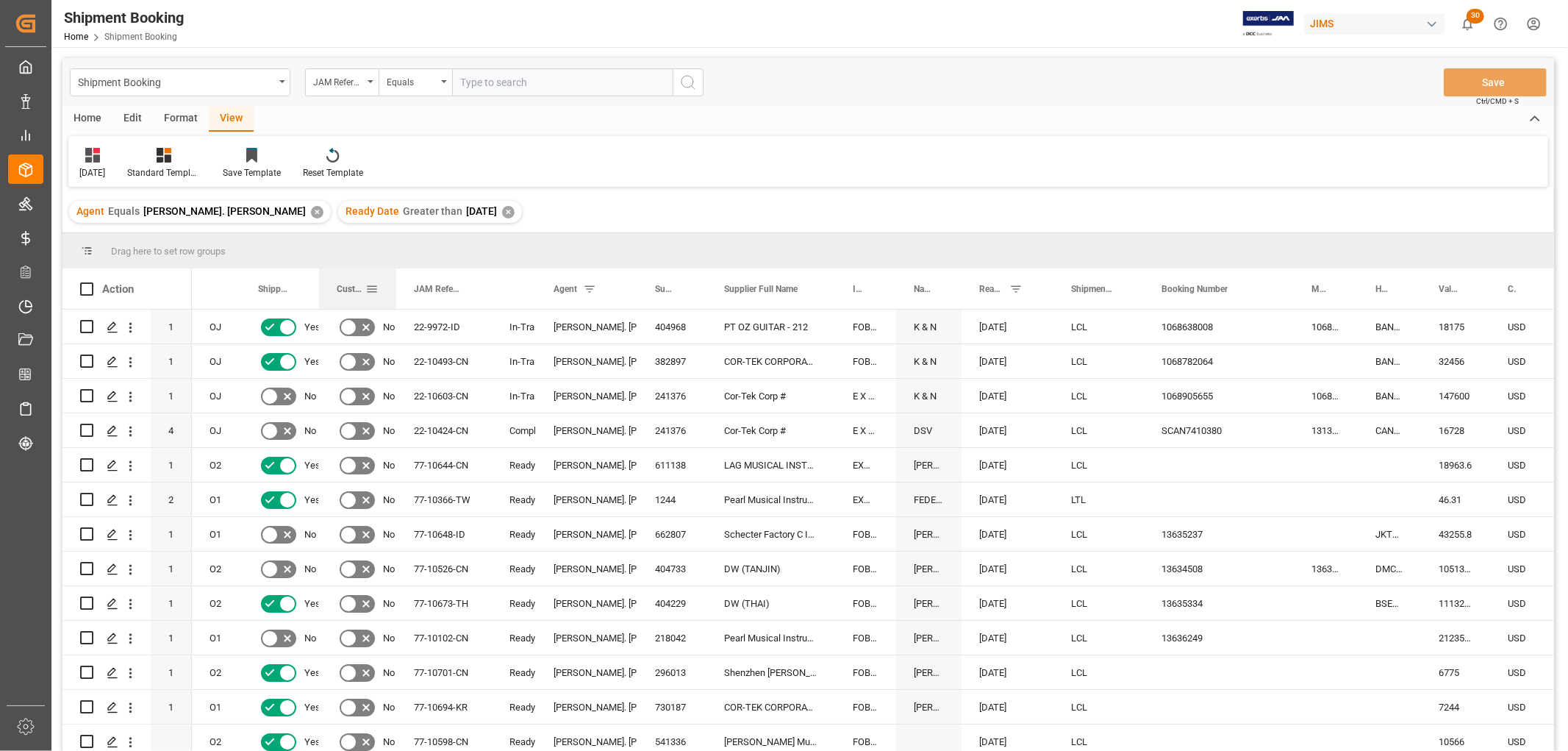
drag, startPoint x: 412, startPoint y: 286, endPoint x: 393, endPoint y: 297, distance: 22.0
click at [393, 297] on div at bounding box center [396, 289] width 6 height 40
drag, startPoint x: 491, startPoint y: 294, endPoint x: 487, endPoint y: 314, distance: 20.4
click at [488, 313] on div "Action Mode of Transport Code Order Type Shipping instructions SENT 1 1" at bounding box center [808, 514] width 1492 height 492
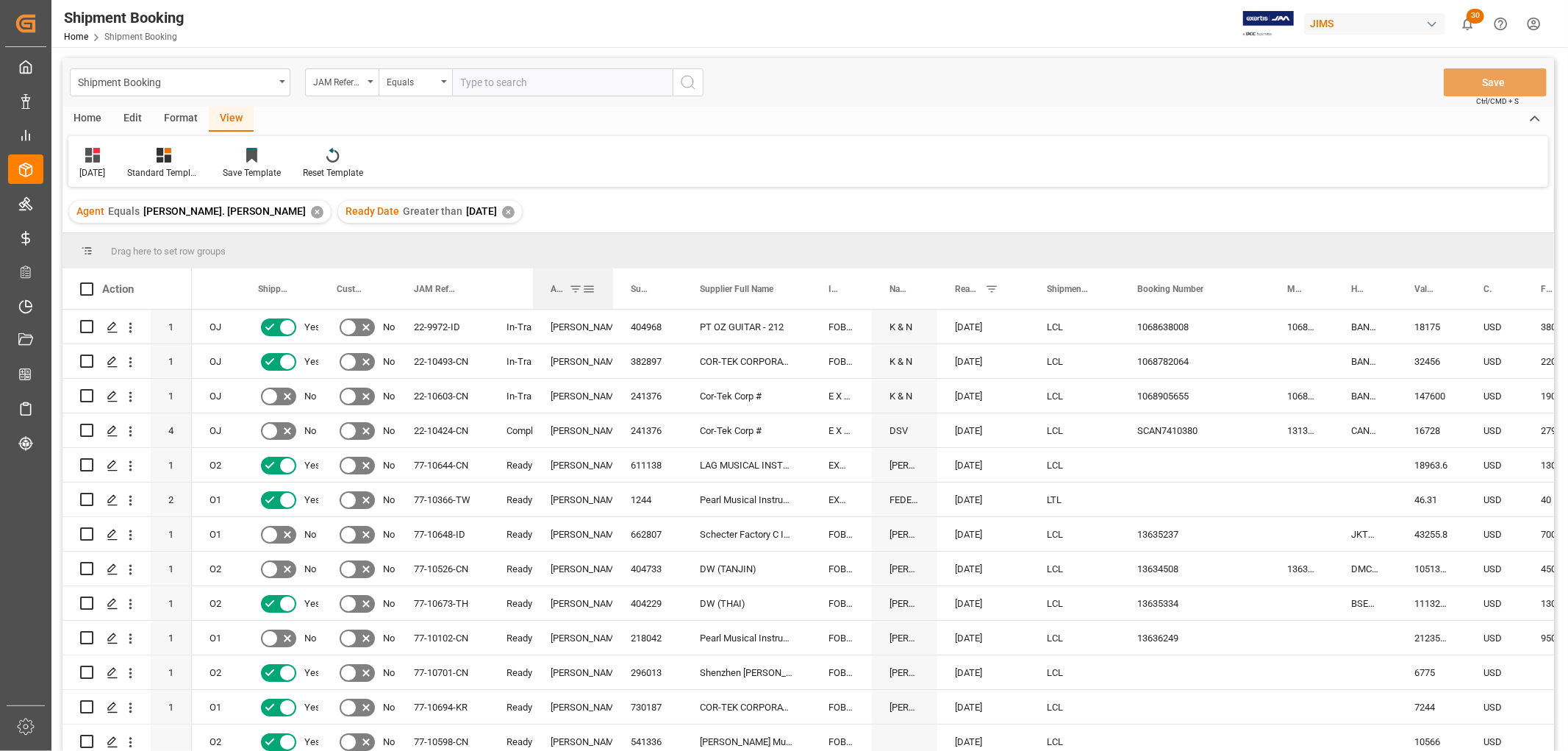
drag, startPoint x: 633, startPoint y: 289, endPoint x: 612, endPoint y: 306, distance: 27.0
click at [612, 306] on div at bounding box center [613, 289] width 6 height 40
click at [679, 286] on div at bounding box center [682, 289] width 6 height 40
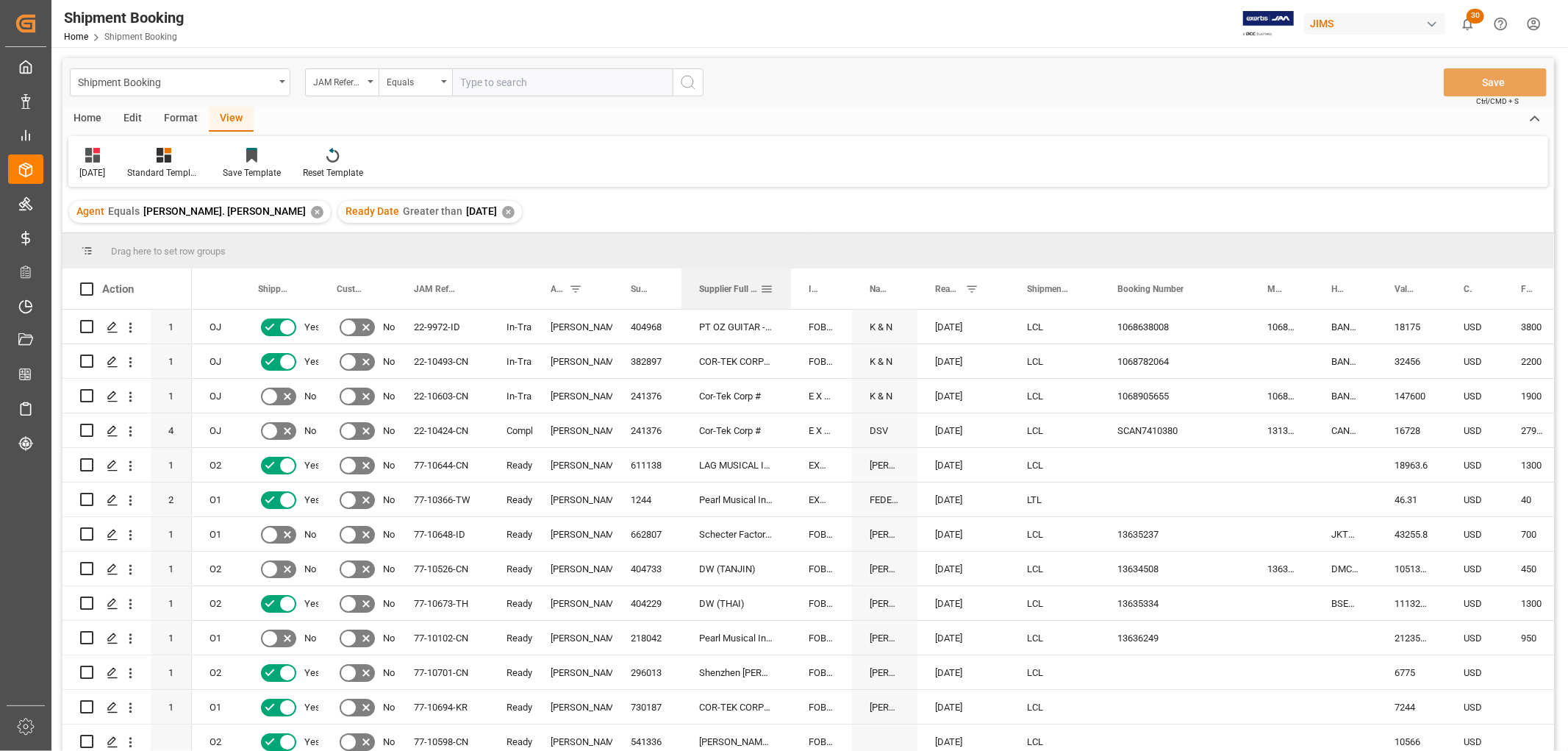
drag, startPoint x: 807, startPoint y: 289, endPoint x: 788, endPoint y: 299, distance: 21.5
click at [788, 299] on div at bounding box center [791, 289] width 6 height 40
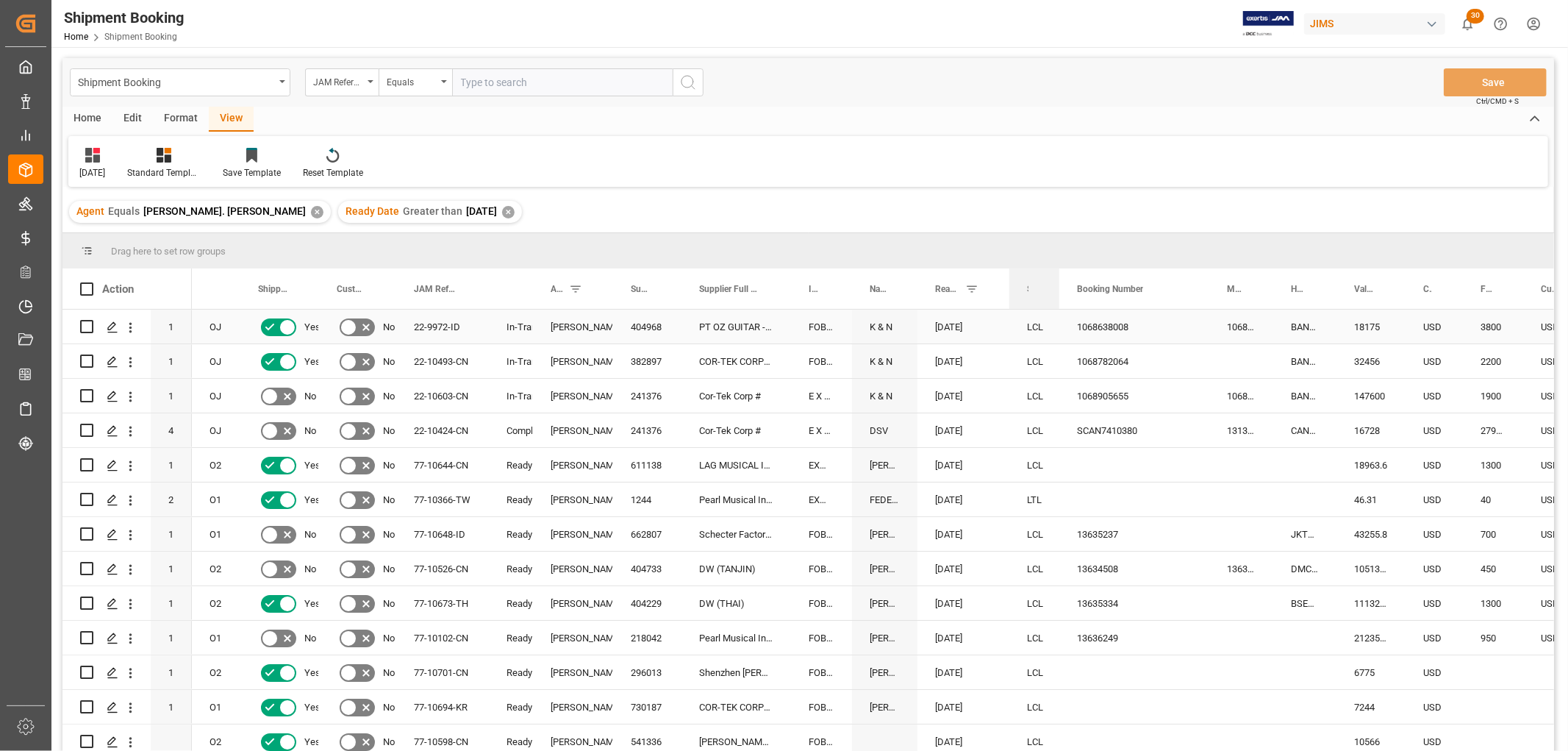
drag, startPoint x: 1096, startPoint y: 284, endPoint x: 1057, endPoint y: 313, distance: 48.6
click at [1057, 313] on div "Action Mode of Transport Code Order Type Shipping instructions SENT 1 1" at bounding box center [808, 514] width 1492 height 492
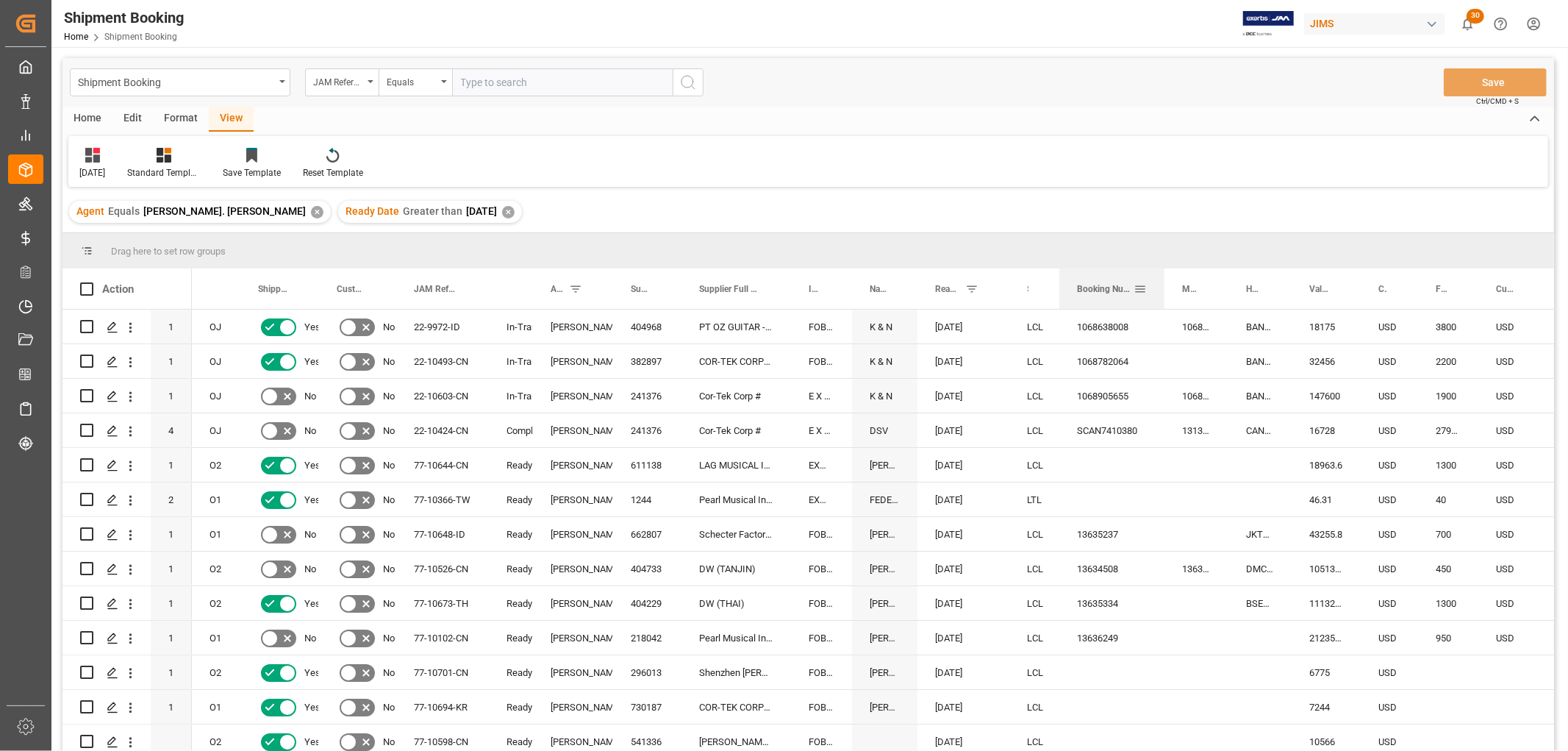
drag, startPoint x: 1208, startPoint y: 281, endPoint x: 1163, endPoint y: 304, distance: 50.5
click at [1163, 304] on div at bounding box center [1165, 289] width 6 height 40
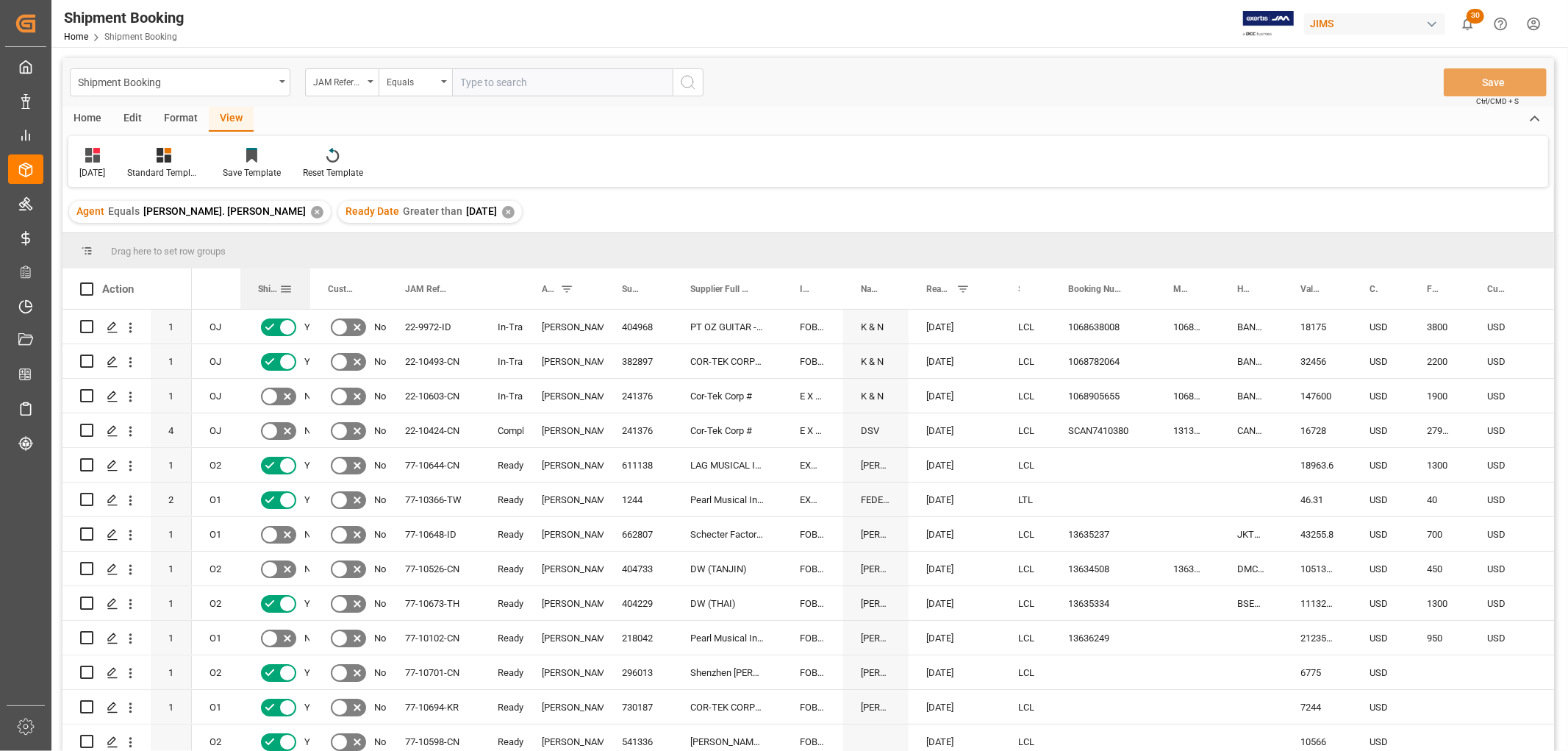
drag, startPoint x: 316, startPoint y: 281, endPoint x: 307, endPoint y: 291, distance: 13.5
click at [307, 291] on div at bounding box center [310, 289] width 6 height 40
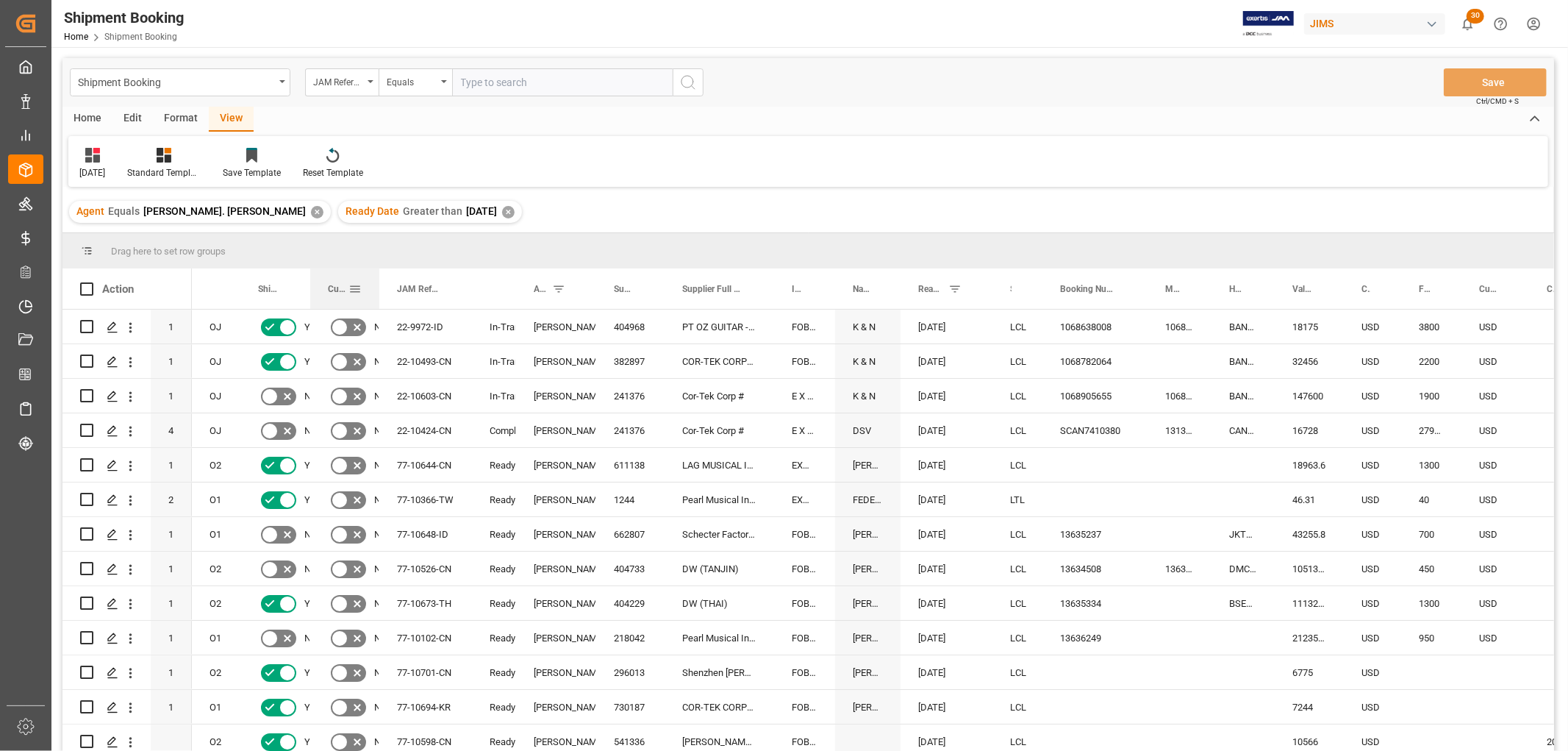
drag, startPoint x: 387, startPoint y: 286, endPoint x: 379, endPoint y: 292, distance: 10.0
click at [379, 292] on div at bounding box center [380, 289] width 6 height 40
click at [1086, 484] on div "Press SPACE to select this row." at bounding box center [1095, 499] width 105 height 33
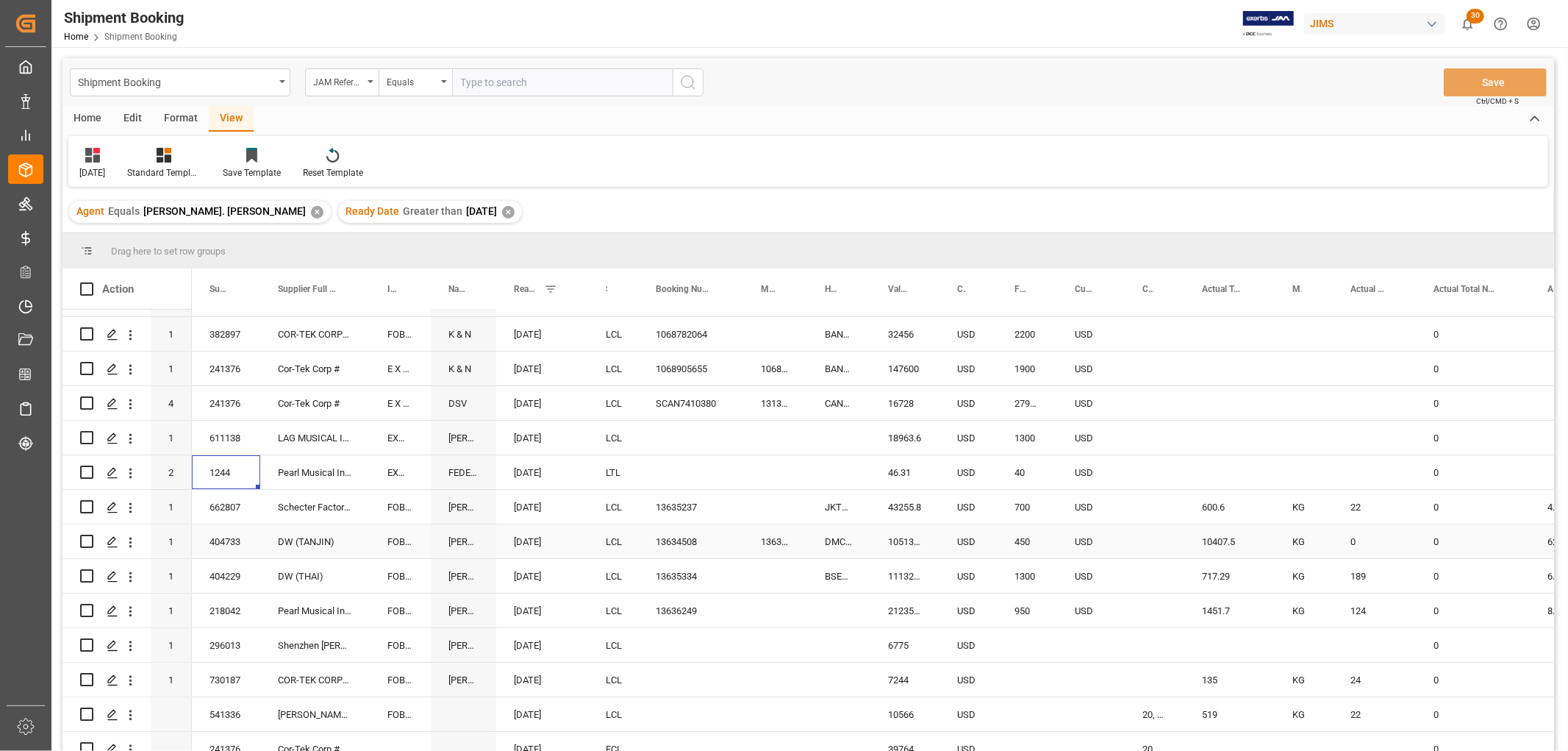
scroll to position [0, 0]
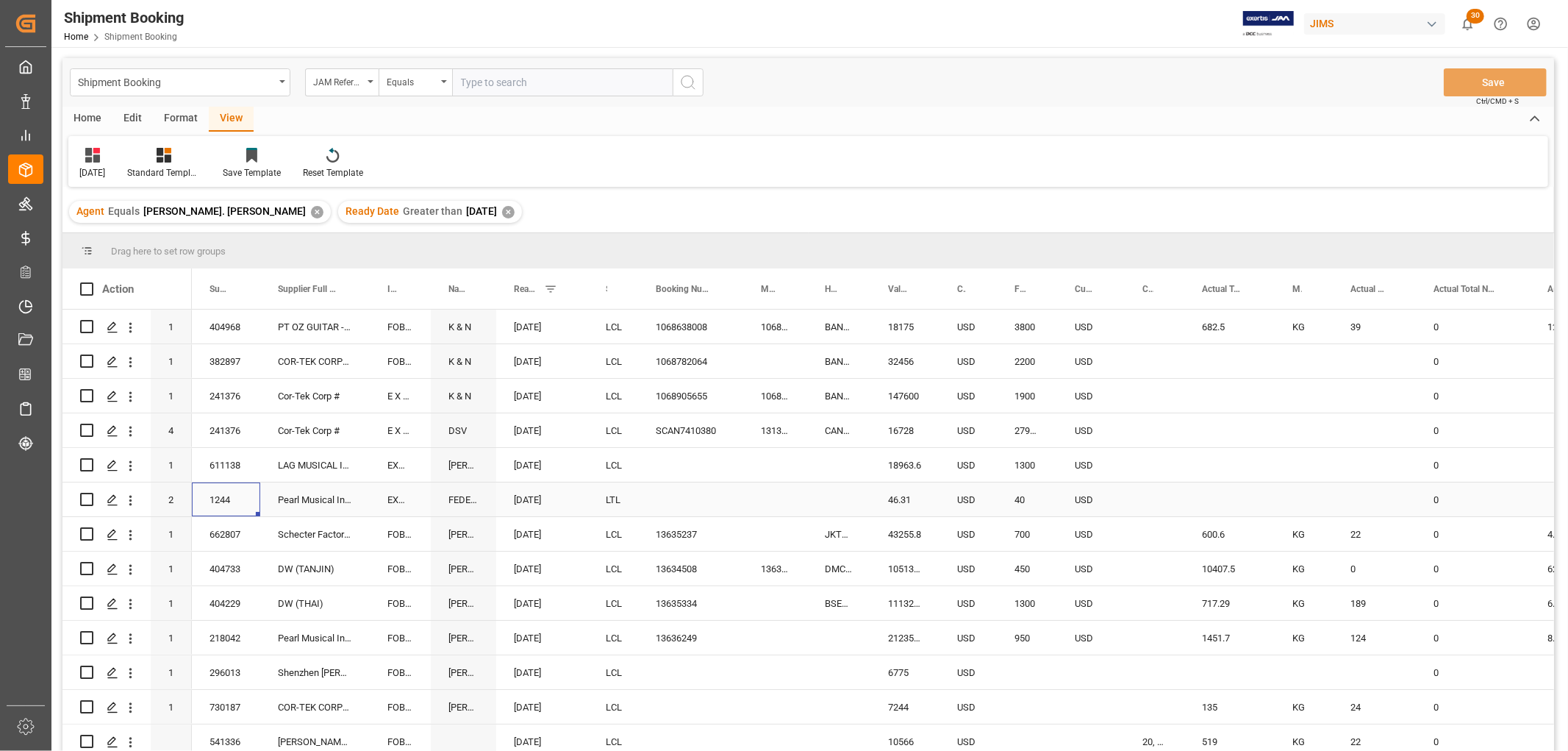
click at [738, 490] on div "Press SPACE to select this row." at bounding box center [690, 499] width 105 height 33
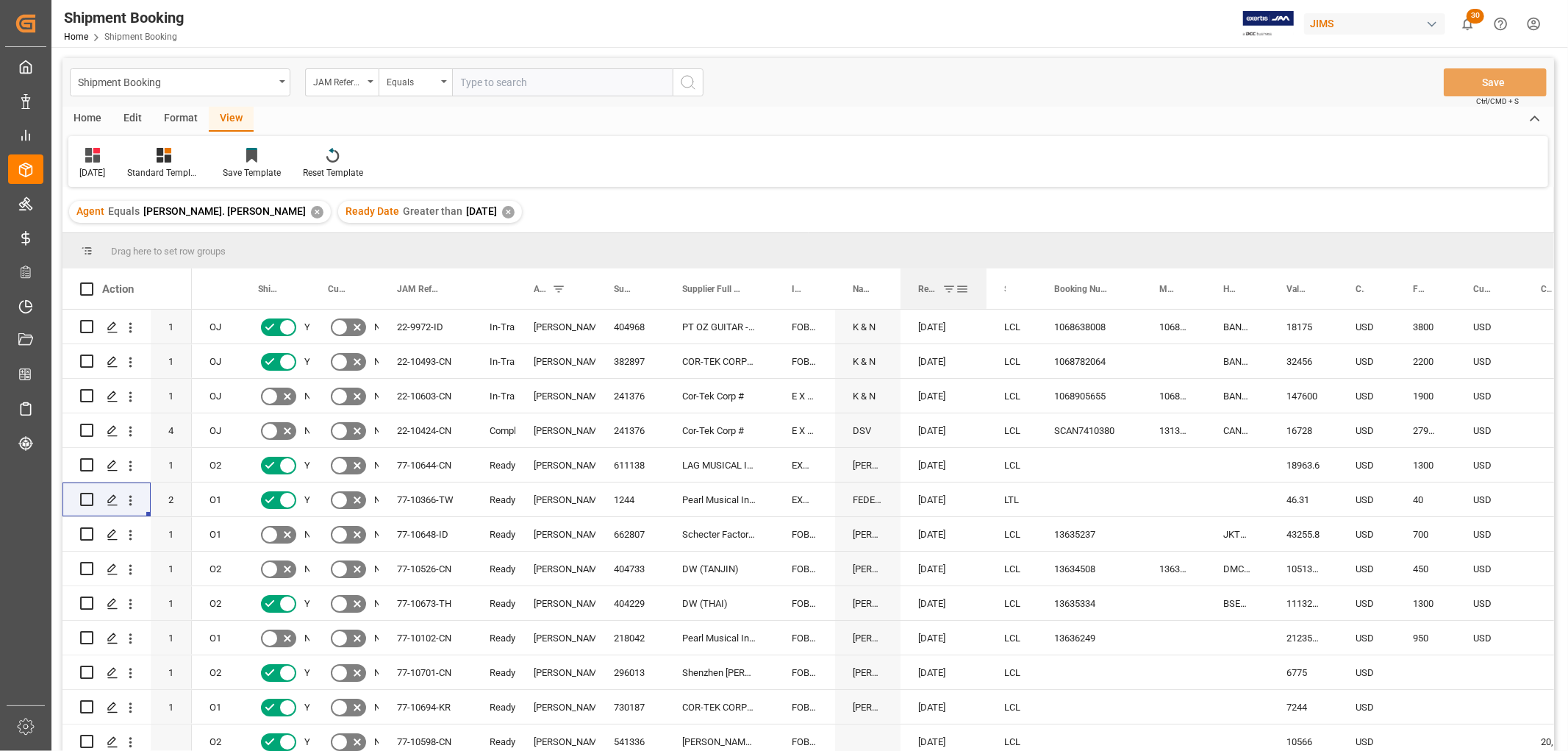
drag, startPoint x: 991, startPoint y: 278, endPoint x: 985, endPoint y: 296, distance: 19.0
click at [985, 296] on div at bounding box center [987, 289] width 6 height 40
click at [1033, 286] on div at bounding box center [1035, 289] width 6 height 40
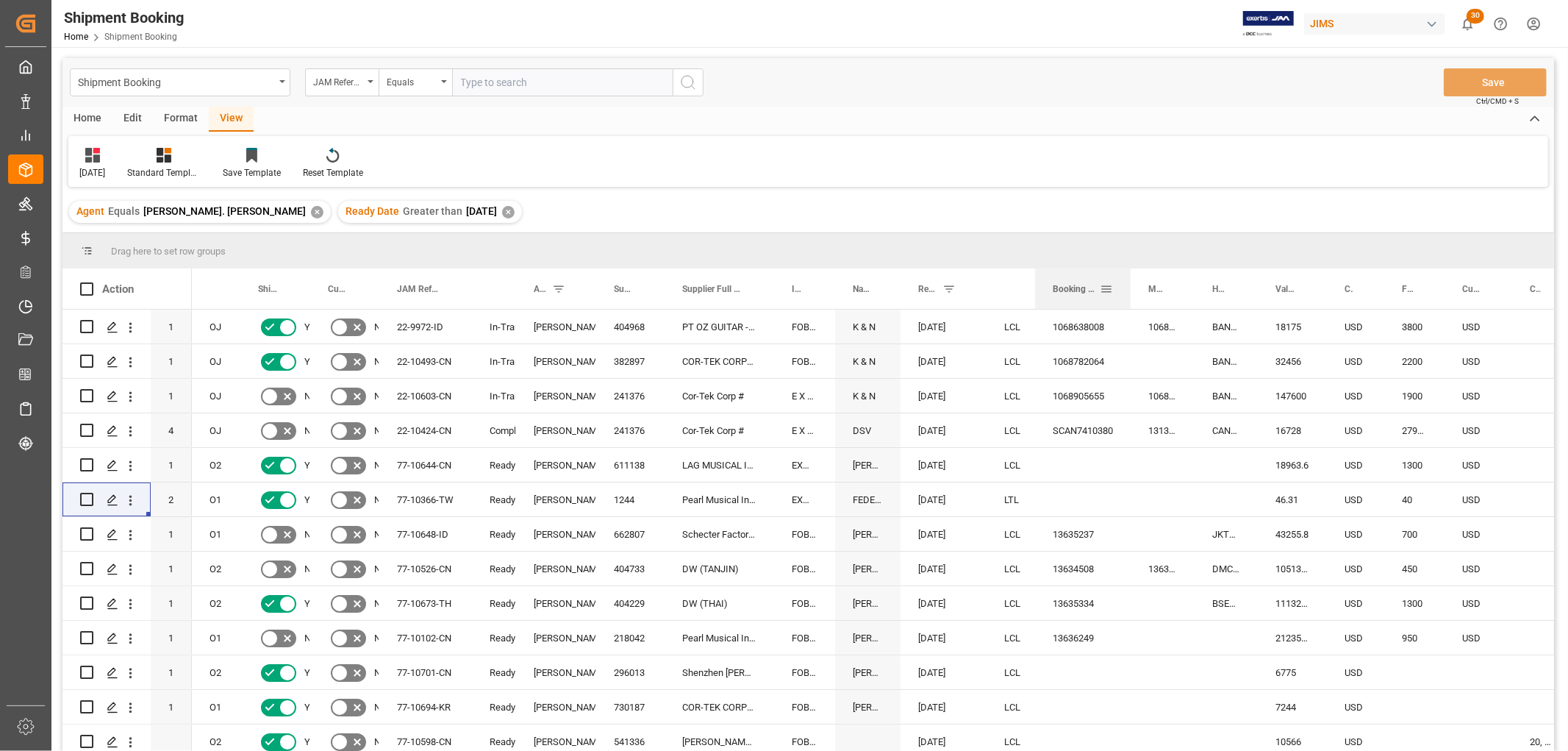
drag, startPoint x: 1137, startPoint y: 294, endPoint x: 1127, endPoint y: 304, distance: 14.1
click at [1128, 304] on div at bounding box center [1131, 289] width 6 height 40
click at [270, 167] on div "Save Template" at bounding box center [251, 173] width 58 height 13
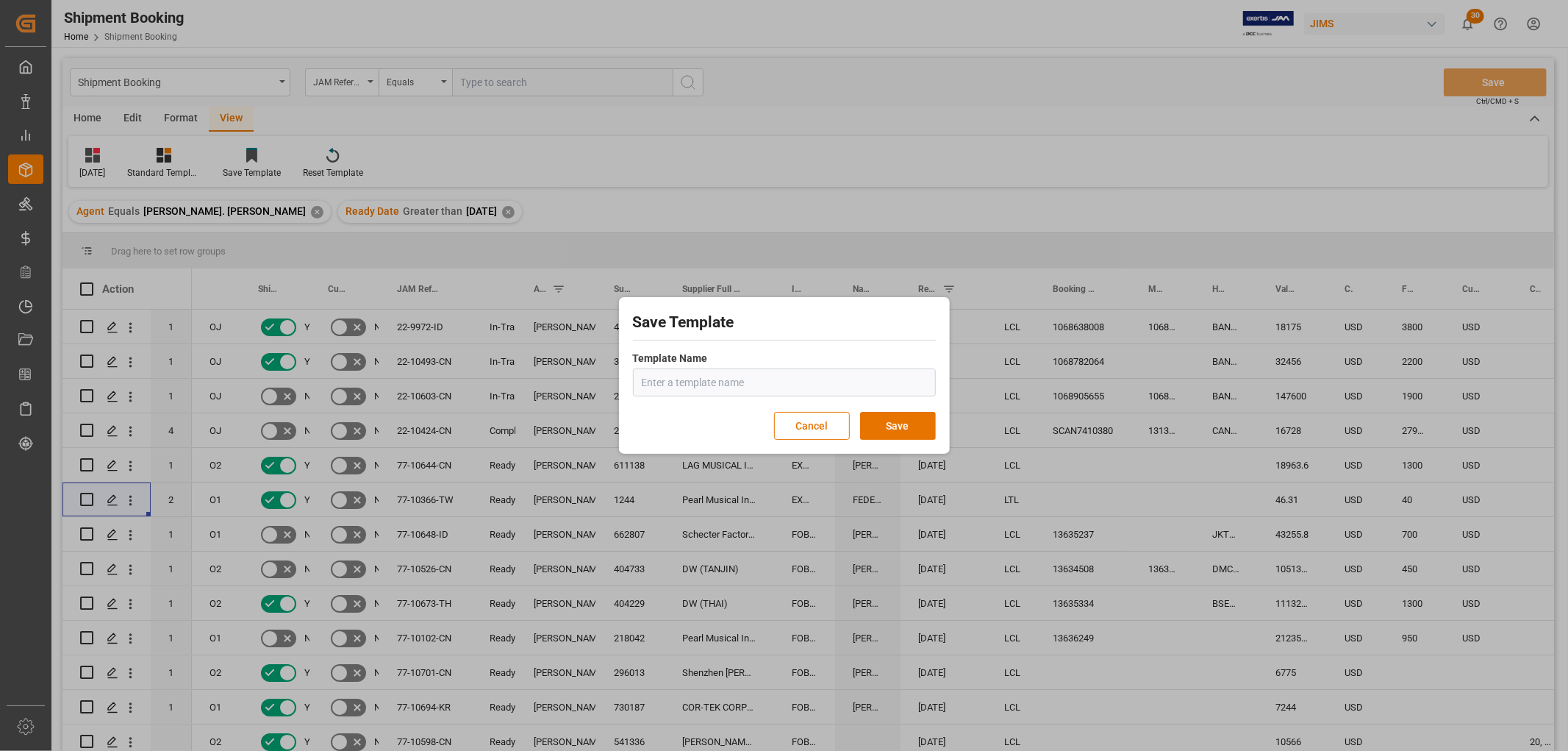
click at [717, 384] on input "text" at bounding box center [784, 382] width 303 height 28
type input "Aug 2025 (2)"
click at [881, 420] on button "Save" at bounding box center [897, 426] width 75 height 28
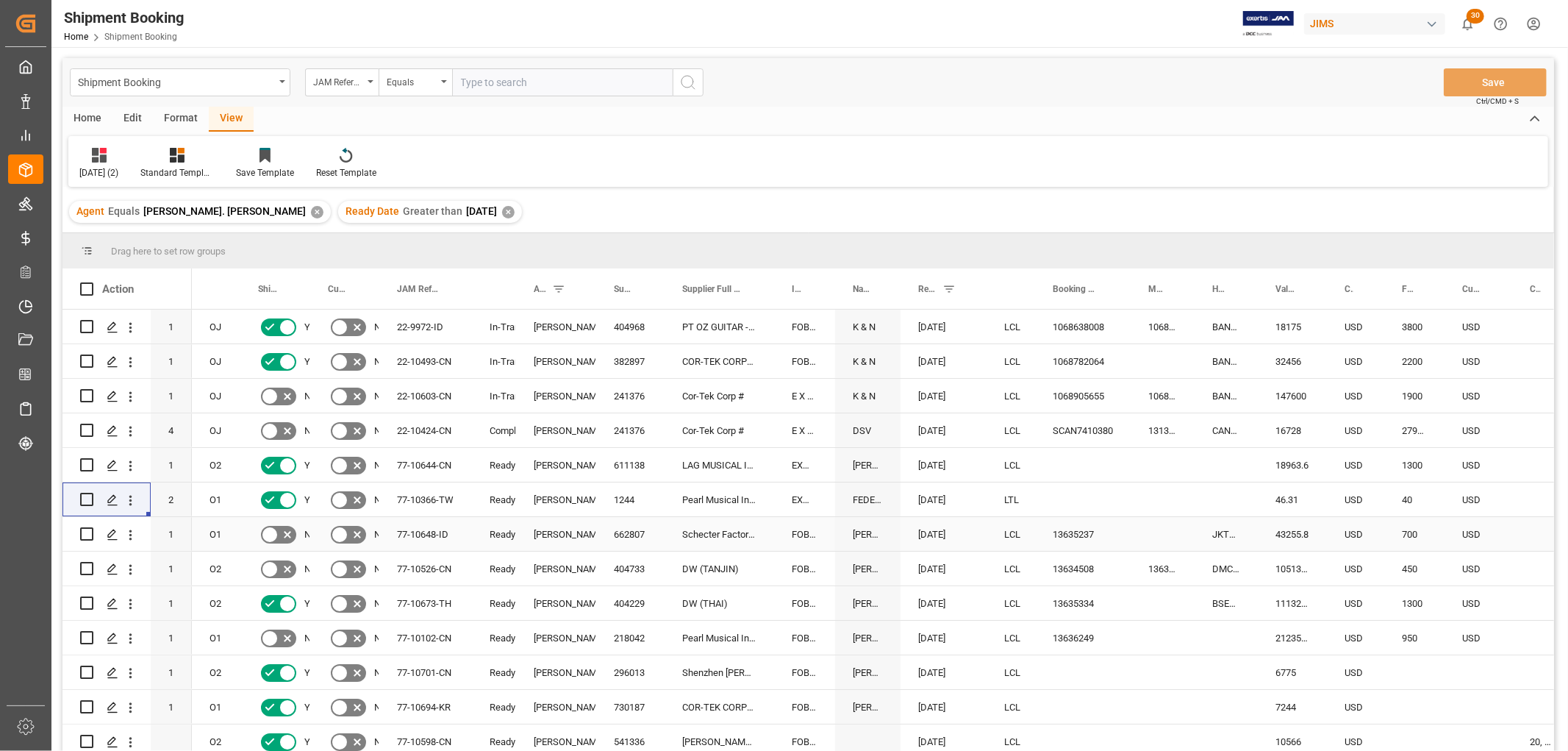
click at [1072, 532] on div "13635237" at bounding box center [1082, 533] width 96 height 33
drag, startPoint x: 1128, startPoint y: 546, endPoint x: 1150, endPoint y: 547, distance: 22.0
click at [1472, 75] on button "Save" at bounding box center [1495, 82] width 103 height 28
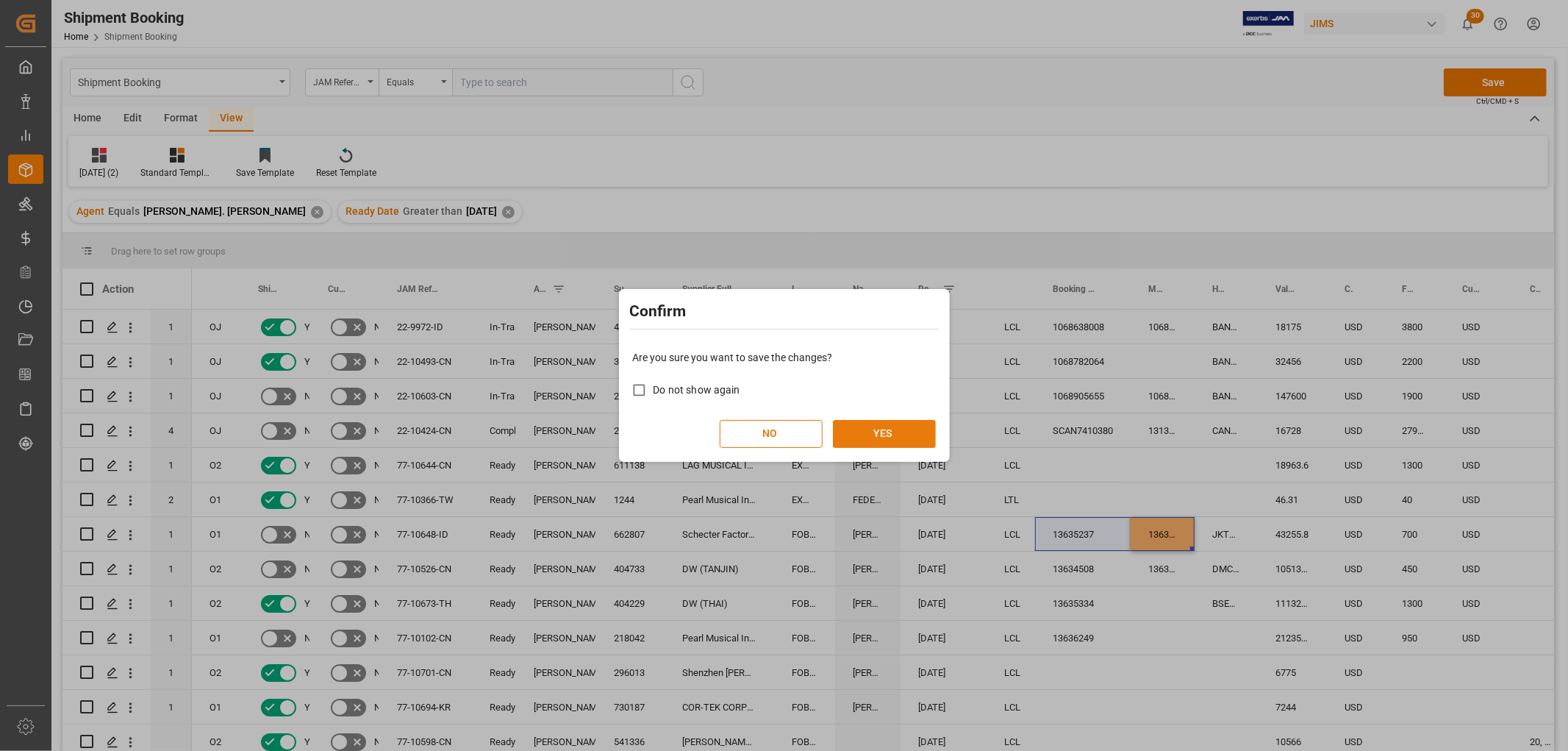
click at [907, 430] on button "YES" at bounding box center [884, 433] width 103 height 28
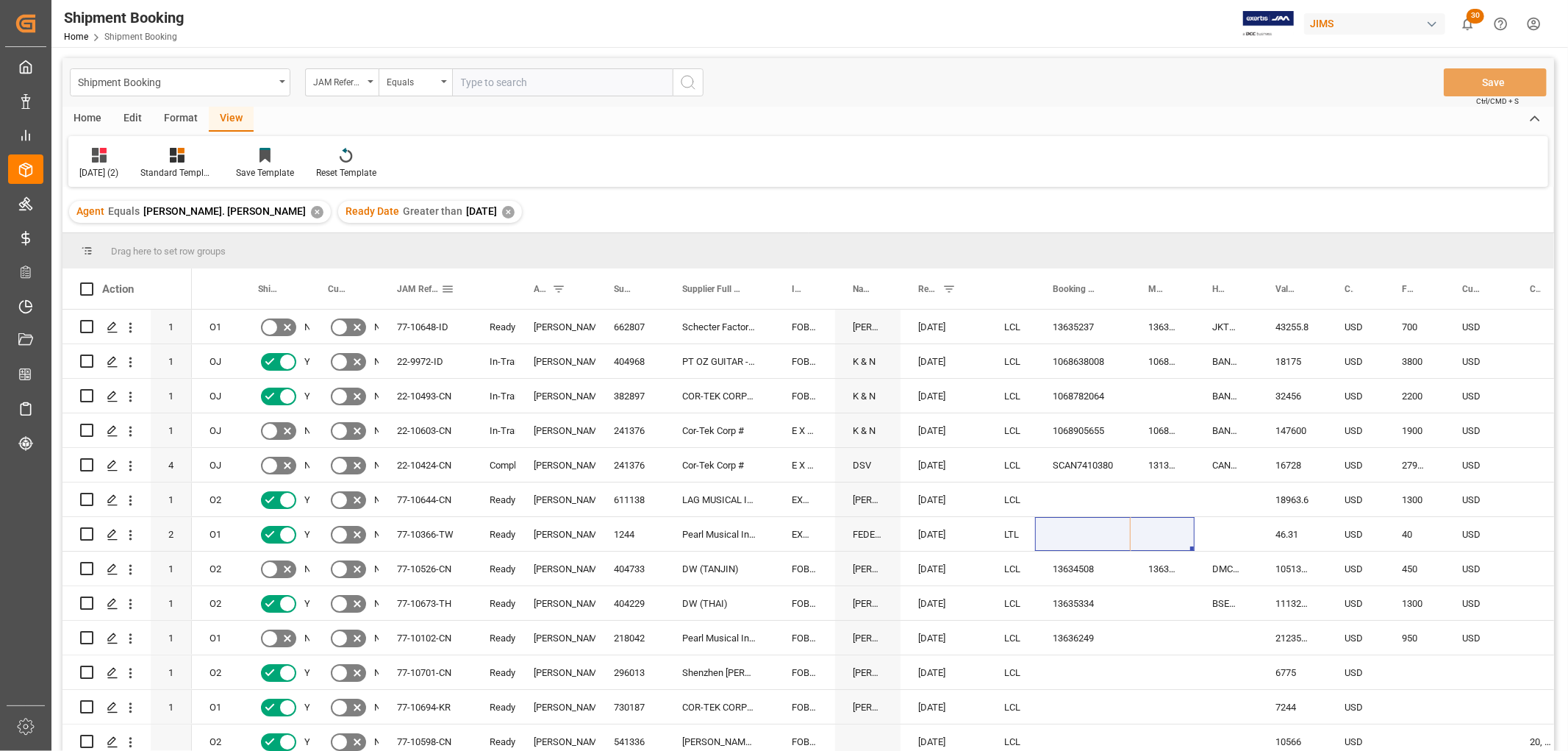
click at [443, 291] on span at bounding box center [447, 289] width 13 height 13
click at [422, 284] on span "JAM Reference Number" at bounding box center [419, 289] width 44 height 10
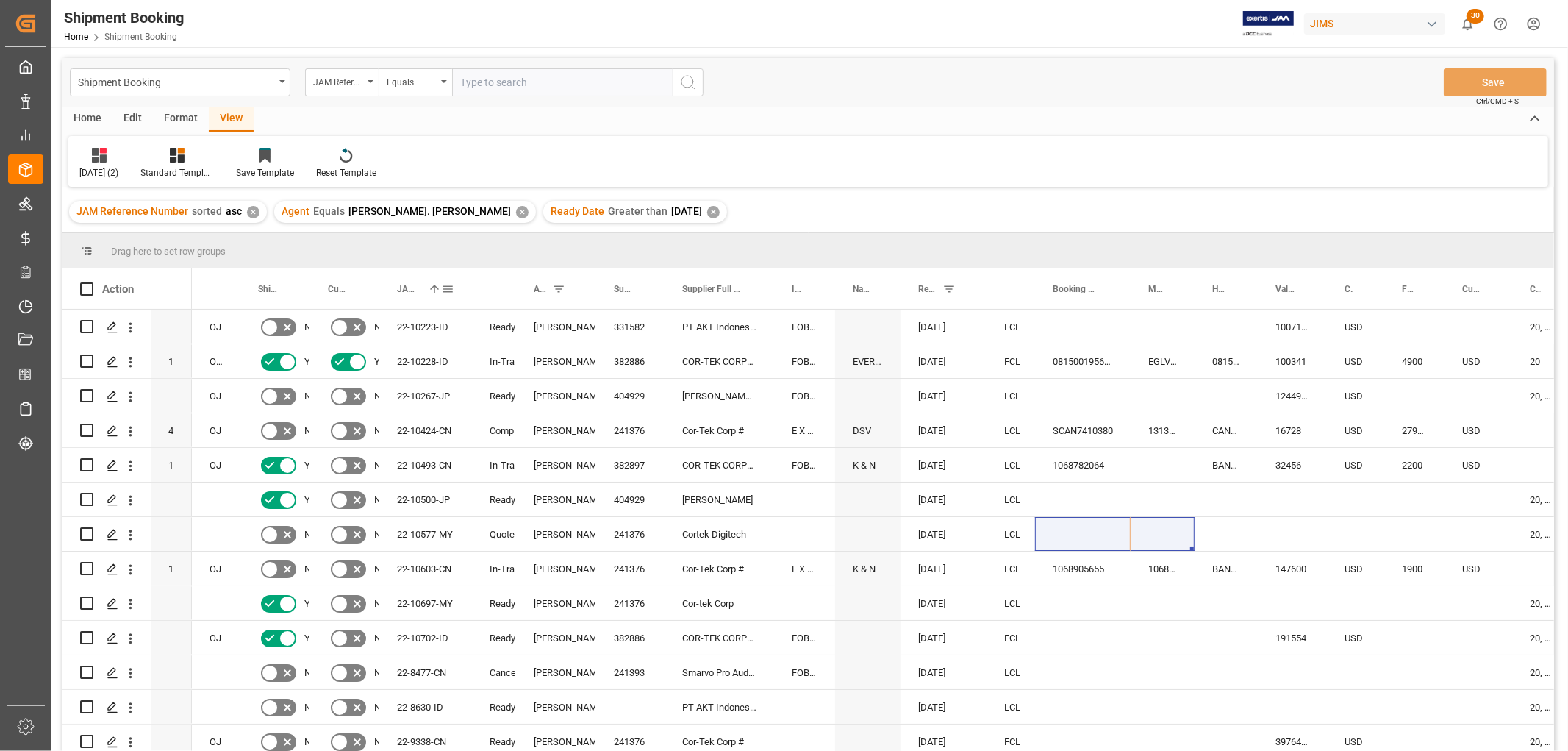
click at [435, 290] on span at bounding box center [434, 289] width 13 height 13
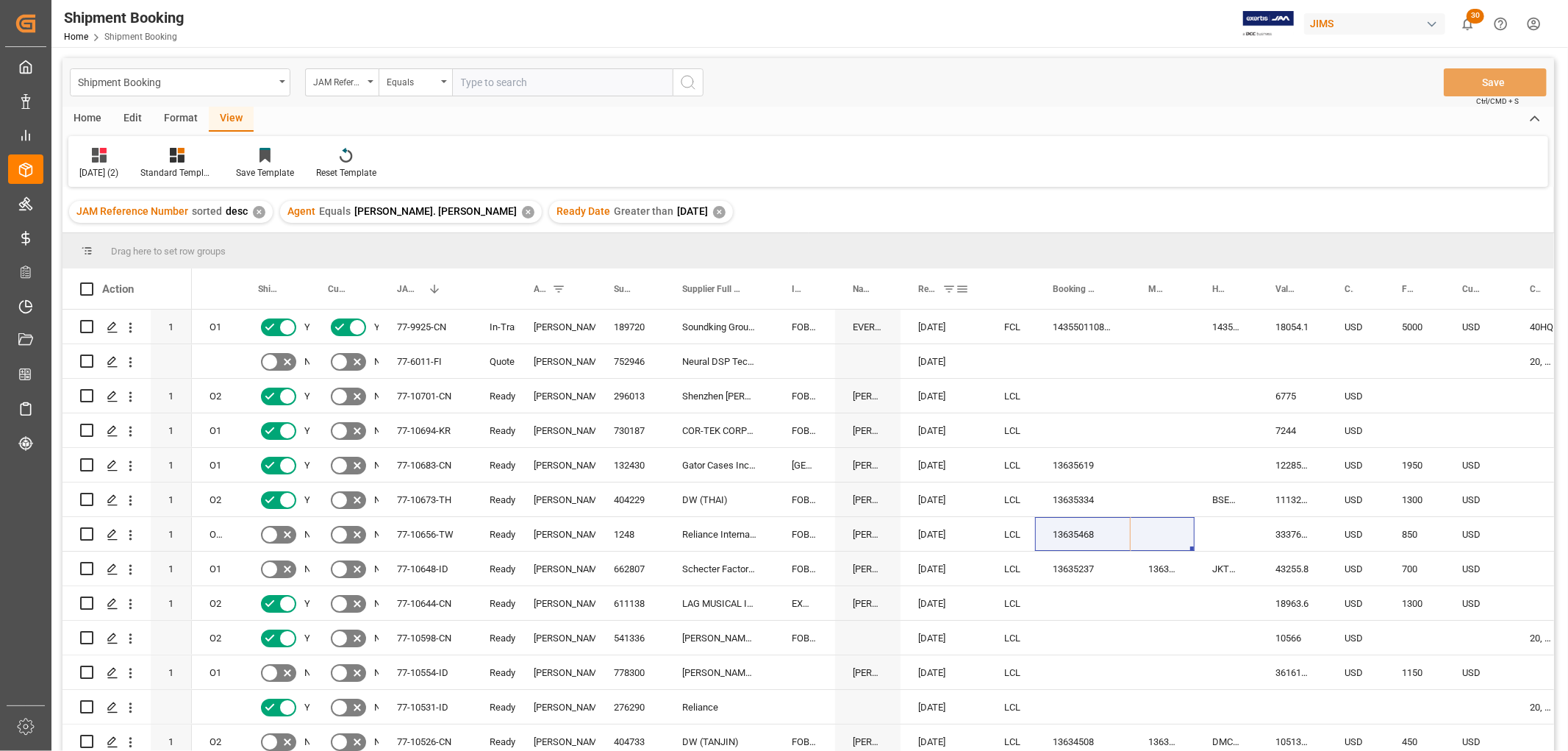
click at [949, 285] on span at bounding box center [949, 289] width 13 height 13
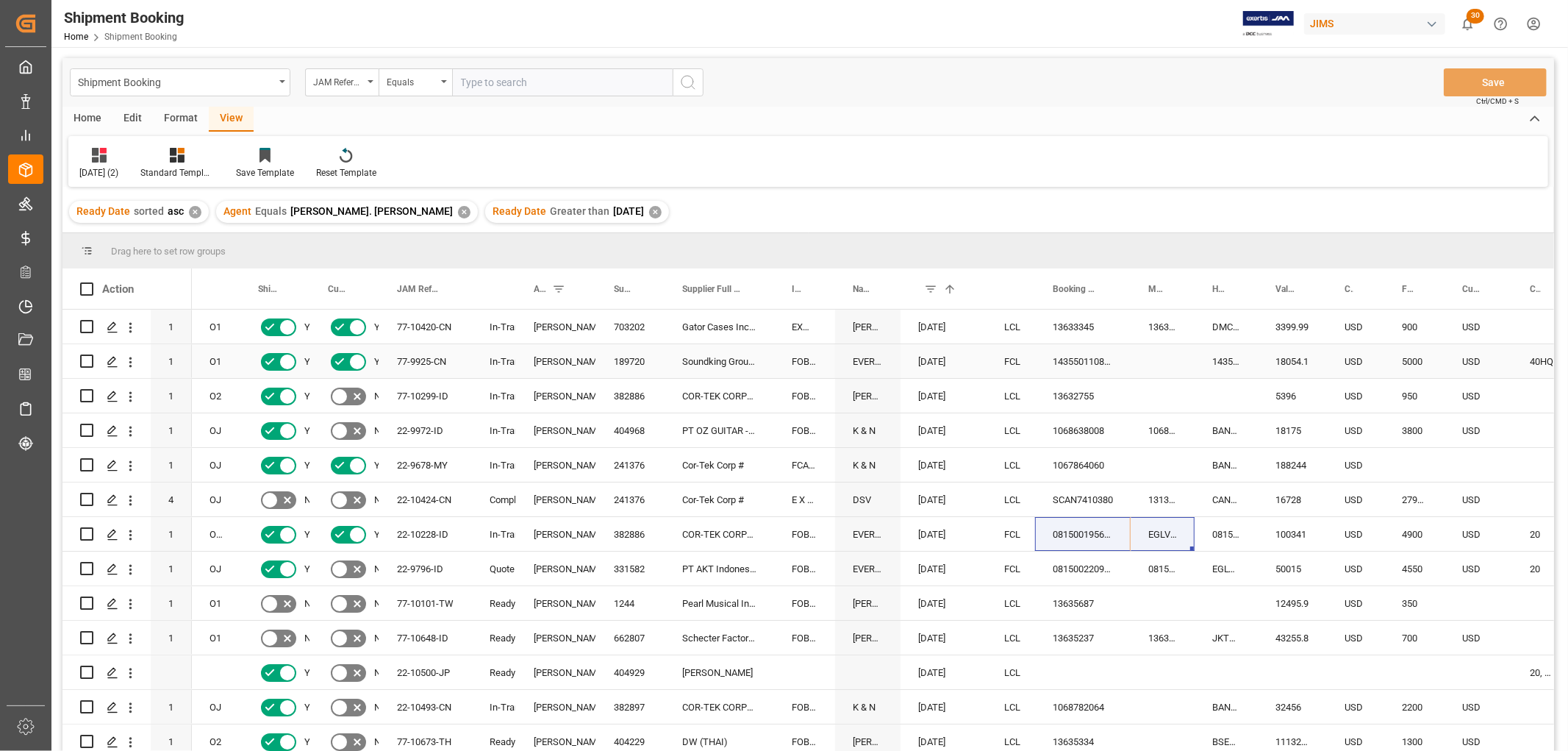
click at [1072, 363] on div "143550110862" at bounding box center [1082, 360] width 96 height 33
drag, startPoint x: 1128, startPoint y: 376, endPoint x: 1173, endPoint y: 372, distance: 45.2
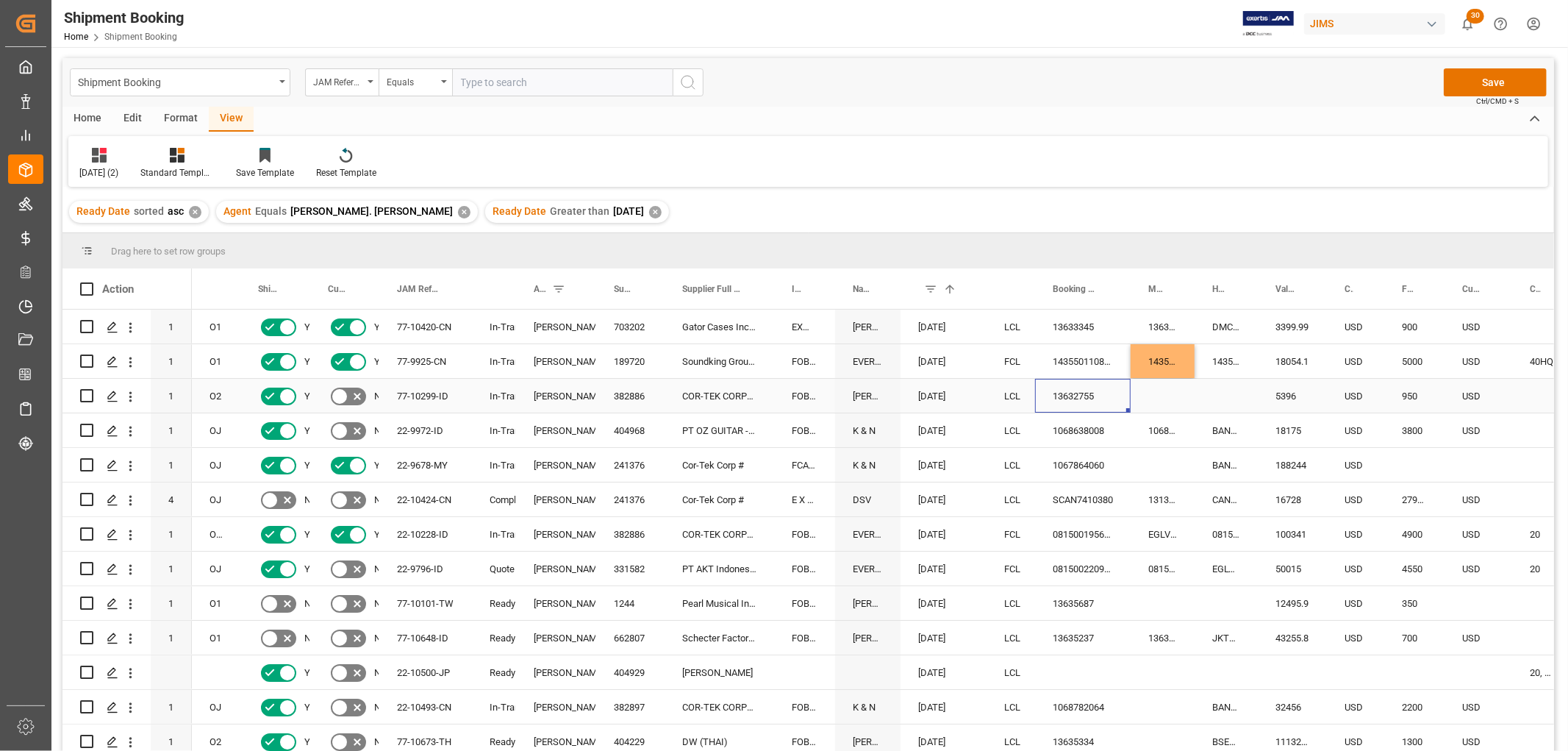
click at [1057, 395] on div "13632755" at bounding box center [1082, 395] width 96 height 33
click at [1085, 357] on div "143550110862" at bounding box center [1082, 360] width 96 height 33
click at [1068, 363] on div "143550110862" at bounding box center [1082, 360] width 96 height 33
click at [1070, 393] on div "13632755" at bounding box center [1082, 395] width 96 height 33
click at [1093, 357] on div "143550110862" at bounding box center [1082, 360] width 96 height 33
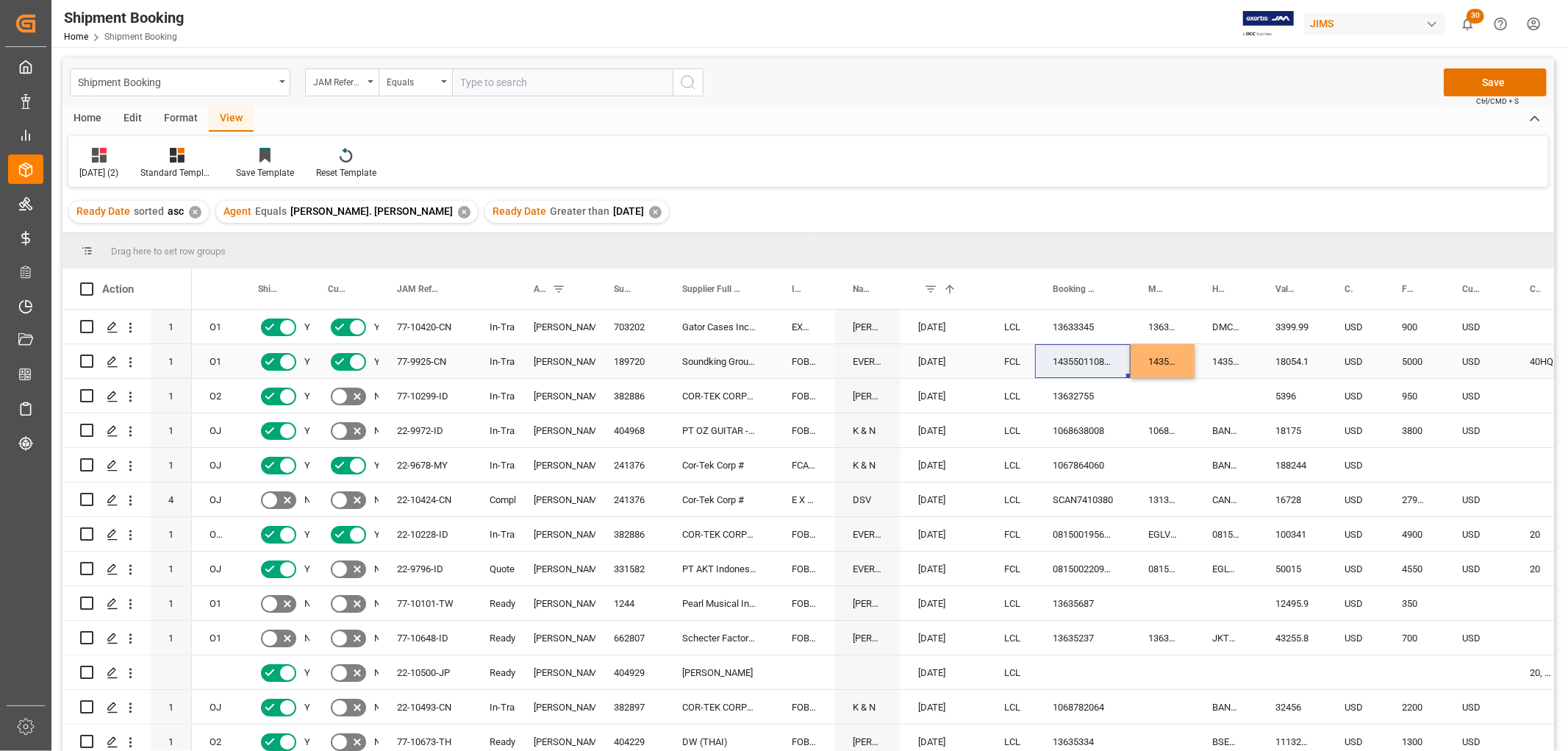
click at [1254, 363] on div "143550110862" at bounding box center [1226, 360] width 63 height 33
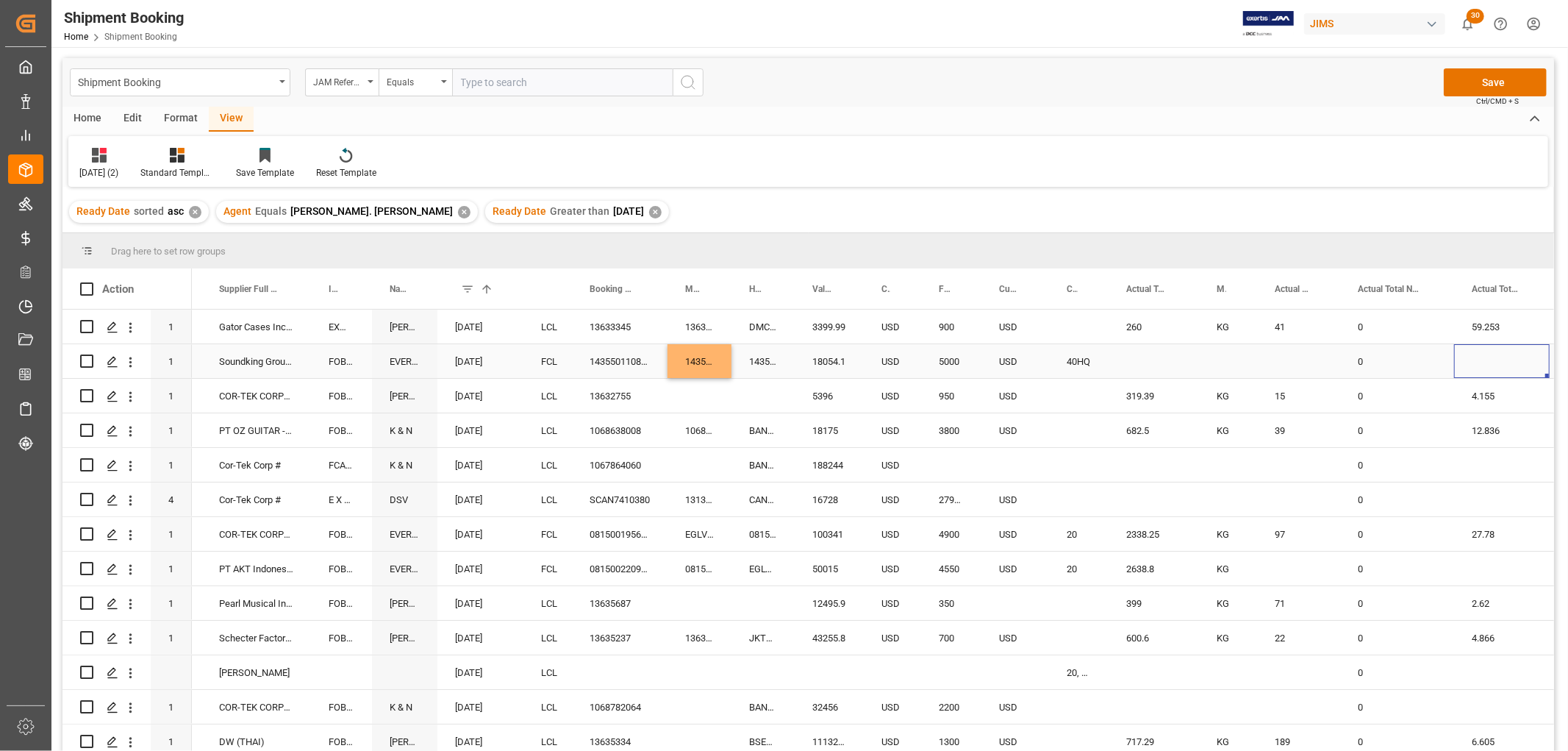
scroll to position [0, 559]
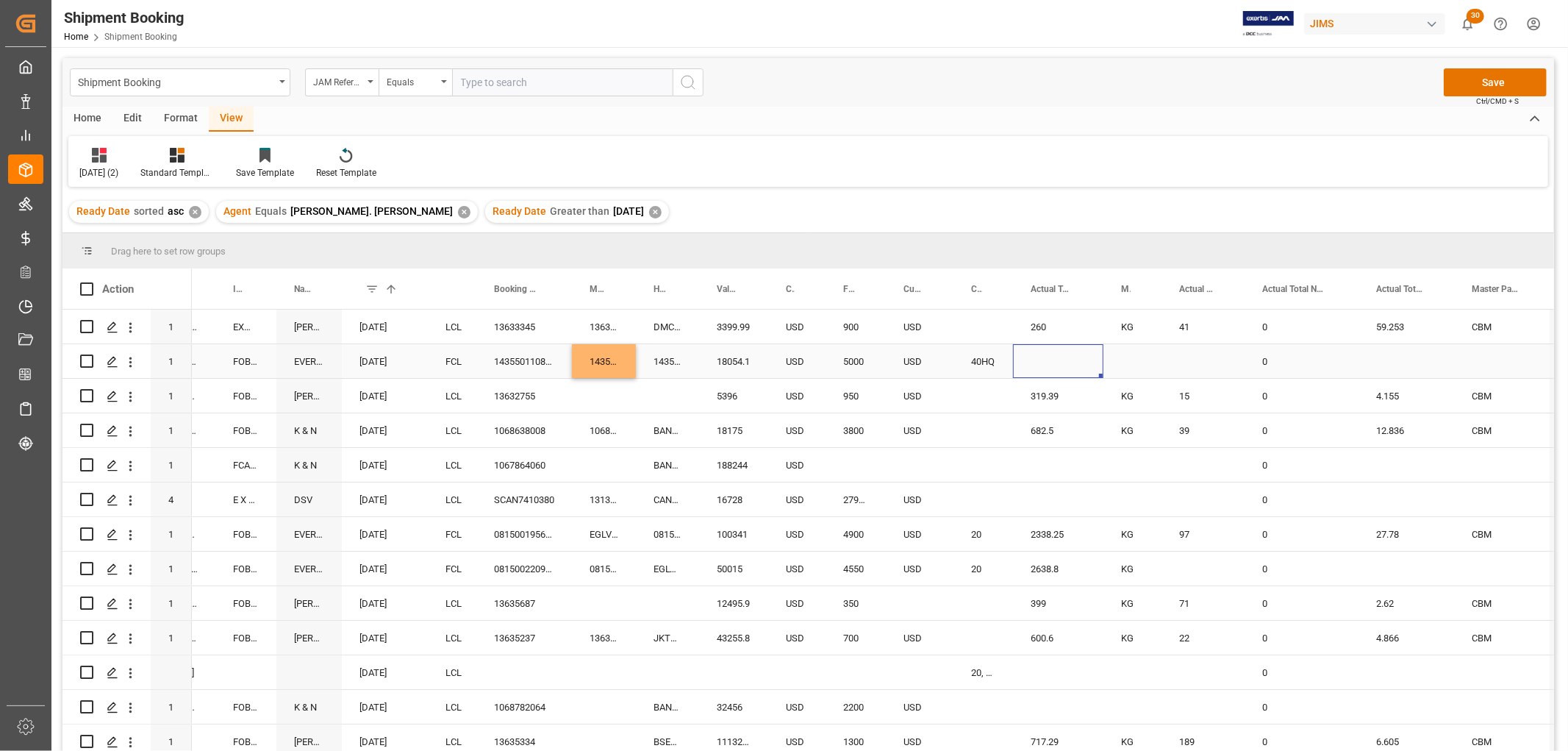
click at [1038, 360] on div "Press SPACE to select this row." at bounding box center [1058, 360] width 90 height 33
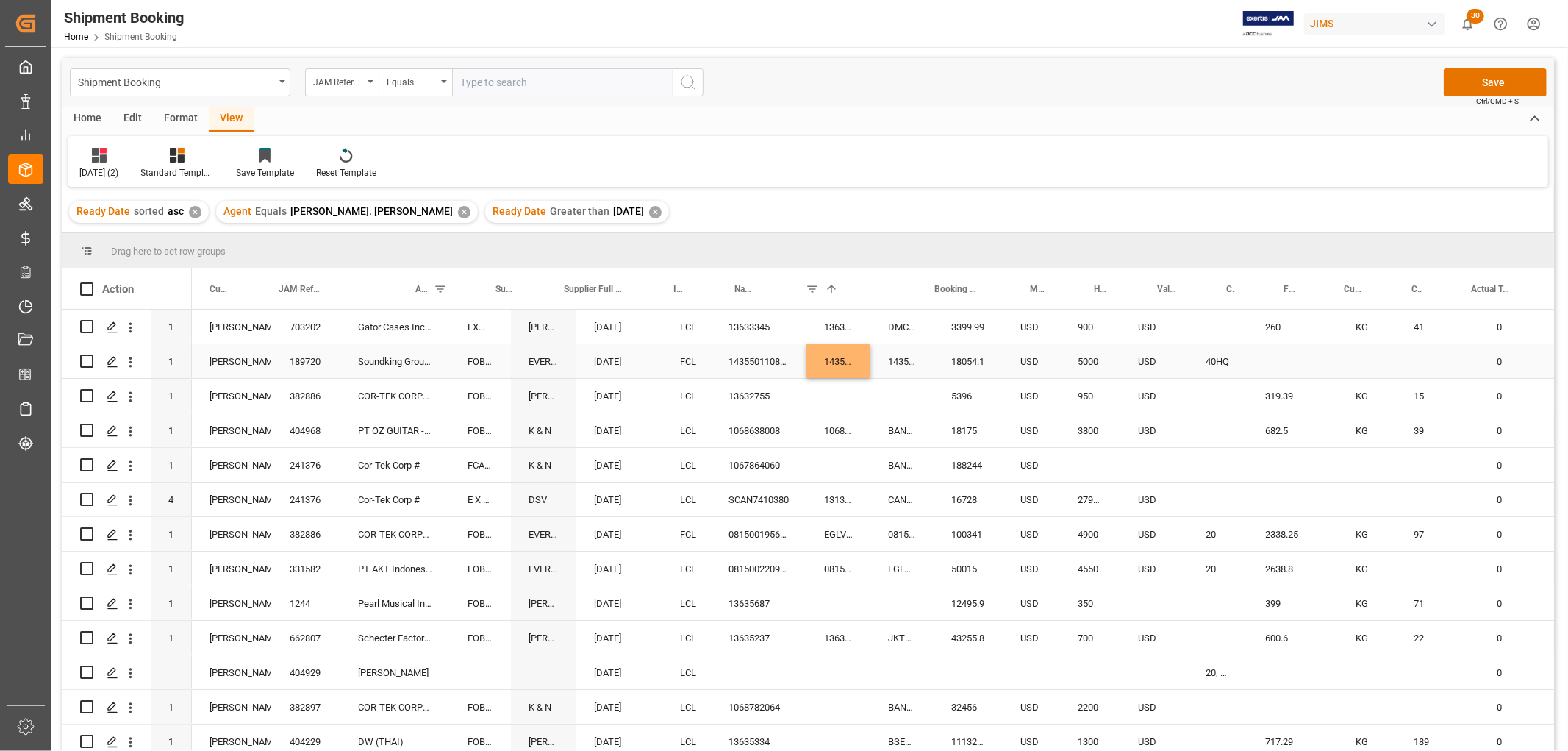
scroll to position [0, 47]
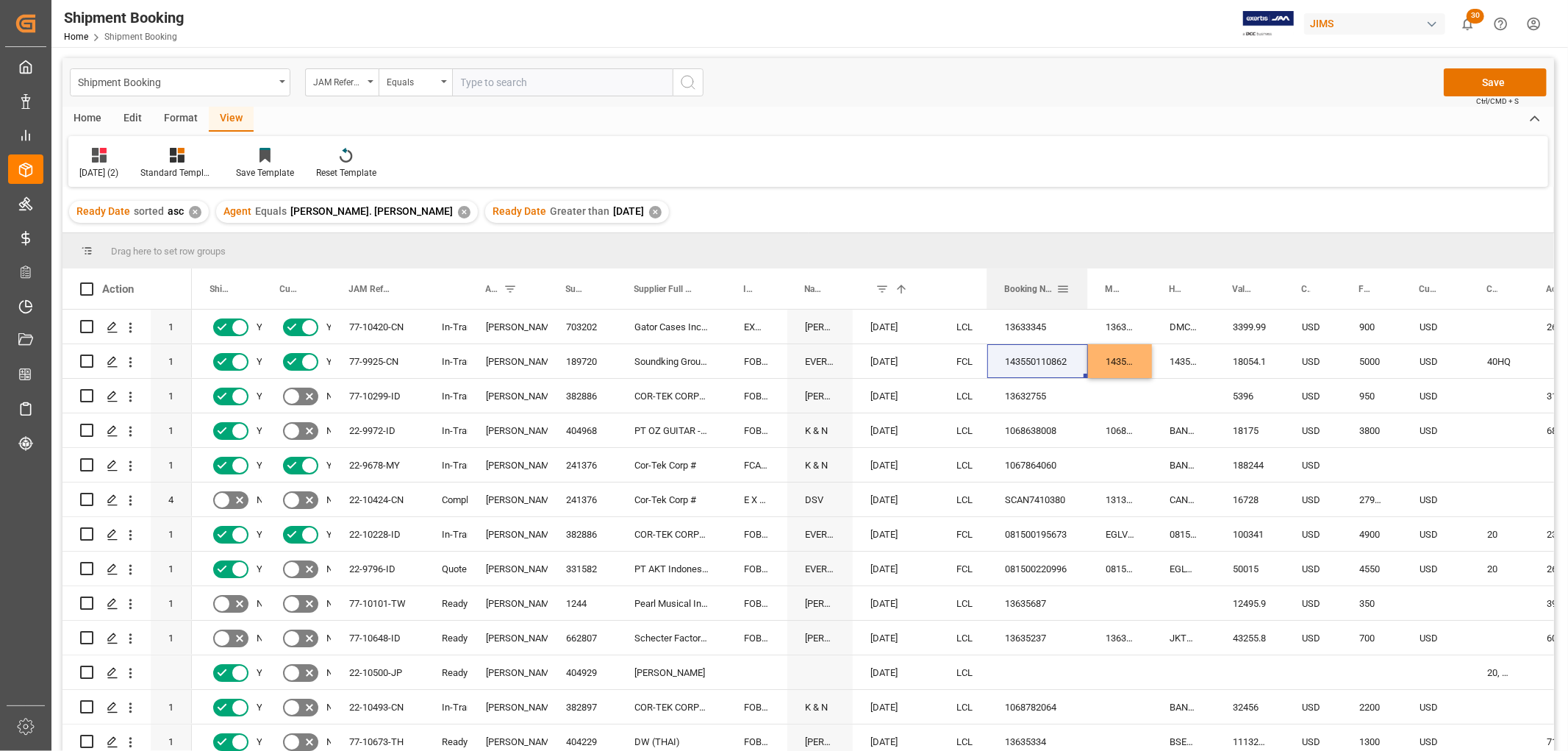
drag, startPoint x: 1081, startPoint y: 283, endPoint x: 1086, endPoint y: 292, distance: 10.3
click at [1086, 292] on div at bounding box center [1087, 289] width 6 height 40
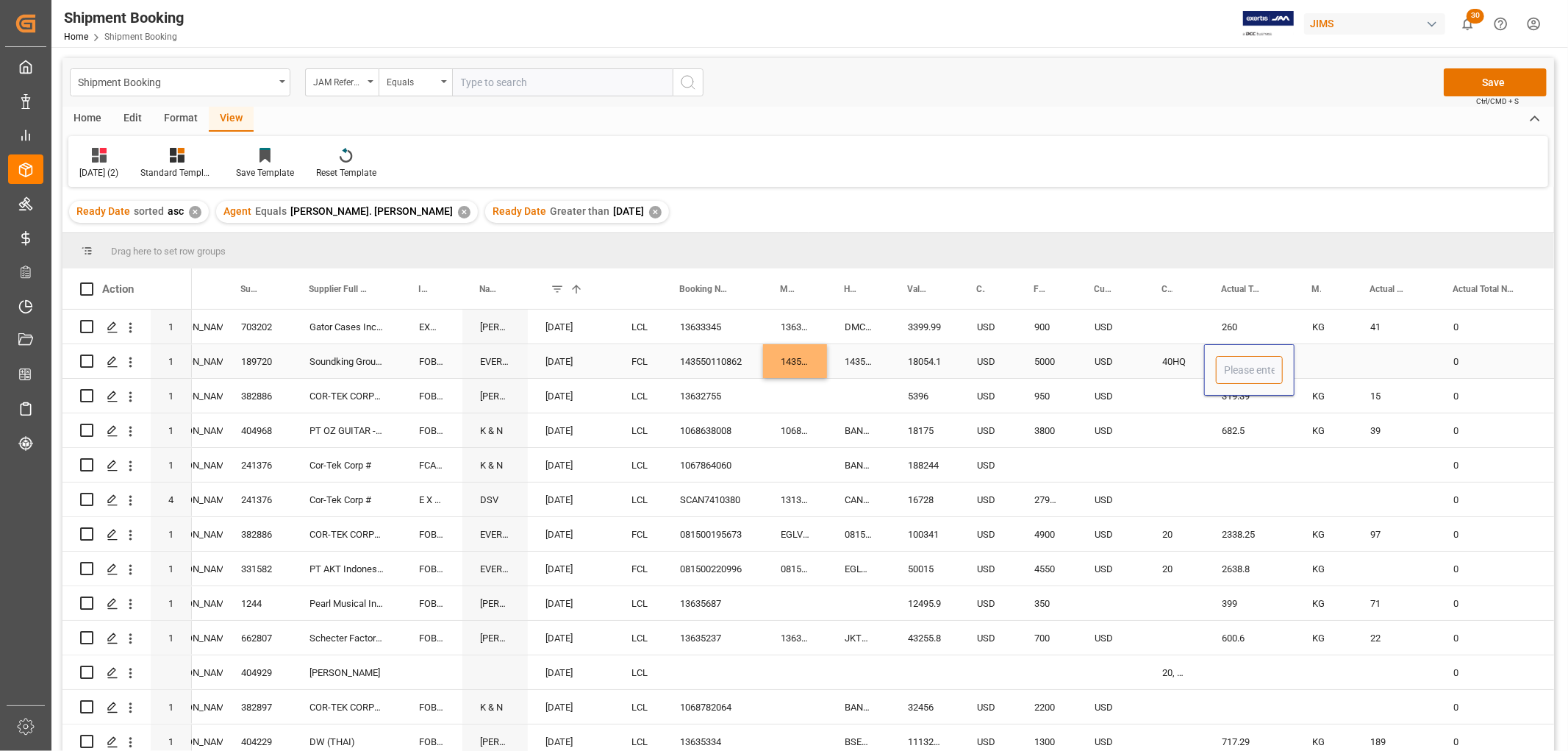
click at [1275, 361] on input "Press SPACE to select this row." at bounding box center [1250, 370] width 67 height 28
type input "11851"
click at [1306, 358] on div "Press SPACE to select this row." at bounding box center [1324, 360] width 58 height 33
click at [1309, 356] on div "Press SPACE to select this row." at bounding box center [1324, 360] width 58 height 33
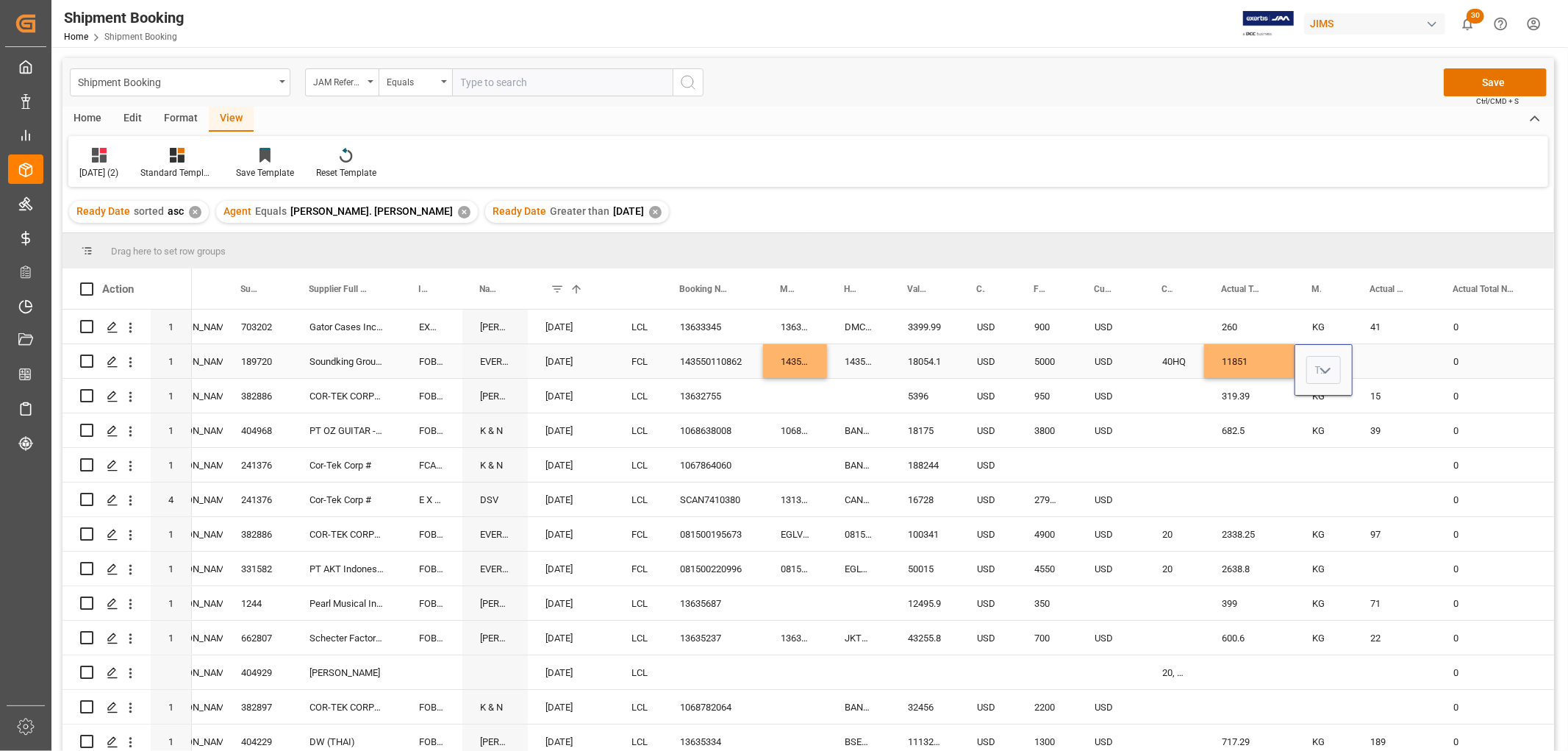
click at [1327, 372] on icon "open menu" at bounding box center [1325, 370] width 18 height 18
click at [1311, 406] on div "KG" at bounding box center [1324, 412] width 33 height 51
type input "KG"
click at [1383, 365] on div "Press SPACE to select this row." at bounding box center [1394, 360] width 83 height 33
click at [1382, 356] on div "Press SPACE to select this row." at bounding box center [1394, 360] width 83 height 33
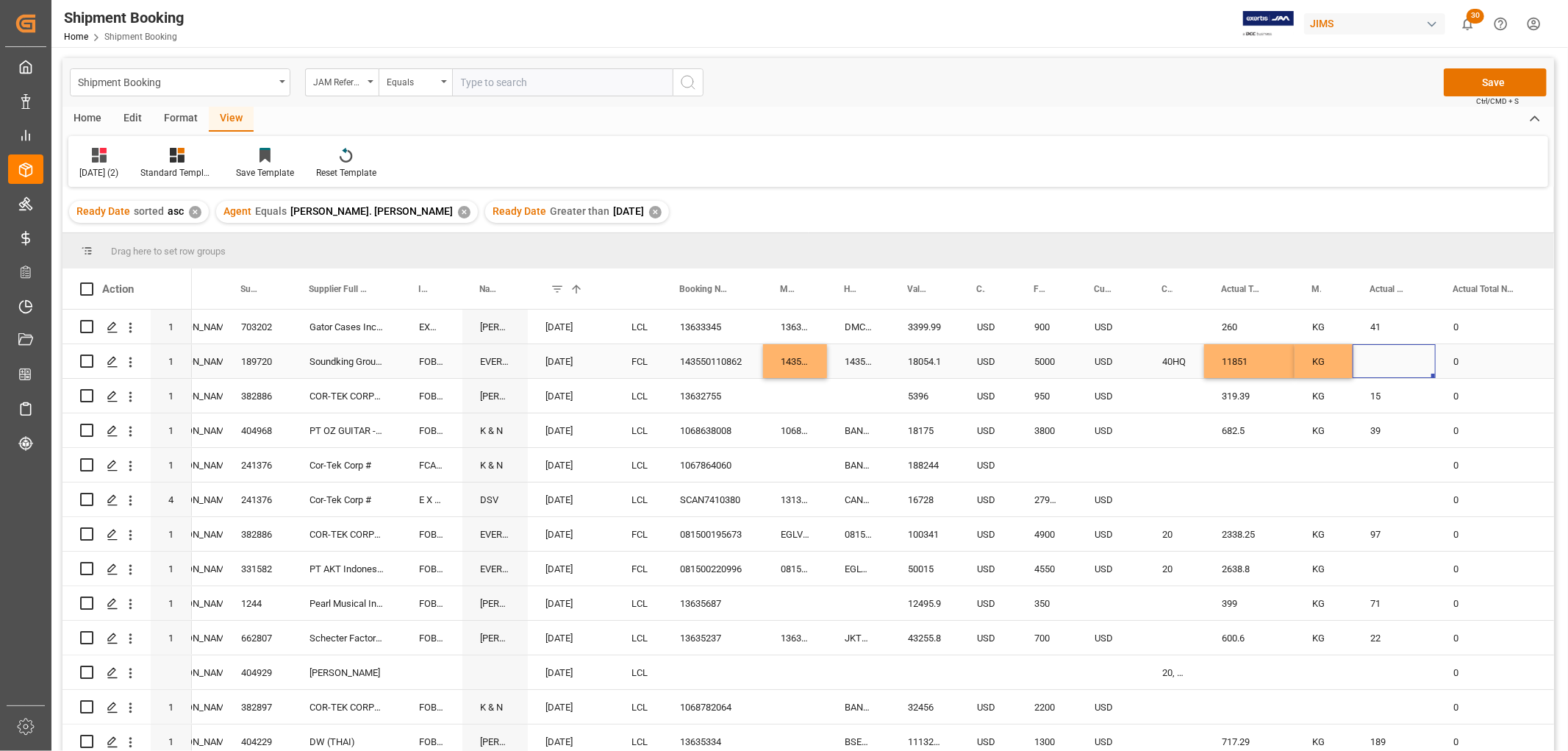
click at [1382, 356] on div "Press SPACE to select this row." at bounding box center [1394, 360] width 83 height 33
click at [1384, 358] on input "Press SPACE to select this row." at bounding box center [1394, 370] width 60 height 28
type input "503"
click at [1493, 353] on div "0" at bounding box center [1493, 360] width 114 height 33
click at [1128, 366] on div "USD" at bounding box center [1110, 360] width 68 height 33
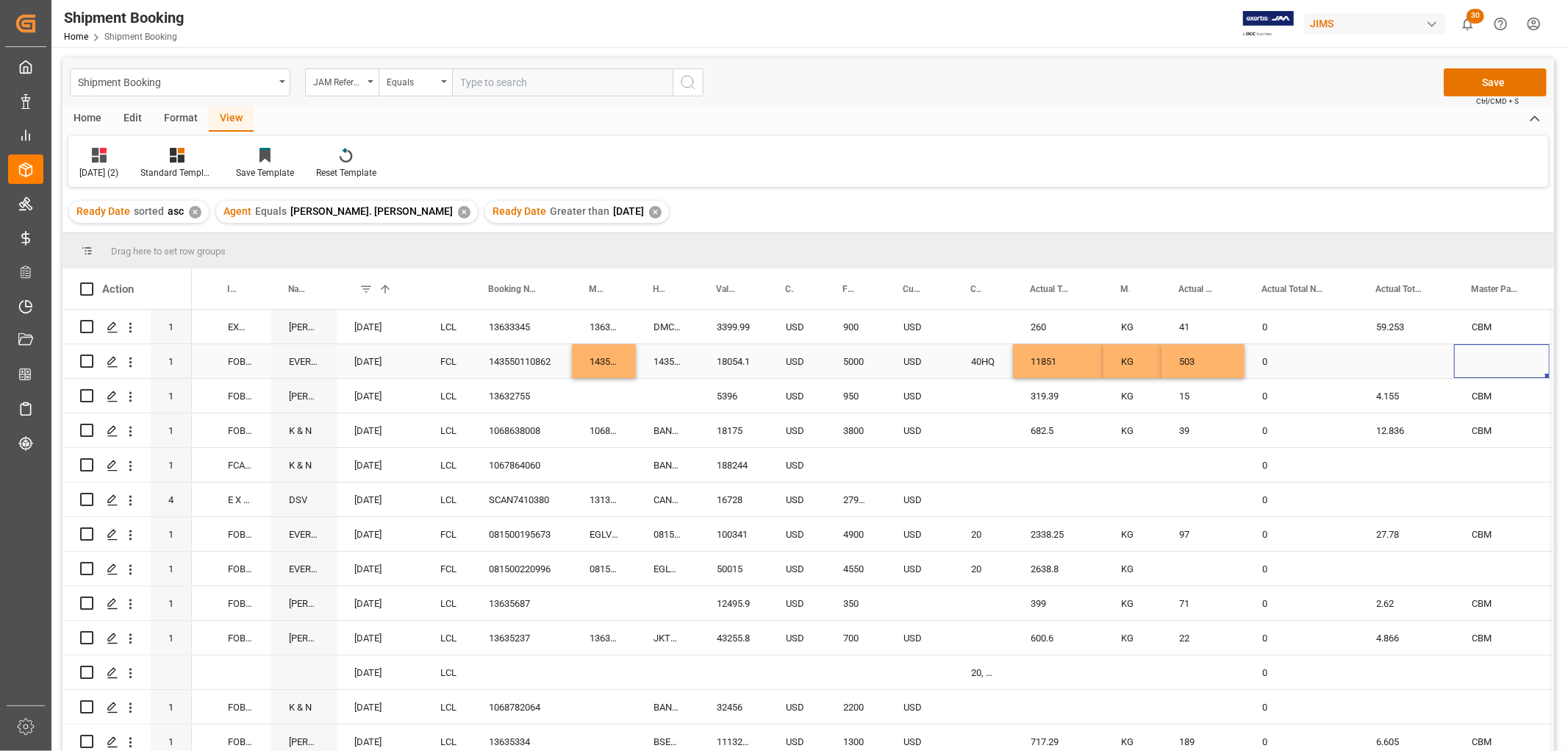
scroll to position [0, 645]
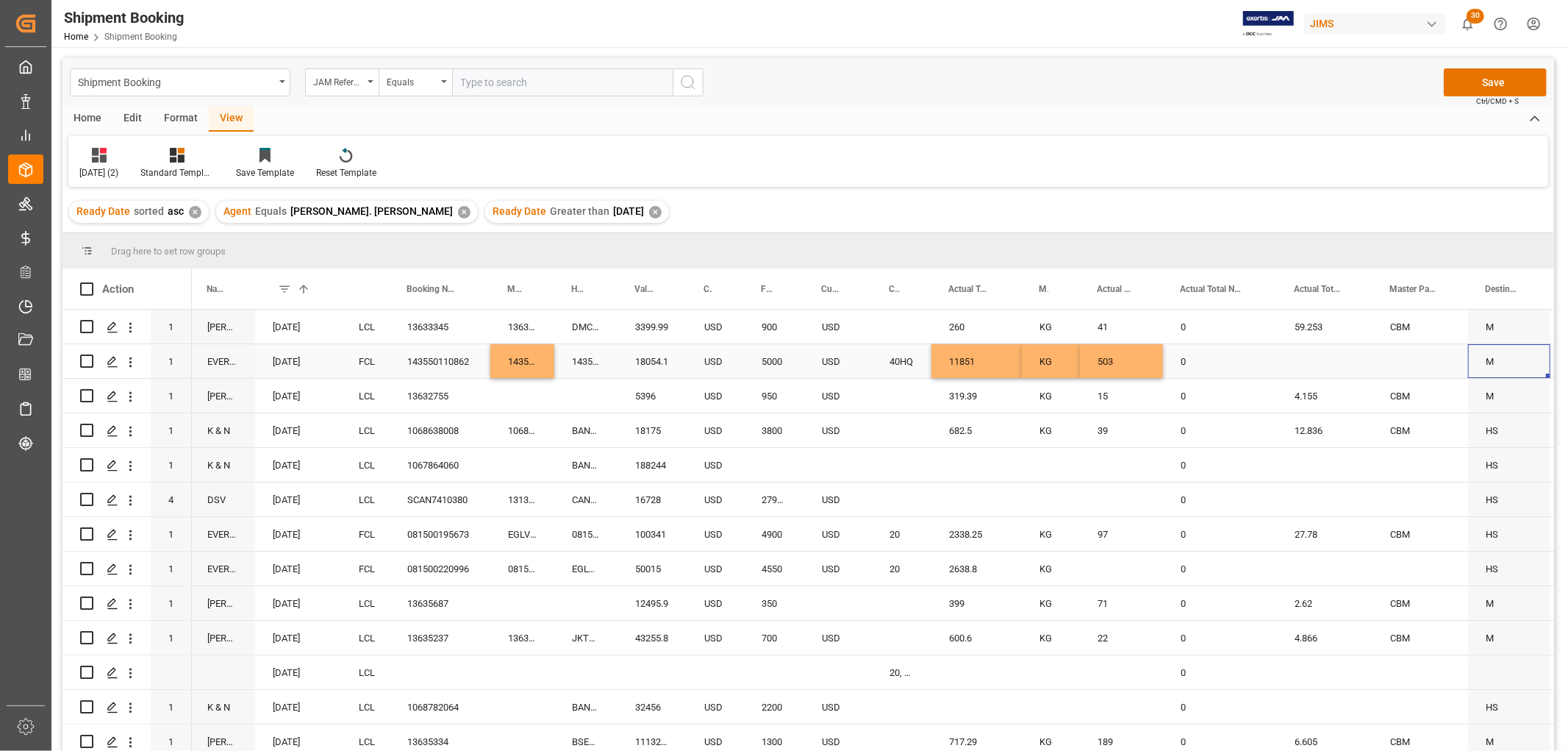
click at [1320, 351] on div "Press SPACE to select this row." at bounding box center [1324, 360] width 96 height 33
click at [1320, 363] on input "Press SPACE to select this row." at bounding box center [1324, 370] width 72 height 28
type input "63.69"
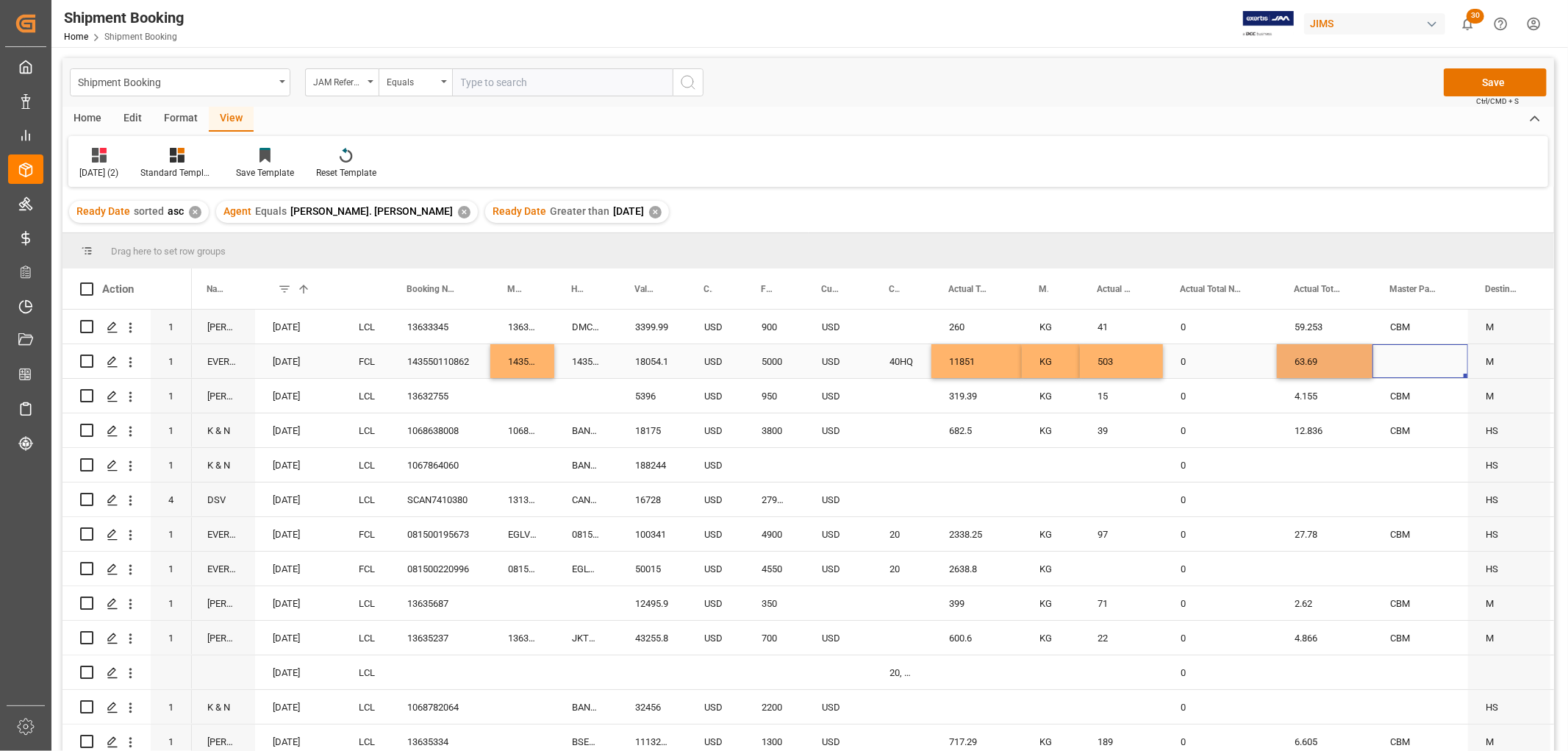
click at [1391, 354] on div "Press SPACE to select this row." at bounding box center [1420, 360] width 96 height 33
click at [1394, 356] on div "Press SPACE to select this row." at bounding box center [1420, 360] width 96 height 33
click at [1440, 370] on icon "open menu" at bounding box center [1440, 370] width 18 height 18
click at [1420, 401] on div "CBM" at bounding box center [1420, 412] width 71 height 51
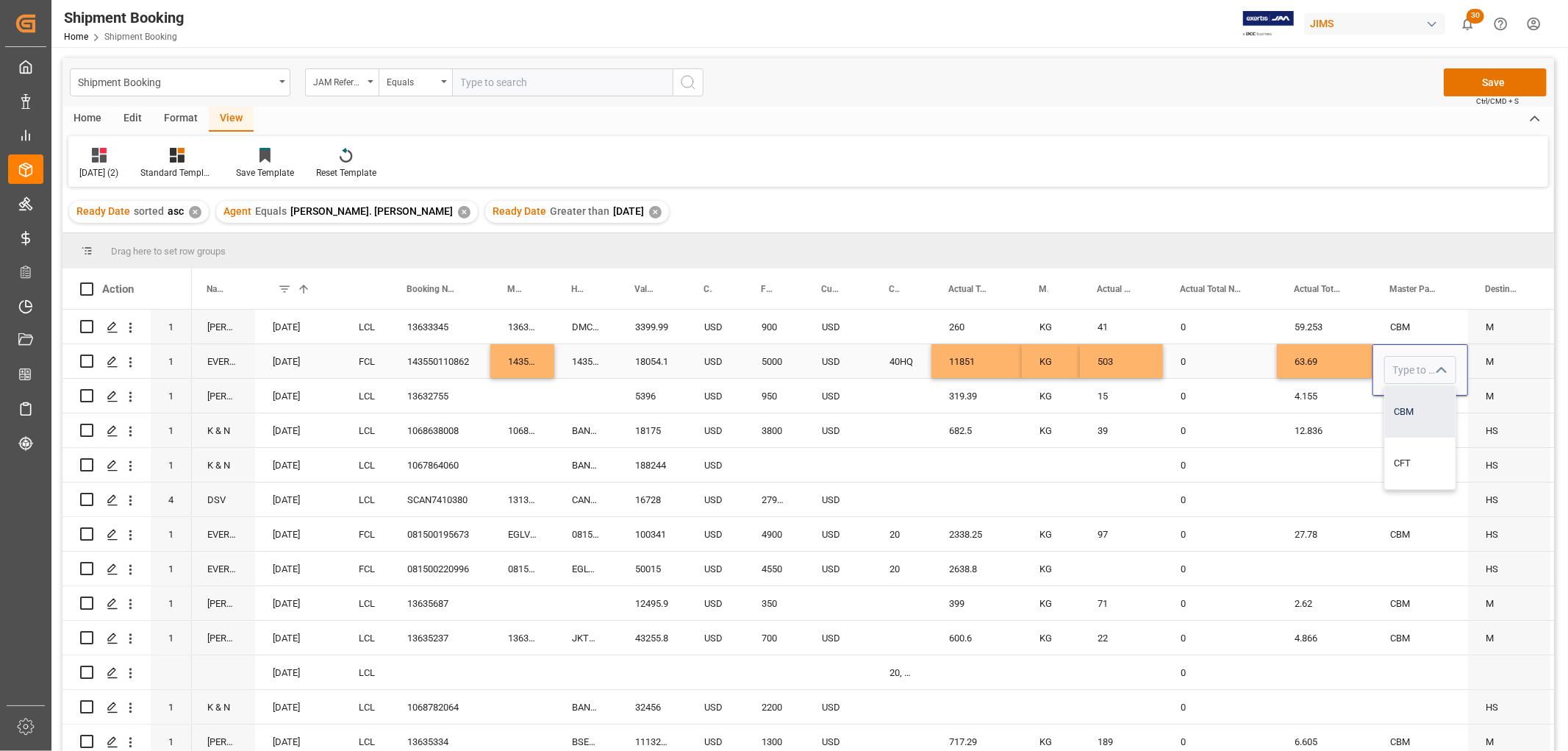
type input "CBM"
click at [1240, 356] on div "0" at bounding box center [1220, 360] width 114 height 33
click at [1487, 81] on button "Save" at bounding box center [1495, 82] width 103 height 28
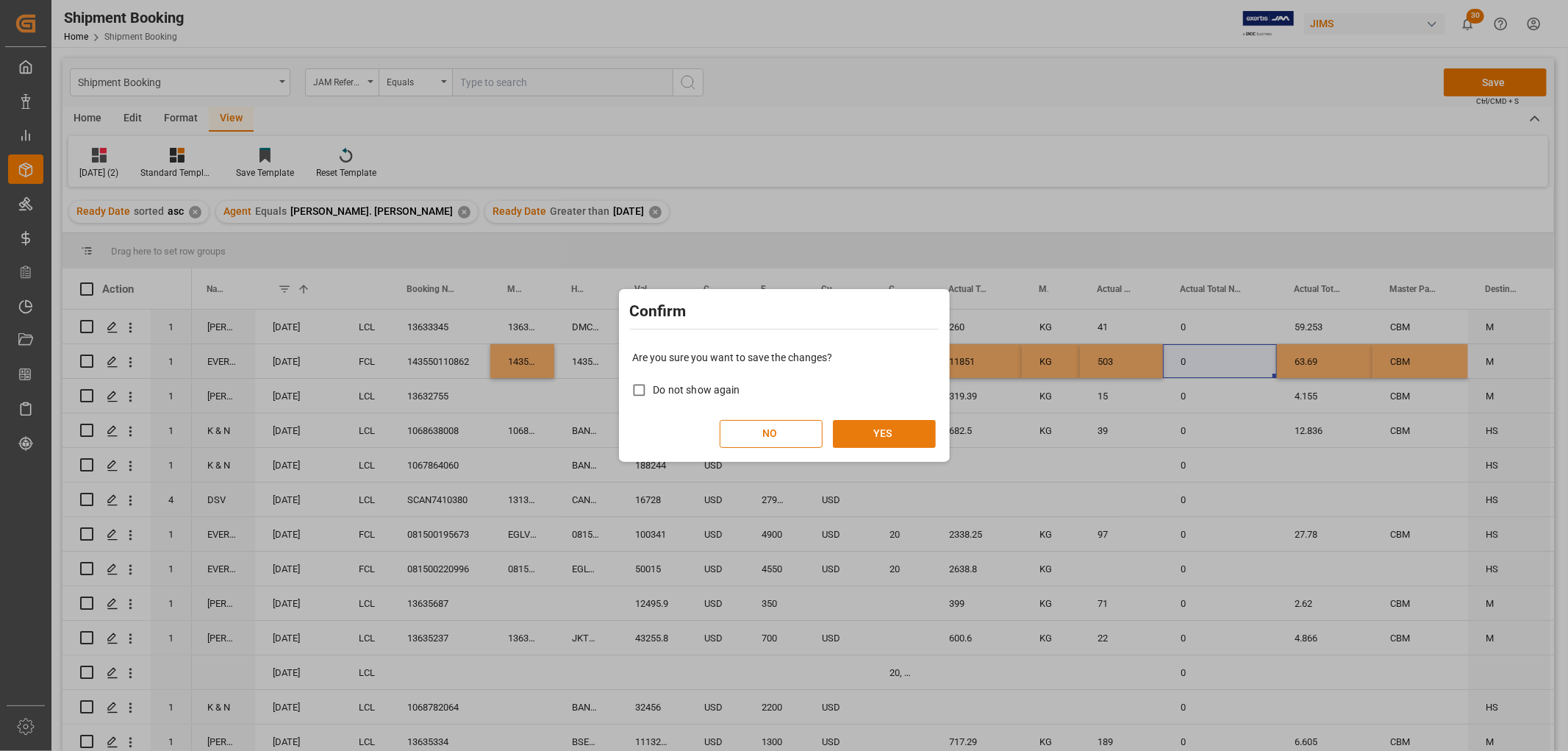
click at [890, 429] on button "YES" at bounding box center [884, 433] width 103 height 28
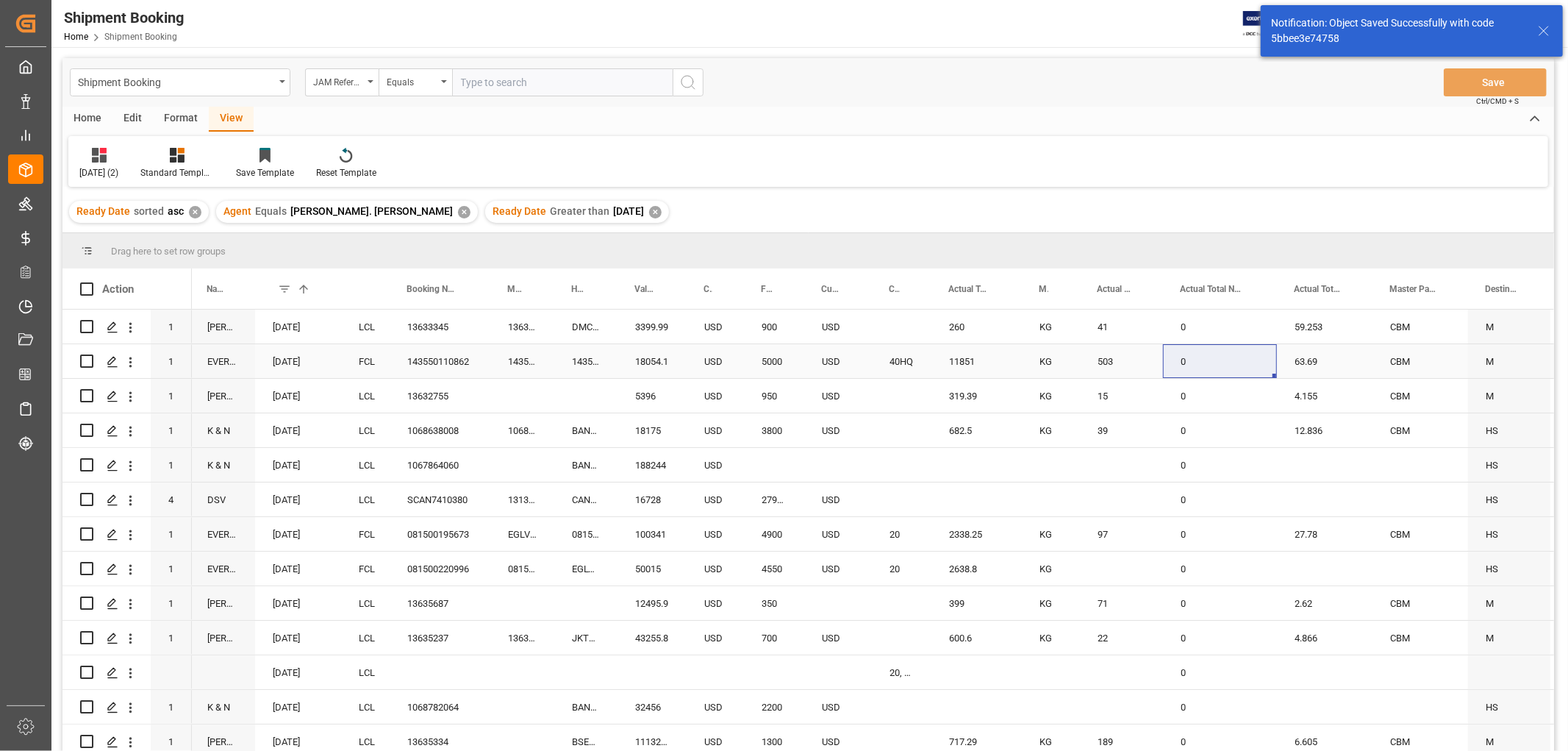
click at [531, 366] on div "143550110862" at bounding box center [522, 360] width 64 height 33
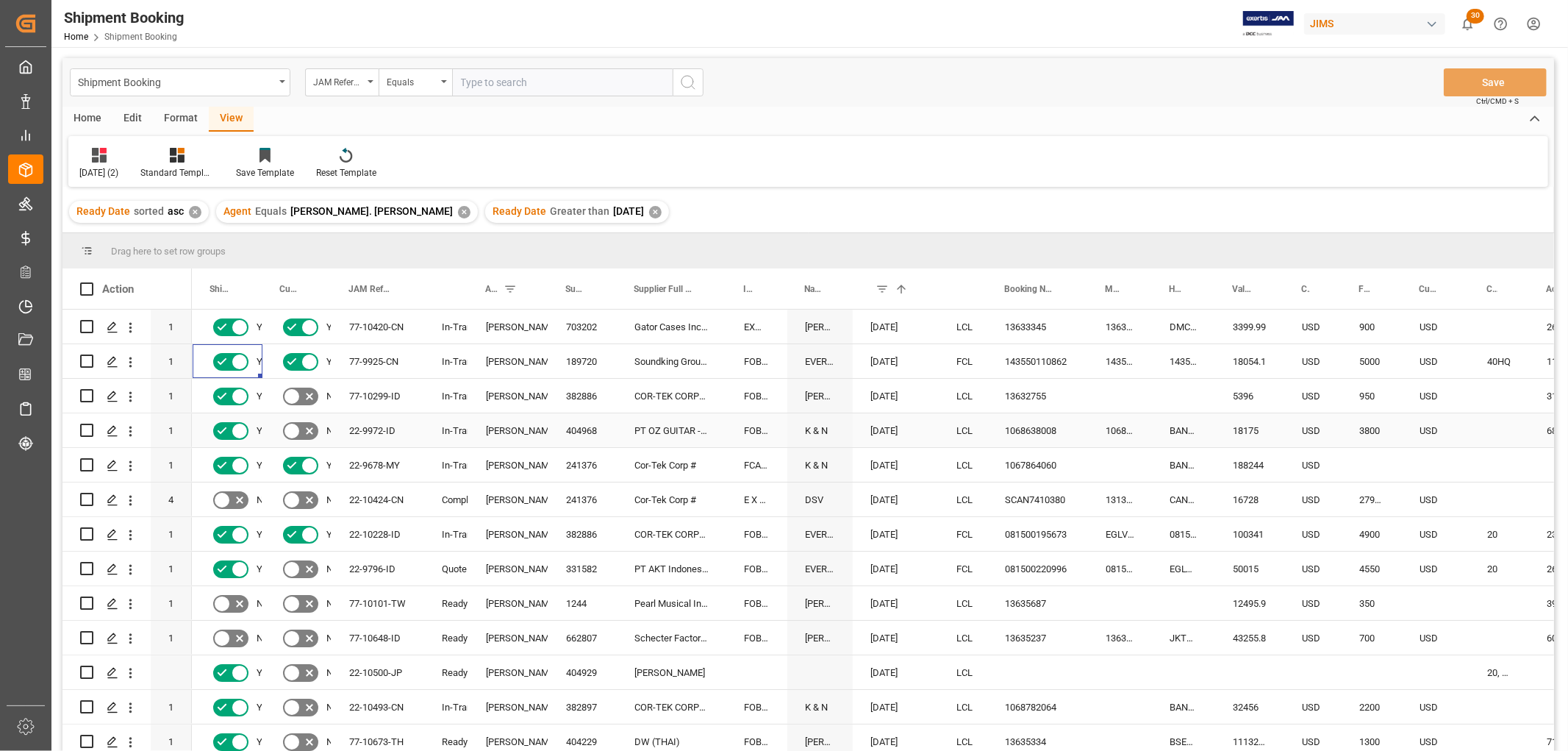
scroll to position [0, 0]
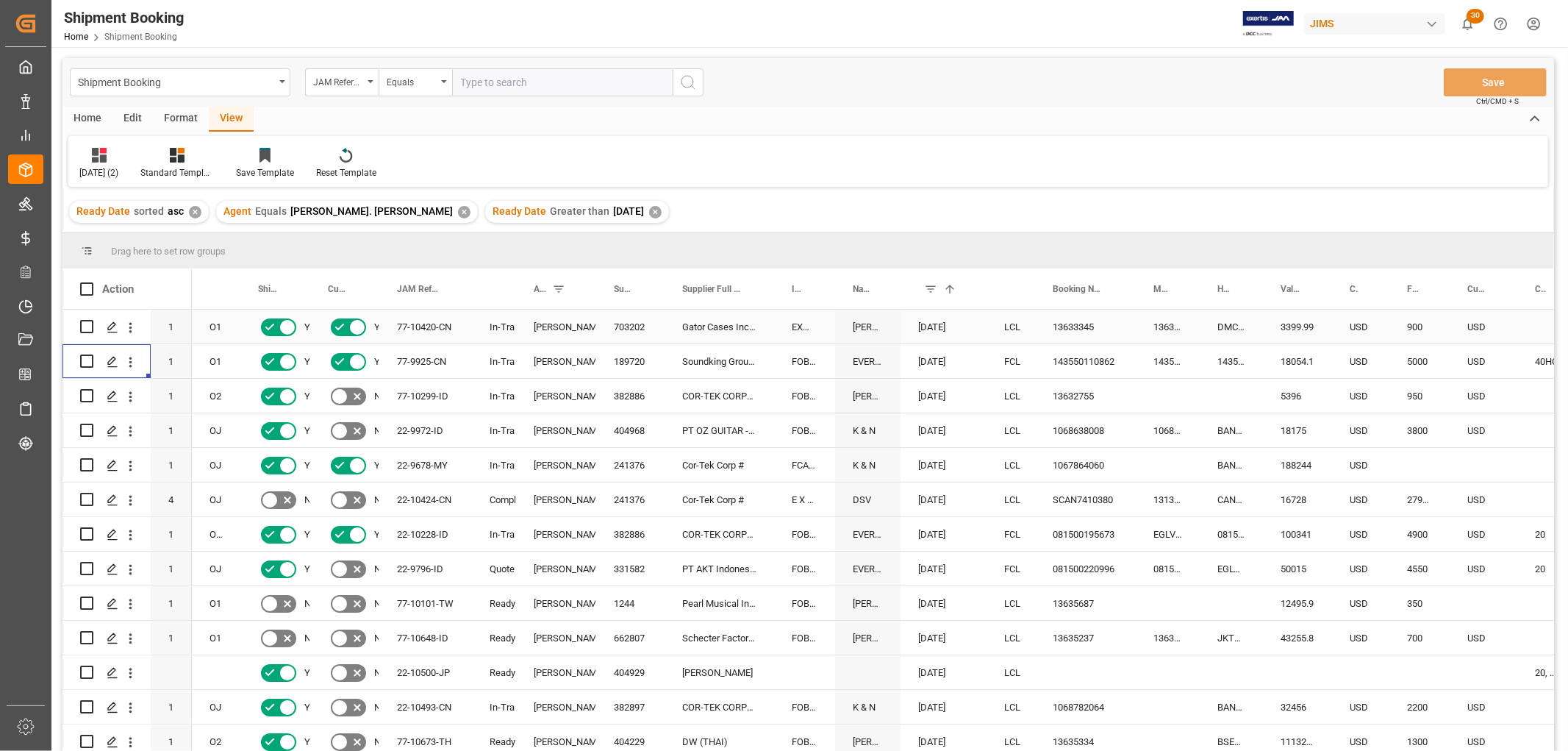
click at [688, 328] on div "Gator Cases Inc.(GF31 Yantian)" at bounding box center [719, 326] width 110 height 33
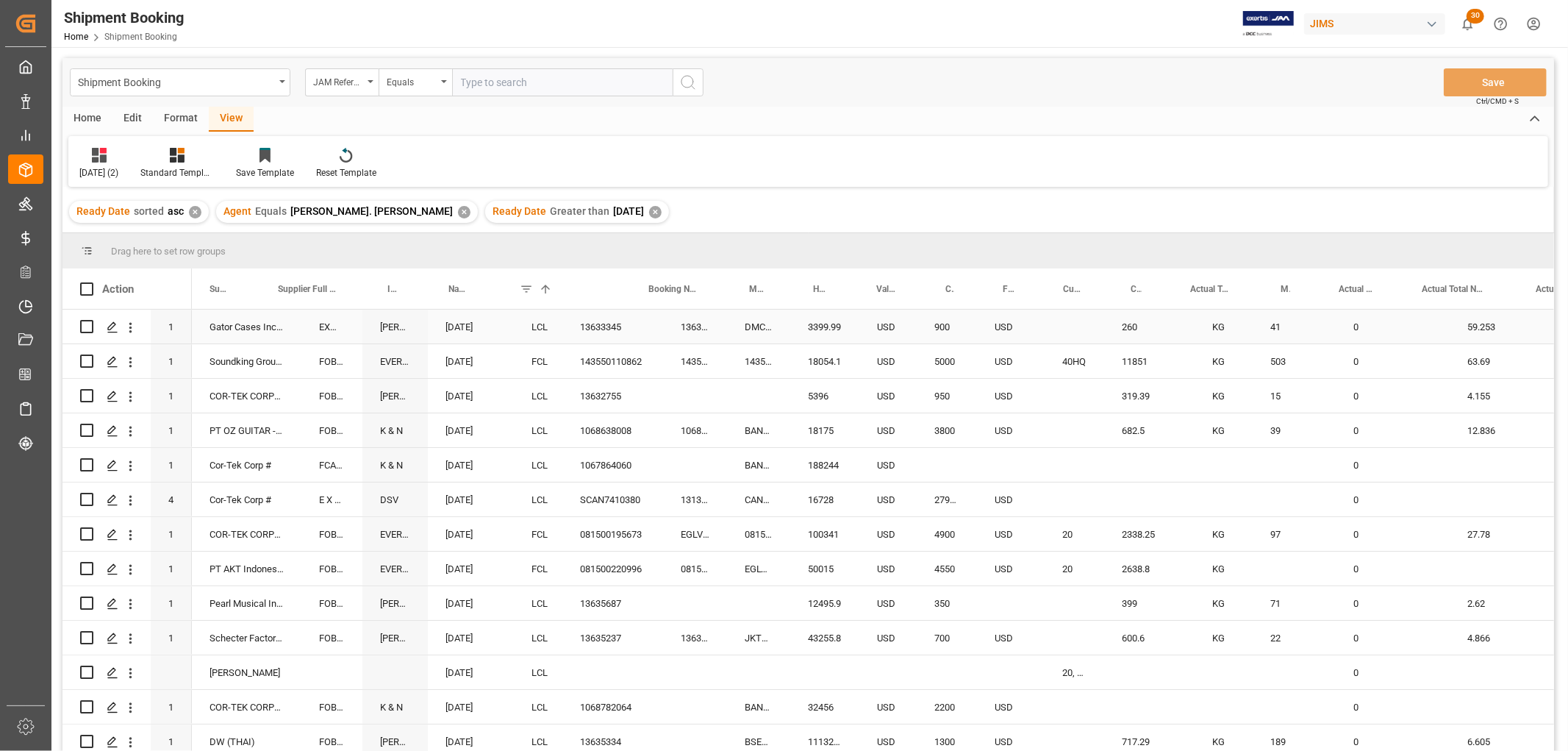
scroll to position [0, 405]
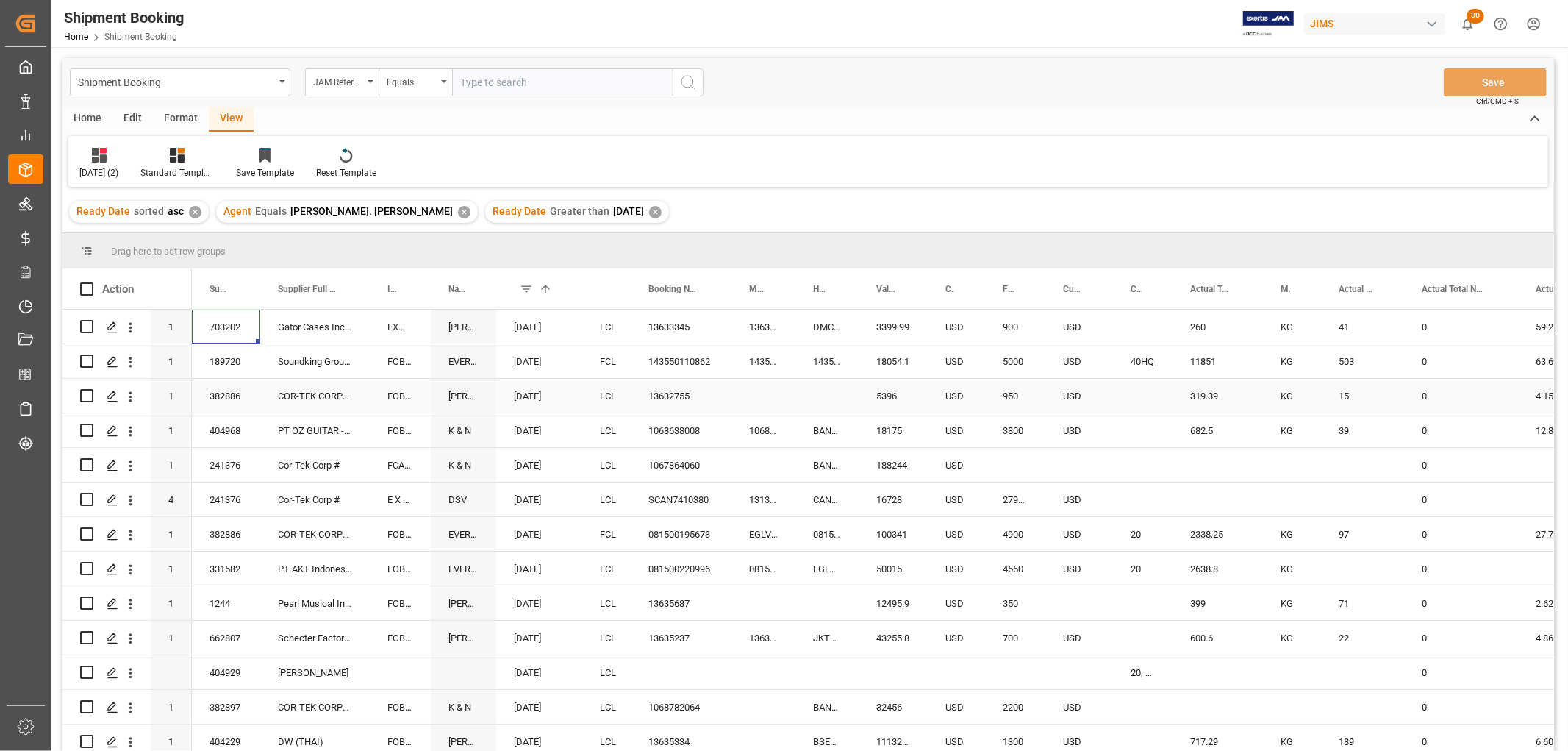
click at [665, 394] on div "13632755" at bounding box center [681, 395] width 100 height 33
click at [822, 392] on div "Press SPACE to select this row." at bounding box center [826, 395] width 63 height 33
click at [822, 392] on input "Press SPACE to select this row." at bounding box center [826, 405] width 40 height 28
paste input "JKT2507319"
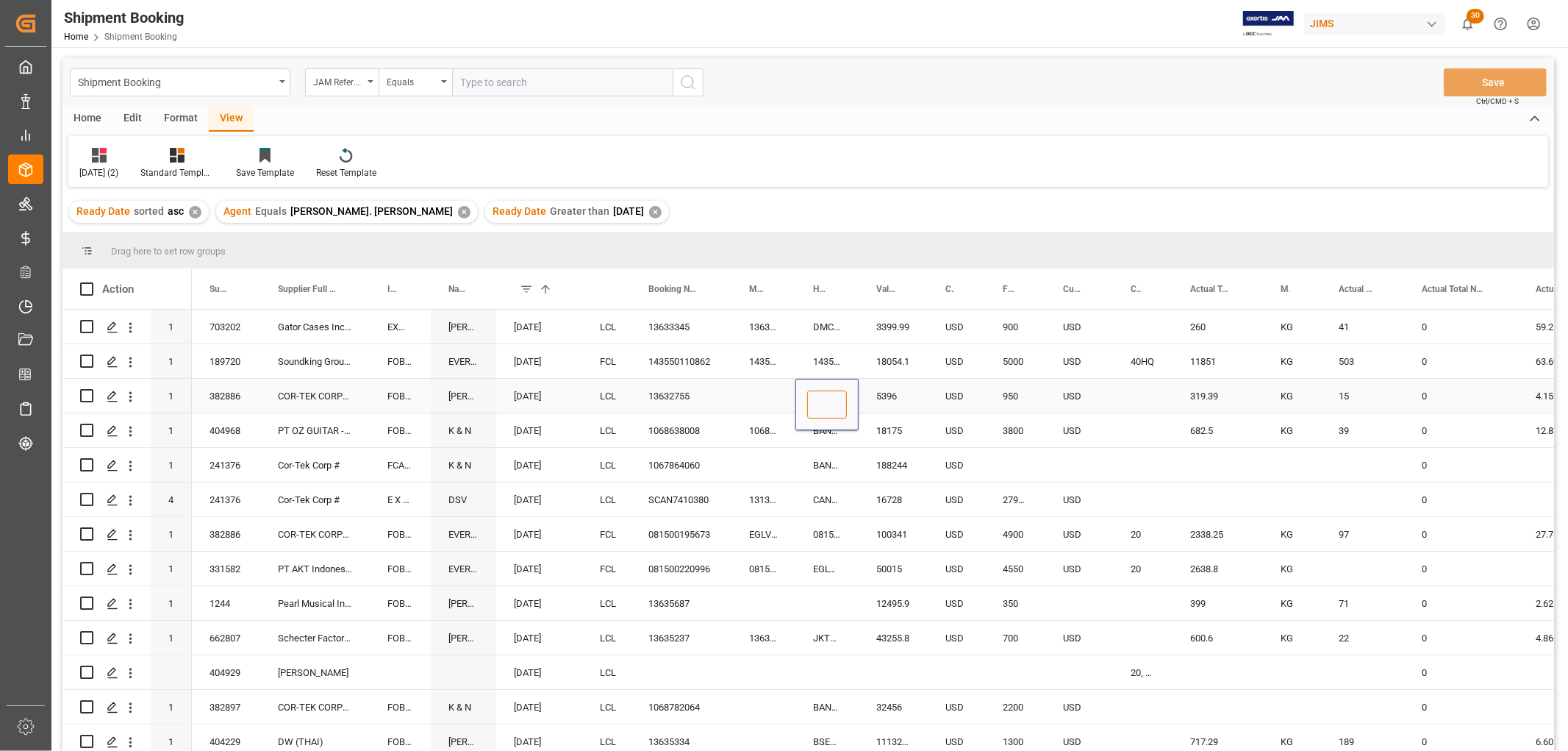
type input "JKT2507319"
click at [764, 385] on div "Press SPACE to select this row." at bounding box center [763, 395] width 64 height 33
click at [1500, 84] on button "Save" at bounding box center [1495, 82] width 103 height 28
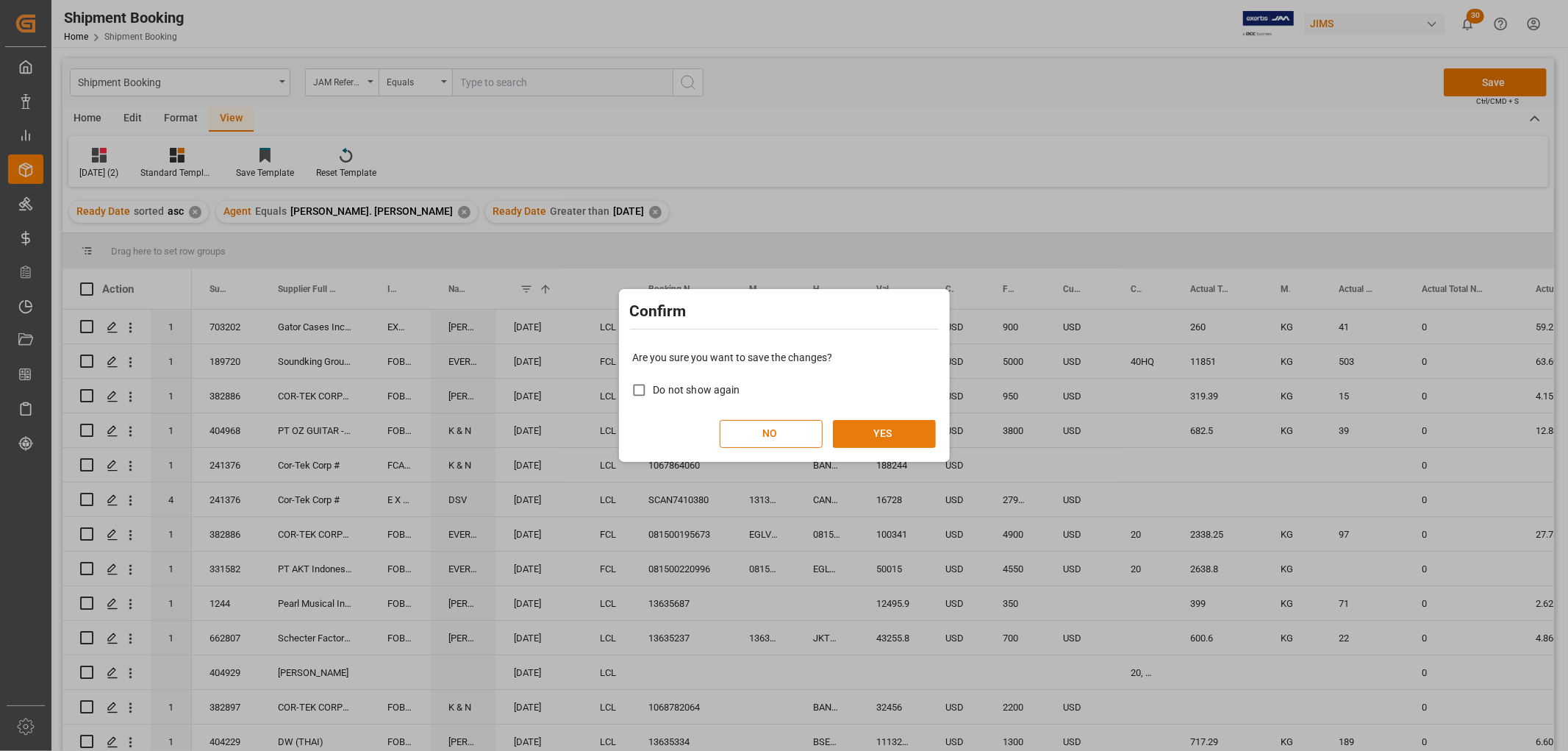
click at [893, 434] on button "YES" at bounding box center [884, 433] width 103 height 28
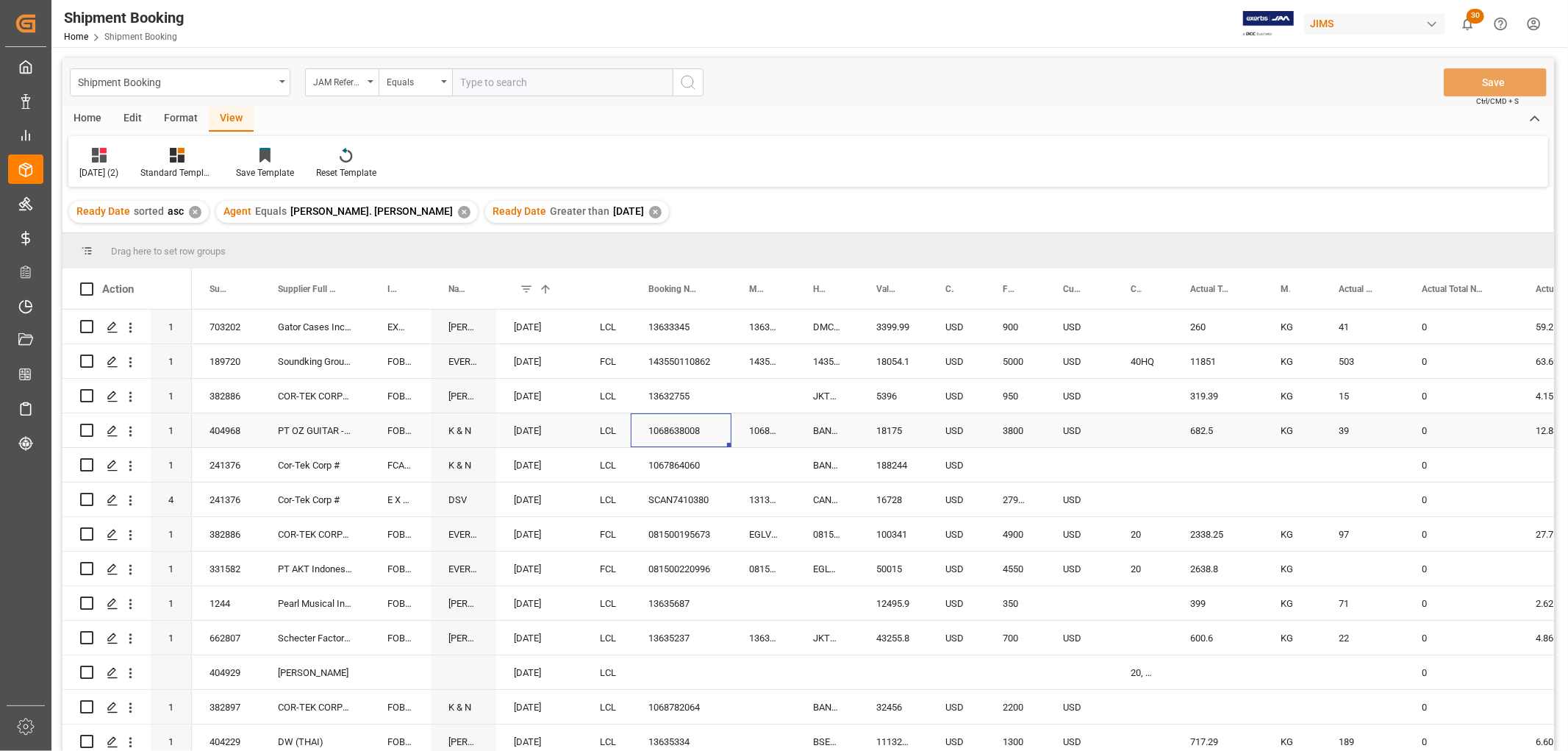
click at [666, 428] on div "1068638008" at bounding box center [681, 430] width 100 height 33
click at [669, 392] on div "13632755" at bounding box center [681, 395] width 100 height 33
drag, startPoint x: 730, startPoint y: 409, endPoint x: 782, endPoint y: 399, distance: 53.0
click at [1481, 73] on button "Save" at bounding box center [1495, 82] width 103 height 28
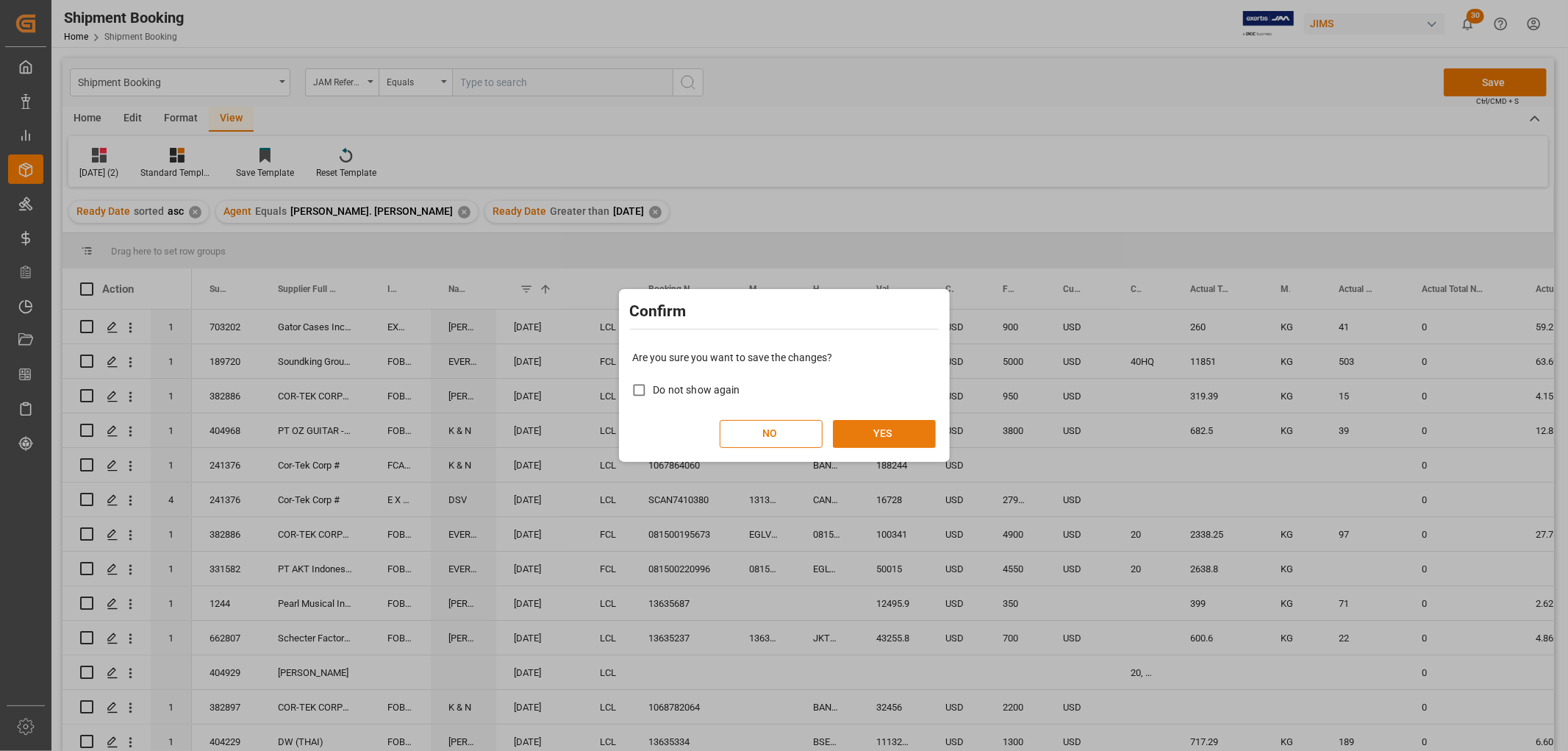
click at [893, 432] on button "YES" at bounding box center [884, 433] width 103 height 28
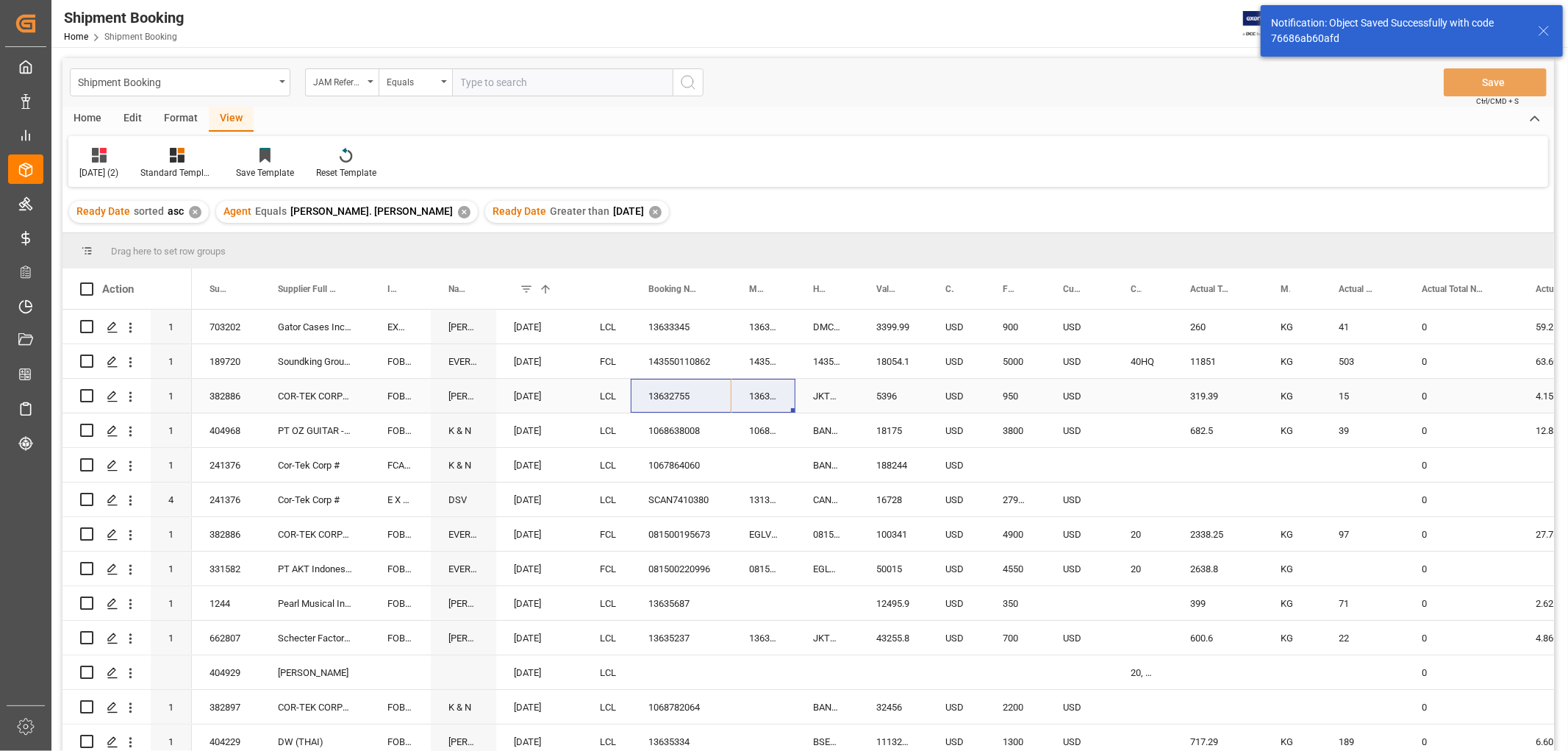
click at [575, 394] on div "08-05-2025" at bounding box center [539, 395] width 86 height 33
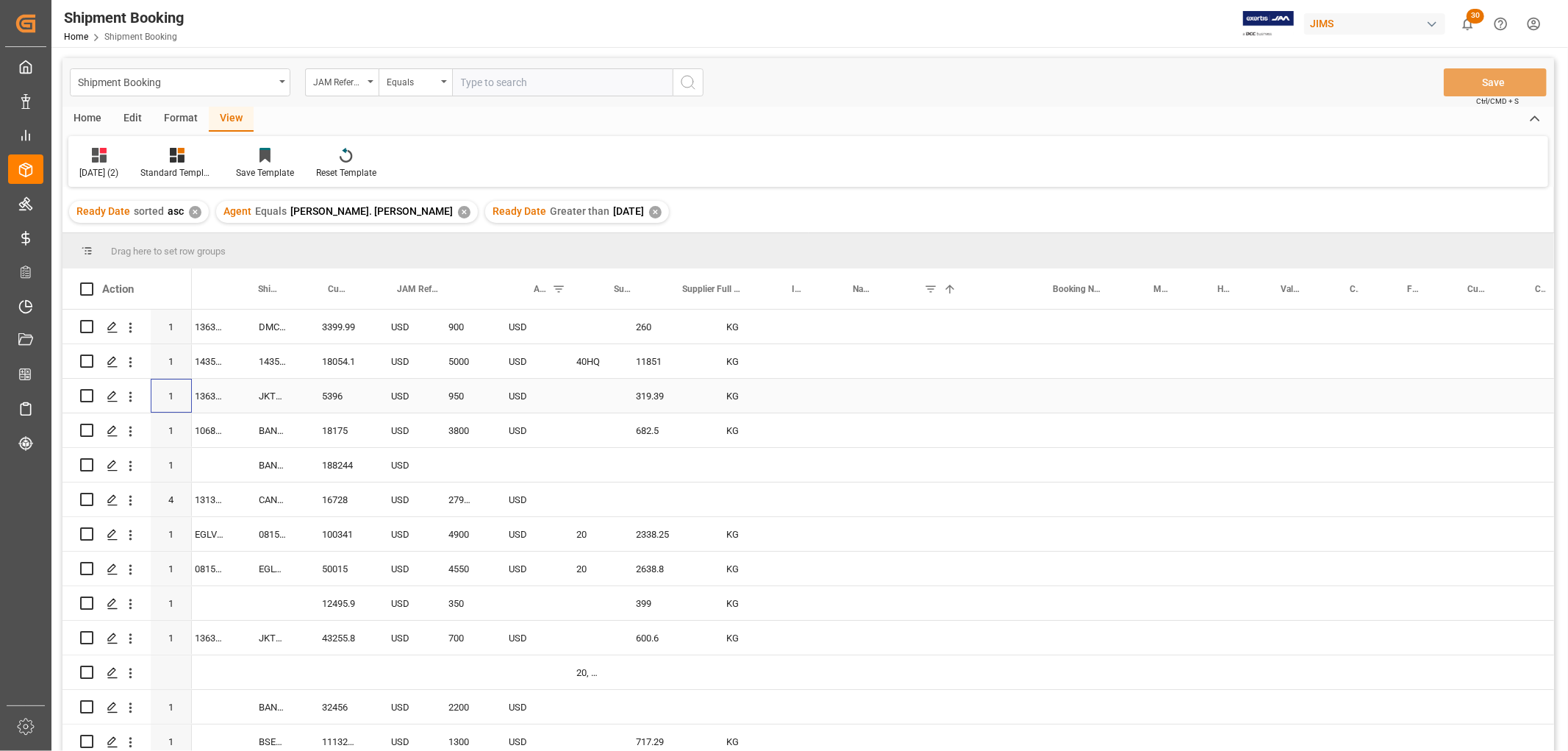
scroll to position [0, 0]
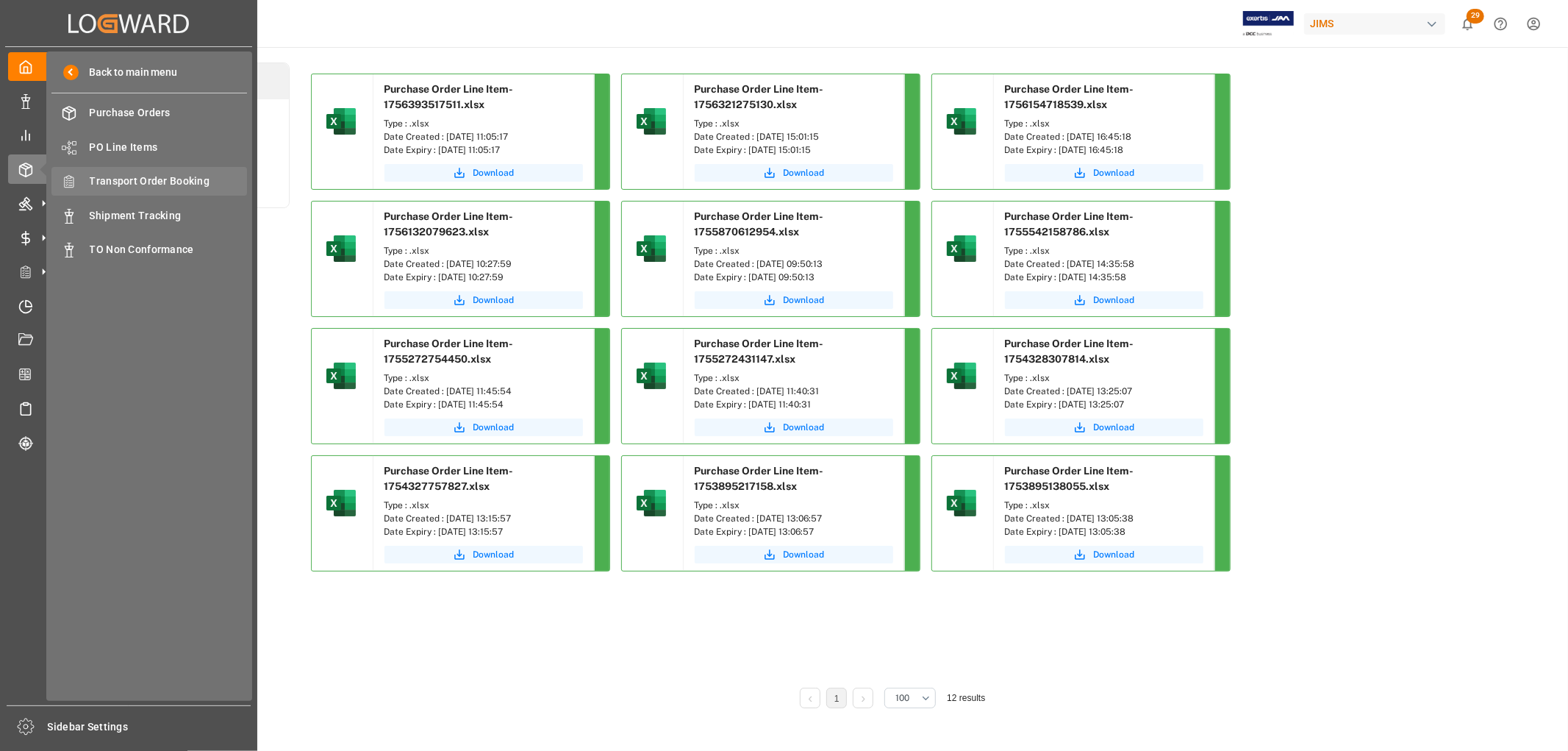
click at [115, 180] on span "Transport Order Booking" at bounding box center [168, 181] width 158 height 16
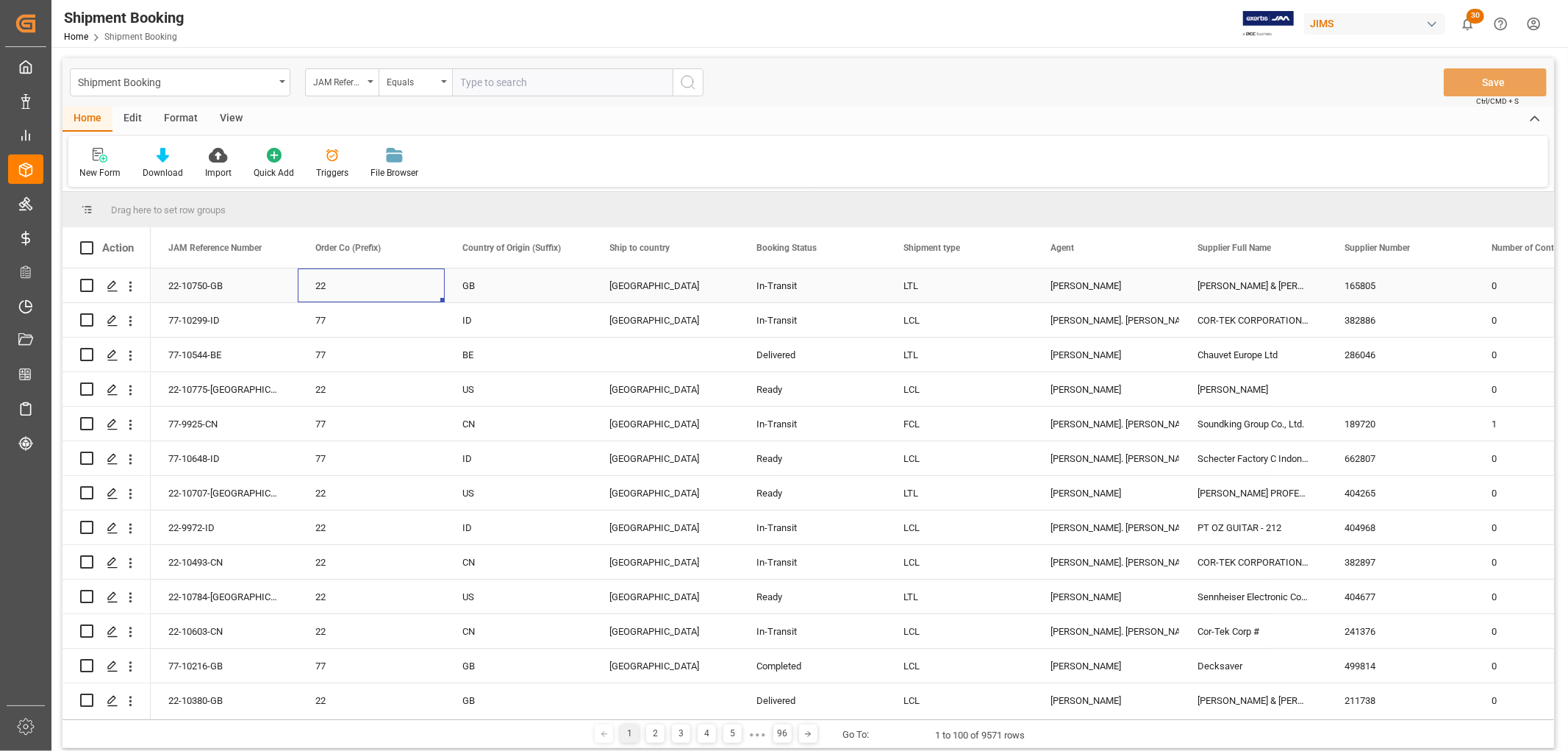
click at [364, 283] on div "22" at bounding box center [371, 286] width 112 height 33
